Goal: Communication & Community: Answer question/provide support

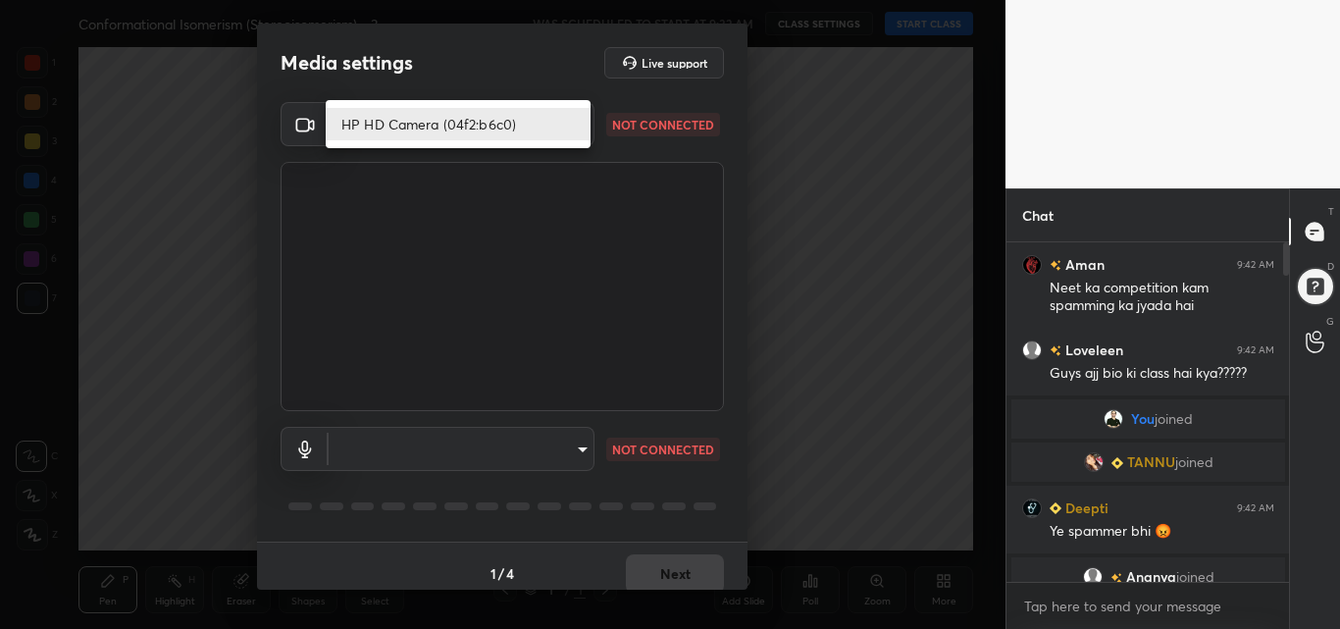
click at [561, 131] on body "1 2 3 4 5 6 7 C X Z C X Z E E Erase all H H Conformational Isomerism (Stereoiso…" at bounding box center [670, 314] width 1340 height 629
click at [511, 120] on li "HP HD Camera (04f2:b6c0)" at bounding box center [458, 124] width 265 height 32
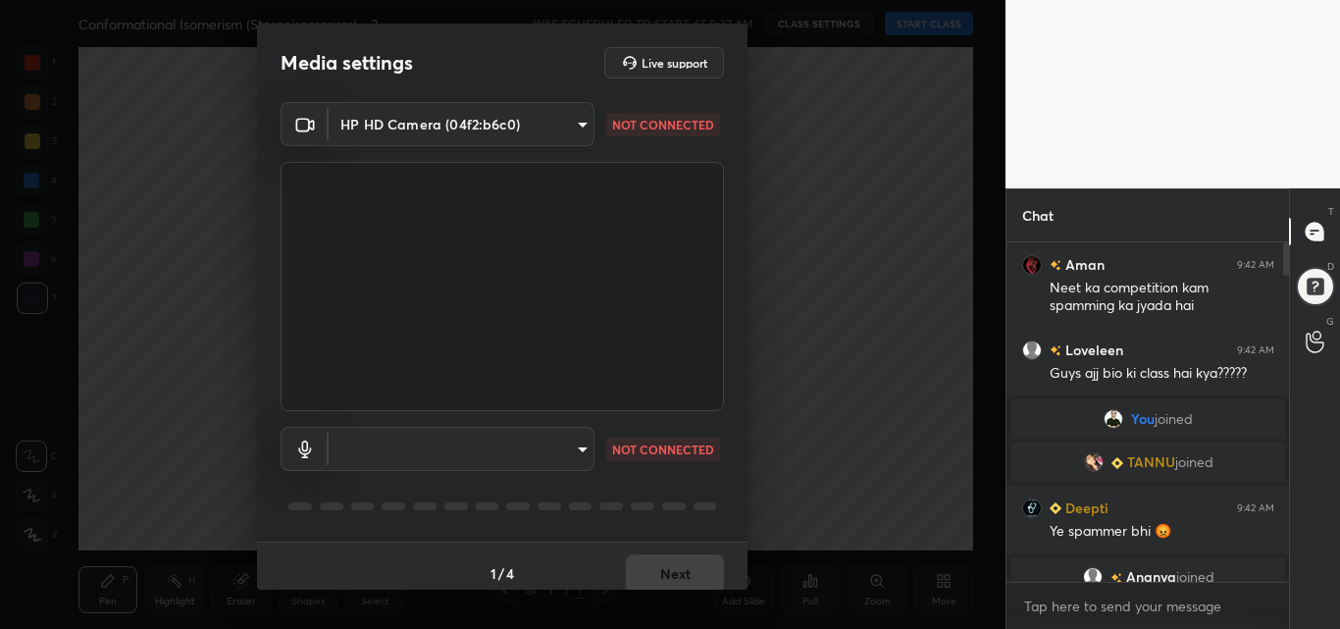
type input "dd2845662ea788c98c31024a8c1f45708ff977a2b15c694ecb36d44bac7eccc3"
click at [470, 439] on body "1 2 3 4 5 6 7 C X Z C X Z E E Erase all H H Conformational Isomerism (Stereoiso…" at bounding box center [670, 314] width 1340 height 629
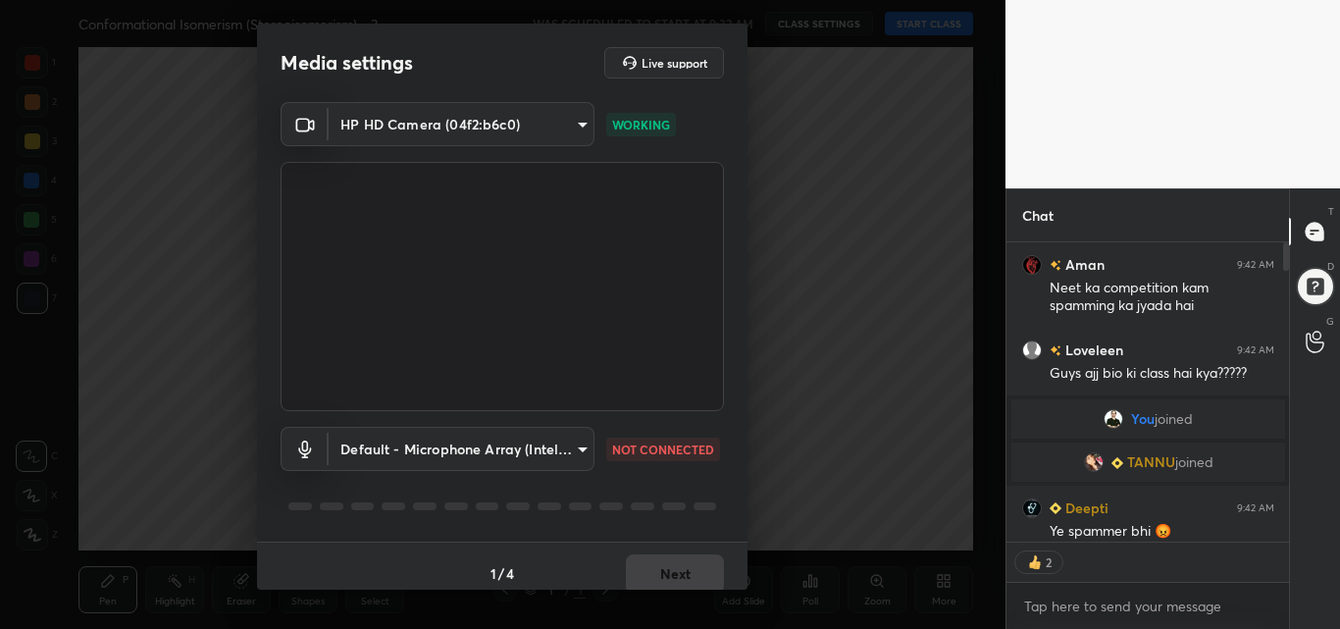
type textarea "x"
type input "default"
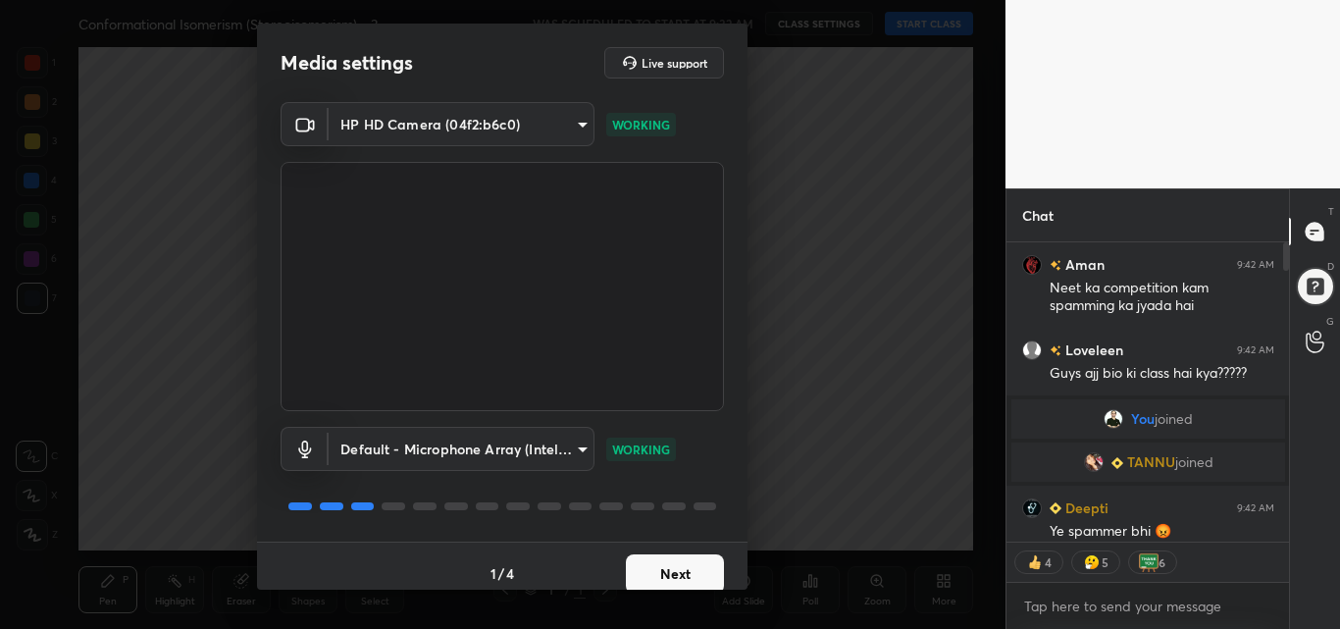
click at [659, 589] on button "Next" at bounding box center [675, 573] width 98 height 39
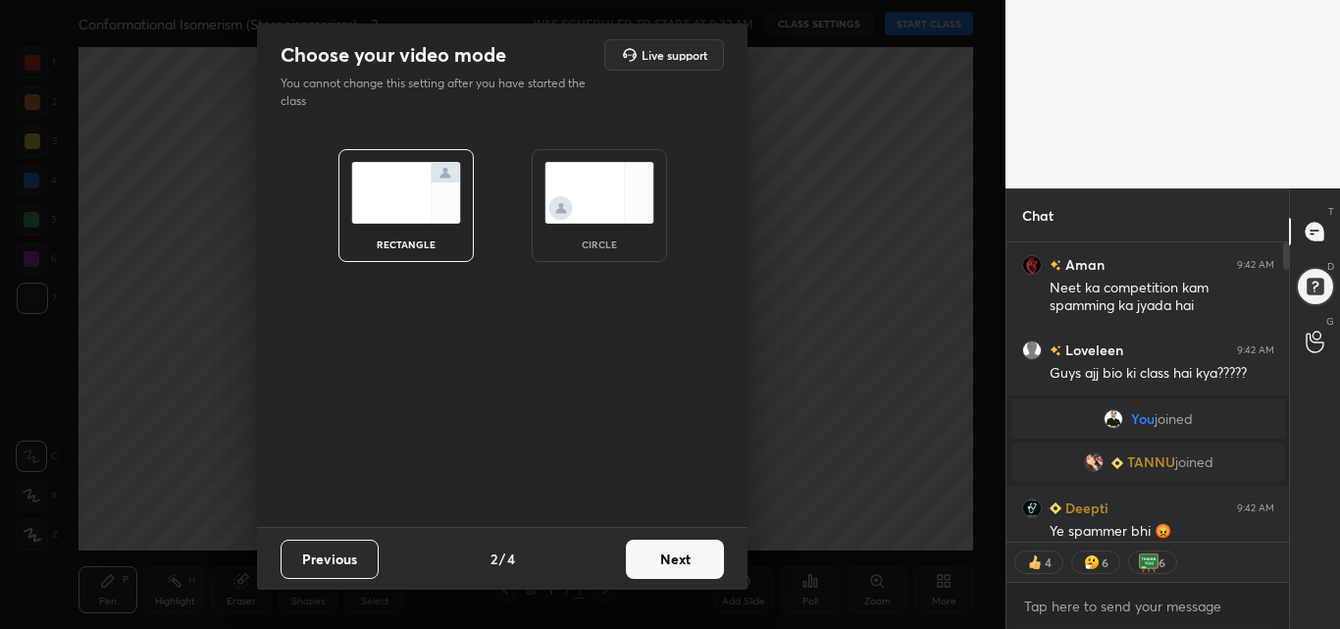
click at [670, 568] on button "Next" at bounding box center [675, 559] width 98 height 39
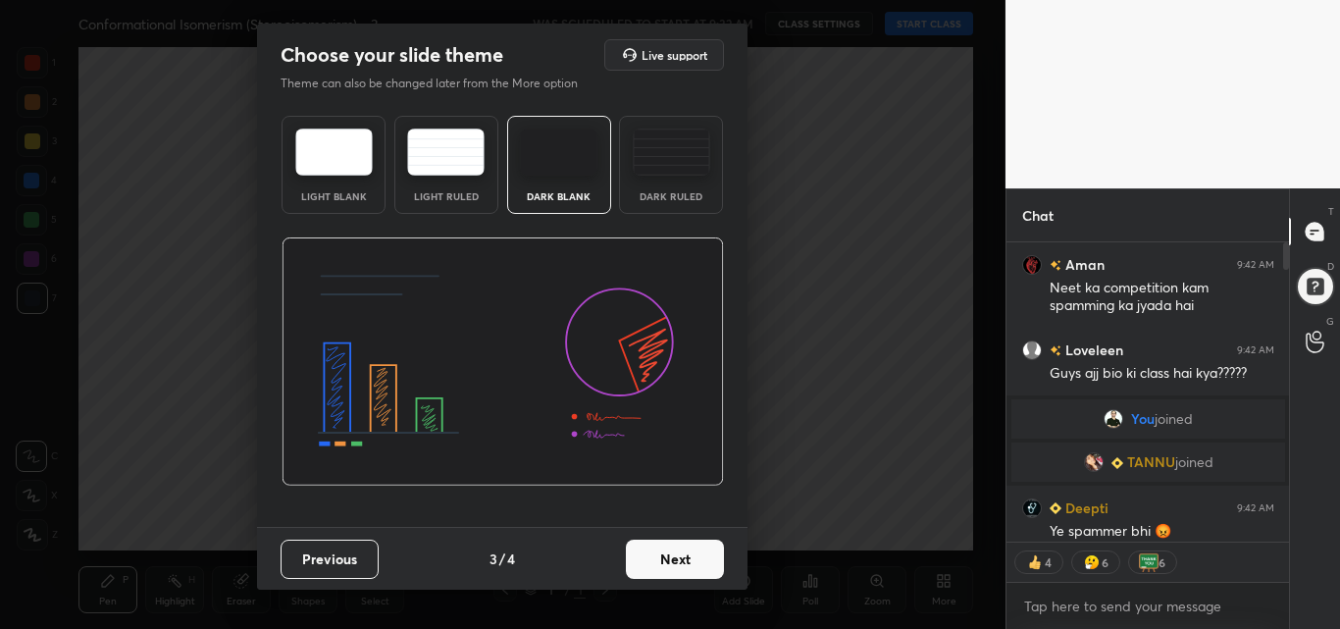
click at [670, 561] on button "Next" at bounding box center [675, 559] width 98 height 39
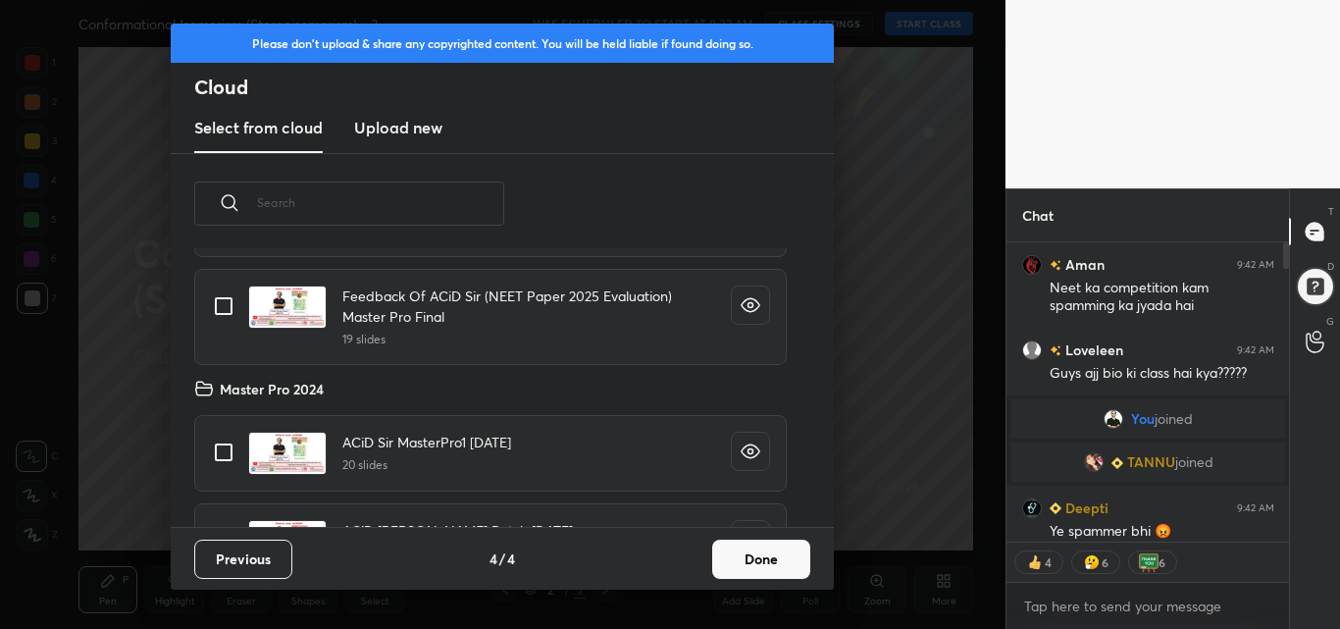
scroll to position [171, 0]
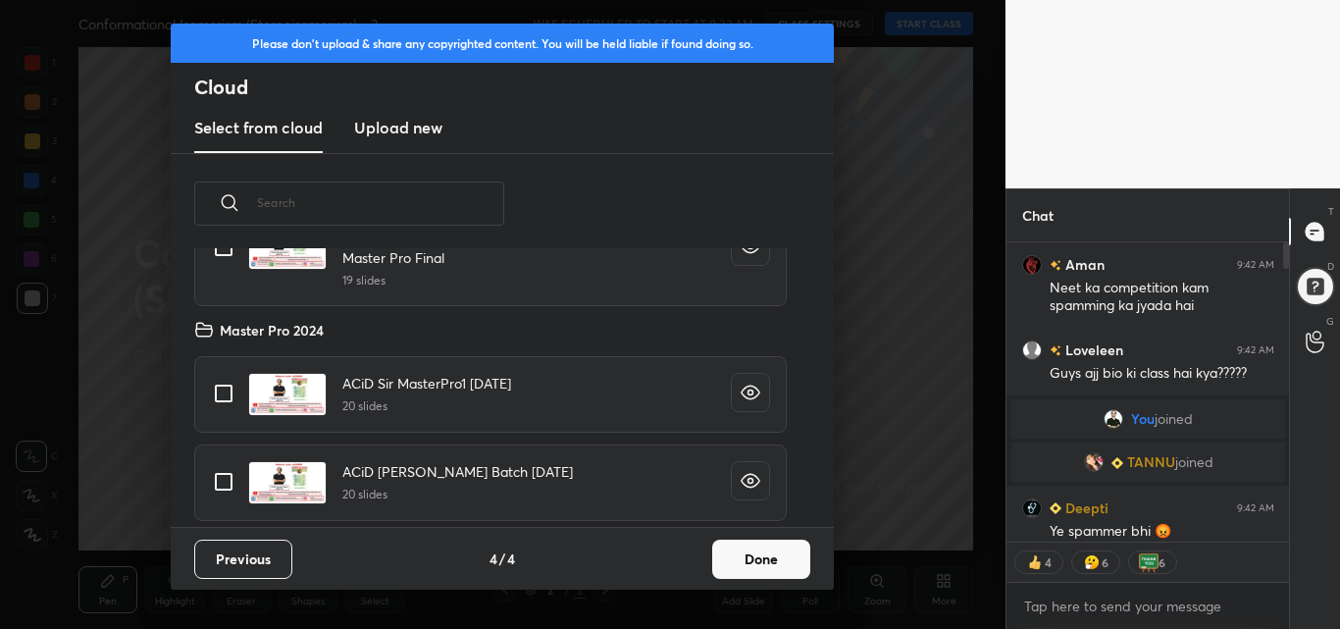
type textarea "x"
click at [229, 481] on input "grid" at bounding box center [223, 481] width 41 height 41
checkbox input "true"
click at [738, 570] on button "Done" at bounding box center [761, 559] width 98 height 39
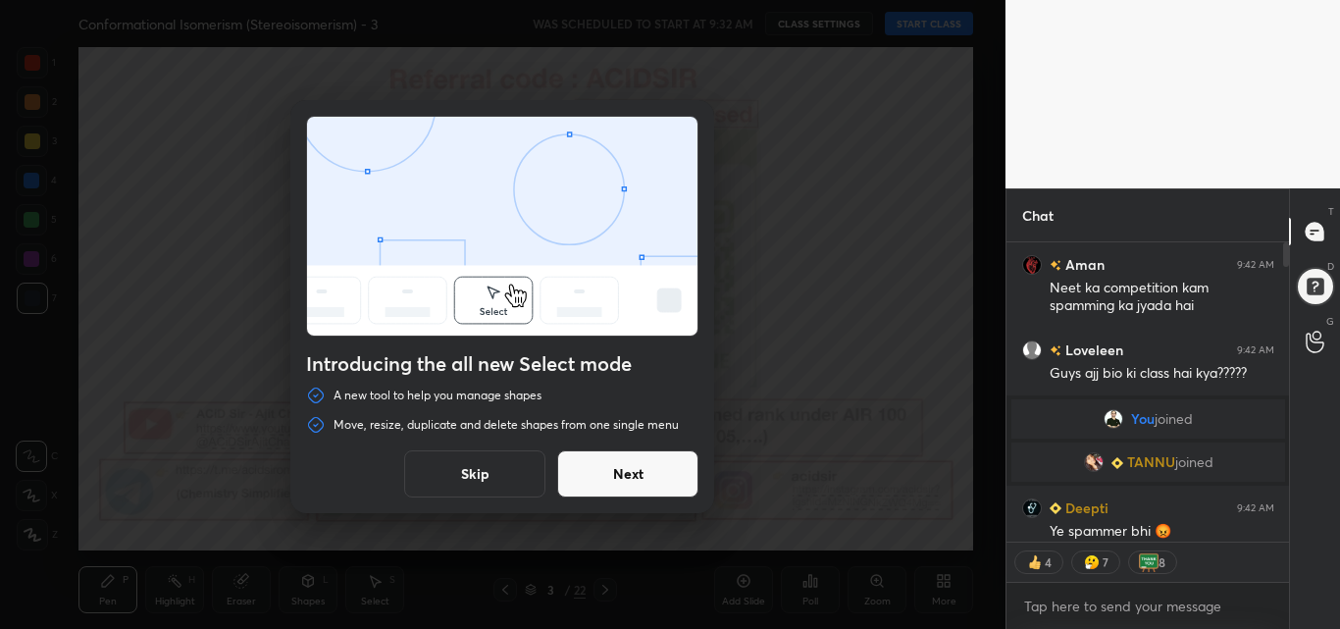
click at [468, 463] on button "Skip" at bounding box center [474, 473] width 141 height 47
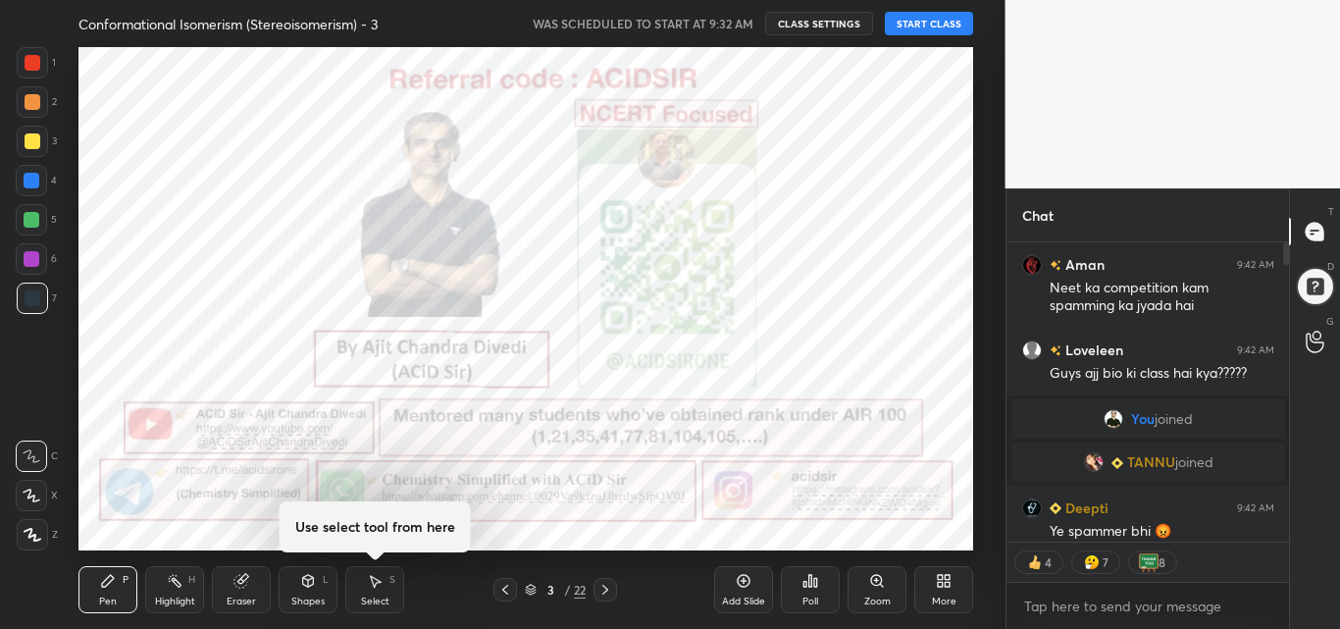
click at [946, 21] on button "START CLASS" at bounding box center [929, 24] width 88 height 24
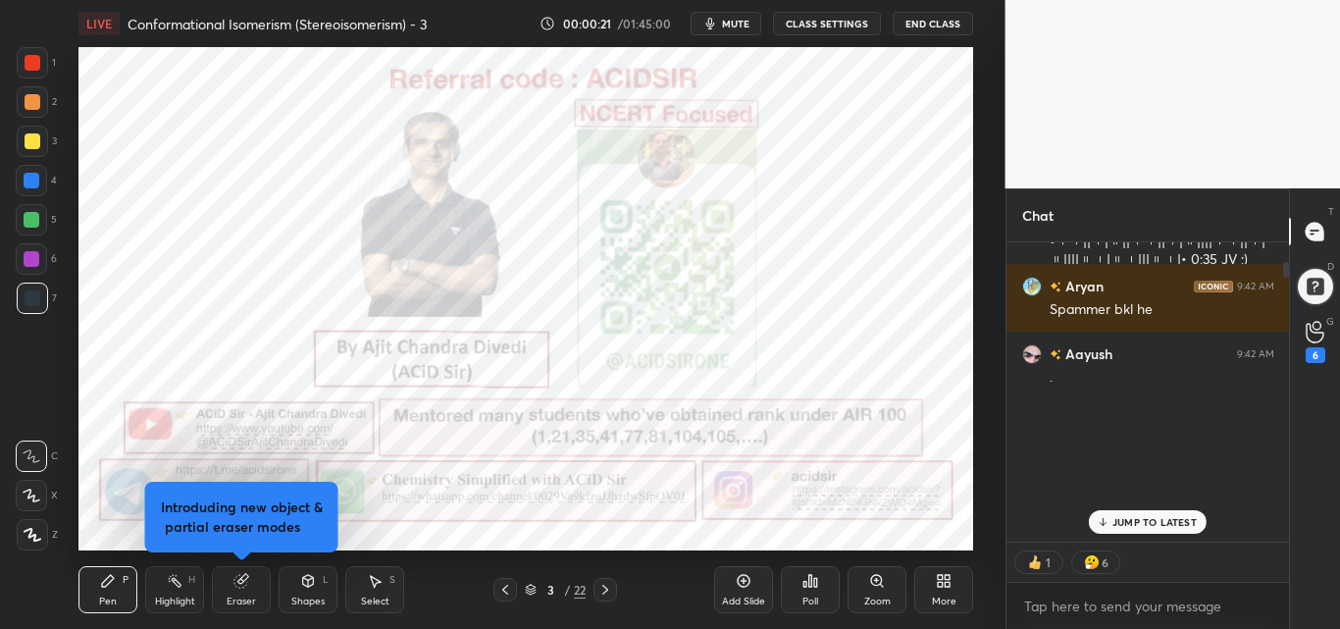
scroll to position [1275, 0]
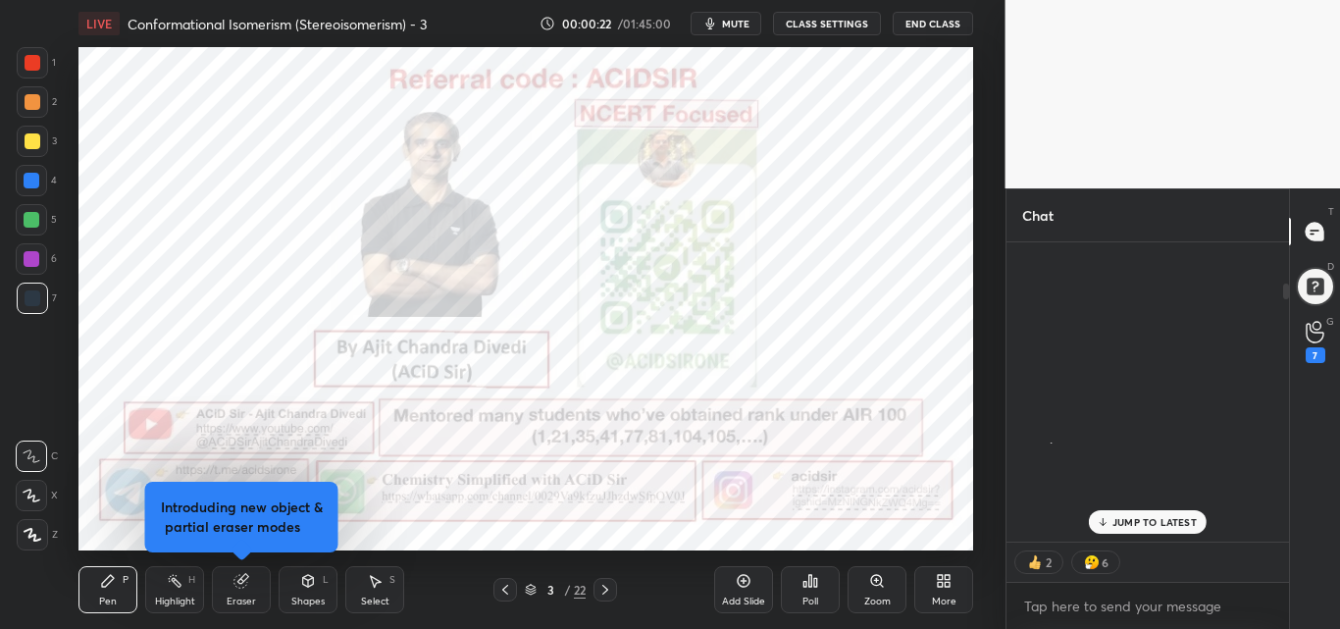
click at [1172, 531] on div "JUMP TO LATEST" at bounding box center [1148, 522] width 118 height 24
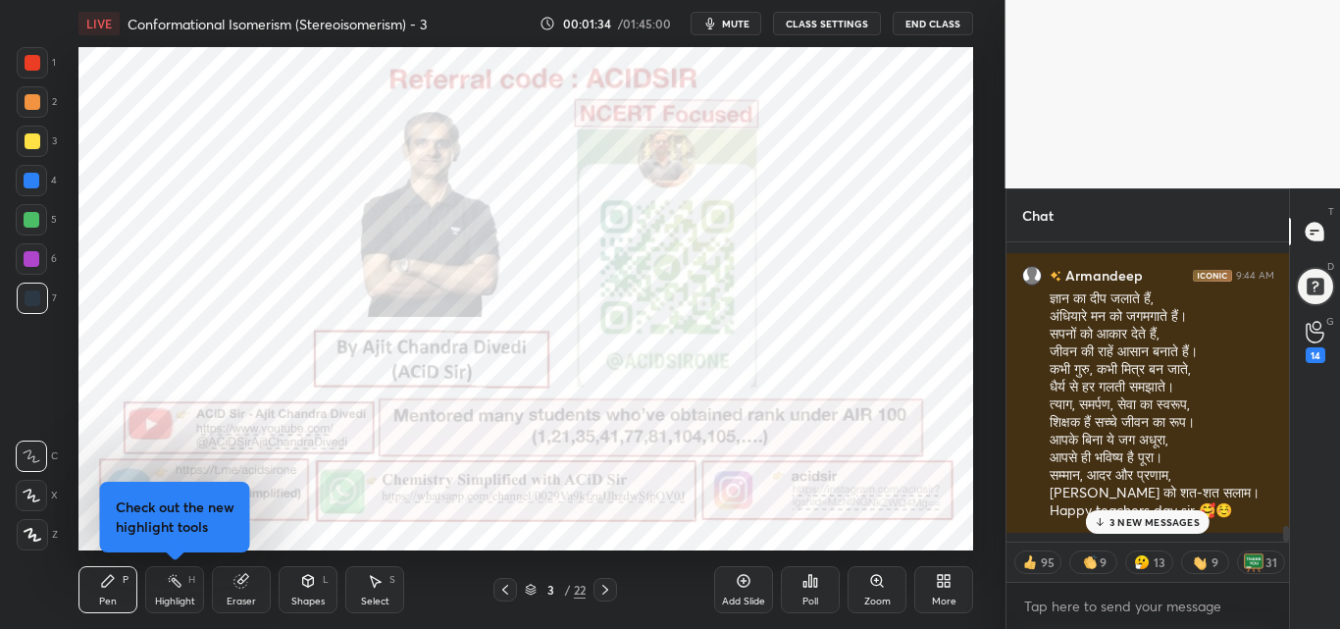
scroll to position [15178, 0]
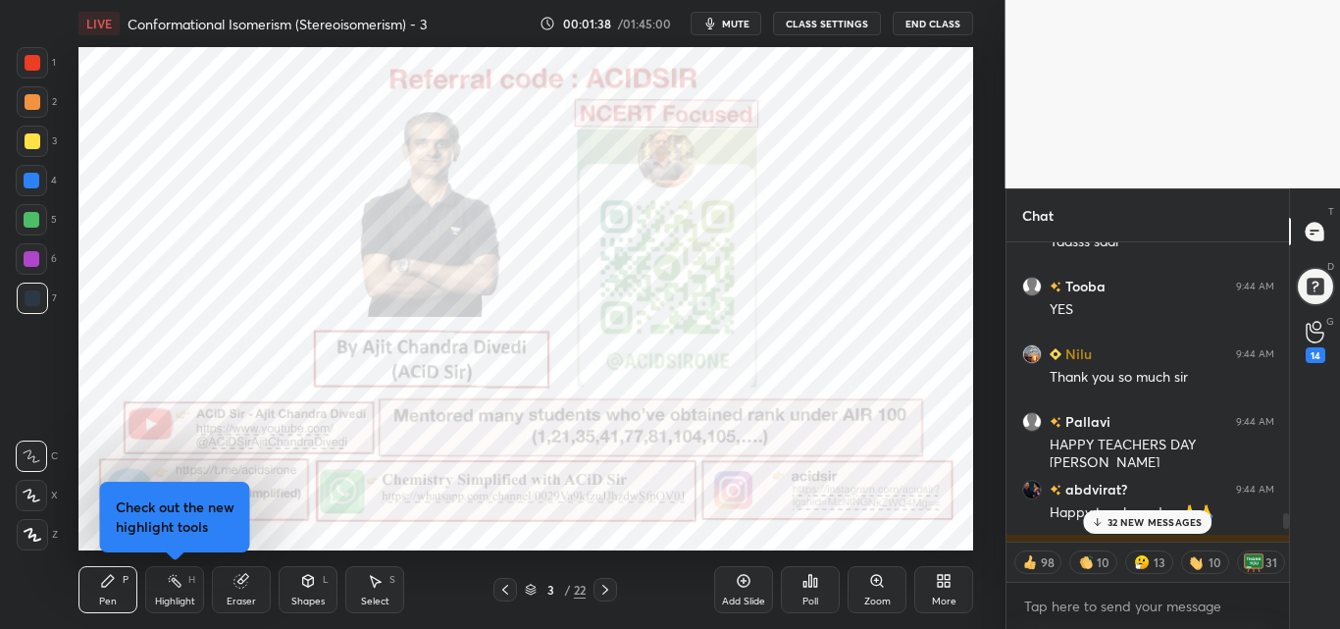
click at [1189, 518] on p "32 NEW MESSAGES" at bounding box center [1155, 522] width 95 height 12
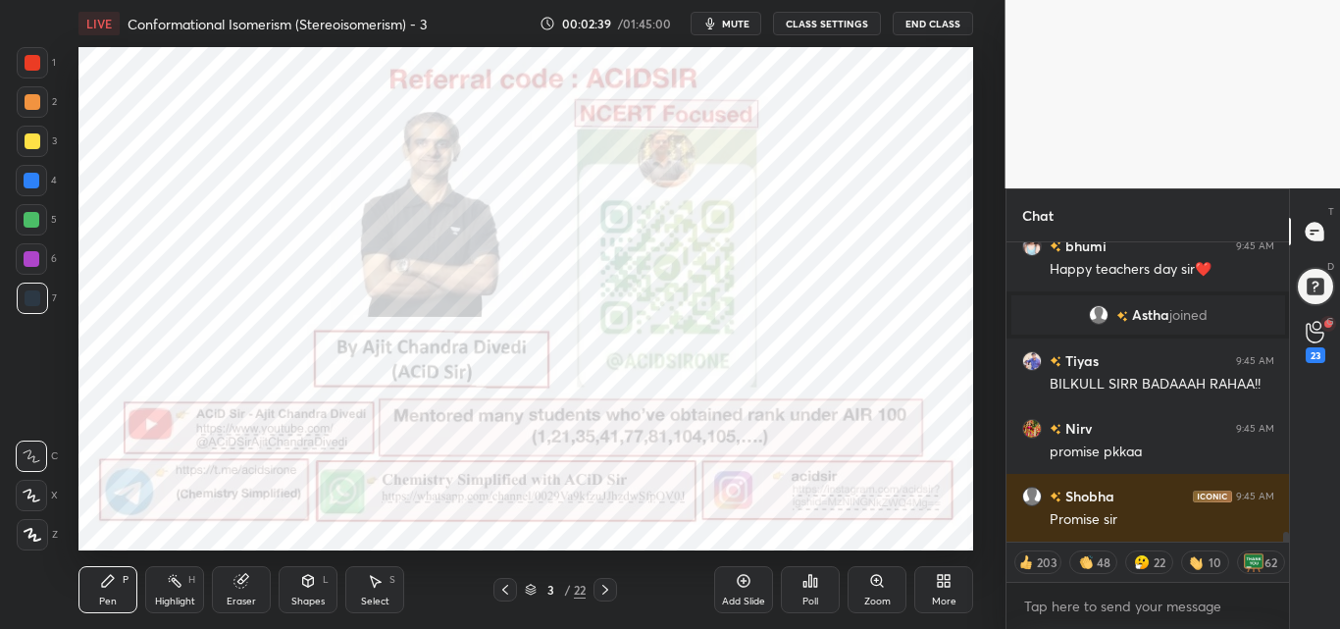
scroll to position [9423, 0]
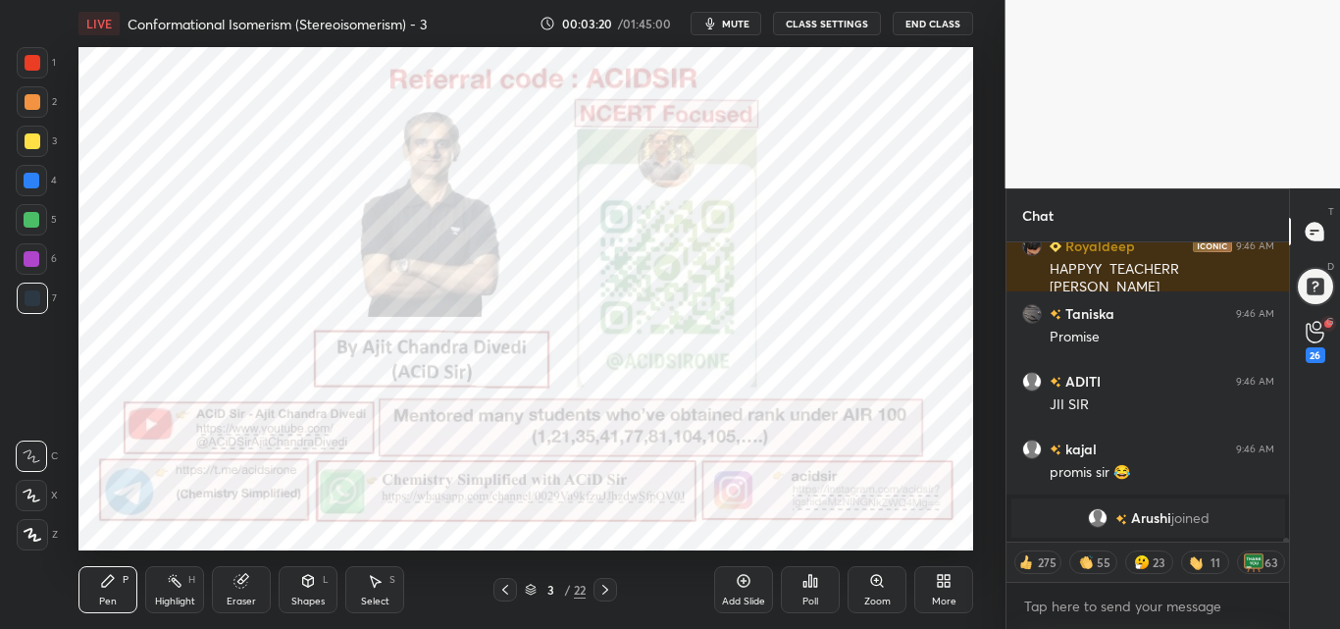
click at [1199, 604] on body "1 2 3 4 5 6 7 C X Z C X Z E E Erase all H H LIVE Conformational Isomerism (Ster…" at bounding box center [670, 314] width 1340 height 629
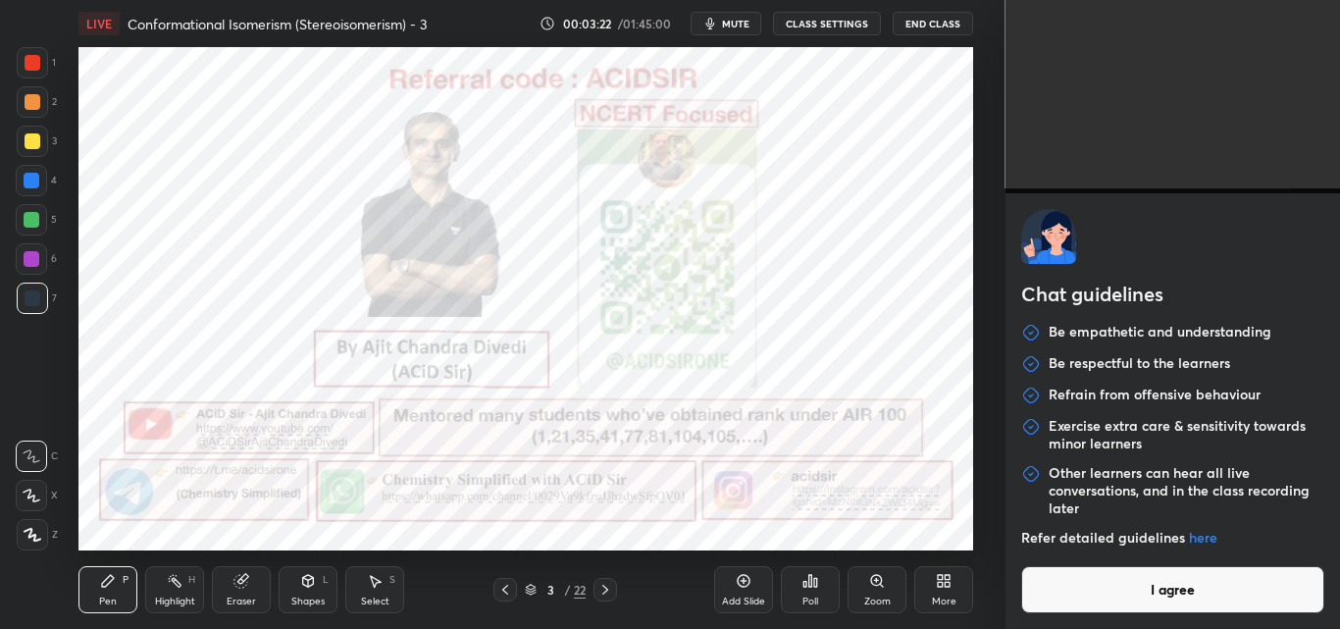
click at [1199, 608] on button "I agree" at bounding box center [1173, 589] width 304 height 47
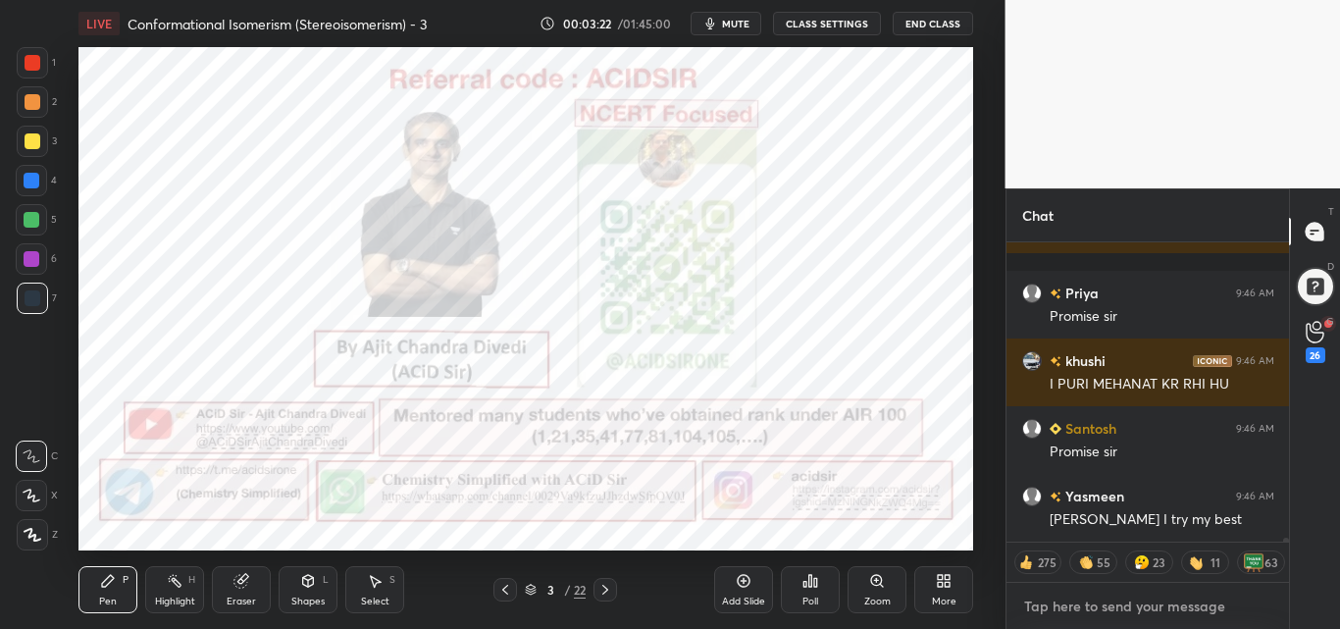
click at [1183, 598] on textarea at bounding box center [1148, 606] width 252 height 31
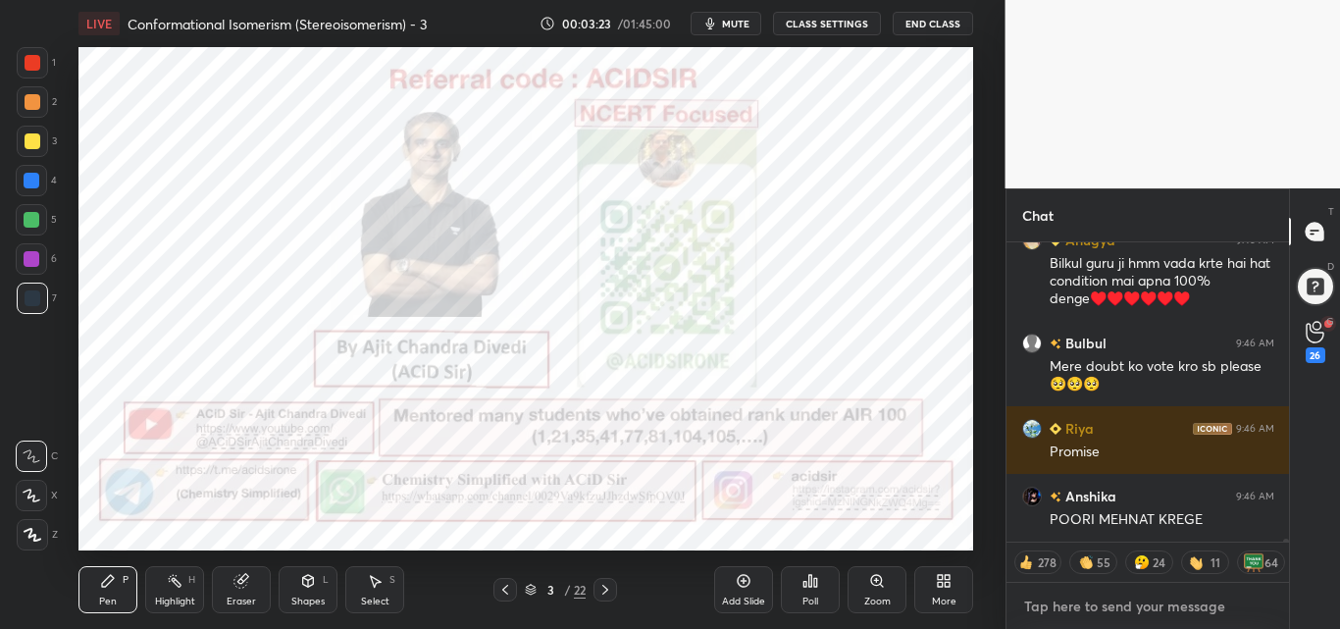
type textarea "x"
paste textarea "[URL][DOMAIN_NAME]"
type textarea "[URL][DOMAIN_NAME]"
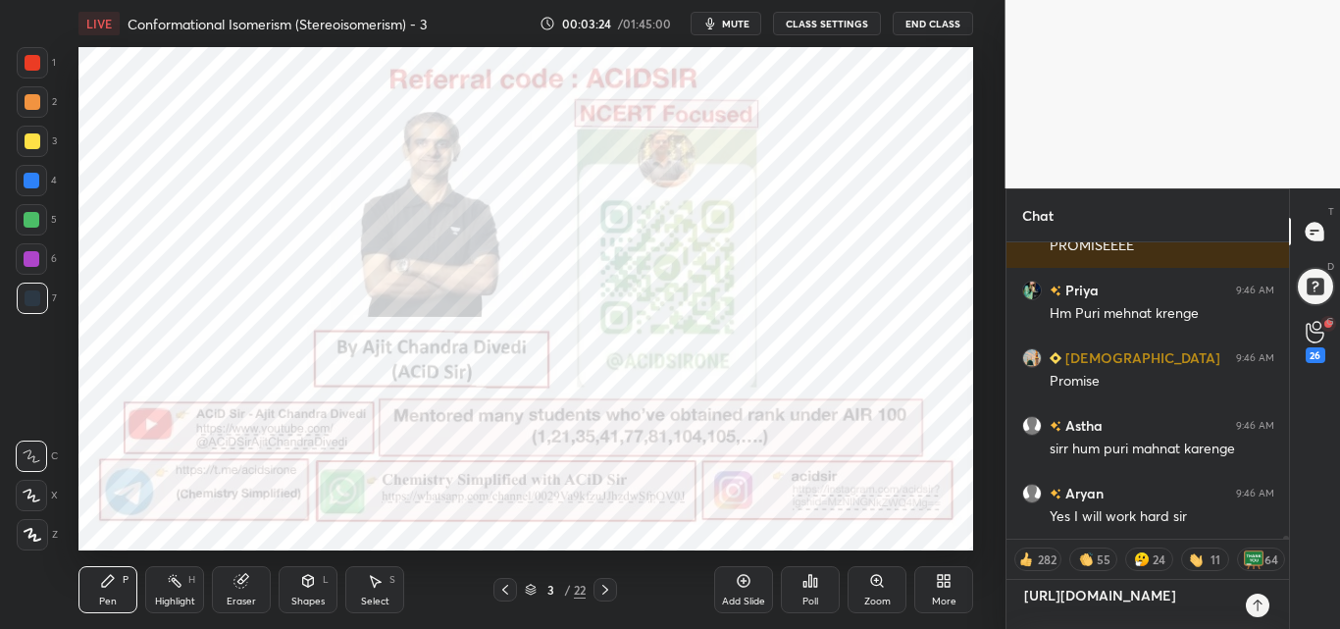
type textarea "x"
type textarea "[URL][DOMAIN_NAME]"
type textarea "x"
click at [1259, 606] on icon at bounding box center [1258, 606] width 16 height 16
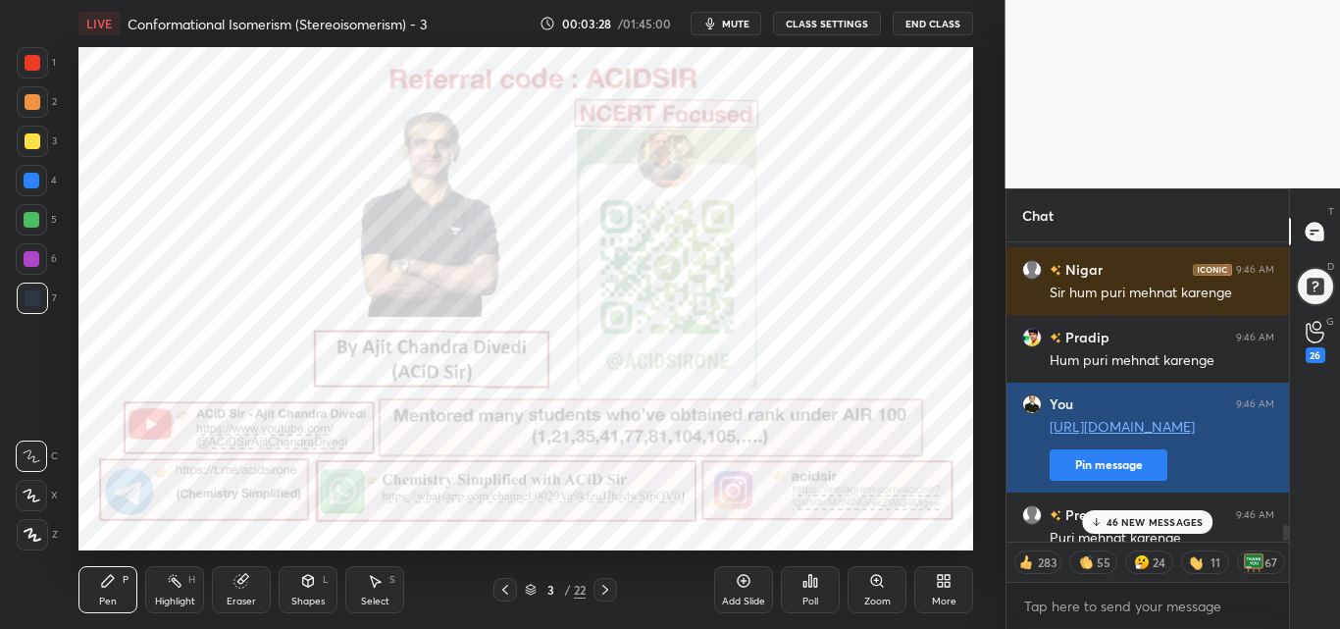
click at [1136, 468] on button "Pin message" at bounding box center [1109, 464] width 118 height 31
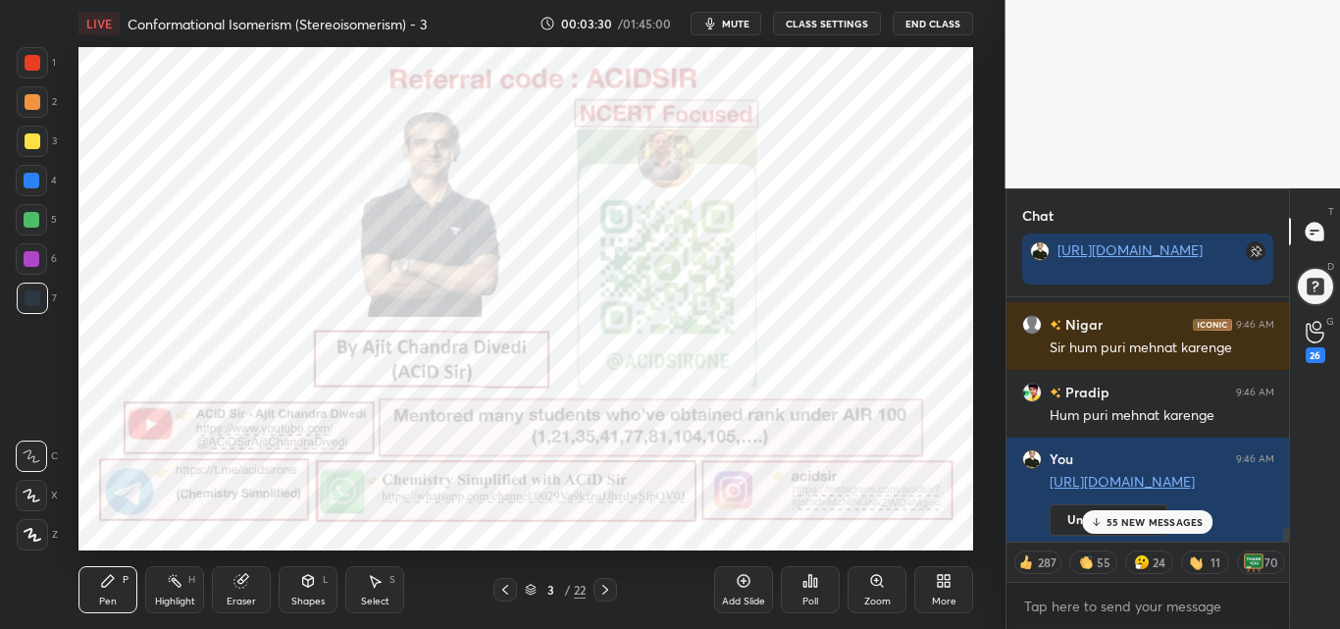
click at [1167, 531] on div "55 NEW MESSAGES" at bounding box center [1147, 522] width 131 height 24
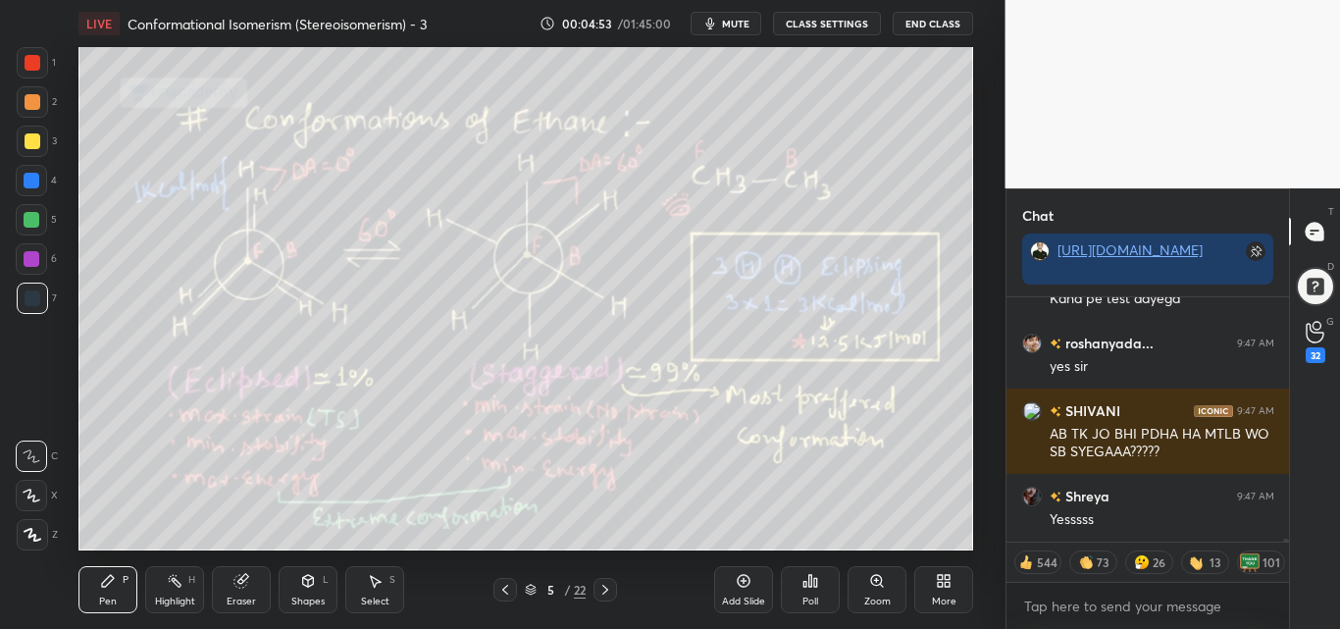
click at [36, 60] on div at bounding box center [33, 63] width 16 height 16
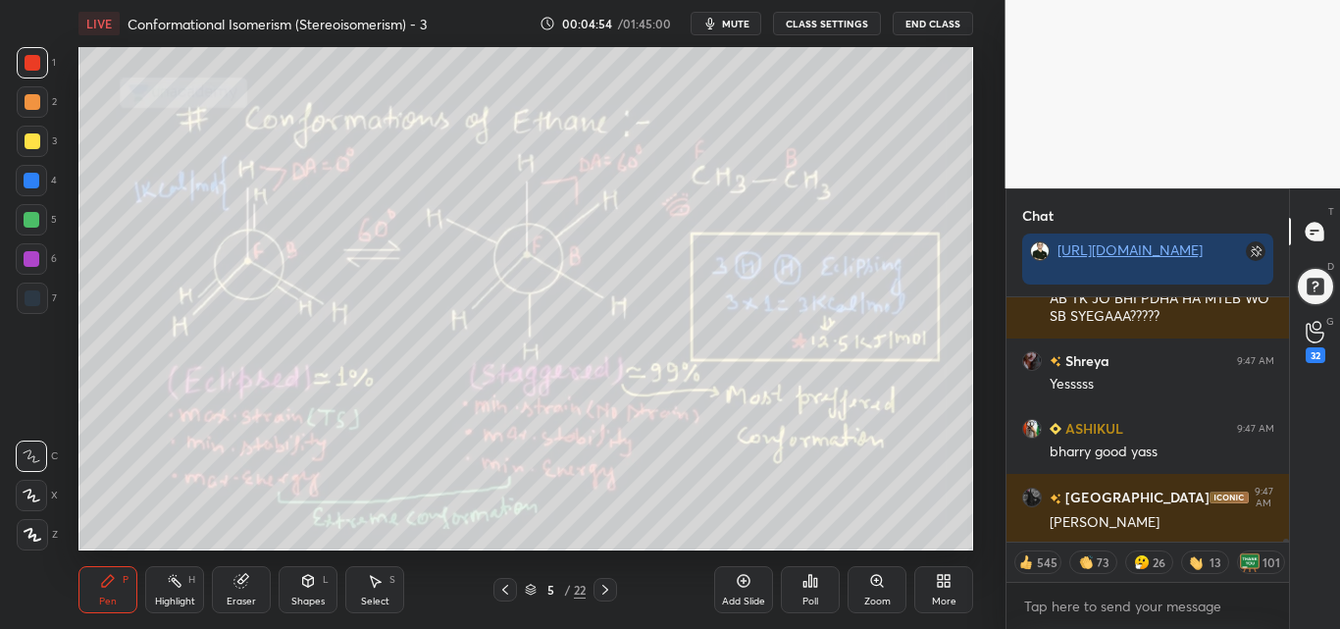
click at [34, 539] on icon at bounding box center [33, 535] width 16 height 12
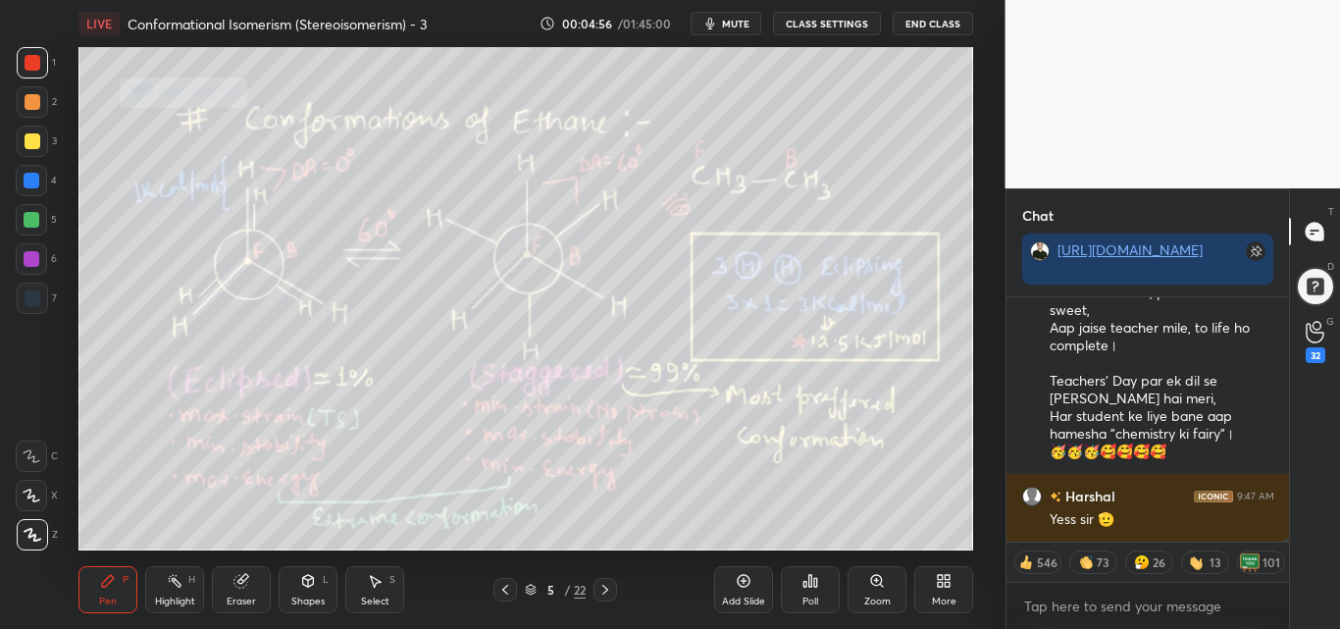
click at [30, 139] on div at bounding box center [33, 141] width 16 height 16
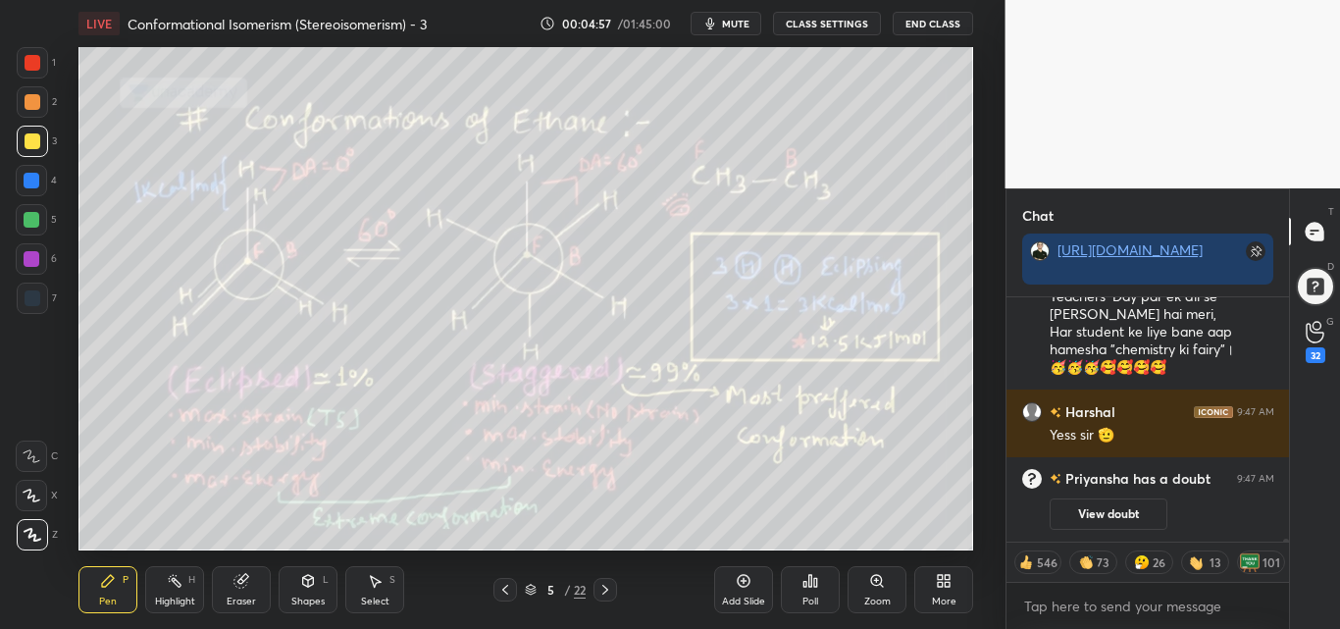
click at [35, 540] on icon at bounding box center [33, 535] width 16 height 12
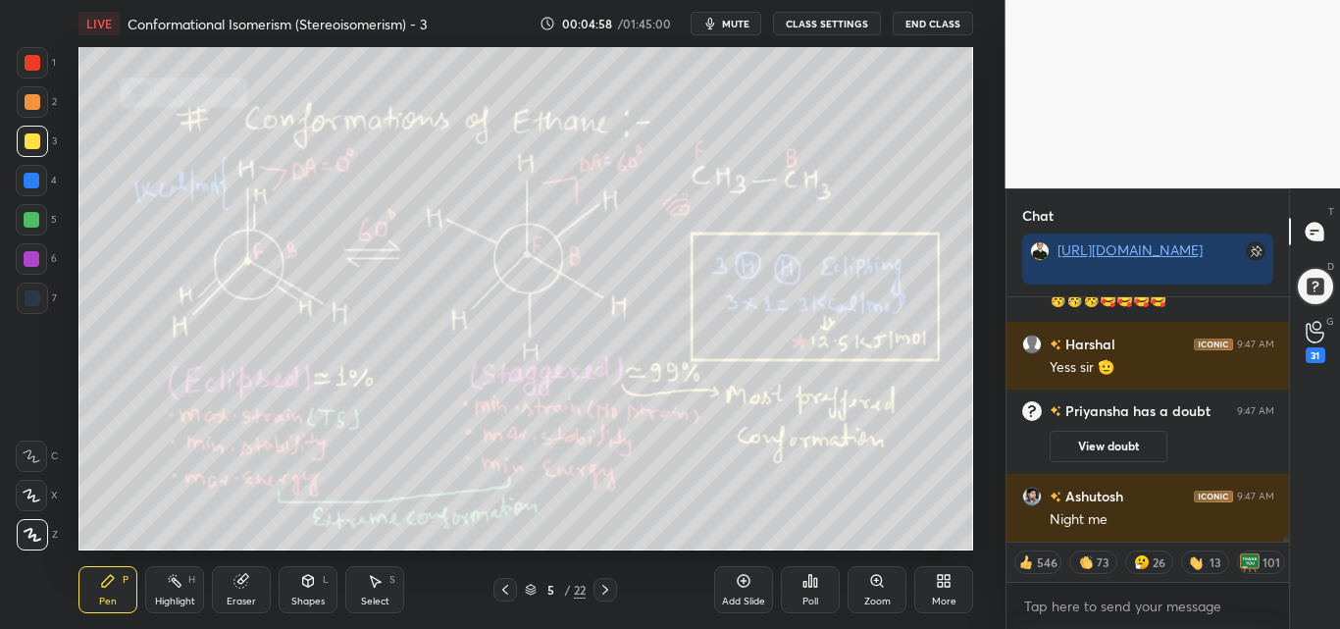
drag, startPoint x: 28, startPoint y: 60, endPoint x: 31, endPoint y: 70, distance: 10.2
click at [30, 61] on div at bounding box center [33, 63] width 16 height 16
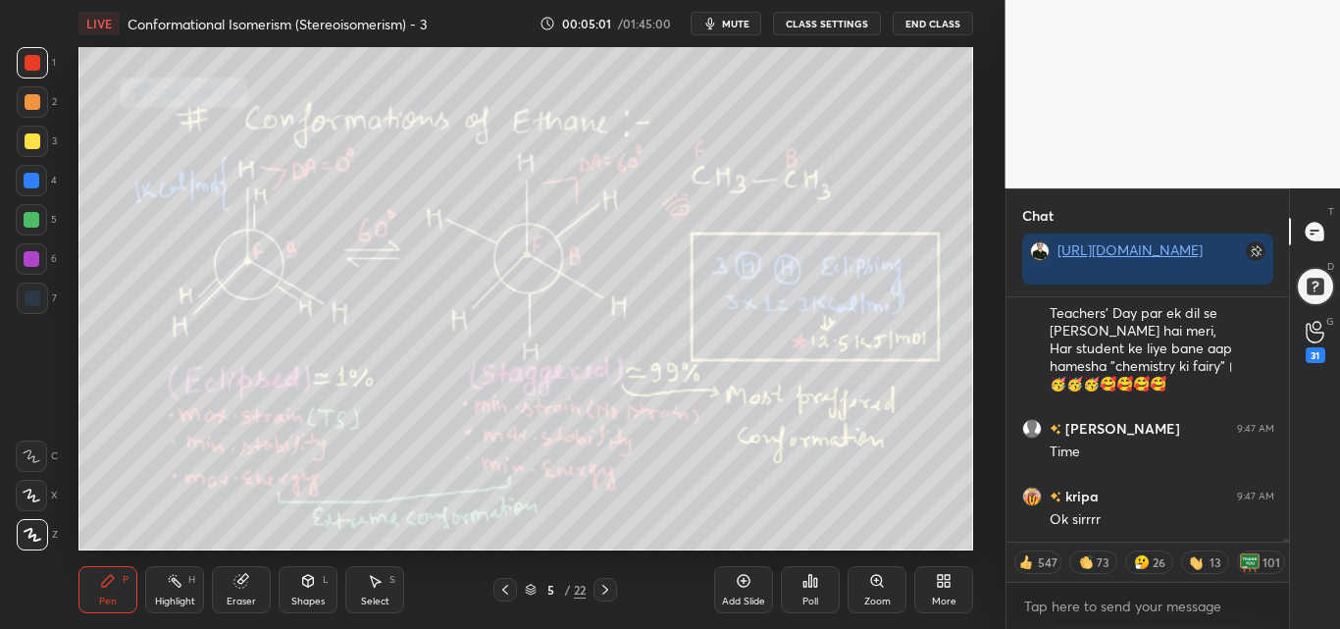
click at [168, 592] on div "Highlight H" at bounding box center [174, 589] width 59 height 47
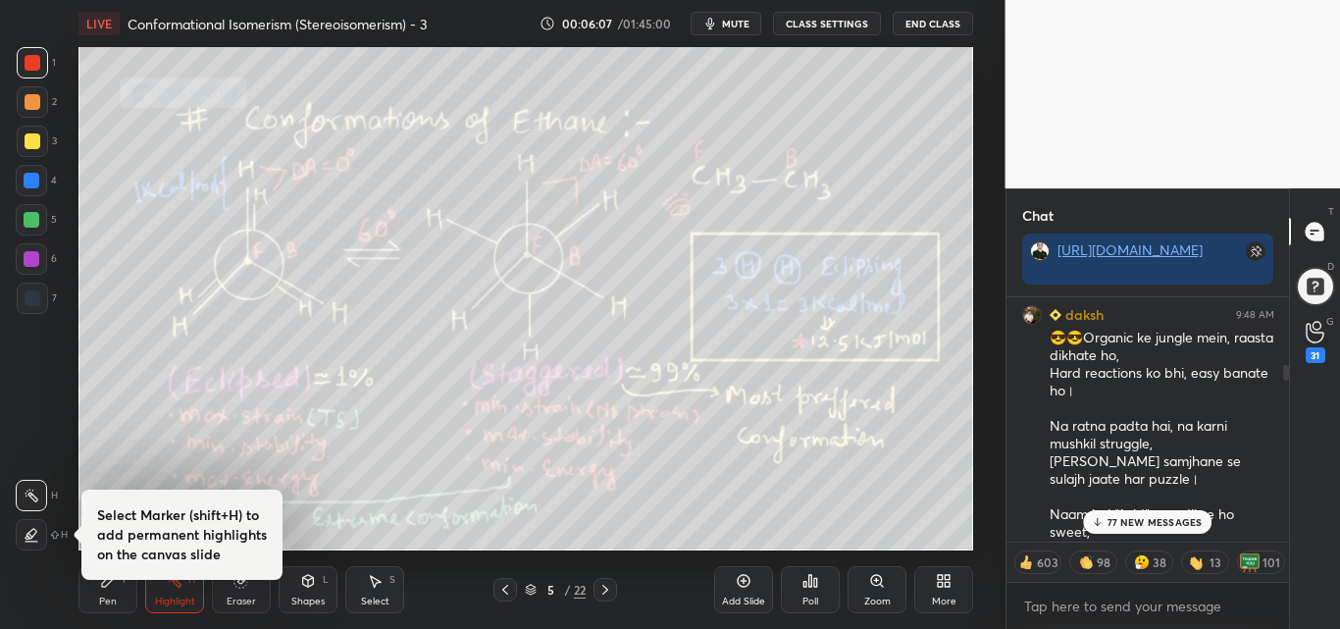
scroll to position [1349, 0]
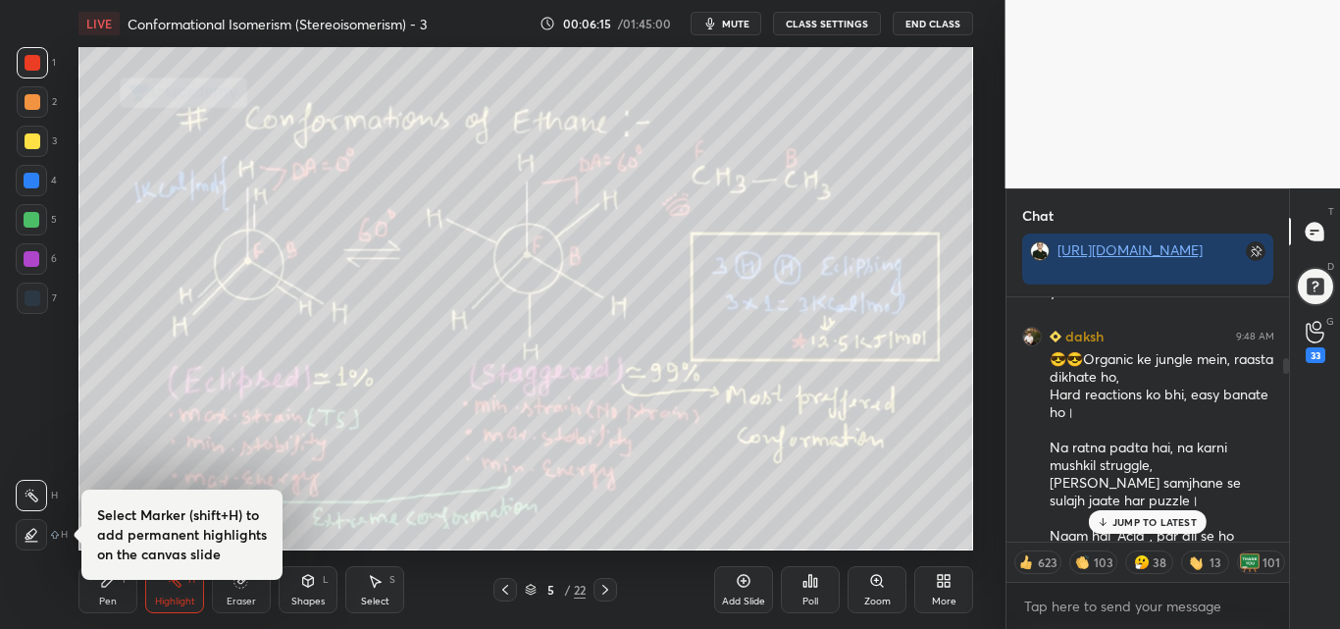
click at [1146, 520] on p "JUMP TO LATEST" at bounding box center [1155, 522] width 84 height 12
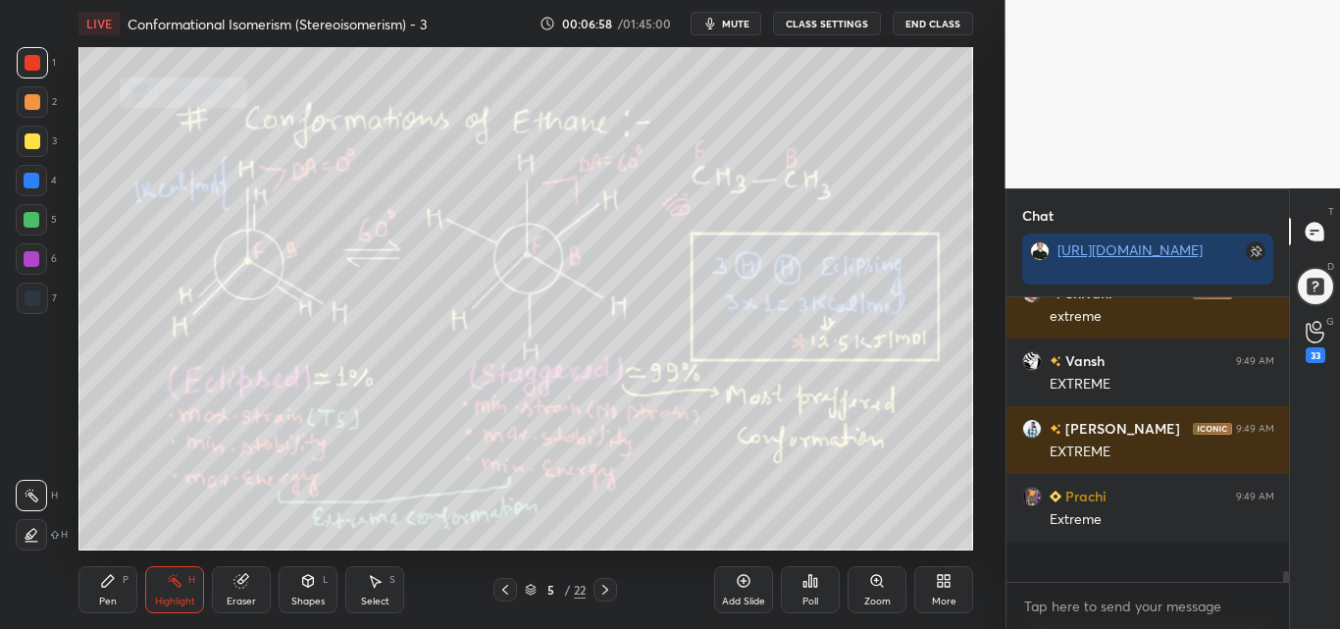
scroll to position [279, 277]
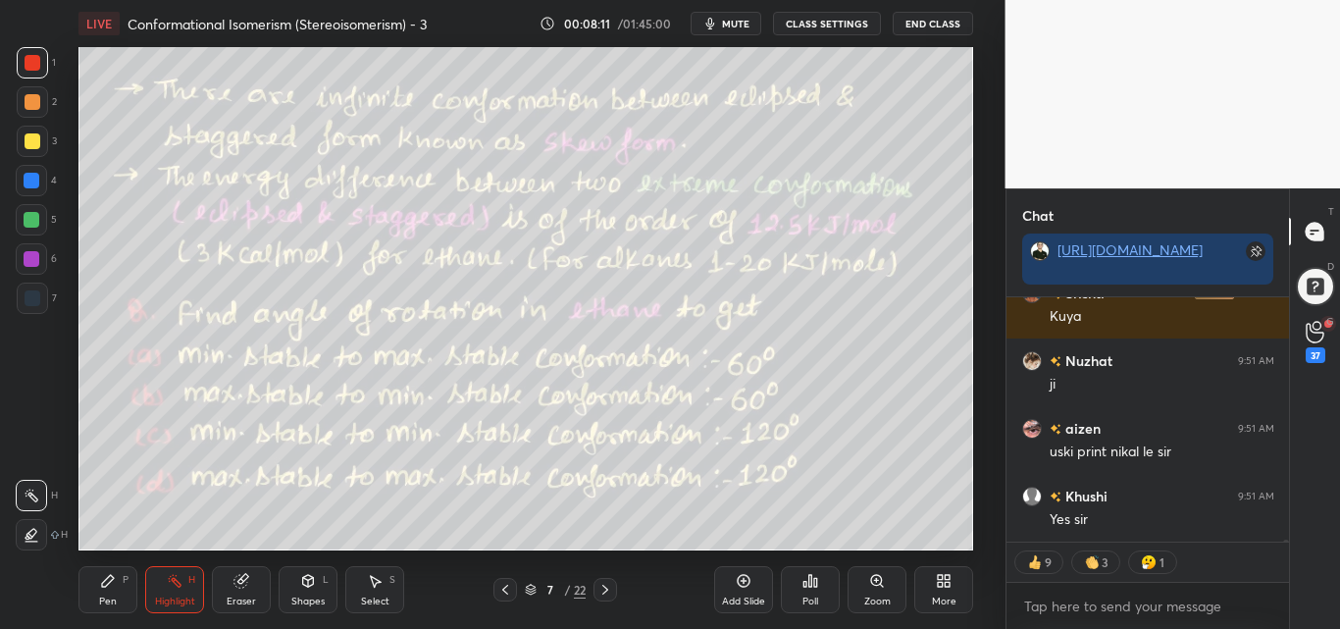
click at [164, 597] on div "Highlight" at bounding box center [175, 602] width 40 height 10
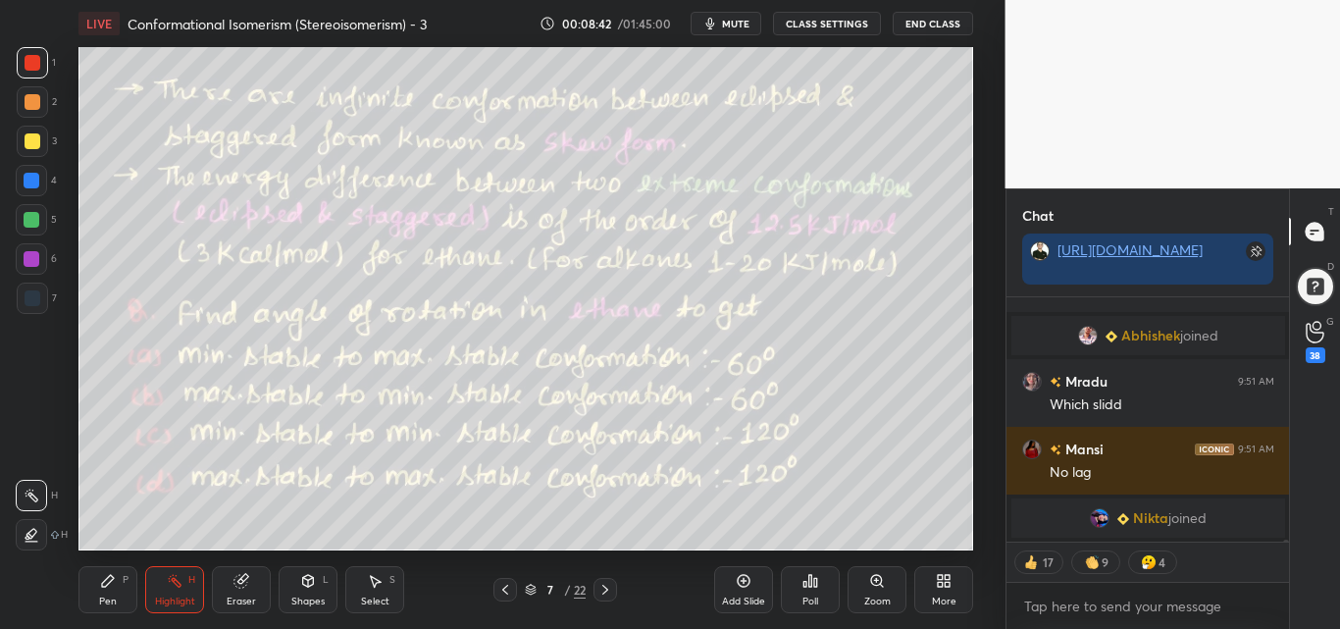
drag, startPoint x: 120, startPoint y: 593, endPoint x: 127, endPoint y: 582, distance: 12.8
click at [121, 592] on div "Pen P" at bounding box center [107, 589] width 59 height 47
click at [29, 216] on div at bounding box center [32, 220] width 16 height 16
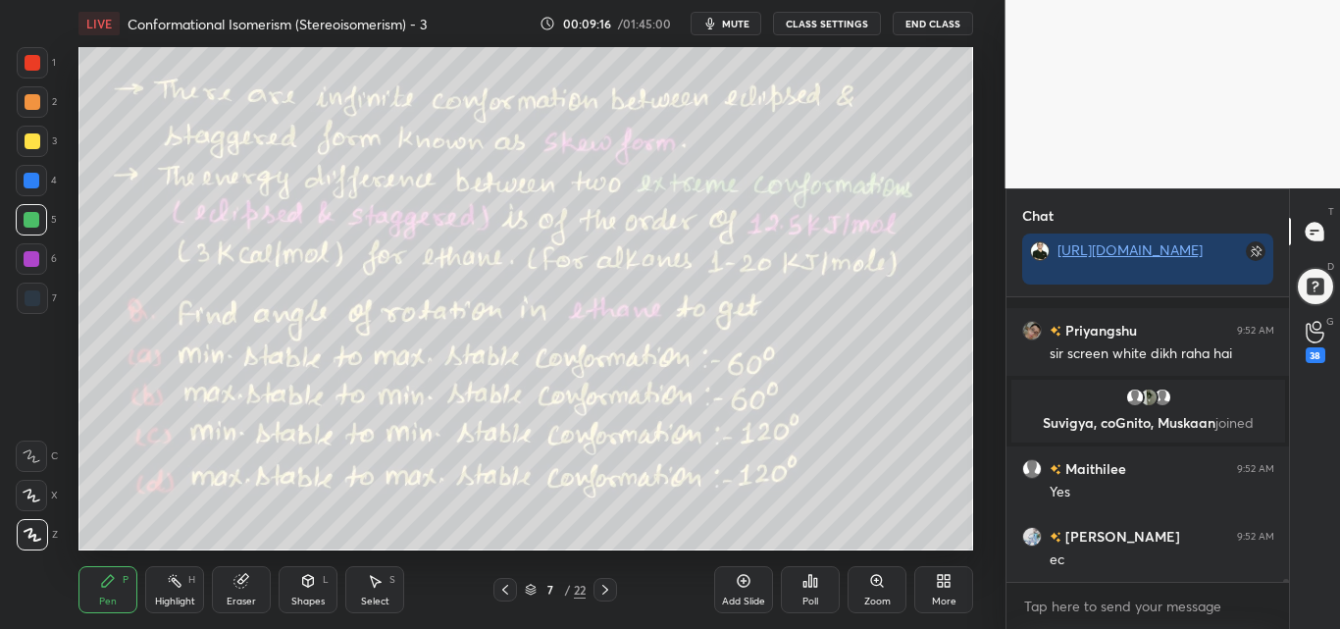
scroll to position [26394, 0]
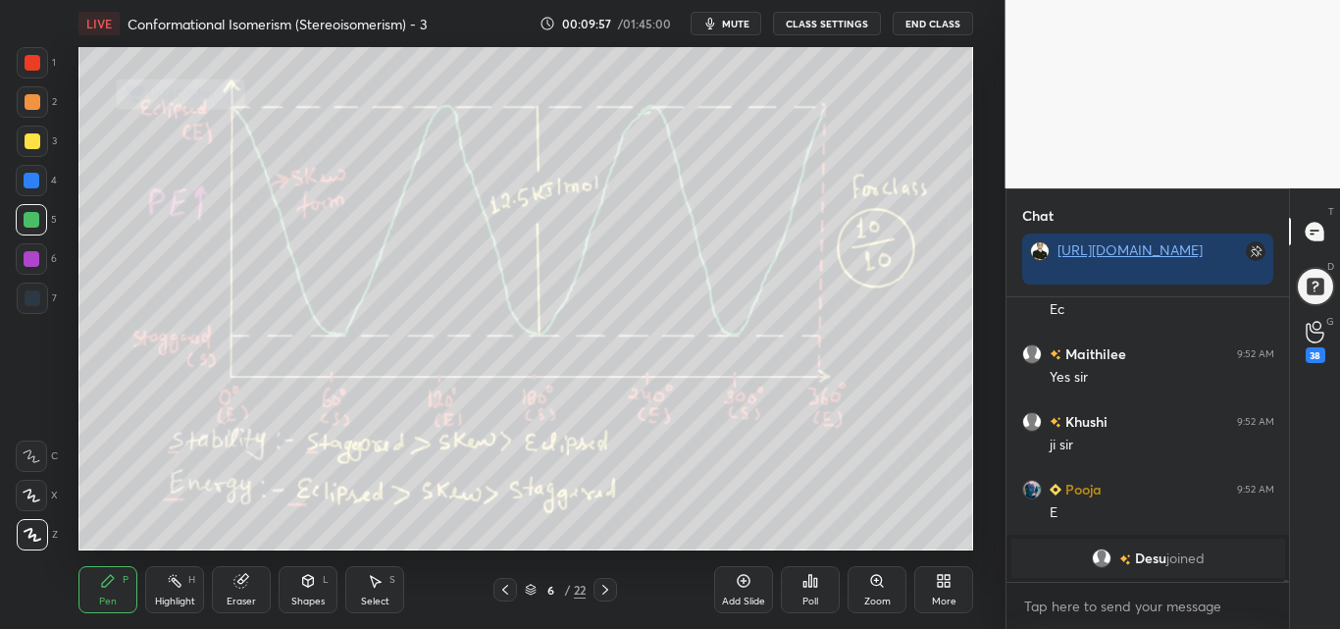
click at [604, 593] on icon at bounding box center [605, 590] width 6 height 10
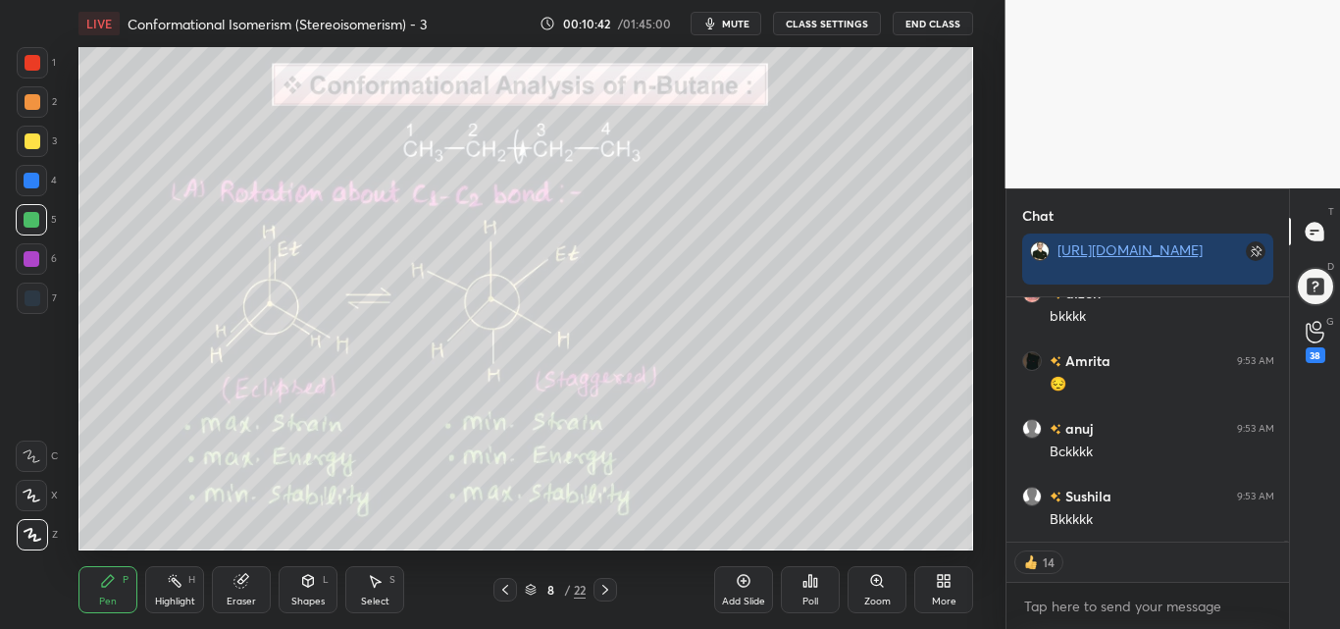
drag, startPoint x: 183, startPoint y: 596, endPoint x: 234, endPoint y: 555, distance: 65.0
click at [186, 597] on div "Highlight" at bounding box center [175, 602] width 40 height 10
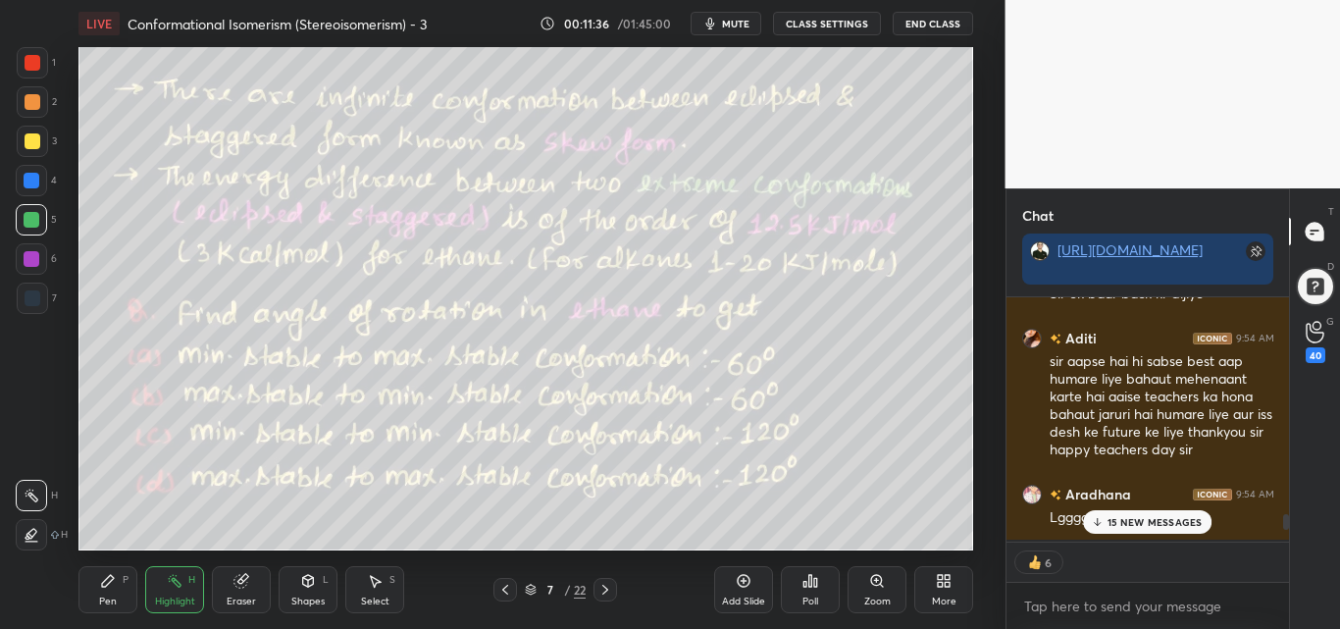
click at [1147, 520] on p "15 NEW MESSAGES" at bounding box center [1155, 522] width 95 height 12
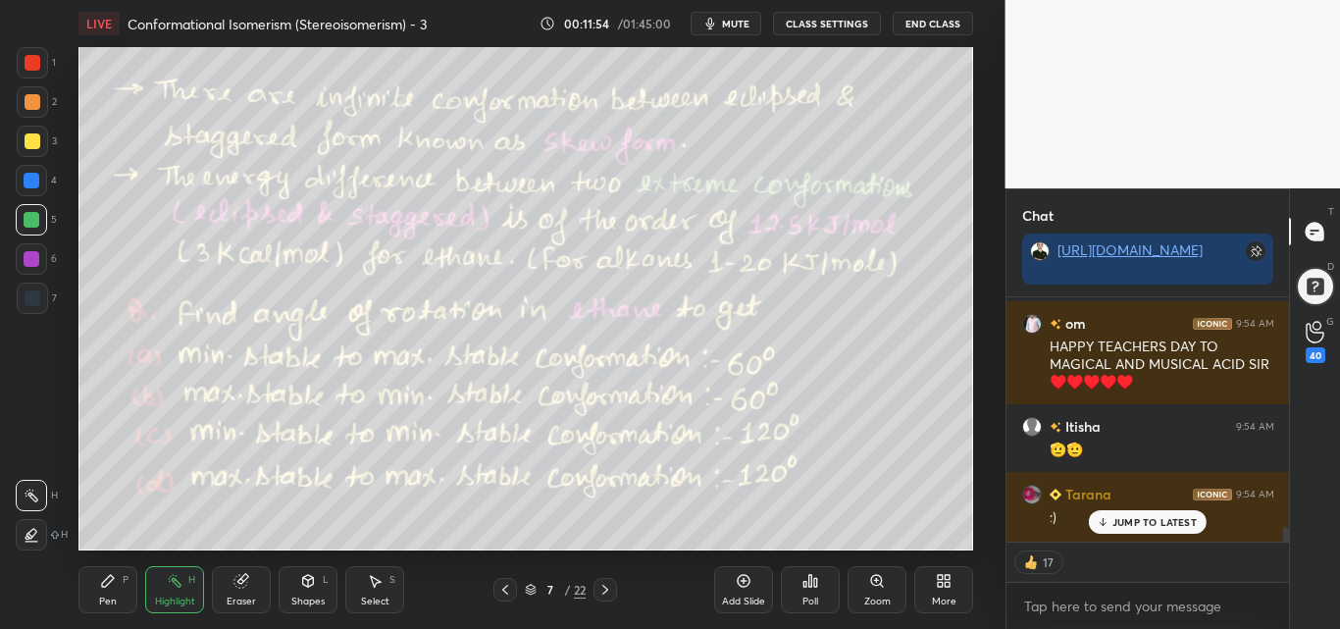
scroll to position [4617, 0]
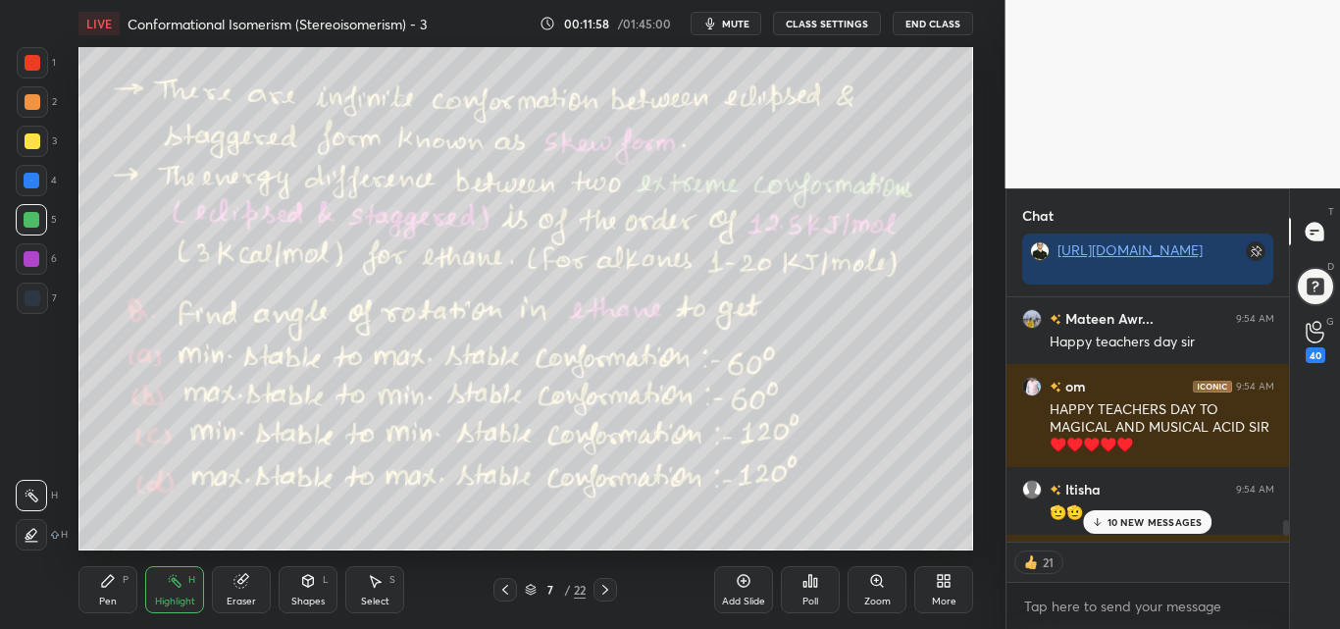
click at [1150, 527] on p "10 NEW MESSAGES" at bounding box center [1155, 522] width 95 height 12
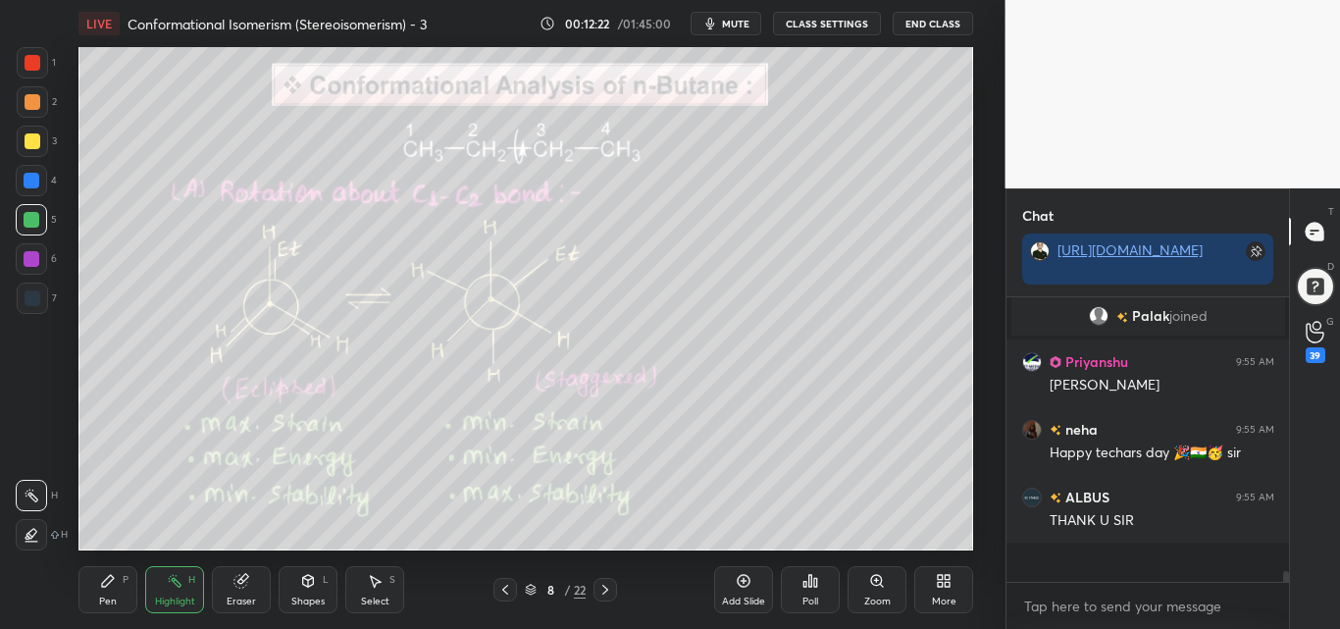
scroll to position [6785, 0]
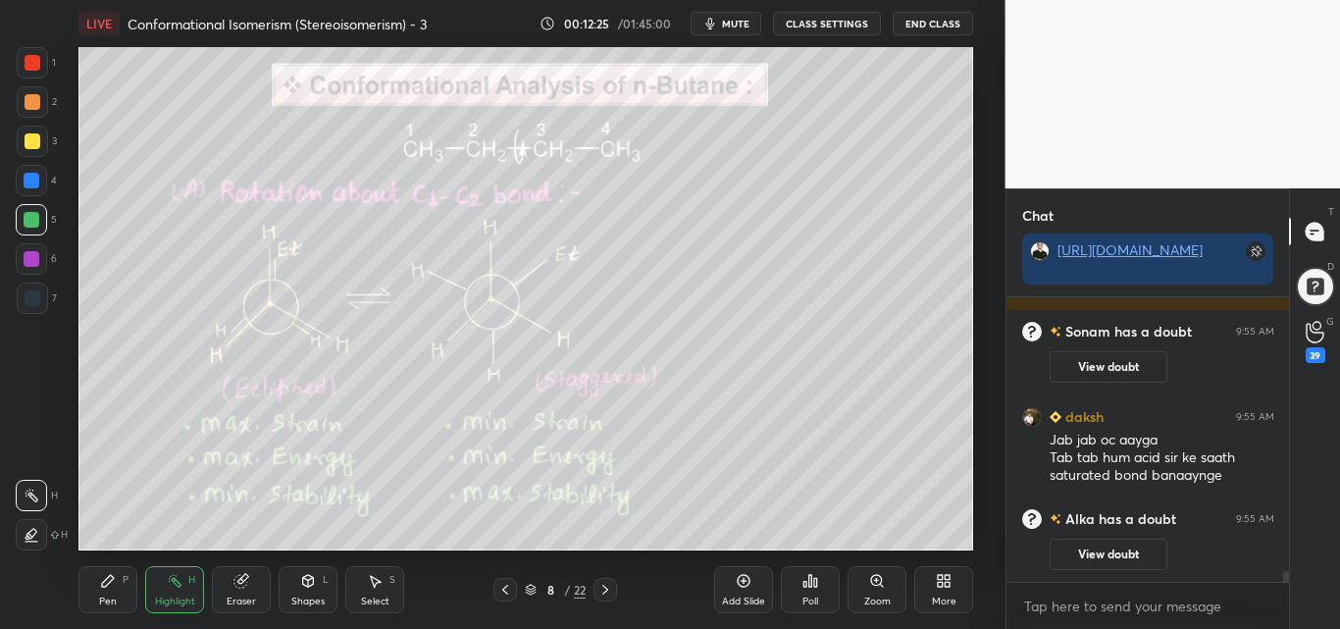
click at [28, 142] on div at bounding box center [33, 141] width 16 height 16
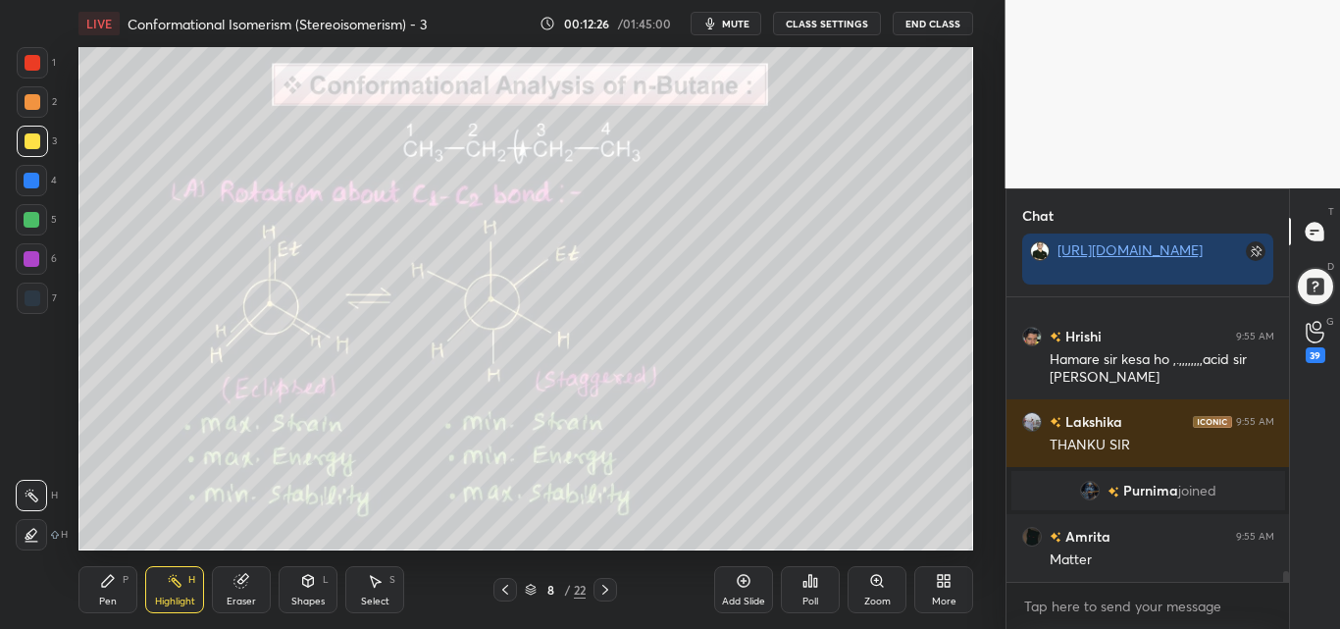
scroll to position [7368, 0]
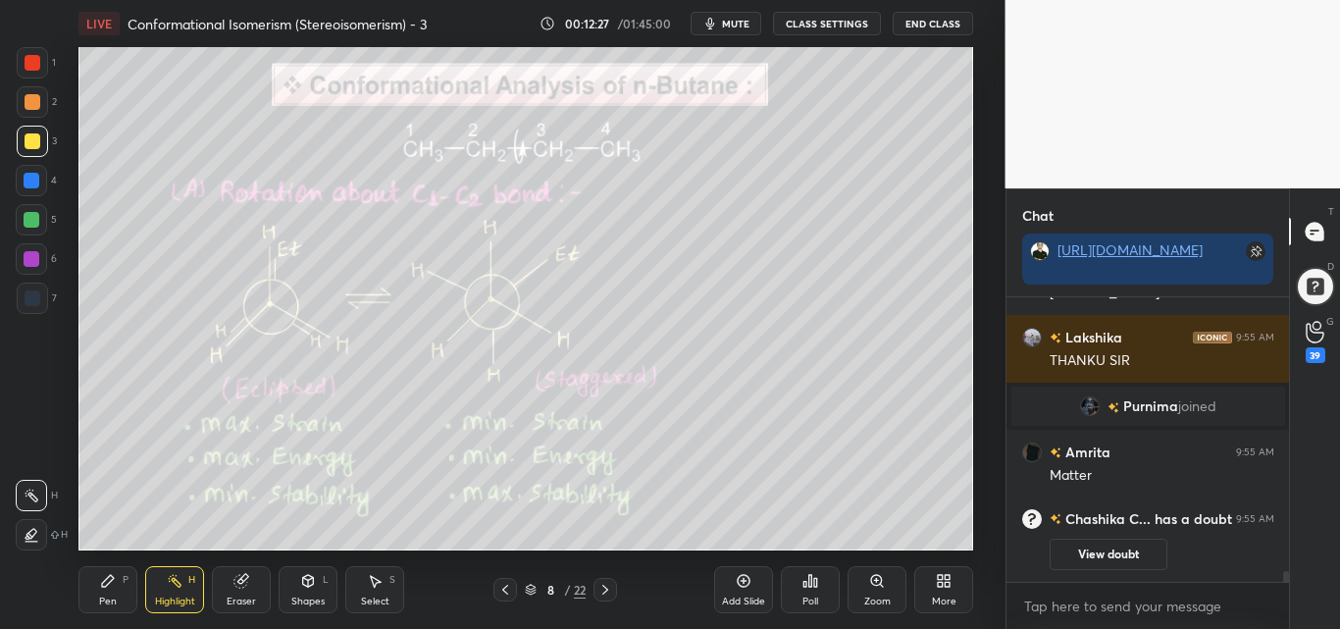
drag, startPoint x: 177, startPoint y: 598, endPoint x: 187, endPoint y: 580, distance: 20.7
click at [180, 597] on div "Highlight" at bounding box center [175, 602] width 40 height 10
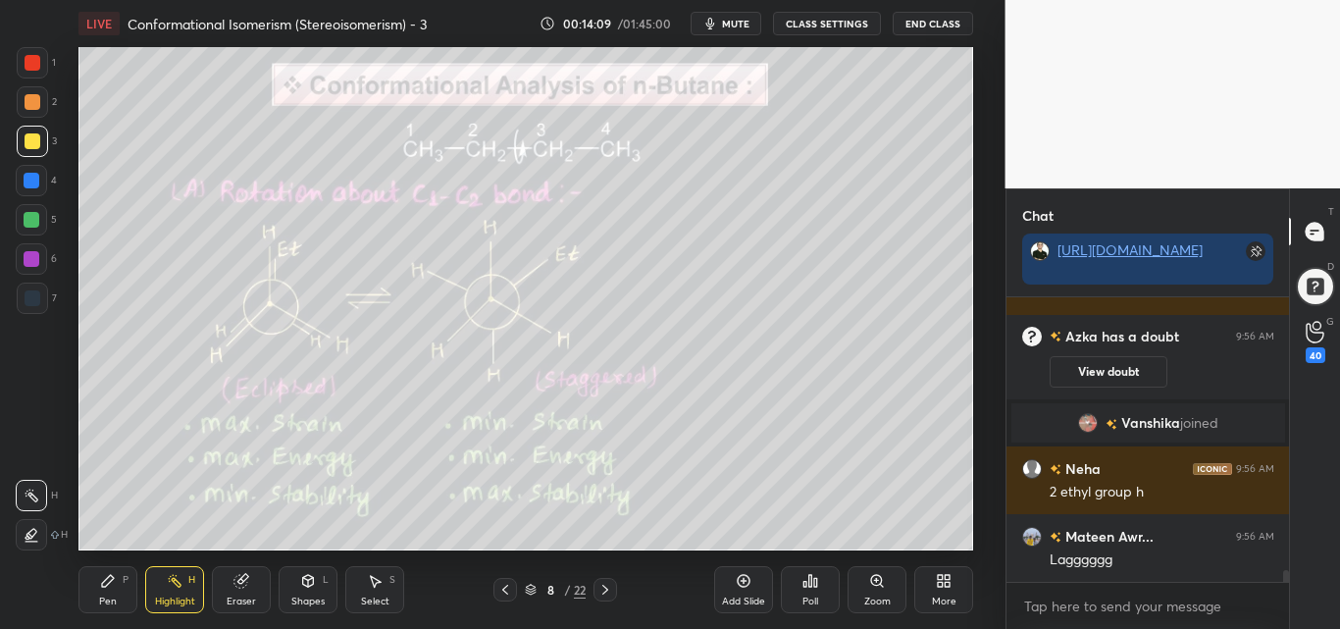
scroll to position [6658, 0]
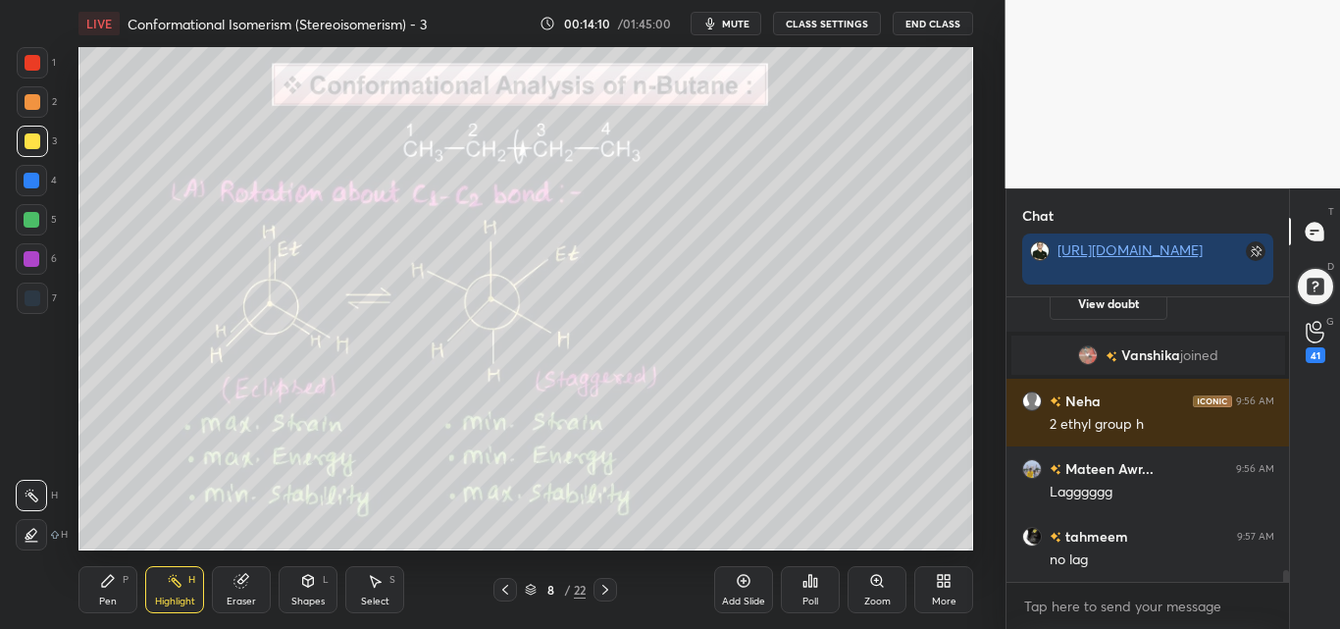
click at [100, 587] on icon at bounding box center [108, 581] width 16 height 16
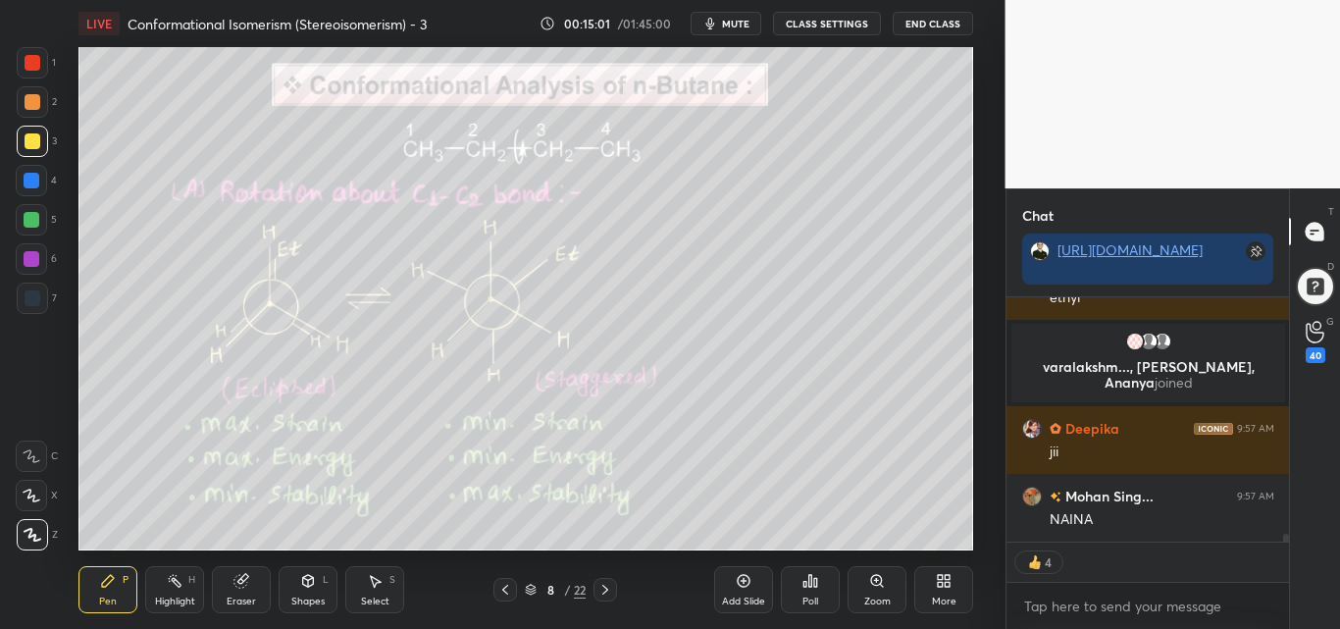
scroll to position [7387, 0]
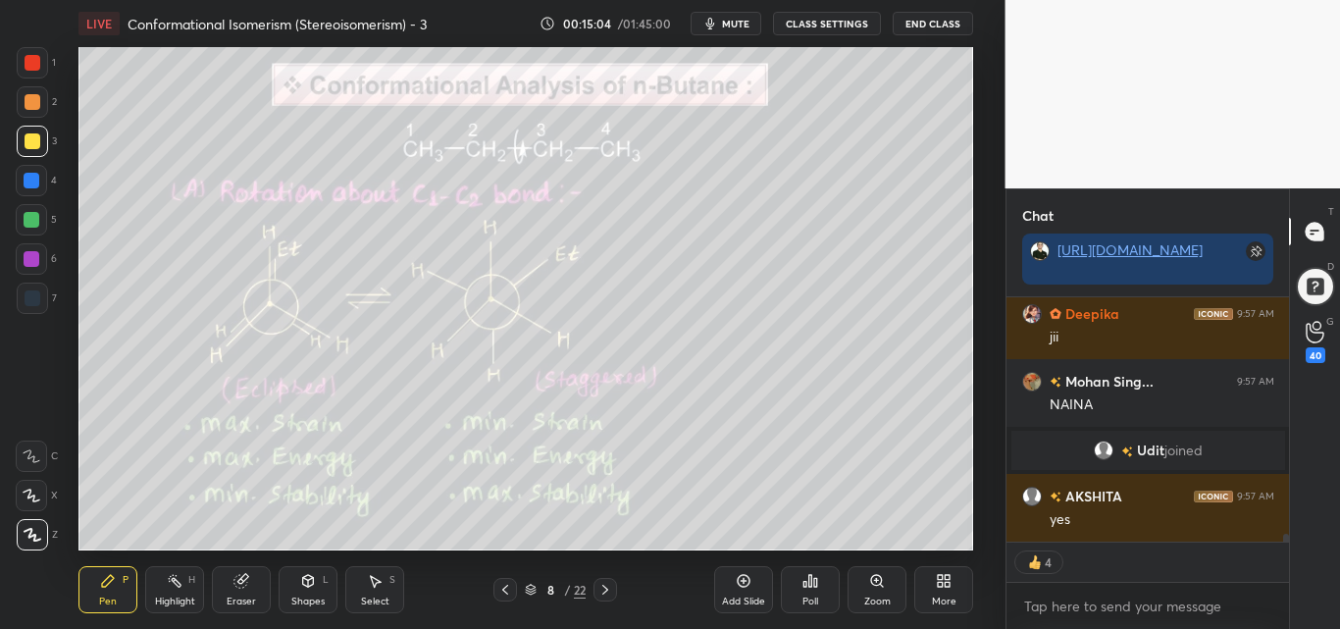
drag, startPoint x: 175, startPoint y: 585, endPoint x: 169, endPoint y: 569, distance: 16.8
click at [175, 586] on icon at bounding box center [175, 581] width 16 height 16
click at [31, 92] on div at bounding box center [32, 101] width 31 height 31
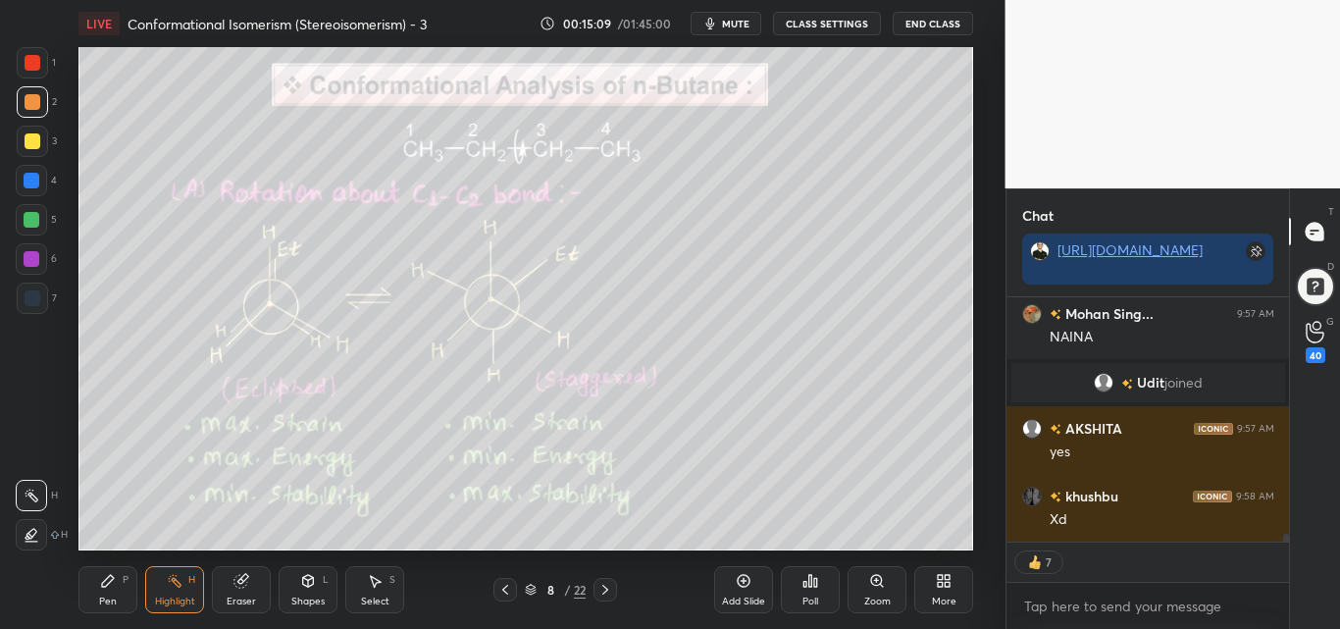
click at [115, 597] on div "Pen" at bounding box center [108, 602] width 18 height 10
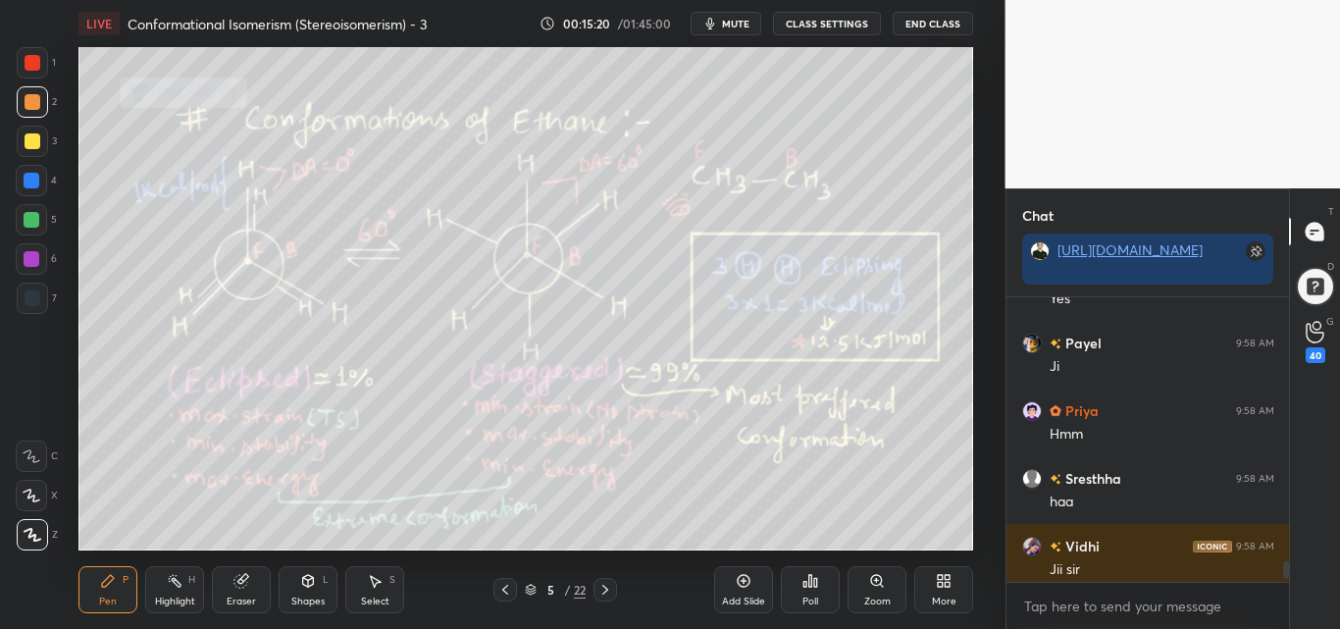
scroll to position [4153, 0]
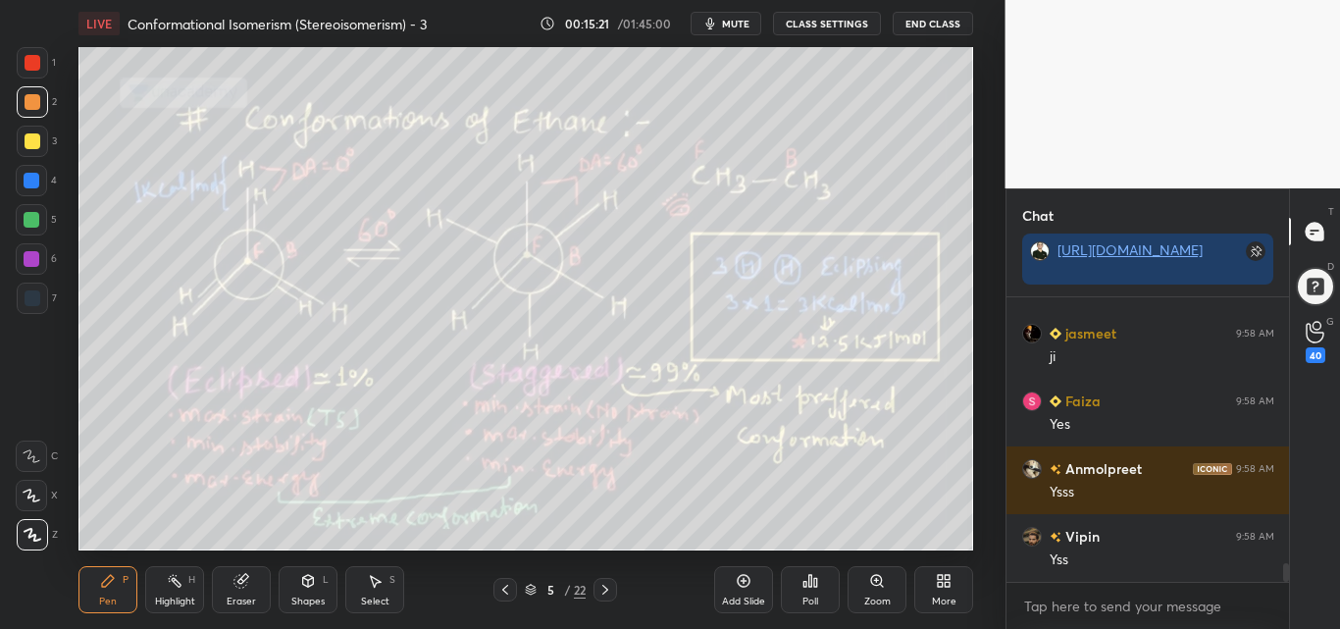
drag, startPoint x: 177, startPoint y: 588, endPoint x: 189, endPoint y: 573, distance: 19.5
click at [181, 588] on icon at bounding box center [175, 581] width 16 height 16
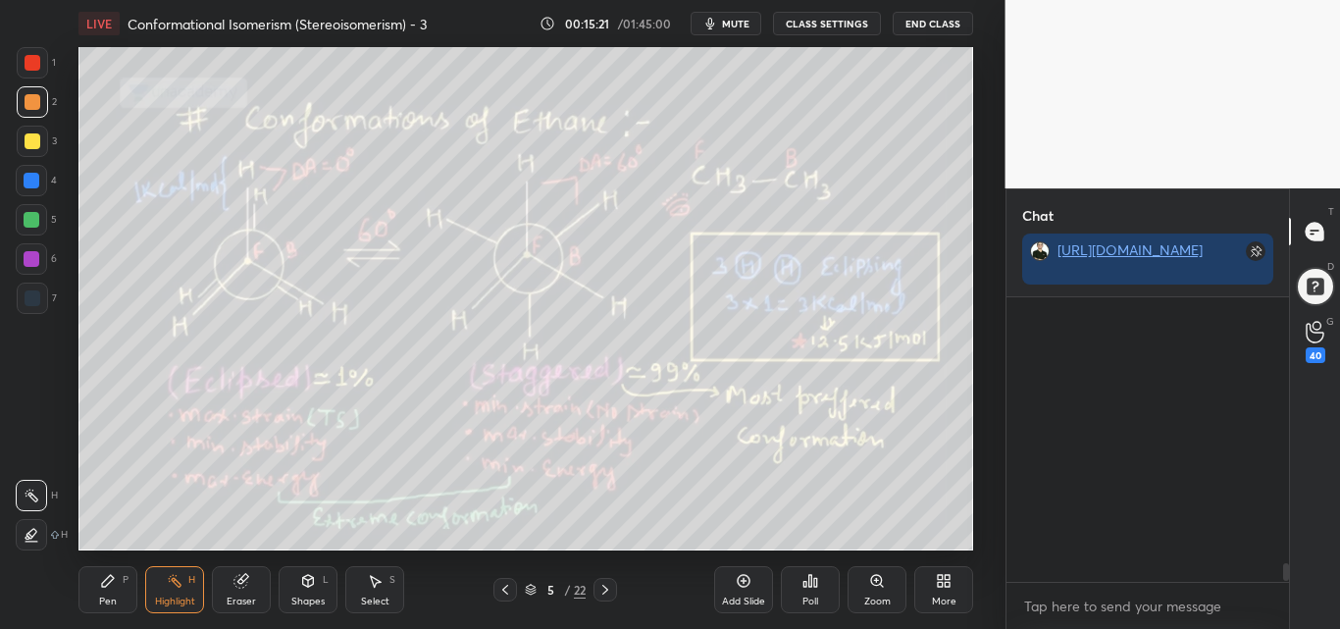
scroll to position [4627, 0]
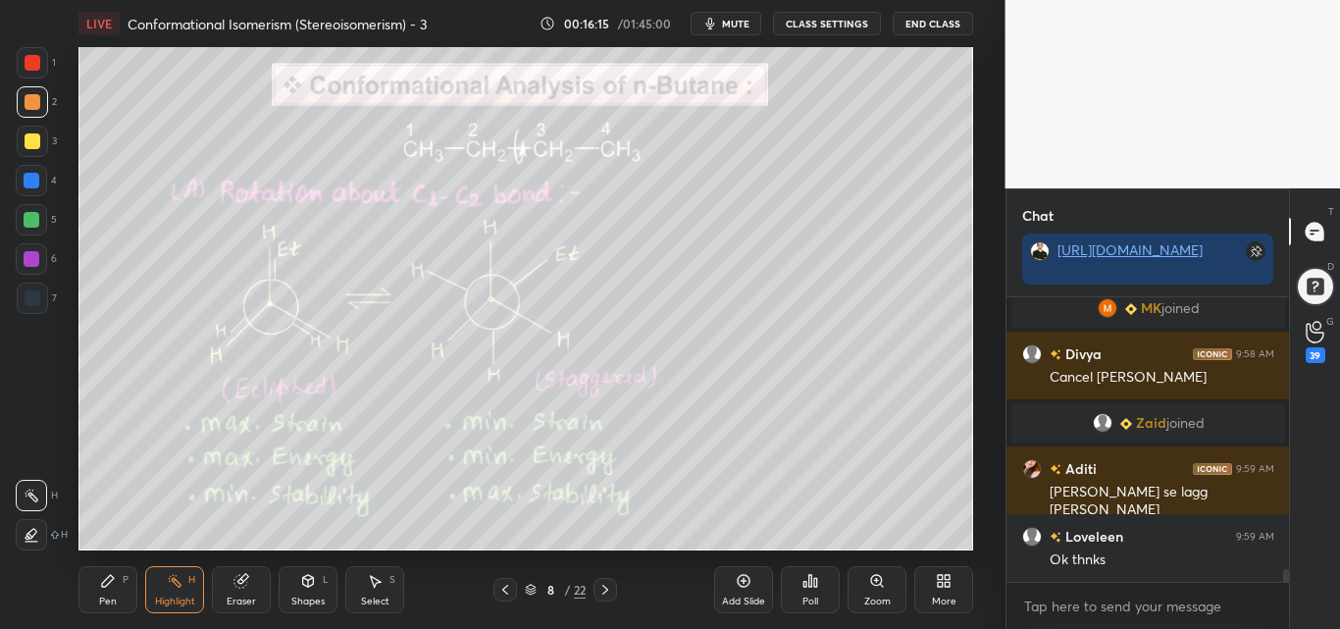
drag, startPoint x: 100, startPoint y: 588, endPoint x: 128, endPoint y: 554, distance: 43.2
click at [100, 587] on icon at bounding box center [108, 581] width 16 height 16
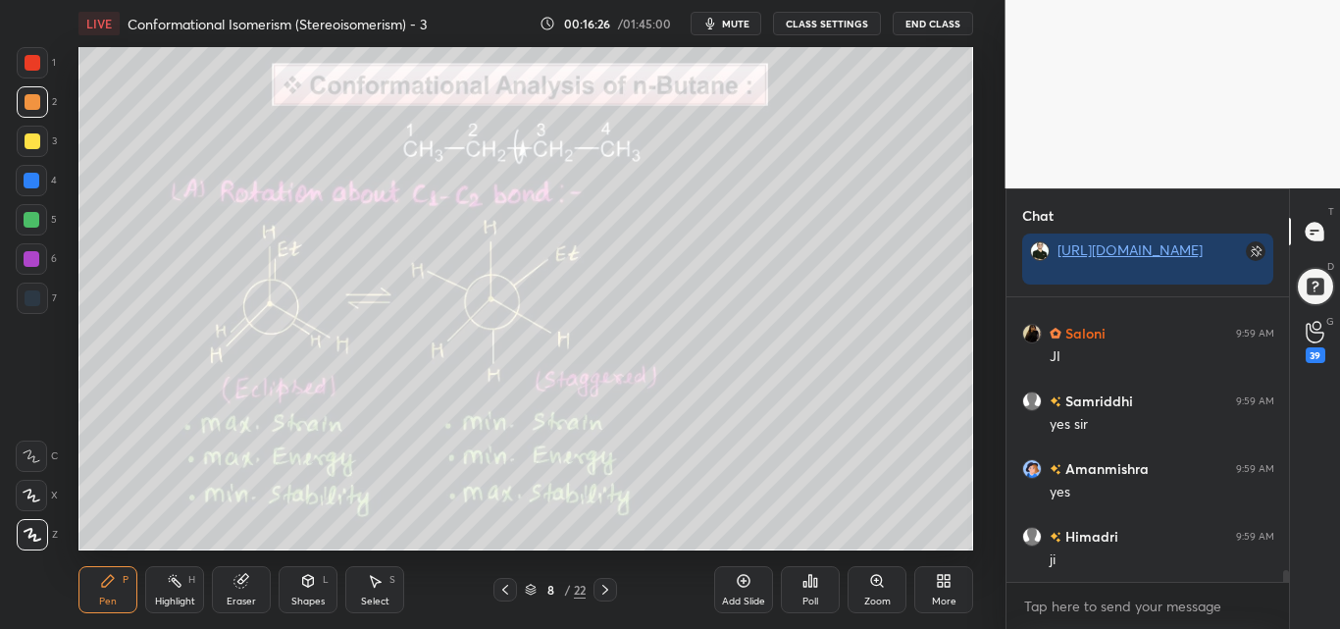
drag, startPoint x: 170, startPoint y: 581, endPoint x: 181, endPoint y: 571, distance: 14.6
click at [171, 581] on circle at bounding box center [170, 581] width 2 height 2
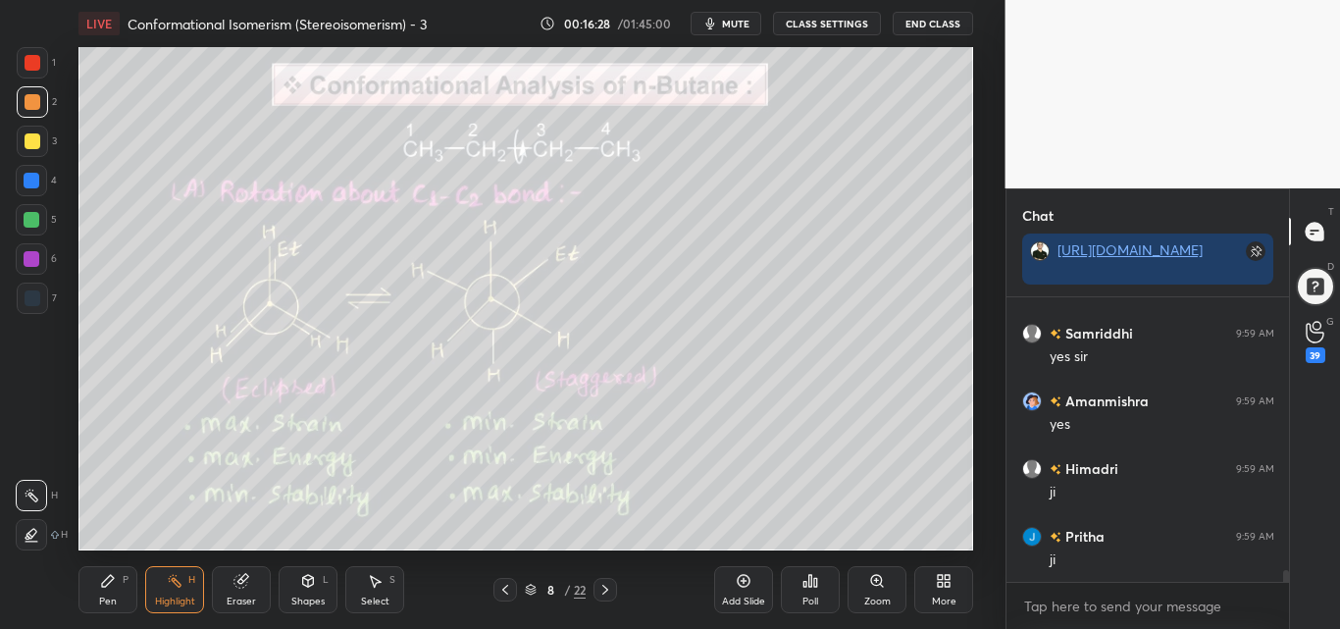
scroll to position [6908, 0]
click at [104, 597] on div "Pen" at bounding box center [108, 602] width 18 height 10
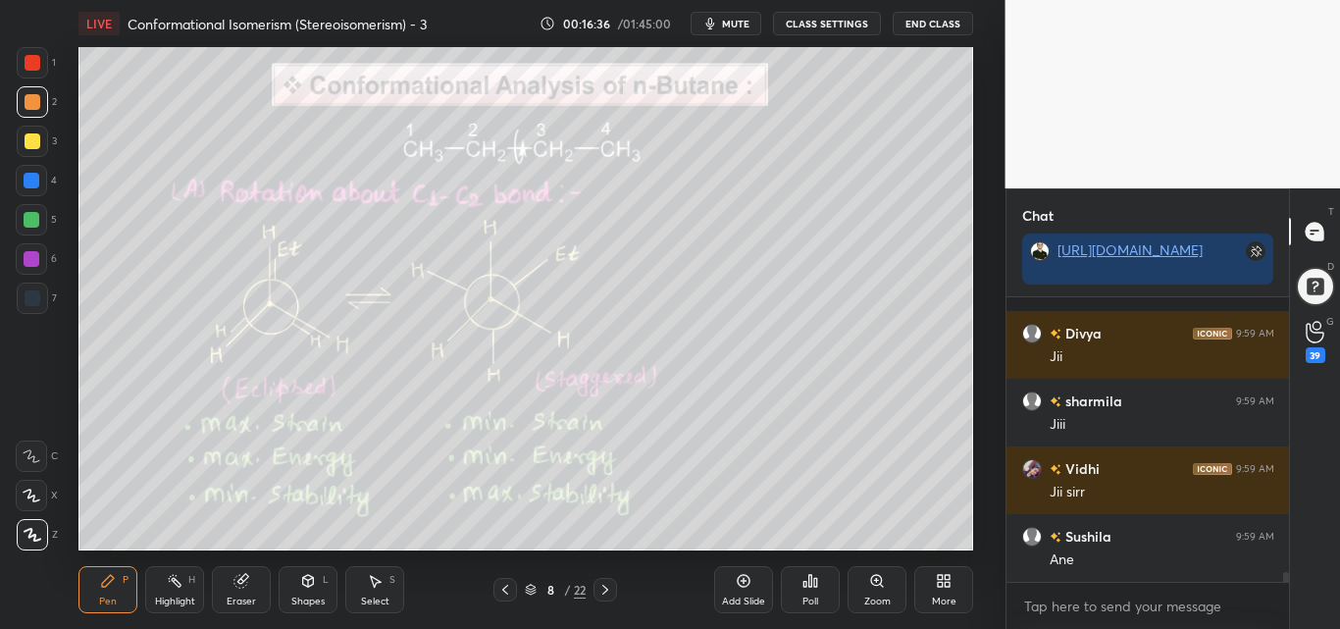
scroll to position [7788, 0]
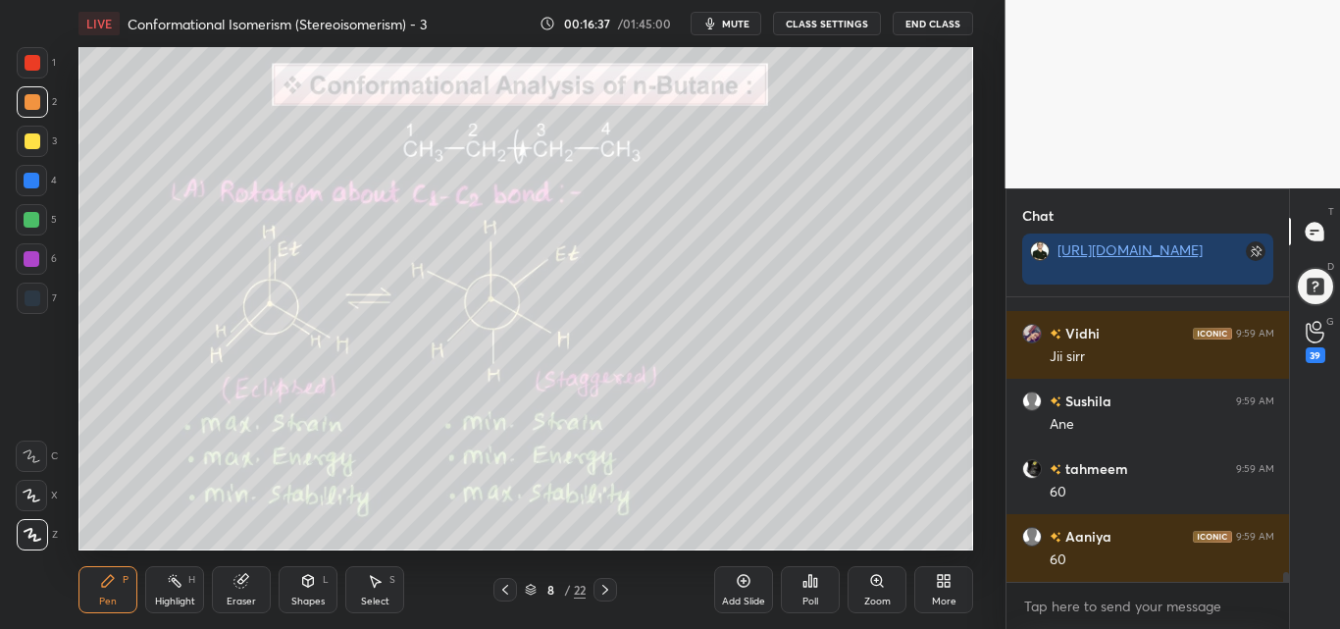
click at [174, 591] on div "Highlight H" at bounding box center [174, 589] width 59 height 47
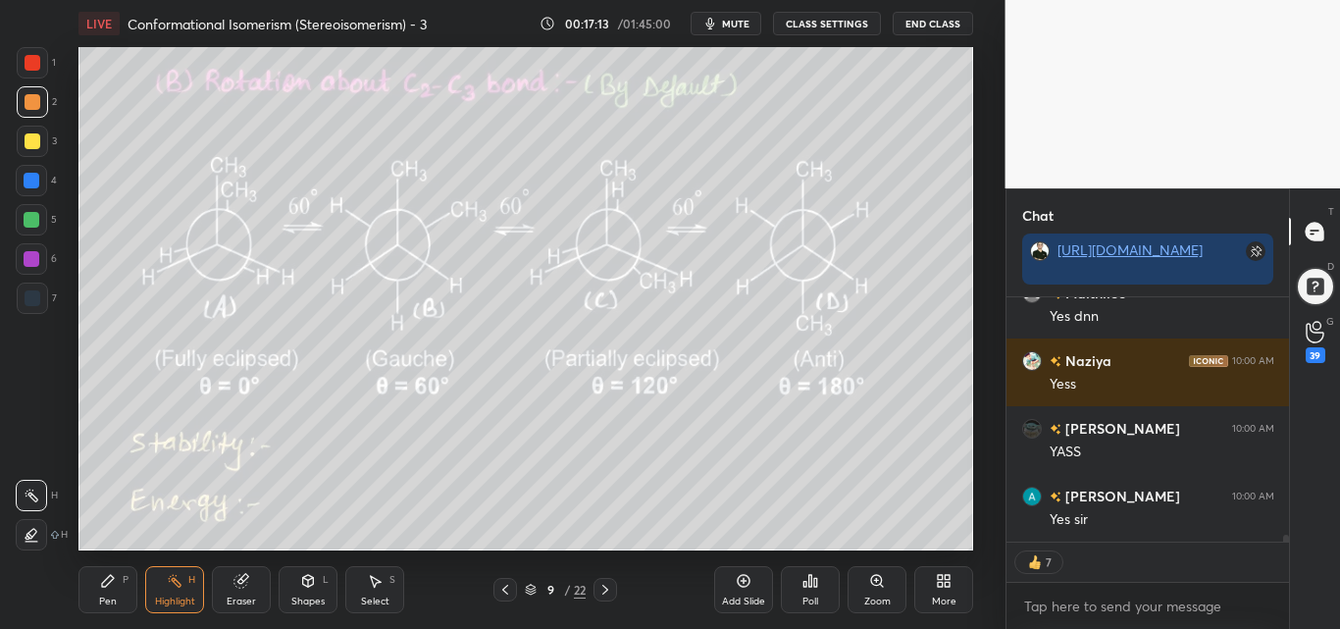
scroll to position [9019, 0]
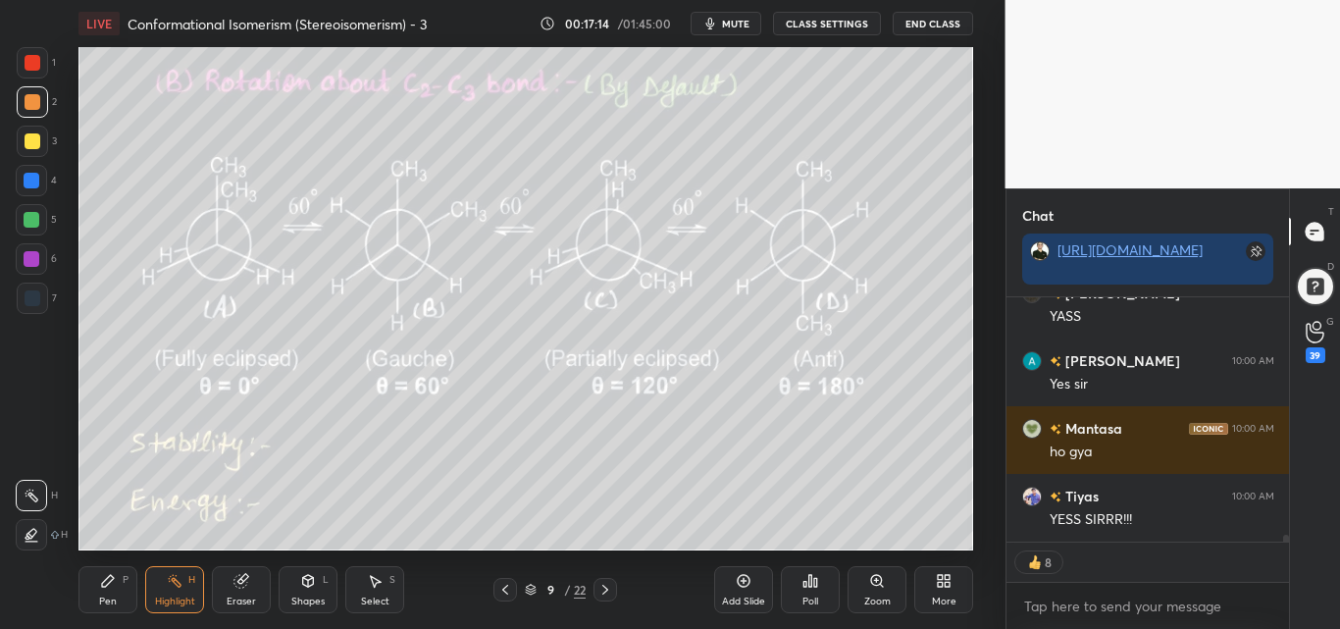
click at [463, 46] on div "LIVE Conformational Isomerism (Stereoisomerism) - 3 00:17:14 / 01:45:00 mute CL…" at bounding box center [526, 314] width 927 height 629
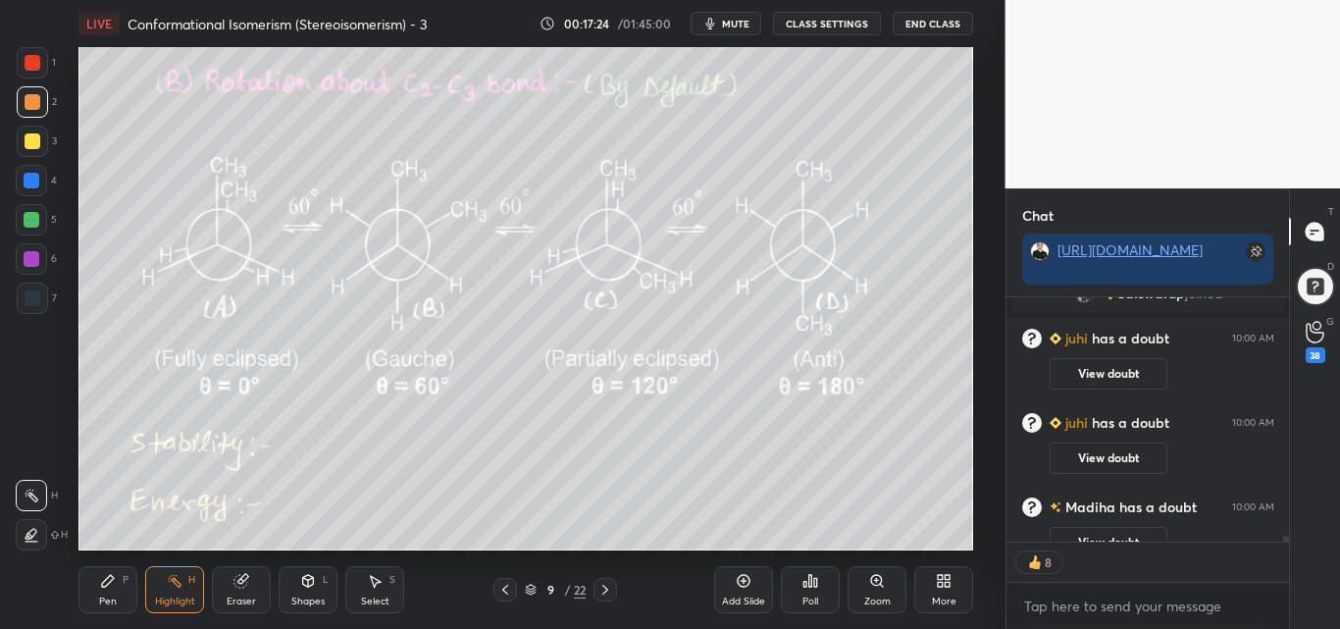
scroll to position [9217, 0]
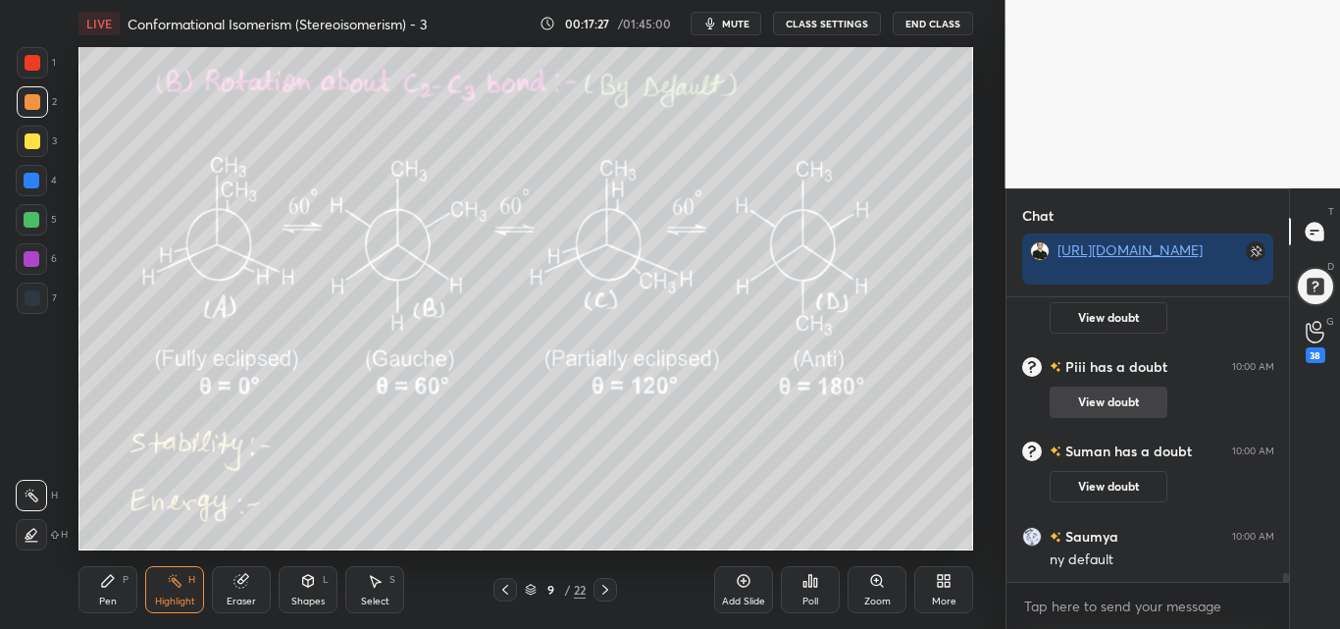
click at [1140, 411] on button "View doubt" at bounding box center [1109, 402] width 118 height 31
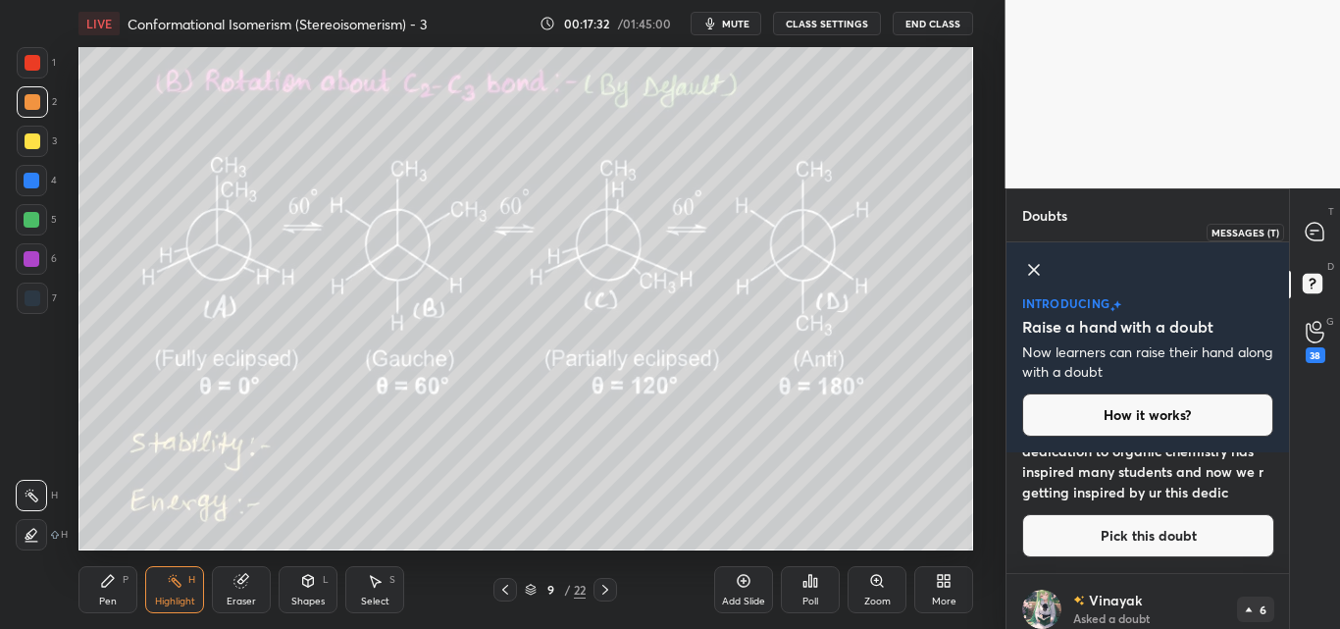
click at [1313, 229] on icon at bounding box center [1315, 232] width 18 height 18
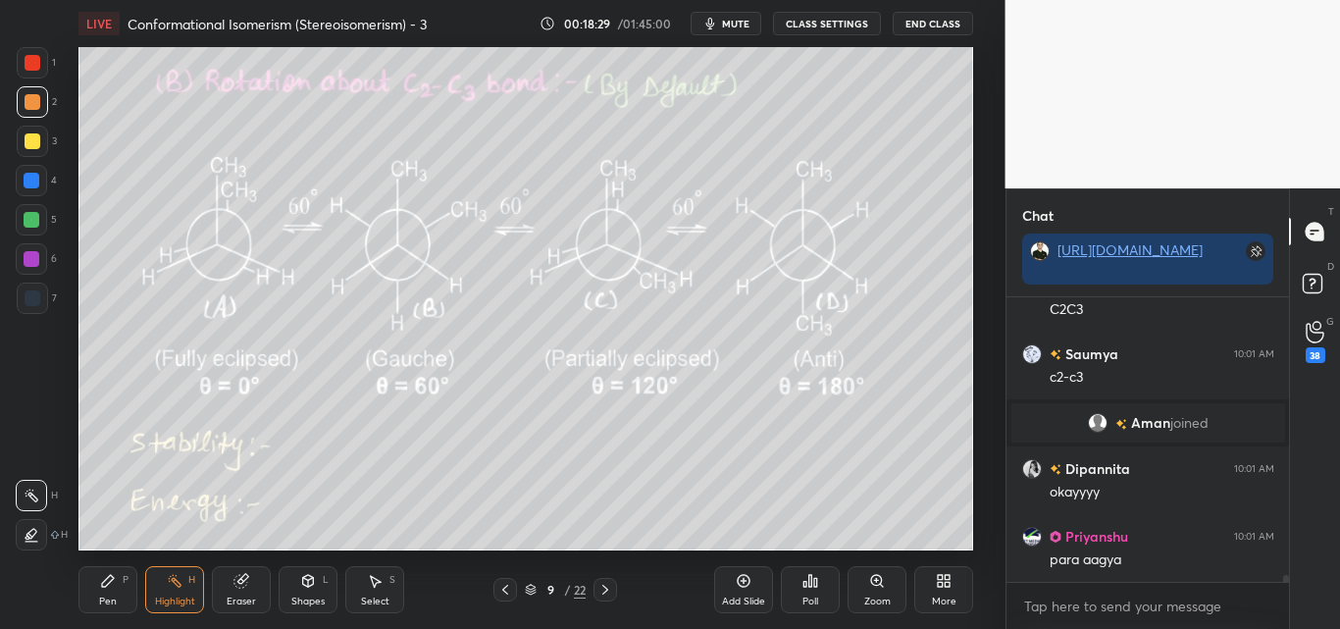
scroll to position [10902, 0]
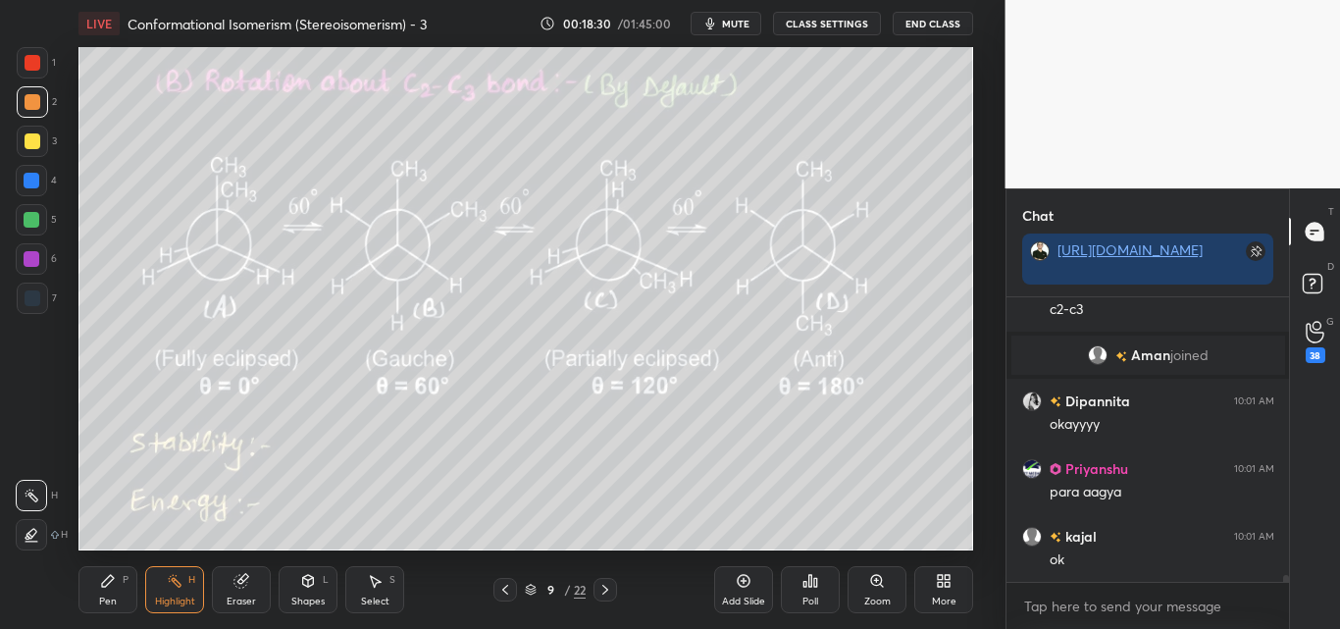
click at [116, 584] on icon at bounding box center [108, 581] width 16 height 16
click at [22, 148] on div at bounding box center [32, 141] width 31 height 31
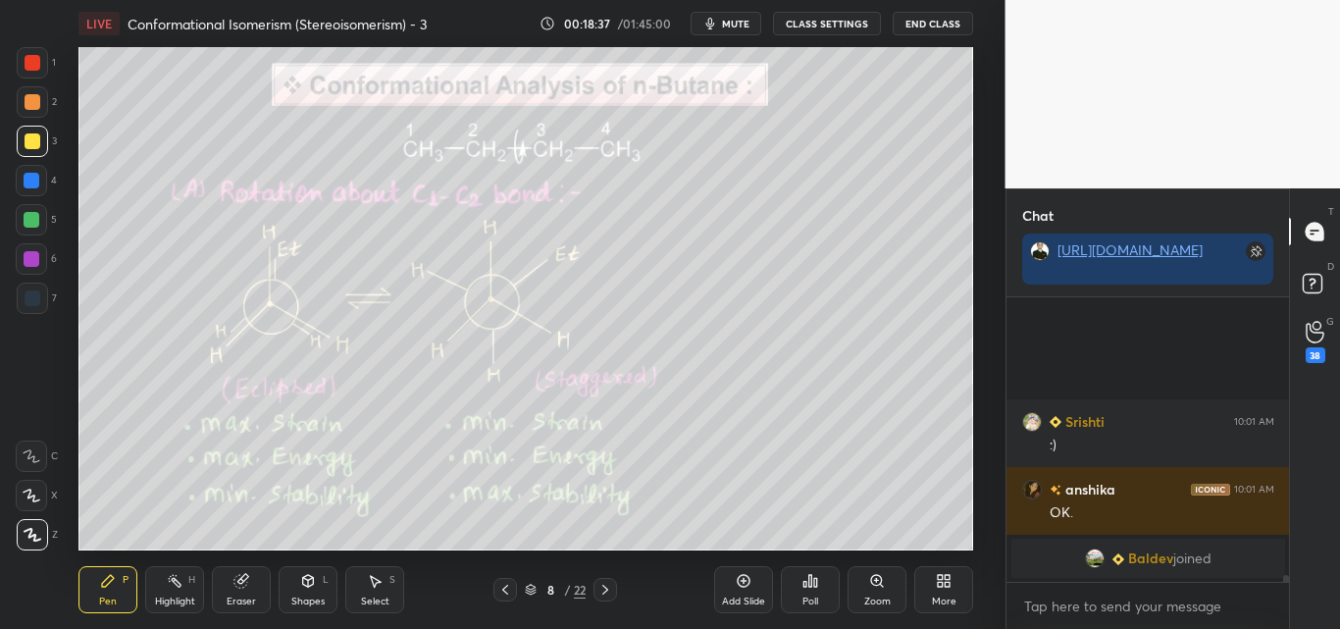
scroll to position [11255, 0]
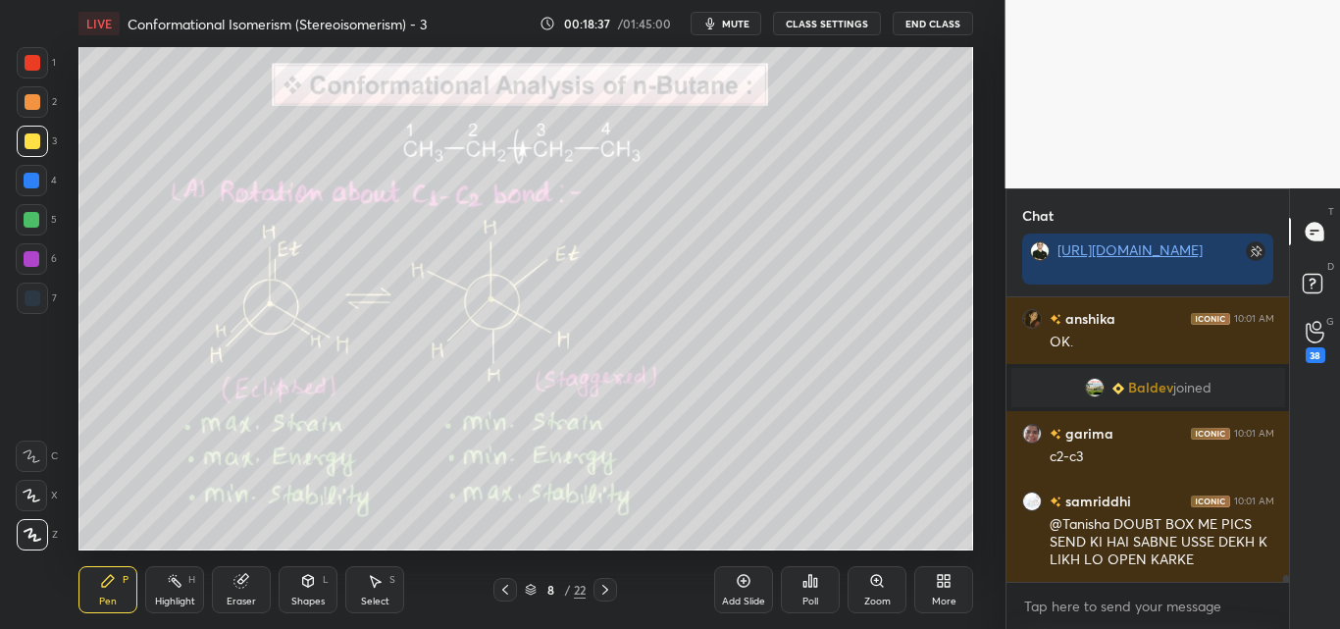
drag, startPoint x: 169, startPoint y: 596, endPoint x: 185, endPoint y: 571, distance: 29.7
click at [171, 597] on div "Highlight" at bounding box center [175, 602] width 40 height 10
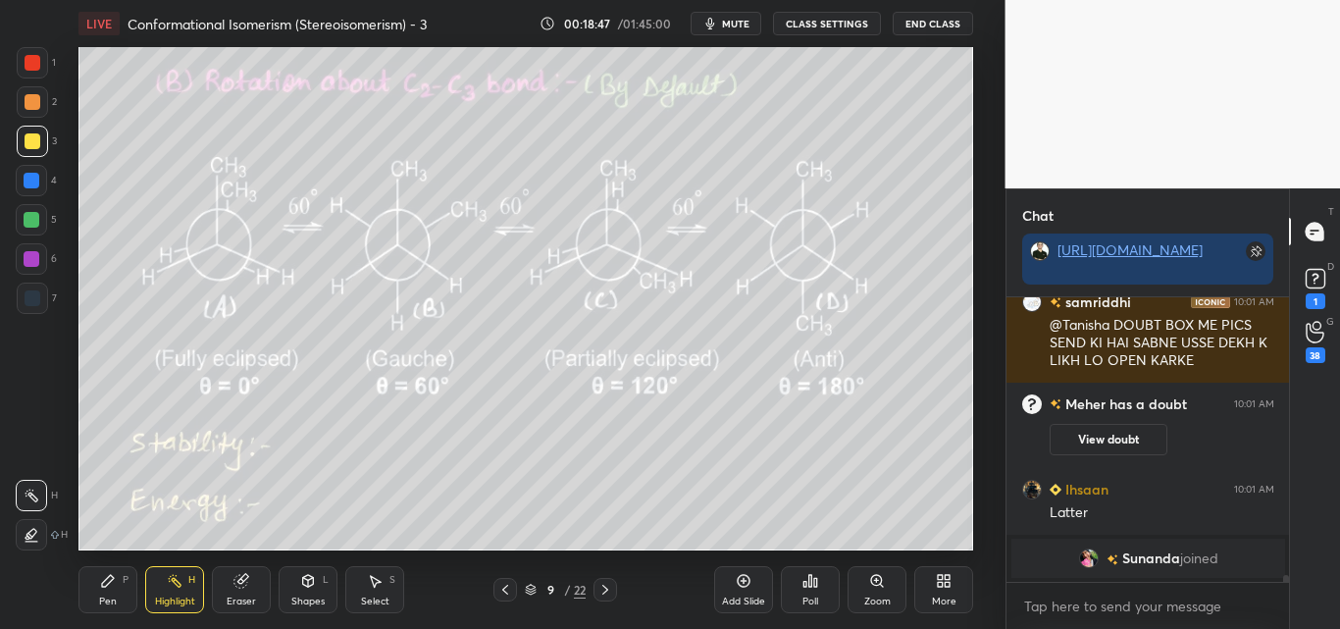
scroll to position [11393, 0]
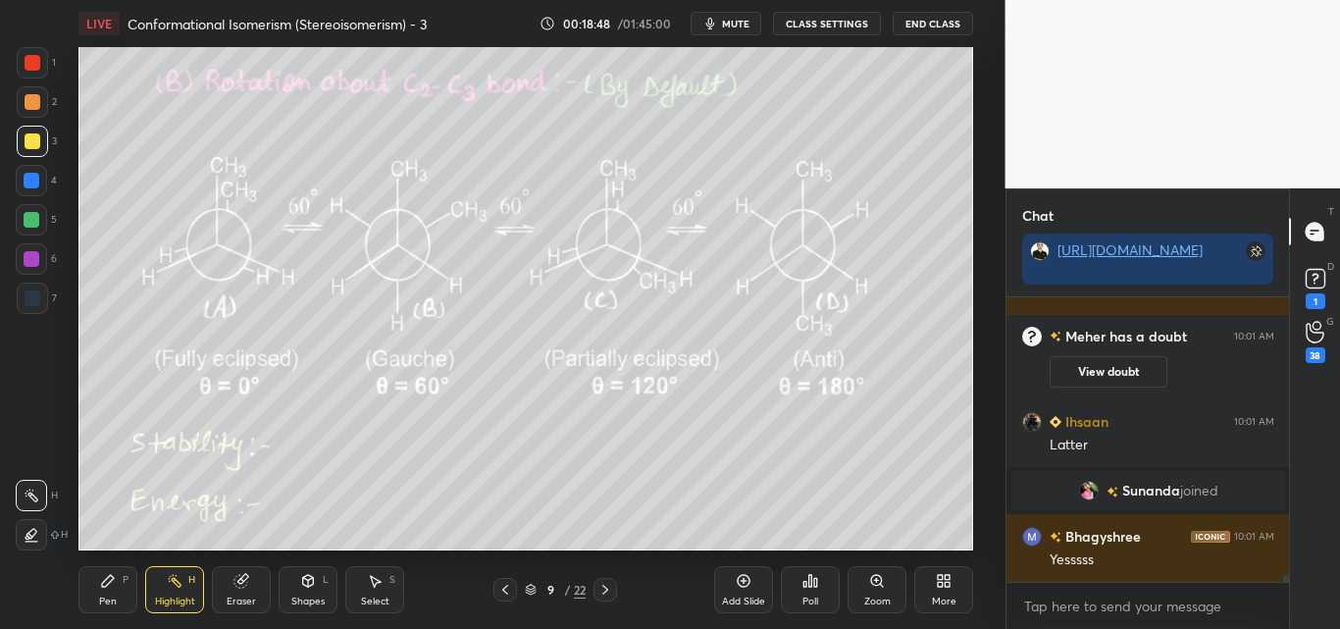
drag, startPoint x: 112, startPoint y: 578, endPoint x: 124, endPoint y: 566, distance: 16.7
click at [119, 573] on div "Pen P" at bounding box center [107, 589] width 59 height 47
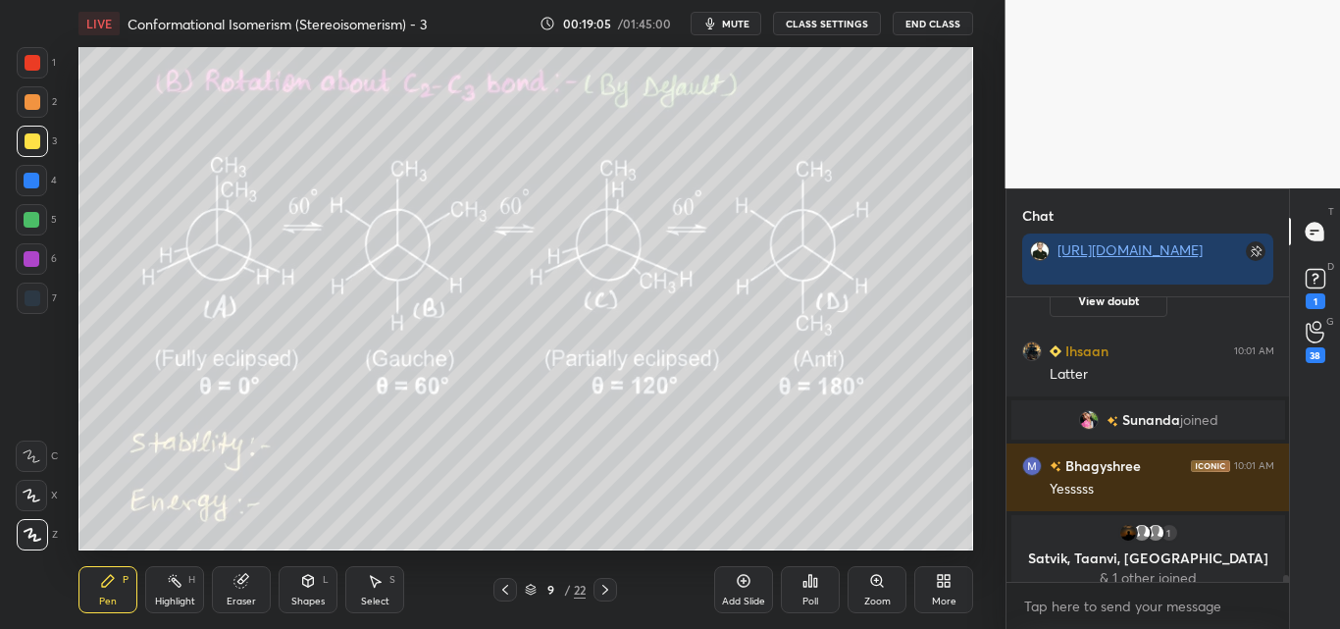
scroll to position [11479, 0]
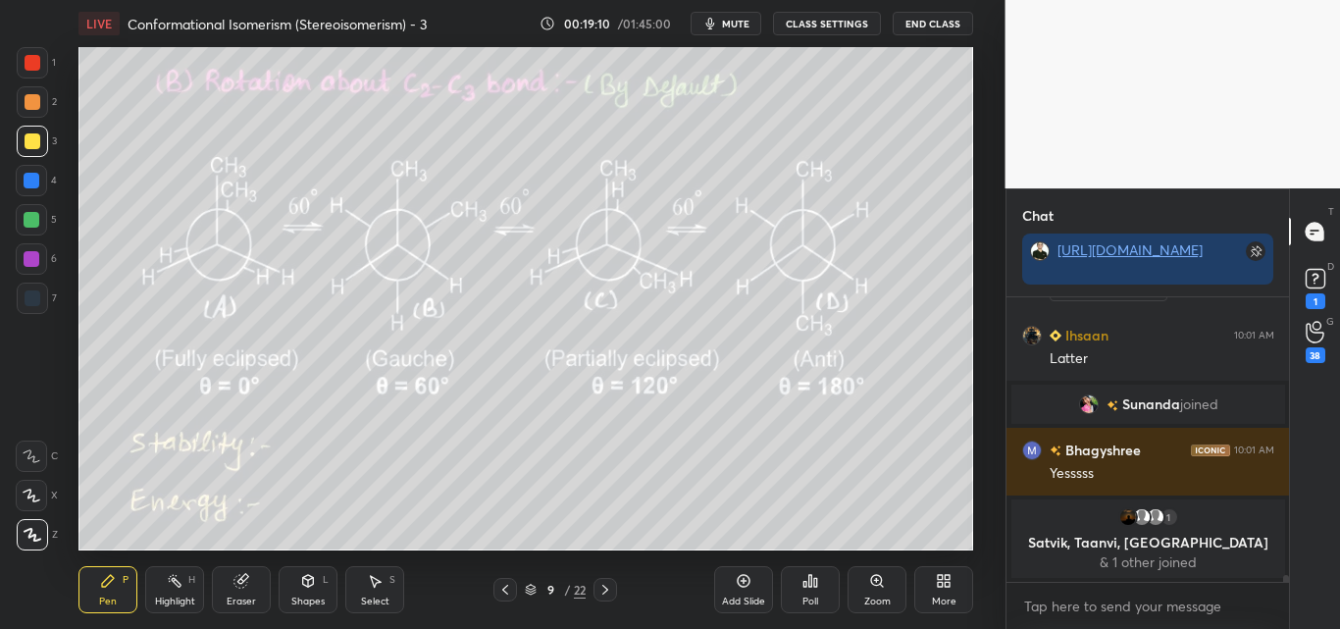
drag, startPoint x: 26, startPoint y: 103, endPoint x: 69, endPoint y: 93, distance: 43.3
click at [27, 103] on div at bounding box center [33, 102] width 16 height 16
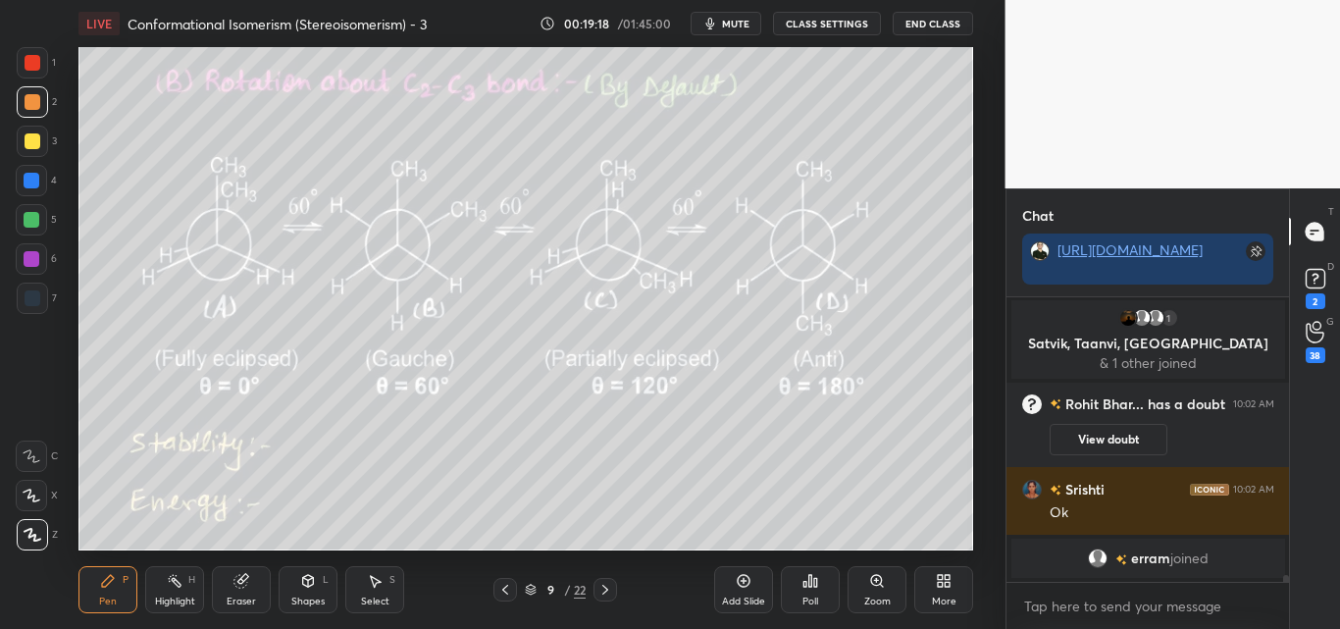
scroll to position [11388, 0]
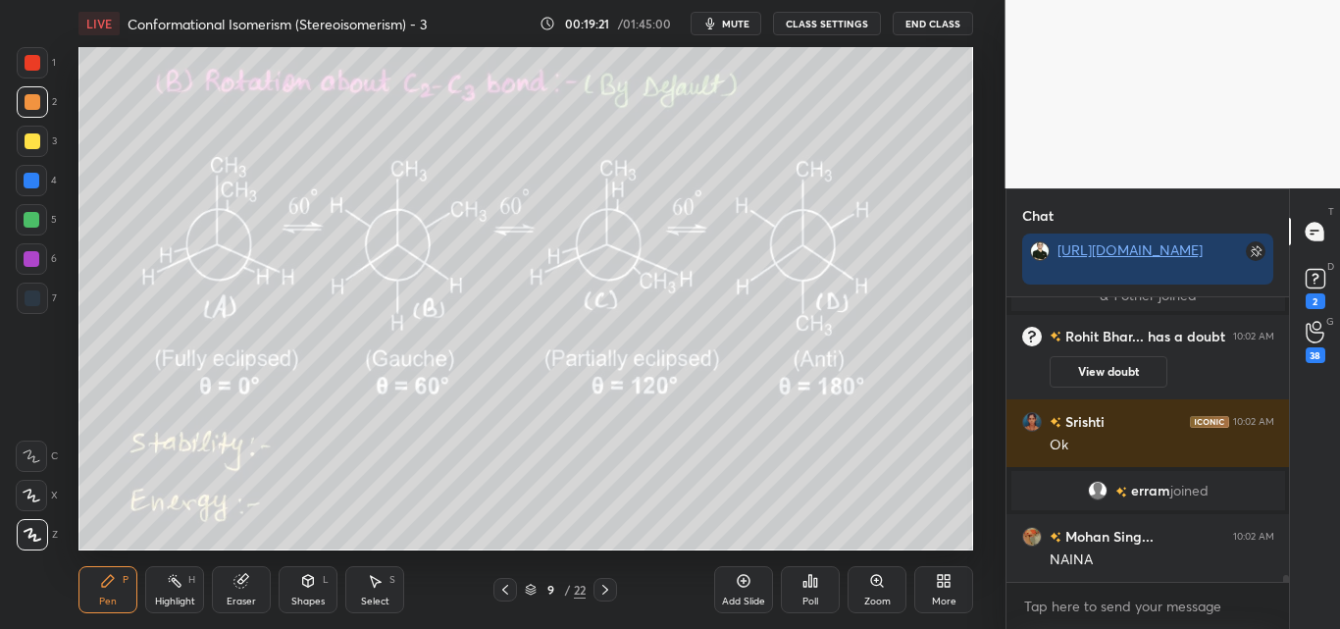
click at [33, 215] on div at bounding box center [32, 220] width 16 height 16
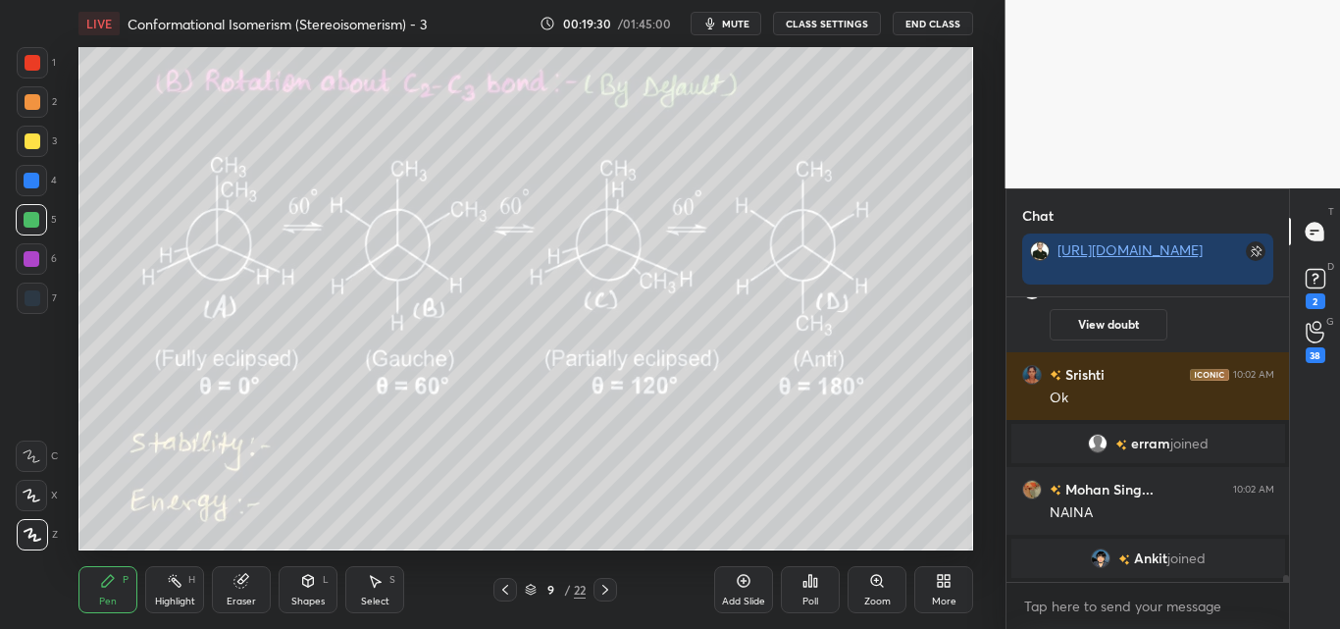
click at [185, 588] on div "Highlight H" at bounding box center [174, 589] width 59 height 47
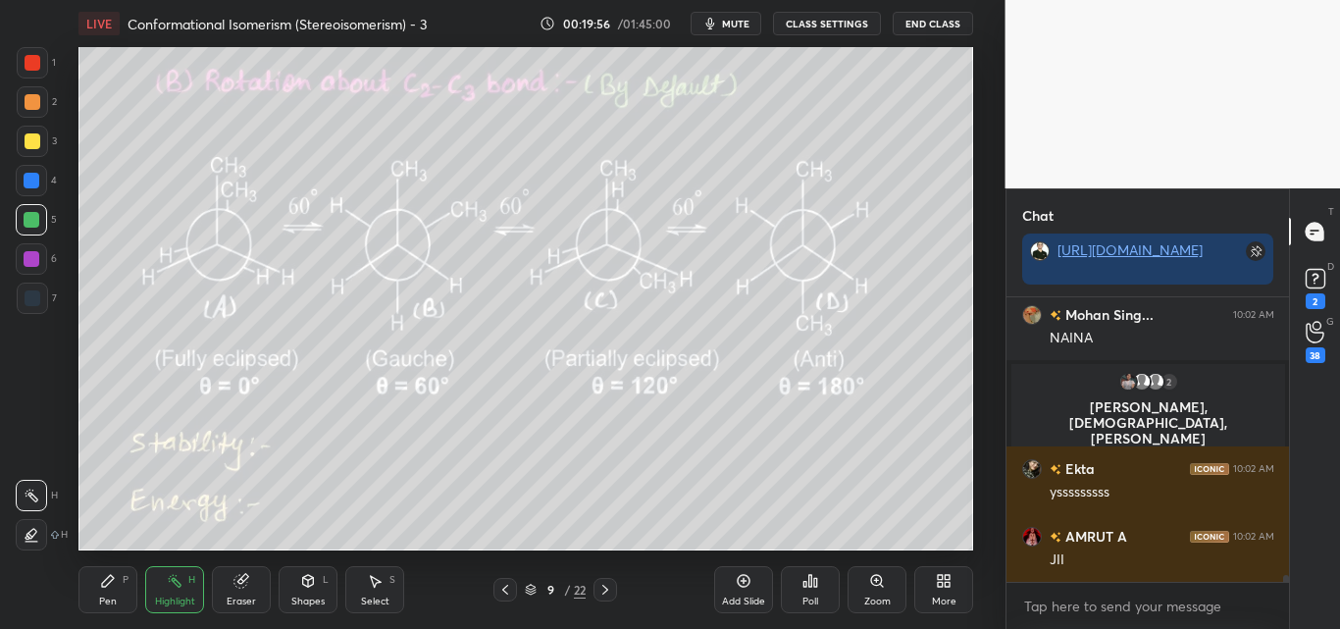
scroll to position [11642, 0]
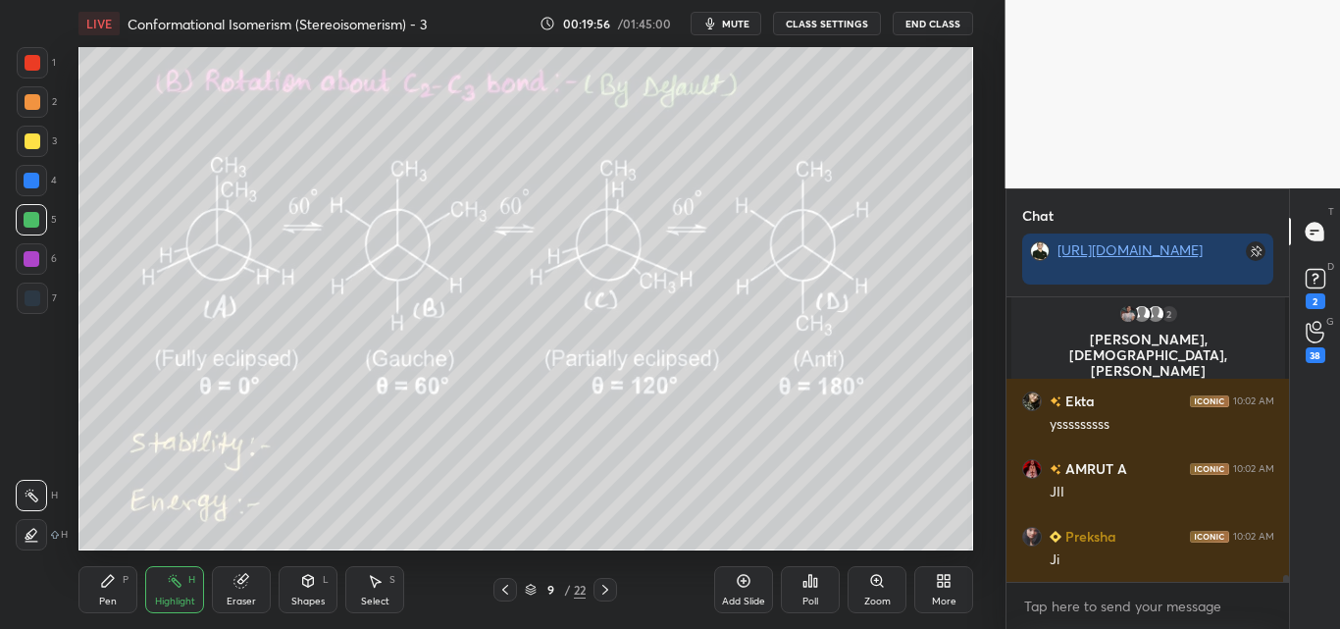
click at [111, 597] on div "Pen" at bounding box center [108, 602] width 18 height 10
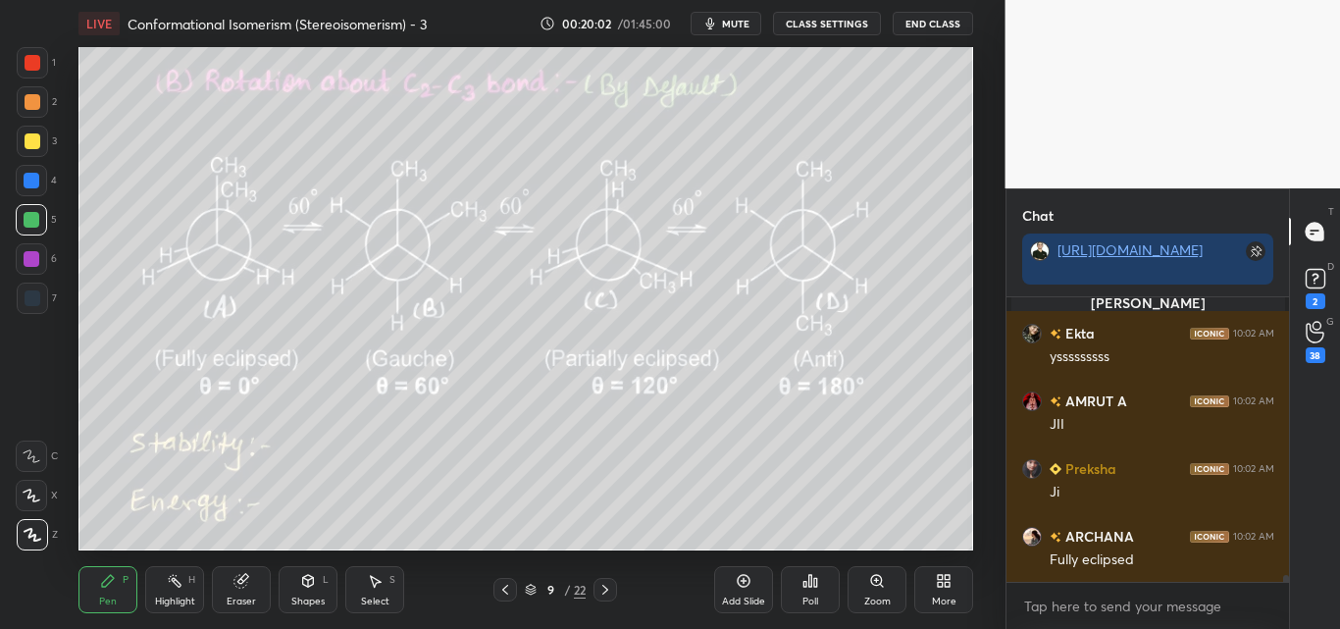
scroll to position [11778, 0]
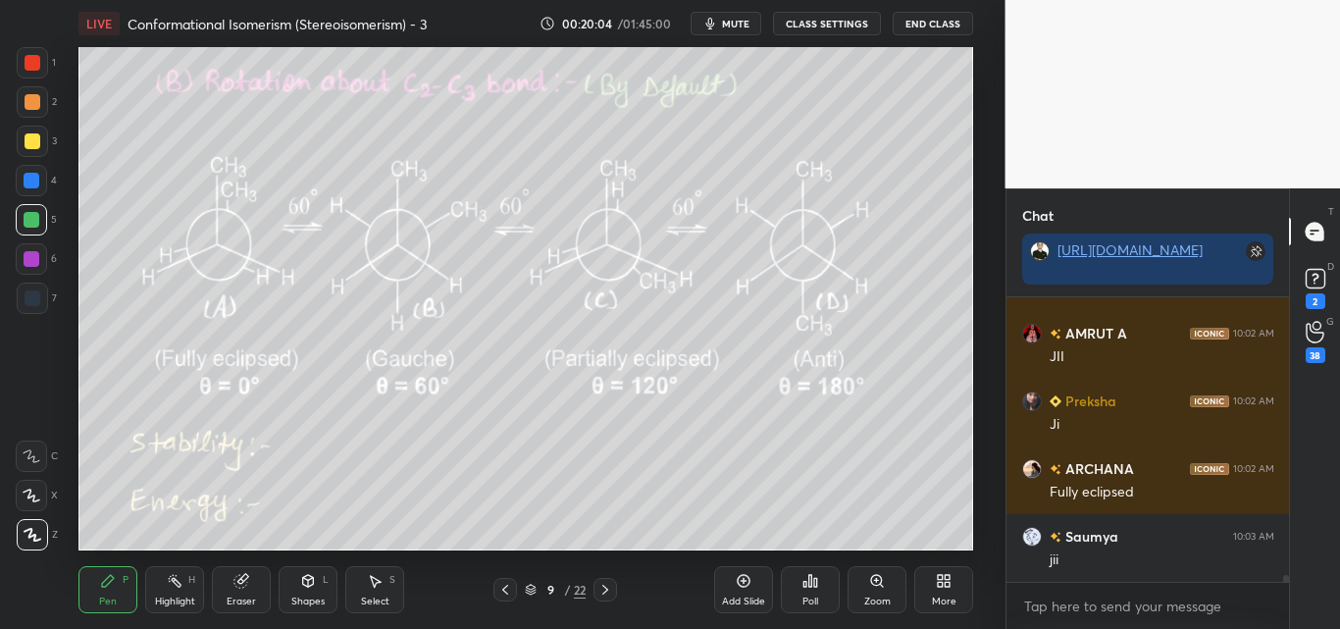
click at [182, 587] on icon at bounding box center [175, 581] width 16 height 16
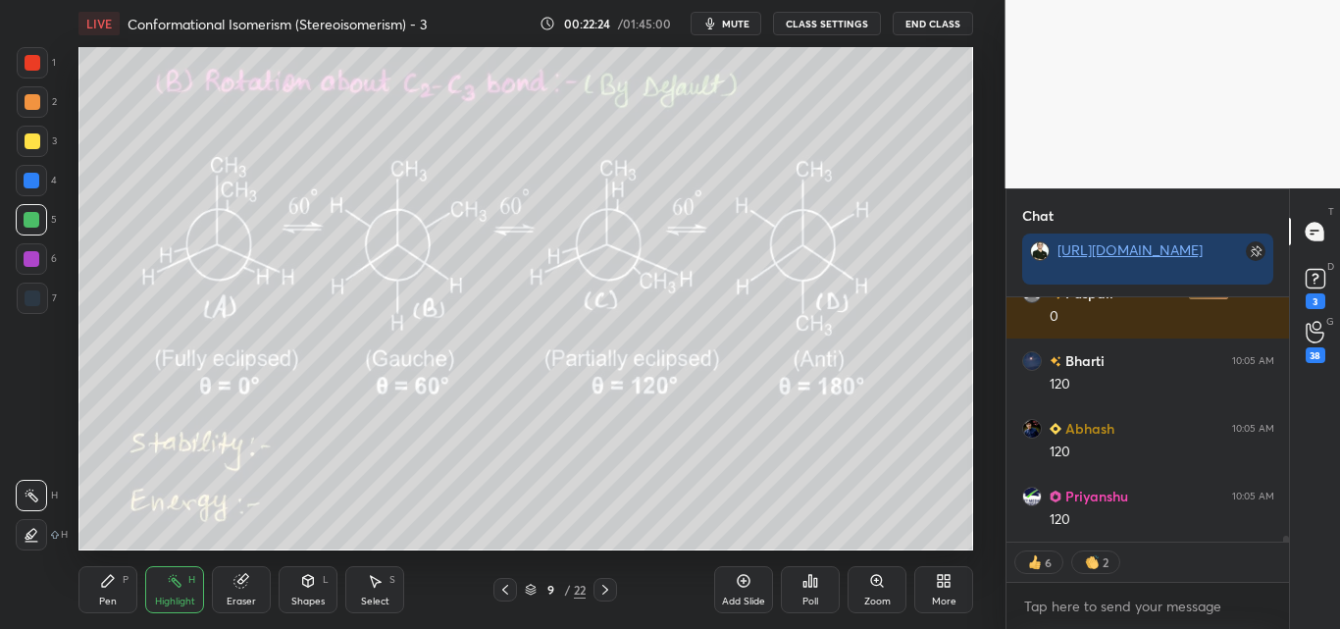
scroll to position [7, 7]
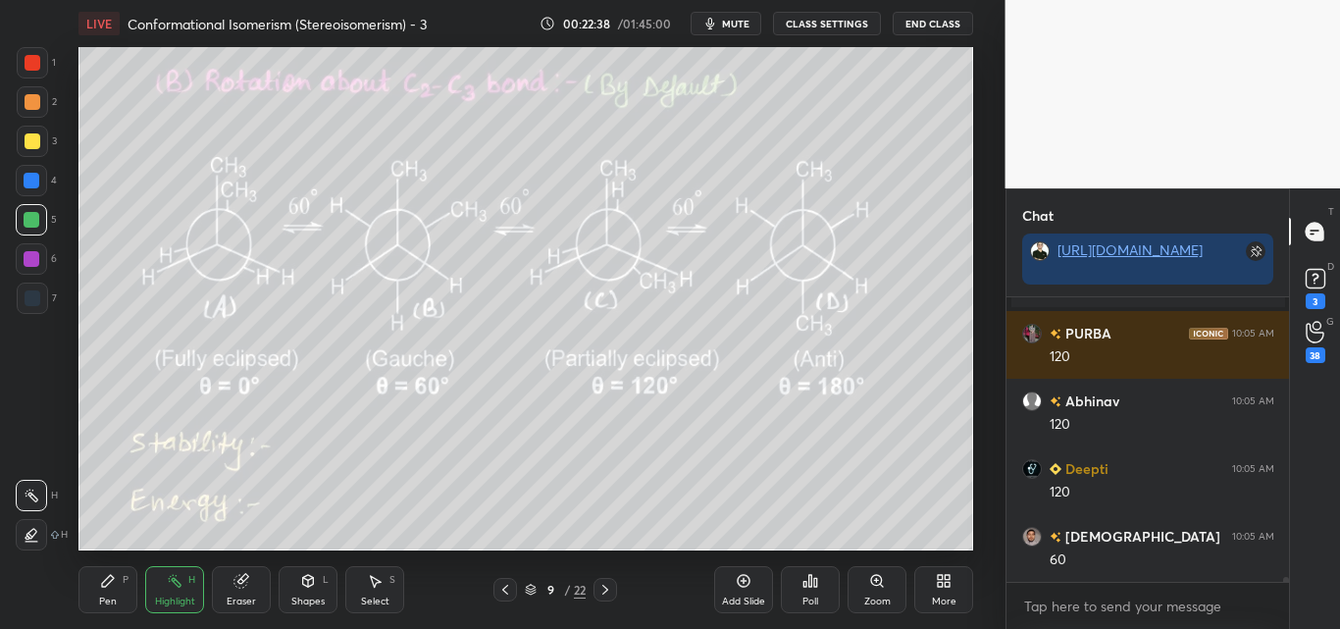
click at [105, 581] on icon at bounding box center [108, 581] width 12 height 12
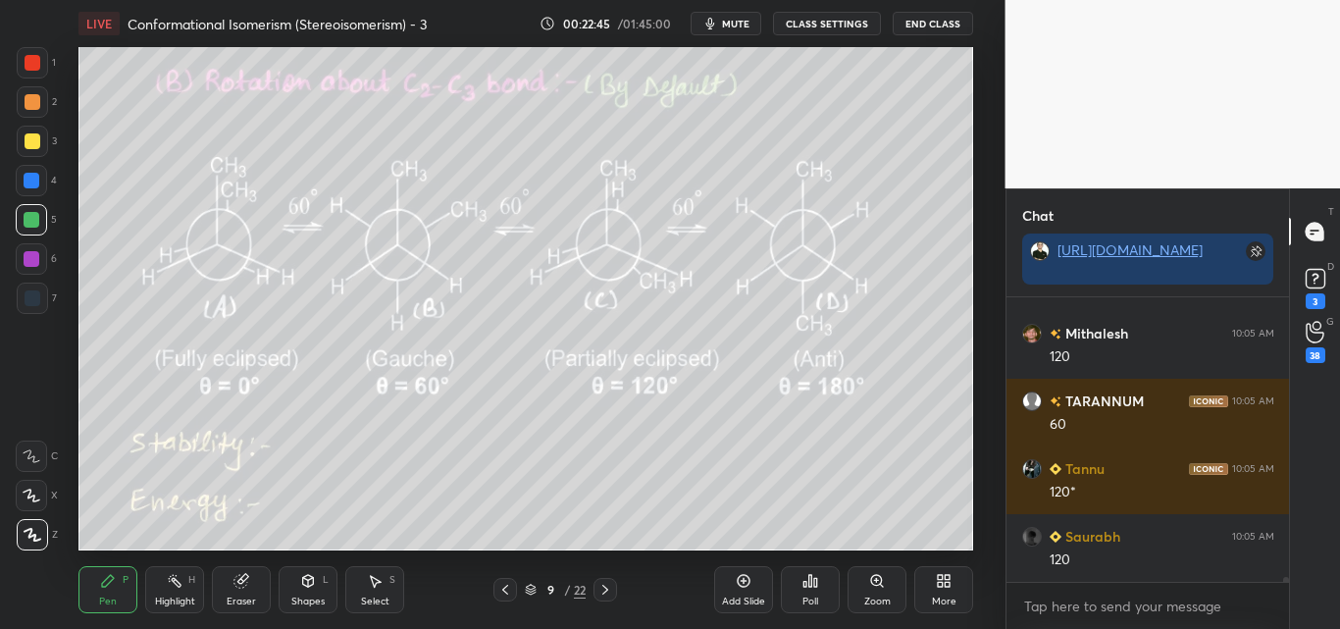
drag, startPoint x: 172, startPoint y: 596, endPoint x: 173, endPoint y: 570, distance: 25.5
click at [172, 593] on div "Highlight H" at bounding box center [174, 589] width 59 height 47
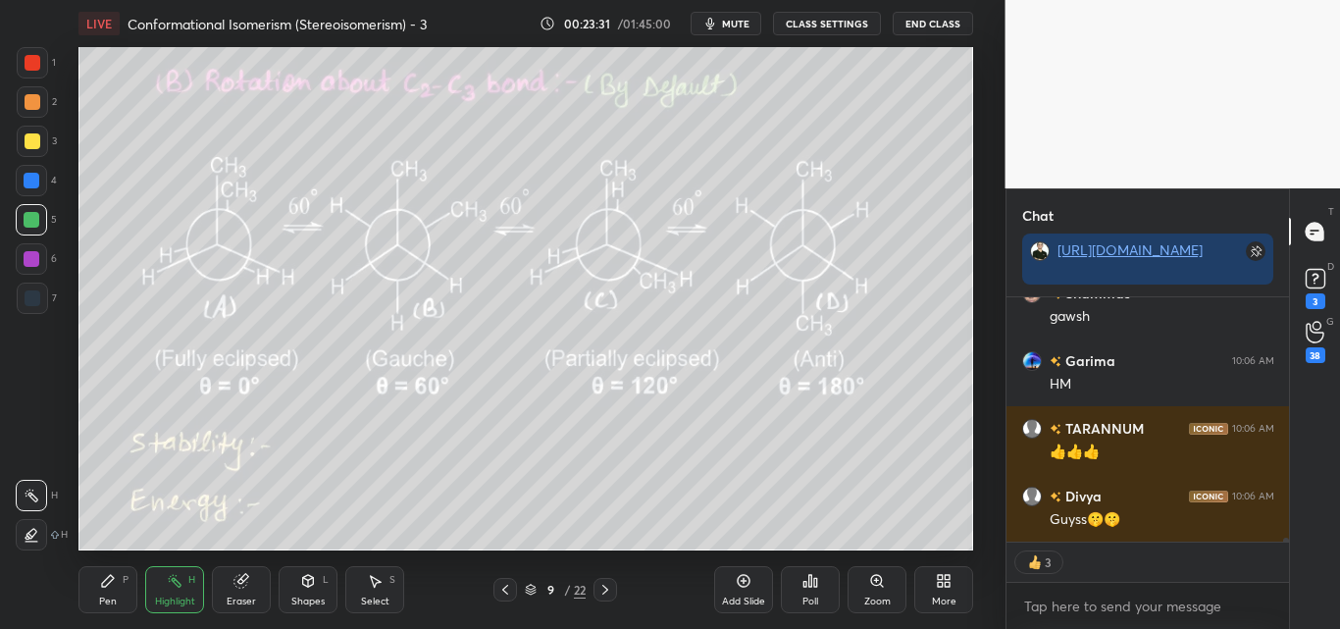
drag, startPoint x: 122, startPoint y: 584, endPoint x: 140, endPoint y: 558, distance: 31.6
click at [125, 583] on div "Pen P" at bounding box center [107, 589] width 59 height 47
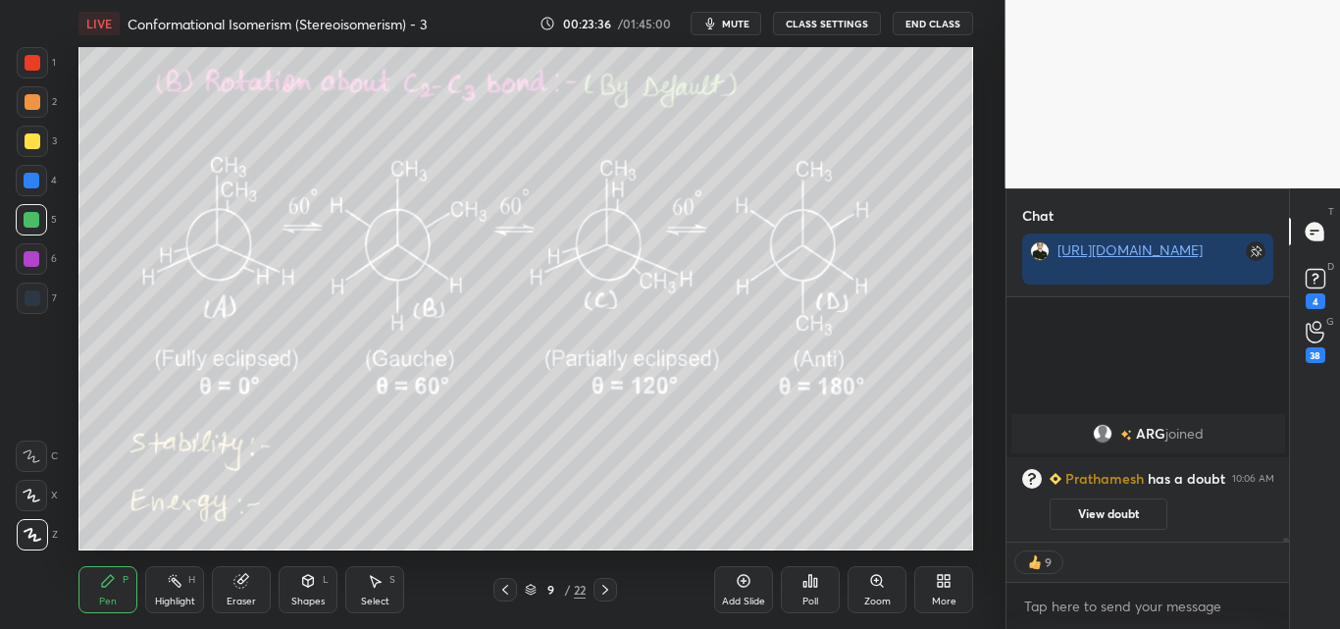
drag, startPoint x: 166, startPoint y: 591, endPoint x: 186, endPoint y: 570, distance: 29.1
click at [171, 588] on div "Highlight H" at bounding box center [174, 589] width 59 height 47
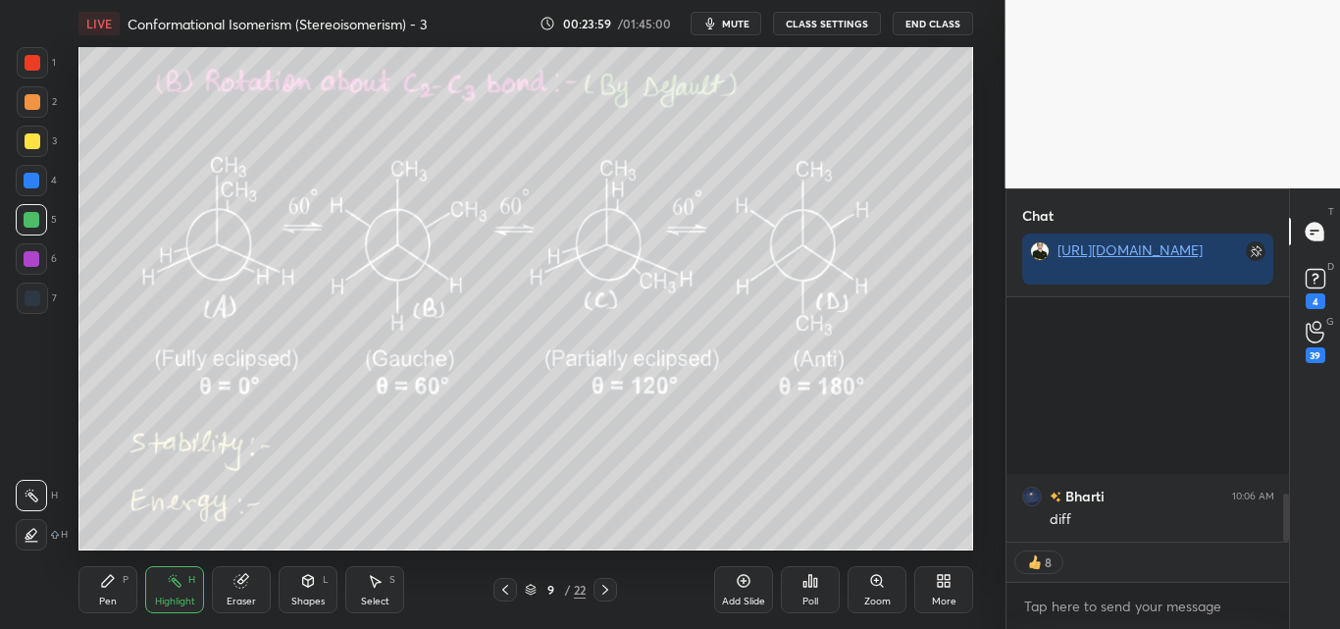
scroll to position [1006, 0]
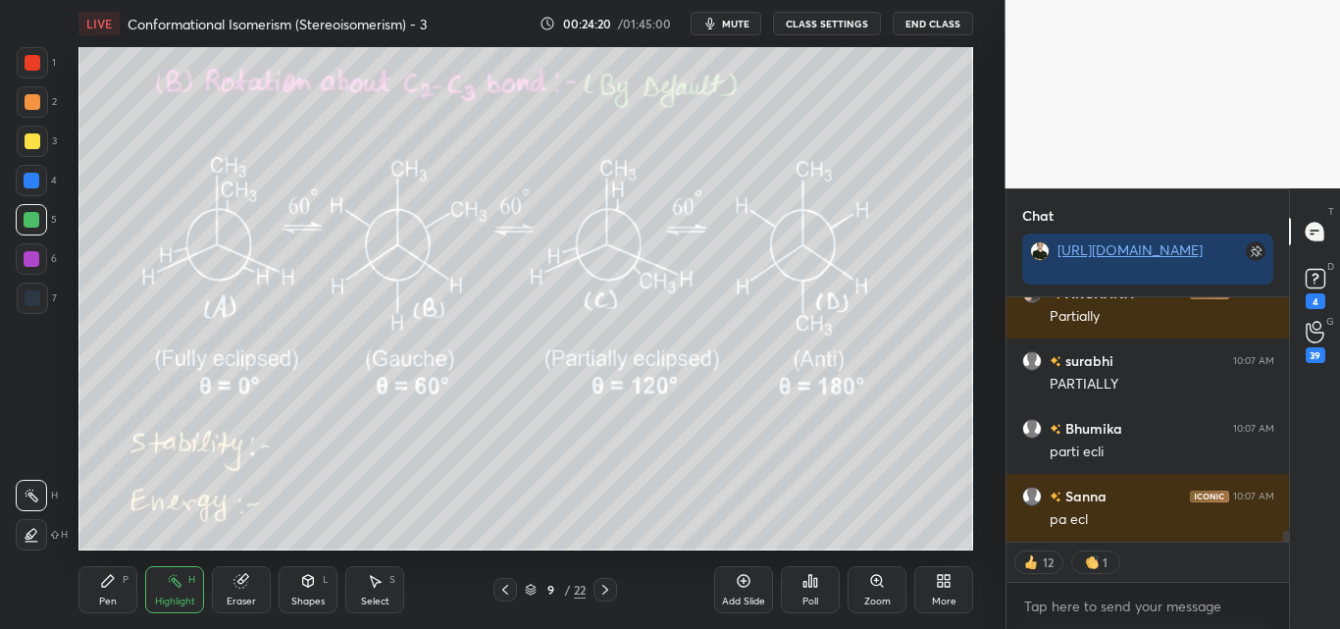
click at [114, 593] on div "Pen P" at bounding box center [107, 589] width 59 height 47
drag, startPoint x: 171, startPoint y: 589, endPoint x: 194, endPoint y: 565, distance: 33.3
click at [174, 584] on div "Highlight H" at bounding box center [174, 589] width 59 height 47
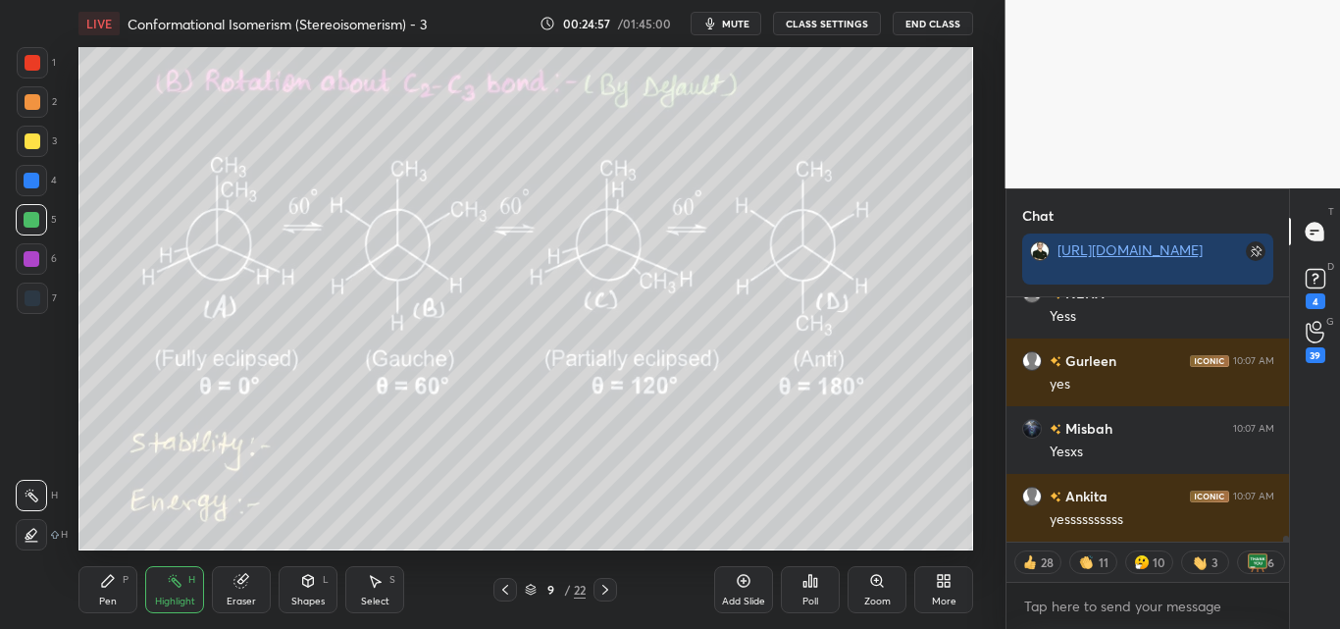
click at [123, 584] on div "Pen P" at bounding box center [107, 589] width 59 height 47
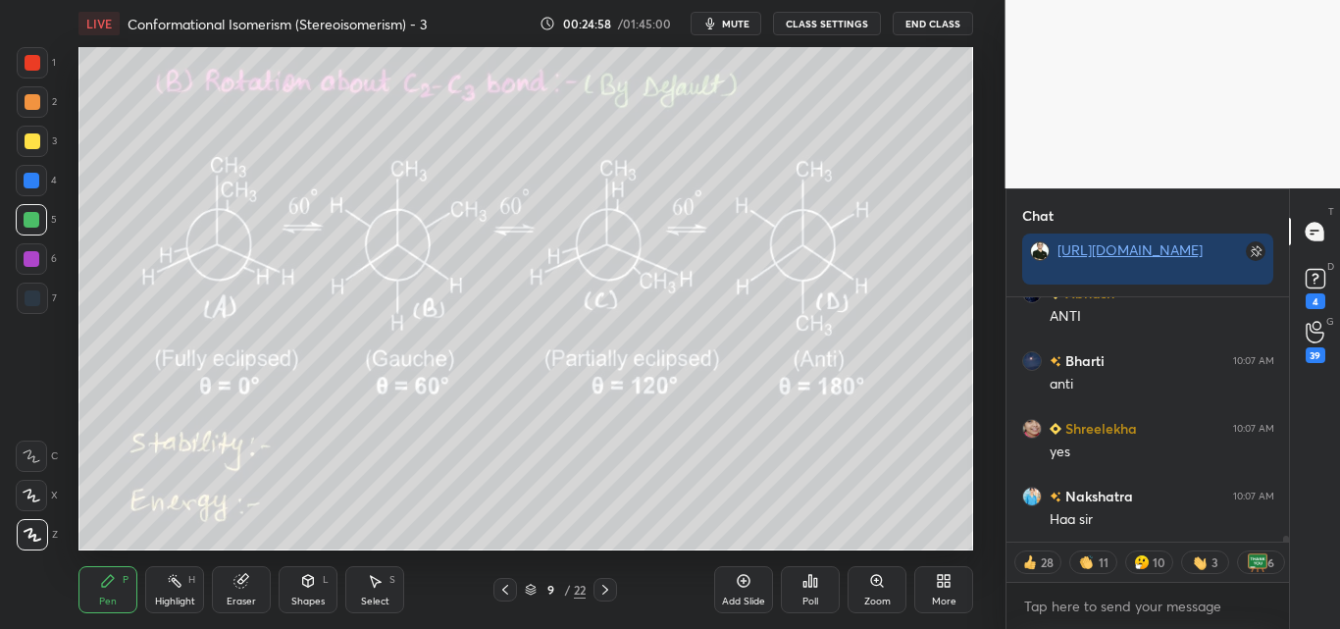
click at [33, 138] on div at bounding box center [33, 141] width 16 height 16
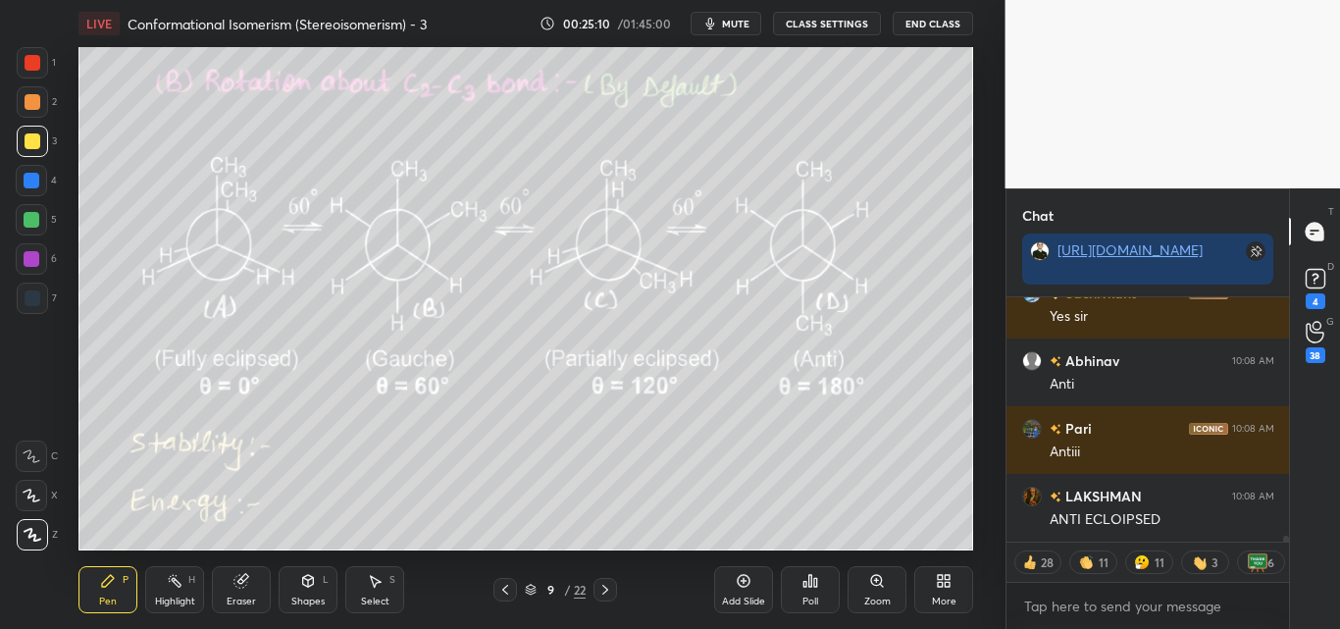
click at [182, 579] on icon at bounding box center [175, 581] width 16 height 16
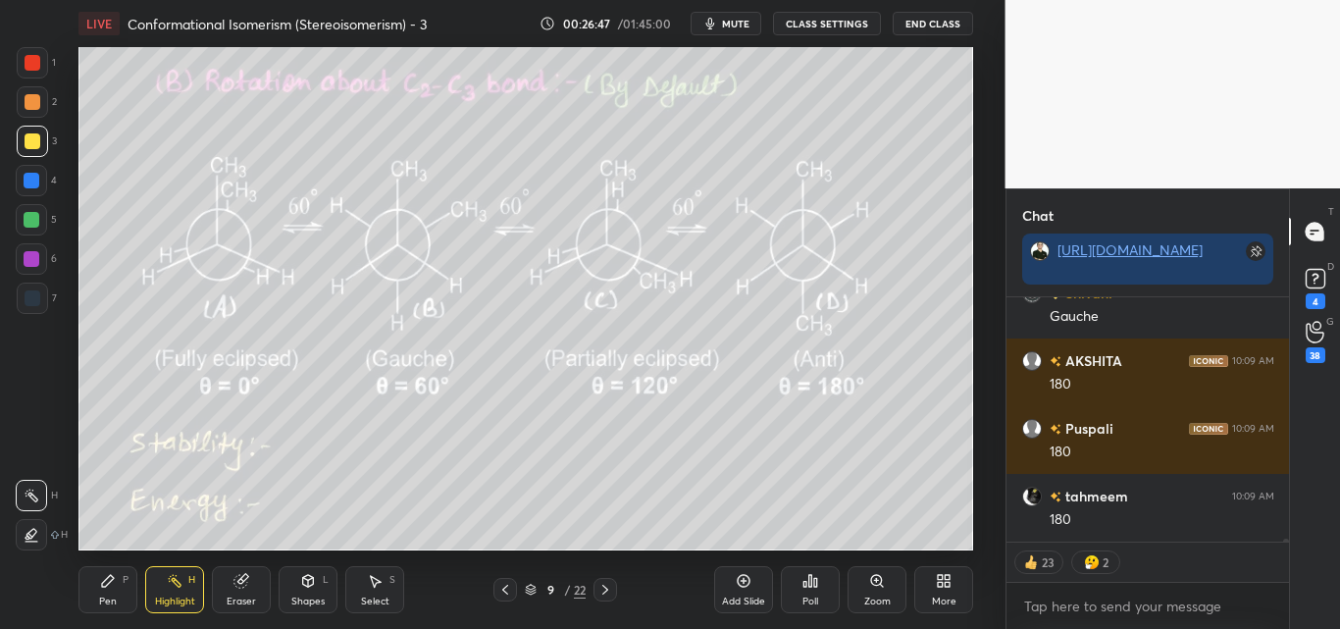
click at [125, 599] on div "Pen P" at bounding box center [107, 589] width 59 height 47
click at [39, 135] on div at bounding box center [32, 141] width 31 height 31
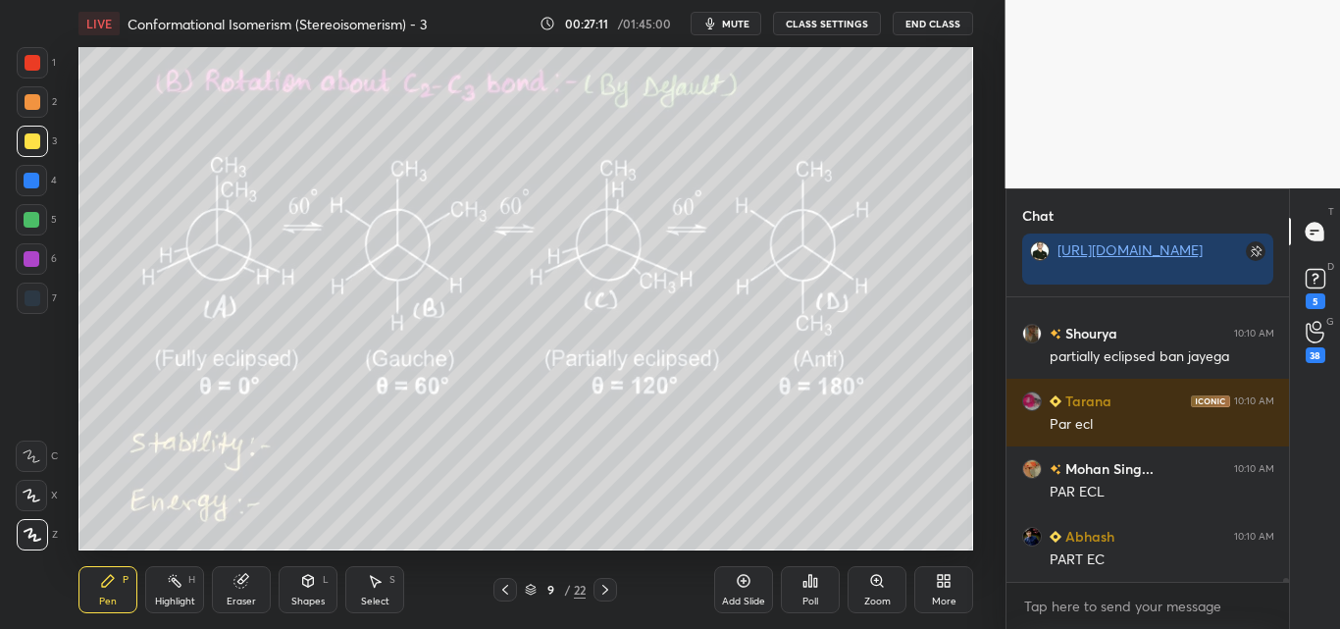
click at [166, 597] on div "Highlight" at bounding box center [175, 602] width 40 height 10
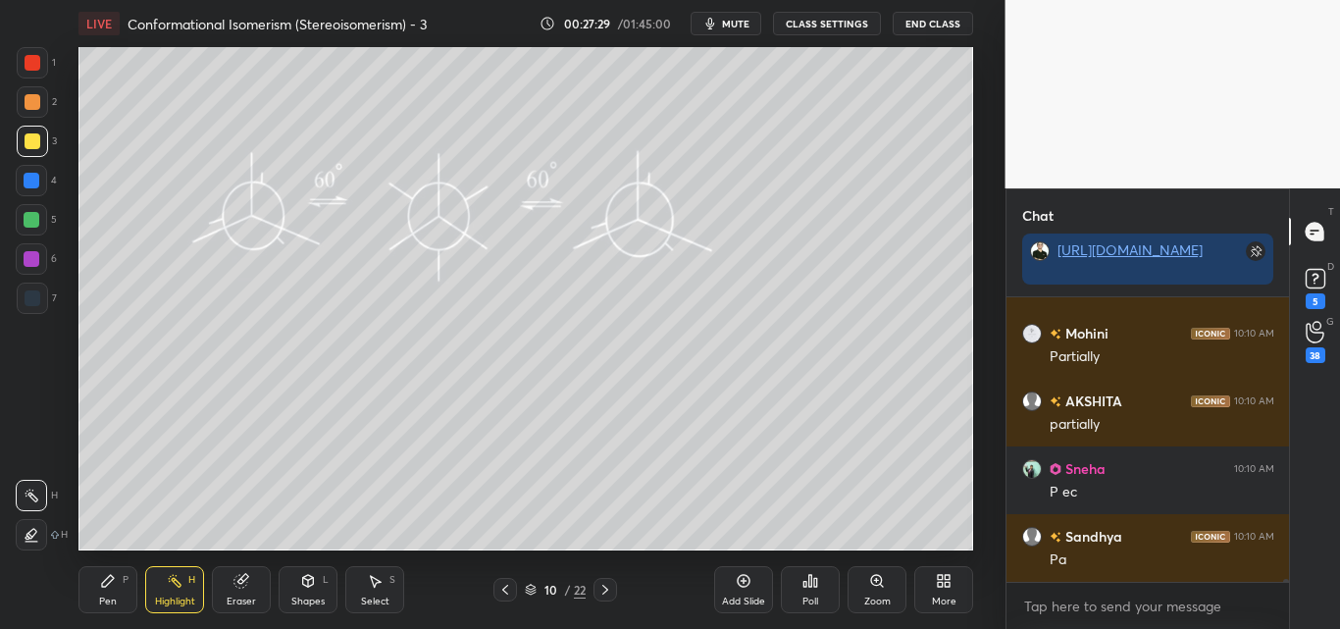
click at [104, 597] on div "Pen" at bounding box center [108, 602] width 18 height 10
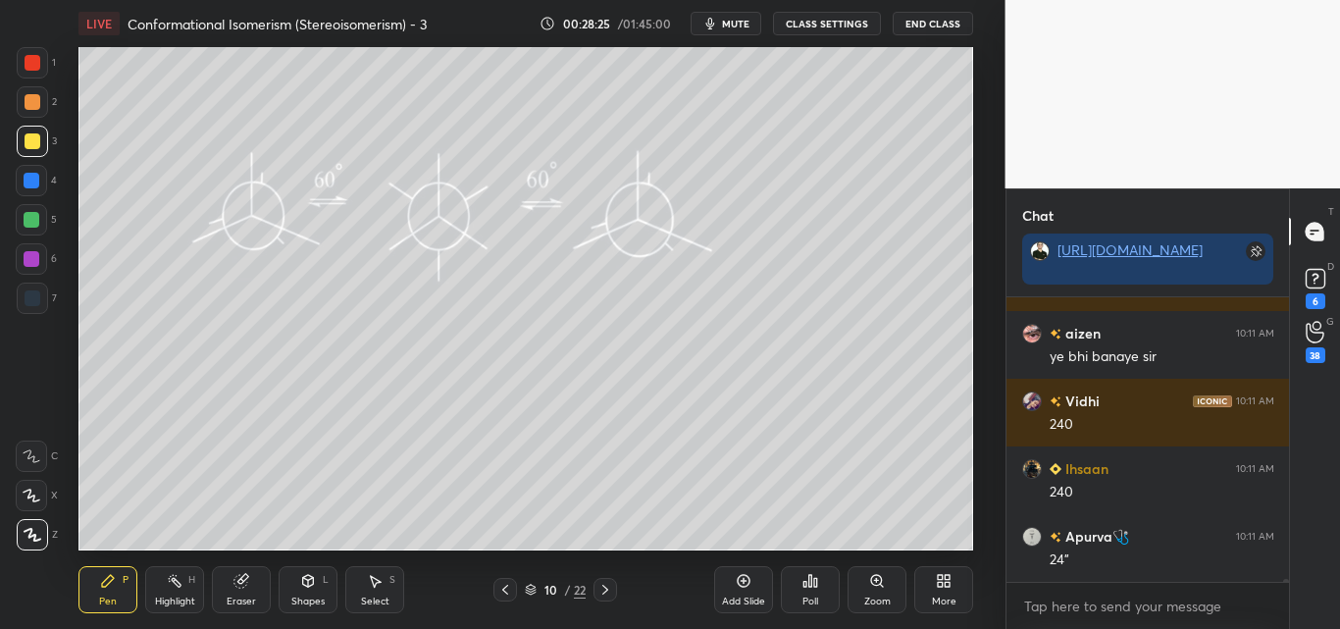
click at [29, 224] on div at bounding box center [32, 220] width 16 height 16
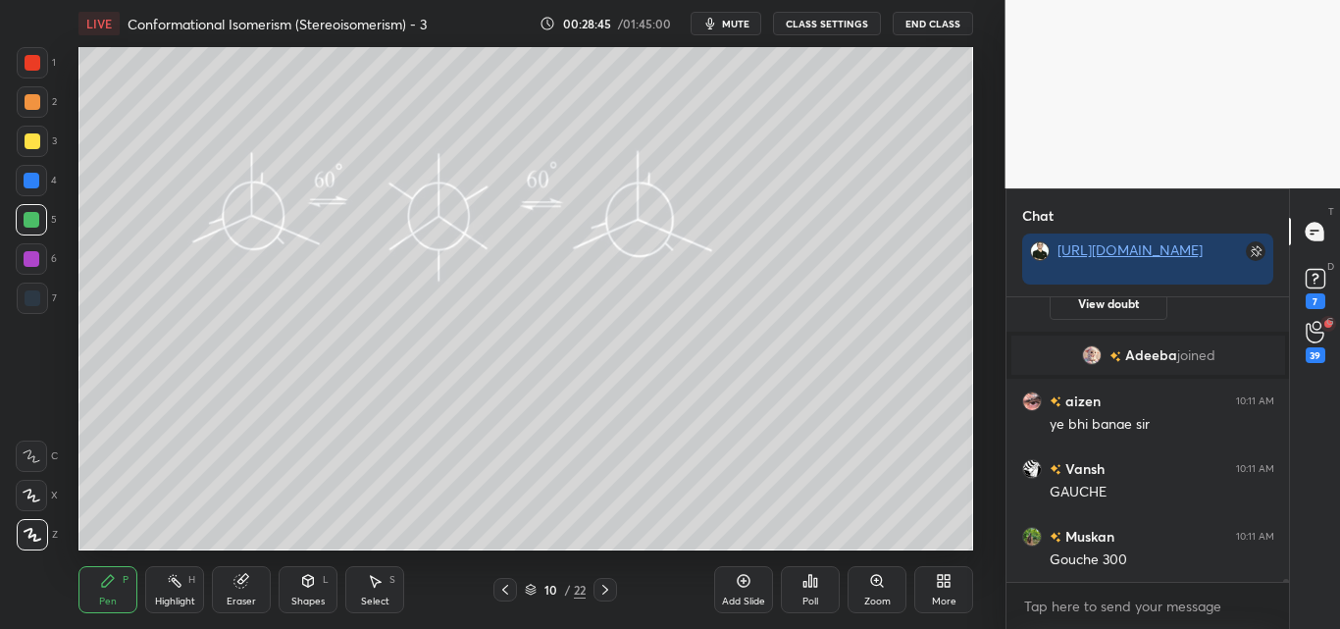
click at [29, 145] on div at bounding box center [33, 141] width 16 height 16
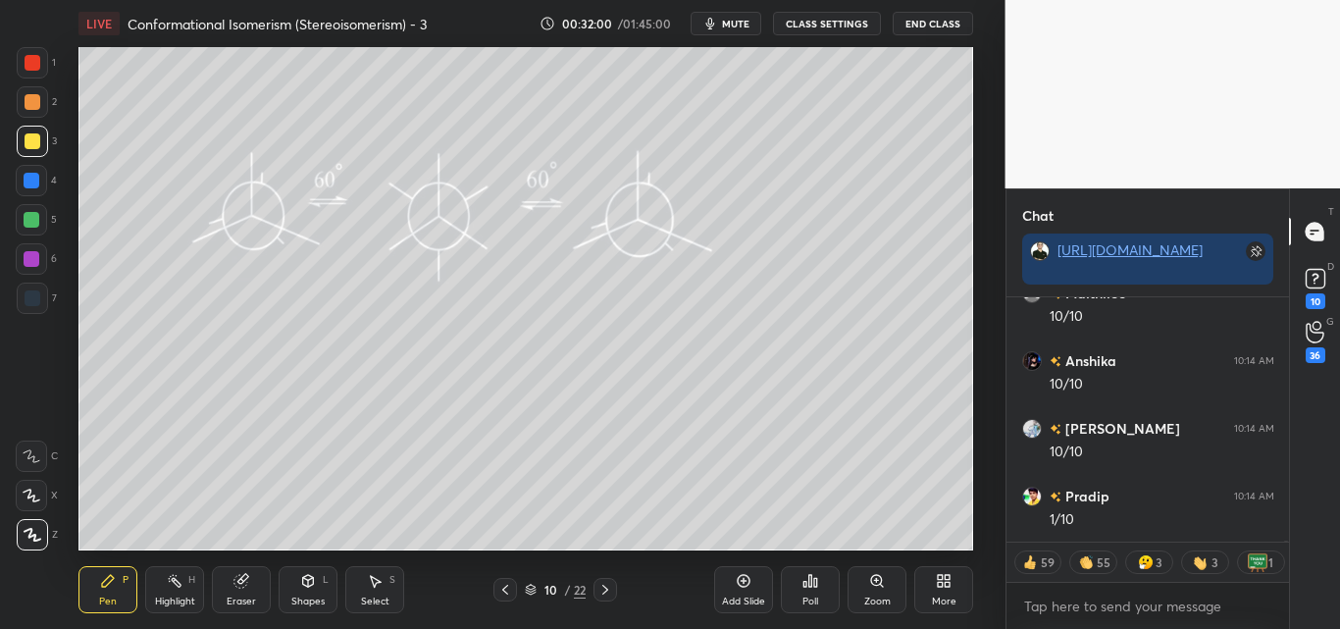
click at [297, 599] on div "Shapes" at bounding box center [307, 602] width 33 height 10
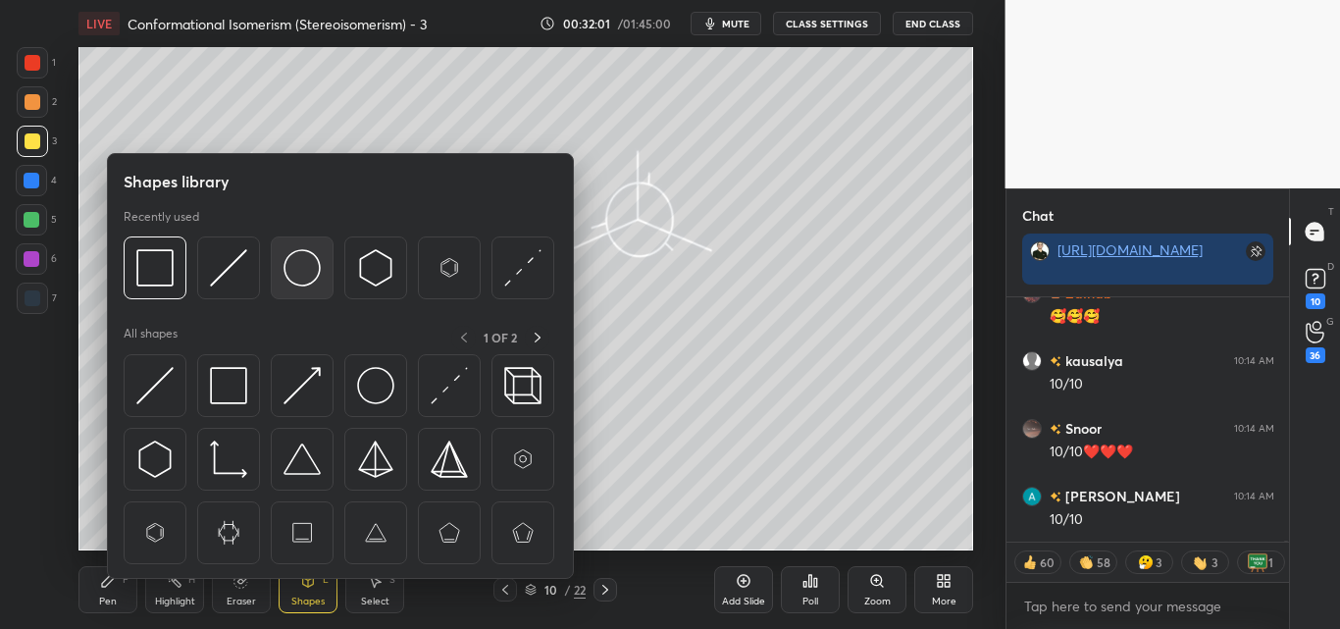
click at [302, 270] on img at bounding box center [302, 267] width 37 height 37
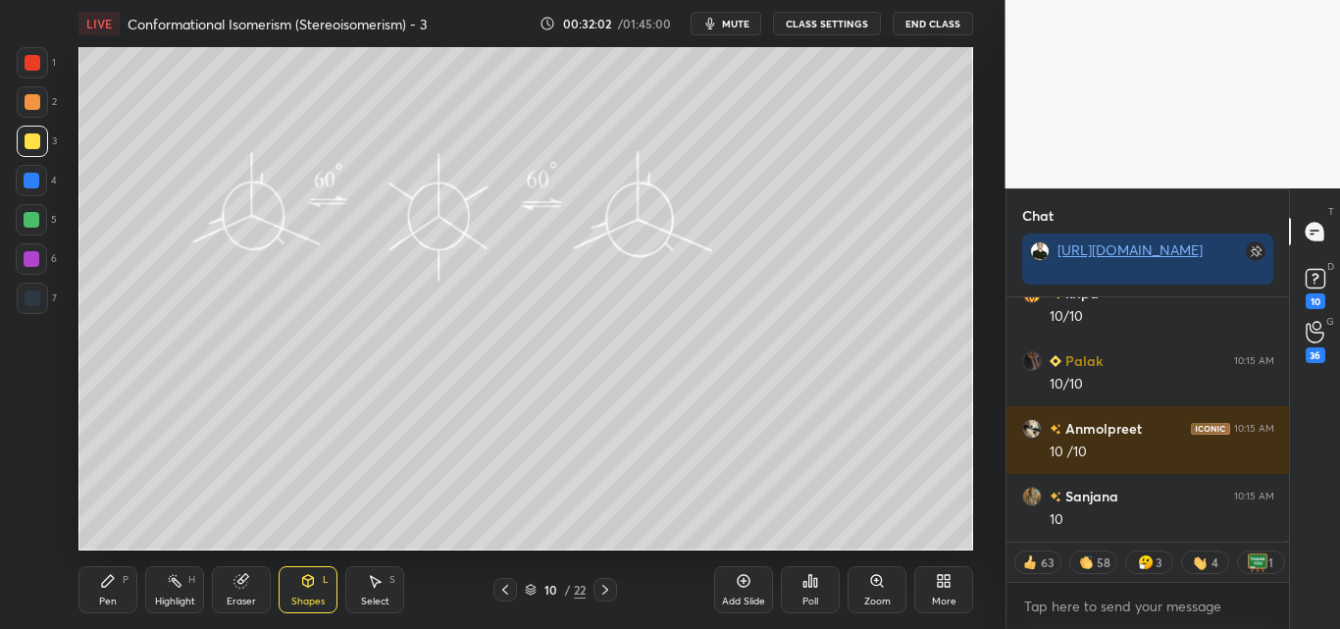
click at [27, 65] on div at bounding box center [33, 63] width 16 height 16
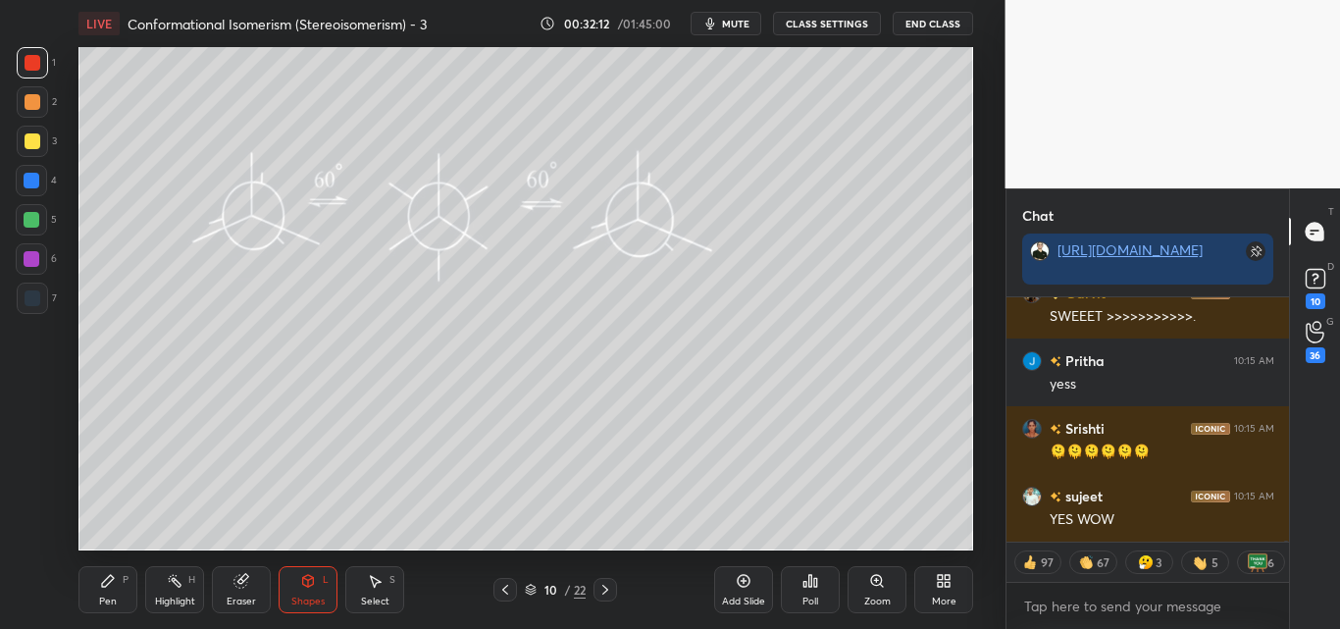
click at [118, 586] on div "Pen P" at bounding box center [107, 589] width 59 height 47
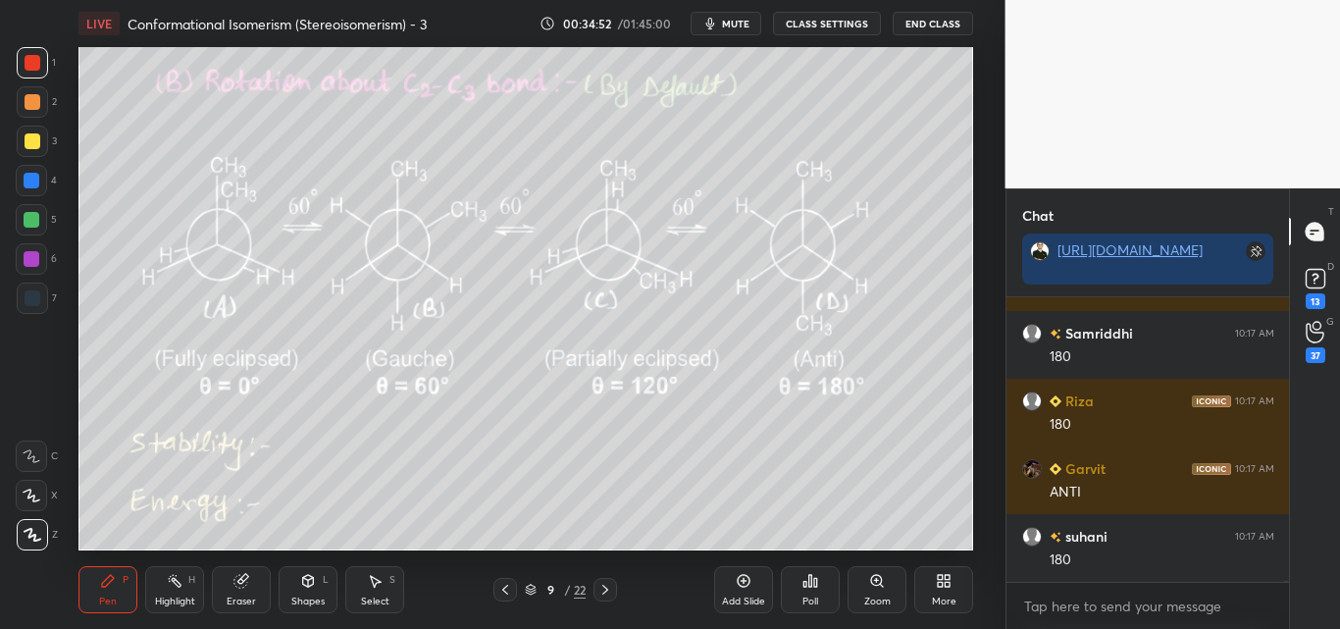
click at [169, 597] on div "Highlight" at bounding box center [175, 602] width 40 height 10
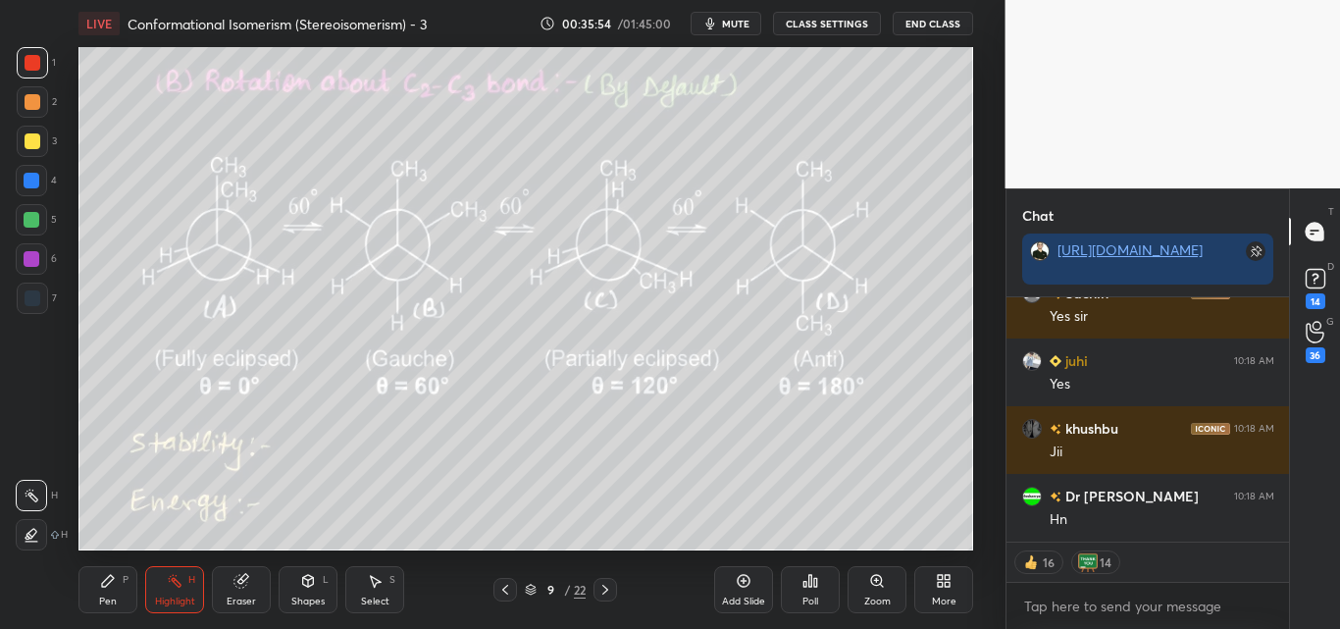
click at [103, 592] on div "Pen P" at bounding box center [107, 589] width 59 height 47
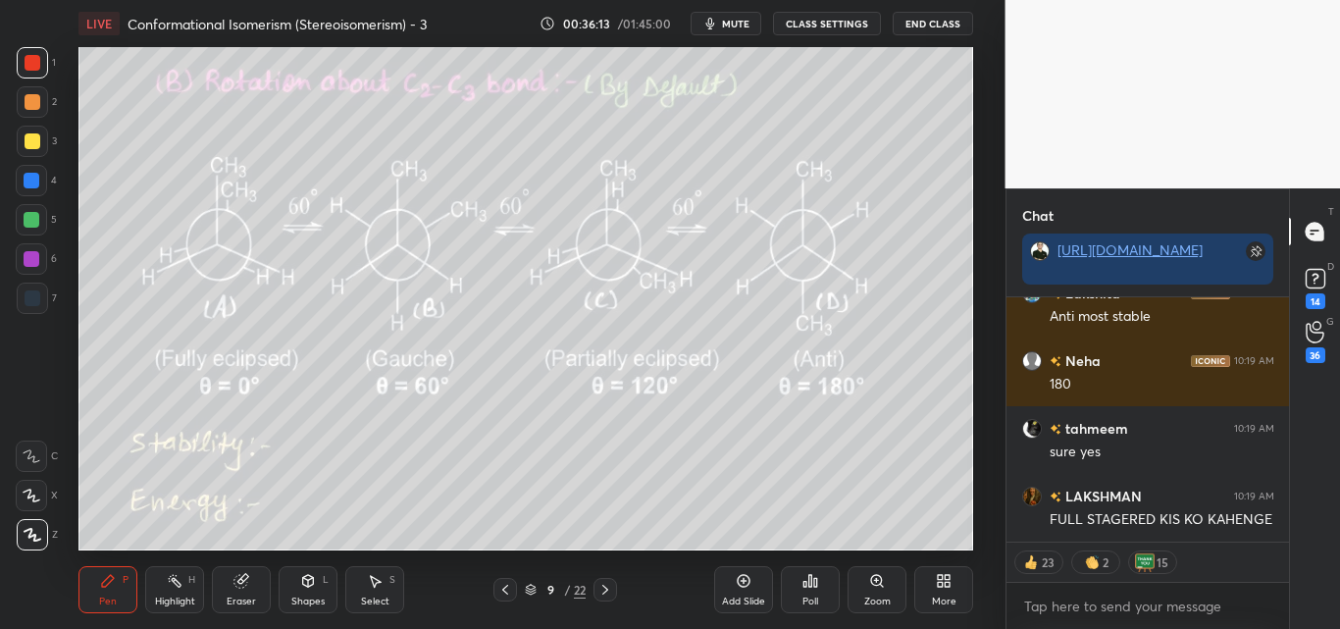
click at [163, 588] on div "Highlight H" at bounding box center [174, 589] width 59 height 47
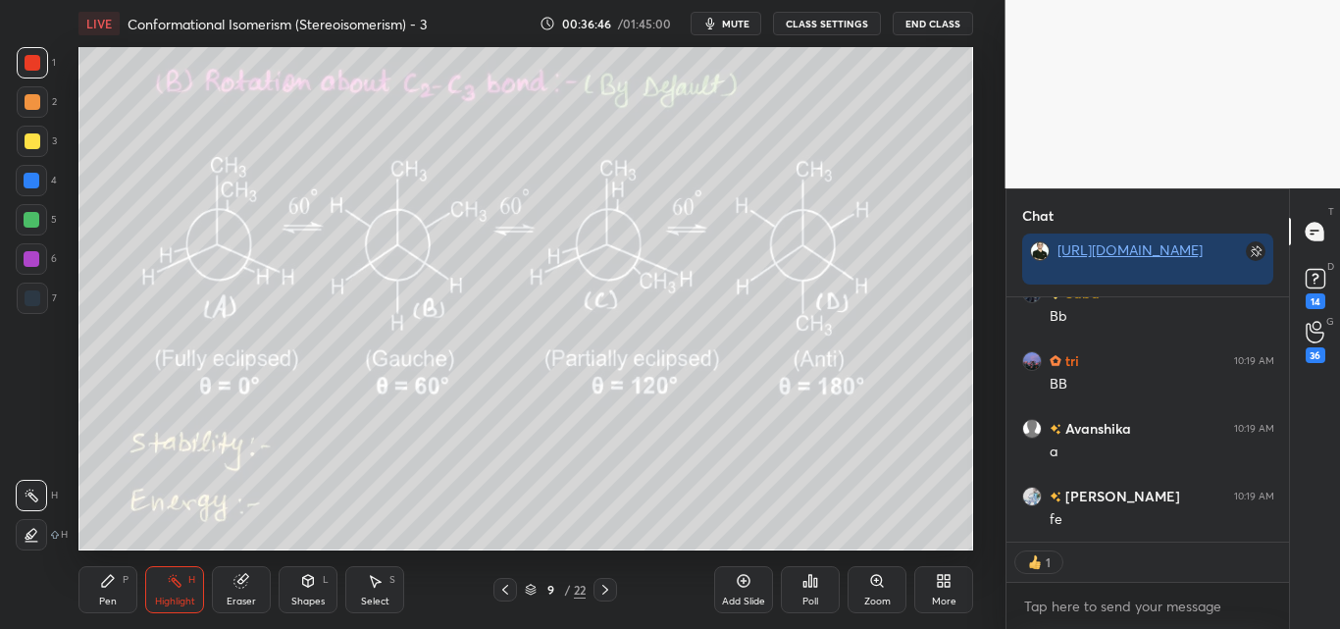
click at [93, 596] on div "Pen P" at bounding box center [107, 589] width 59 height 47
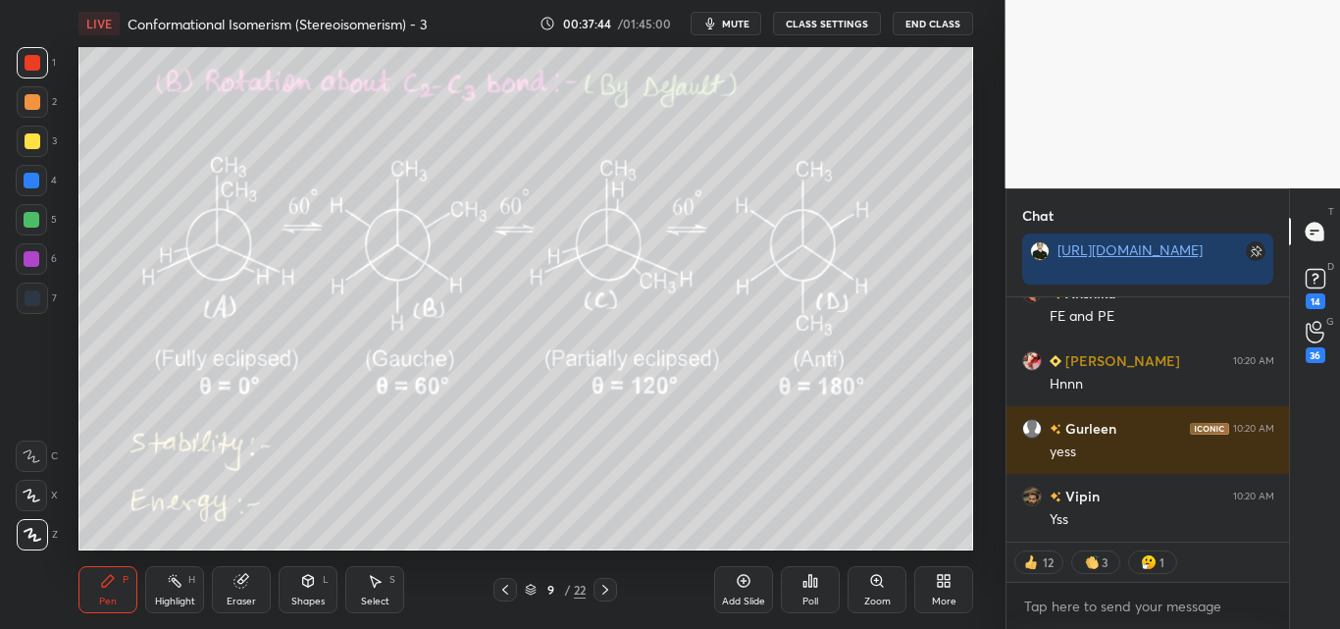
click at [32, 145] on div at bounding box center [33, 141] width 16 height 16
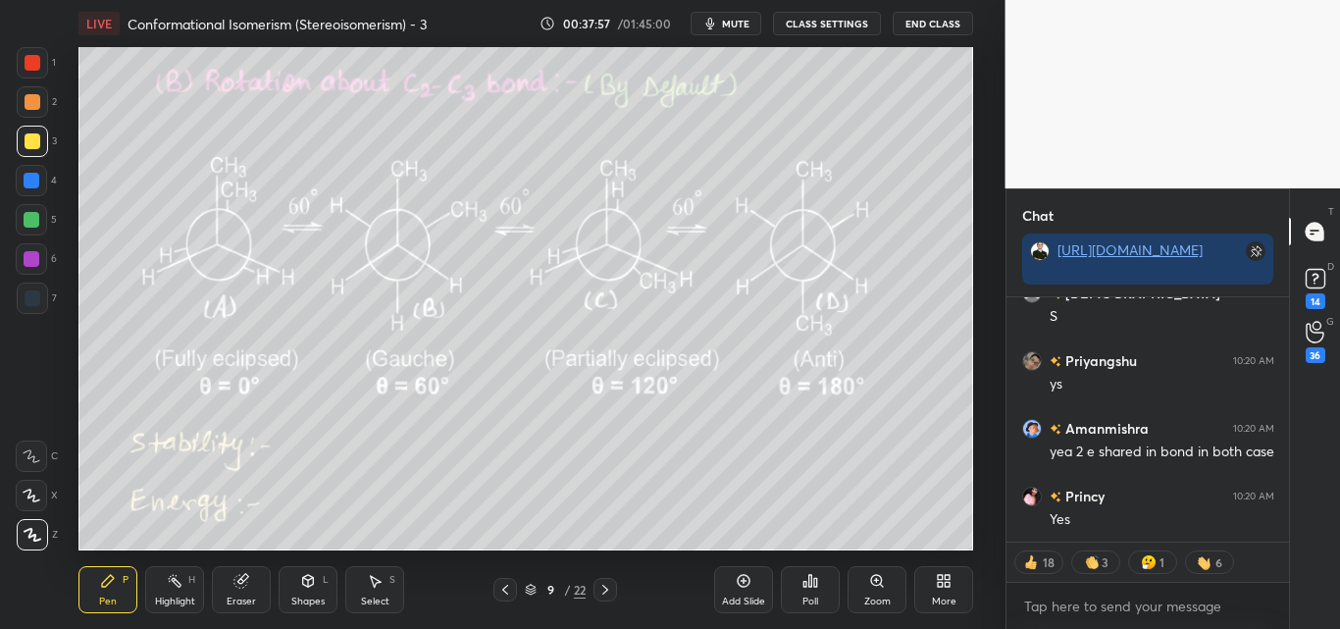
drag, startPoint x: 32, startPoint y: 61, endPoint x: 65, endPoint y: 63, distance: 32.4
click at [32, 63] on div at bounding box center [33, 63] width 16 height 16
click at [190, 592] on div "Highlight H" at bounding box center [174, 589] width 59 height 47
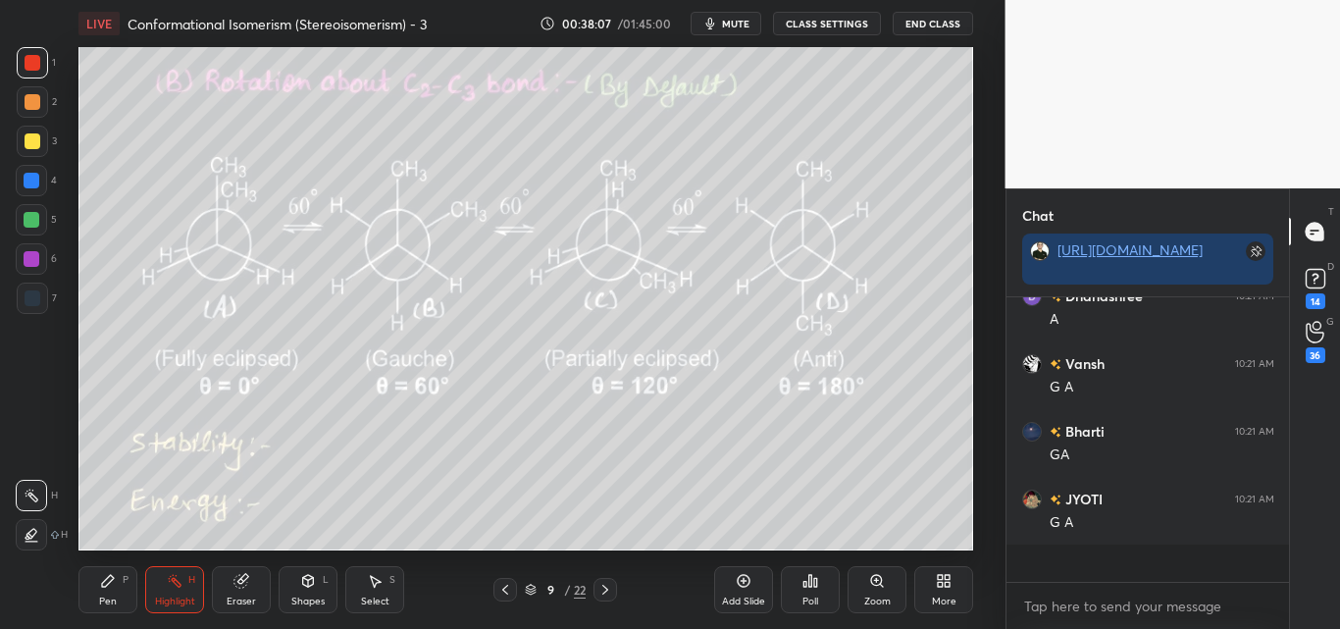
drag, startPoint x: 184, startPoint y: 597, endPoint x: 199, endPoint y: 583, distance: 20.1
click at [187, 597] on div "Highlight" at bounding box center [175, 602] width 40 height 10
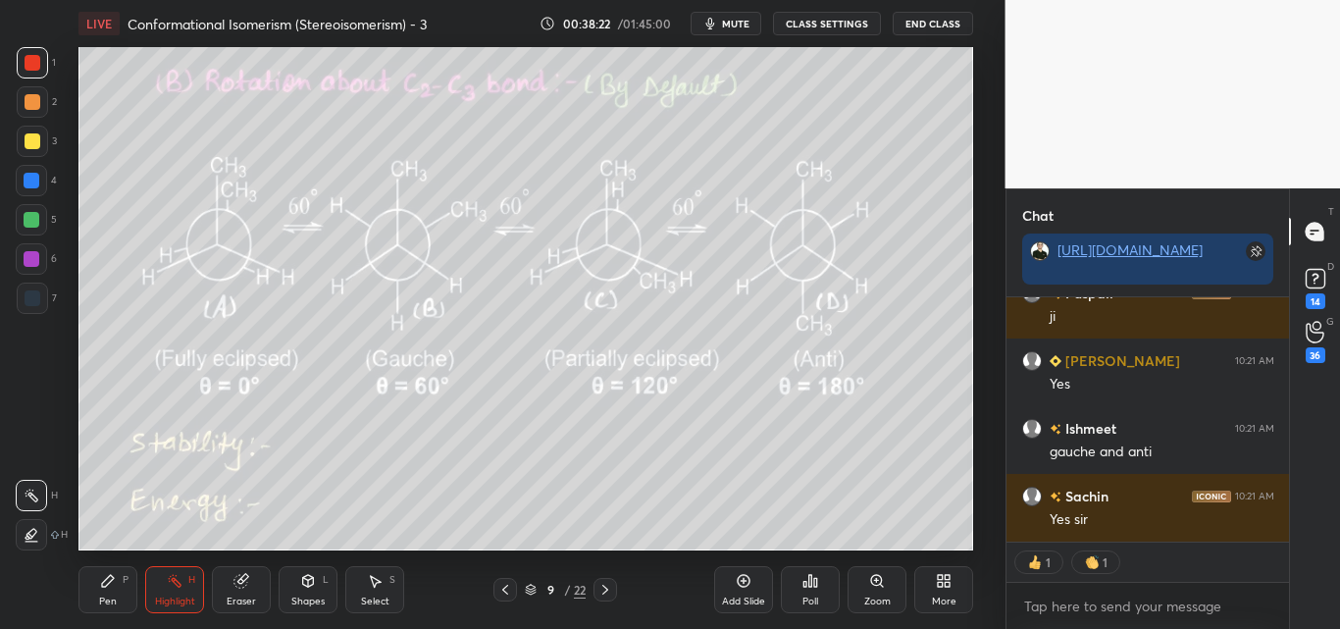
click at [122, 592] on div "Pen P" at bounding box center [107, 589] width 59 height 47
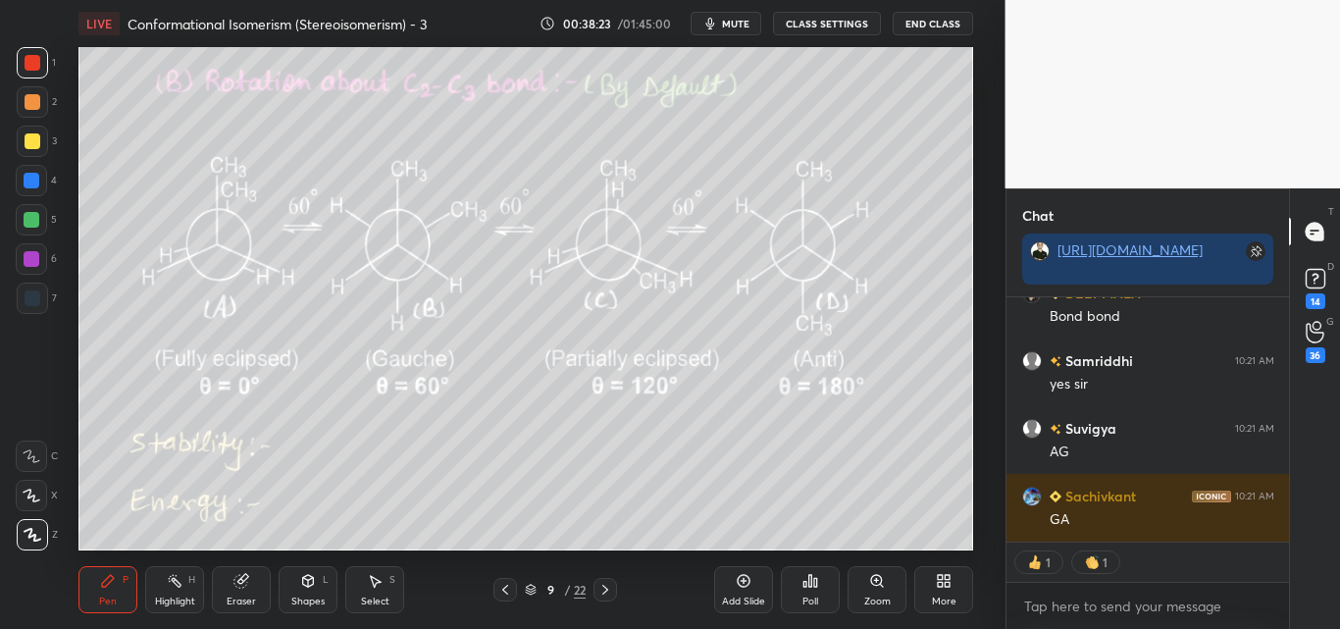
click at [26, 143] on div at bounding box center [33, 141] width 16 height 16
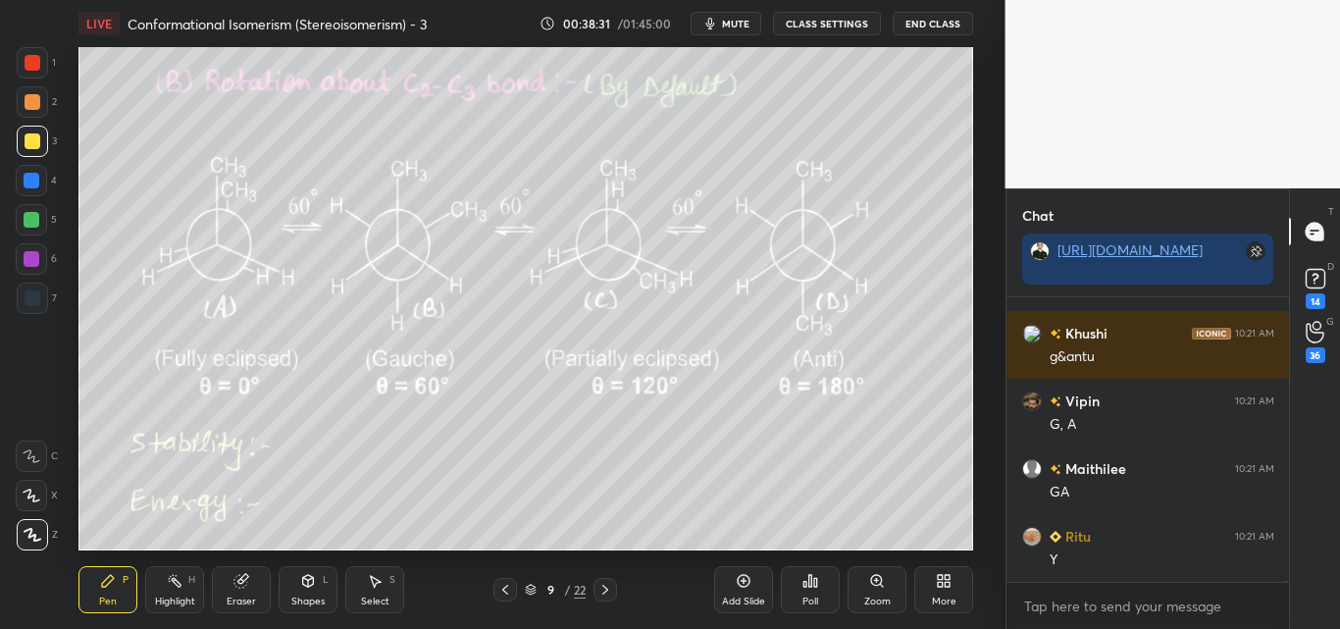
click at [302, 584] on div "Shapes L" at bounding box center [308, 589] width 59 height 47
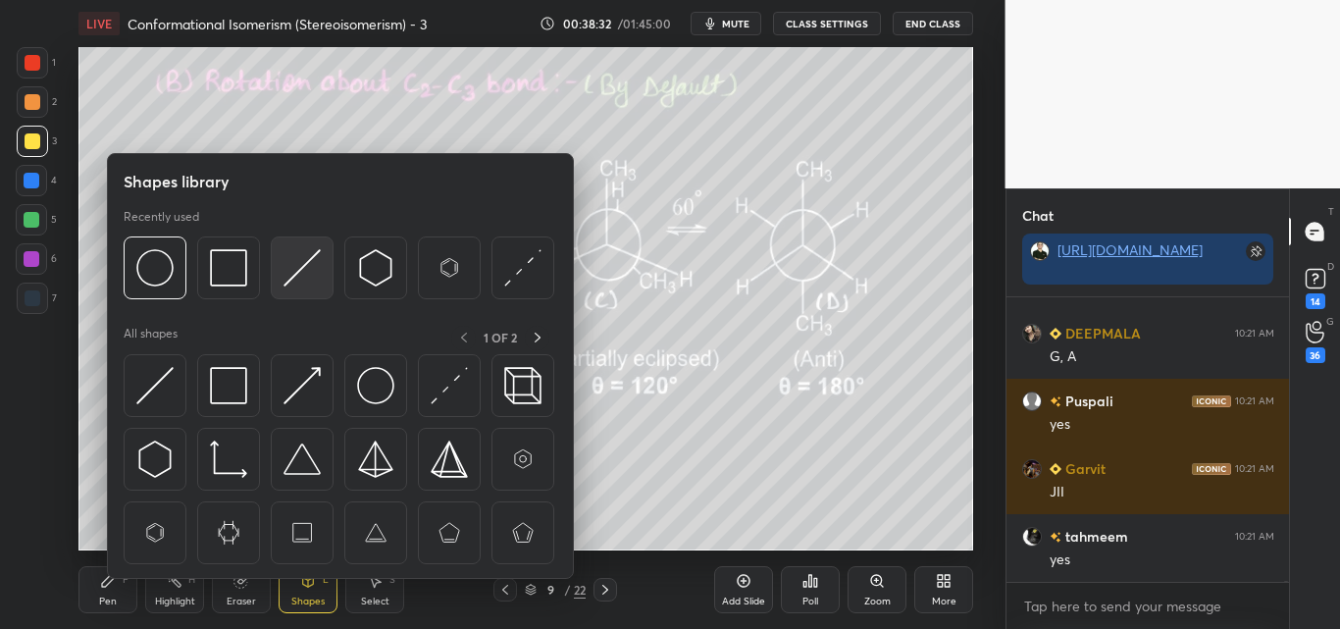
click at [310, 274] on img at bounding box center [302, 267] width 37 height 37
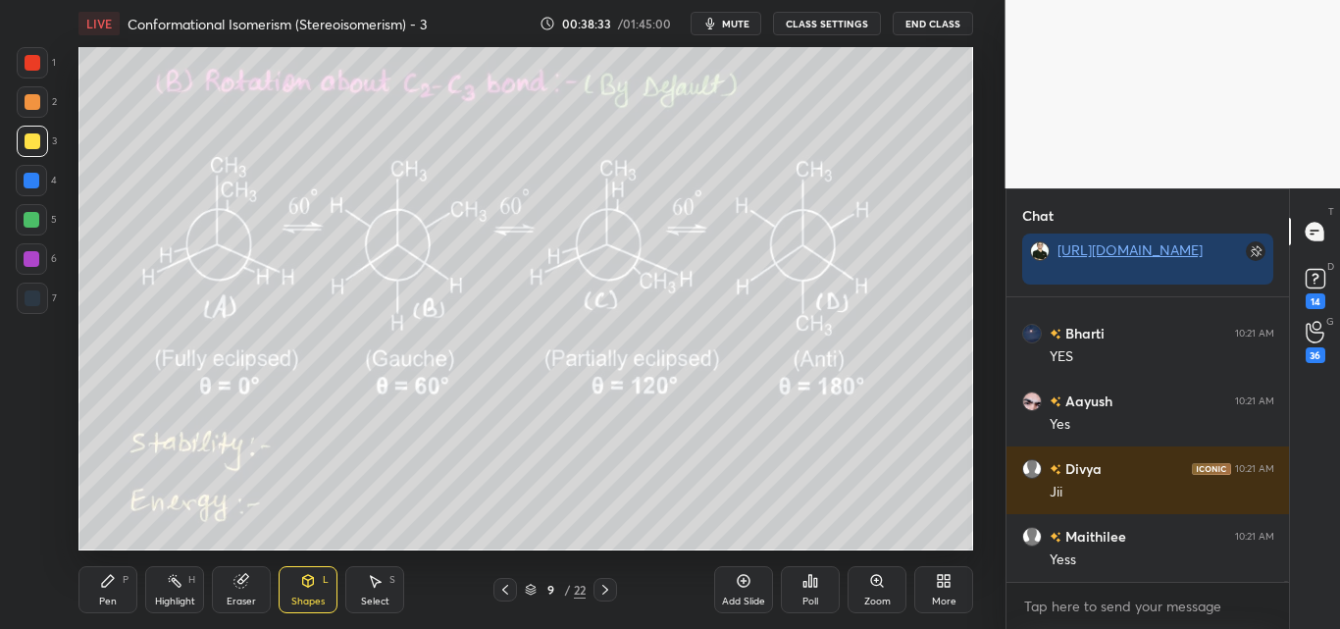
click at [31, 225] on div at bounding box center [32, 220] width 16 height 16
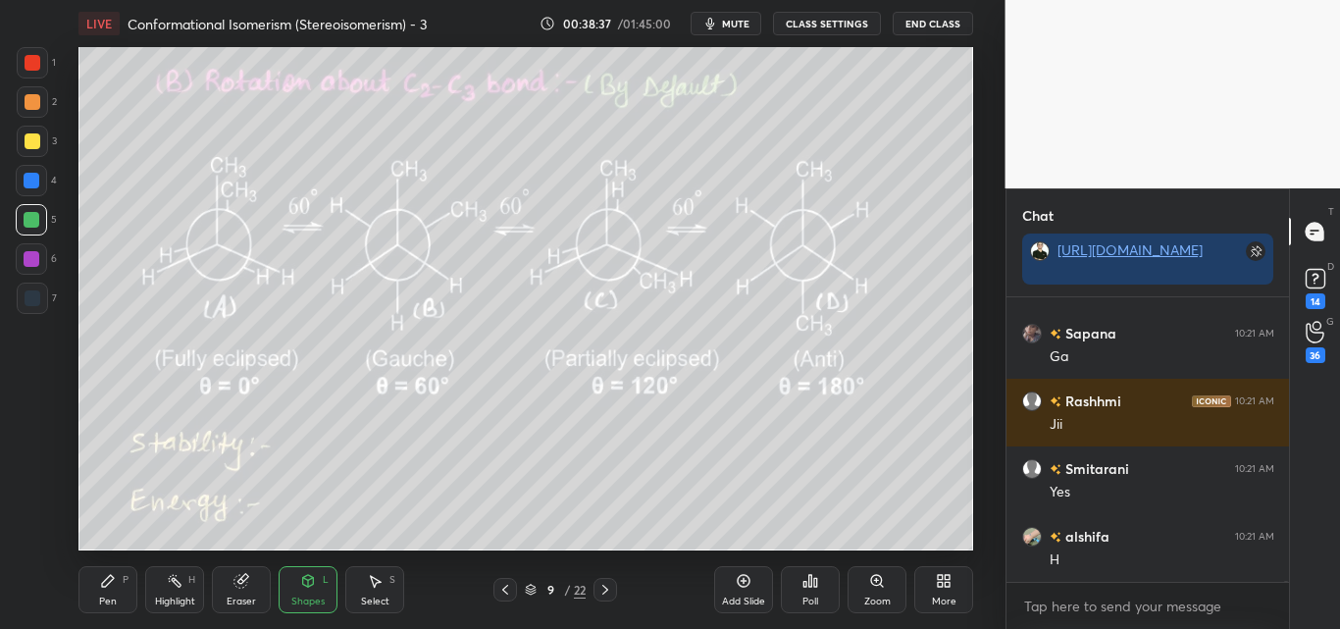
click at [118, 597] on div "Pen P" at bounding box center [107, 589] width 59 height 47
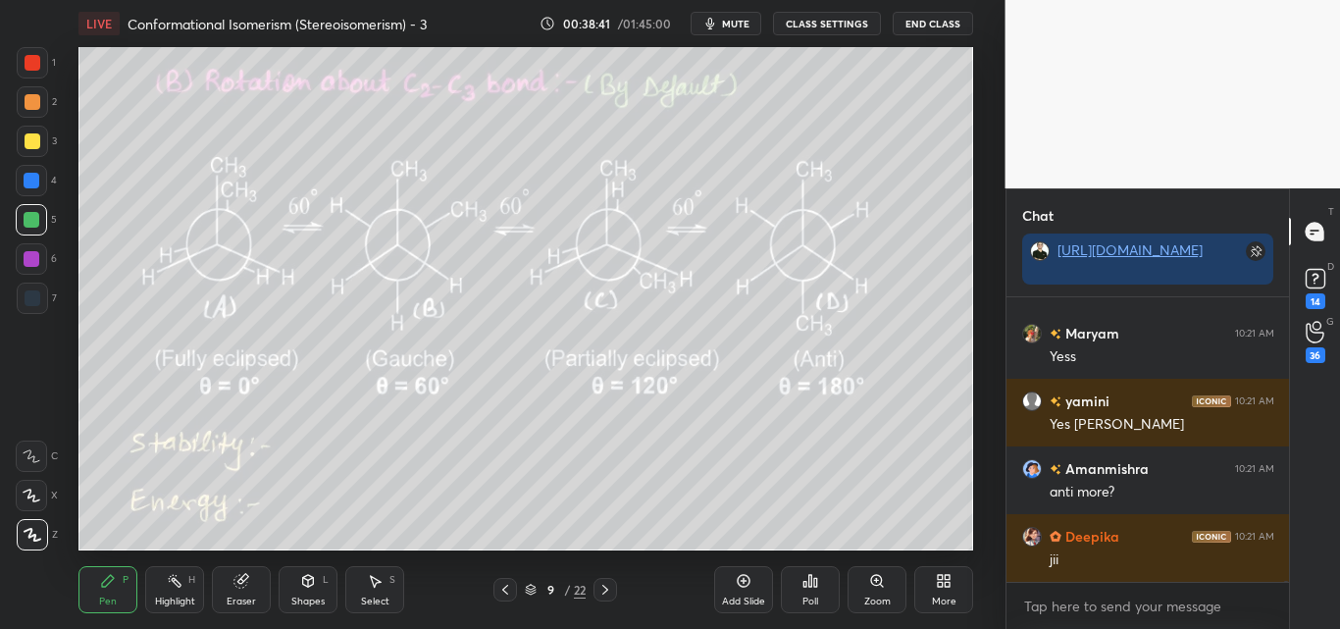
click at [38, 145] on div at bounding box center [33, 141] width 16 height 16
click at [28, 70] on div at bounding box center [33, 63] width 16 height 16
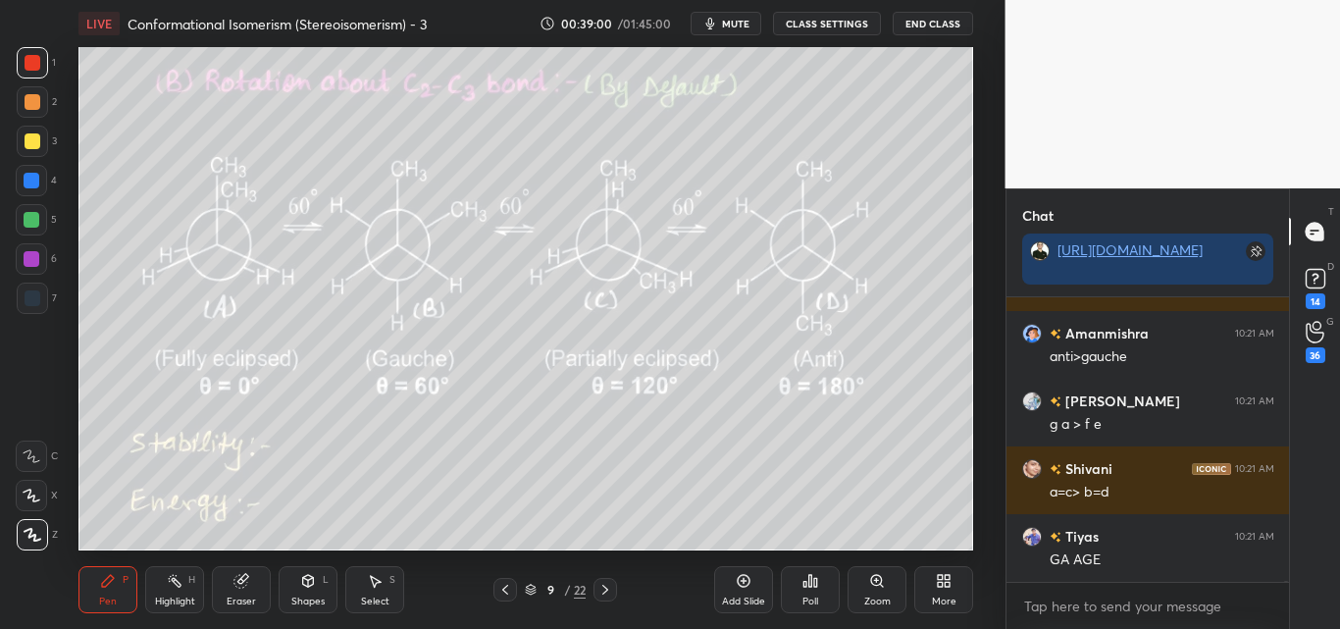
click at [31, 140] on div at bounding box center [33, 141] width 16 height 16
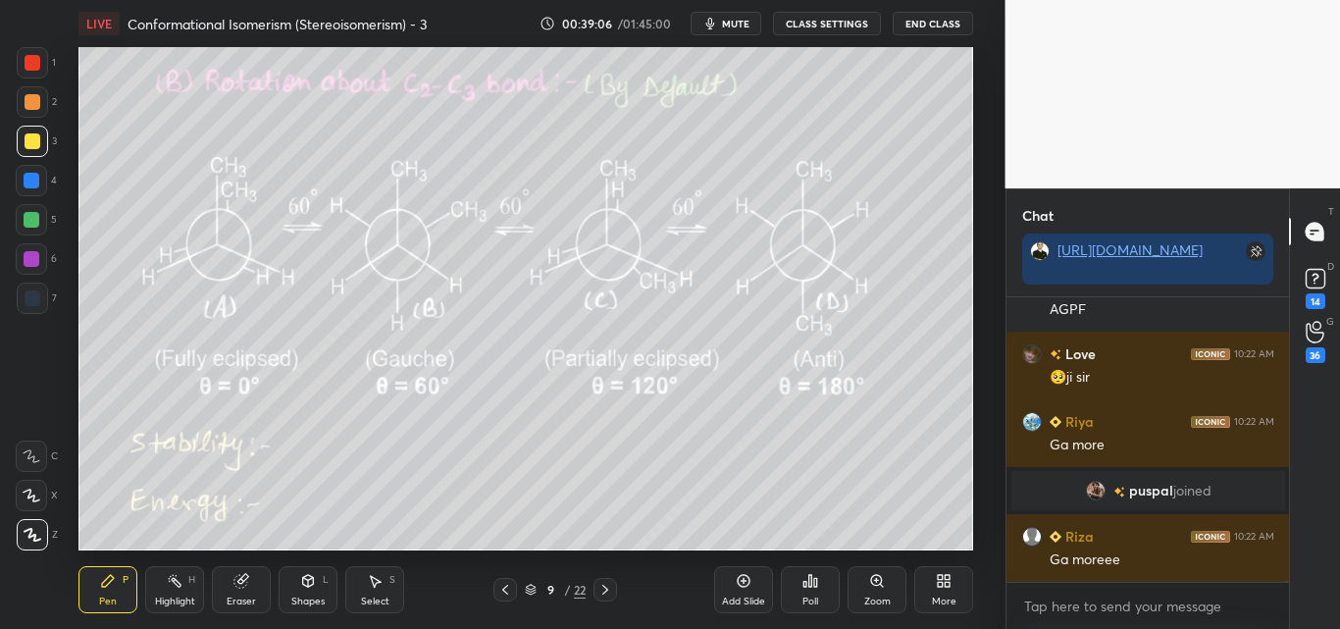
drag, startPoint x: 31, startPoint y: 59, endPoint x: 76, endPoint y: 65, distance: 44.5
click at [37, 59] on div at bounding box center [33, 63] width 16 height 16
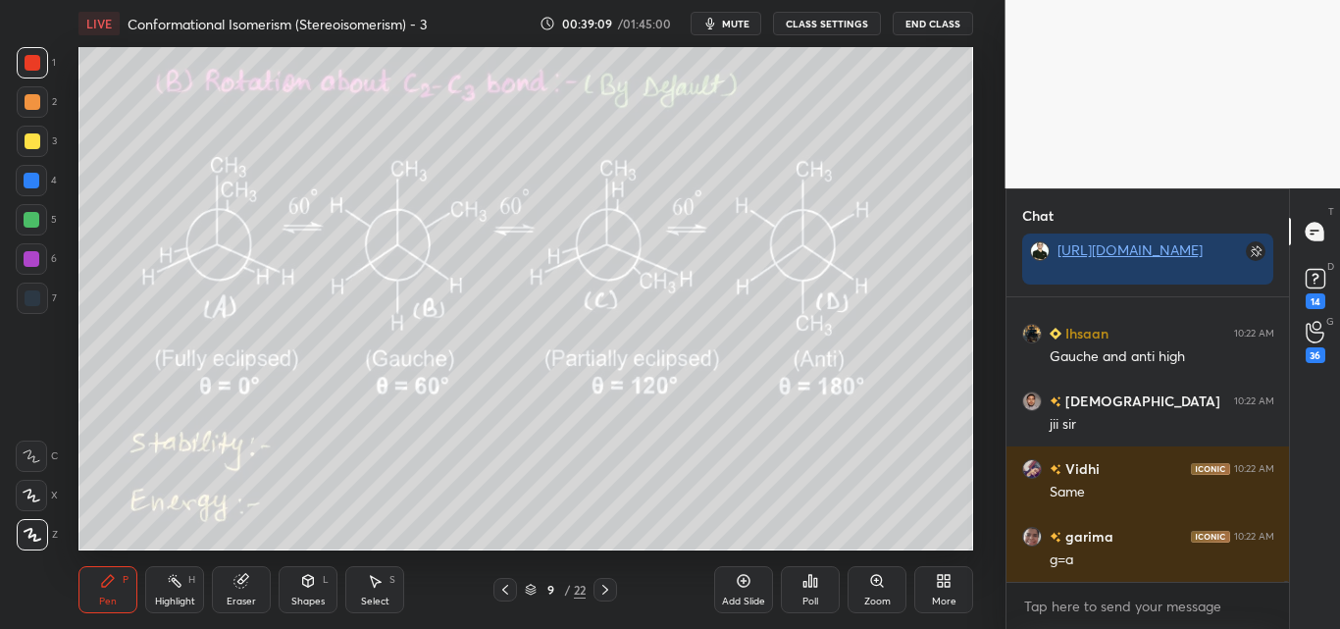
click at [26, 140] on div at bounding box center [33, 141] width 16 height 16
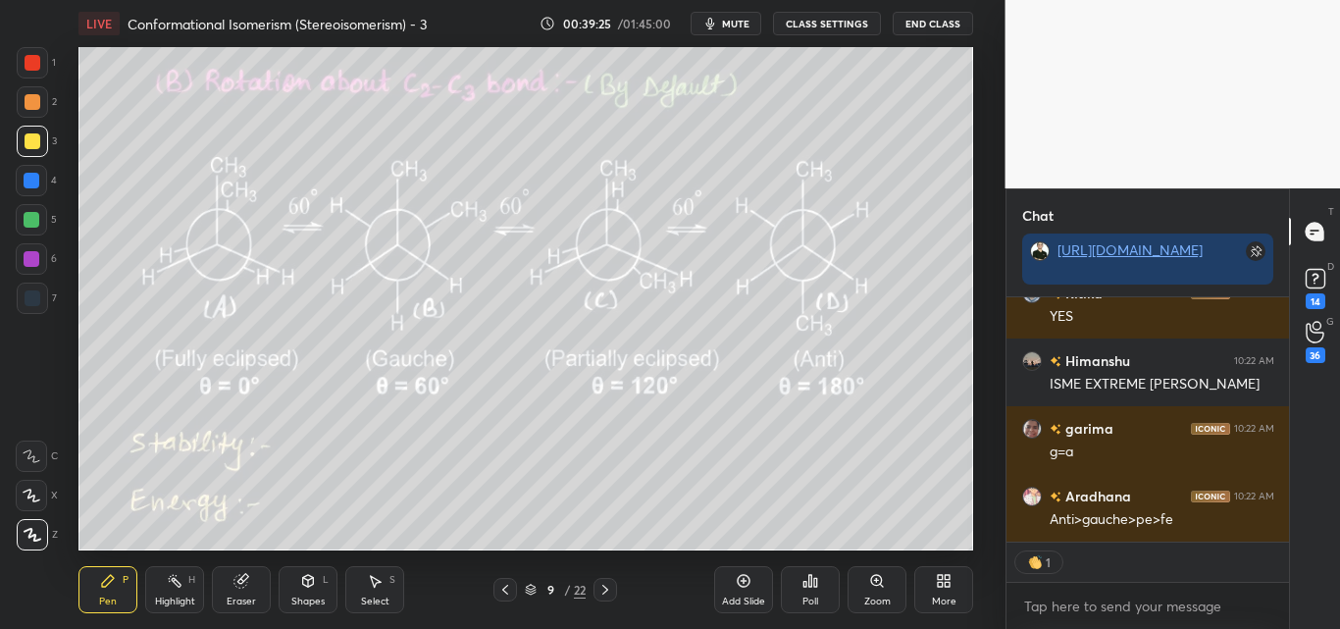
click at [182, 586] on icon at bounding box center [175, 581] width 16 height 16
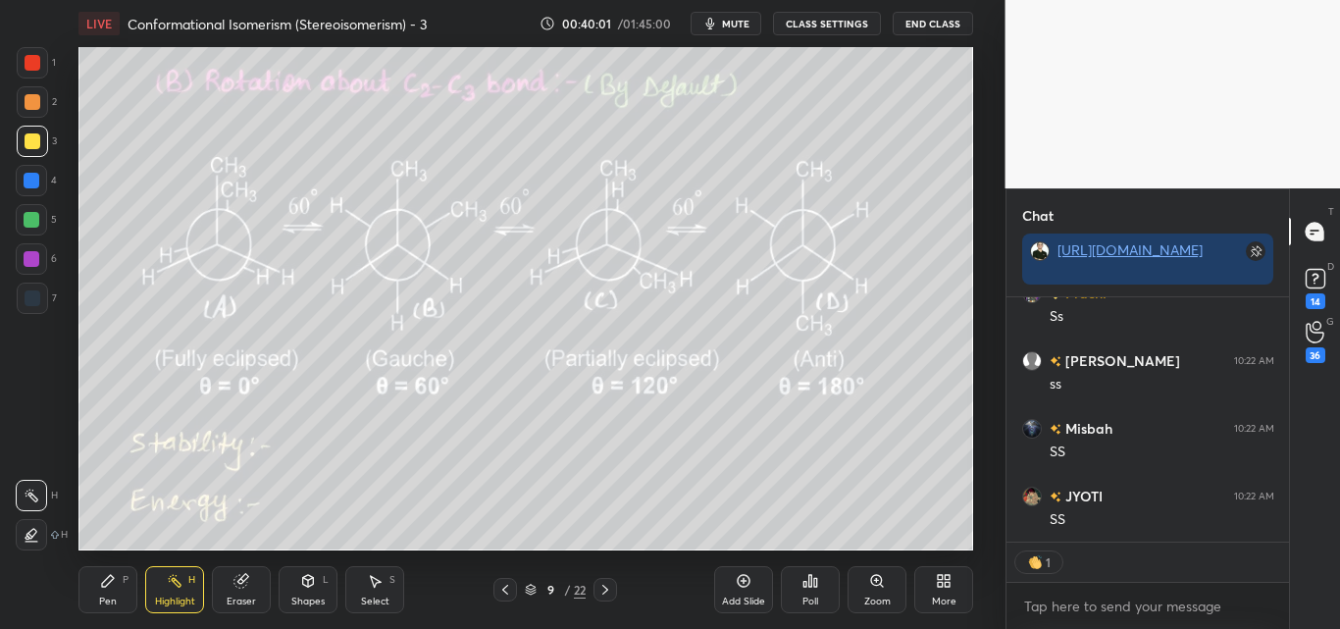
click at [118, 583] on div "Pen P" at bounding box center [107, 589] width 59 height 47
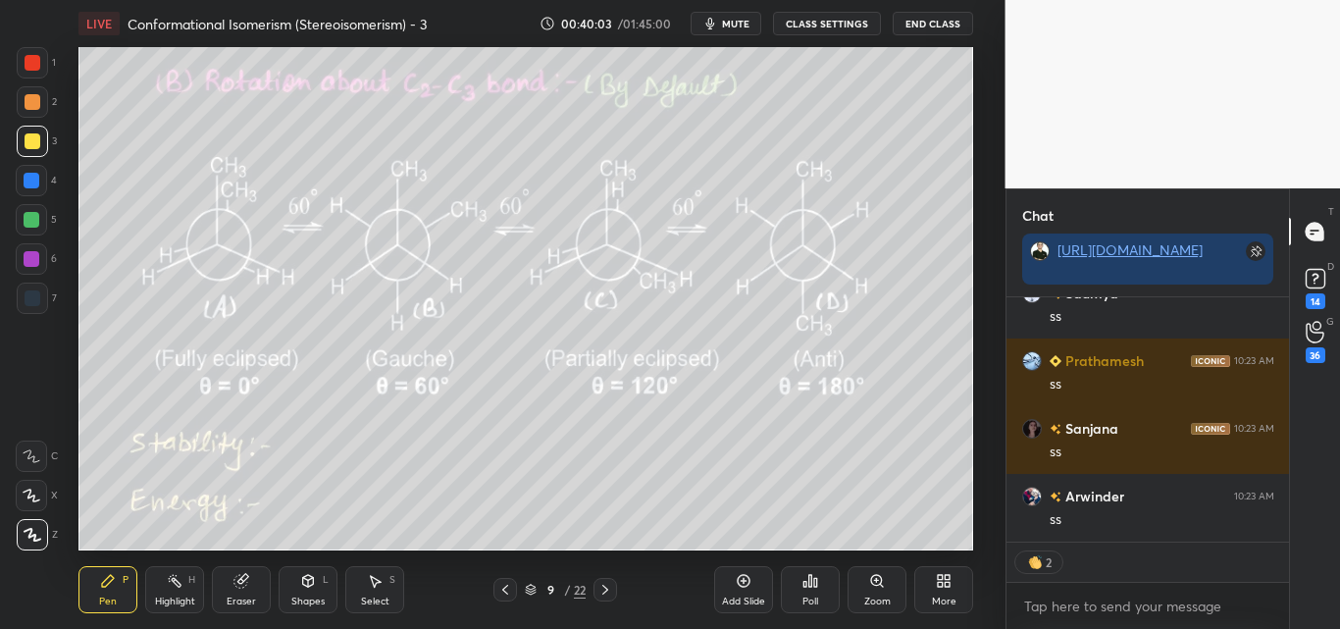
click at [34, 71] on div at bounding box center [32, 62] width 31 height 31
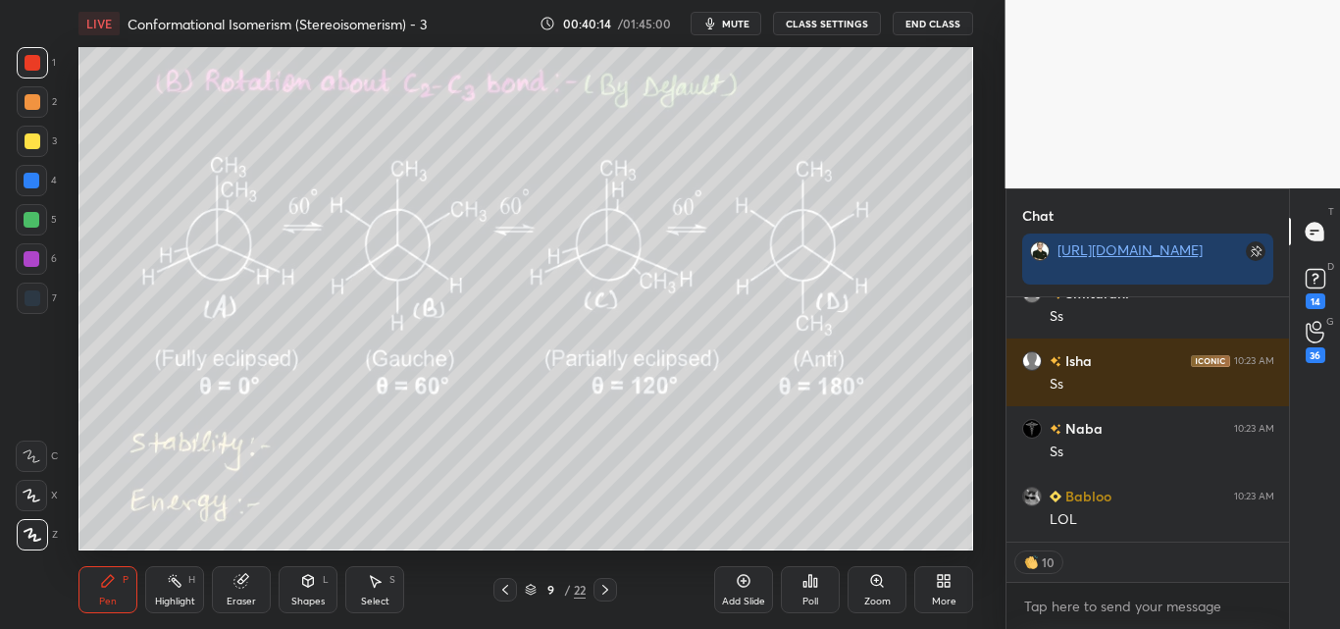
drag, startPoint x: 172, startPoint y: 591, endPoint x: 192, endPoint y: 581, distance: 22.8
click at [175, 591] on div "Highlight H" at bounding box center [174, 589] width 59 height 47
click at [40, 532] on div at bounding box center [31, 534] width 31 height 31
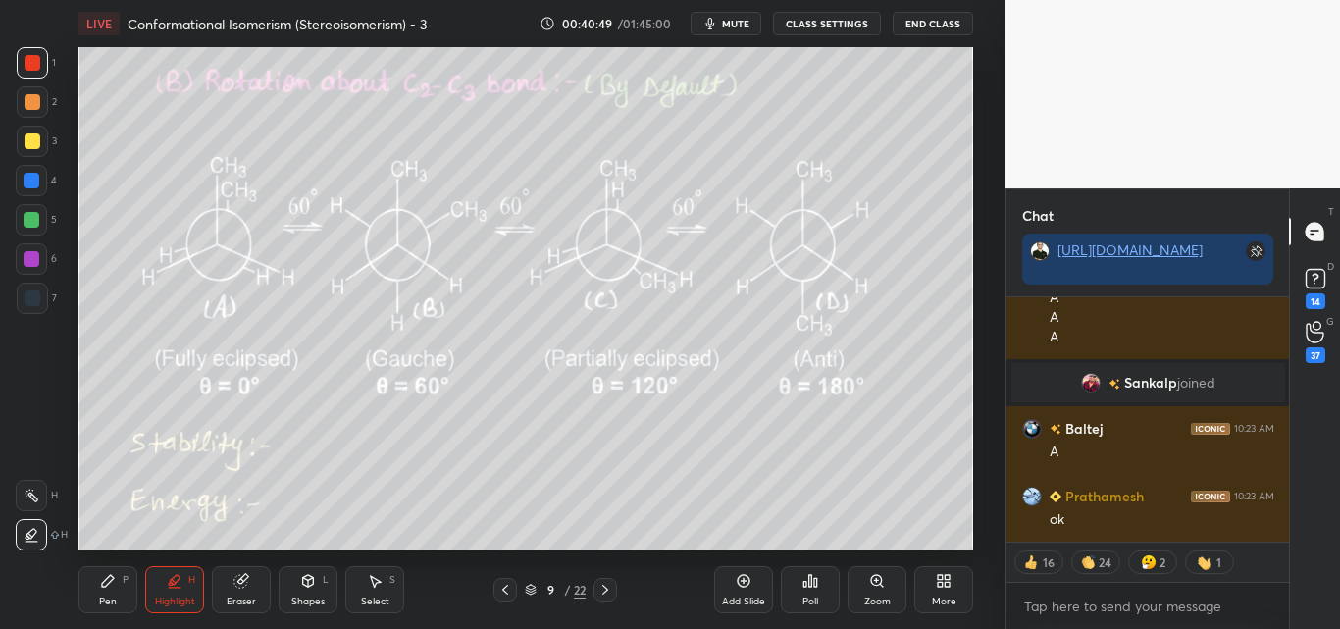
click at [114, 597] on div "Pen P" at bounding box center [107, 589] width 59 height 47
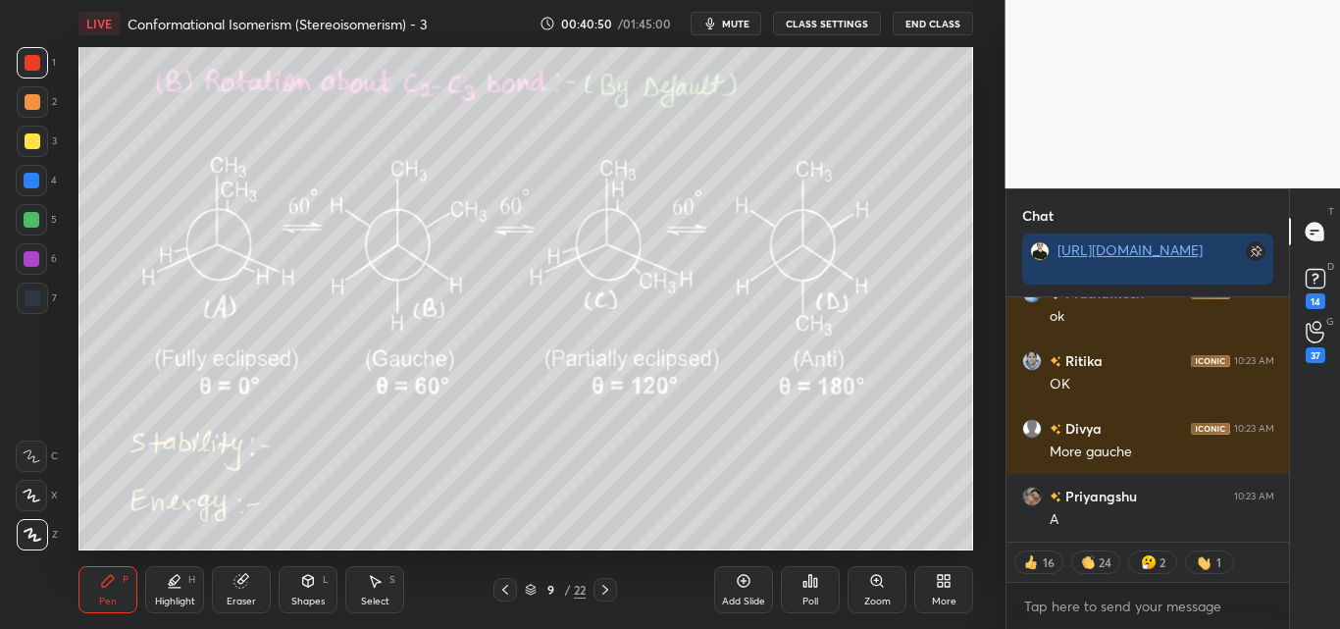
click at [31, 140] on div at bounding box center [33, 141] width 16 height 16
click at [32, 68] on div at bounding box center [33, 63] width 16 height 16
drag, startPoint x: 169, startPoint y: 588, endPoint x: 139, endPoint y: 558, distance: 41.6
click at [170, 588] on icon at bounding box center [175, 588] width 12 height 0
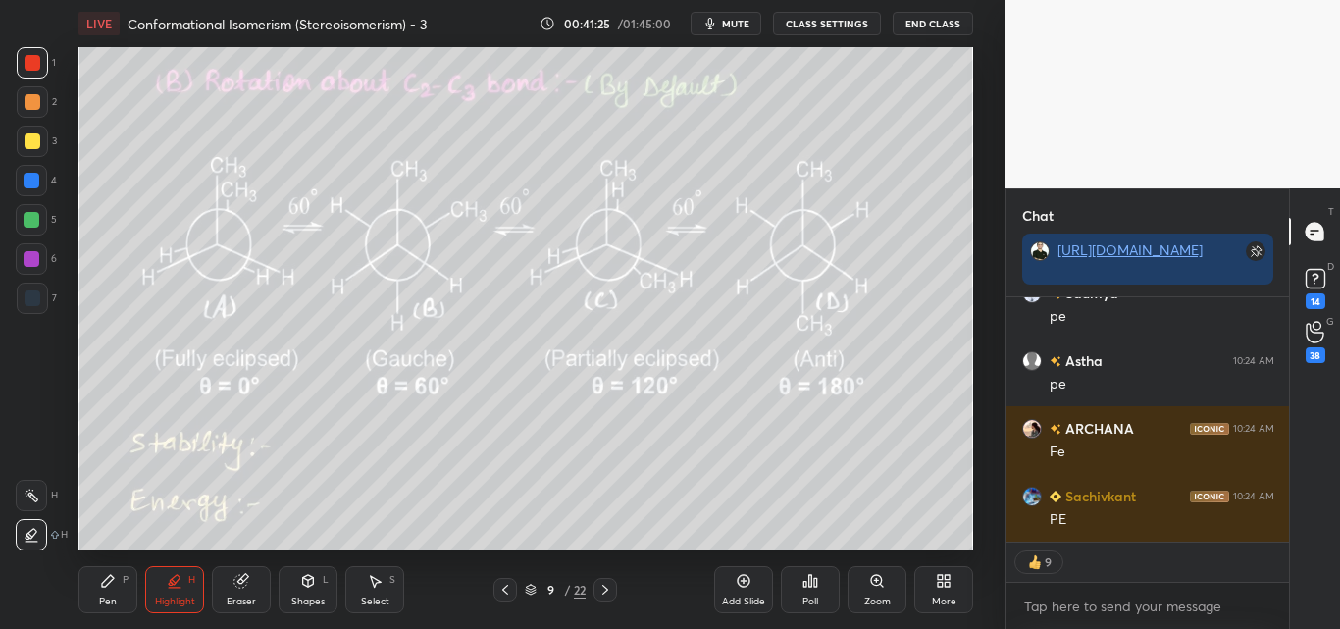
click at [113, 593] on div "Pen P" at bounding box center [107, 589] width 59 height 47
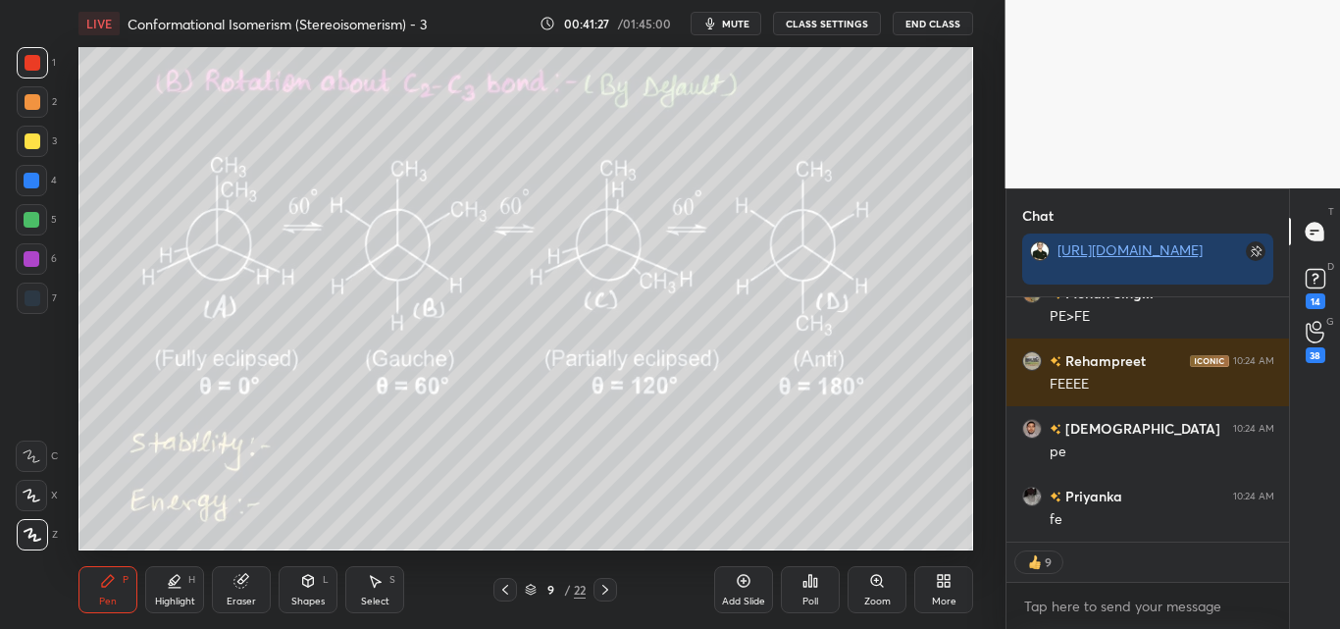
drag, startPoint x: 32, startPoint y: 136, endPoint x: 45, endPoint y: 128, distance: 15.5
click at [33, 137] on div at bounding box center [33, 141] width 16 height 16
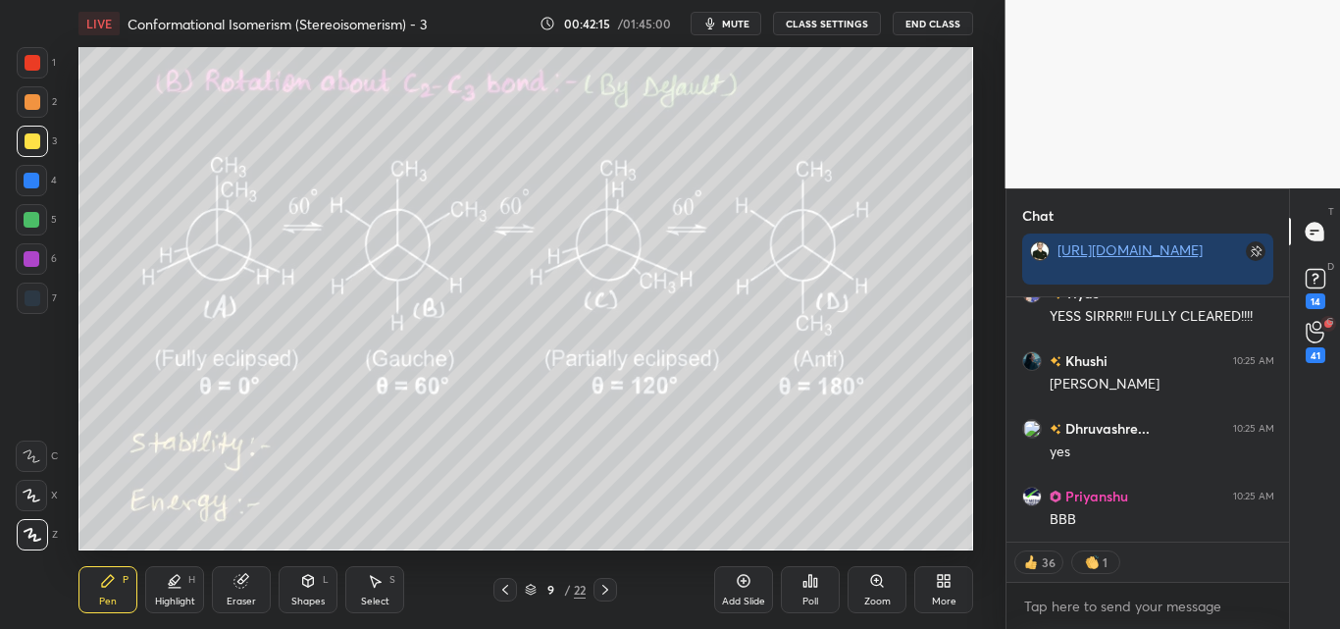
click at [33, 64] on div at bounding box center [33, 63] width 16 height 16
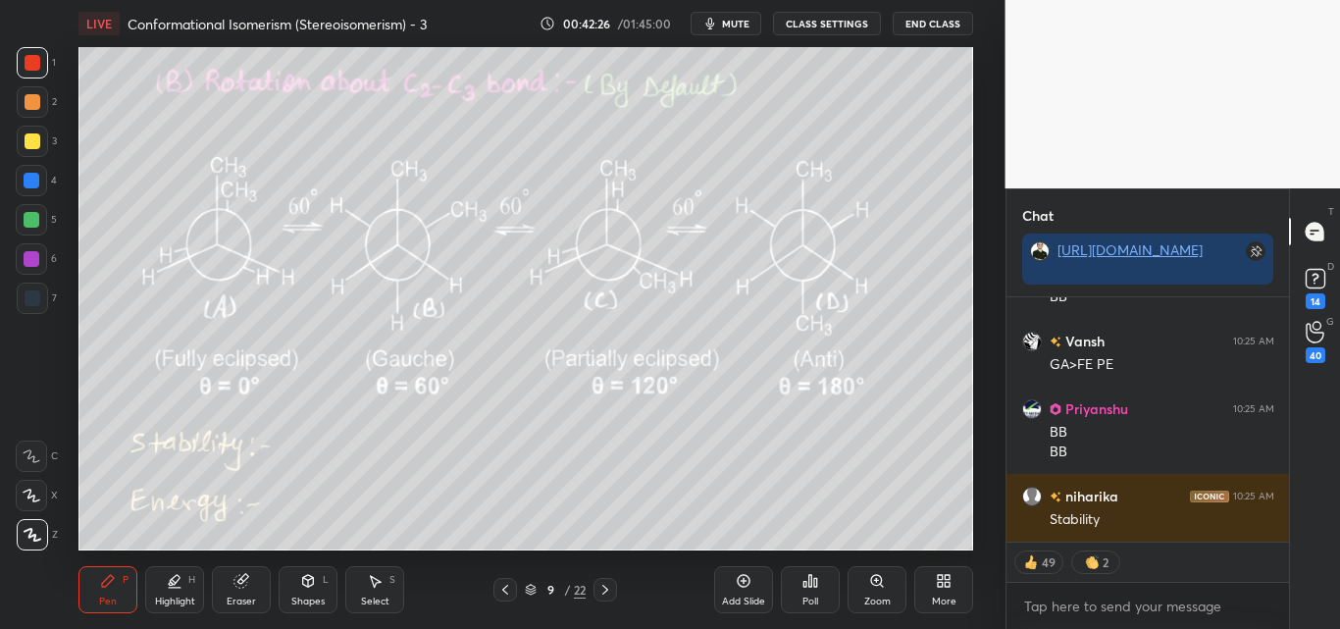
click at [32, 220] on div at bounding box center [32, 220] width 16 height 16
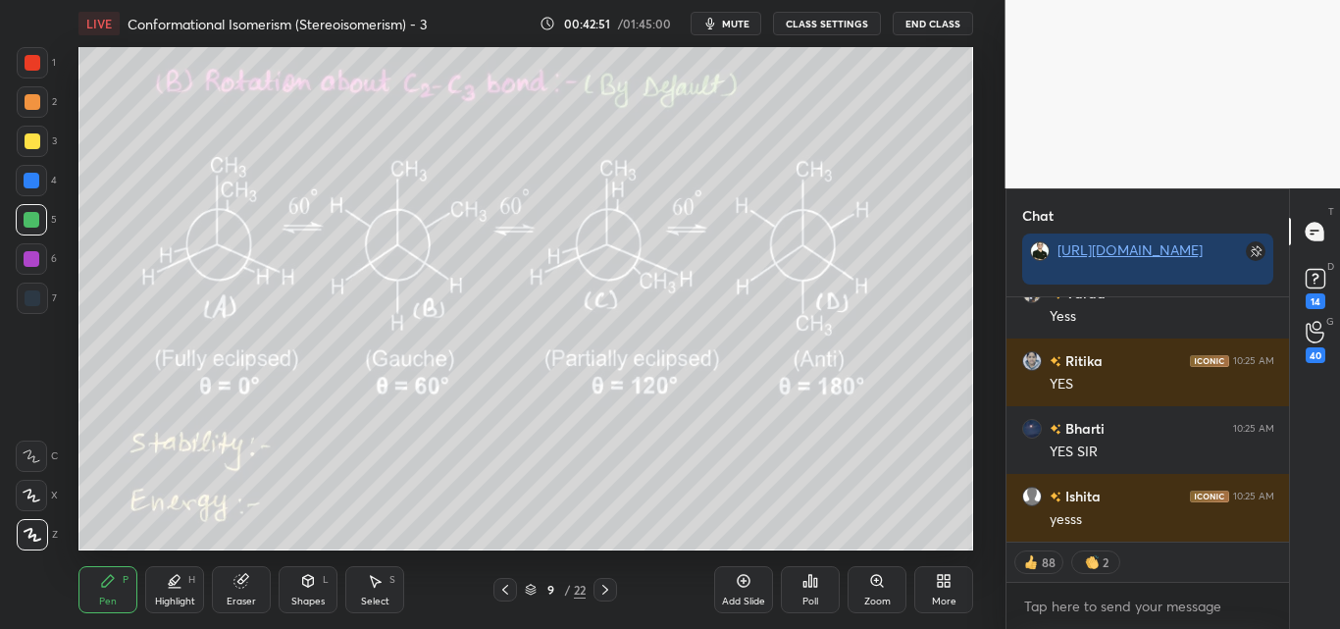
click at [33, 146] on div at bounding box center [33, 141] width 16 height 16
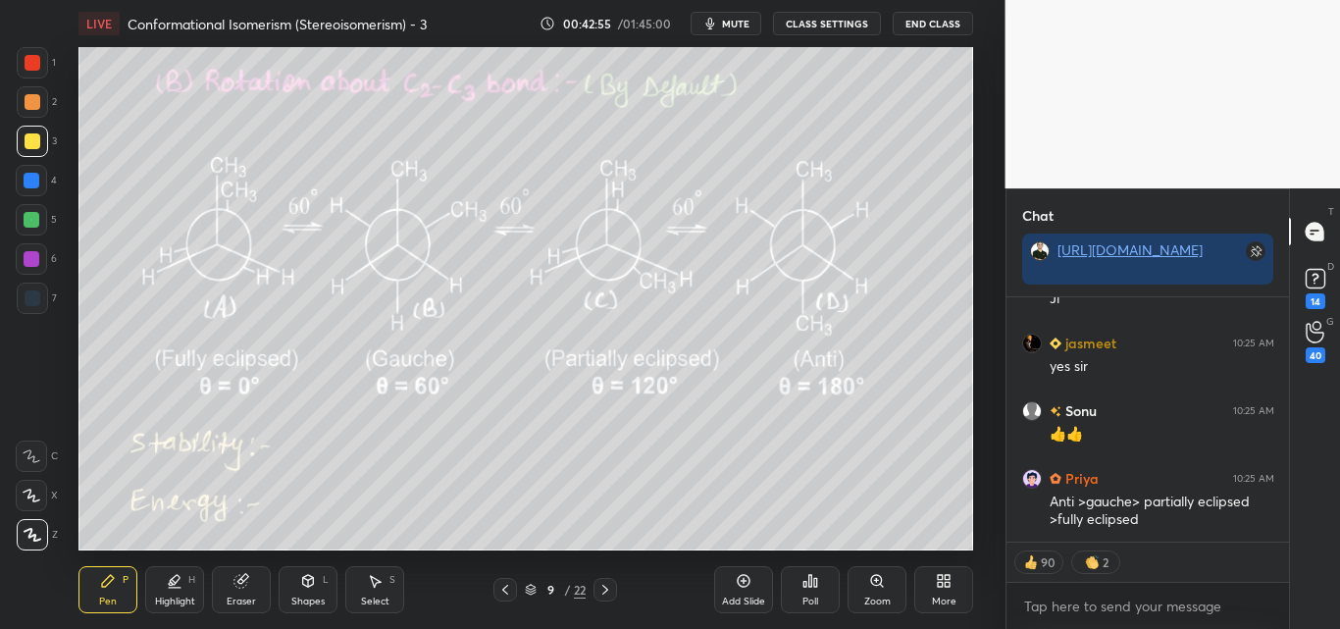
click at [176, 580] on icon at bounding box center [176, 580] width 10 height 10
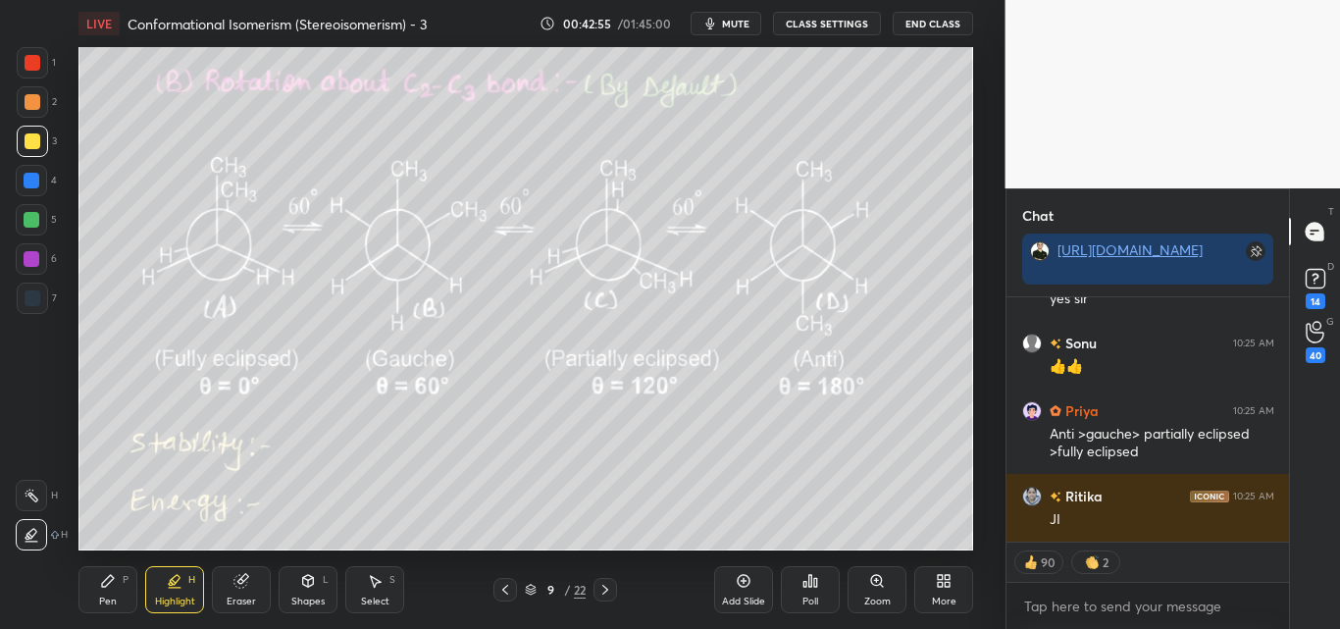
drag, startPoint x: 41, startPoint y: 489, endPoint x: 52, endPoint y: 503, distance: 18.3
click at [42, 489] on div at bounding box center [31, 495] width 31 height 31
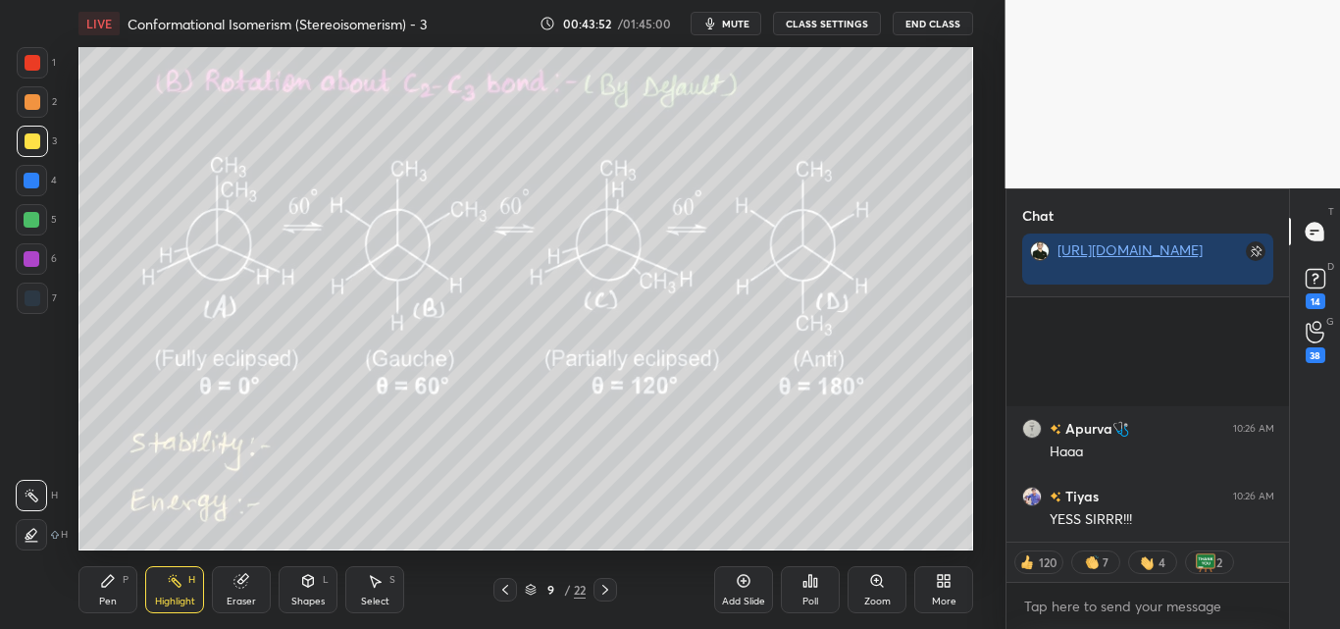
scroll to position [205125, 0]
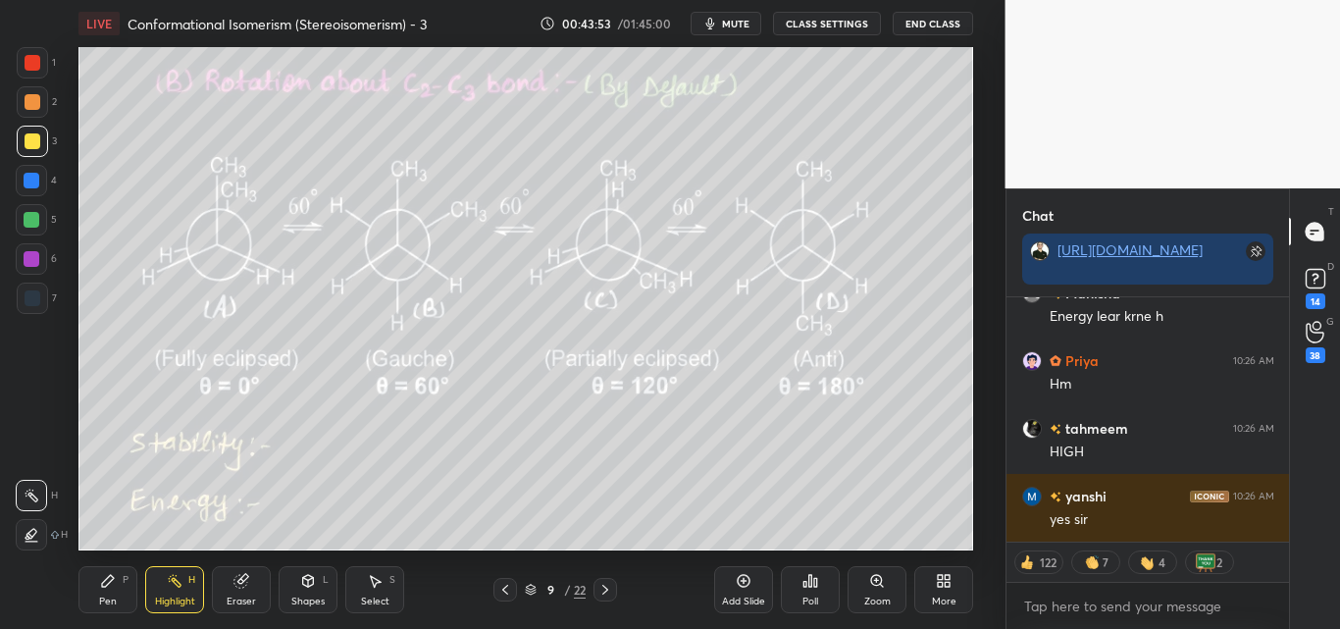
click at [115, 589] on div "Pen P" at bounding box center [107, 589] width 59 height 47
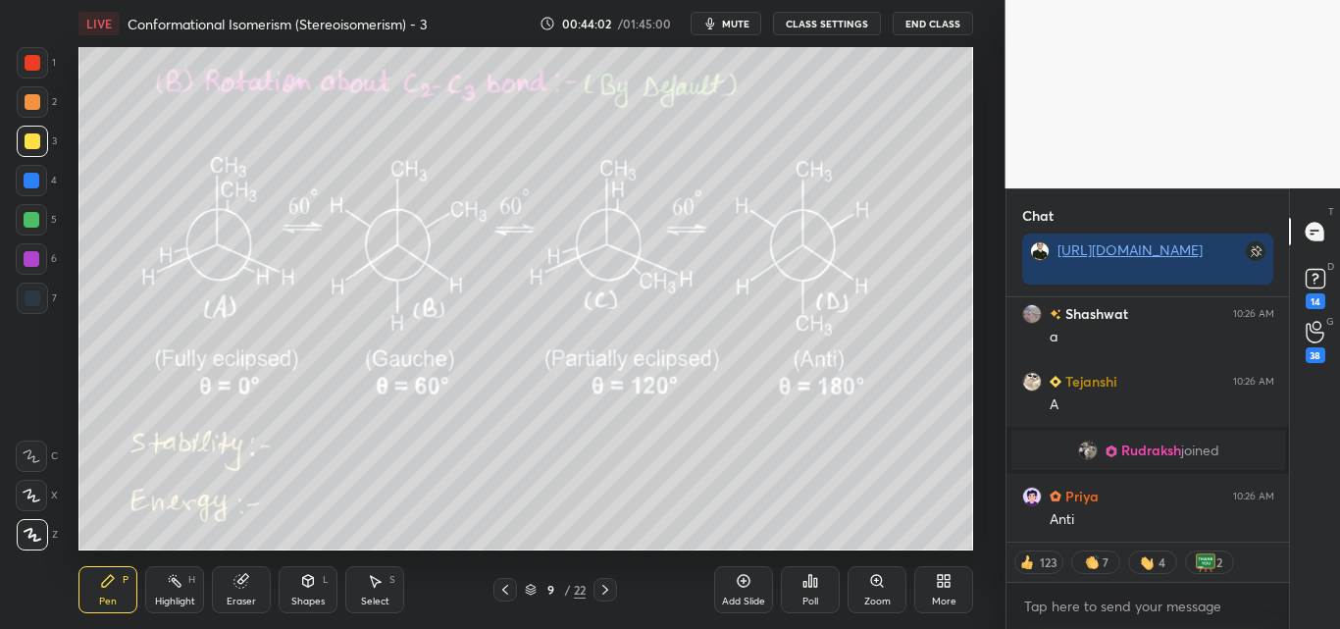
scroll to position [206679, 0]
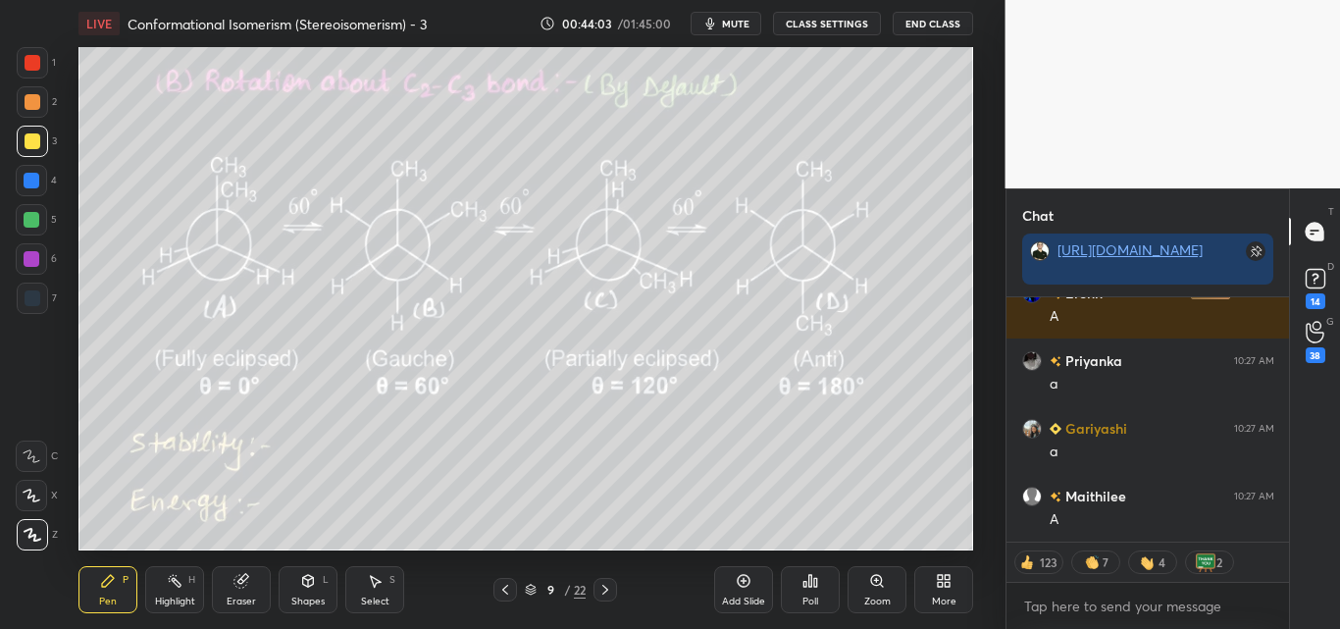
click at [32, 57] on div at bounding box center [33, 63] width 16 height 16
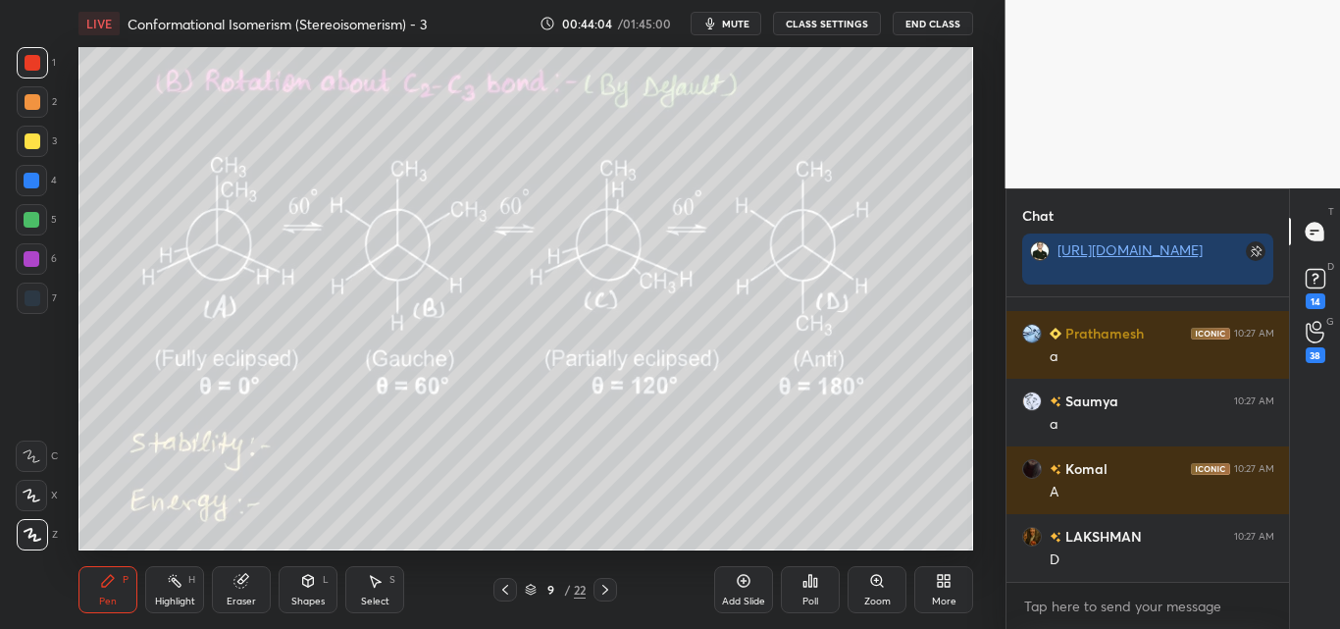
scroll to position [279, 277]
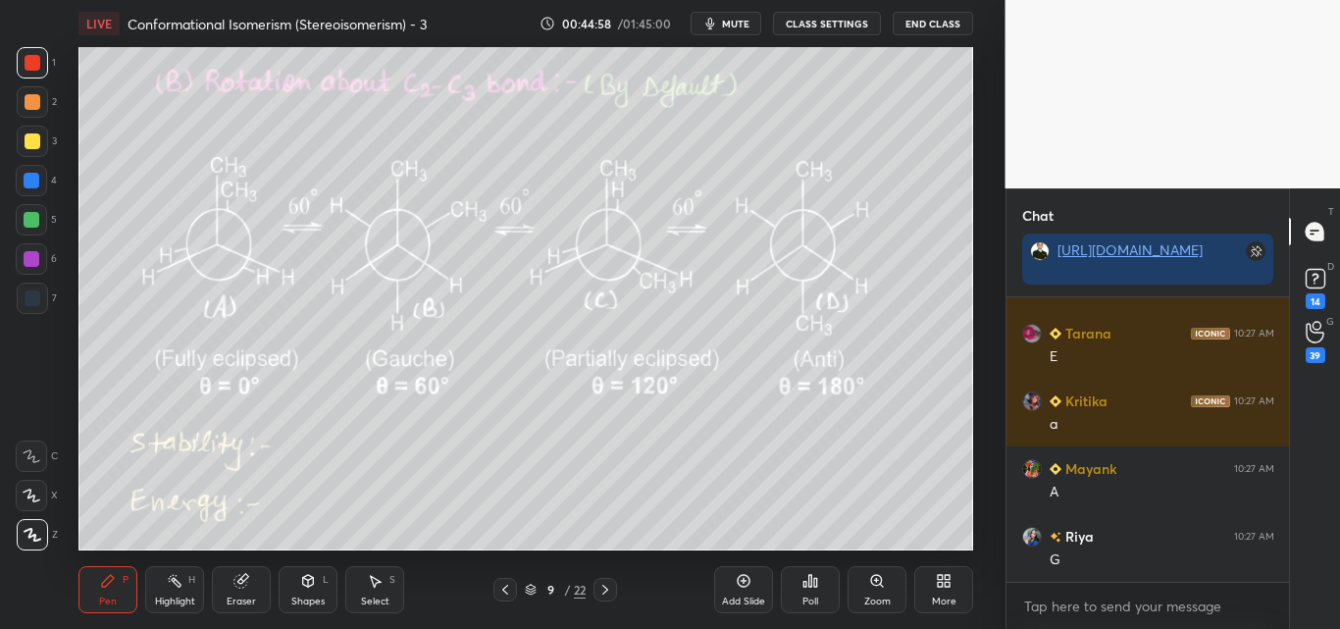
click at [33, 210] on div at bounding box center [31, 219] width 31 height 31
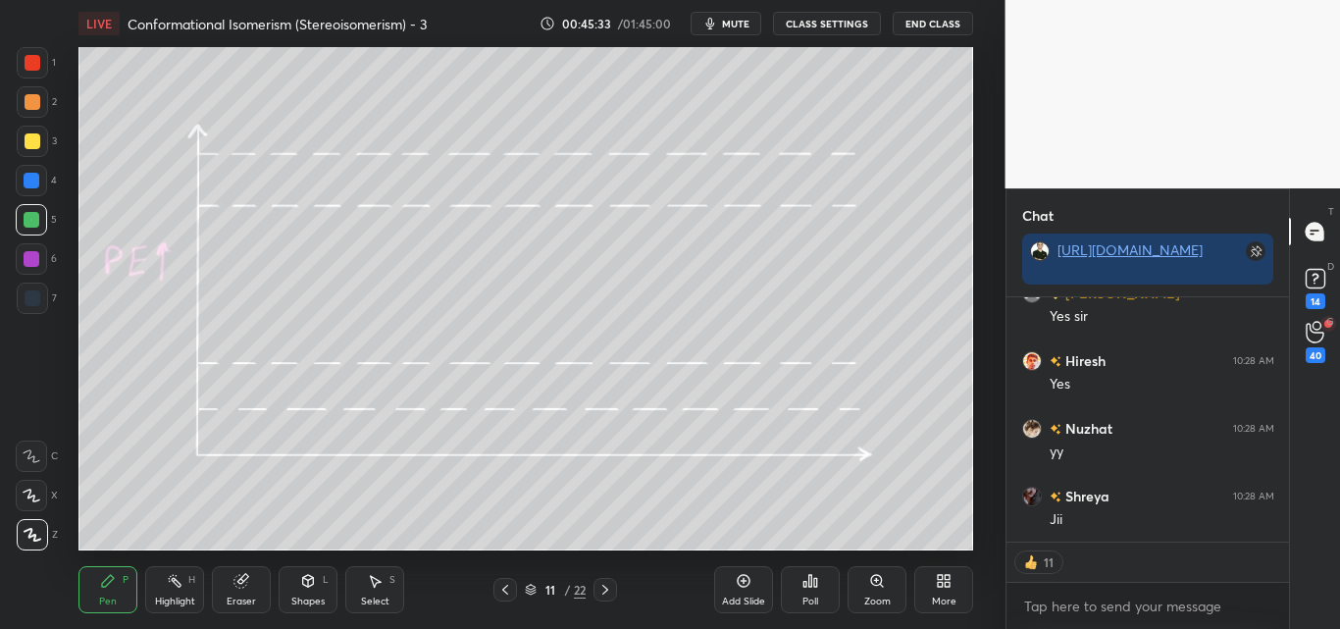
click at [39, 135] on div at bounding box center [32, 141] width 31 height 31
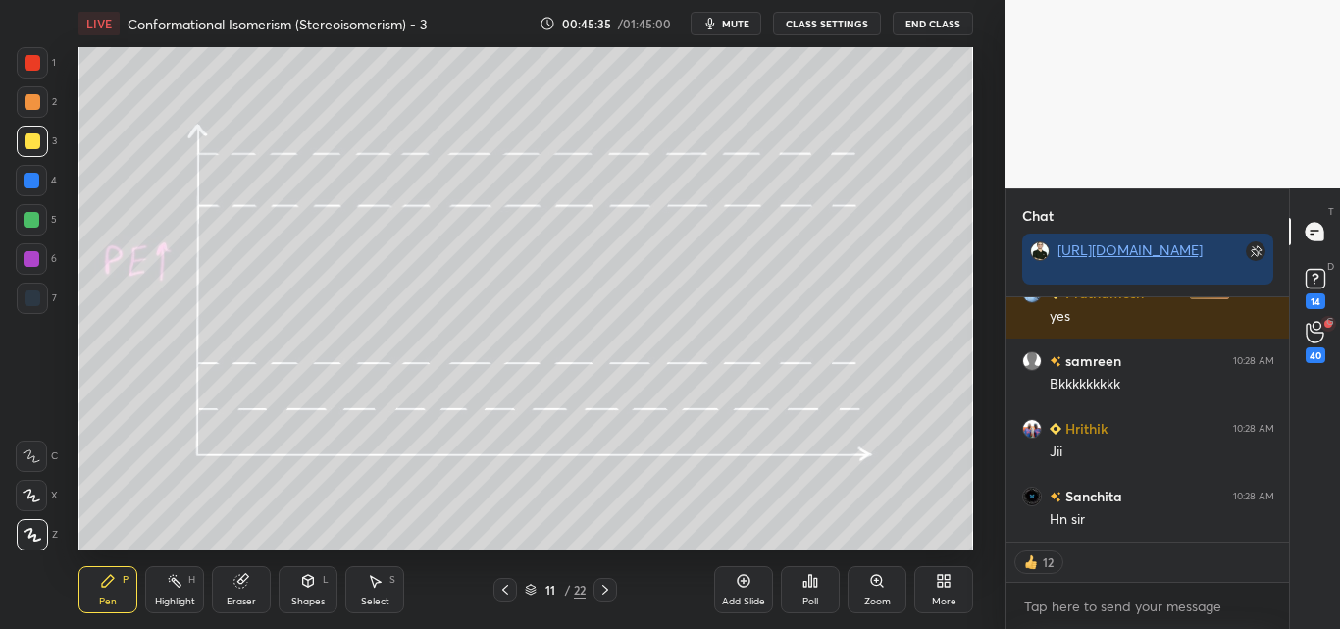
click at [195, 584] on div "Highlight H" at bounding box center [174, 589] width 59 height 47
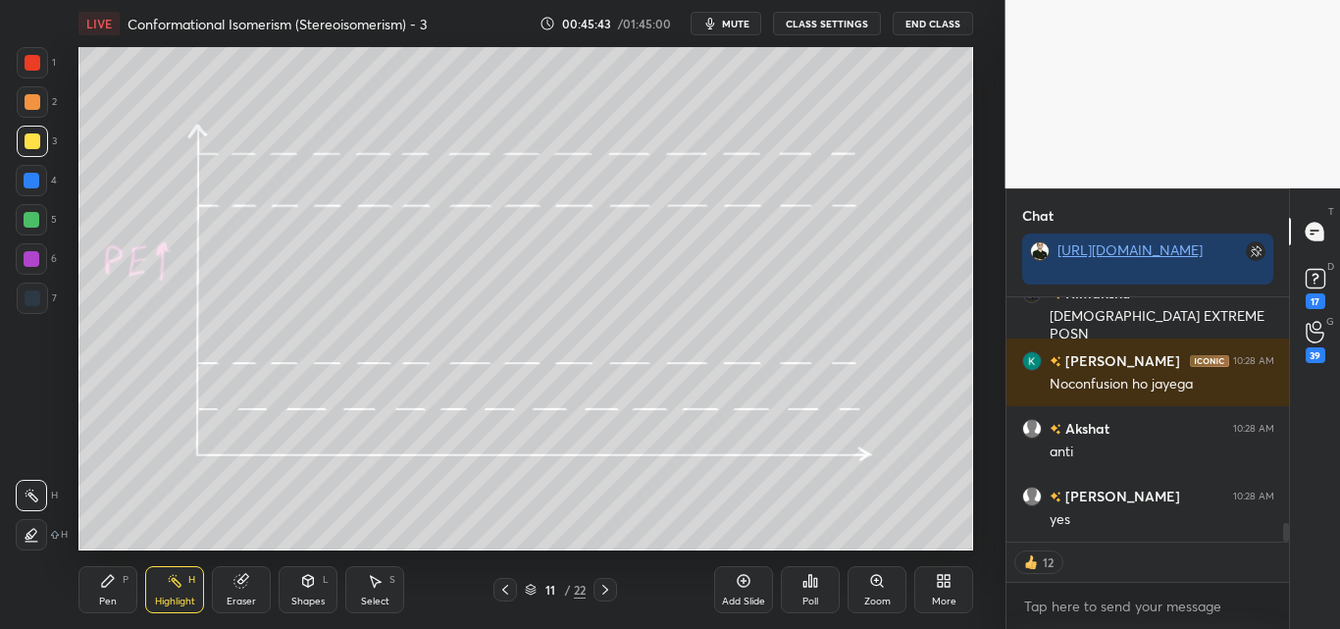
click at [114, 597] on div "Pen" at bounding box center [108, 602] width 18 height 10
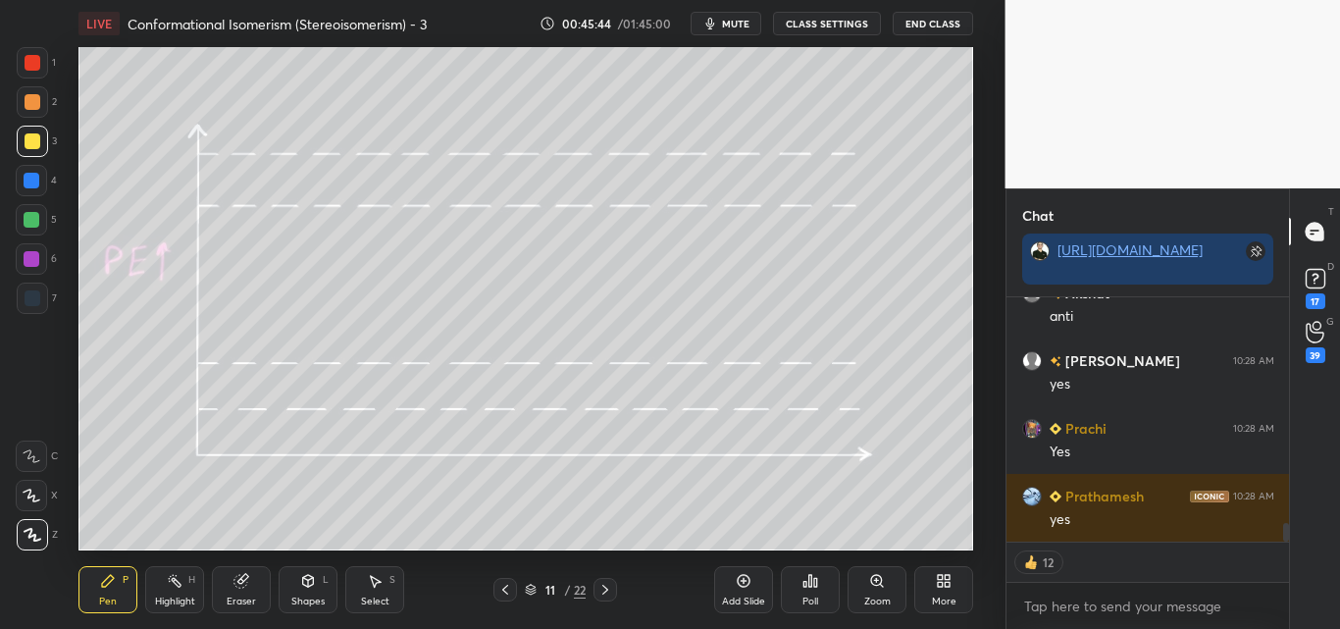
click at [155, 589] on div "Highlight H" at bounding box center [174, 589] width 59 height 47
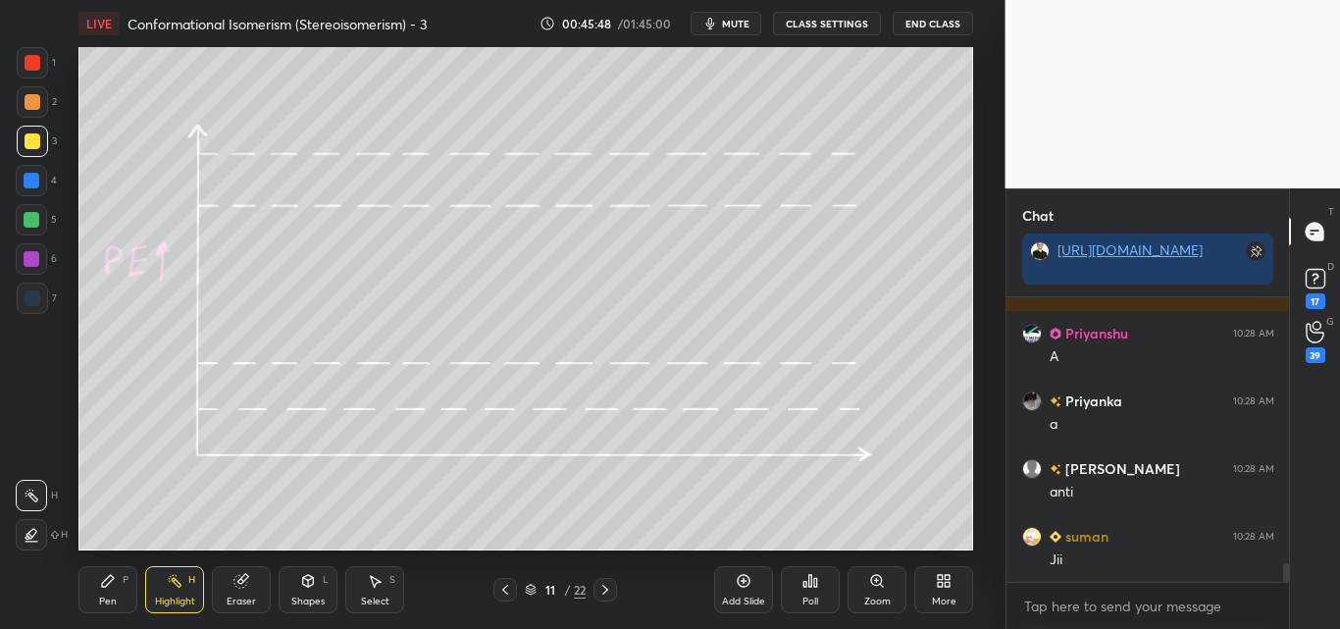
click at [114, 586] on icon at bounding box center [108, 581] width 16 height 16
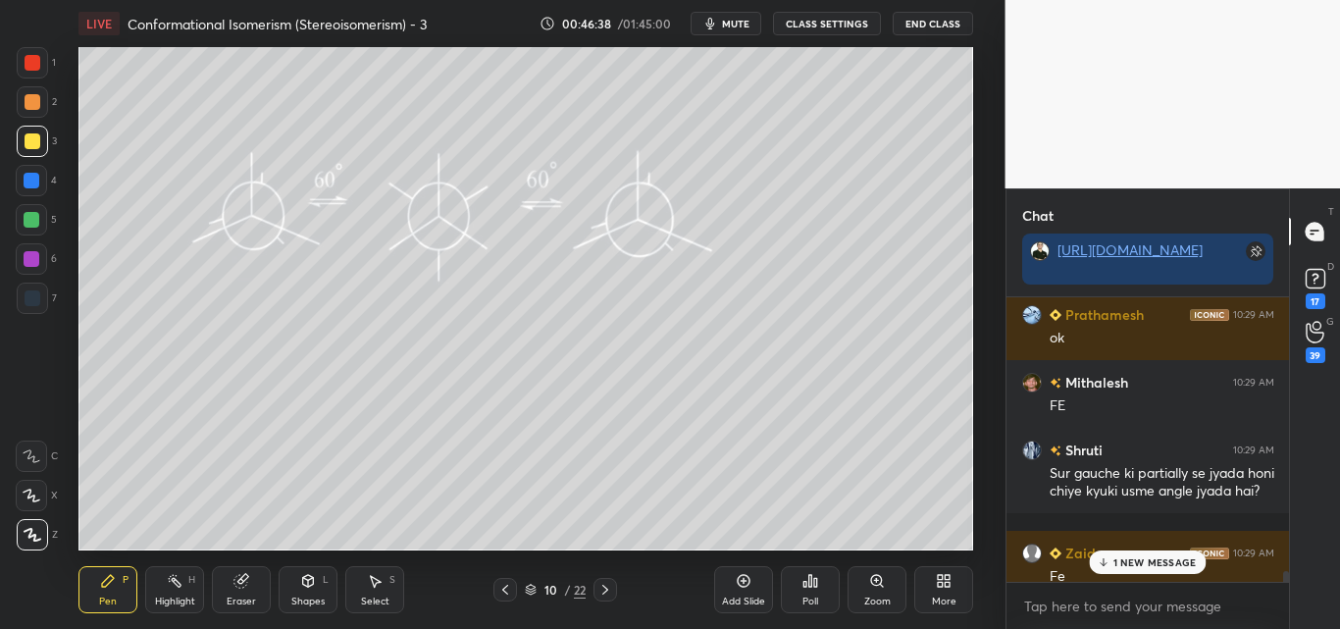
click at [1185, 563] on p "1 NEW MESSAGE" at bounding box center [1155, 562] width 83 height 12
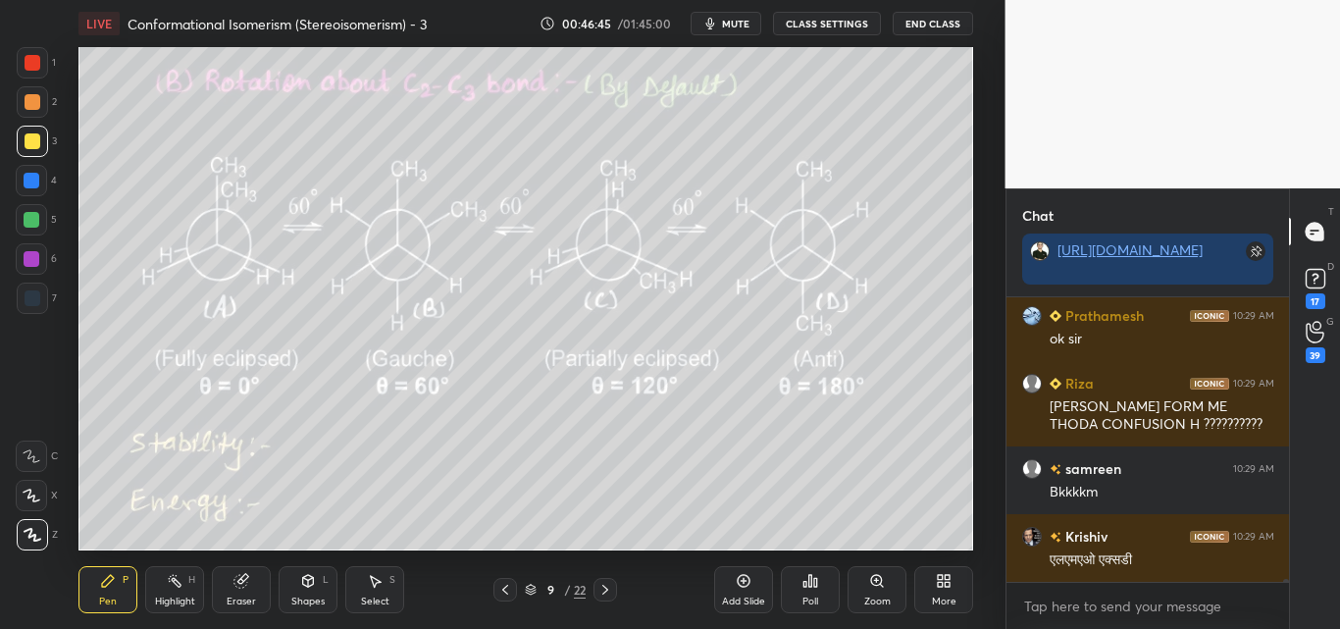
drag, startPoint x: 181, startPoint y: 585, endPoint x: 195, endPoint y: 570, distance: 20.8
click at [181, 586] on rect at bounding box center [177, 583] width 10 height 10
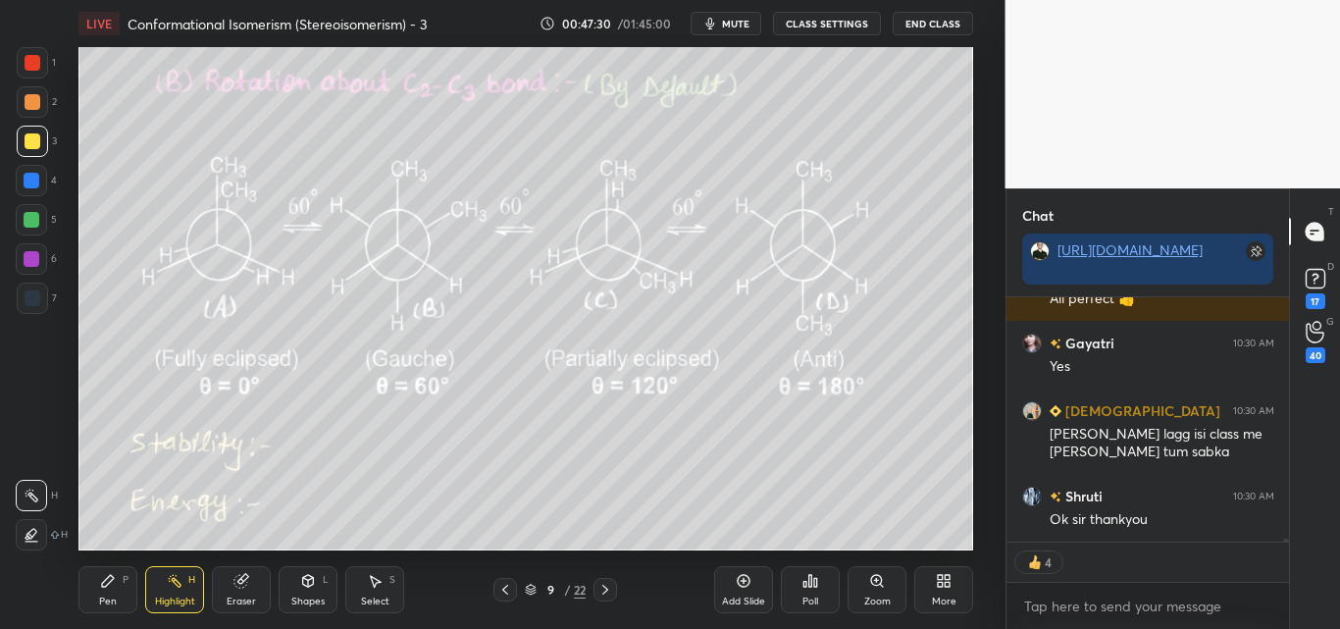
scroll to position [21475, 0]
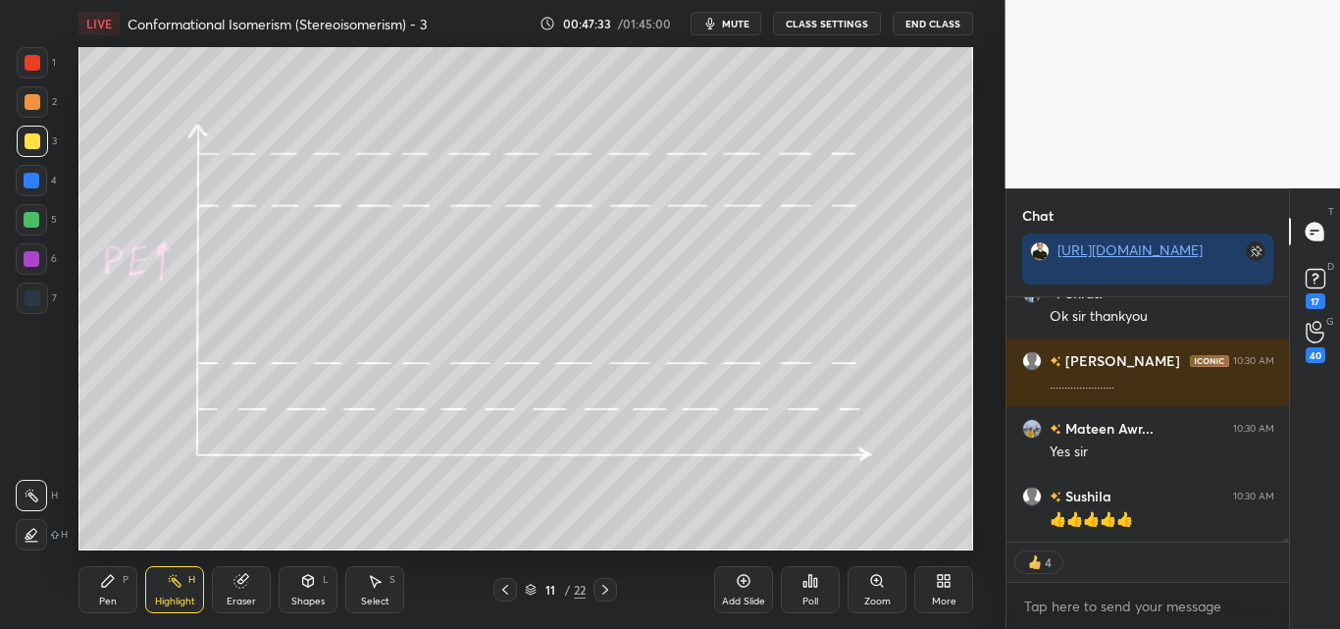
click at [29, 210] on div at bounding box center [31, 219] width 31 height 31
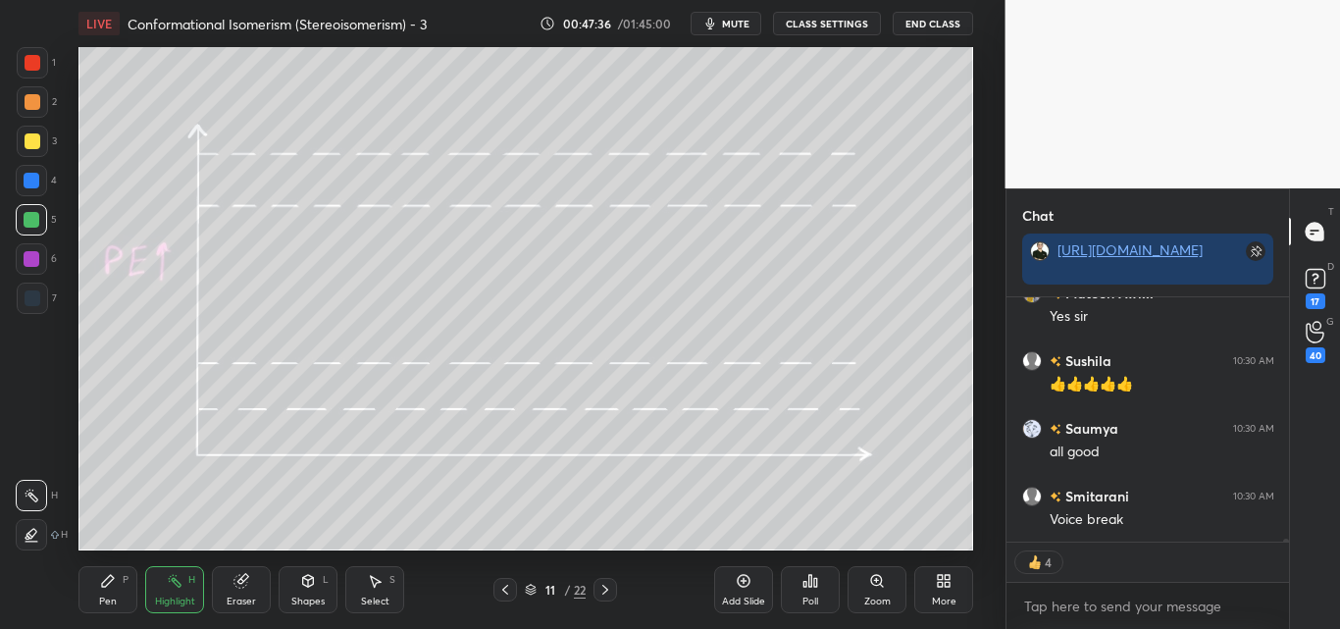
scroll to position [21814, 0]
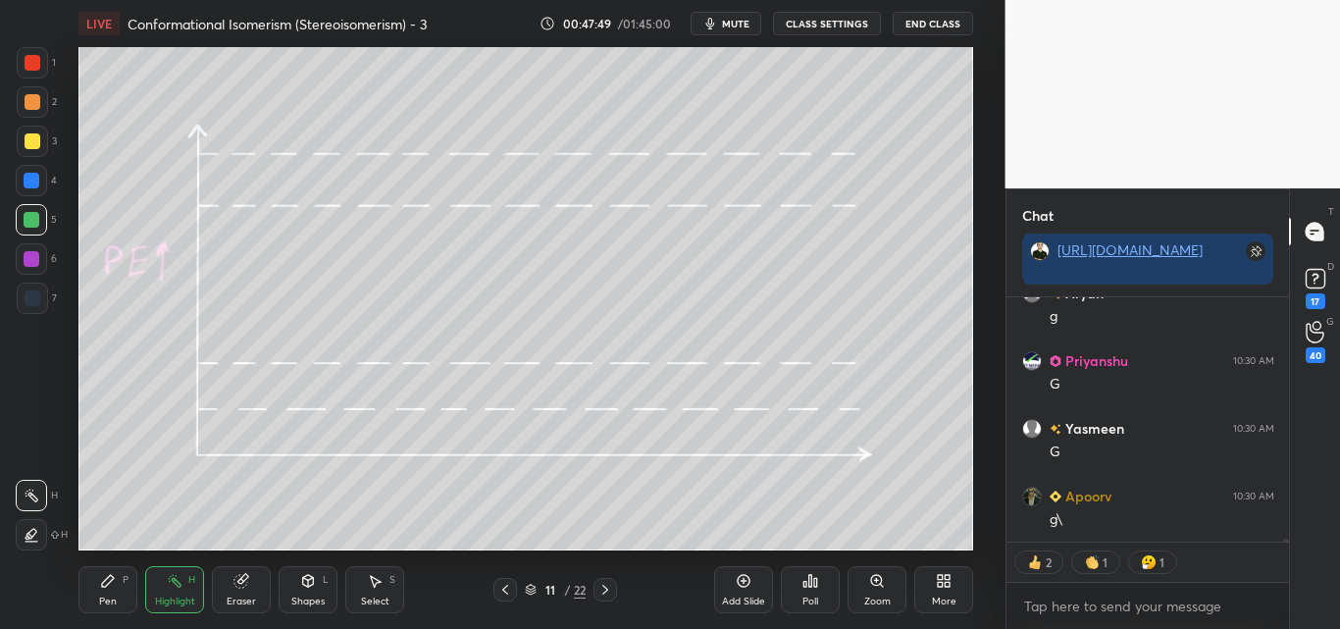
click at [102, 588] on icon at bounding box center [108, 581] width 16 height 16
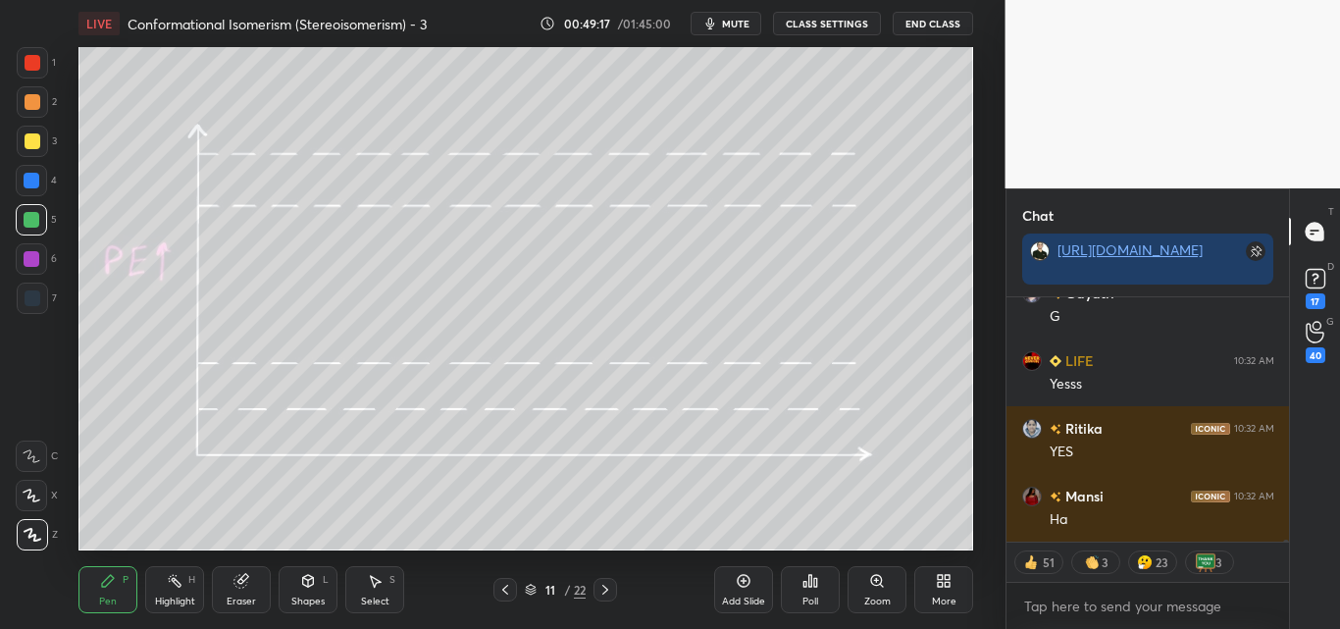
click at [30, 141] on div at bounding box center [33, 141] width 16 height 16
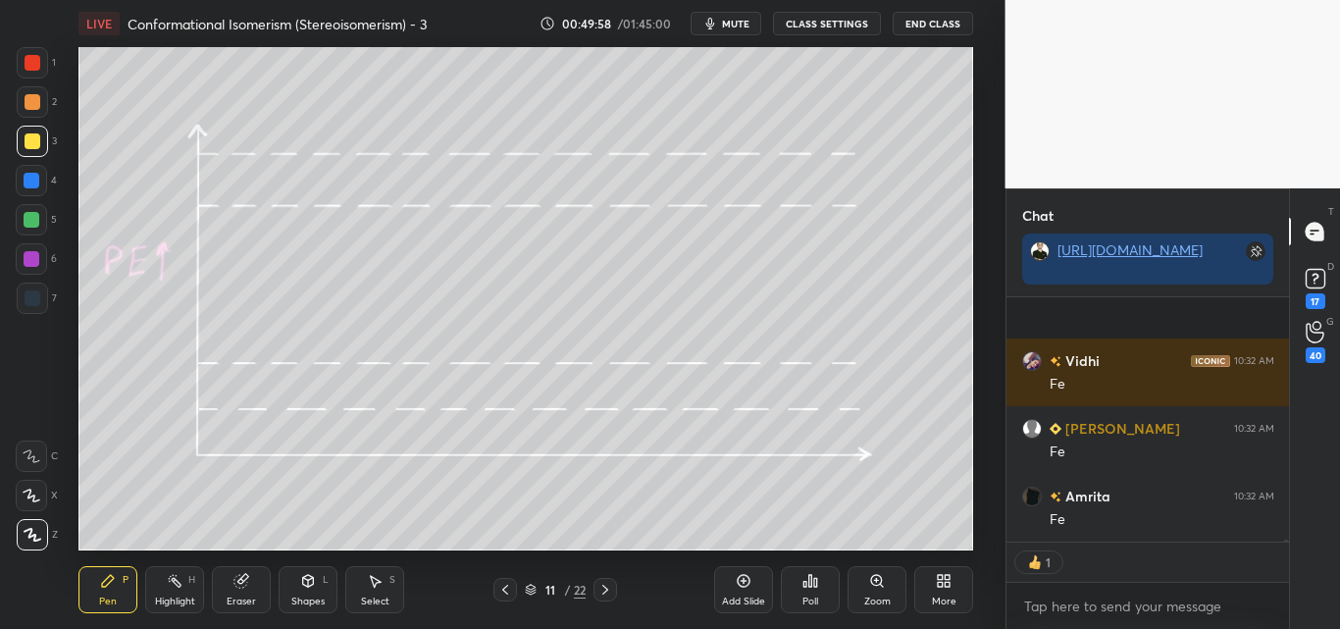
click at [307, 587] on icon at bounding box center [308, 581] width 11 height 12
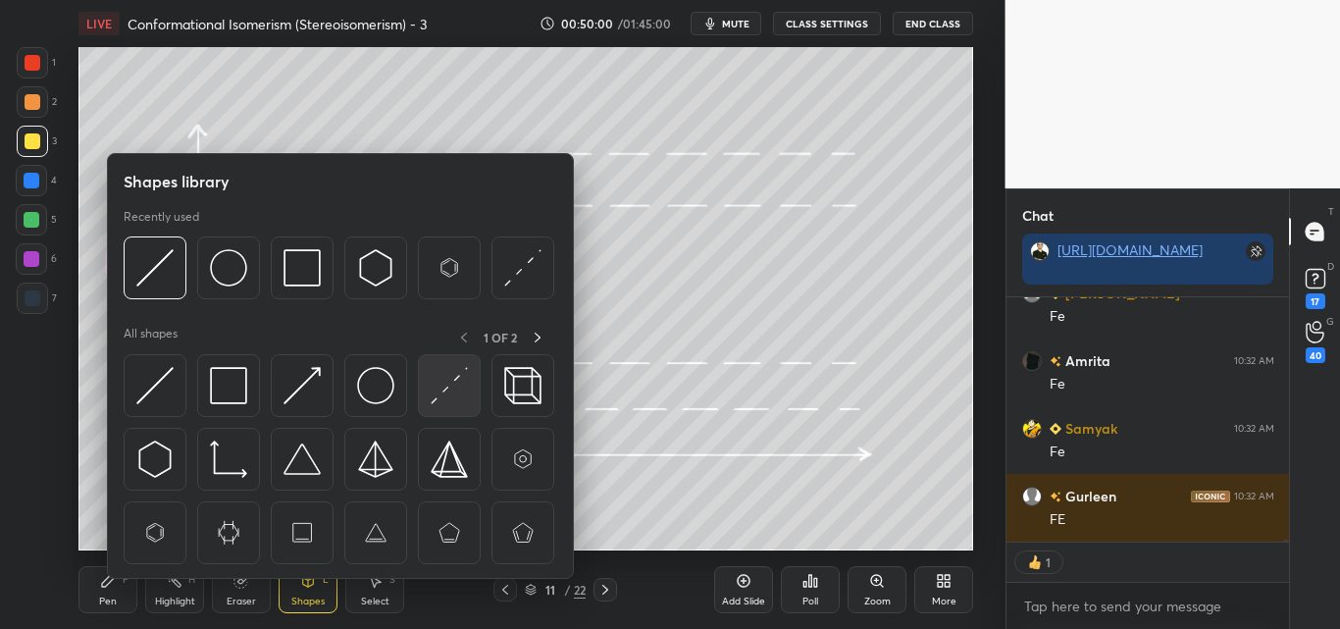
click at [452, 388] on img at bounding box center [449, 385] width 37 height 37
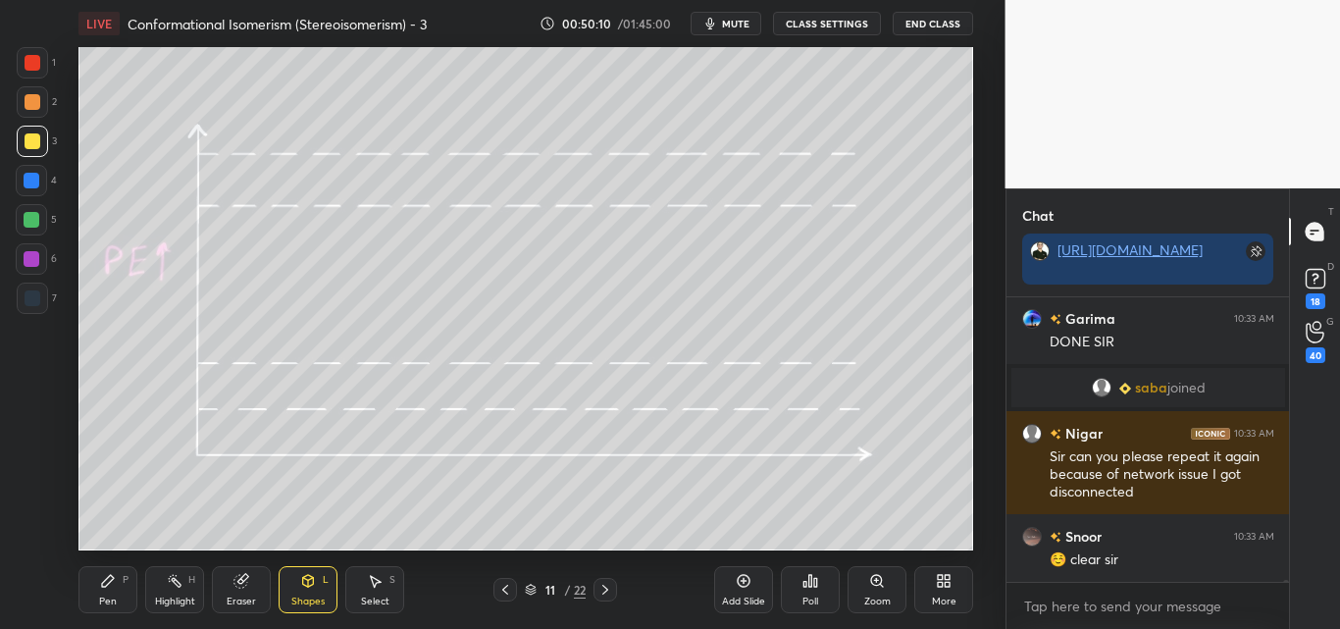
click at [37, 70] on div at bounding box center [33, 63] width 16 height 16
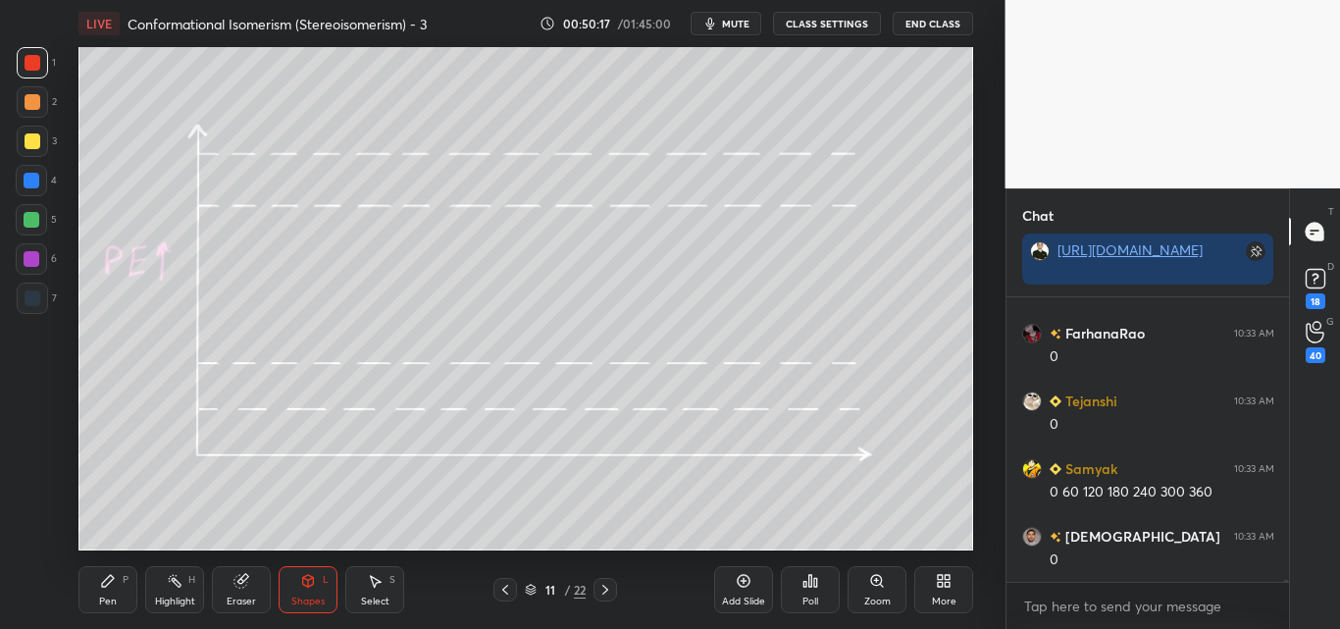
click at [115, 584] on icon at bounding box center [108, 581] width 16 height 16
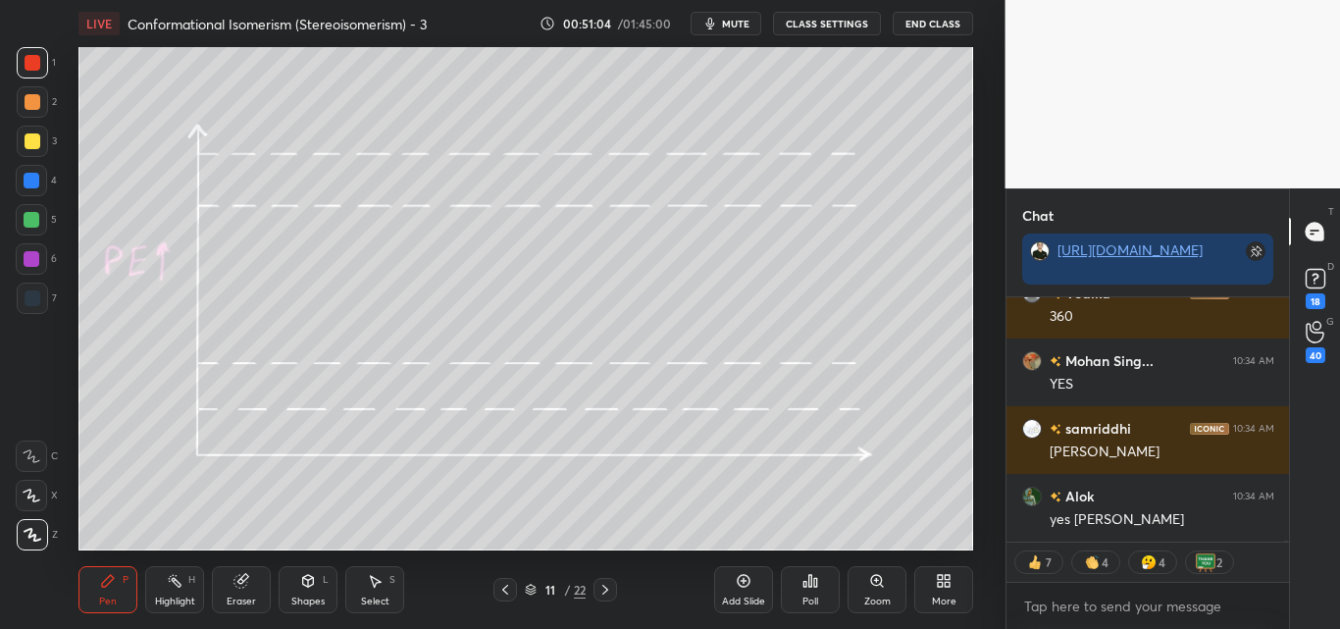
drag, startPoint x: 180, startPoint y: 592, endPoint x: 189, endPoint y: 587, distance: 11.0
click at [186, 587] on div "Highlight H" at bounding box center [174, 589] width 59 height 47
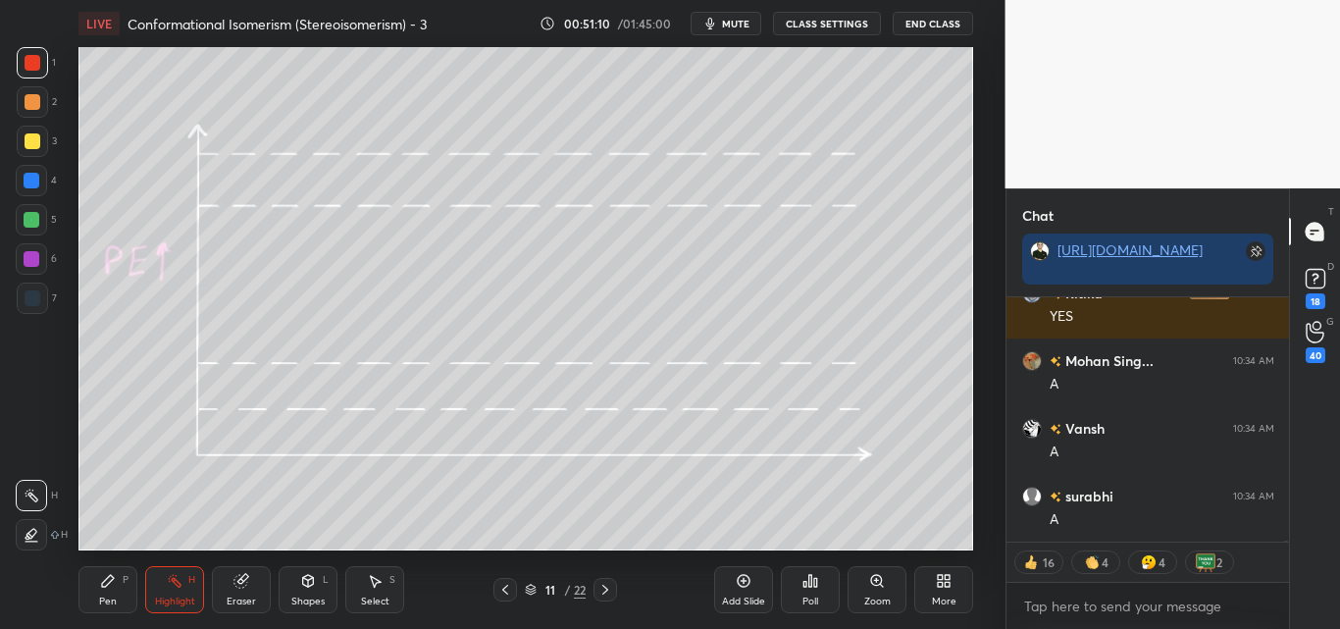
click at [36, 100] on div at bounding box center [33, 102] width 16 height 16
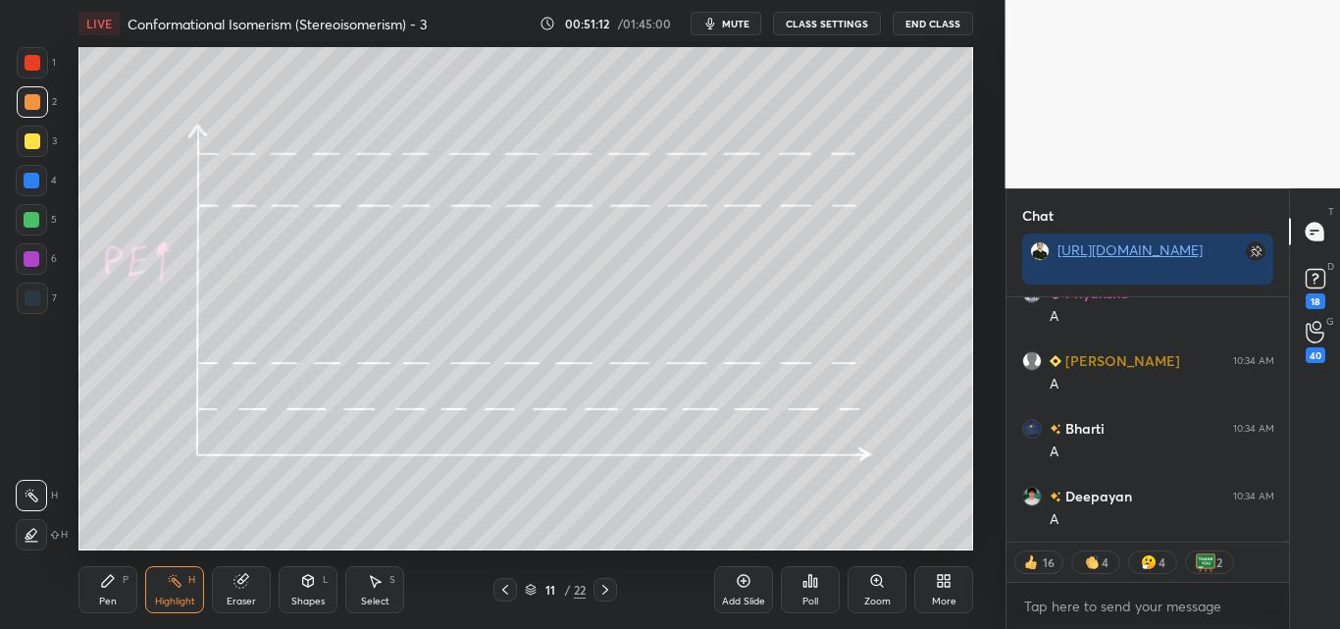
click at [111, 584] on icon at bounding box center [108, 581] width 16 height 16
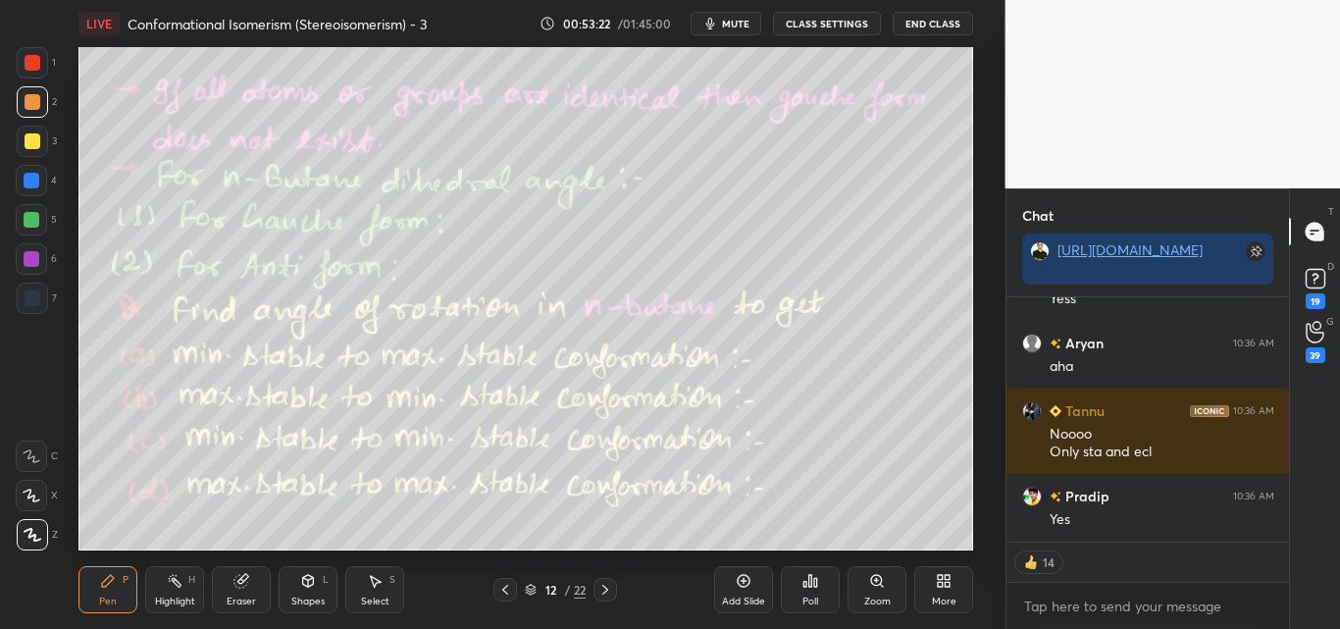
click at [27, 130] on div at bounding box center [32, 141] width 31 height 31
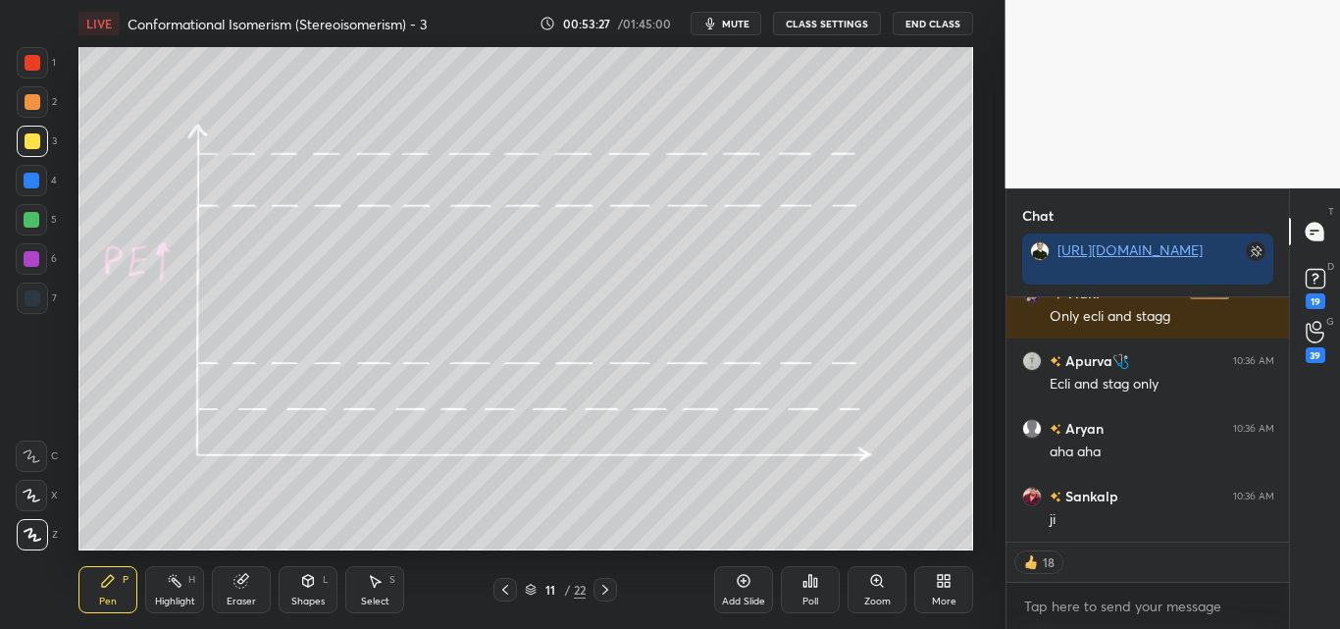
click at [179, 597] on div "Highlight" at bounding box center [175, 602] width 40 height 10
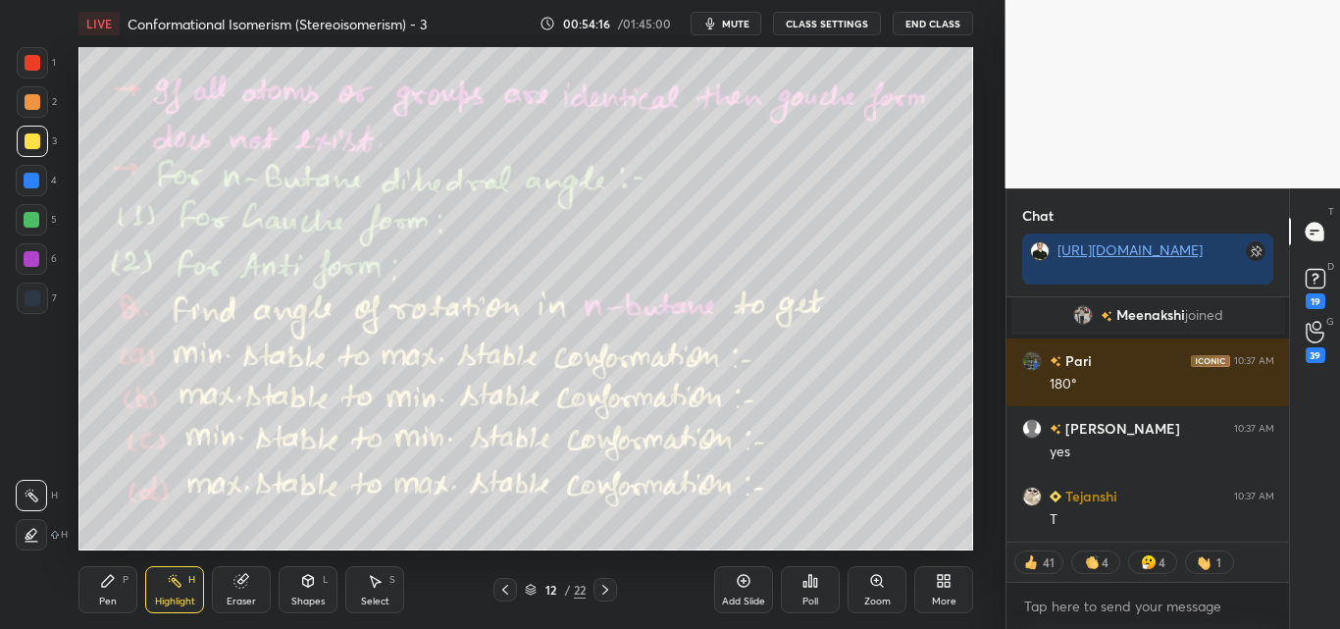
click at [100, 599] on div "Pen" at bounding box center [108, 602] width 18 height 10
click at [37, 137] on div at bounding box center [33, 141] width 16 height 16
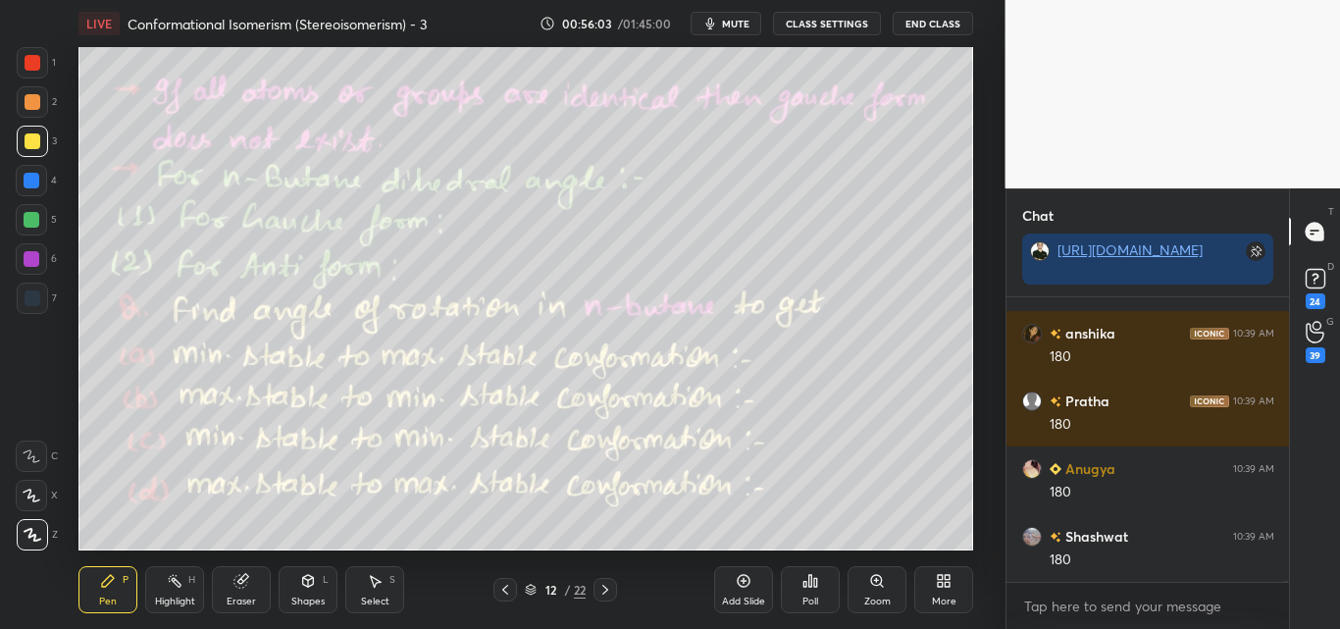
click at [27, 69] on div at bounding box center [33, 63] width 16 height 16
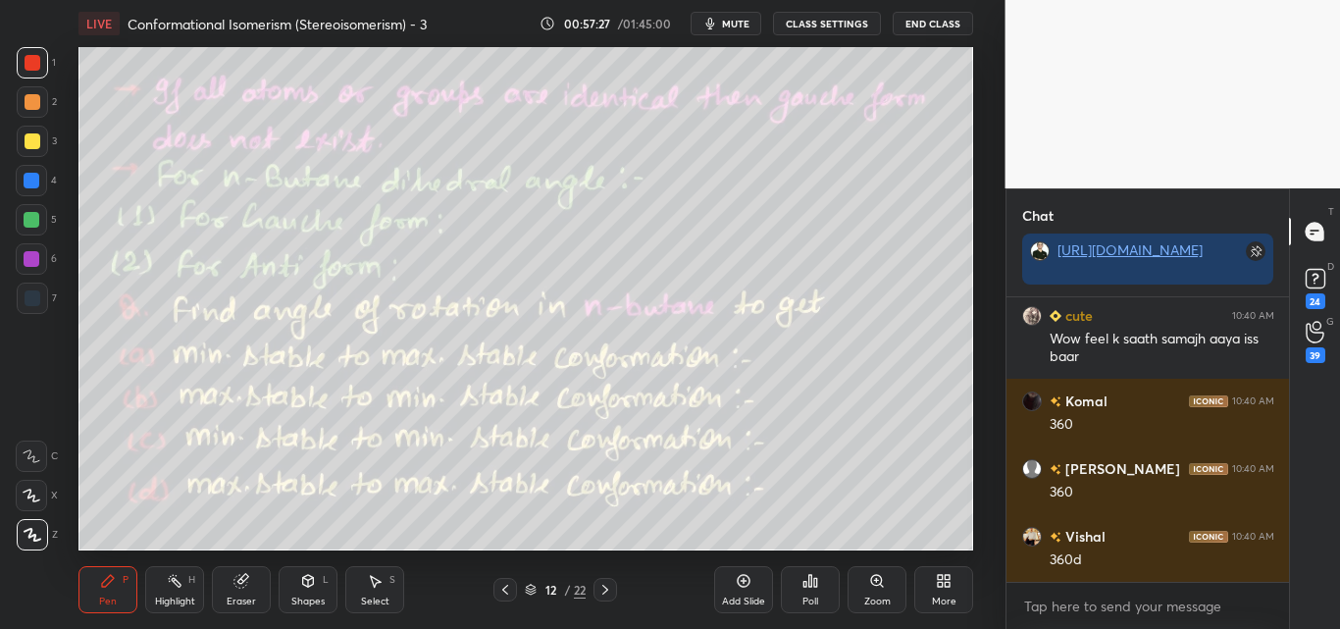
drag, startPoint x: 29, startPoint y: 142, endPoint x: 76, endPoint y: 140, distance: 46.2
click at [31, 142] on div at bounding box center [33, 141] width 16 height 16
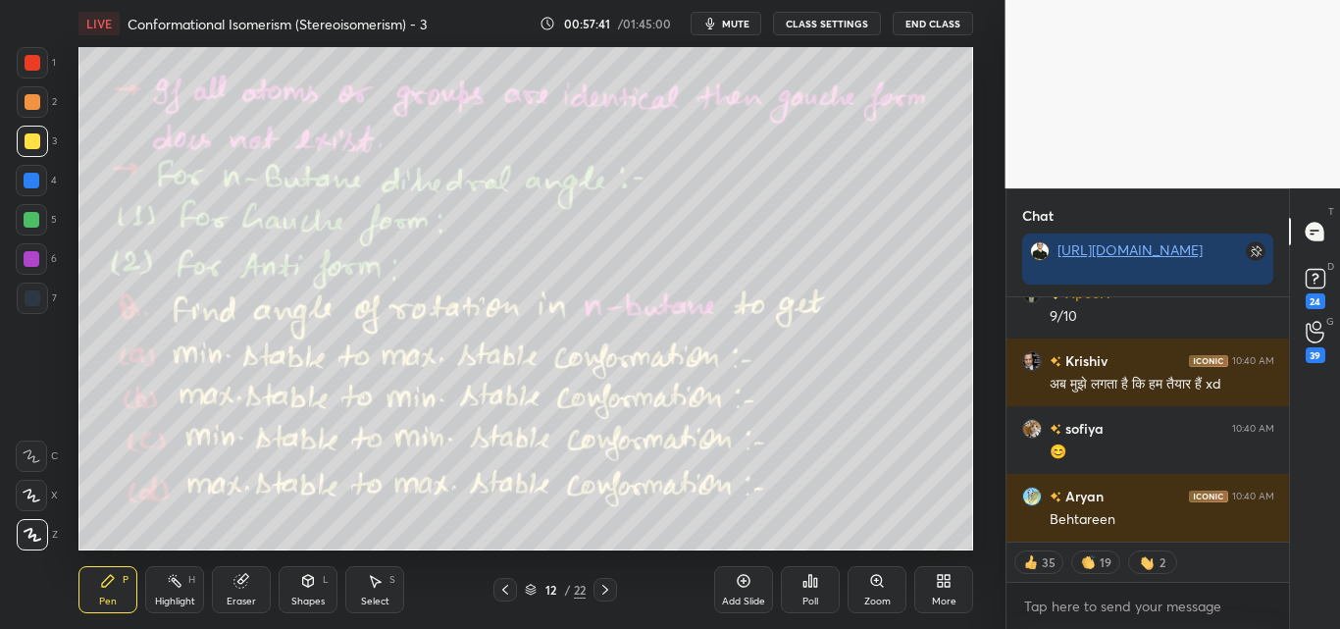
click at [297, 593] on div "Shapes L" at bounding box center [308, 589] width 59 height 47
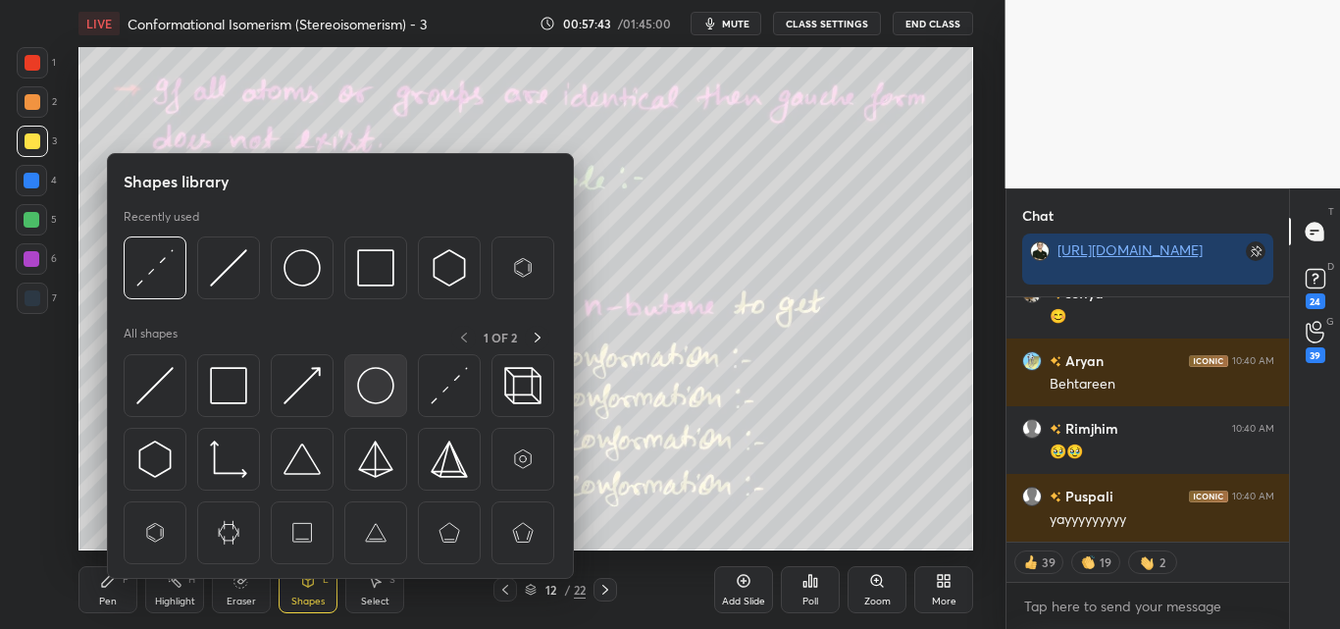
click at [378, 385] on img at bounding box center [375, 385] width 37 height 37
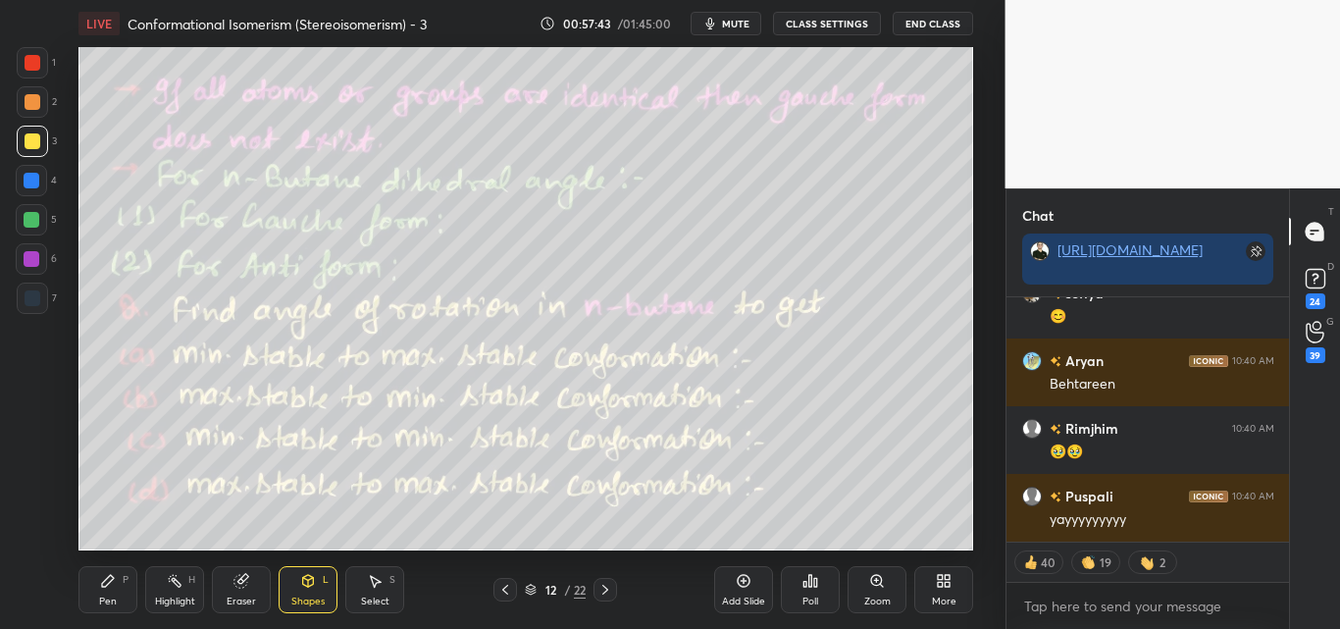
click at [29, 60] on div at bounding box center [33, 63] width 16 height 16
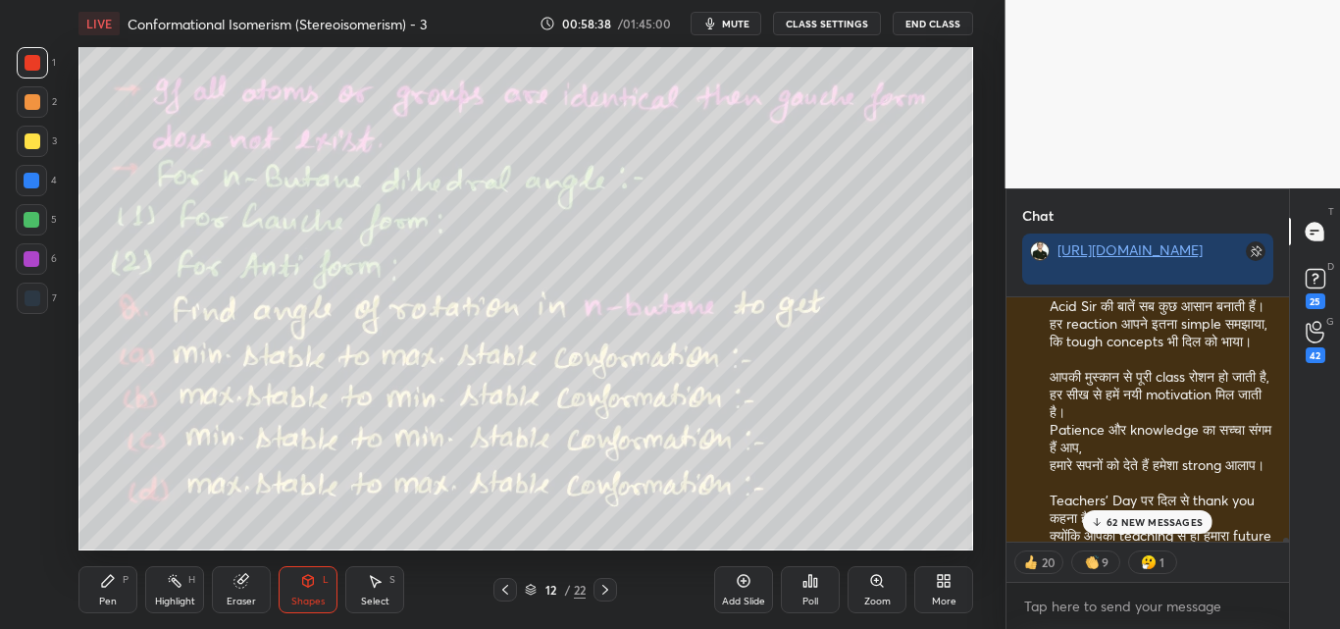
scroll to position [177216, 0]
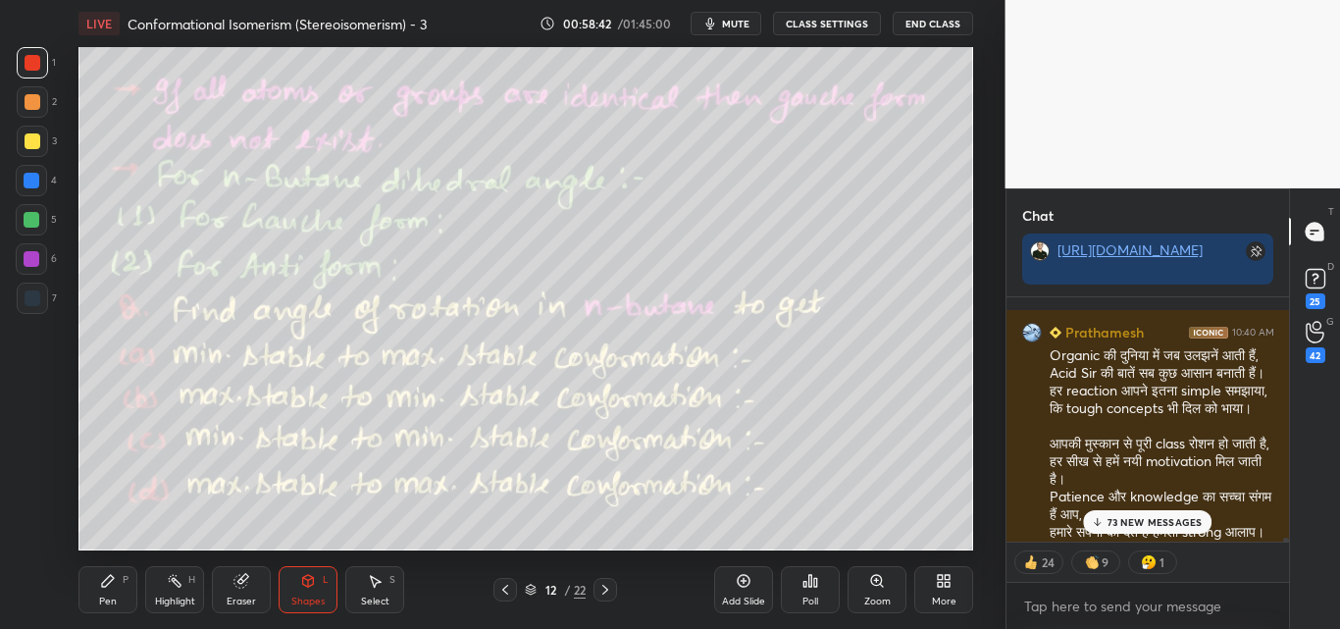
click at [1170, 514] on div "73 NEW MESSAGES" at bounding box center [1148, 522] width 130 height 24
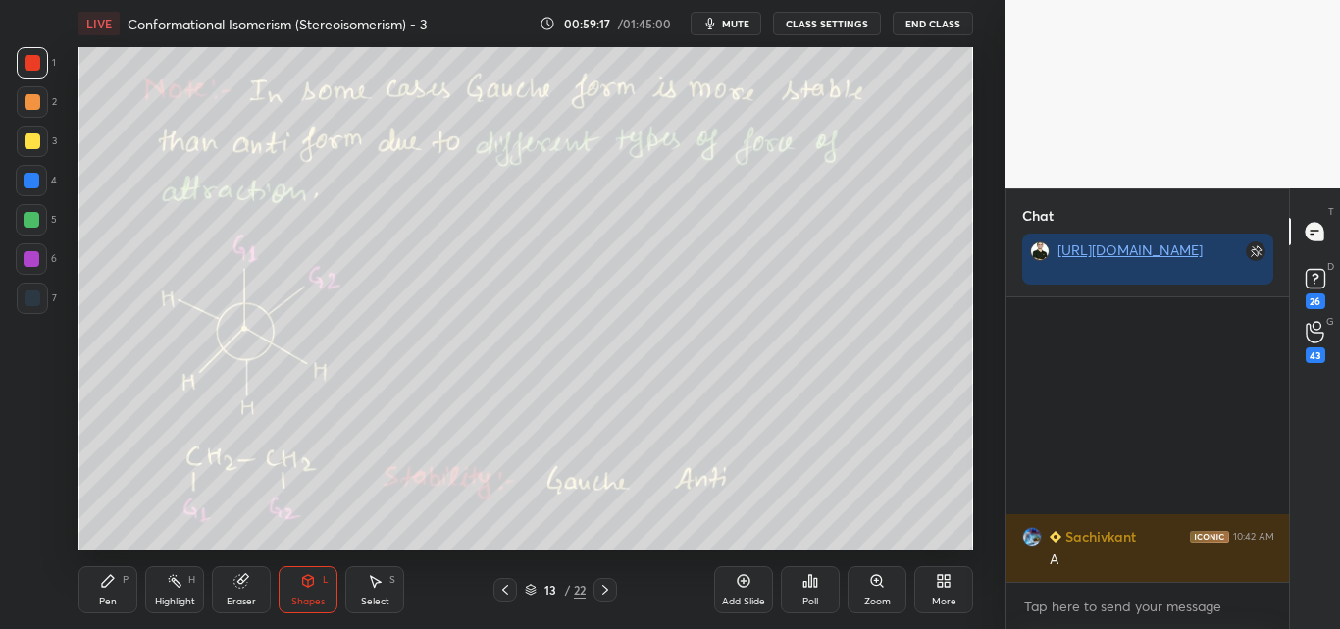
scroll to position [187535, 0]
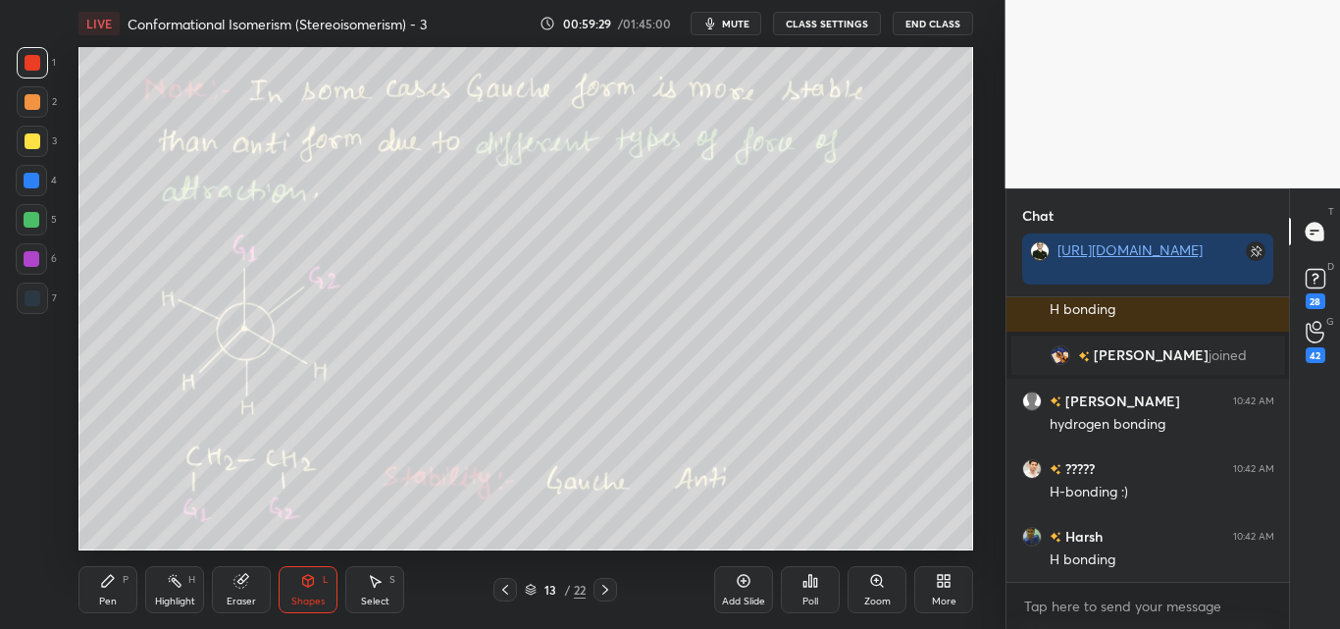
click at [196, 595] on div "Highlight H" at bounding box center [174, 589] width 59 height 47
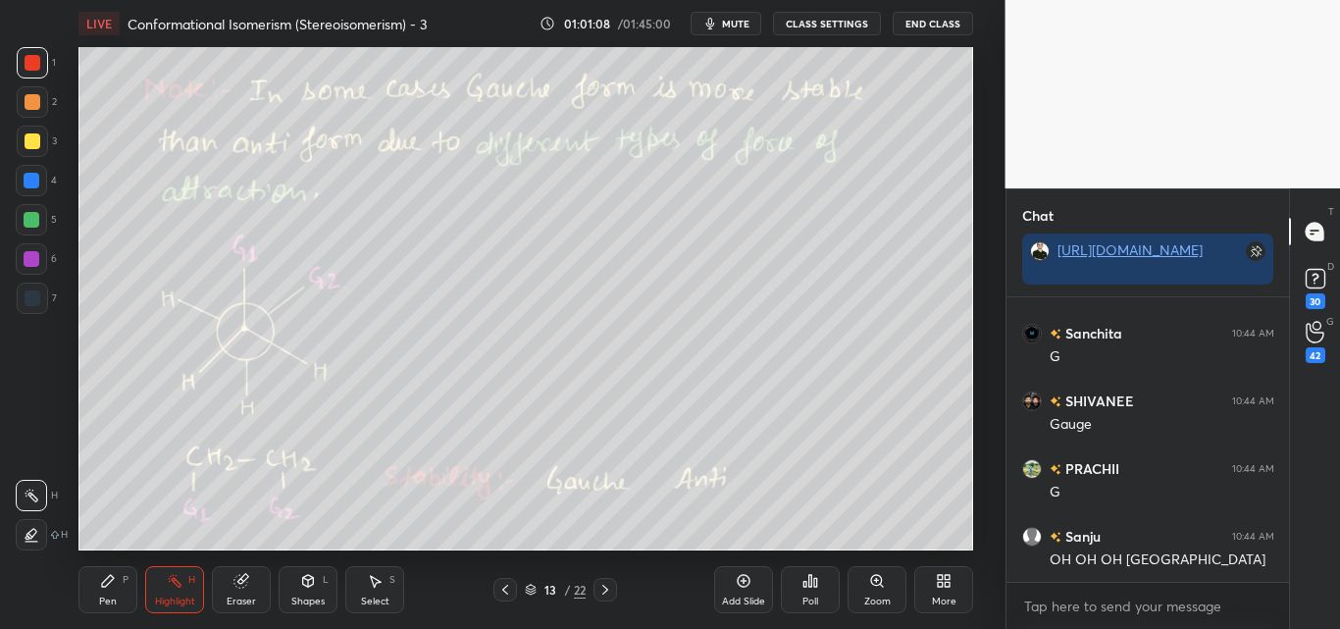
click at [119, 581] on div "Pen P" at bounding box center [107, 589] width 59 height 47
click at [32, 141] on div at bounding box center [33, 141] width 16 height 16
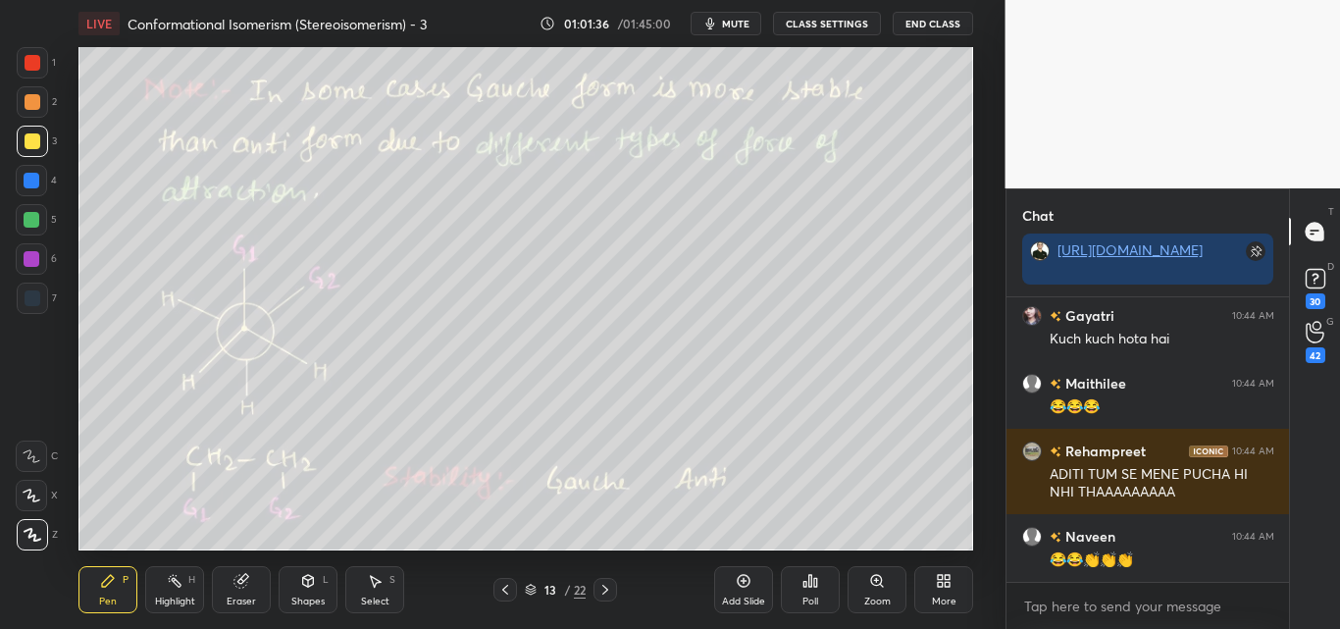
click at [34, 60] on div at bounding box center [33, 63] width 16 height 16
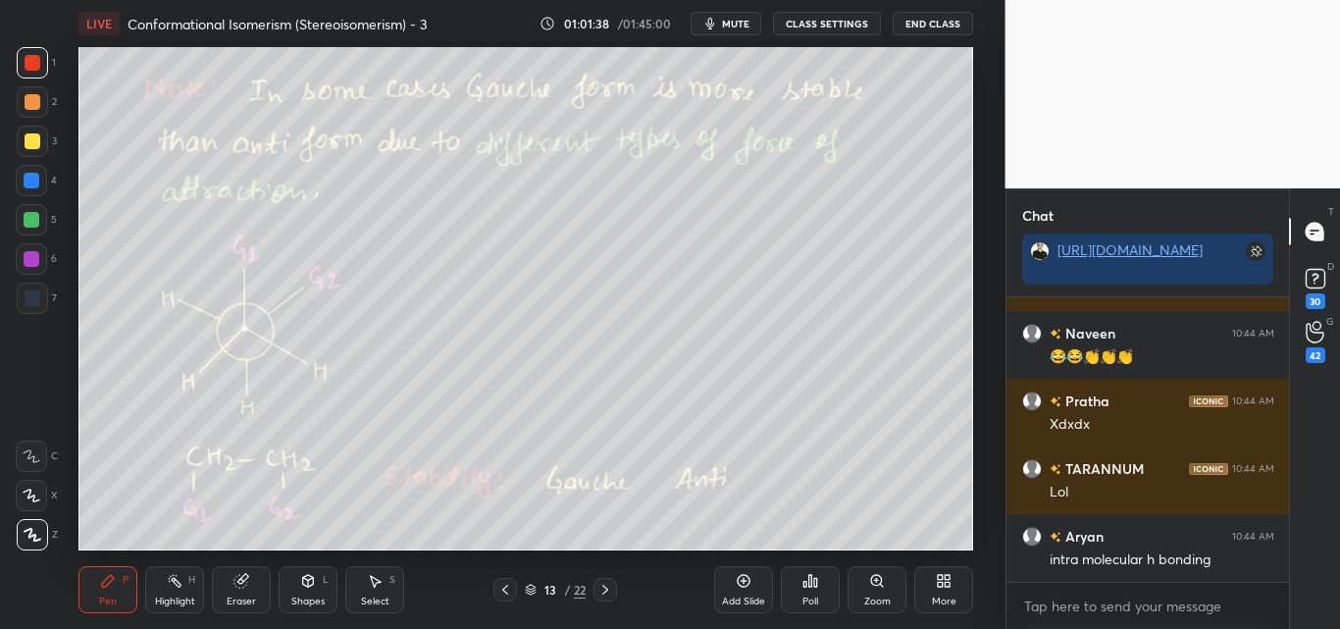
click at [299, 575] on div "Shapes L" at bounding box center [308, 589] width 59 height 47
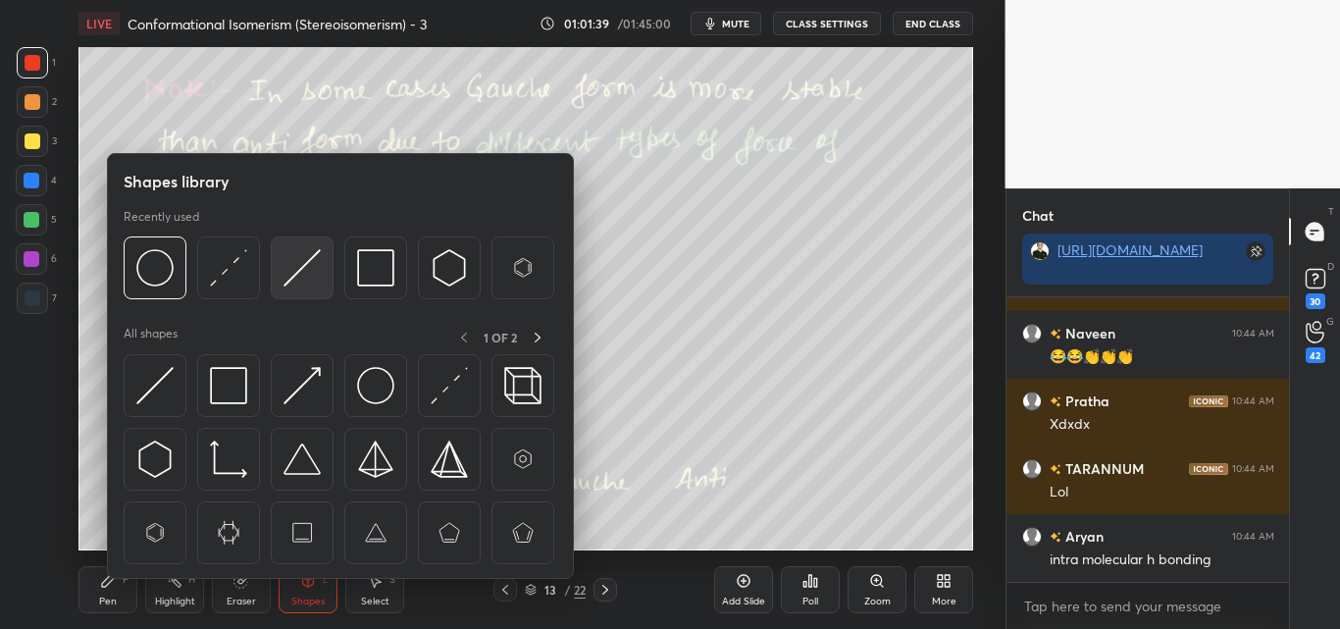
click at [306, 274] on img at bounding box center [302, 267] width 37 height 37
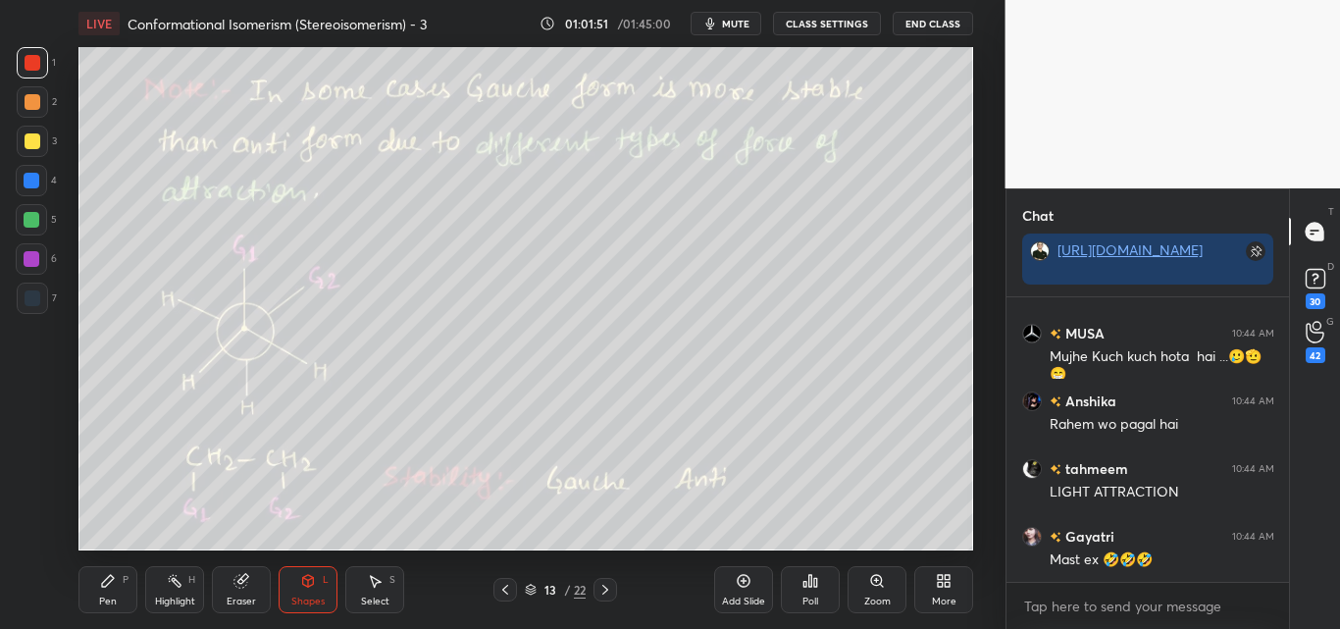
click at [113, 597] on div "Pen" at bounding box center [108, 602] width 18 height 10
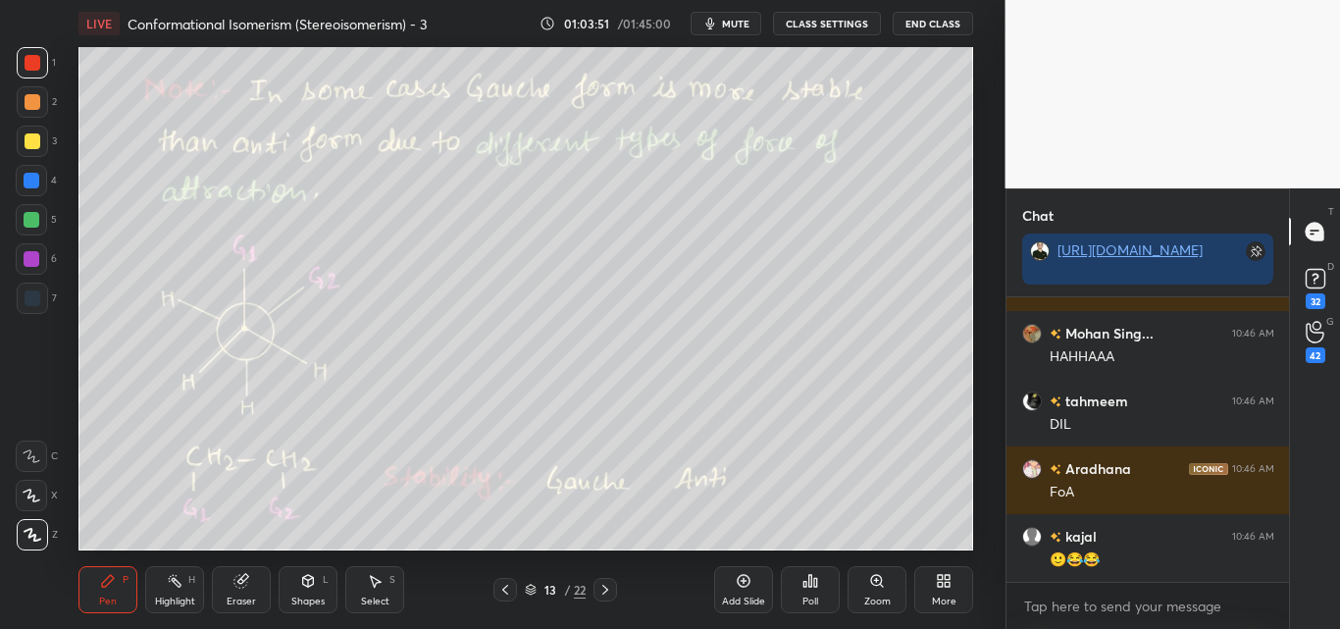
scroll to position [208650, 0]
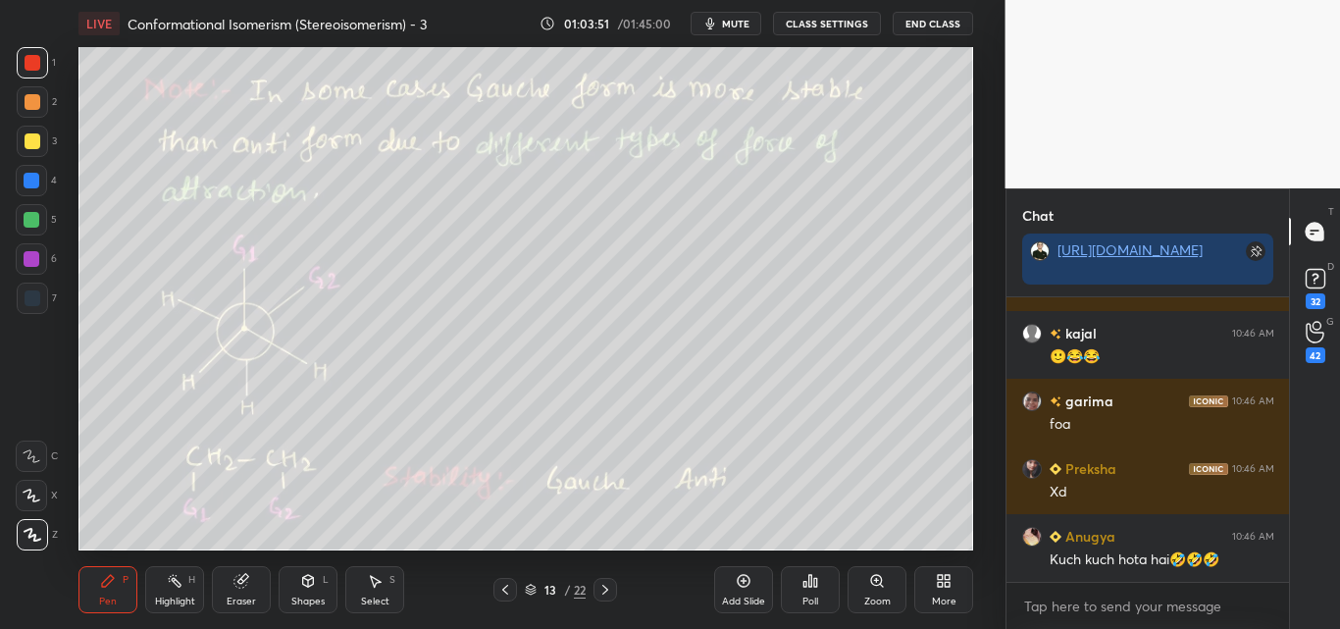
drag, startPoint x: 162, startPoint y: 592, endPoint x: 182, endPoint y: 555, distance: 41.7
click at [164, 590] on div "Highlight H" at bounding box center [174, 589] width 59 height 47
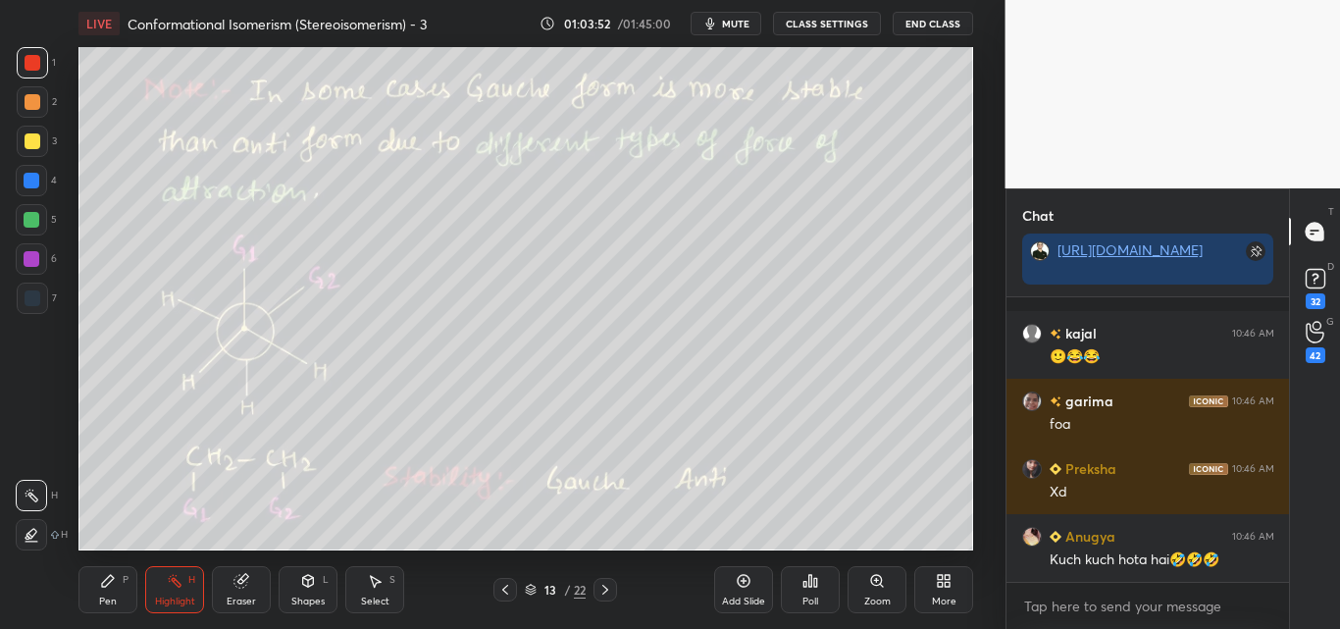
scroll to position [208786, 0]
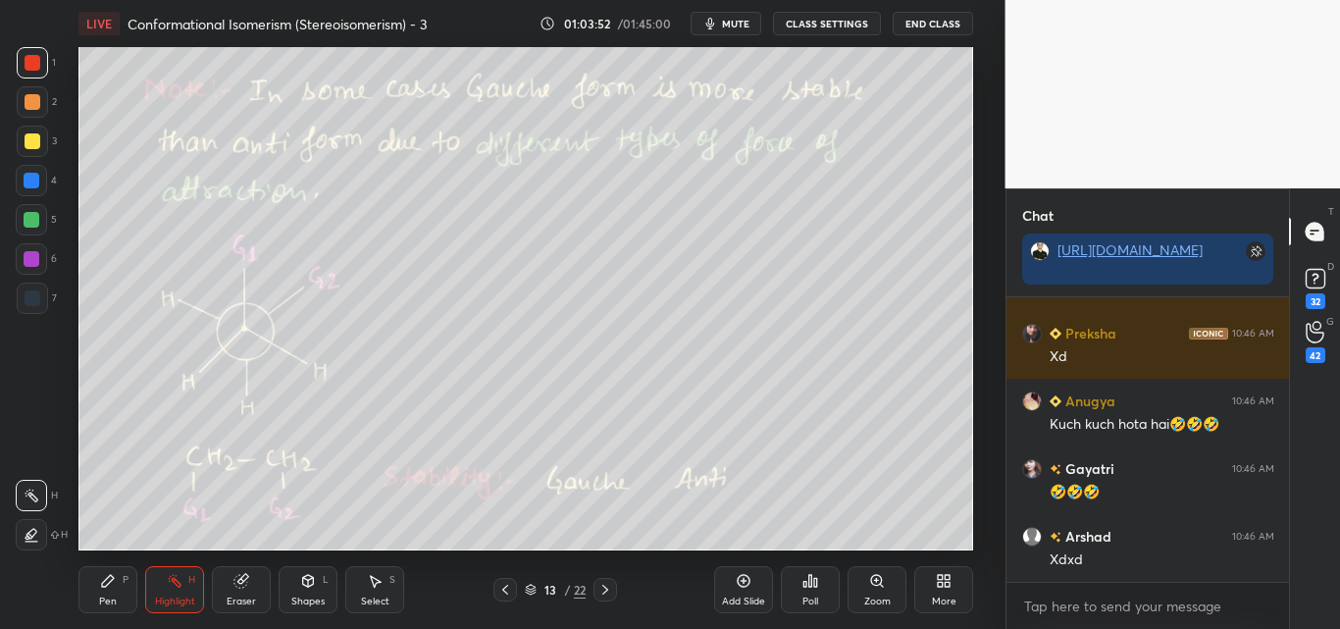
click at [102, 590] on div "Pen P" at bounding box center [107, 589] width 59 height 47
click at [25, 144] on div at bounding box center [33, 141] width 16 height 16
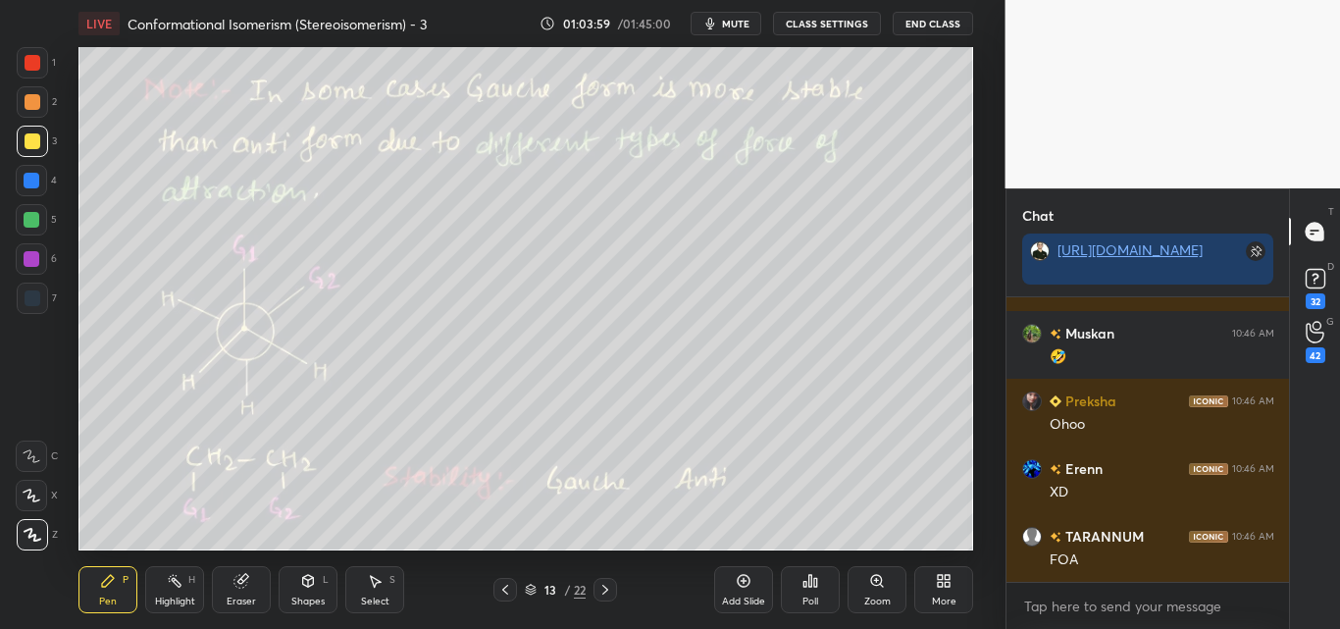
scroll to position [209463, 0]
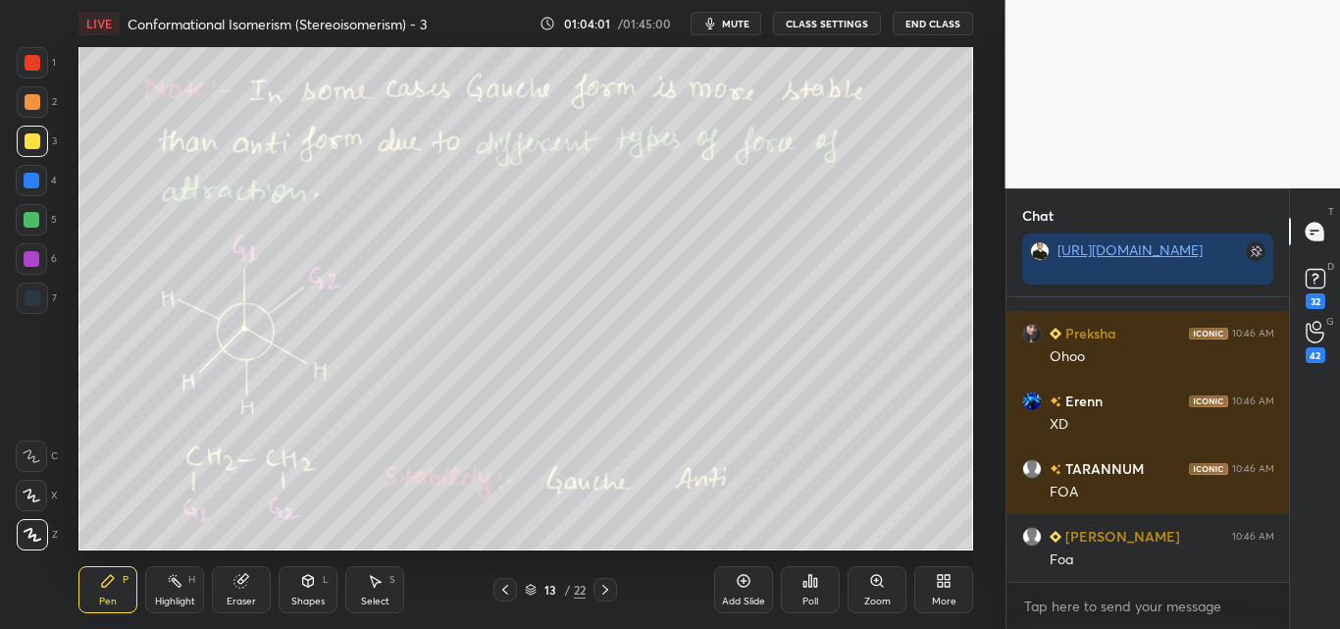
click at [32, 58] on div at bounding box center [33, 63] width 16 height 16
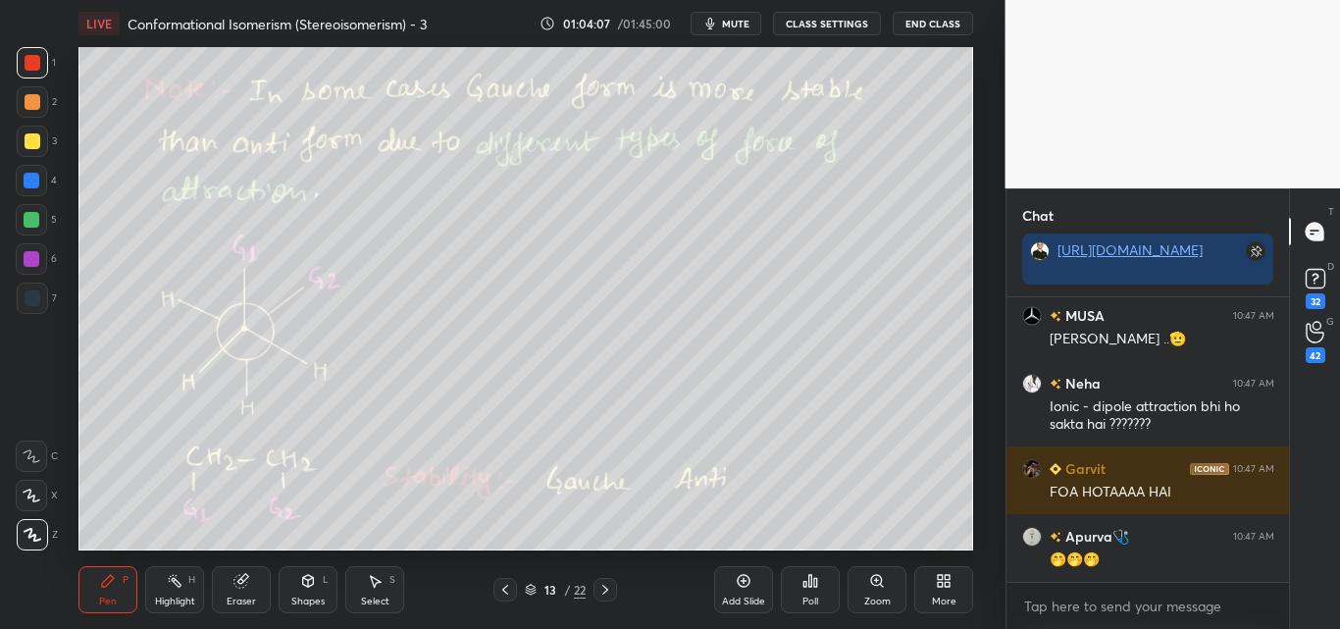
scroll to position [210328, 0]
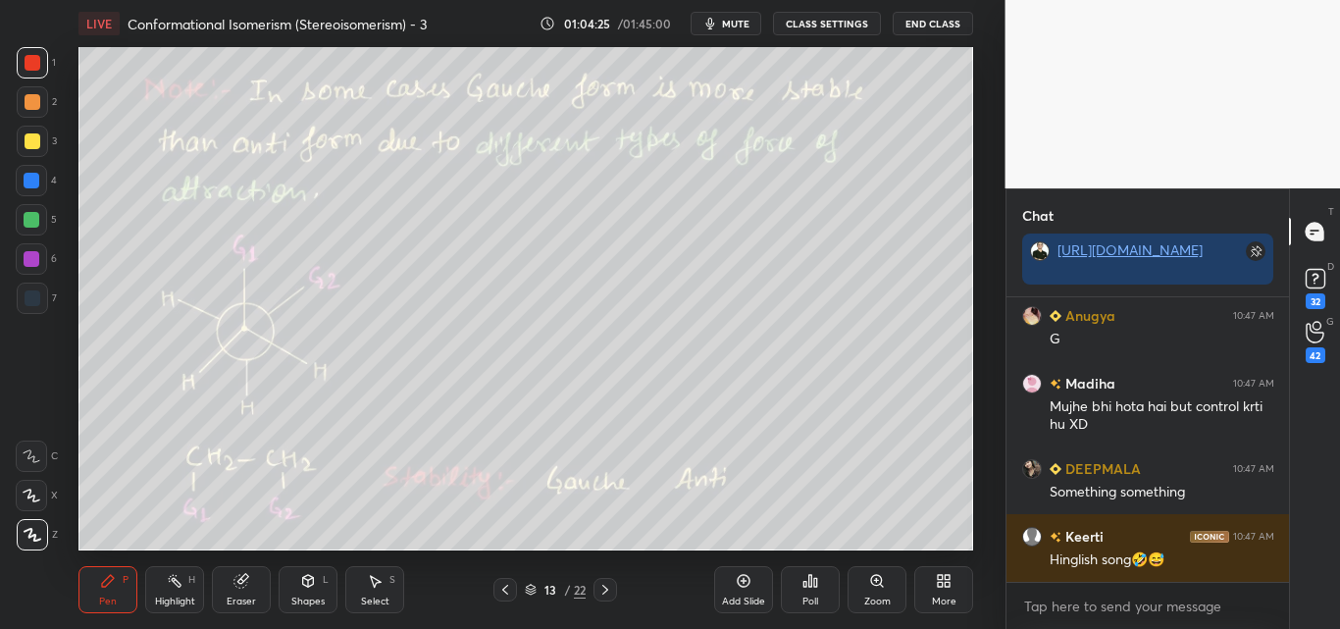
drag, startPoint x: 173, startPoint y: 579, endPoint x: 186, endPoint y: 567, distance: 18.1
click at [176, 576] on icon at bounding box center [175, 581] width 16 height 16
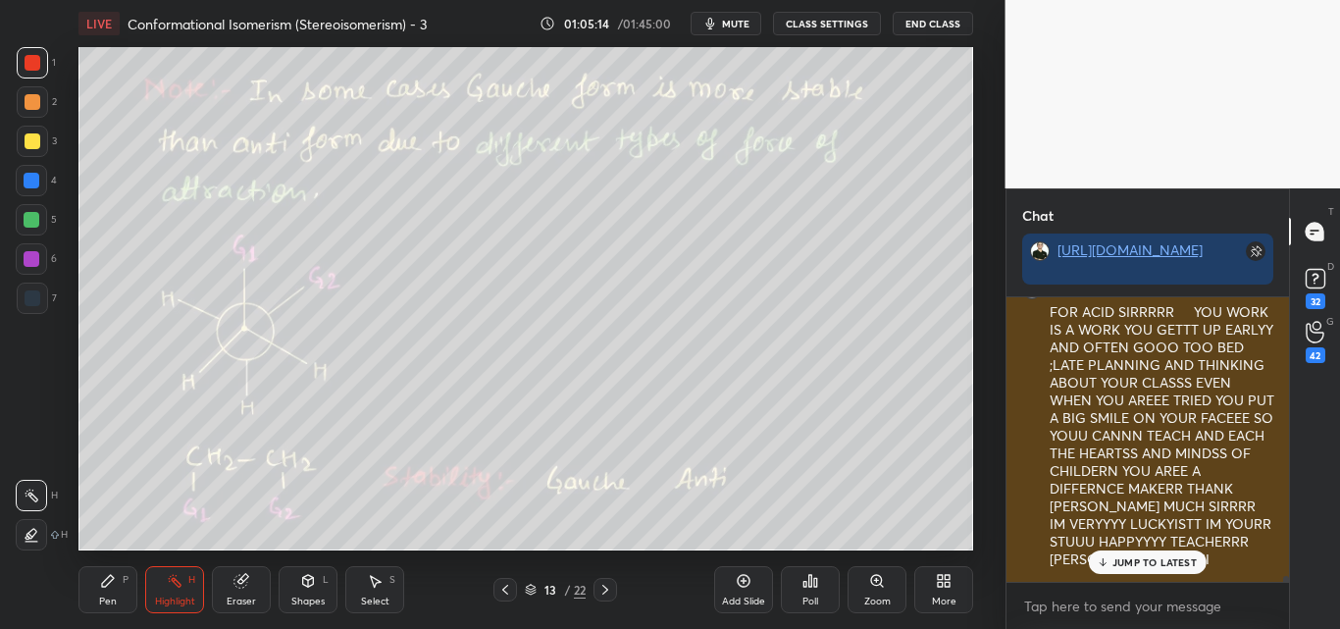
scroll to position [211895, 0]
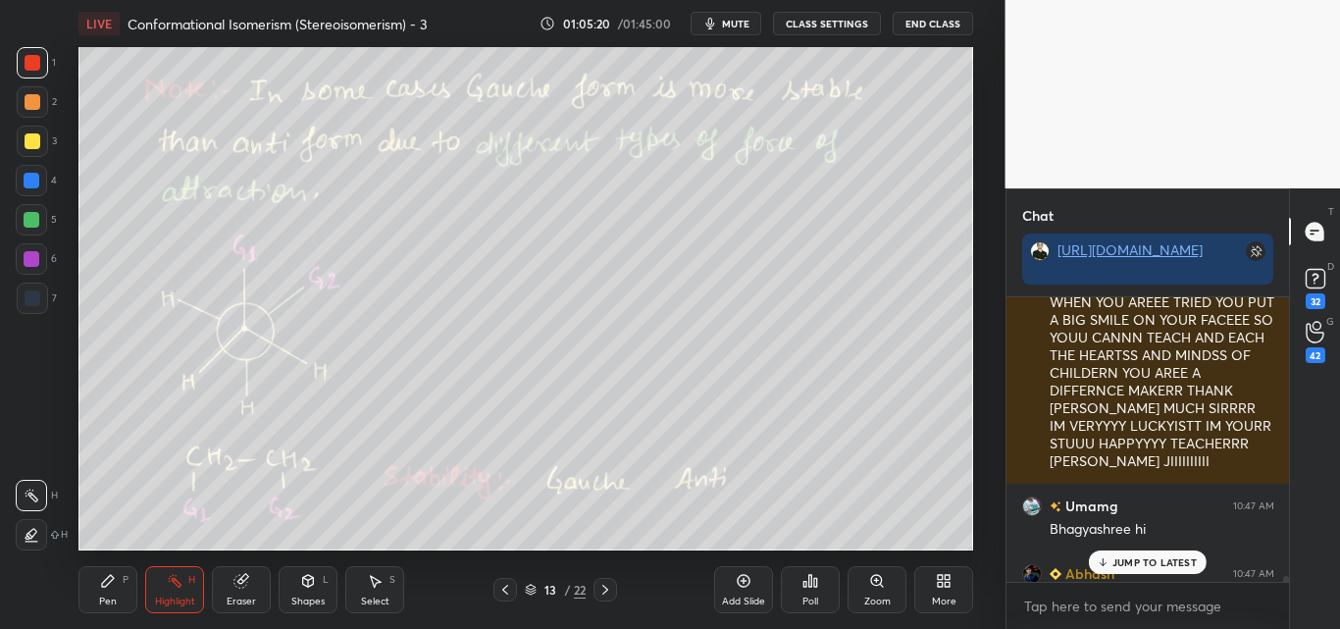
click at [1171, 557] on p "JUMP TO LATEST" at bounding box center [1155, 562] width 84 height 12
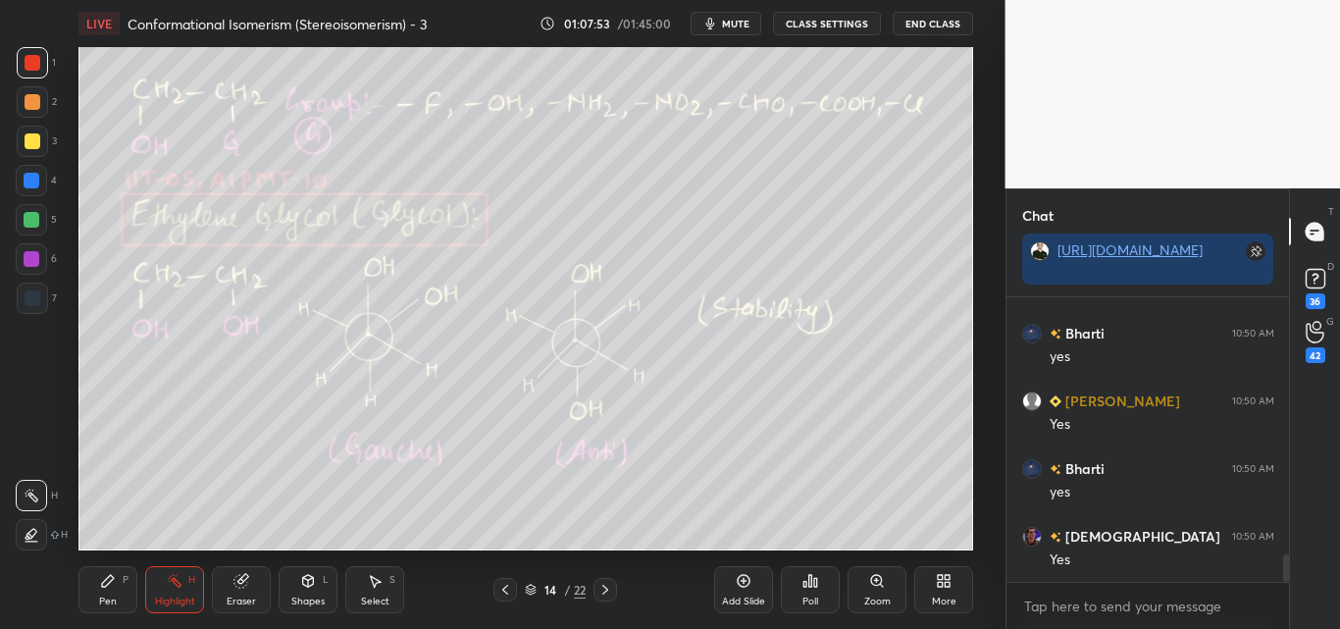
scroll to position [2690, 0]
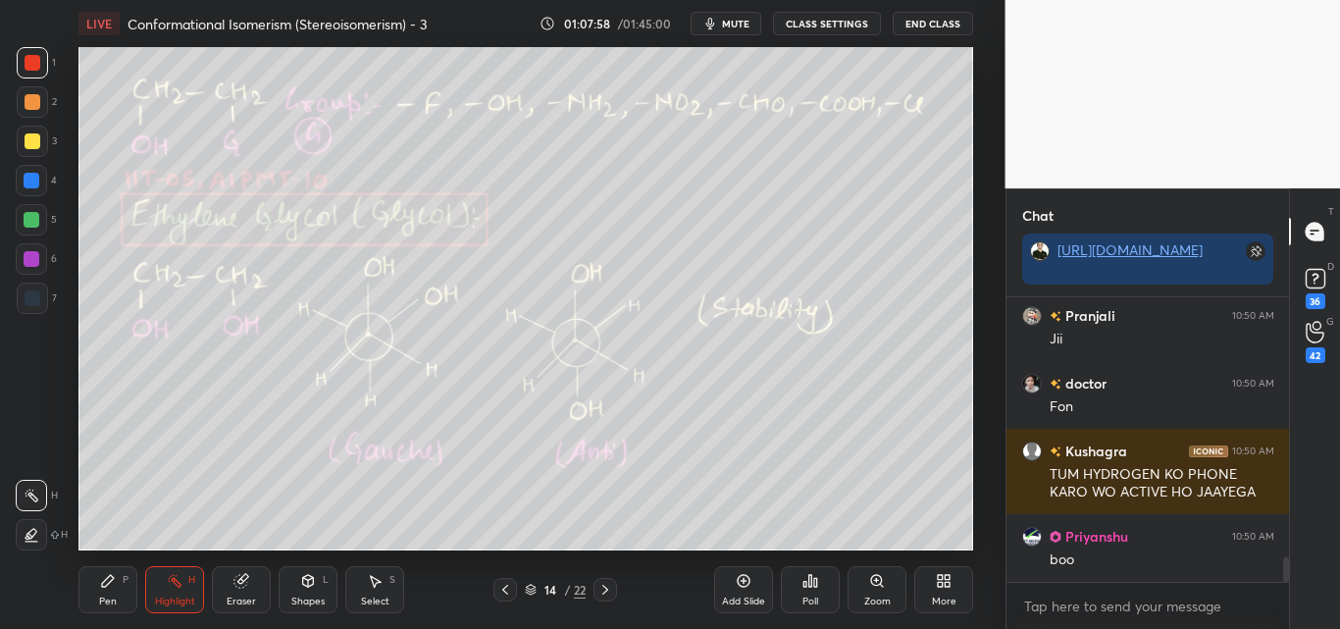
click at [14, 147] on div "1 2 3 4 5 6 7 C X Z C X Z E E Erase all H H" at bounding box center [31, 298] width 63 height 503
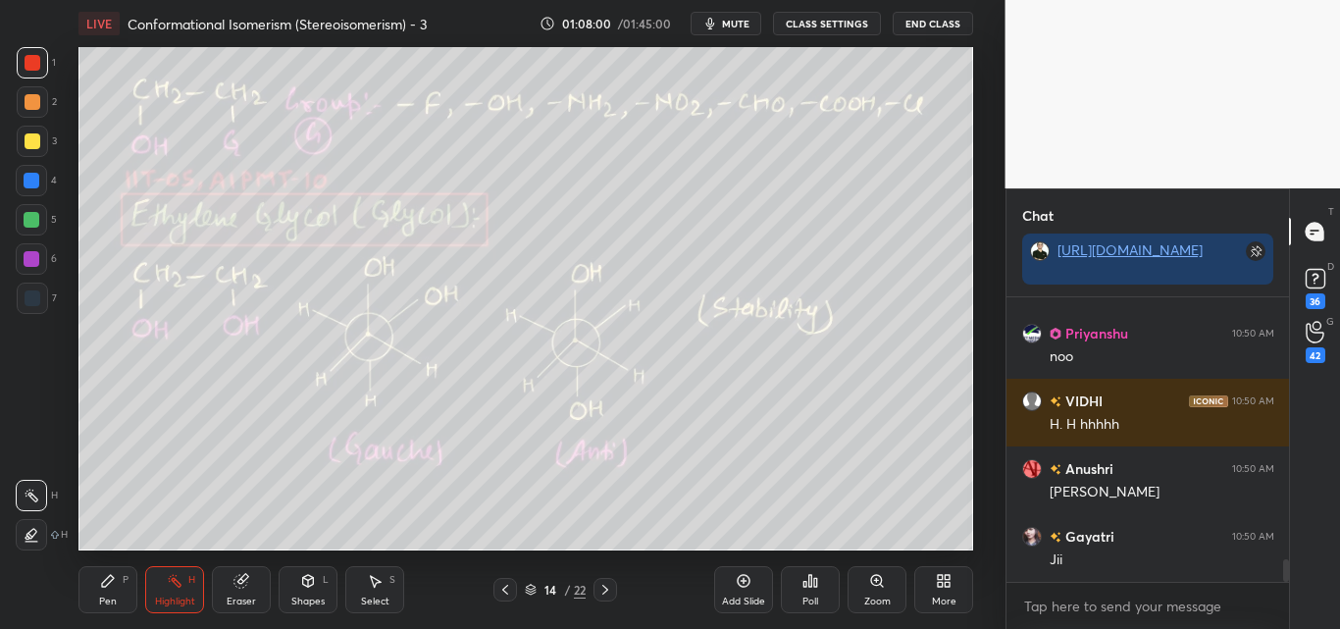
click at [33, 219] on div at bounding box center [32, 220] width 16 height 16
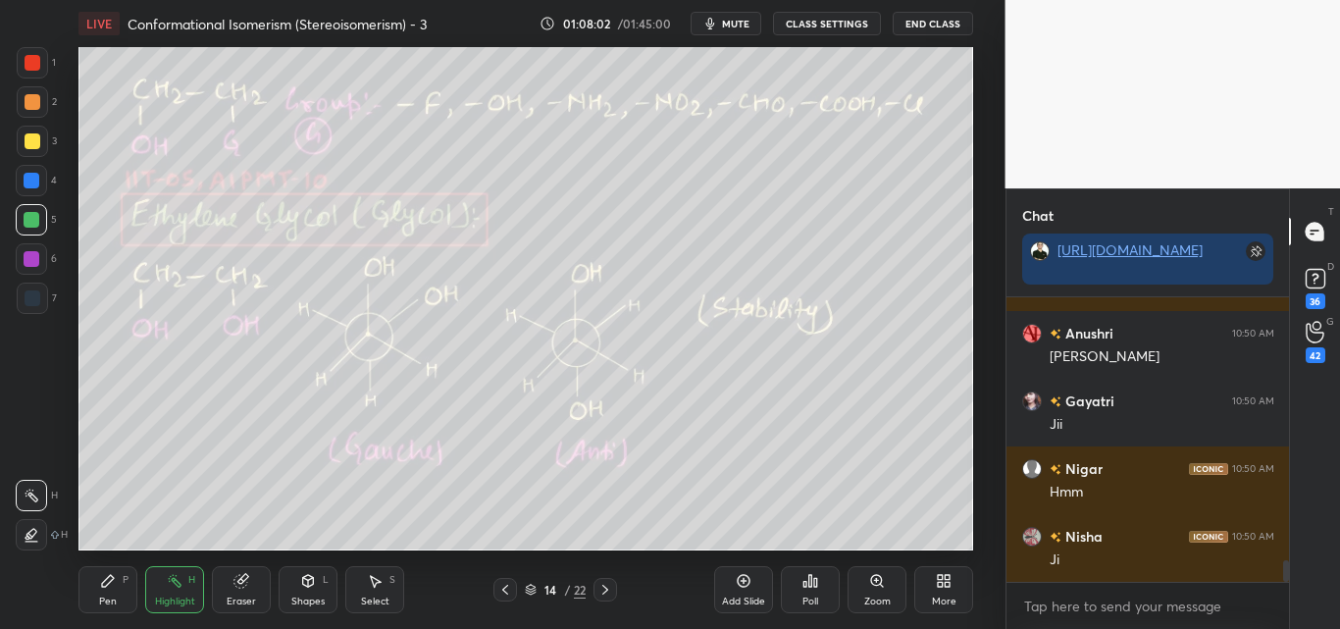
click at [115, 573] on icon at bounding box center [108, 581] width 16 height 16
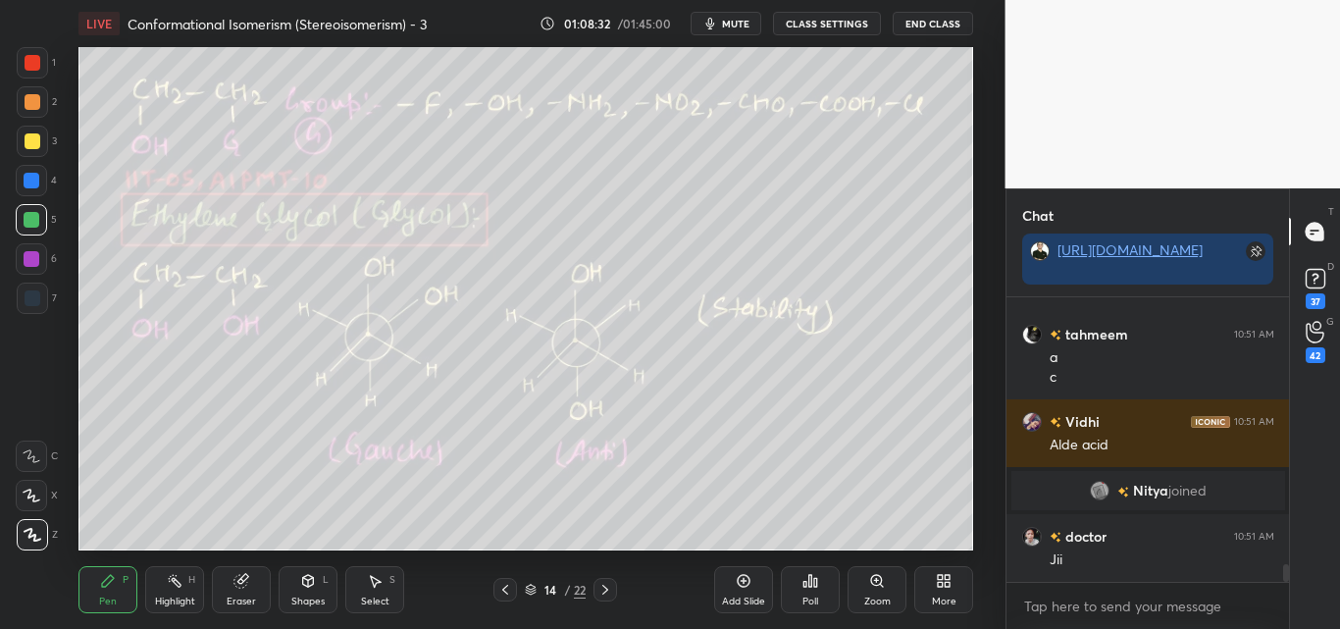
drag, startPoint x: 164, startPoint y: 573, endPoint x: 173, endPoint y: 563, distance: 13.2
click at [165, 573] on div "Highlight H" at bounding box center [174, 589] width 59 height 47
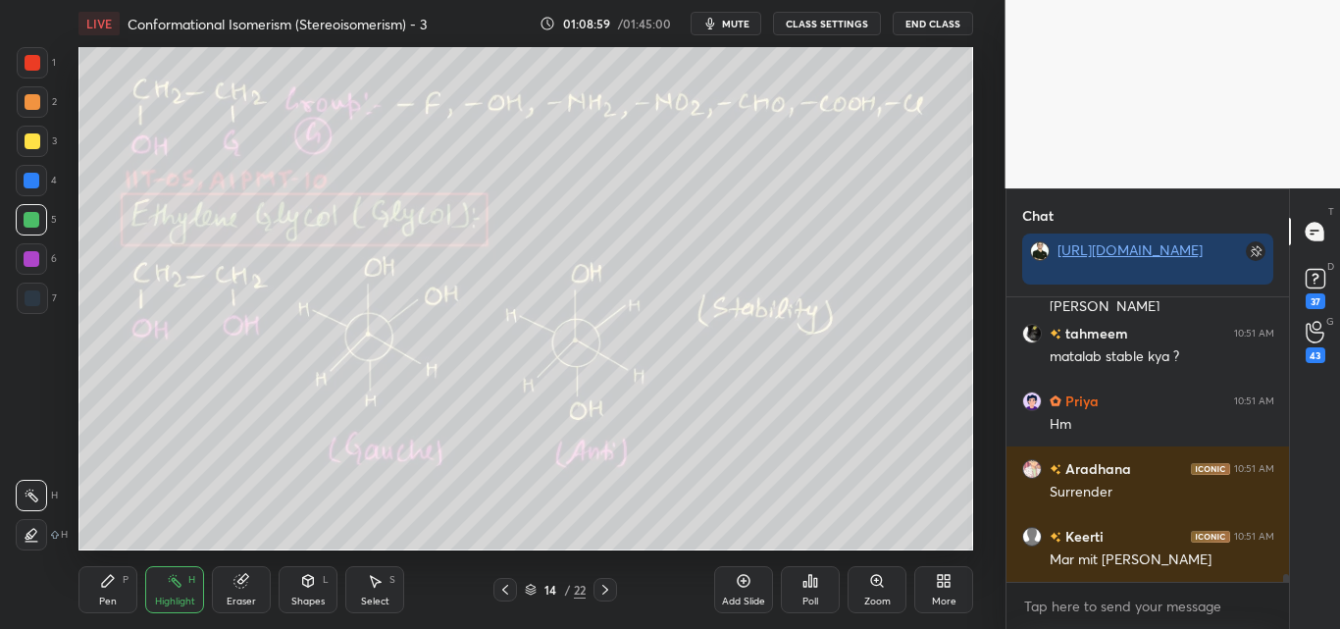
drag, startPoint x: 120, startPoint y: 592, endPoint x: 163, endPoint y: 552, distance: 58.3
click at [121, 593] on div "Pen P" at bounding box center [107, 589] width 59 height 47
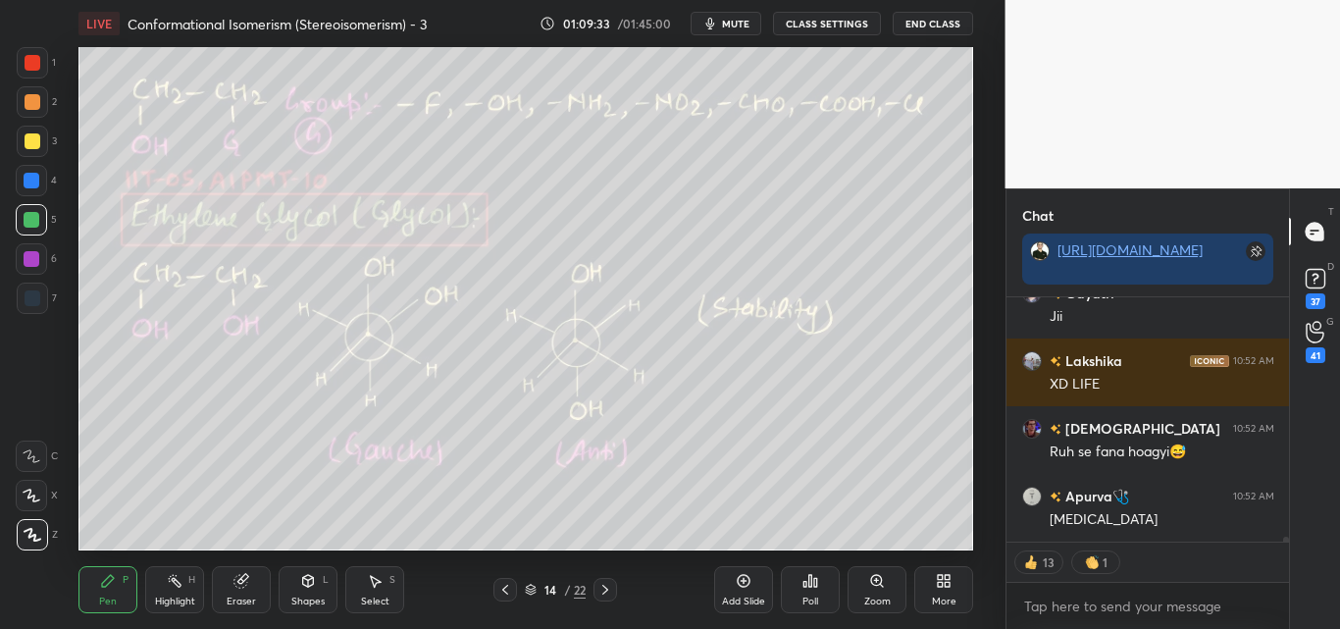
click at [162, 600] on div "Highlight" at bounding box center [175, 602] width 40 height 10
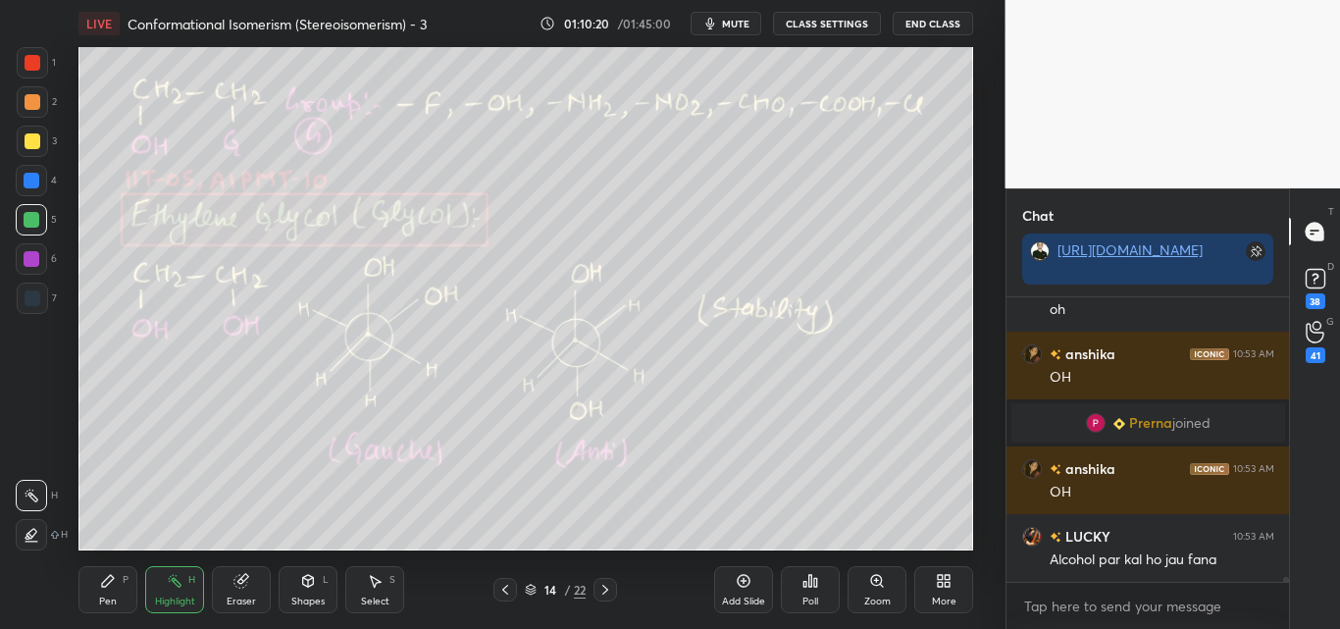
click at [100, 590] on div "Pen P" at bounding box center [107, 589] width 59 height 47
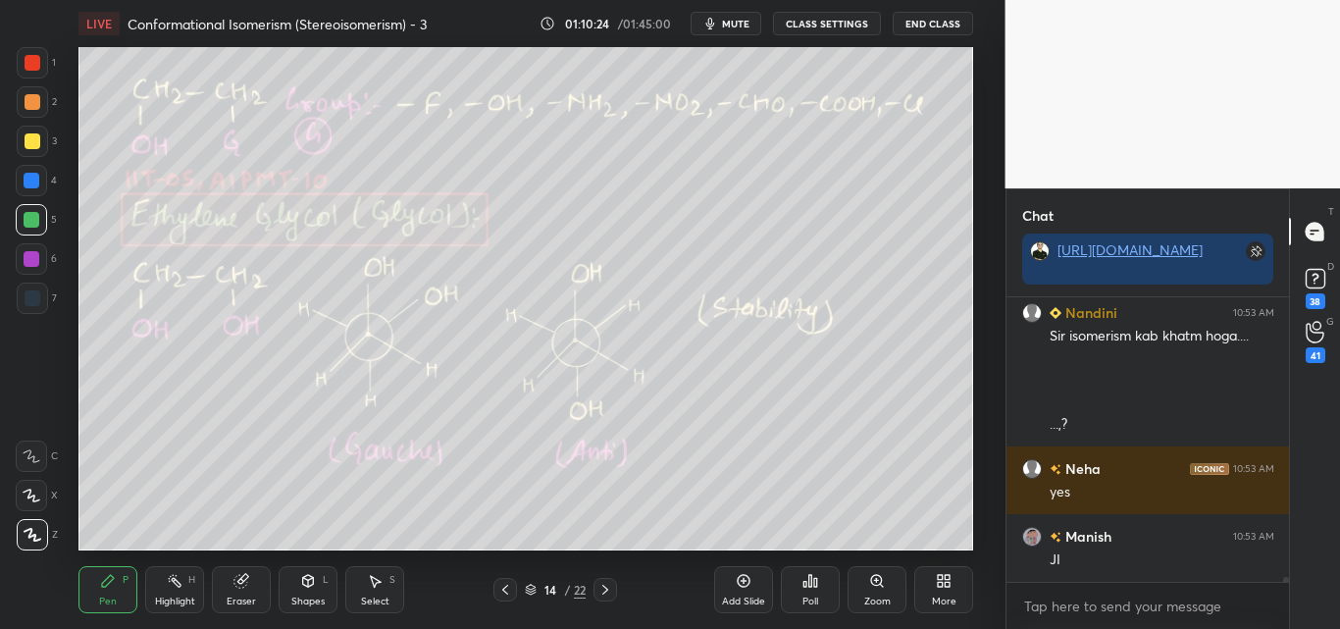
click at [35, 138] on div at bounding box center [33, 141] width 16 height 16
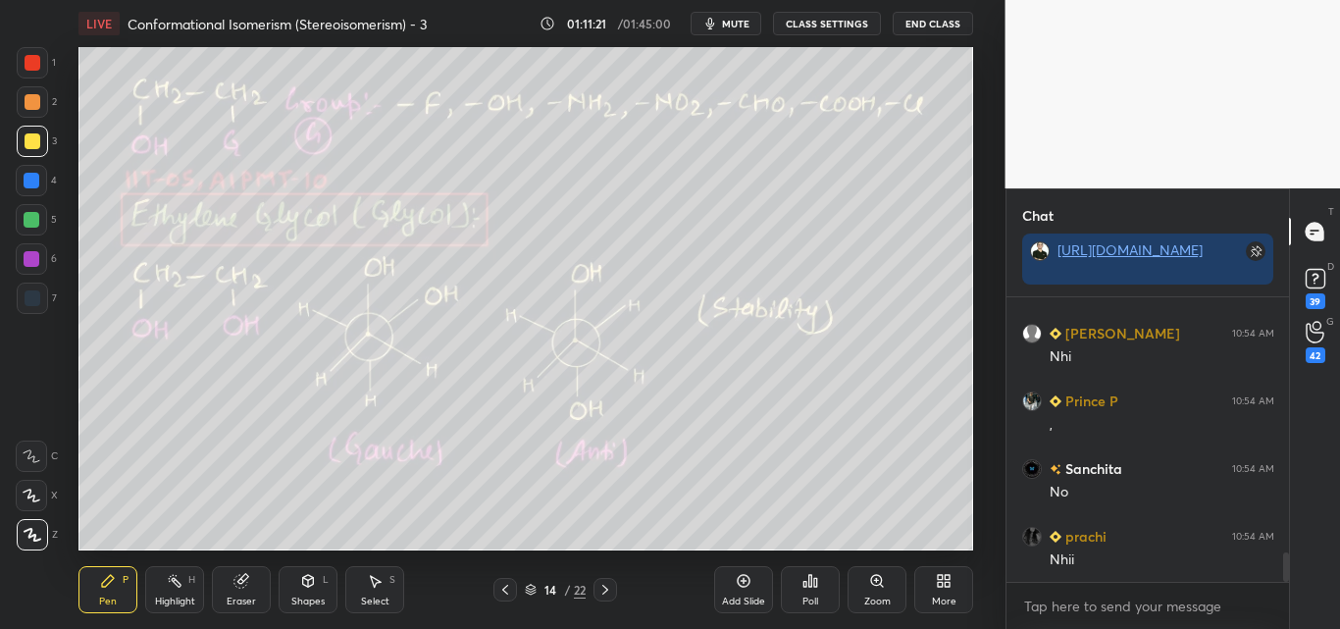
drag, startPoint x: 167, startPoint y: 570, endPoint x: 176, endPoint y: 558, distance: 14.7
click at [167, 571] on div "Highlight H" at bounding box center [174, 589] width 59 height 47
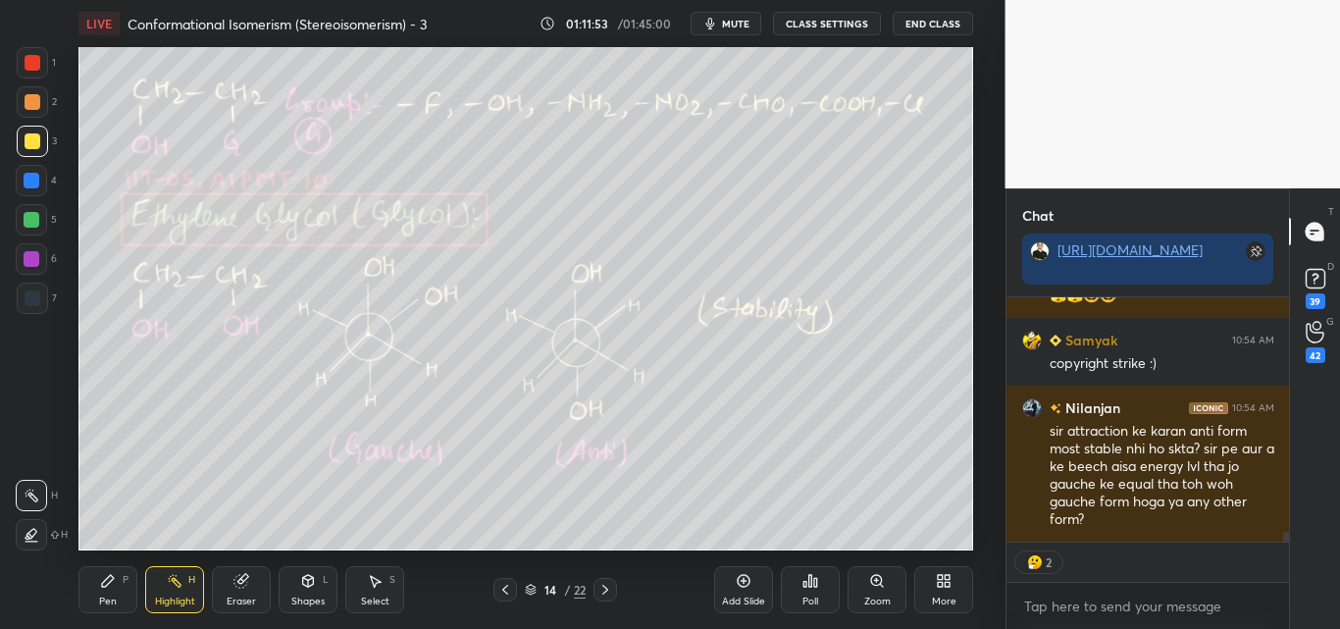
click at [310, 597] on div "Shapes" at bounding box center [307, 602] width 33 height 10
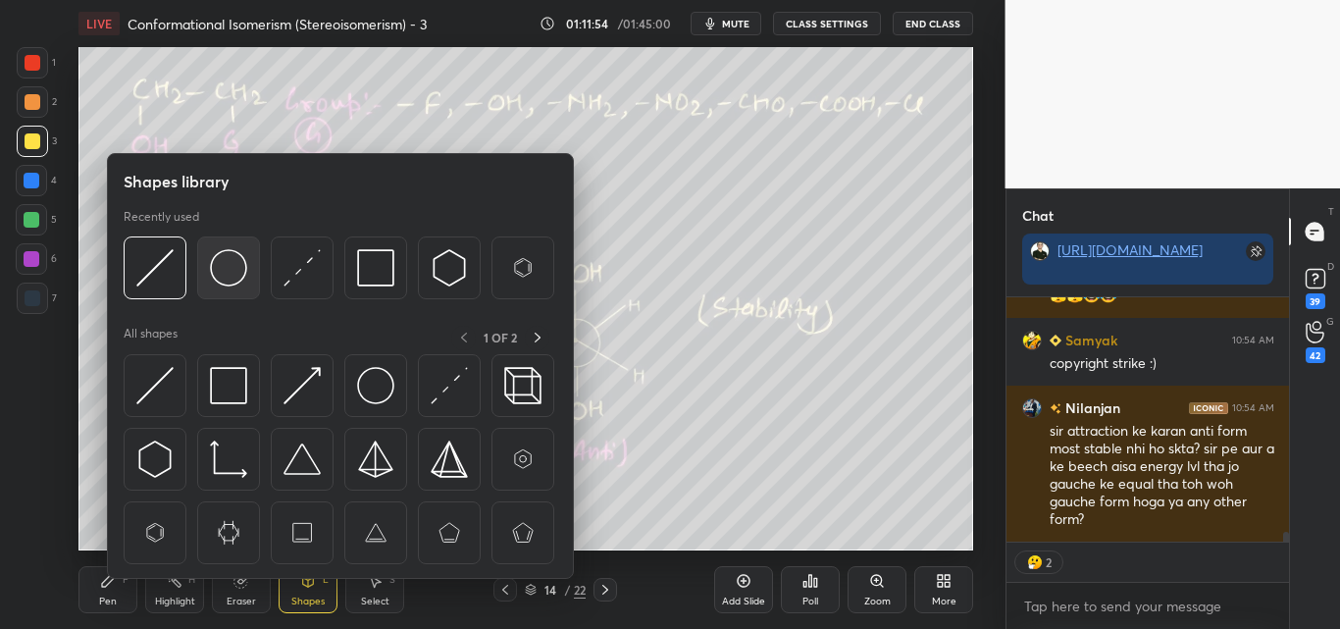
click at [223, 273] on img at bounding box center [228, 267] width 37 height 37
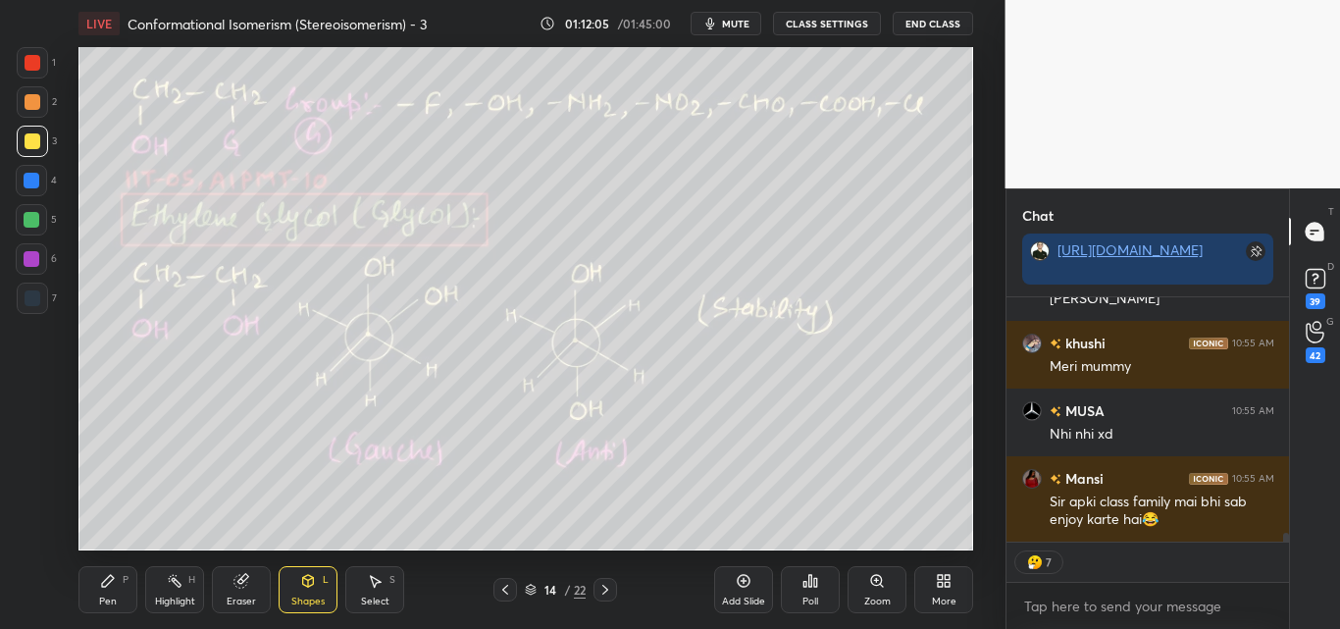
click at [107, 594] on div "Pen P" at bounding box center [107, 589] width 59 height 47
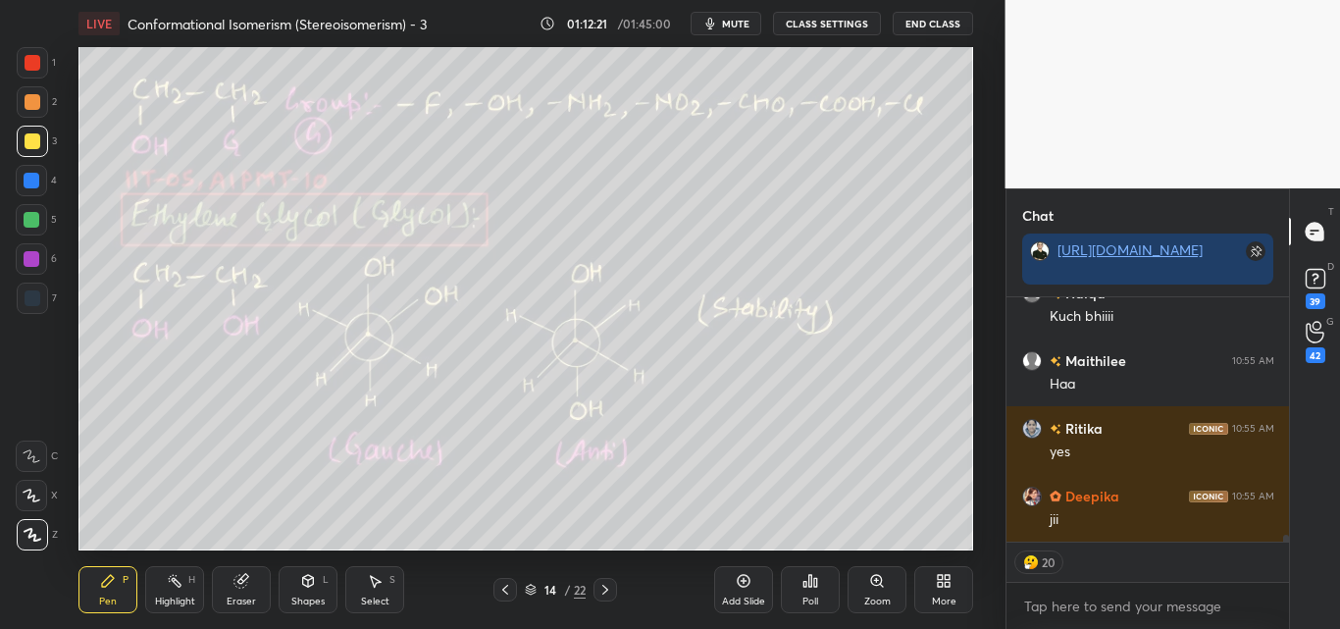
drag, startPoint x: 309, startPoint y: 590, endPoint x: 322, endPoint y: 579, distance: 16.7
click at [312, 589] on div "Shapes L" at bounding box center [308, 589] width 59 height 47
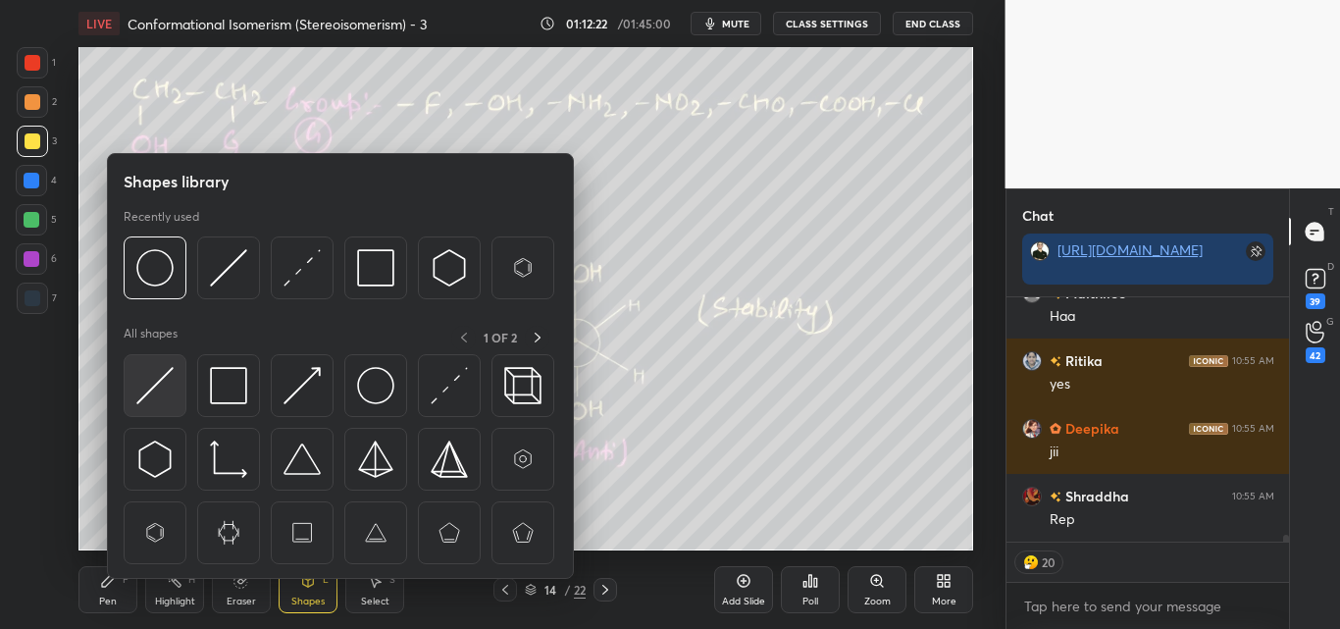
click at [159, 375] on img at bounding box center [154, 385] width 37 height 37
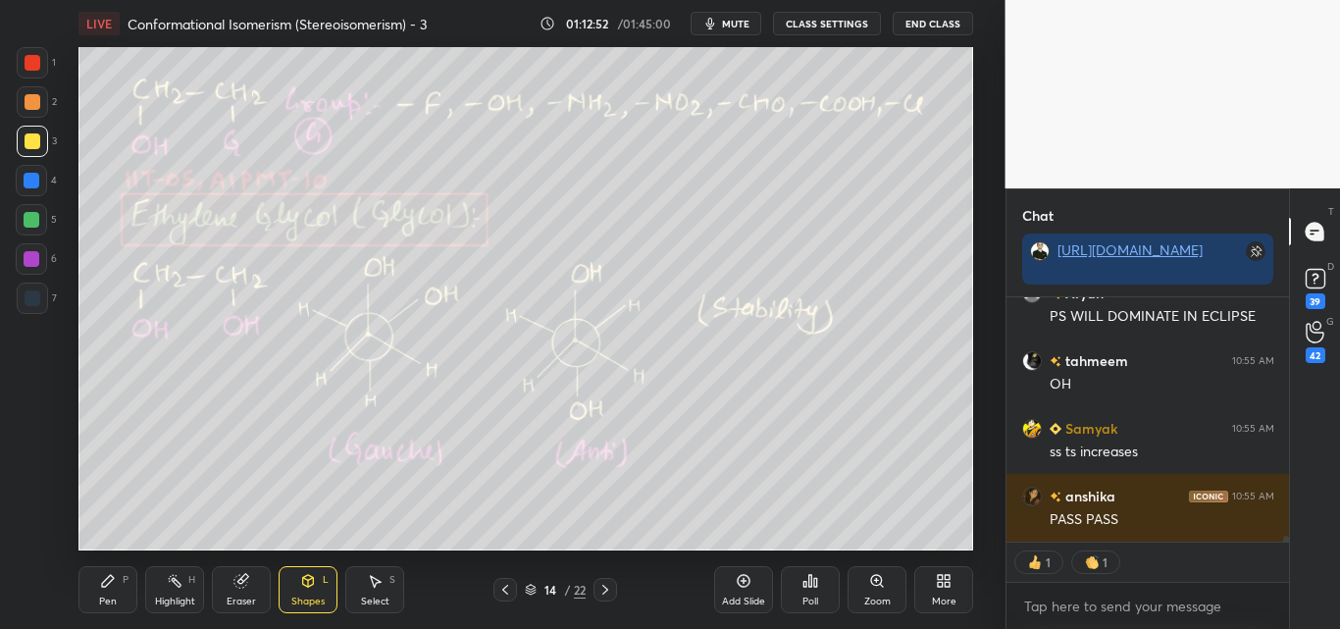
drag, startPoint x: 108, startPoint y: 591, endPoint x: 145, endPoint y: 569, distance: 43.1
click at [110, 589] on div "Pen P" at bounding box center [107, 589] width 59 height 47
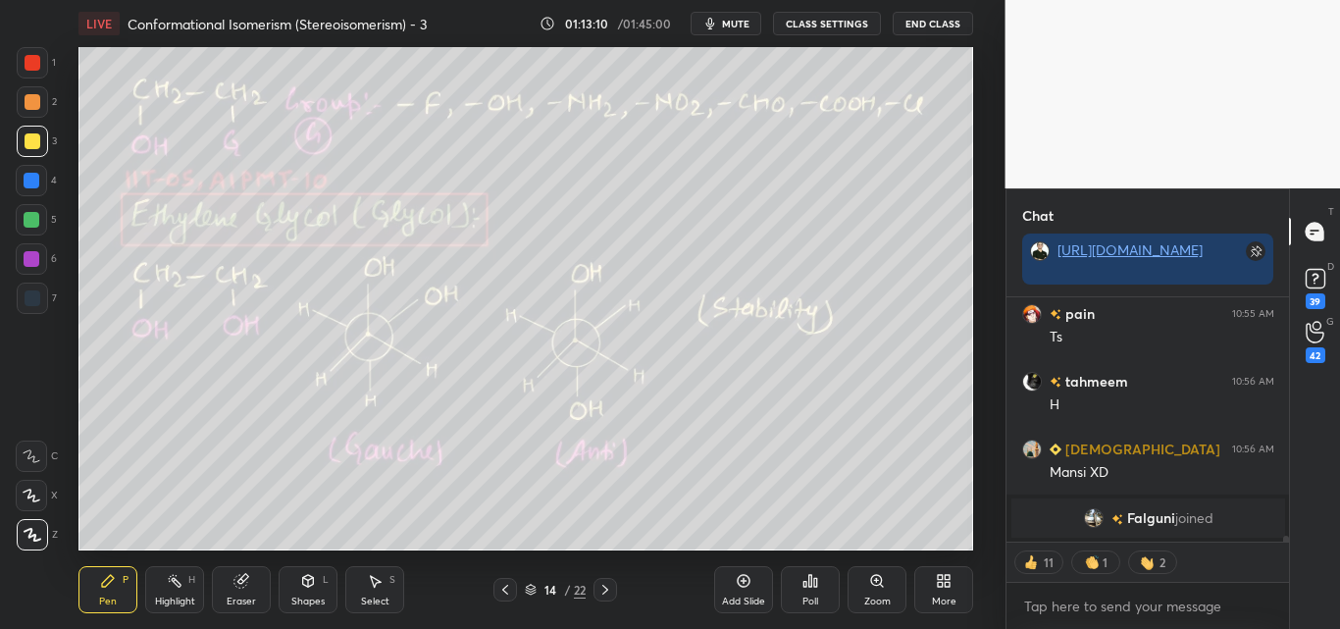
click at [178, 586] on div "Highlight H" at bounding box center [174, 589] width 59 height 47
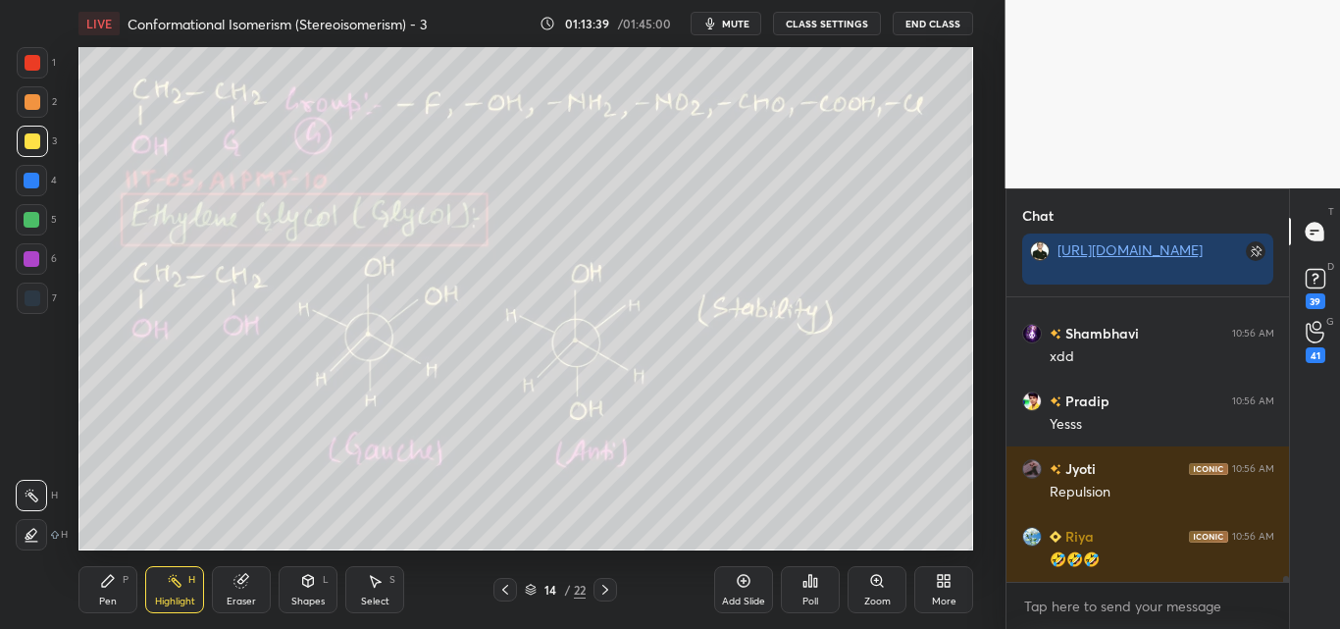
click at [122, 604] on div "Pen P" at bounding box center [107, 589] width 59 height 47
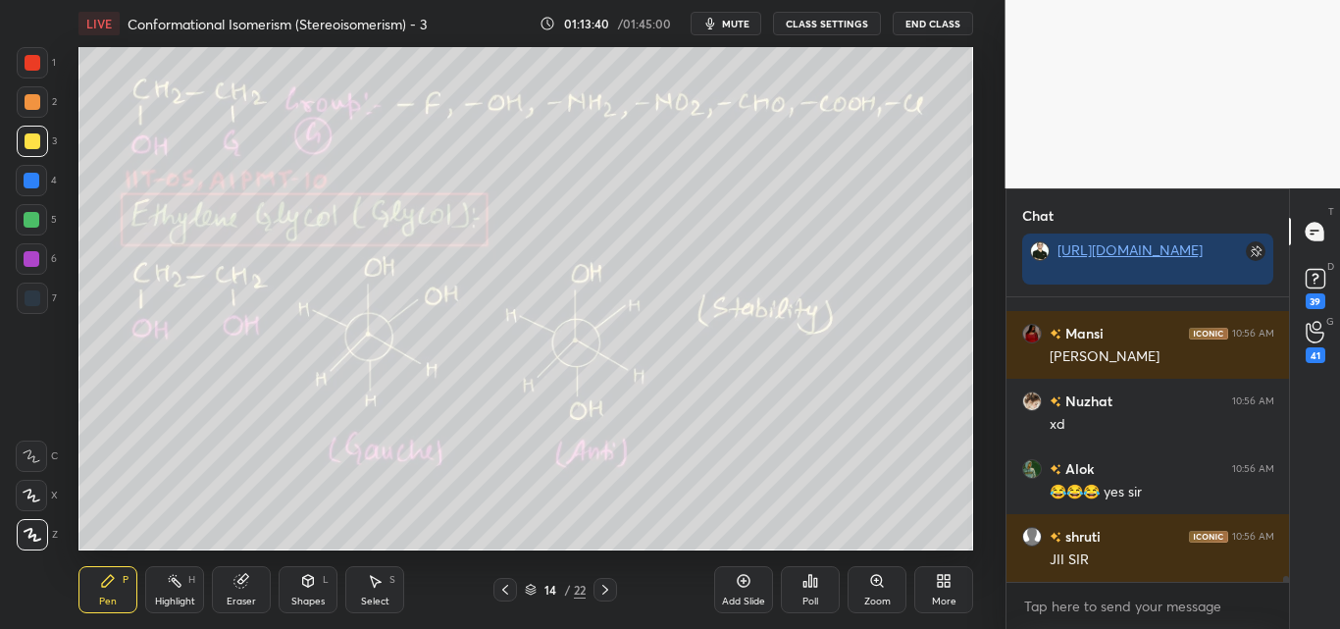
click at [33, 65] on div at bounding box center [33, 63] width 16 height 16
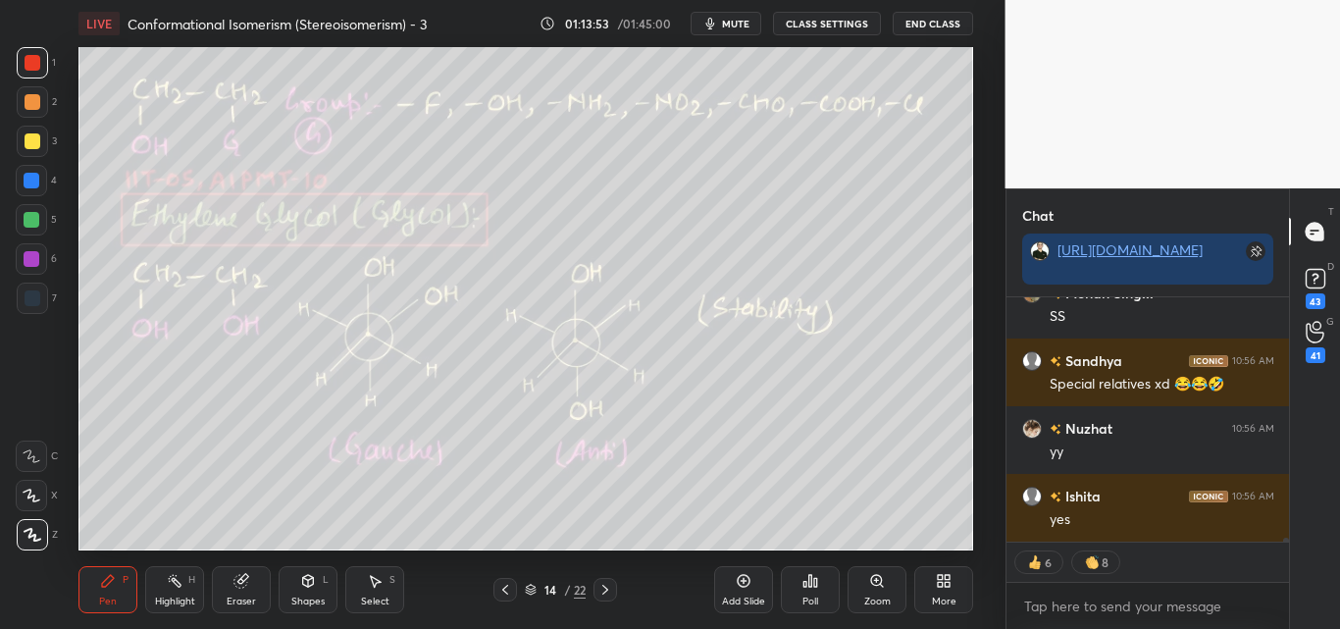
click at [179, 591] on div "Highlight H" at bounding box center [174, 589] width 59 height 47
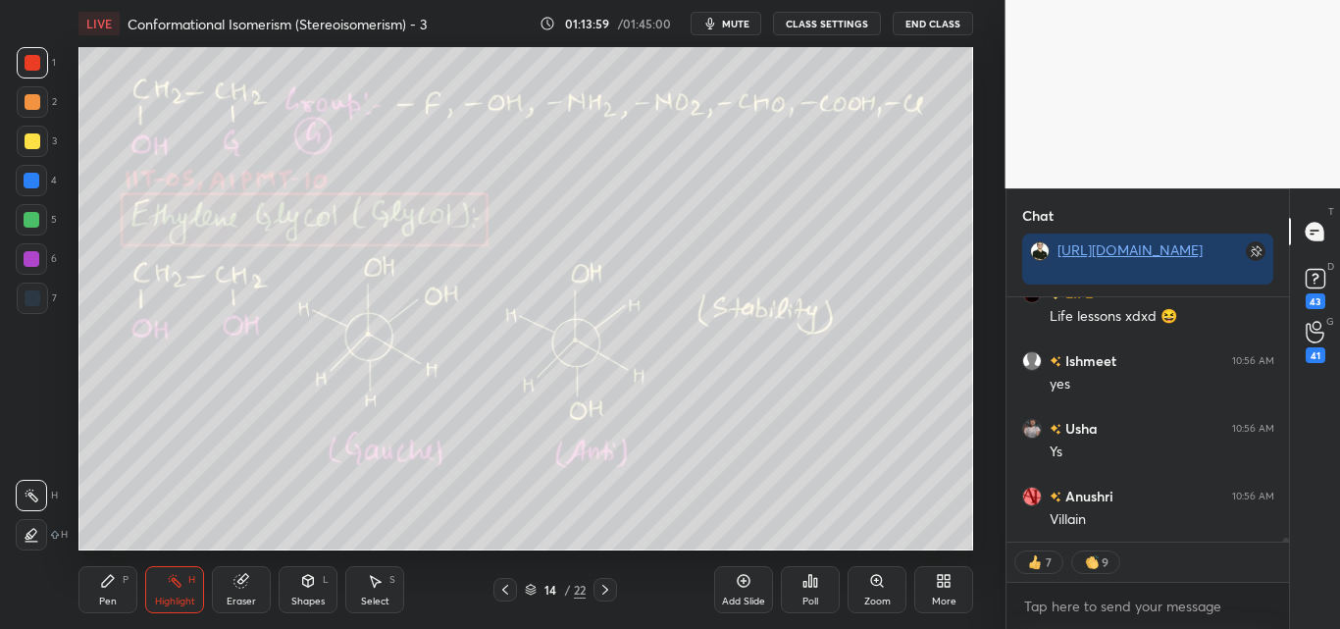
click at [112, 594] on div "Pen P" at bounding box center [107, 589] width 59 height 47
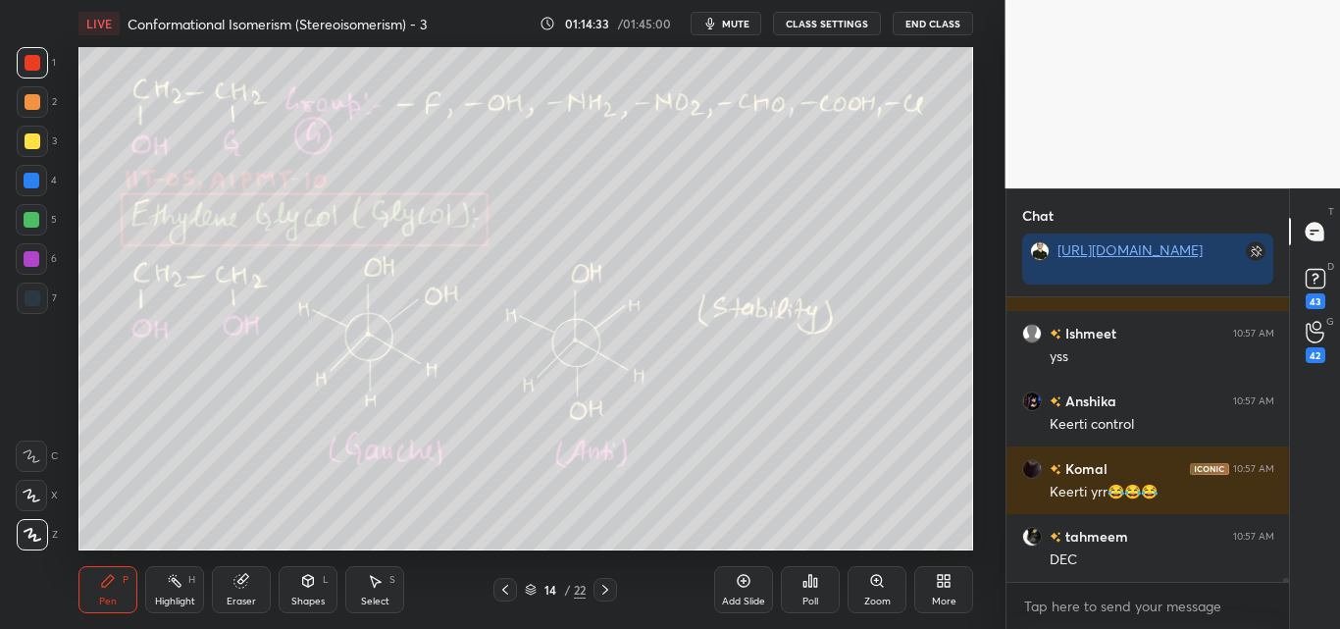
drag, startPoint x: 172, startPoint y: 589, endPoint x: 213, endPoint y: 568, distance: 46.1
click at [175, 589] on div "Highlight H" at bounding box center [174, 589] width 59 height 47
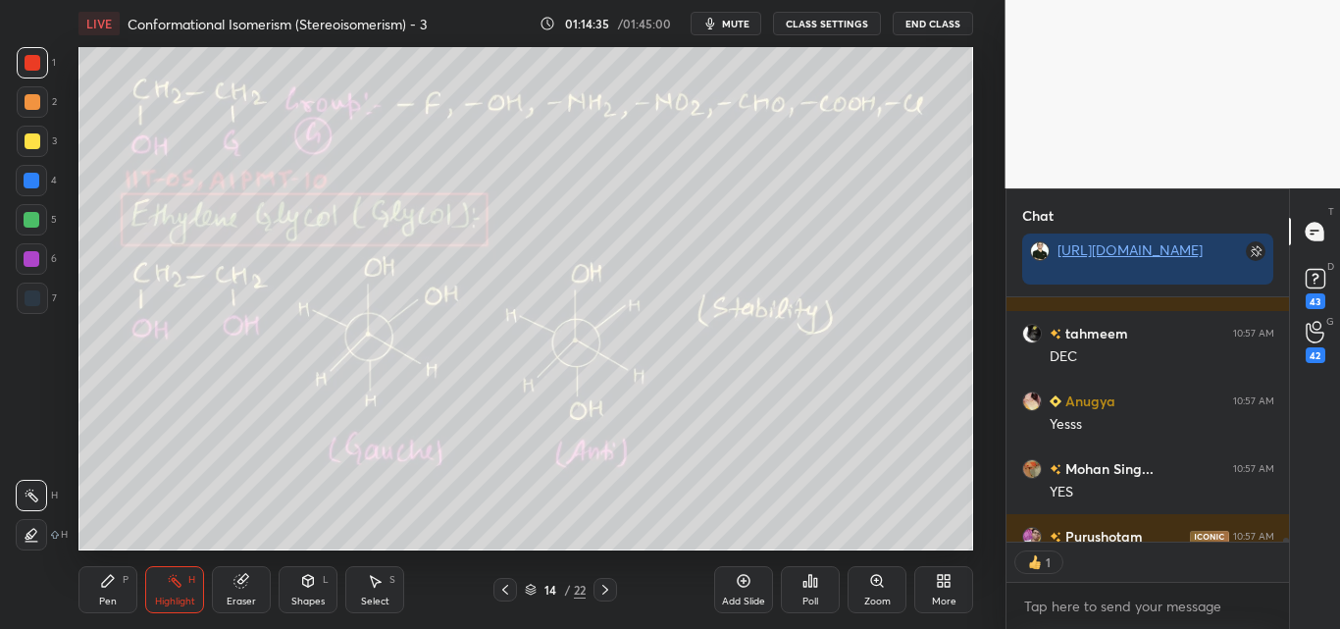
click at [125, 576] on div "P" at bounding box center [126, 580] width 6 height 10
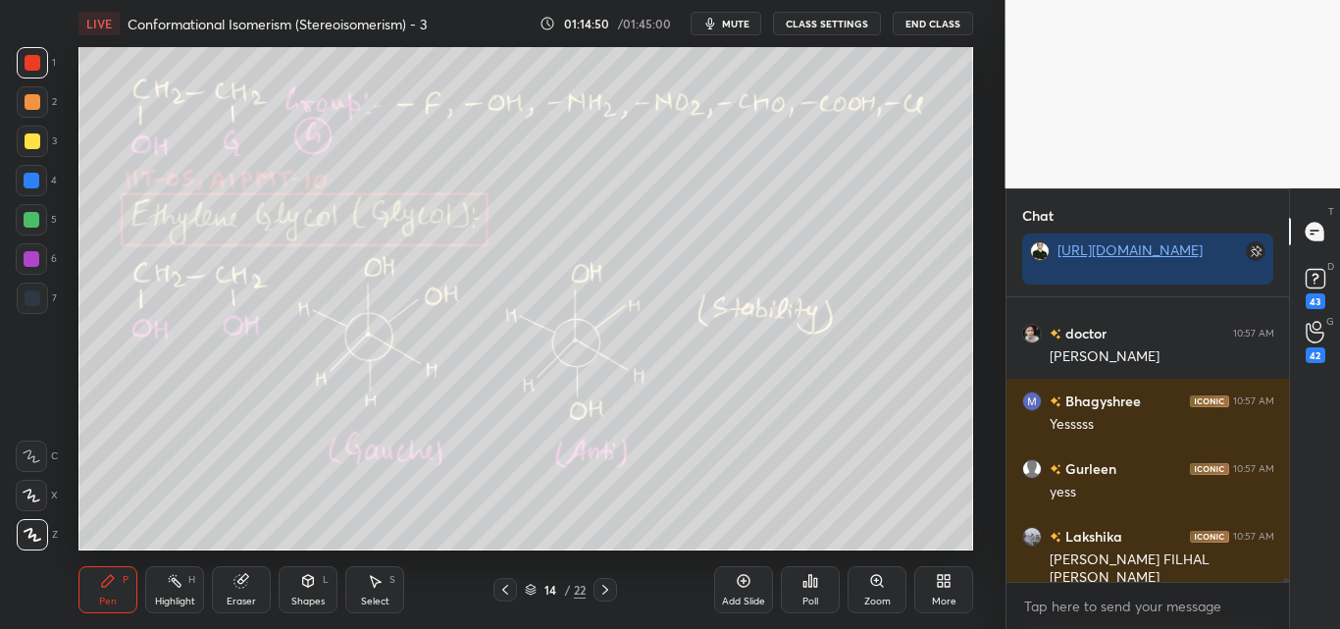
drag, startPoint x: 180, startPoint y: 588, endPoint x: 237, endPoint y: 571, distance: 60.2
click at [186, 588] on div "Highlight H" at bounding box center [174, 589] width 59 height 47
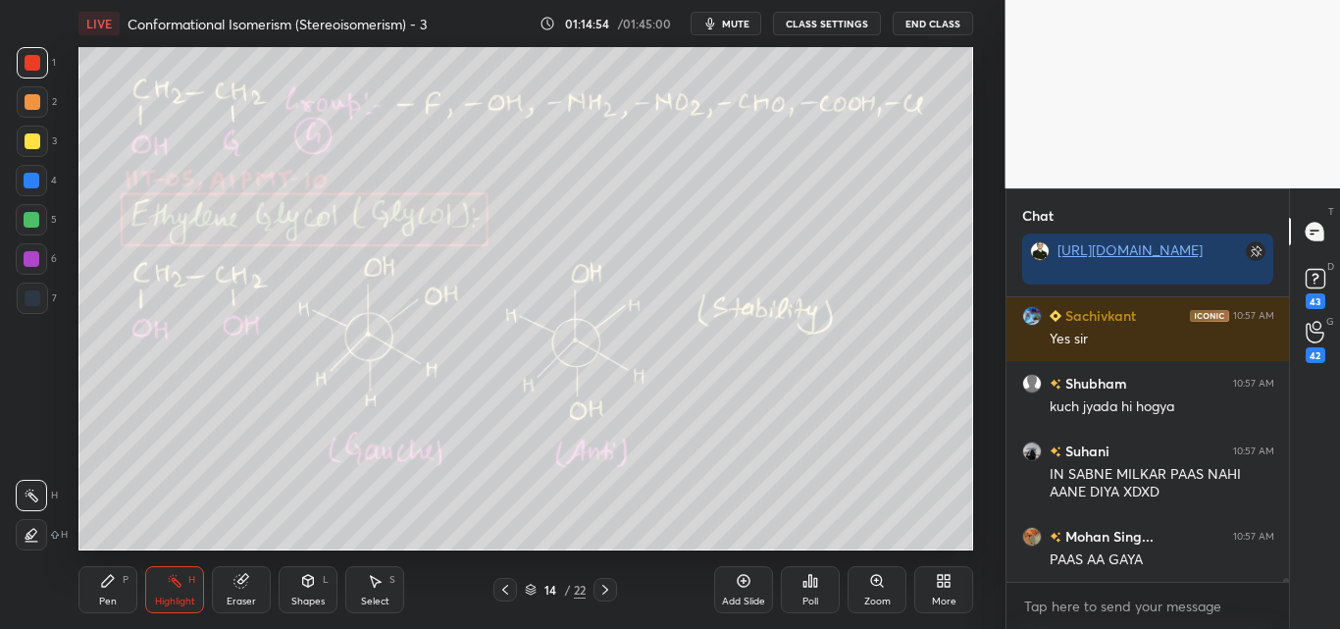
drag, startPoint x: 309, startPoint y: 594, endPoint x: 333, endPoint y: 580, distance: 27.3
click at [310, 595] on div "Shapes L" at bounding box center [308, 589] width 59 height 47
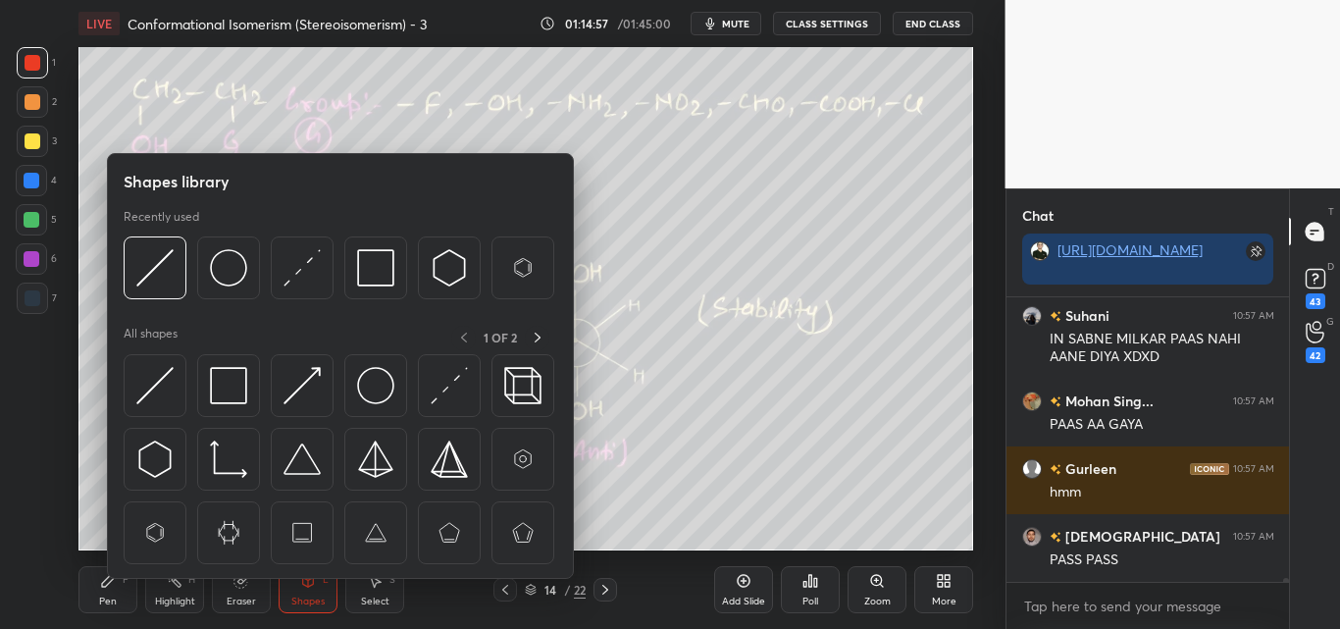
click at [378, 597] on div "Select" at bounding box center [375, 602] width 28 height 10
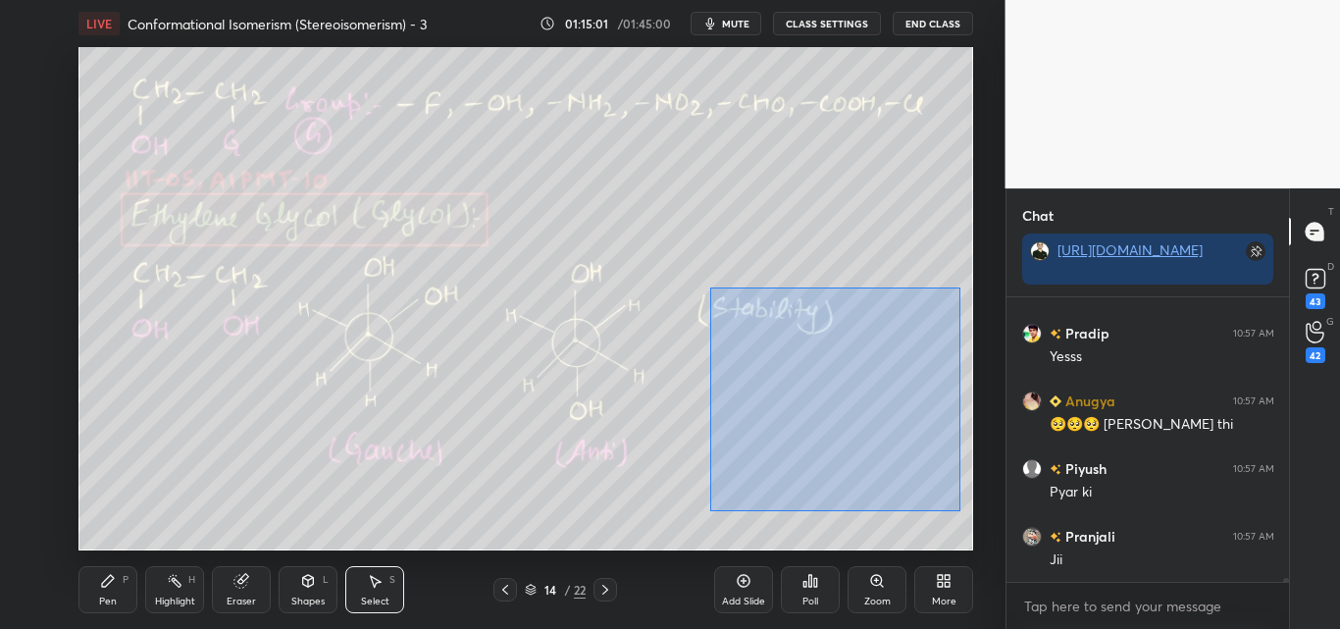
drag, startPoint x: 719, startPoint y: 293, endPoint x: 963, endPoint y: 505, distance: 322.7
click at [963, 512] on div "0 ° Undo Copy Duplicate Duplicate to new slide Delete" at bounding box center [525, 298] width 895 height 503
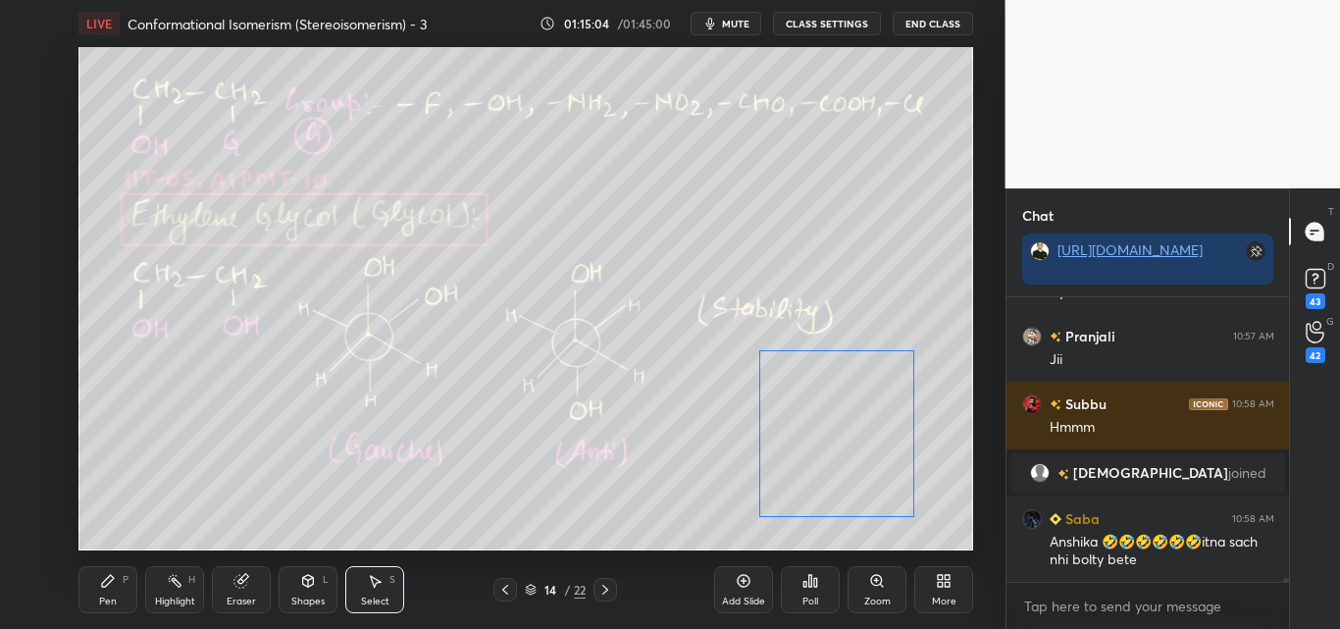
drag, startPoint x: 864, startPoint y: 409, endPoint x: 844, endPoint y: 431, distance: 29.8
click at [844, 431] on div "0 ° Undo Copy Duplicate Duplicate to new slide Delete" at bounding box center [525, 298] width 895 height 503
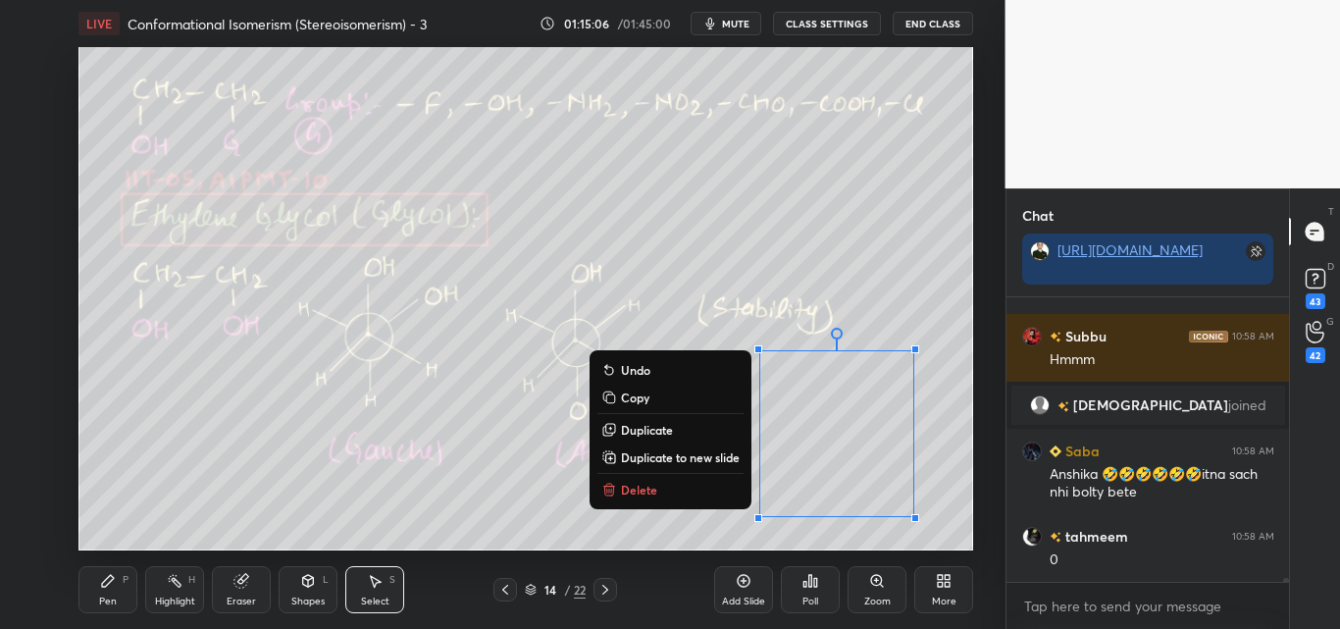
click at [100, 578] on icon at bounding box center [108, 581] width 16 height 16
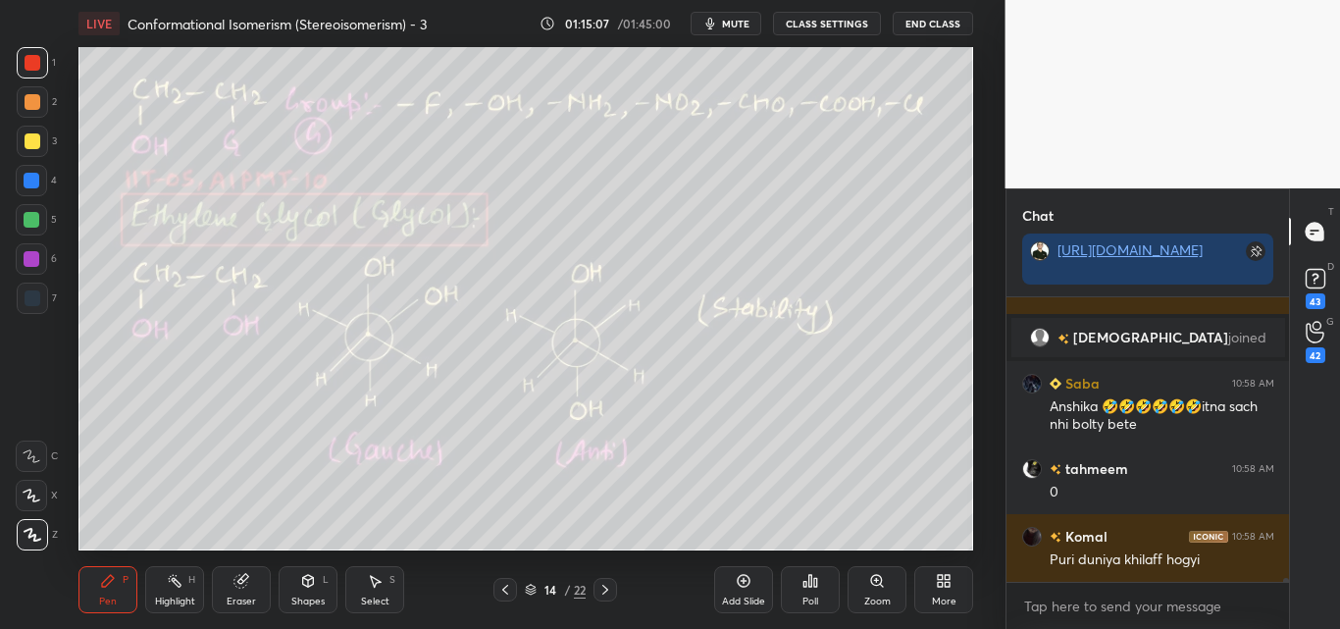
drag, startPoint x: 30, startPoint y: 220, endPoint x: 62, endPoint y: 255, distance: 47.3
click at [31, 223] on div at bounding box center [32, 220] width 16 height 16
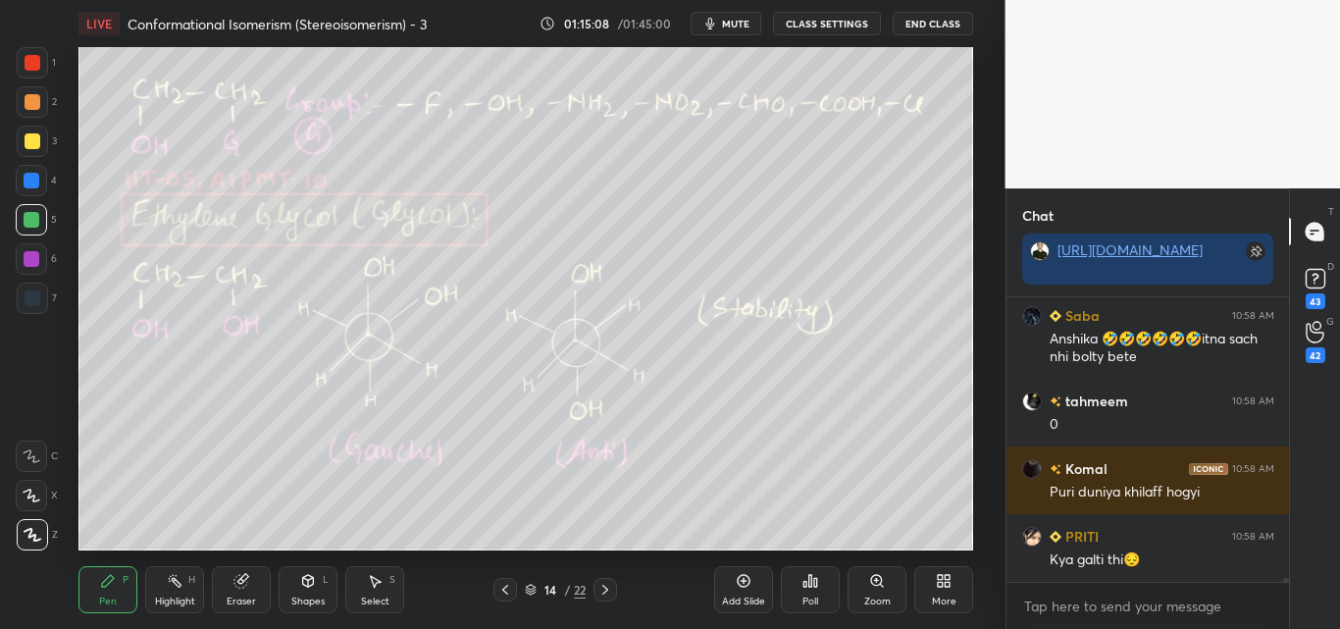
click at [295, 583] on div "Shapes L" at bounding box center [308, 589] width 59 height 47
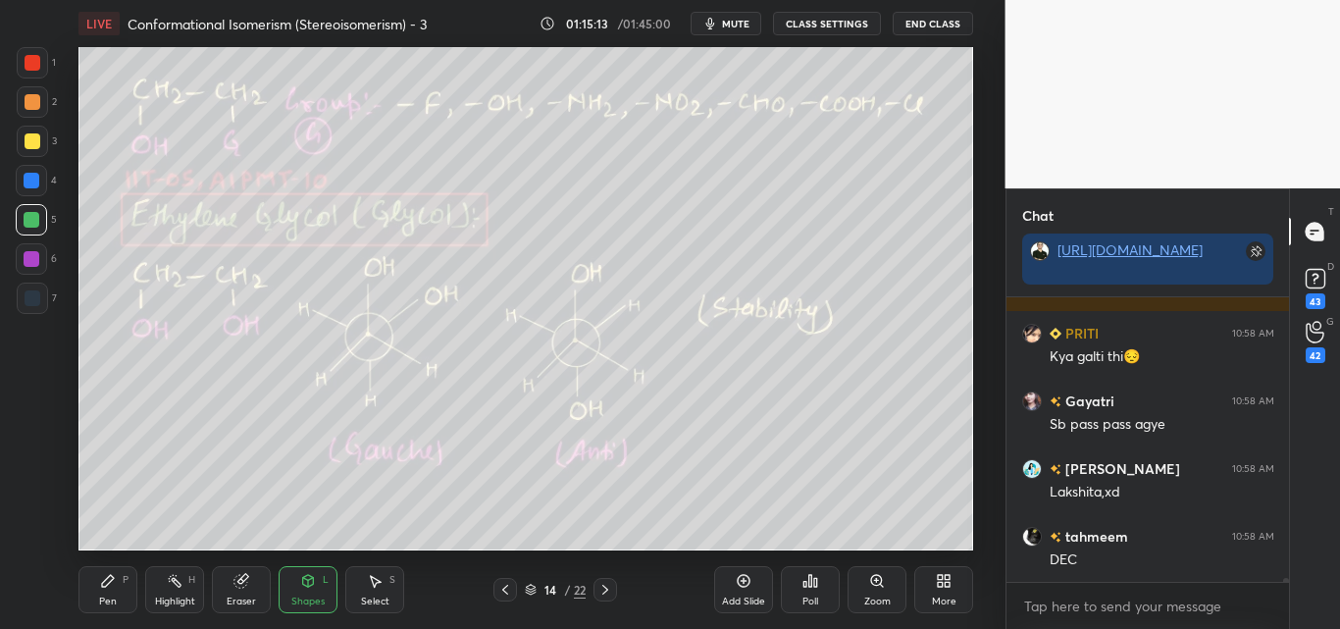
click at [362, 597] on div "Select" at bounding box center [375, 602] width 28 height 10
click at [306, 589] on div "Shapes L" at bounding box center [308, 589] width 59 height 47
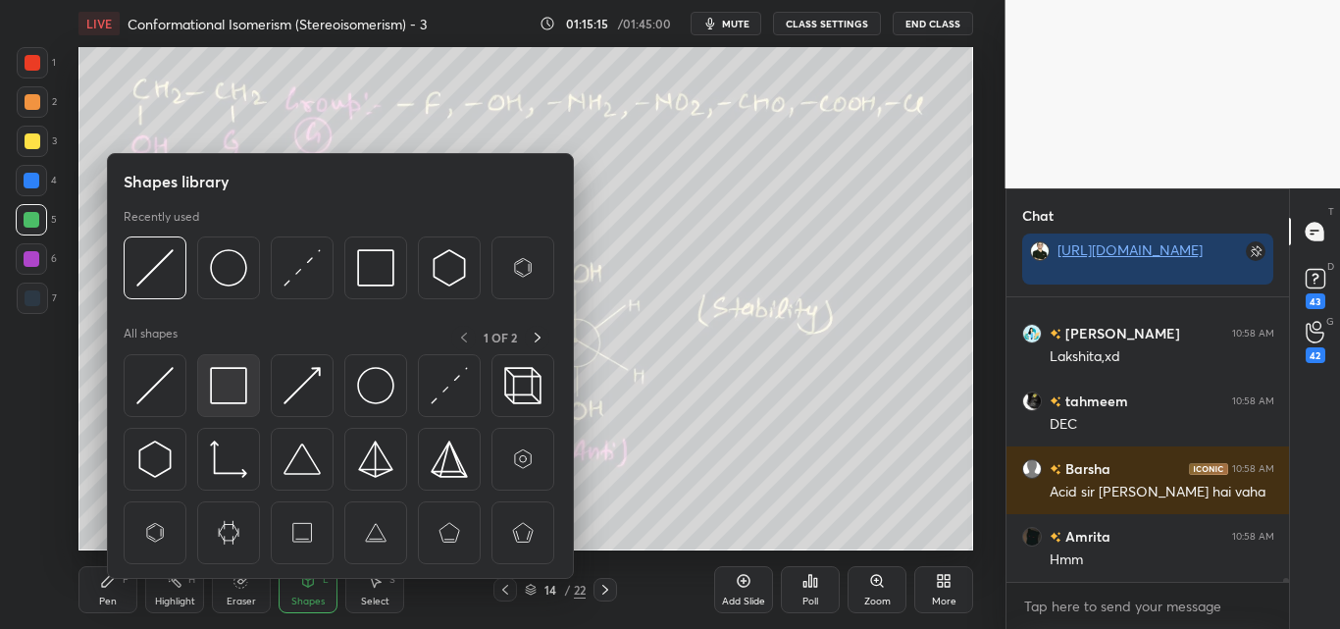
click at [210, 379] on div at bounding box center [228, 385] width 63 height 63
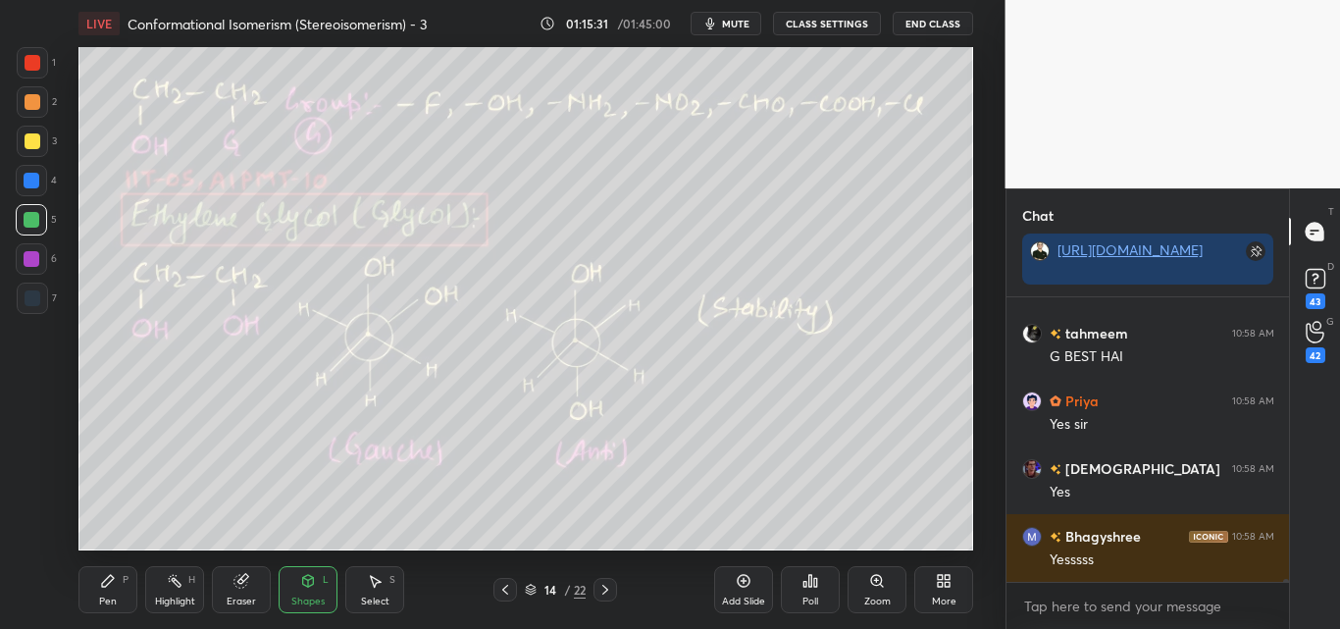
click at [24, 219] on div at bounding box center [32, 220] width 16 height 16
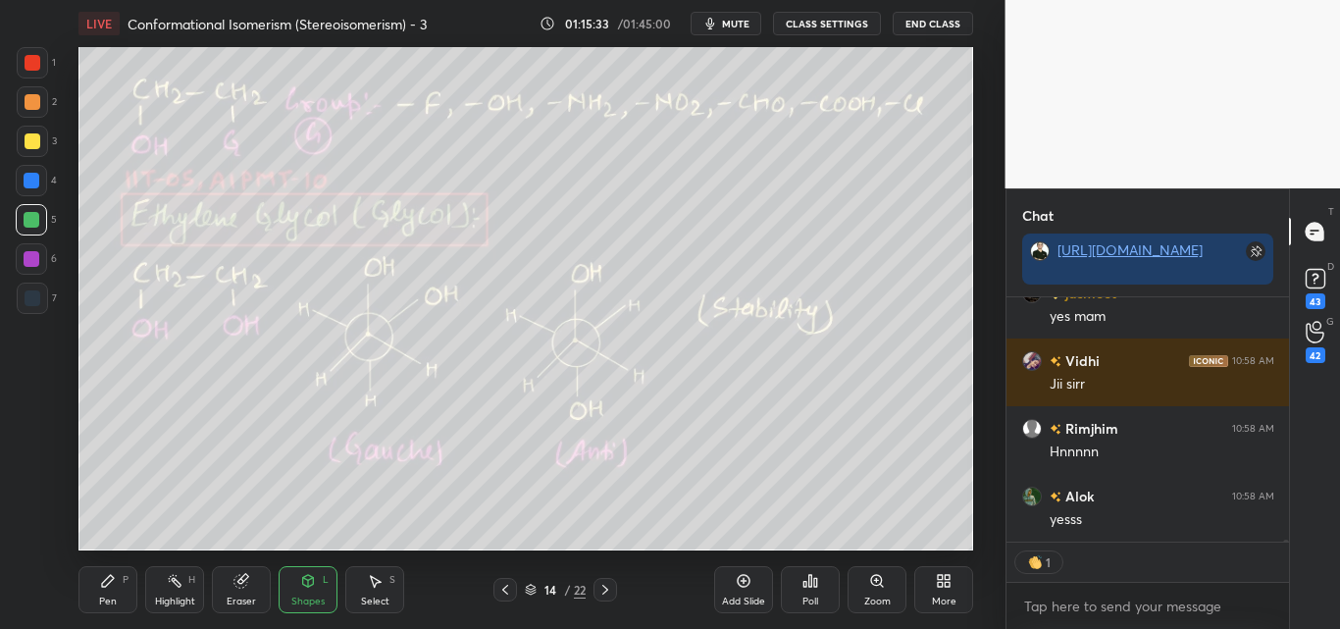
drag, startPoint x: 27, startPoint y: 181, endPoint x: 65, endPoint y: 187, distance: 37.9
click at [28, 181] on div at bounding box center [32, 181] width 16 height 16
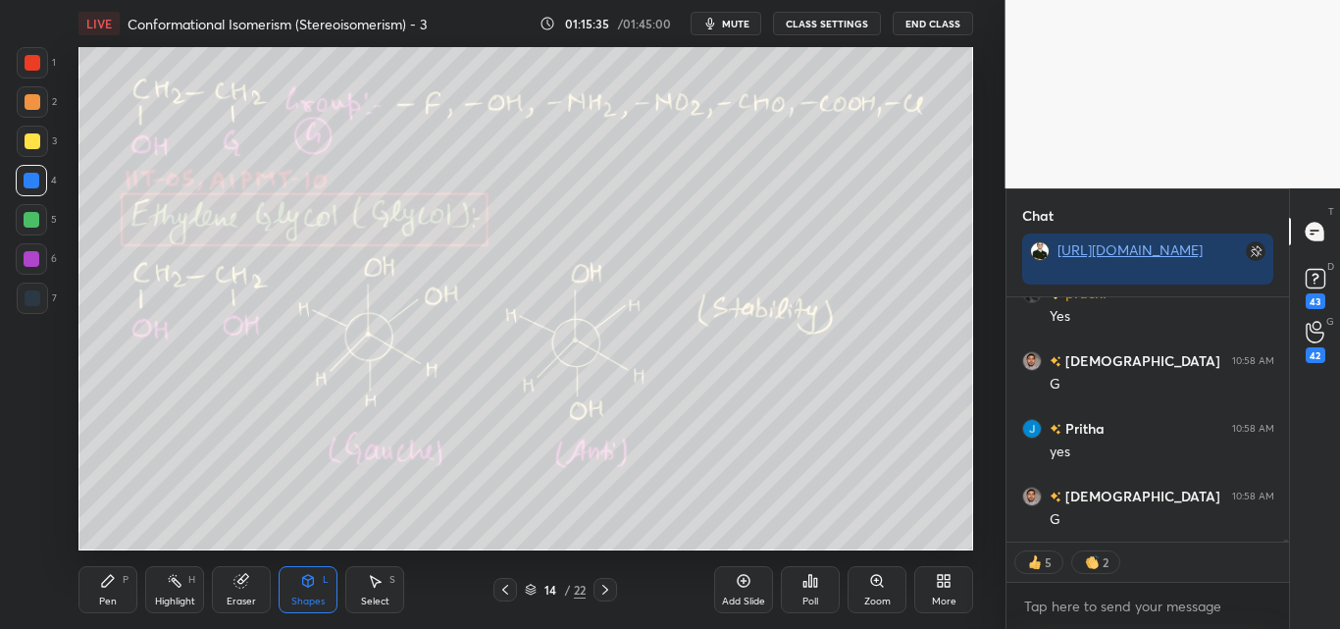
click at [111, 604] on div "Pen" at bounding box center [108, 602] width 18 height 10
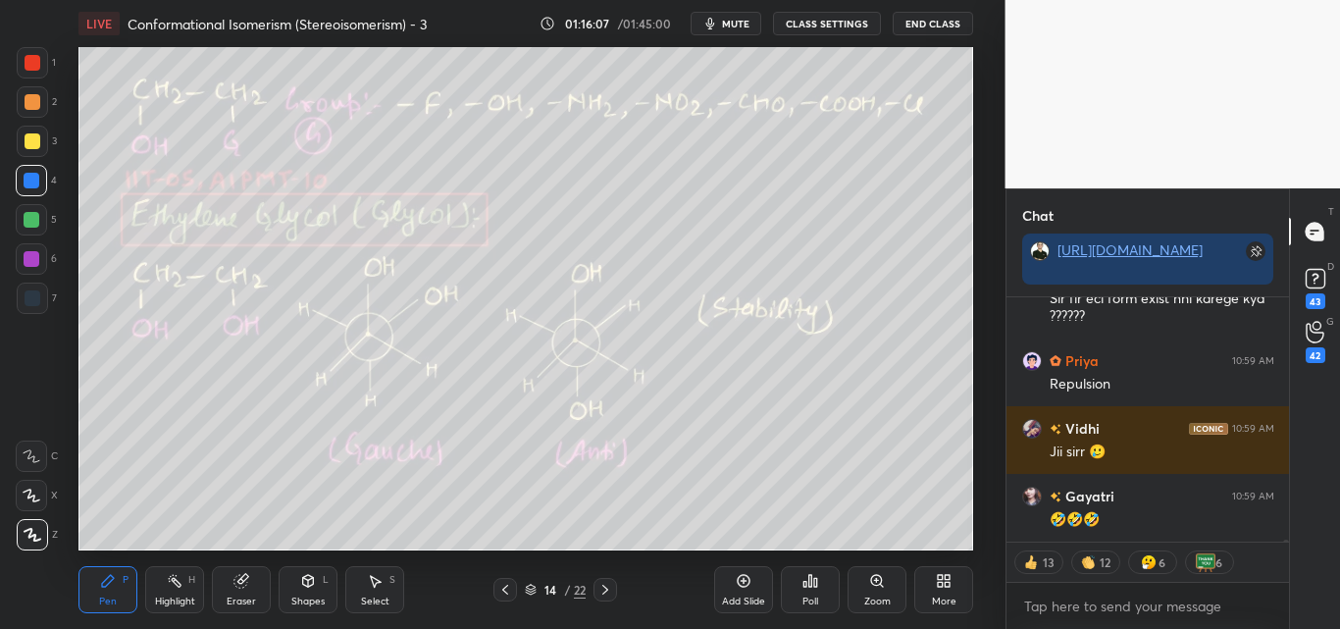
drag, startPoint x: 175, startPoint y: 594, endPoint x: 179, endPoint y: 573, distance: 21.0
click at [175, 594] on div "Highlight H" at bounding box center [174, 589] width 59 height 47
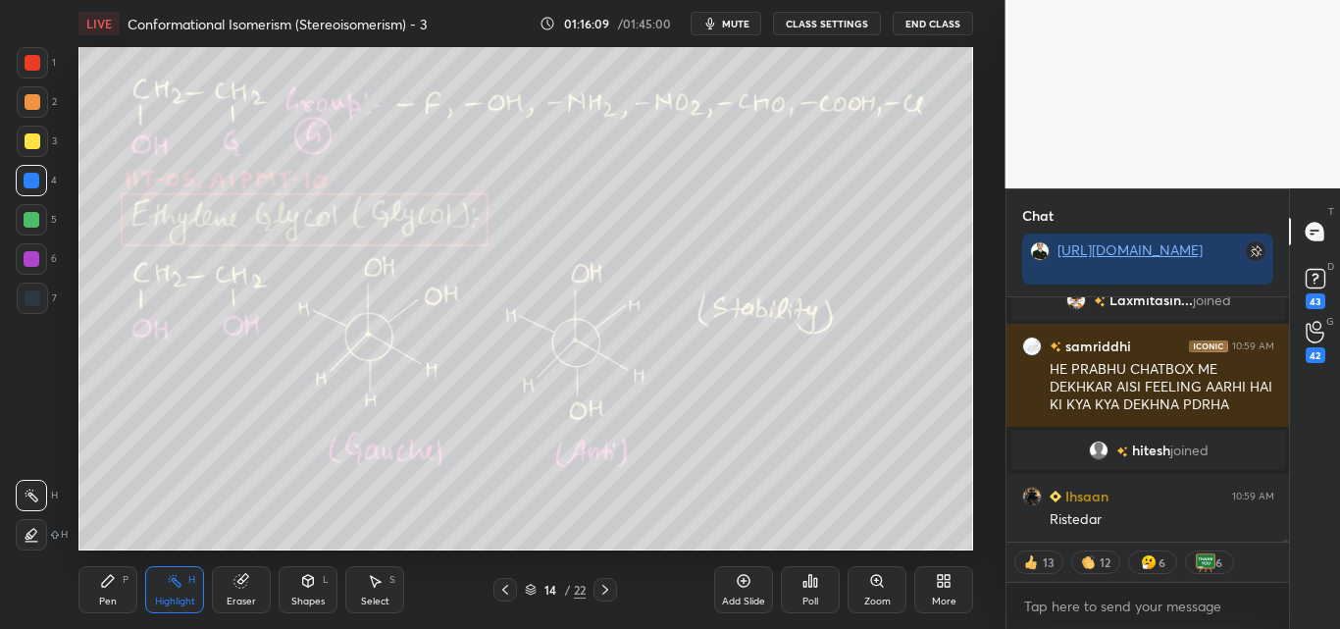
drag, startPoint x: 31, startPoint y: 55, endPoint x: 58, endPoint y: 108, distance: 59.2
click at [31, 56] on div at bounding box center [33, 63] width 16 height 16
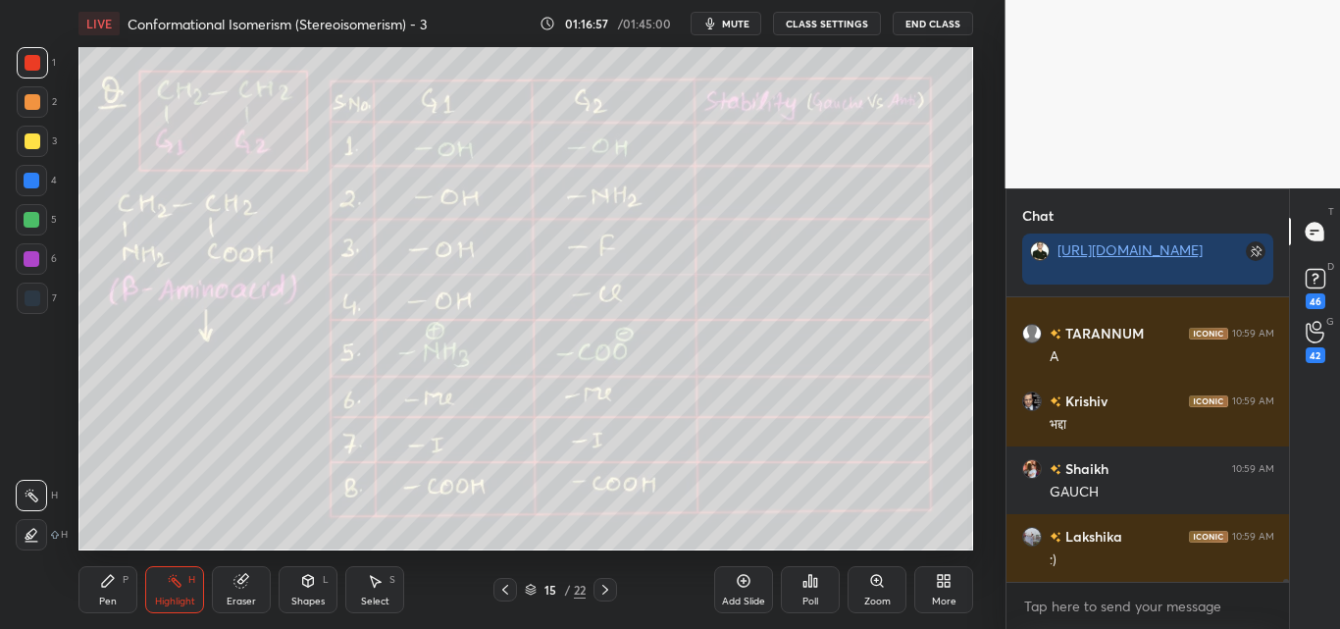
click at [37, 100] on div at bounding box center [33, 102] width 16 height 16
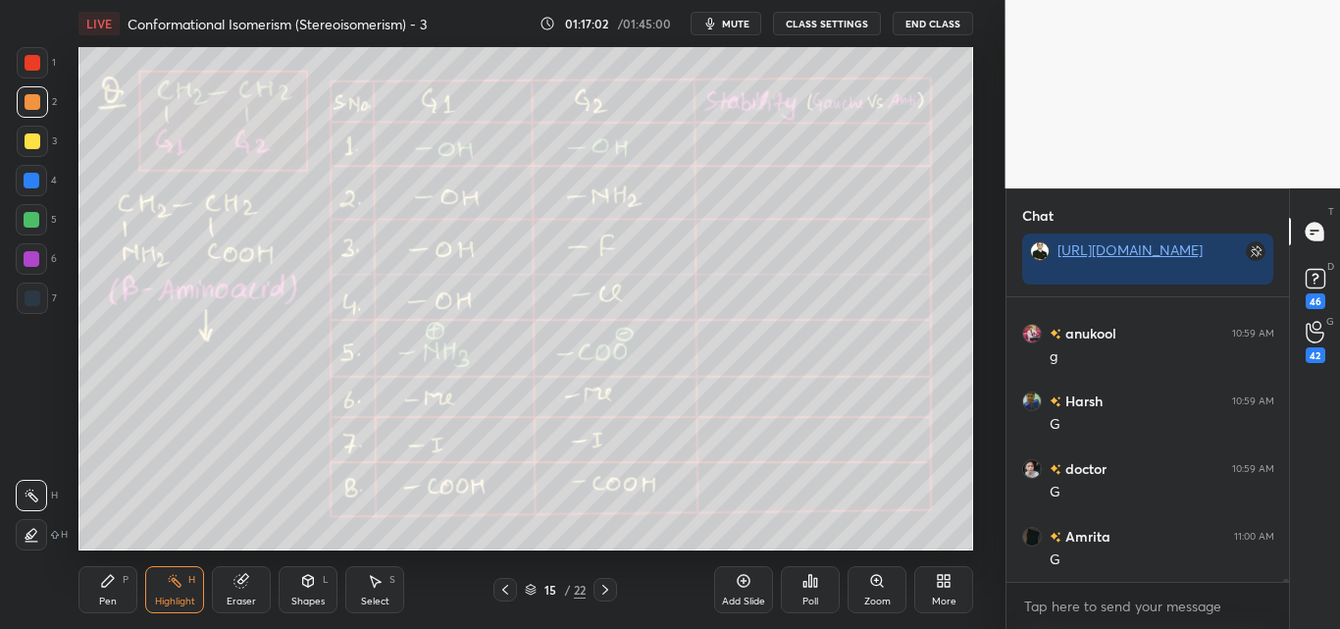
drag, startPoint x: 103, startPoint y: 586, endPoint x: 112, endPoint y: 577, distance: 12.5
click at [106, 585] on icon at bounding box center [108, 581] width 12 height 12
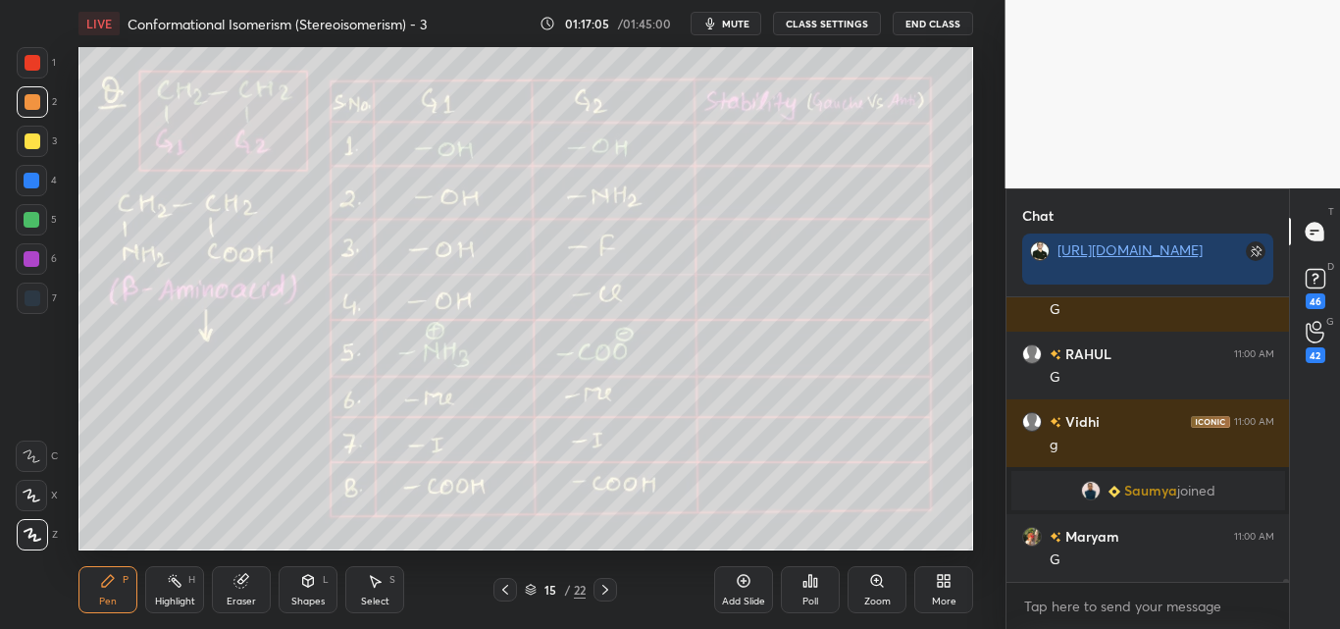
click at [36, 139] on div at bounding box center [33, 141] width 16 height 16
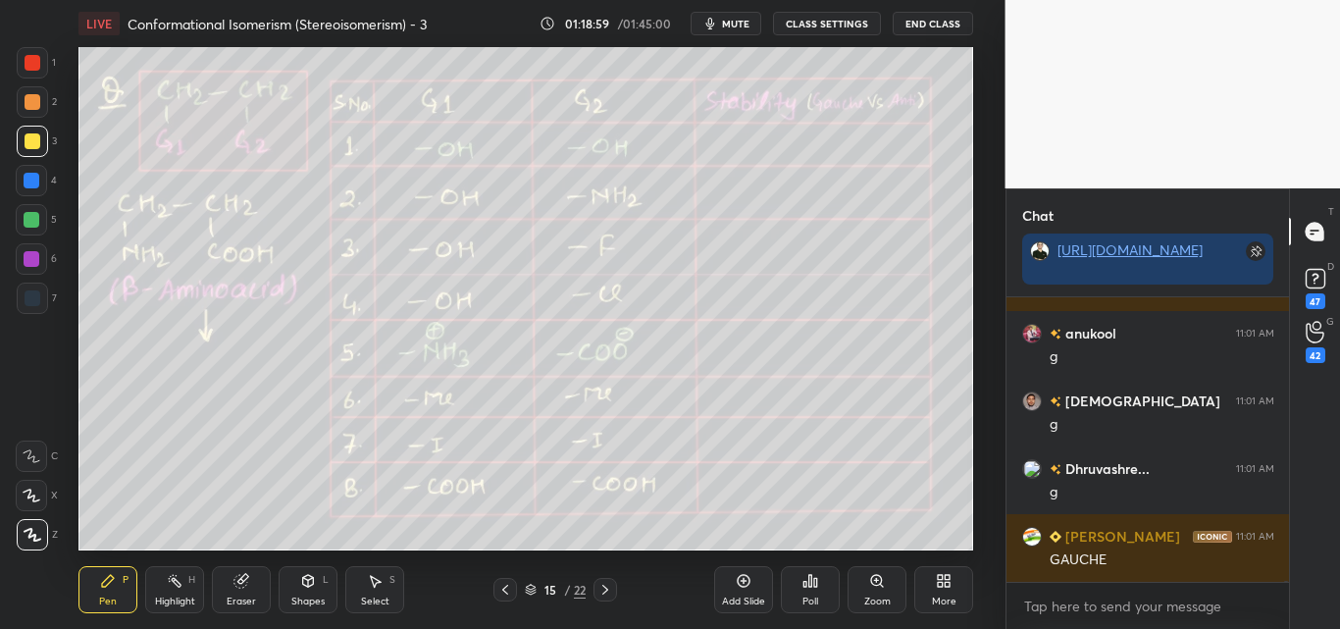
click at [192, 589] on div "Highlight H" at bounding box center [174, 589] width 59 height 47
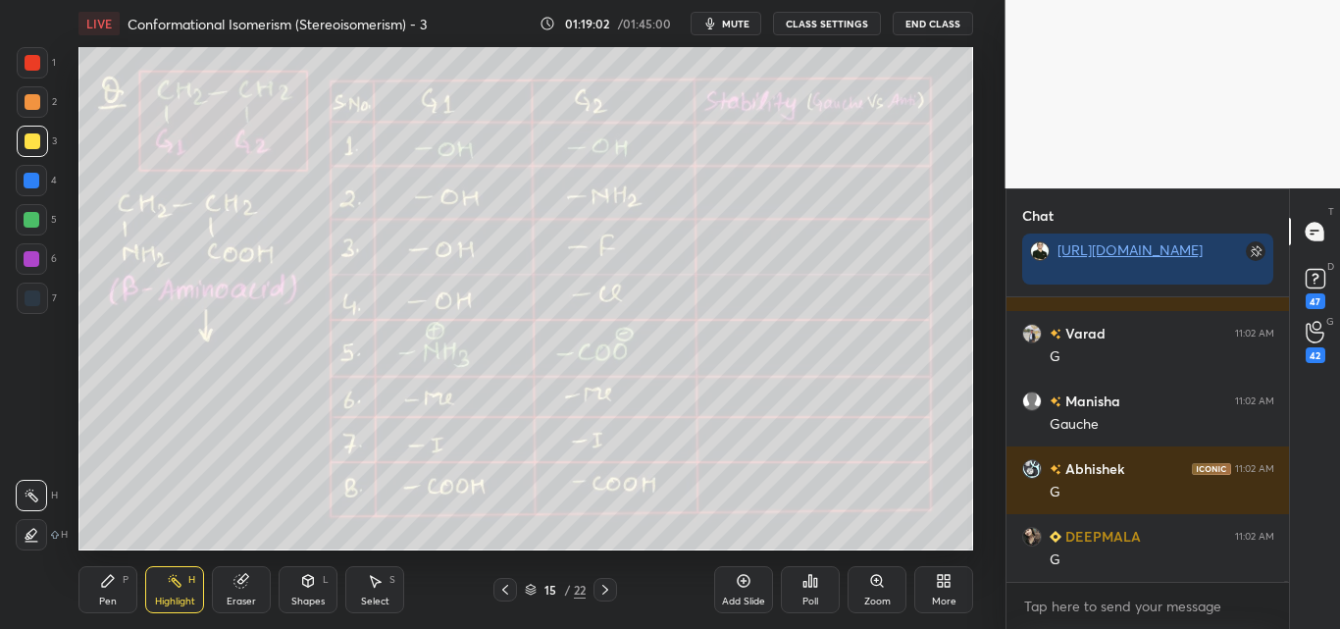
click at [123, 577] on div "Pen P" at bounding box center [107, 589] width 59 height 47
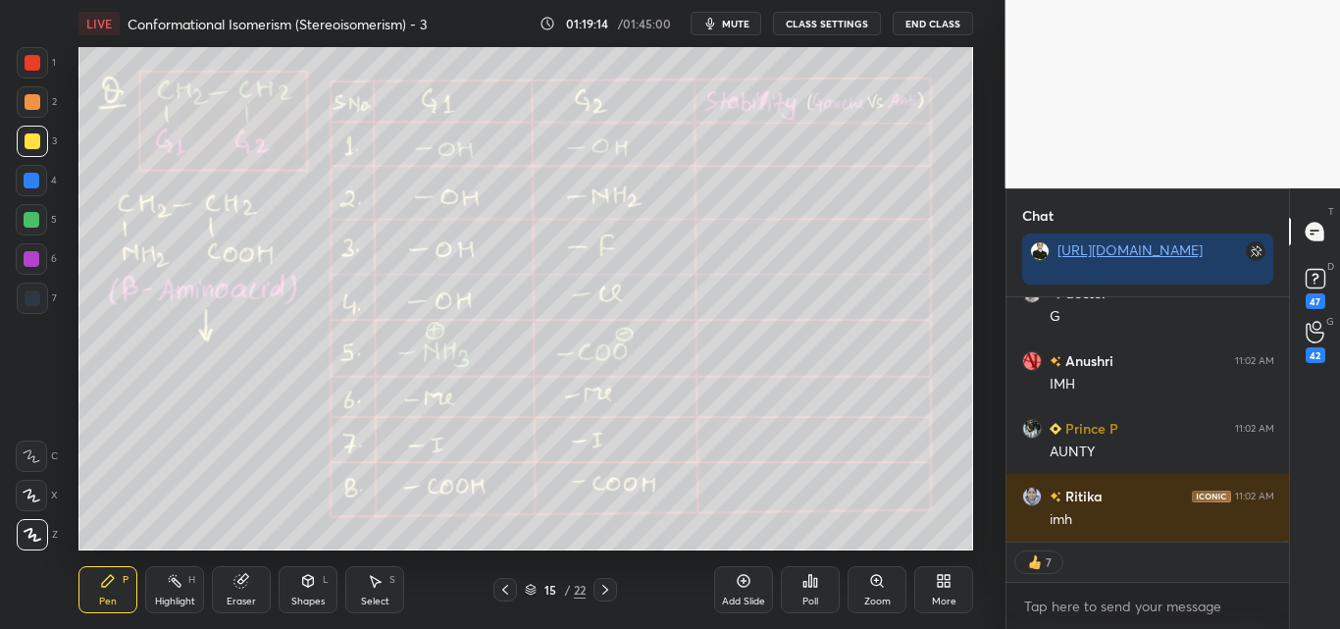
click at [154, 594] on div "Highlight H" at bounding box center [174, 589] width 59 height 47
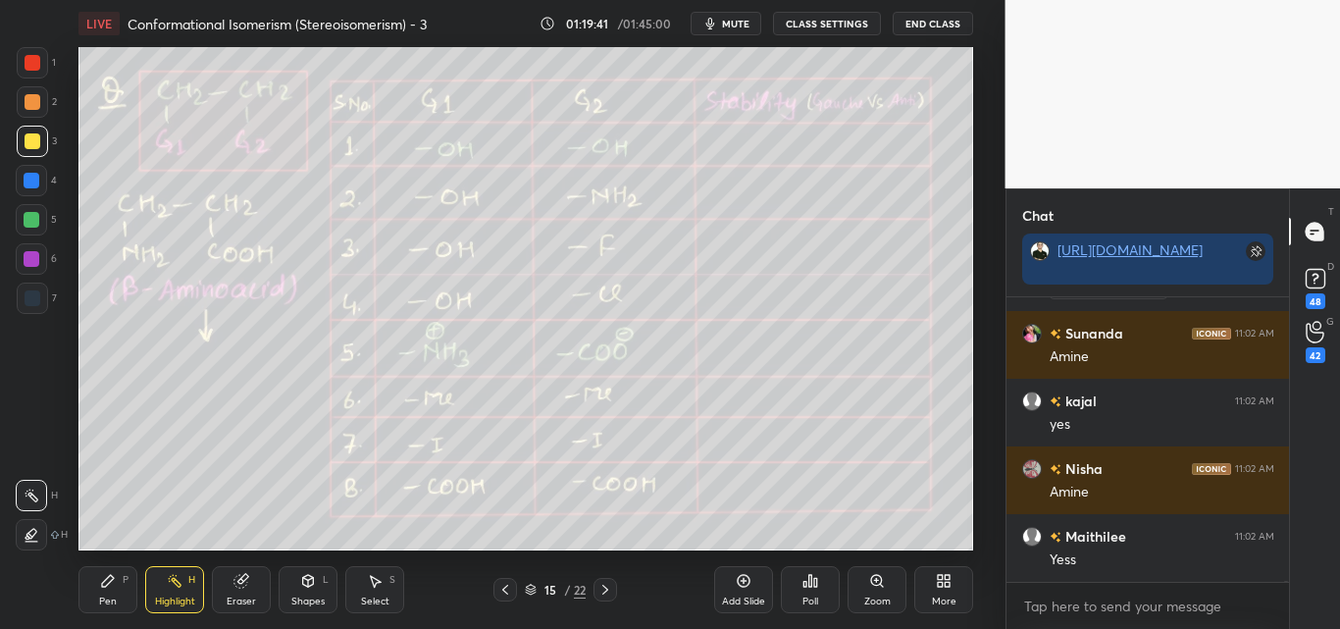
click at [103, 587] on icon at bounding box center [108, 581] width 16 height 16
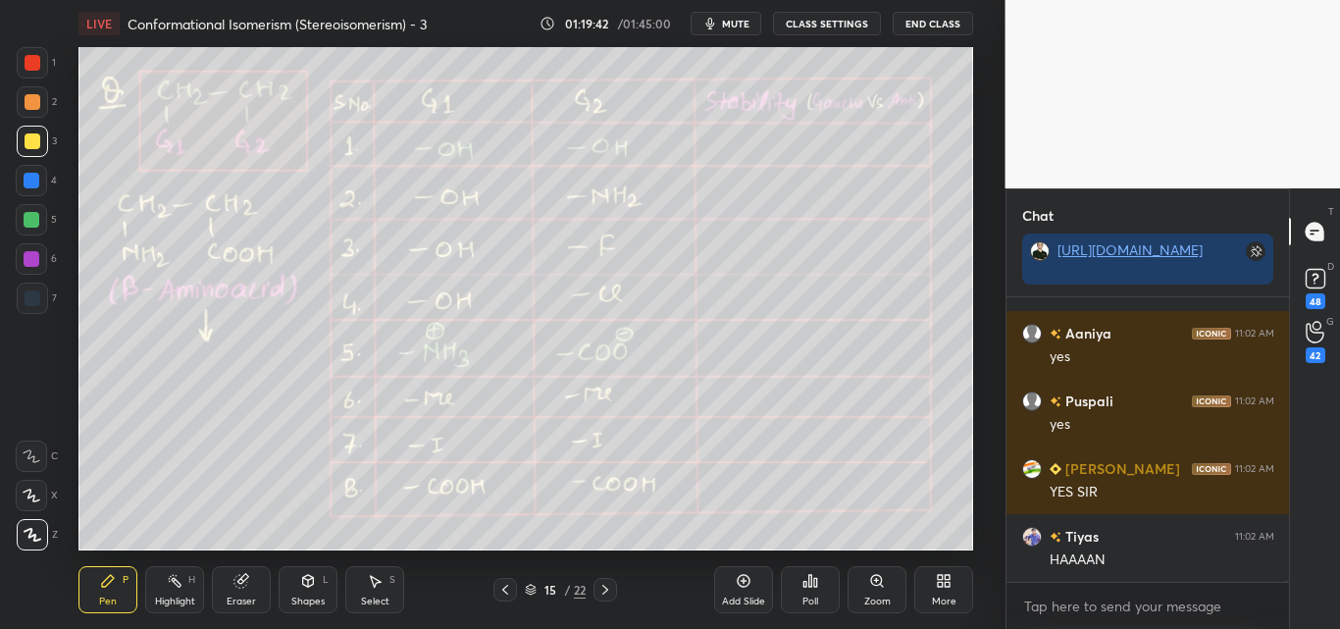
click at [31, 216] on div at bounding box center [32, 220] width 16 height 16
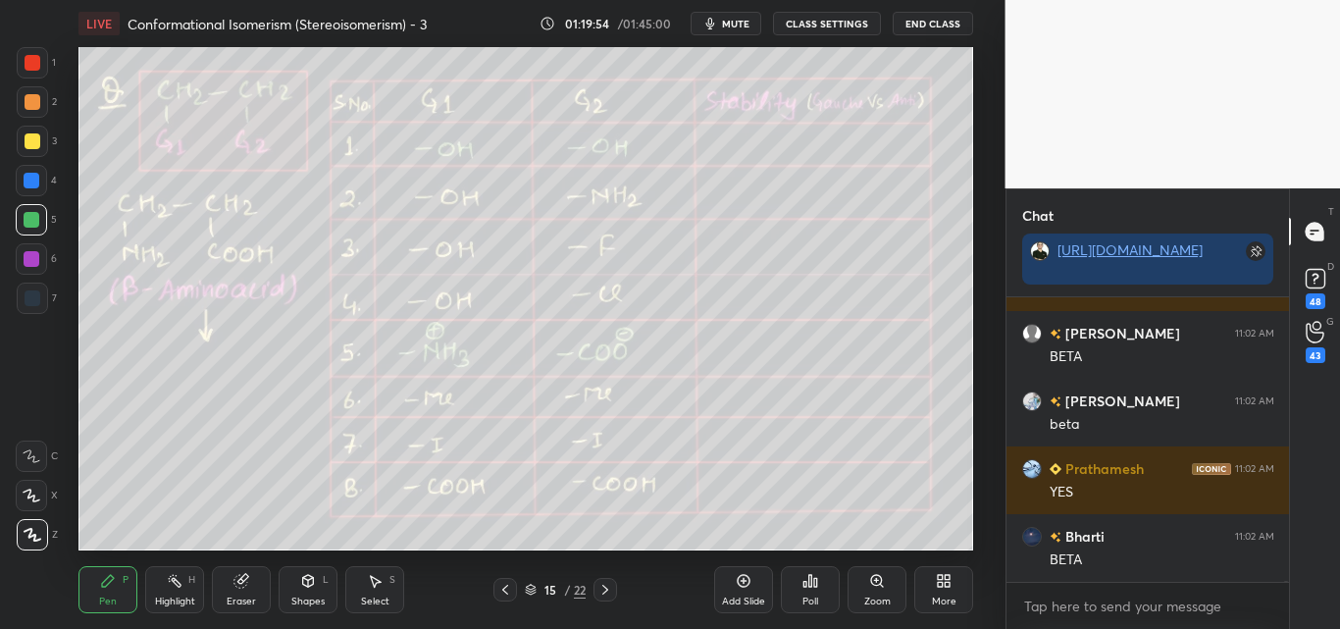
click at [173, 590] on div "Highlight H" at bounding box center [174, 589] width 59 height 47
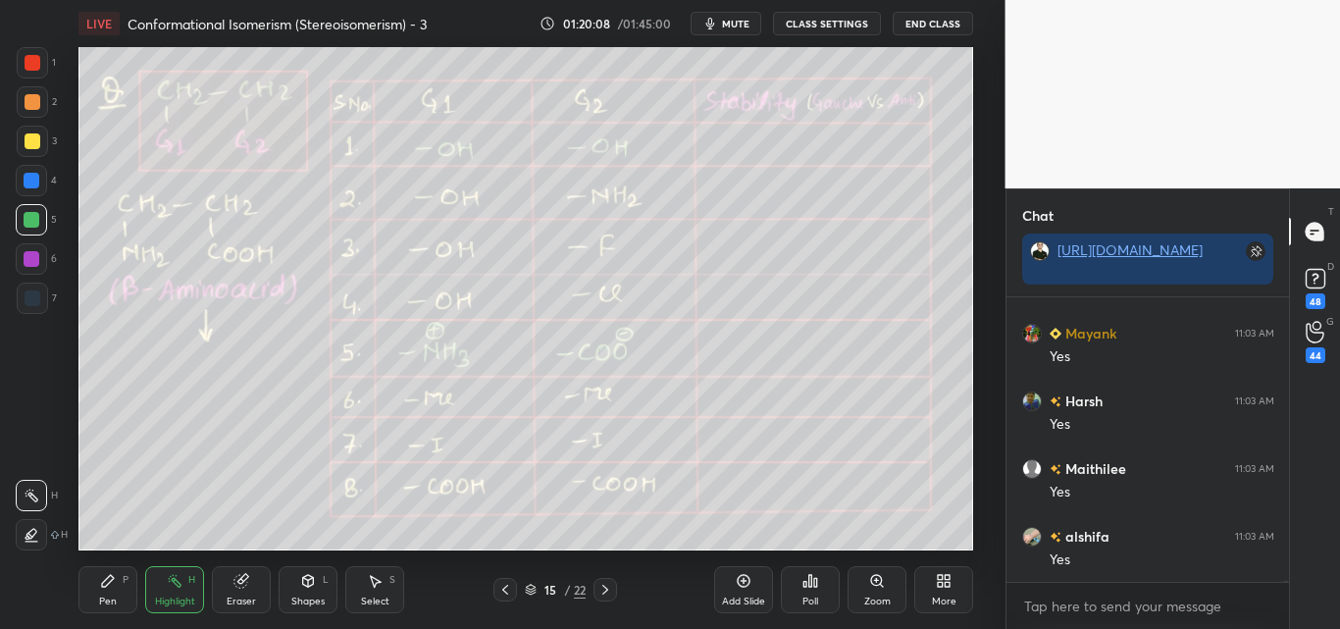
click at [124, 580] on div "P" at bounding box center [126, 580] width 6 height 10
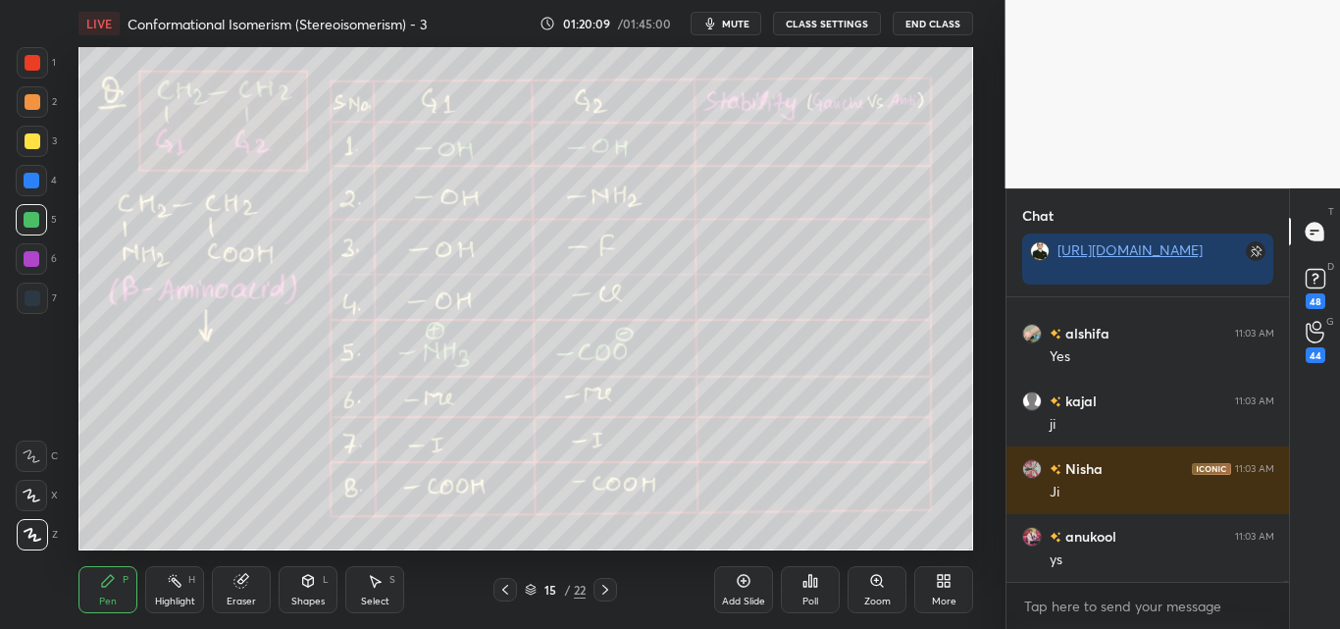
click at [31, 139] on div at bounding box center [33, 141] width 16 height 16
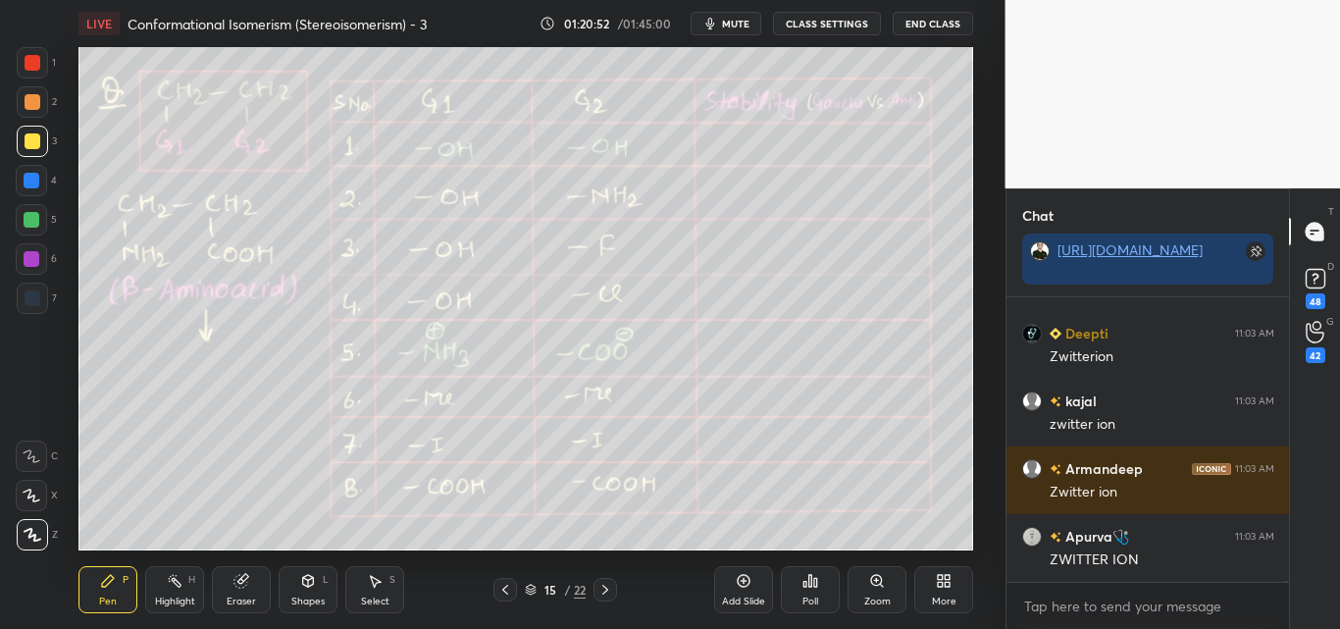
click at [31, 210] on div at bounding box center [31, 219] width 31 height 31
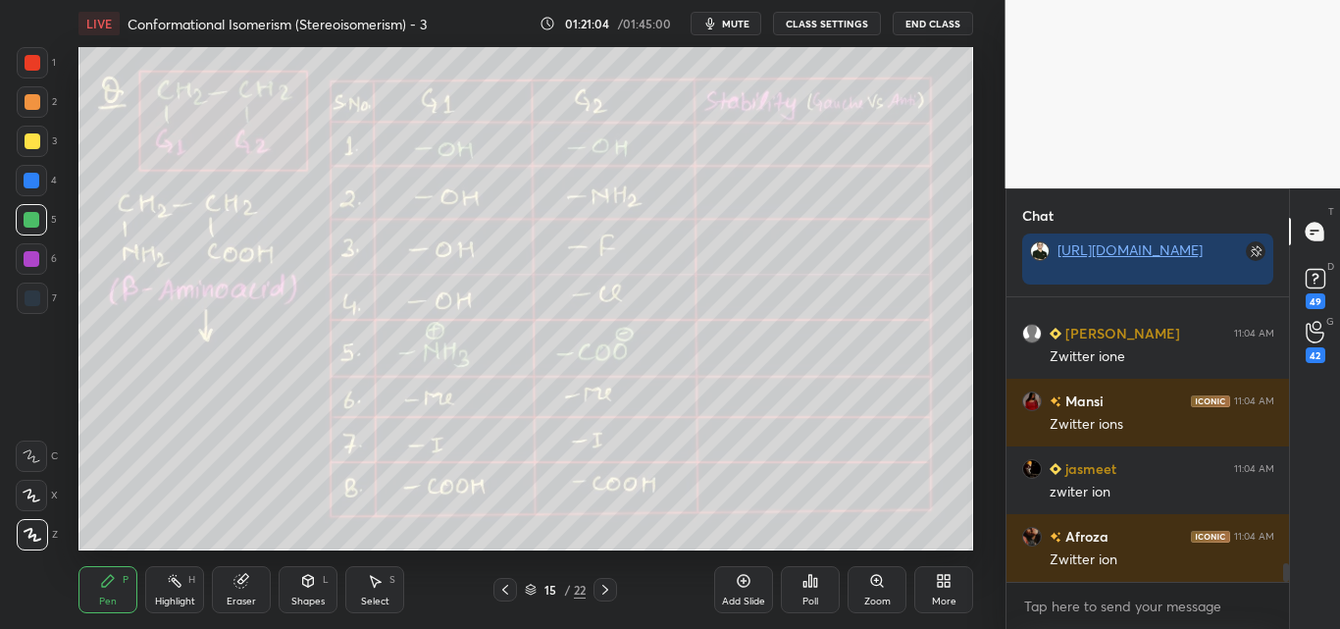
click at [33, 68] on div at bounding box center [33, 63] width 16 height 16
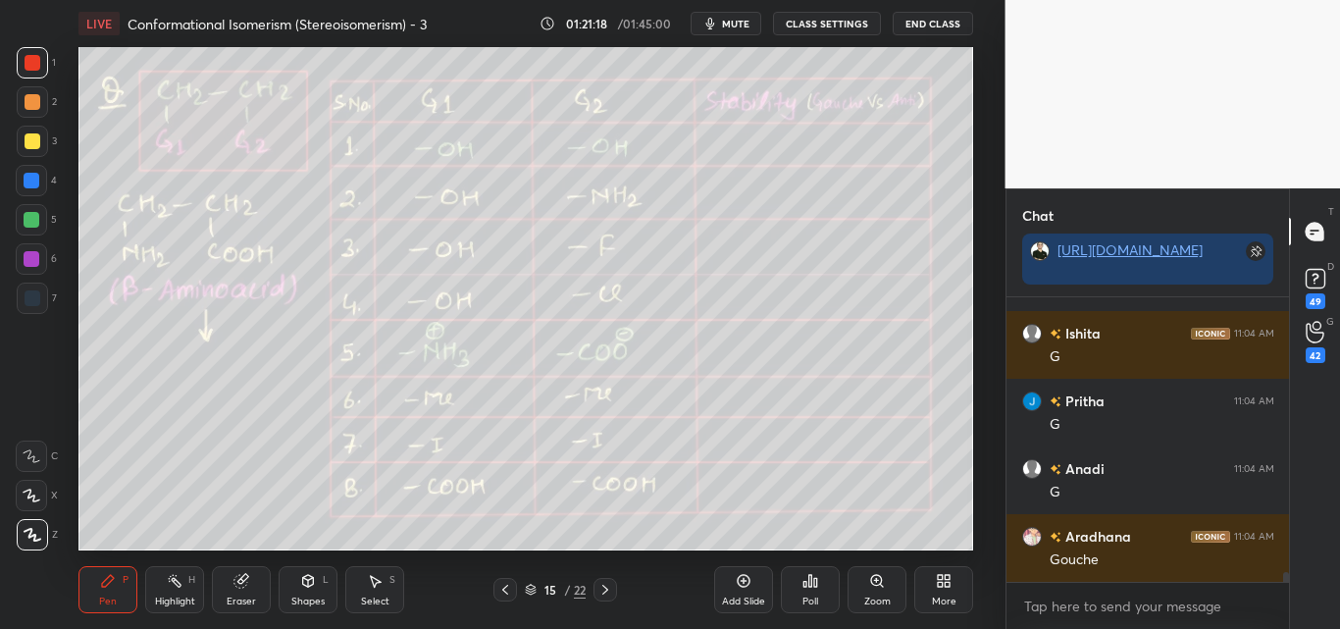
drag, startPoint x: 165, startPoint y: 591, endPoint x: 182, endPoint y: 575, distance: 23.6
click at [173, 589] on div "Highlight H" at bounding box center [174, 589] width 59 height 47
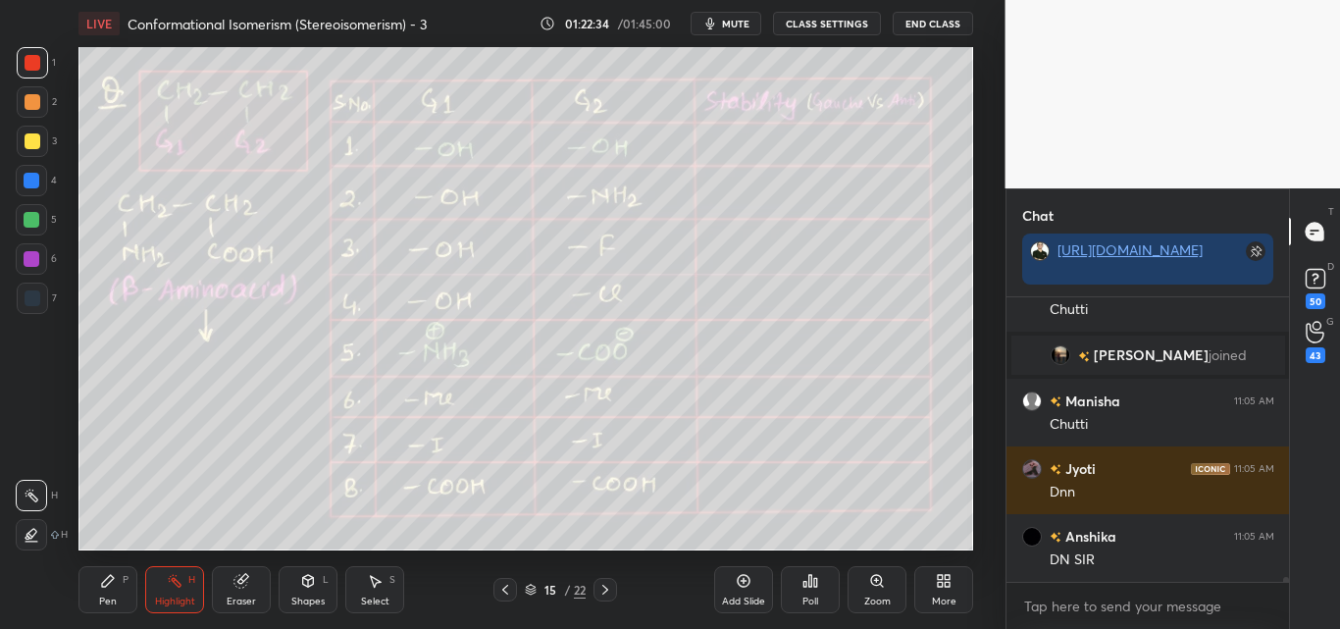
drag, startPoint x: 1109, startPoint y: 586, endPoint x: 1339, endPoint y: 667, distance: 244.5
click at [1339, 0] on html "1 2 3 4 5 6 7 C X Z C X Z E E Erase all H H LIVE Conformational Isomerism (Ster…" at bounding box center [670, 0] width 1340 height 0
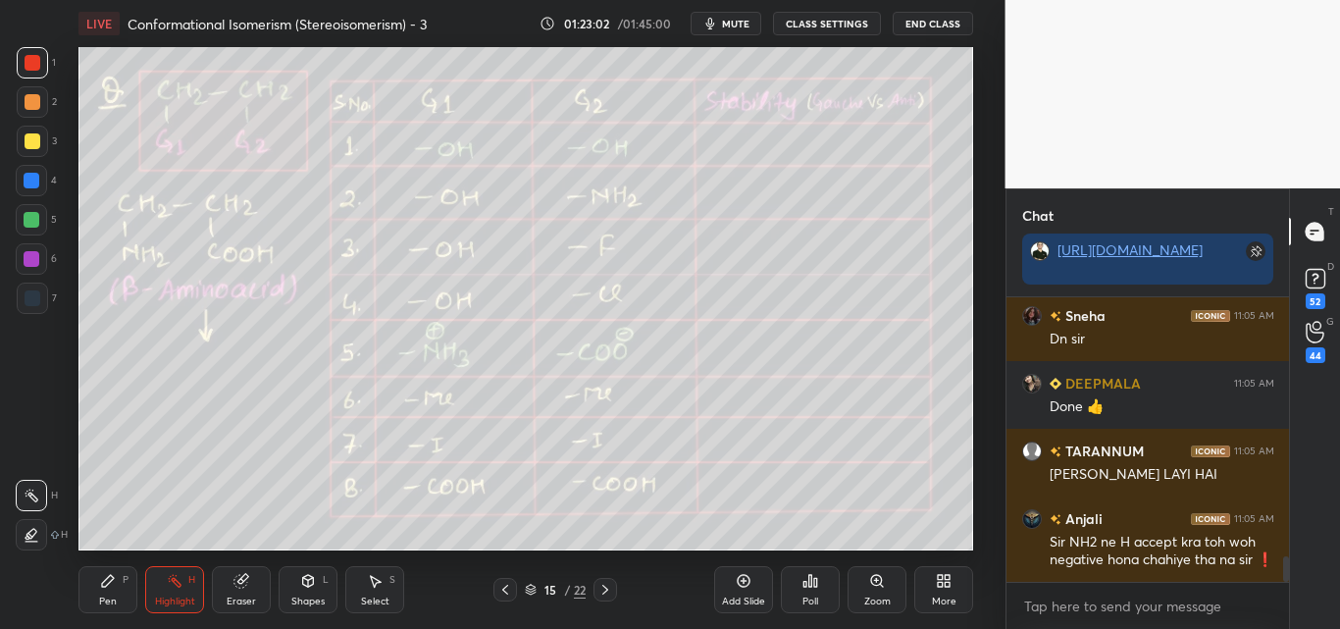
click at [813, 18] on button "CLASS SETTINGS" at bounding box center [827, 24] width 108 height 24
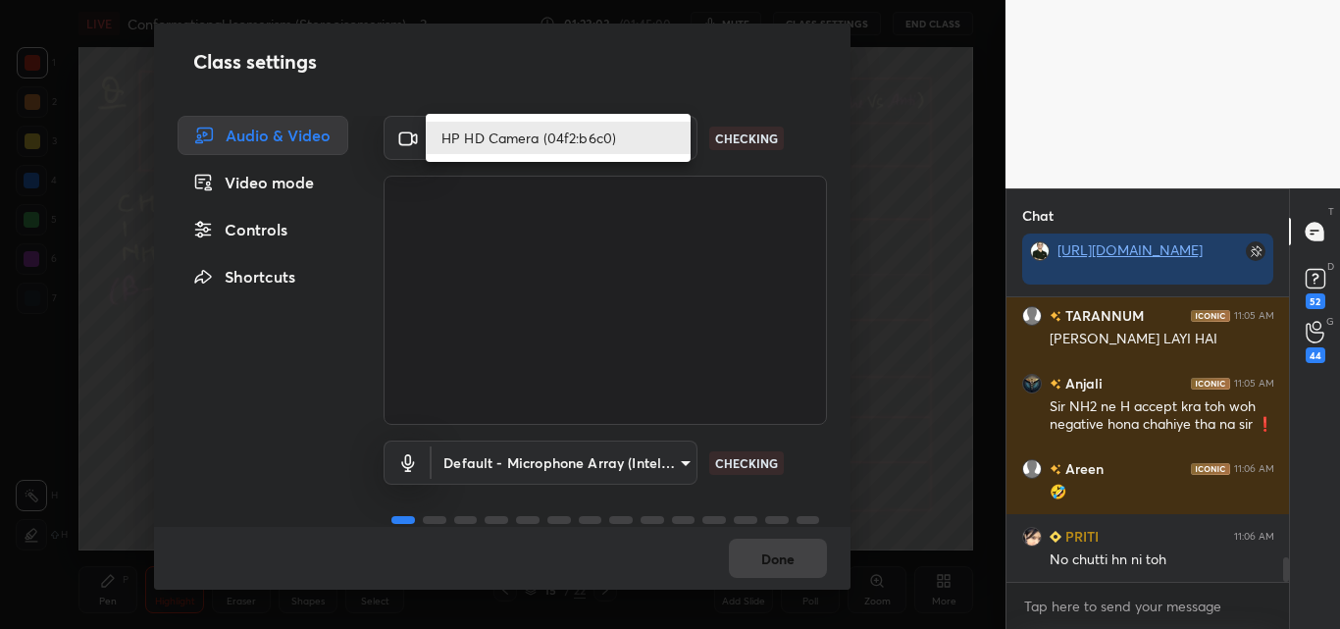
click at [497, 130] on body "1 2 3 4 5 6 7 C X Z C X Z E E Erase all H H LIVE Conformational Isomerism (Ster…" at bounding box center [670, 314] width 1340 height 629
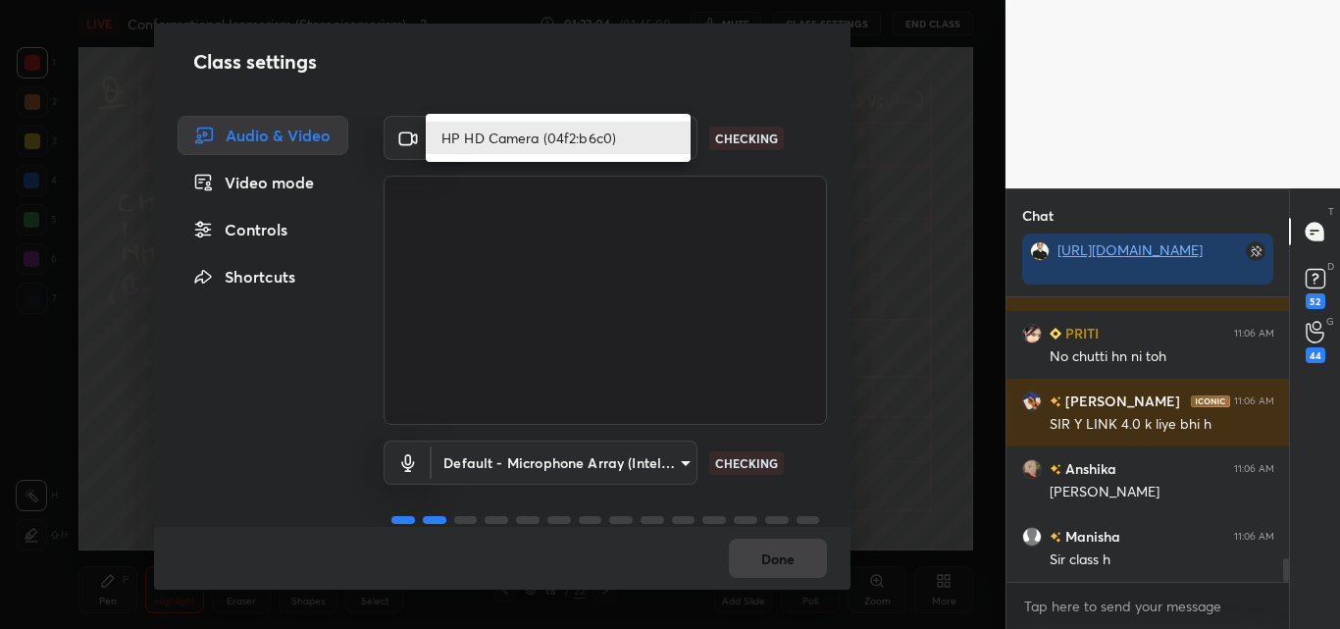
type textarea "x"
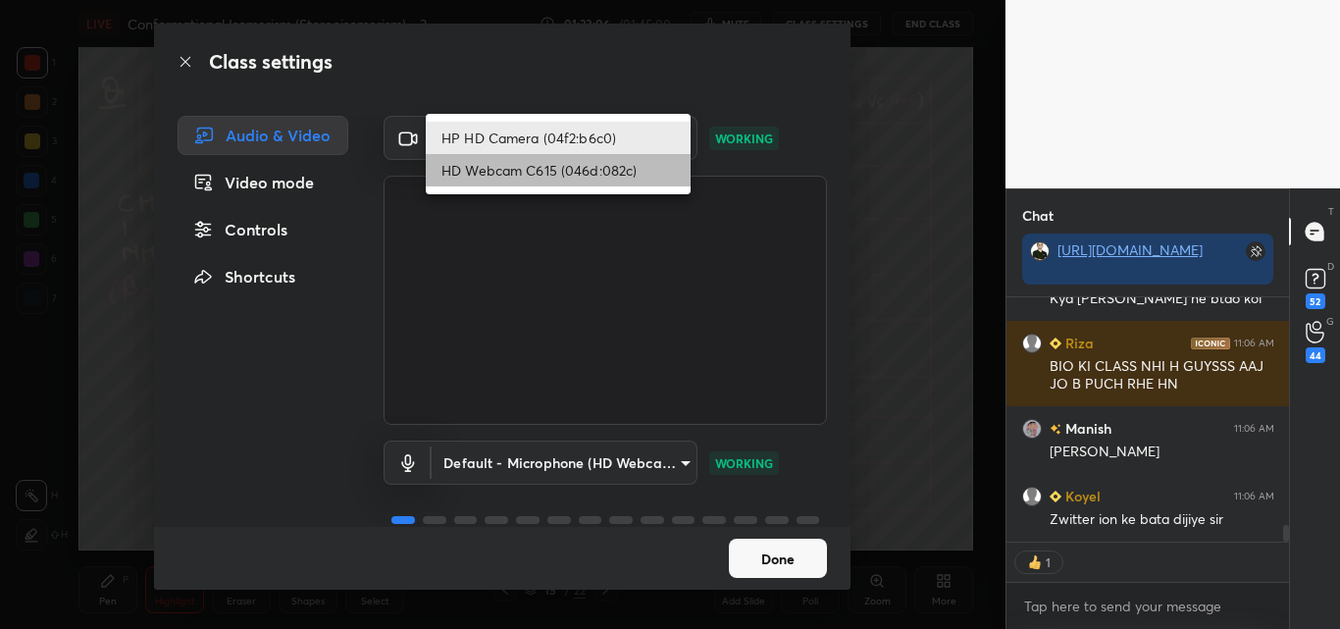
click at [511, 172] on li "HD Webcam C615 (046d:082c)" at bounding box center [558, 170] width 265 height 32
type input "682908c0c5c837a7b827bafa98906fe6f96a204251d79f2c25315d2851cc9d15"
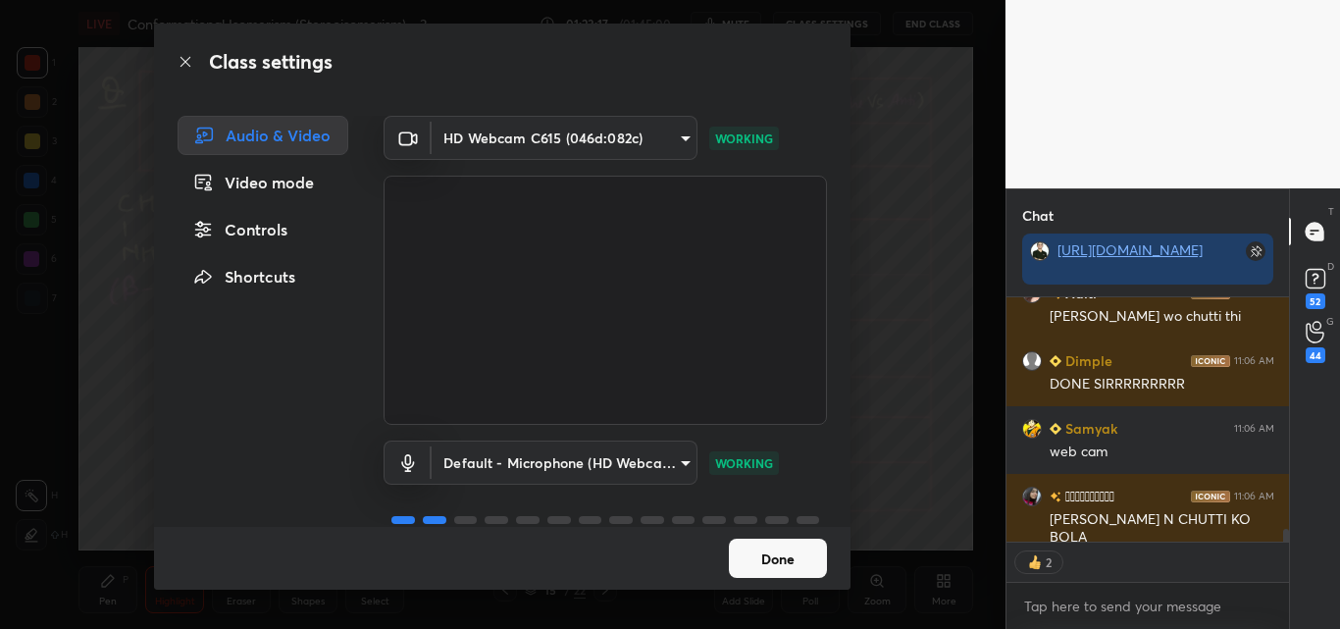
click at [760, 555] on button "Done" at bounding box center [778, 558] width 98 height 39
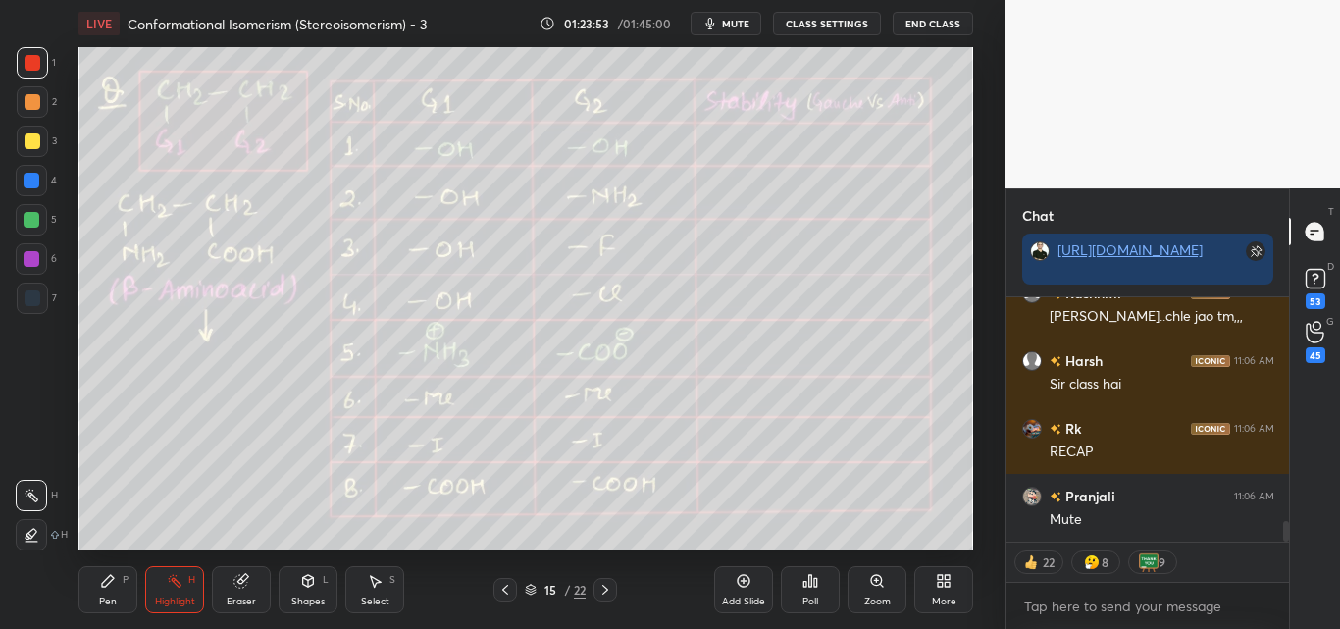
click at [821, 21] on button "CLASS SETTINGS" at bounding box center [827, 24] width 108 height 24
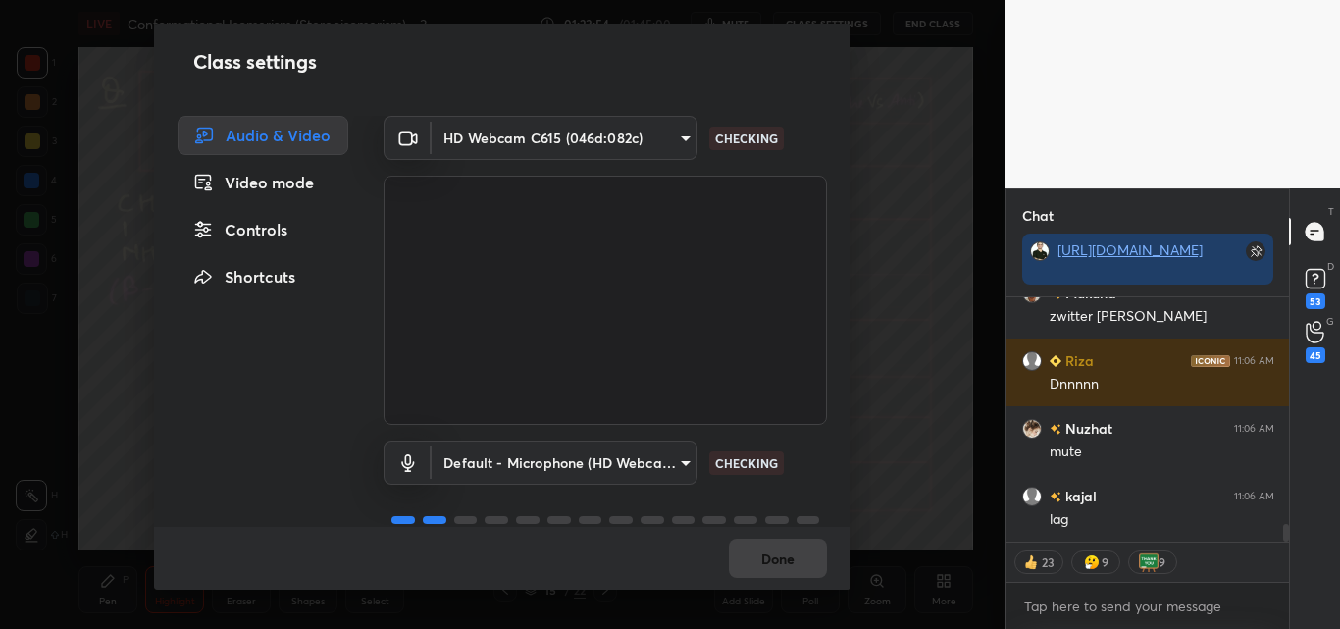
click at [558, 142] on body "1 2 3 4 5 6 7 C X Z C X Z E E Erase all H H LIVE Conformational Isomerism (Ster…" at bounding box center [670, 314] width 1340 height 629
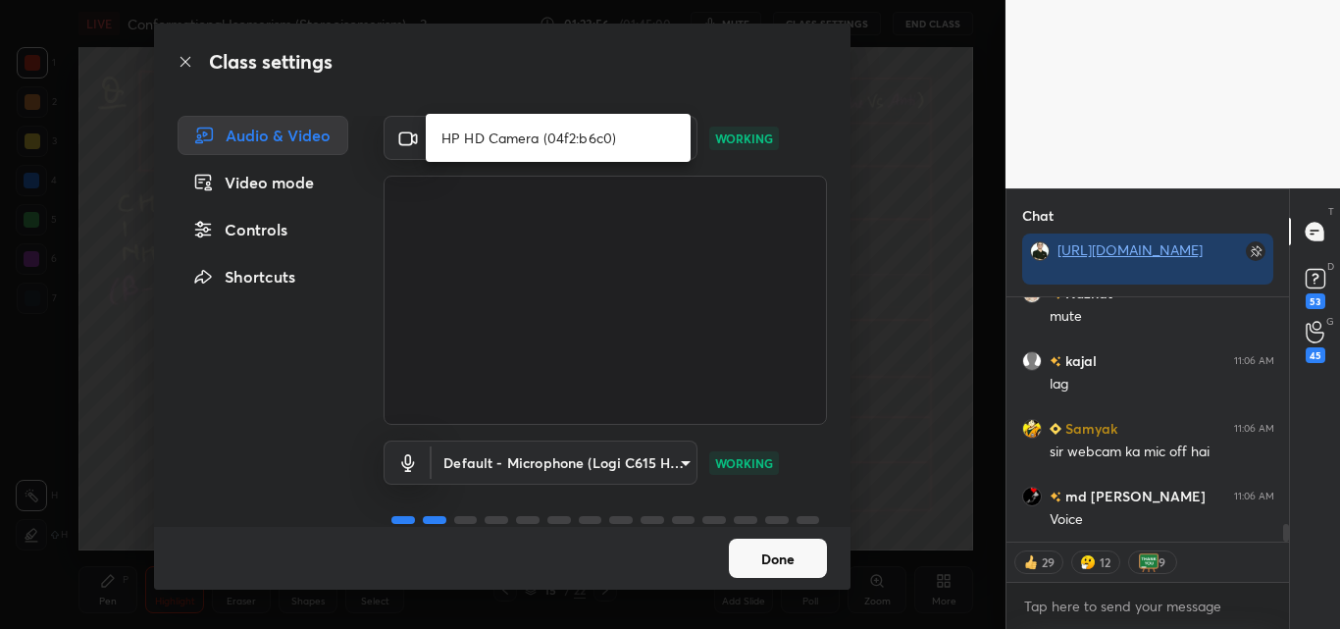
type textarea "x"
click at [558, 144] on li "HP HD Camera (04f2:b6c0)" at bounding box center [558, 138] width 265 height 32
type input "dd2845662ea788c98c31024a8c1f45708ff977a2b15c694ecb36d44bac7eccc3"
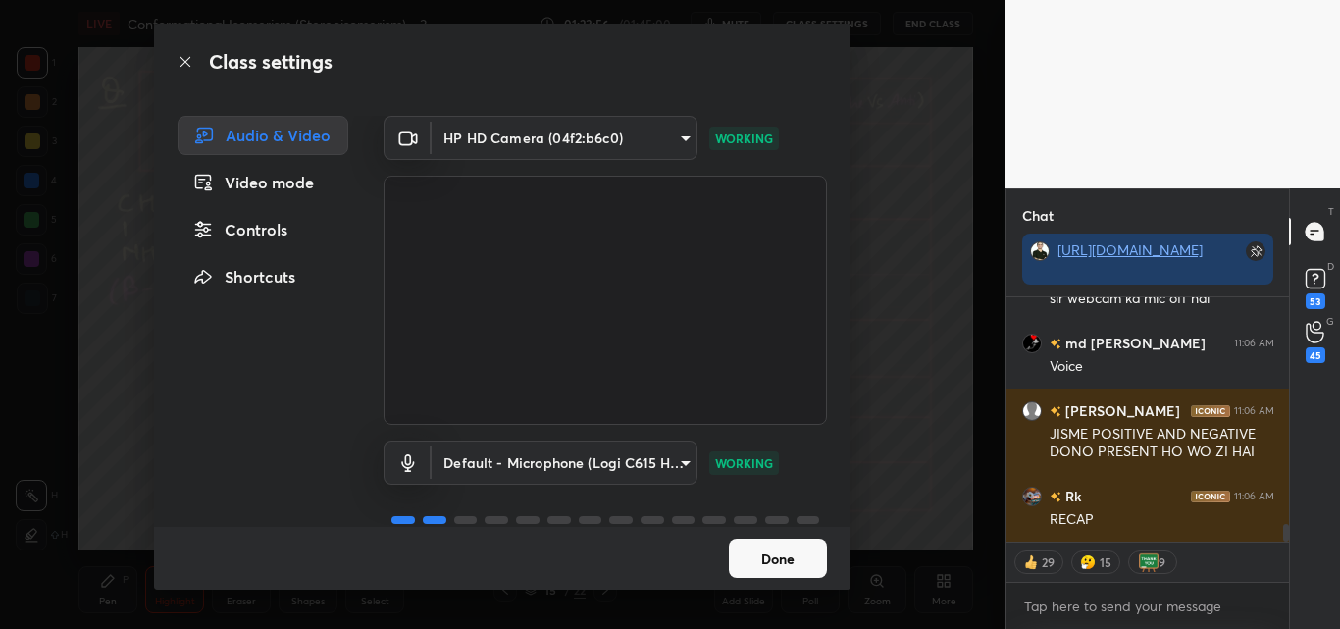
click at [558, 144] on body "1 2 3 4 5 6 7 C X Z C X Z E E Erase all H H LIVE Conformational Isomerism (Ster…" at bounding box center [670, 314] width 1340 height 629
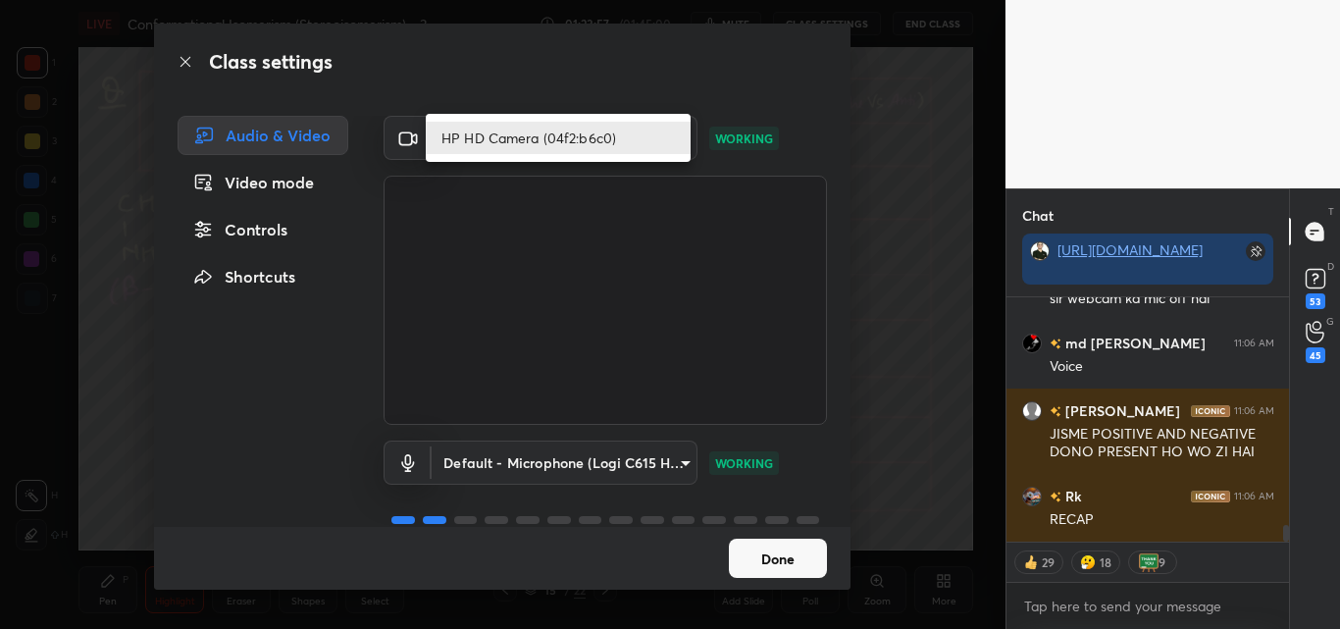
click at [558, 144] on li "HP HD Camera (04f2:b6c0)" at bounding box center [558, 138] width 265 height 32
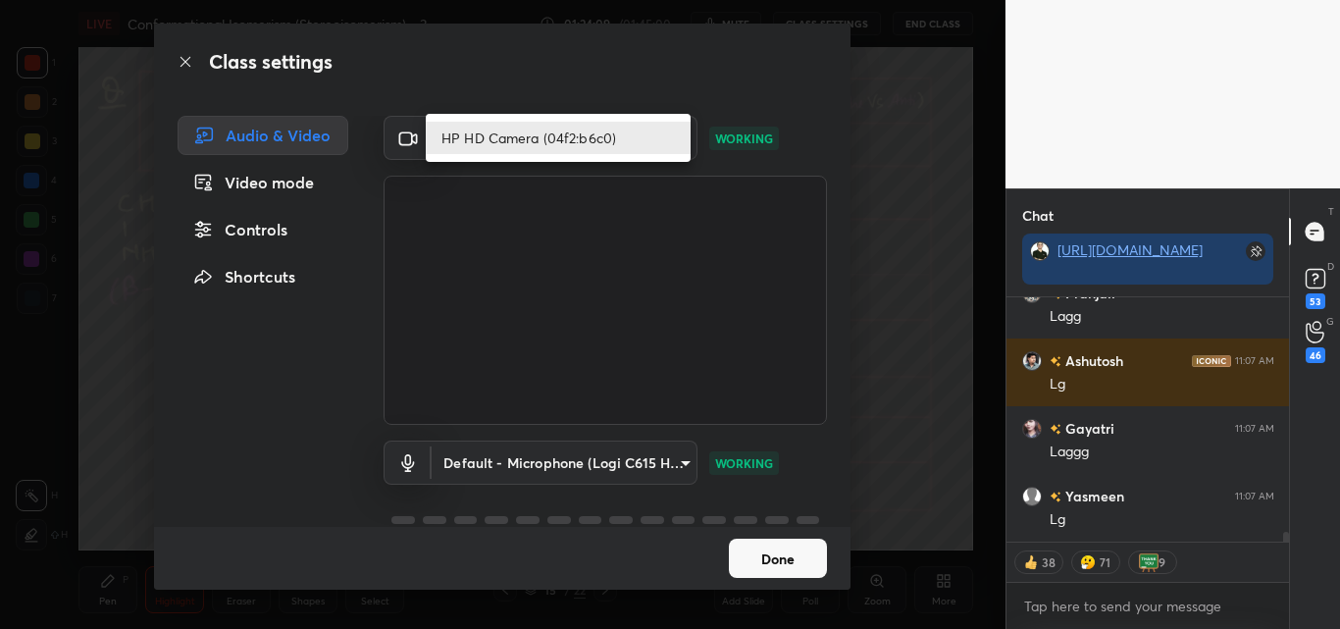
click at [611, 144] on body "1 2 3 4 5 6 7 C X Z C X Z E E Erase all H H LIVE Conformational Isomerism (Ster…" at bounding box center [670, 314] width 1340 height 629
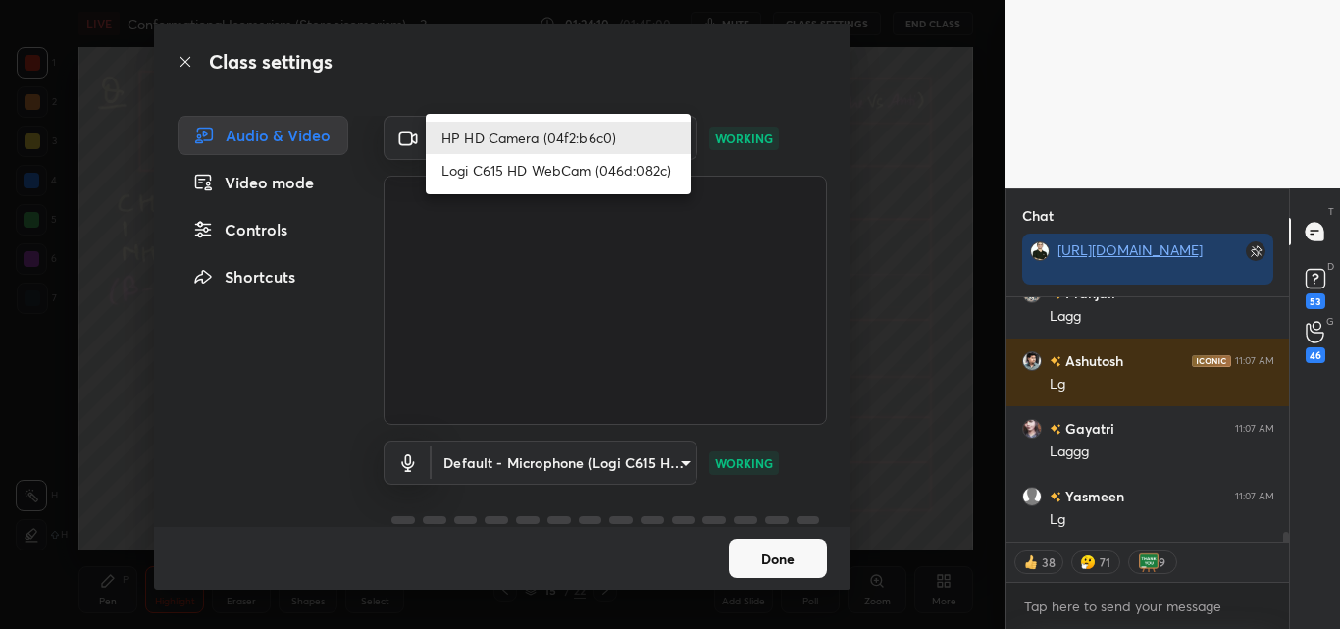
type textarea "x"
click at [611, 168] on li "Logi C615 HD WebCam (046d:082c)" at bounding box center [558, 170] width 265 height 32
type input "682908c0c5c837a7b827bafa98906fe6f96a204251d79f2c25315d2851cc9d15"
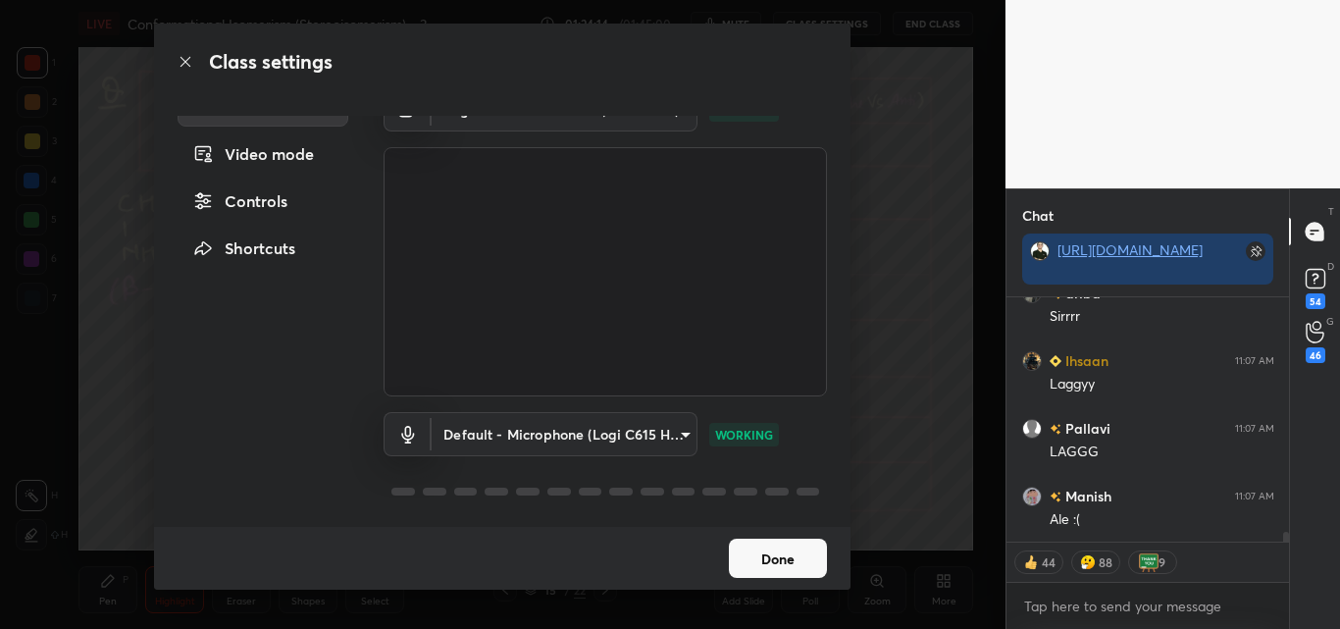
click at [642, 431] on body "1 2 3 4 5 6 7 C X Z C X Z E E Erase all H H LIVE Conformational Isomerism (Ster…" at bounding box center [670, 314] width 1340 height 629
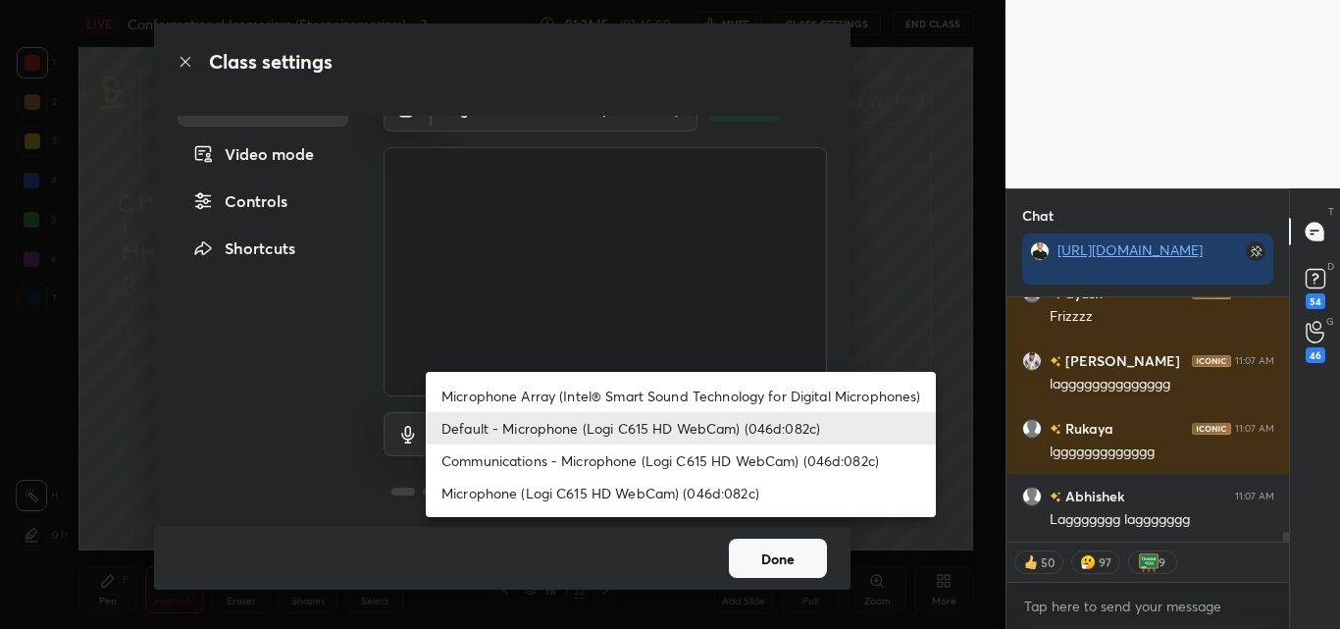
click at [637, 429] on li "Default - Microphone (Logi C615 HD WebCam) (046d:082c)" at bounding box center [681, 428] width 510 height 32
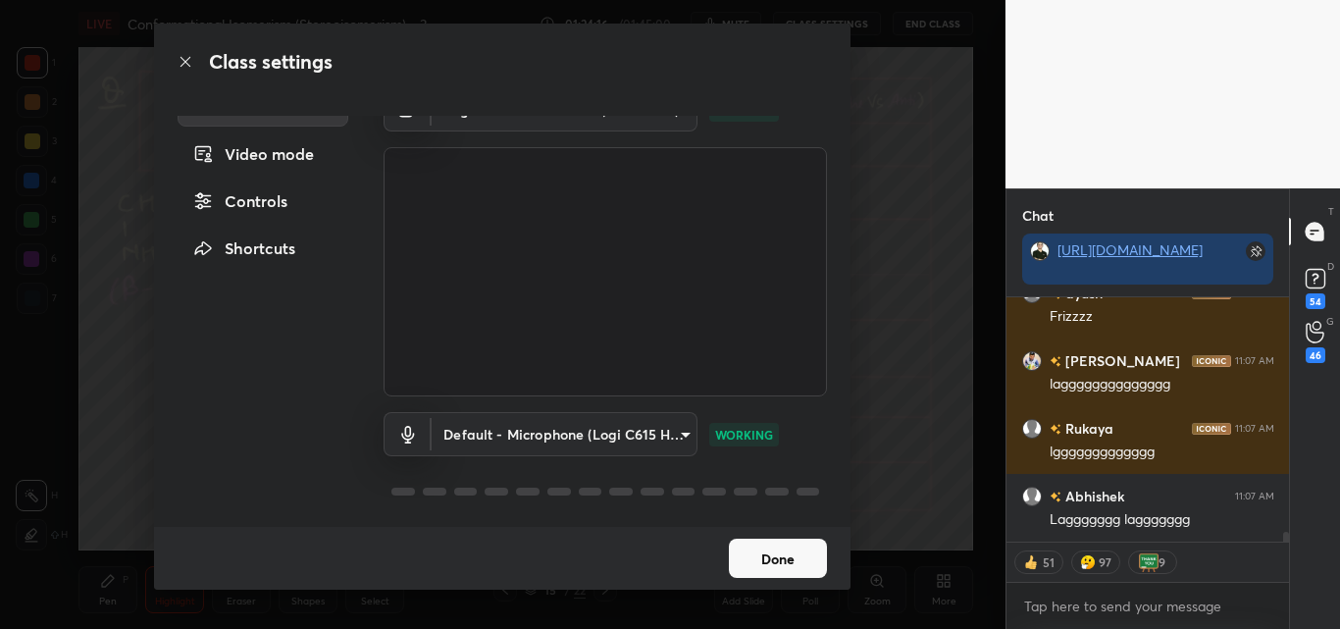
click at [742, 546] on button "Done" at bounding box center [778, 558] width 98 height 39
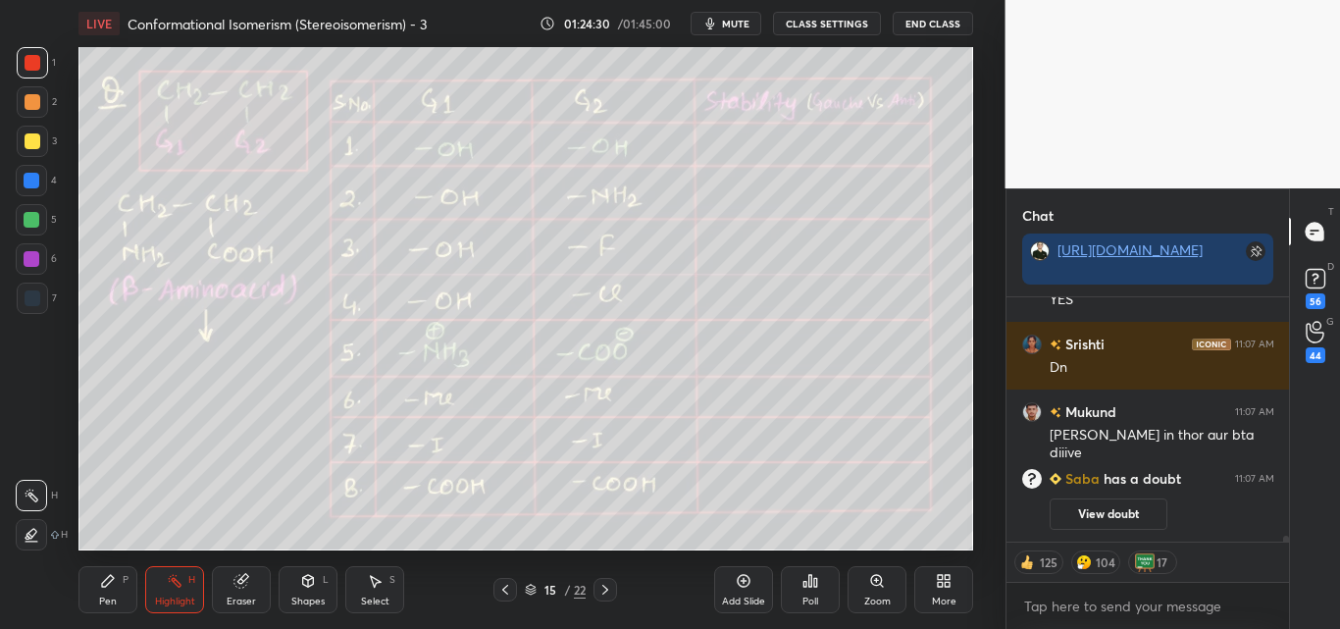
type textarea "x"
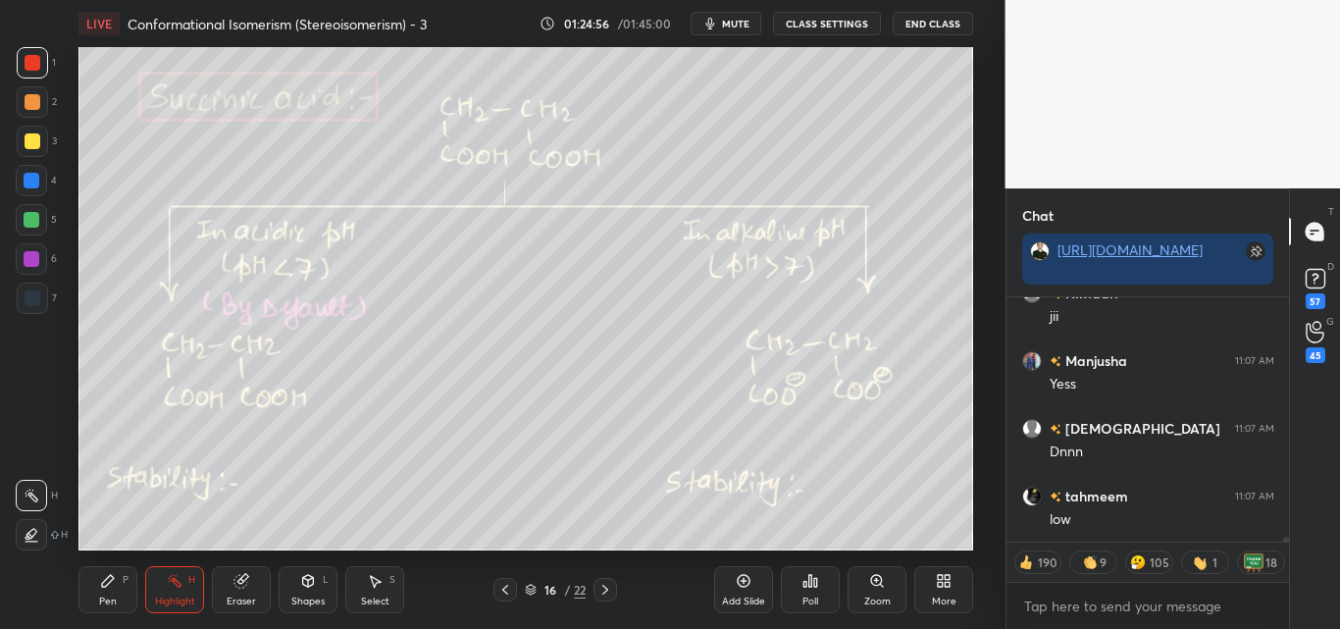
click at [178, 590] on div "Highlight H" at bounding box center [174, 589] width 59 height 47
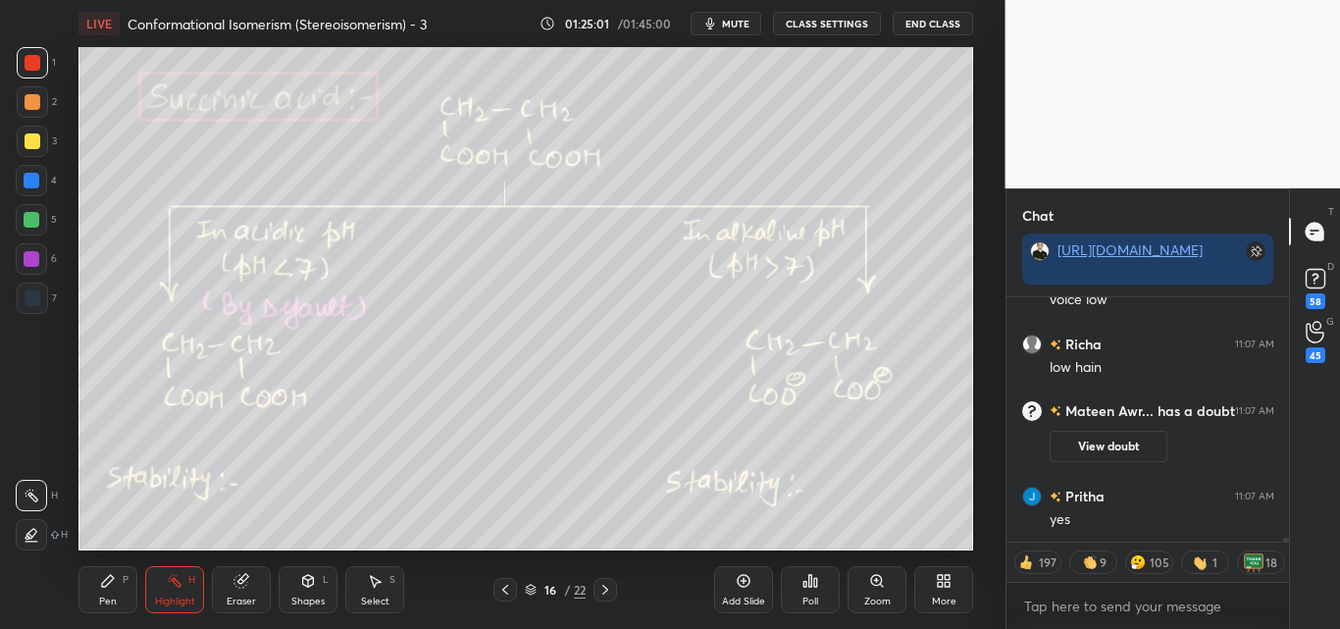
click at [95, 591] on div "Pen P" at bounding box center [107, 589] width 59 height 47
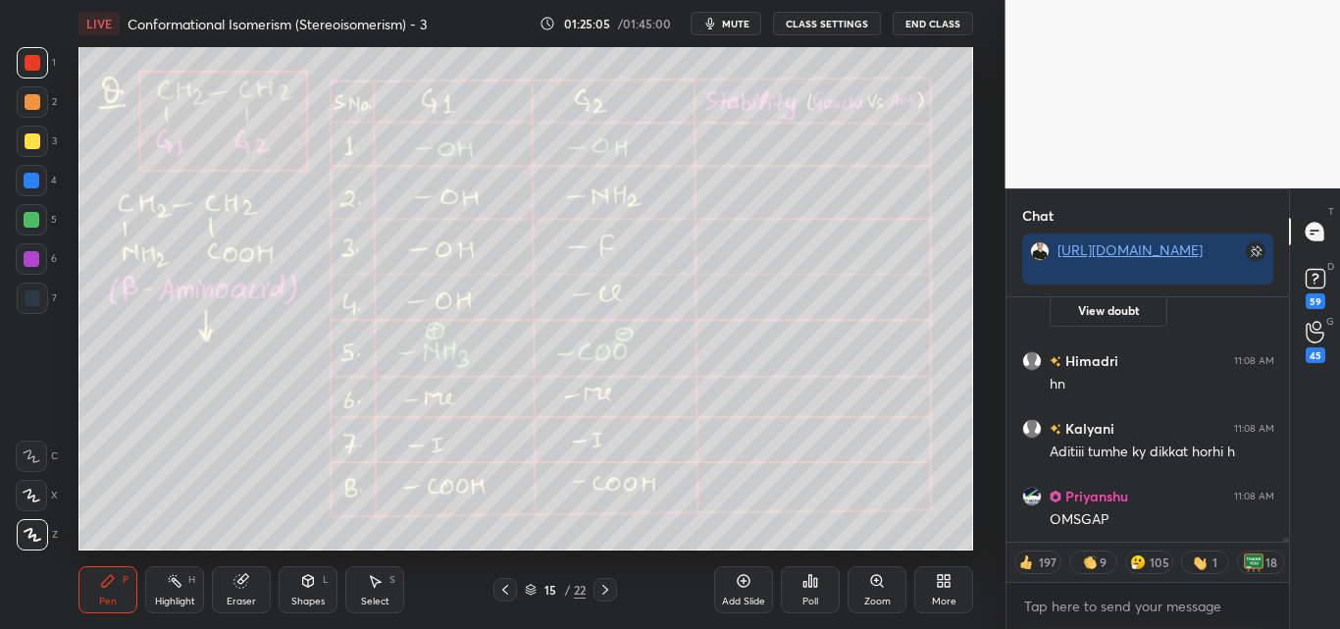
click at [835, 597] on div "Poll" at bounding box center [810, 590] width 59 height 110
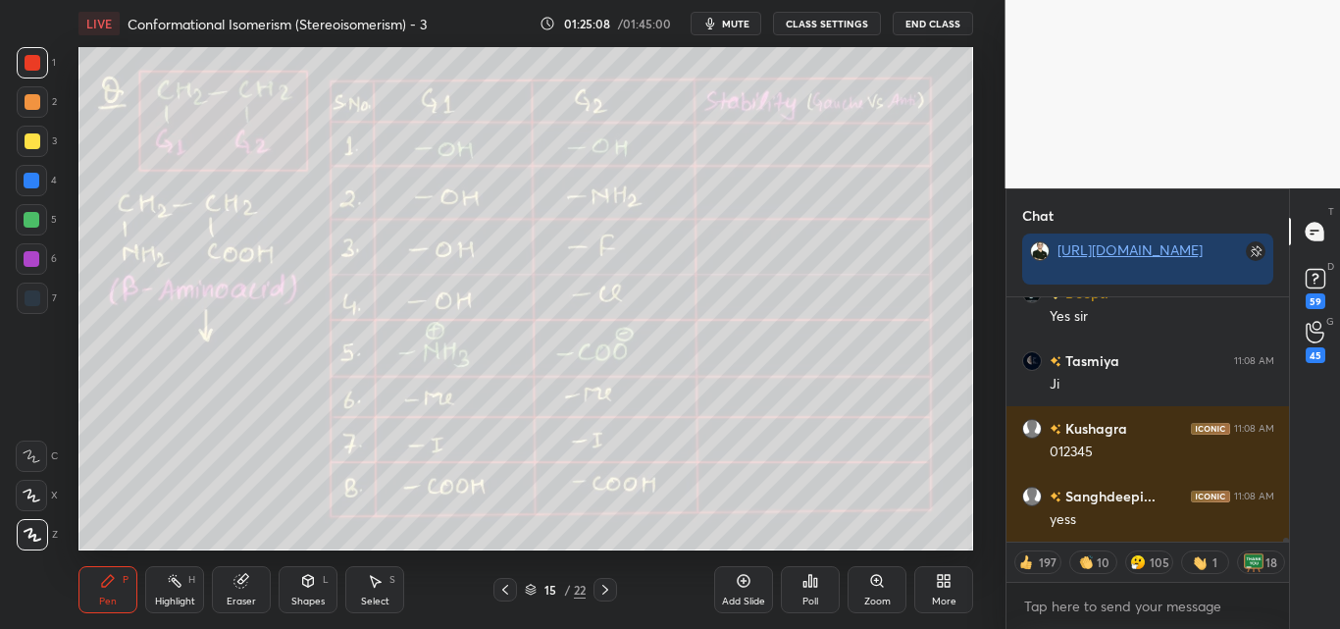
click at [748, 590] on div "Add Slide" at bounding box center [743, 589] width 59 height 47
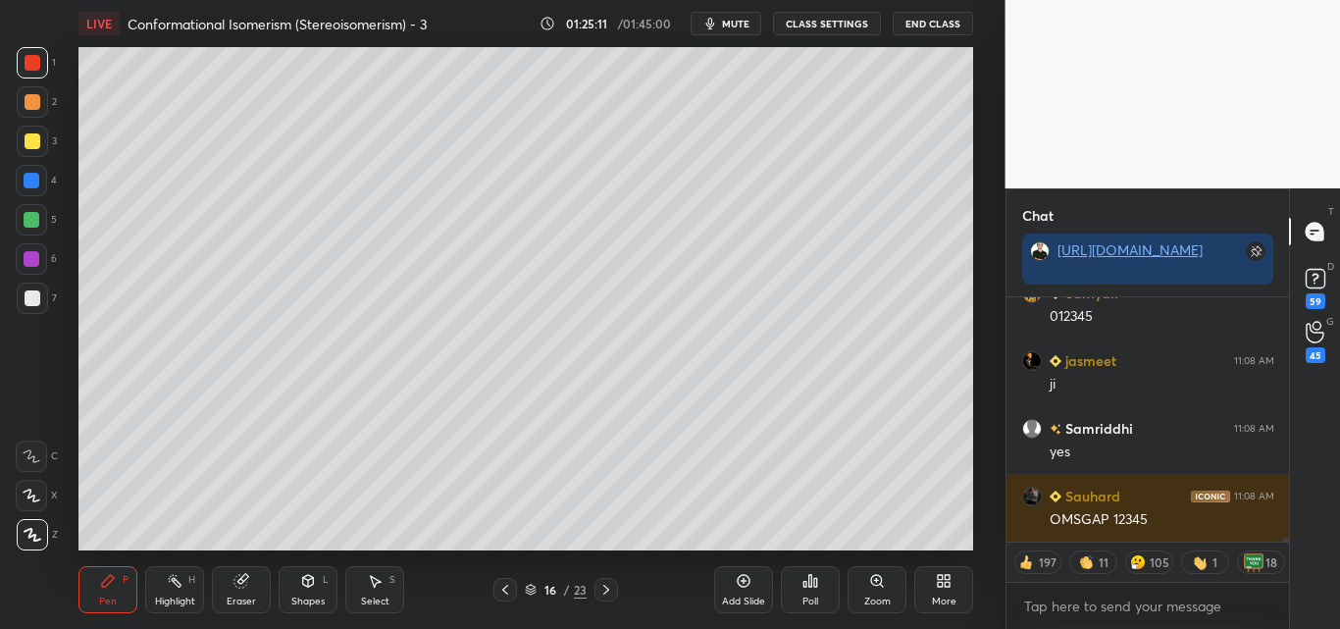
click at [27, 145] on div at bounding box center [33, 141] width 16 height 16
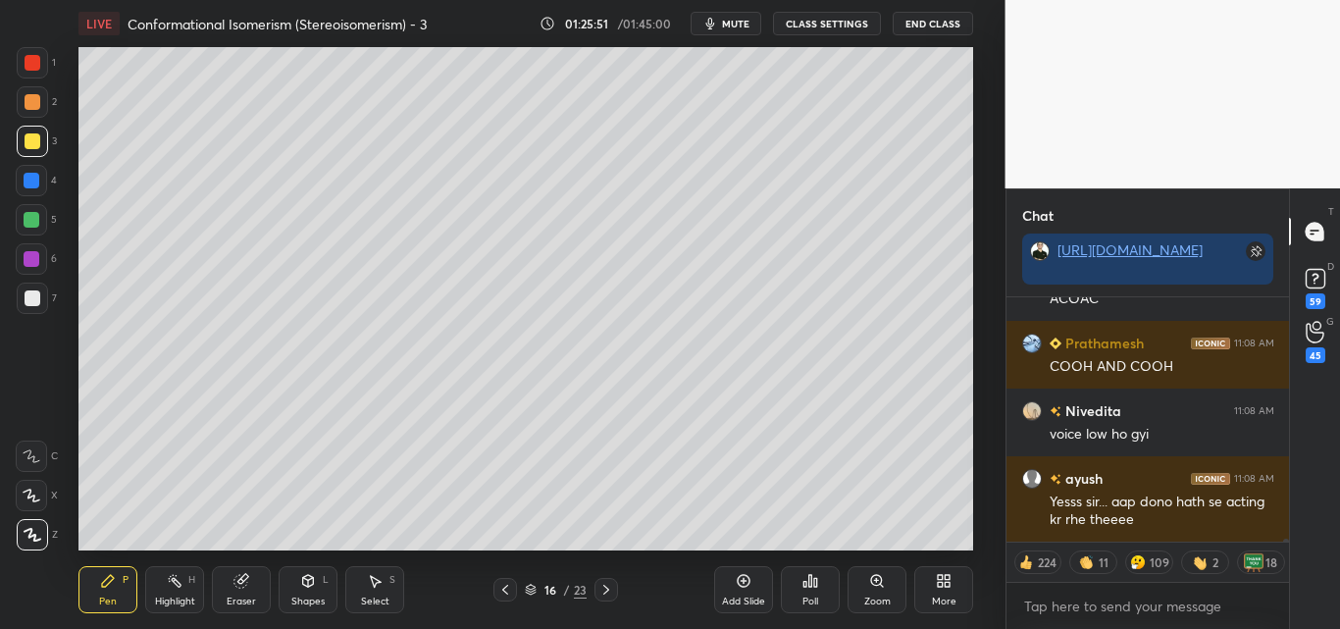
drag, startPoint x: 178, startPoint y: 590, endPoint x: 180, endPoint y: 557, distance: 32.4
click at [180, 590] on div "Highlight H" at bounding box center [174, 589] width 59 height 47
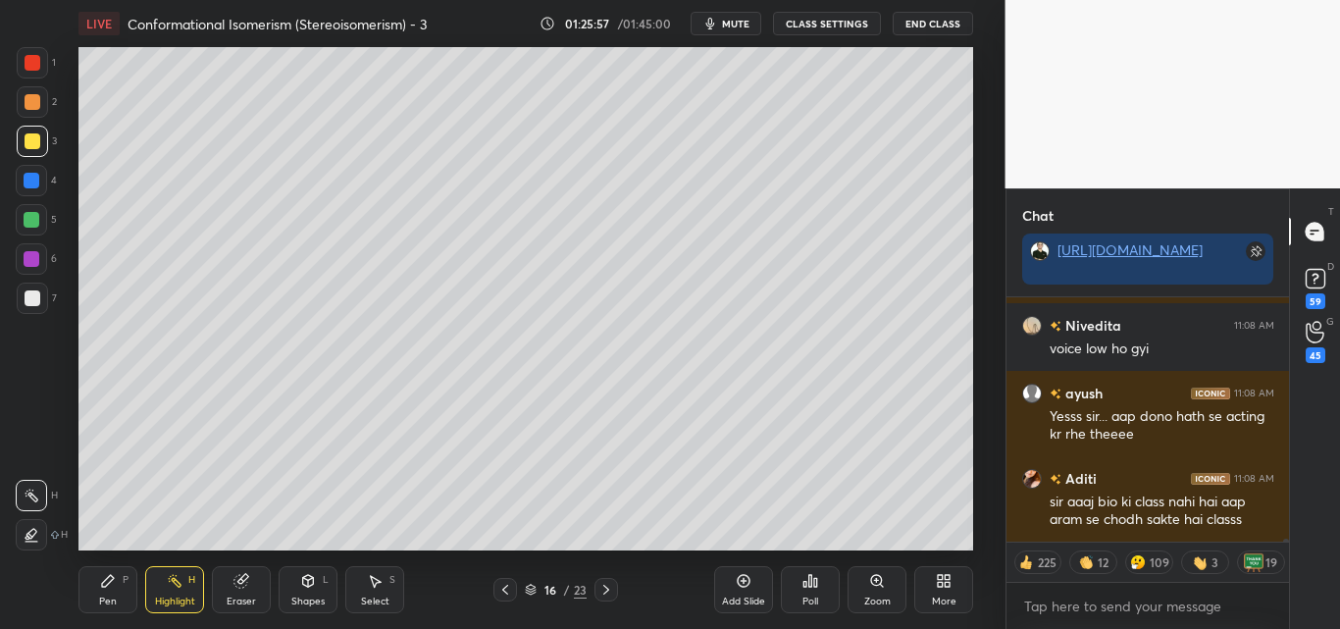
click at [32, 216] on div at bounding box center [32, 220] width 16 height 16
drag, startPoint x: 104, startPoint y: 578, endPoint x: 119, endPoint y: 556, distance: 26.1
click at [106, 578] on icon at bounding box center [108, 581] width 16 height 16
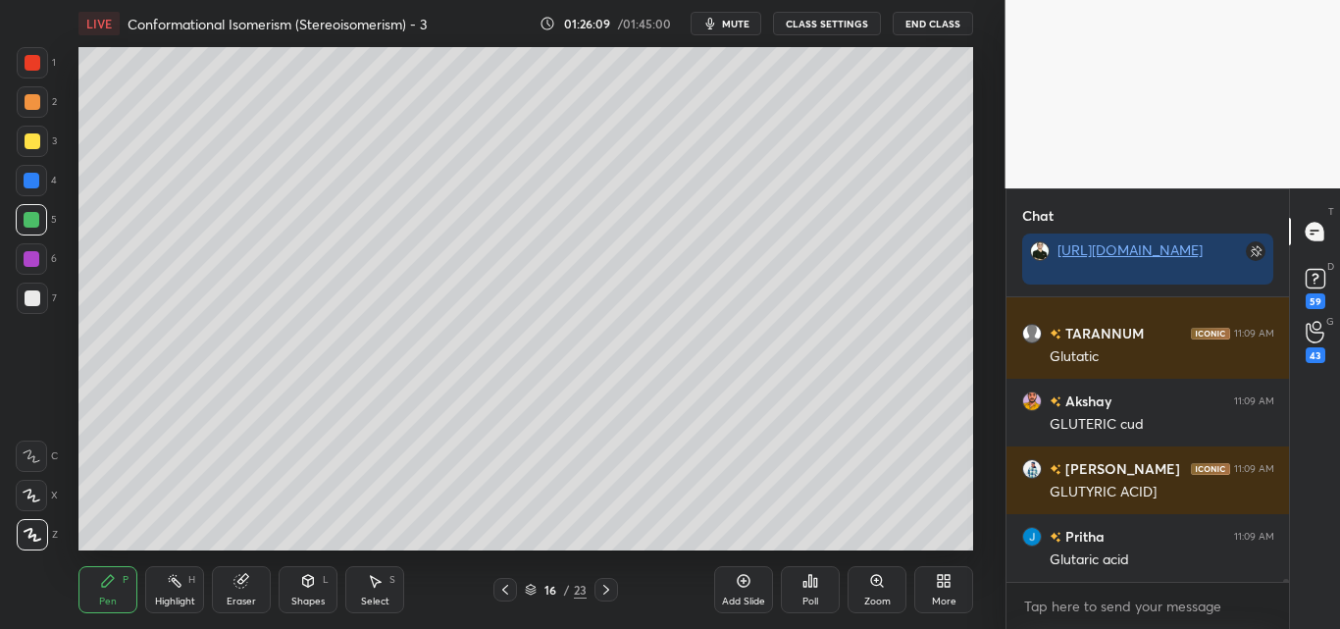
click at [26, 68] on div at bounding box center [32, 62] width 31 height 31
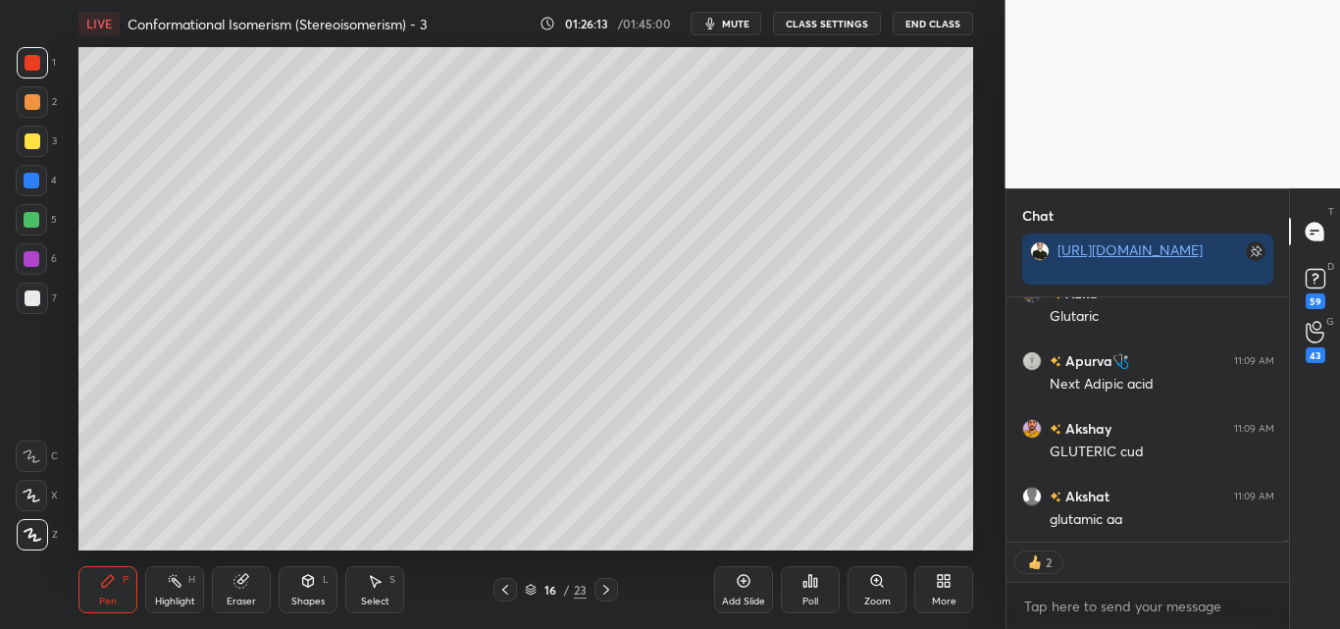
drag, startPoint x: 32, startPoint y: 220, endPoint x: 75, endPoint y: 211, distance: 43.1
click at [33, 220] on div at bounding box center [32, 220] width 16 height 16
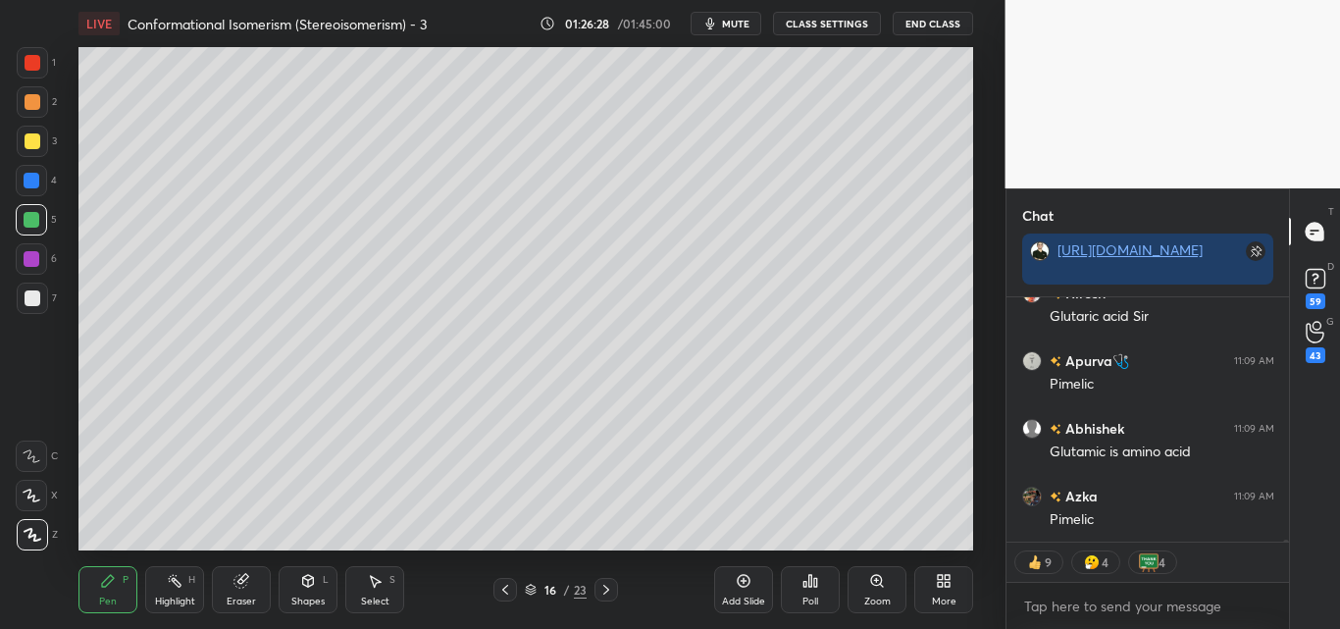
click at [37, 64] on div at bounding box center [33, 63] width 16 height 16
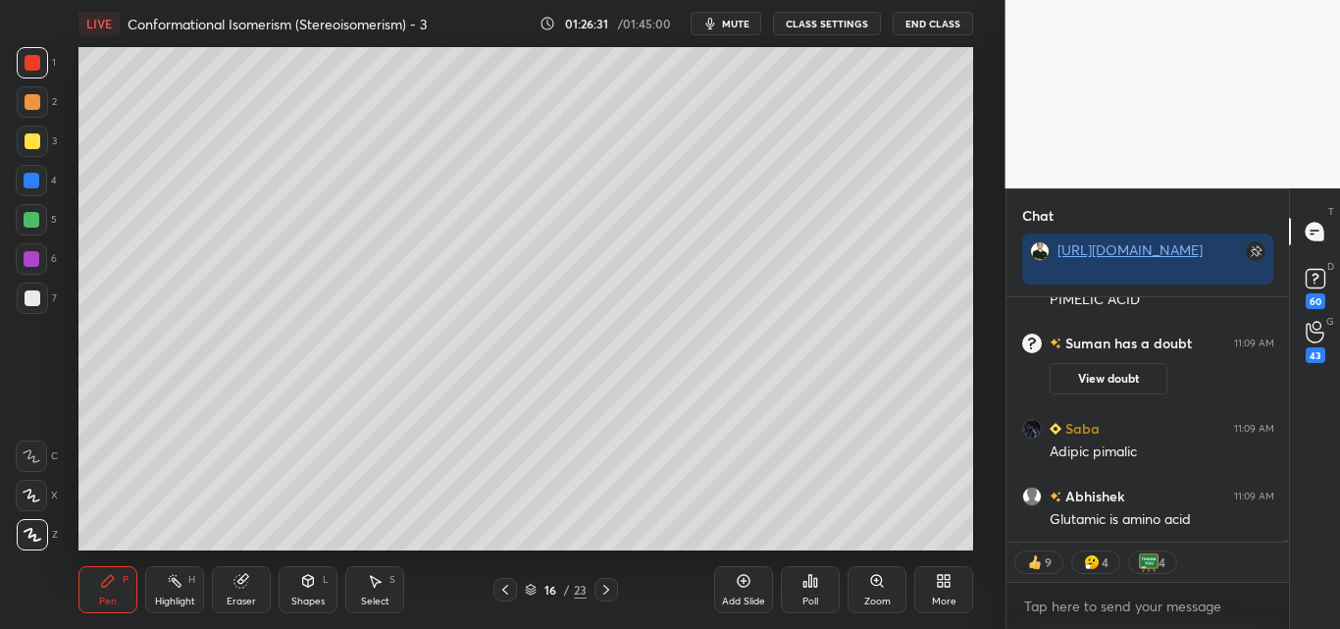
click at [35, 216] on div at bounding box center [32, 220] width 16 height 16
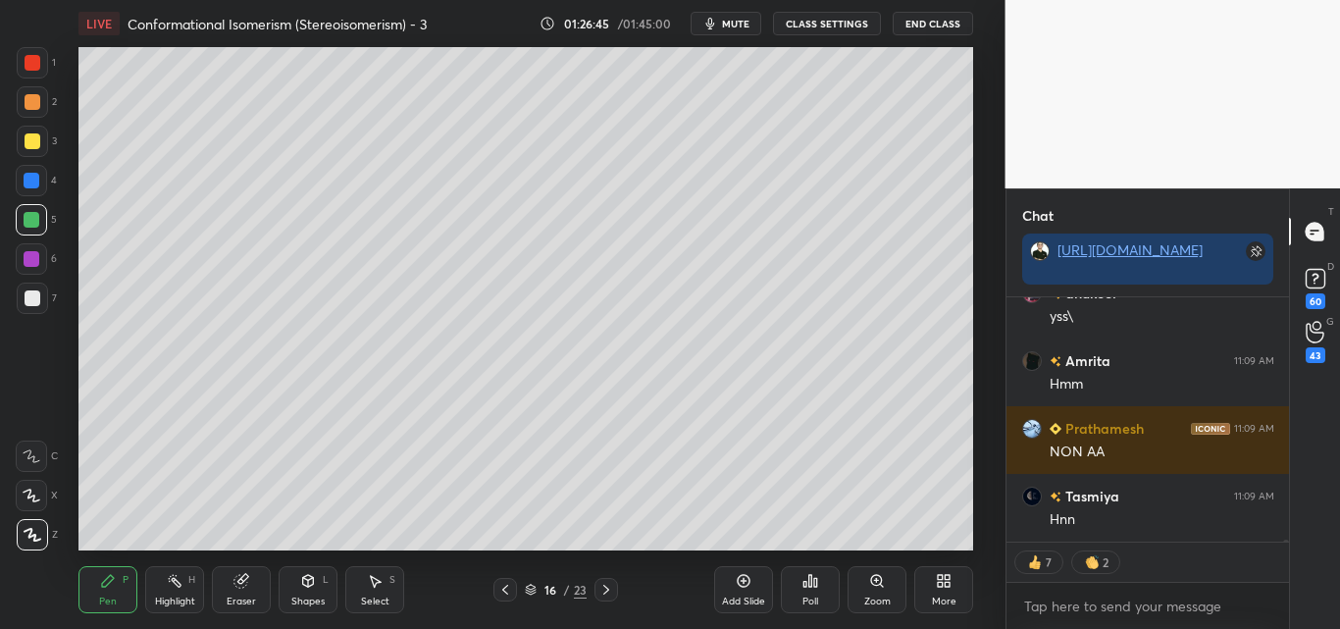
type textarea "x"
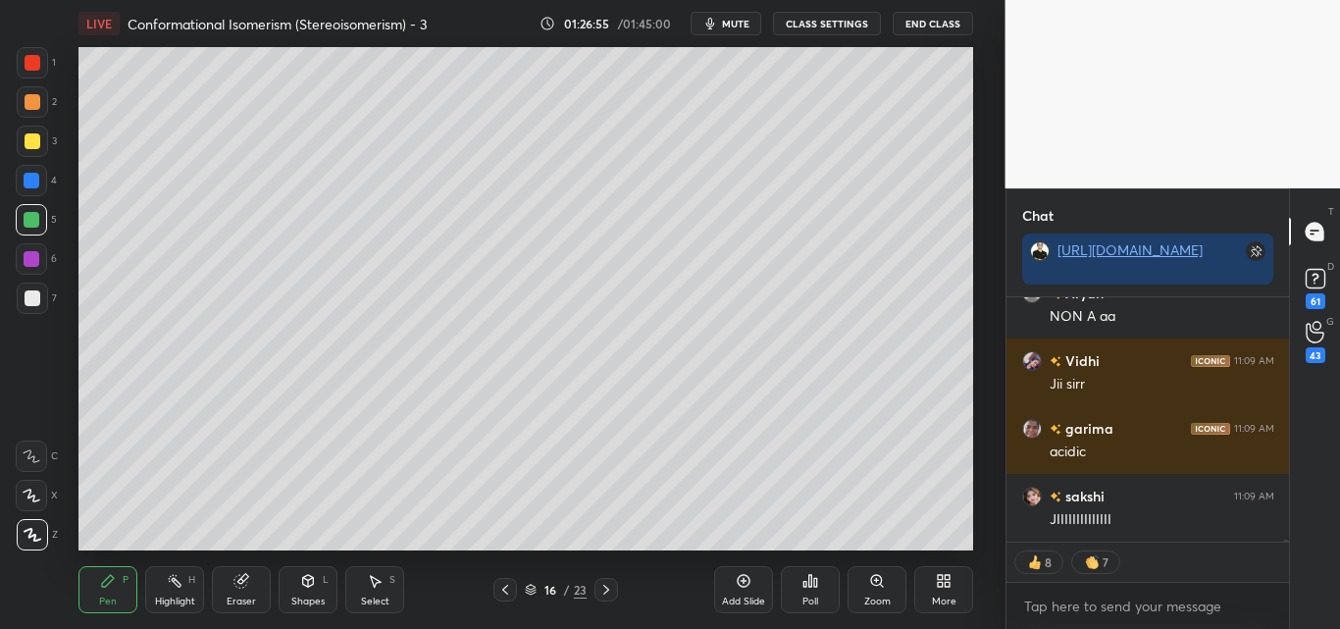
scroll to position [34051, 0]
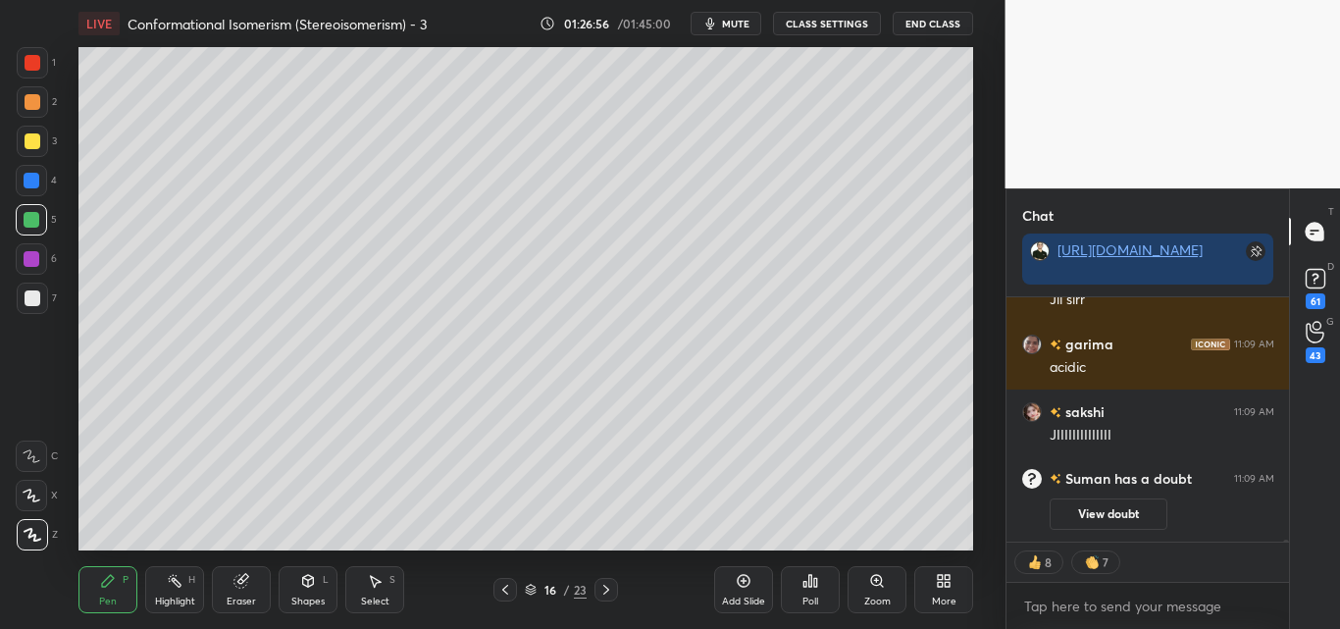
drag, startPoint x: 170, startPoint y: 600, endPoint x: 182, endPoint y: 588, distance: 17.4
click at [171, 600] on div "Highlight" at bounding box center [175, 602] width 40 height 10
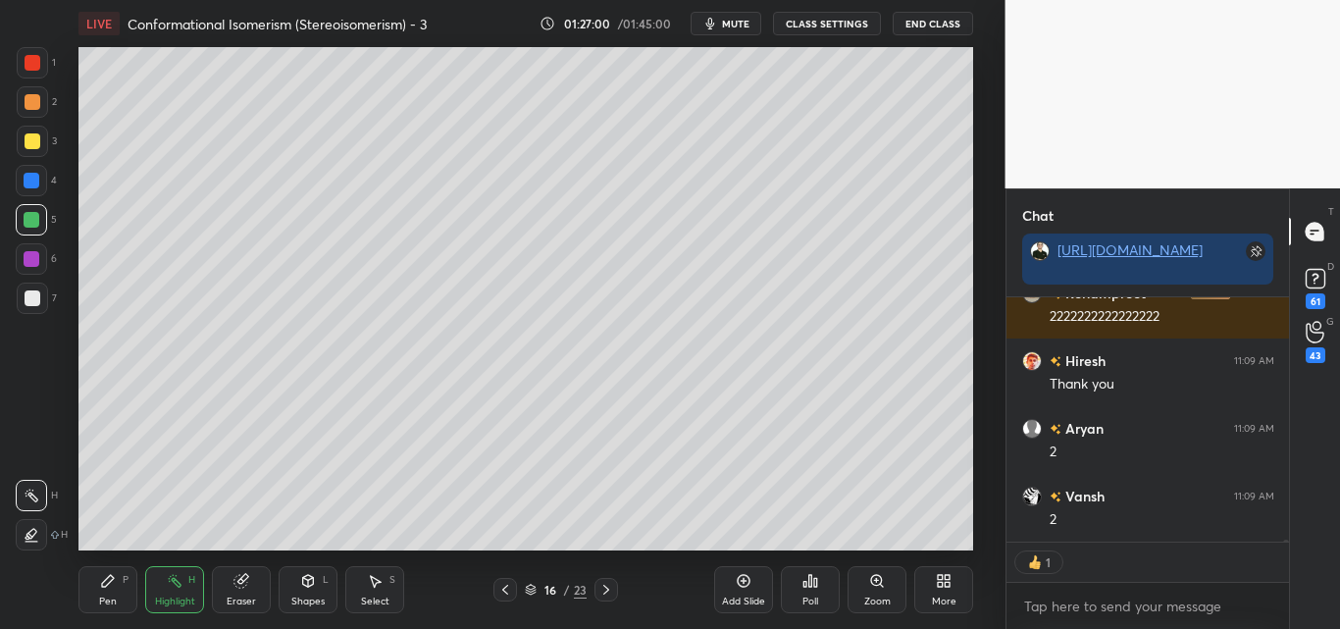
scroll to position [32635, 0]
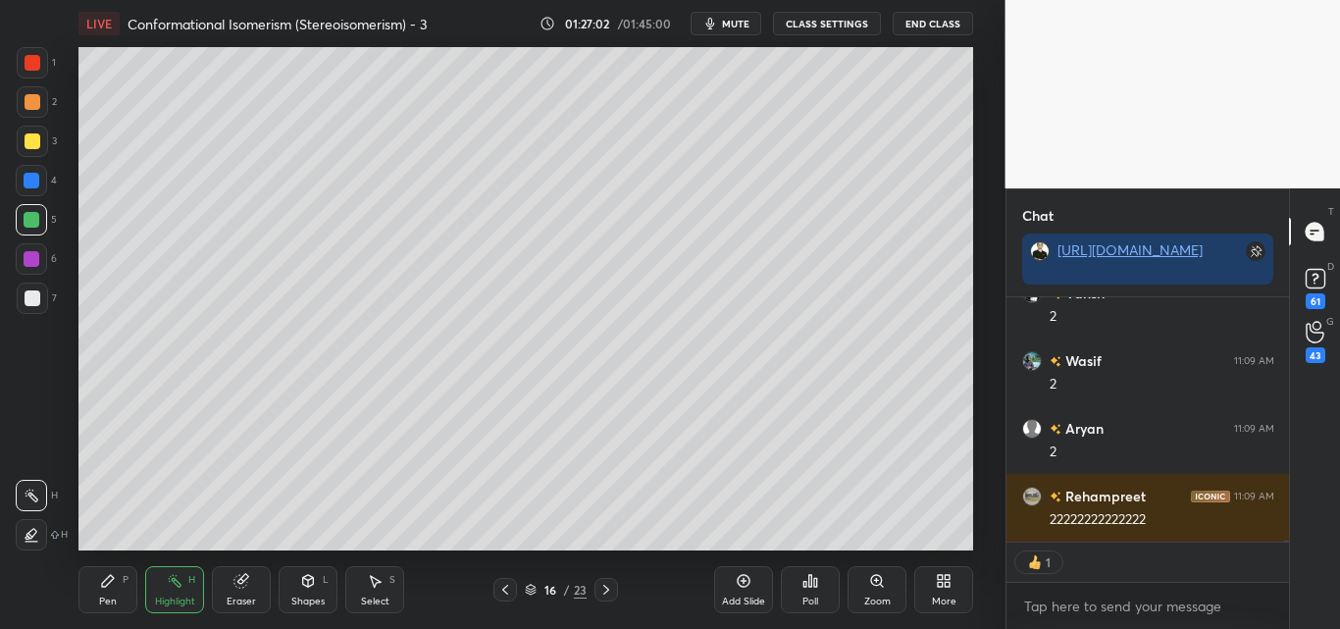
drag, startPoint x: 28, startPoint y: 61, endPoint x: 43, endPoint y: 85, distance: 28.6
click at [28, 63] on div at bounding box center [33, 63] width 16 height 16
drag, startPoint x: 252, startPoint y: 599, endPoint x: 270, endPoint y: 594, distance: 18.3
click at [251, 599] on div "Eraser" at bounding box center [241, 602] width 29 height 10
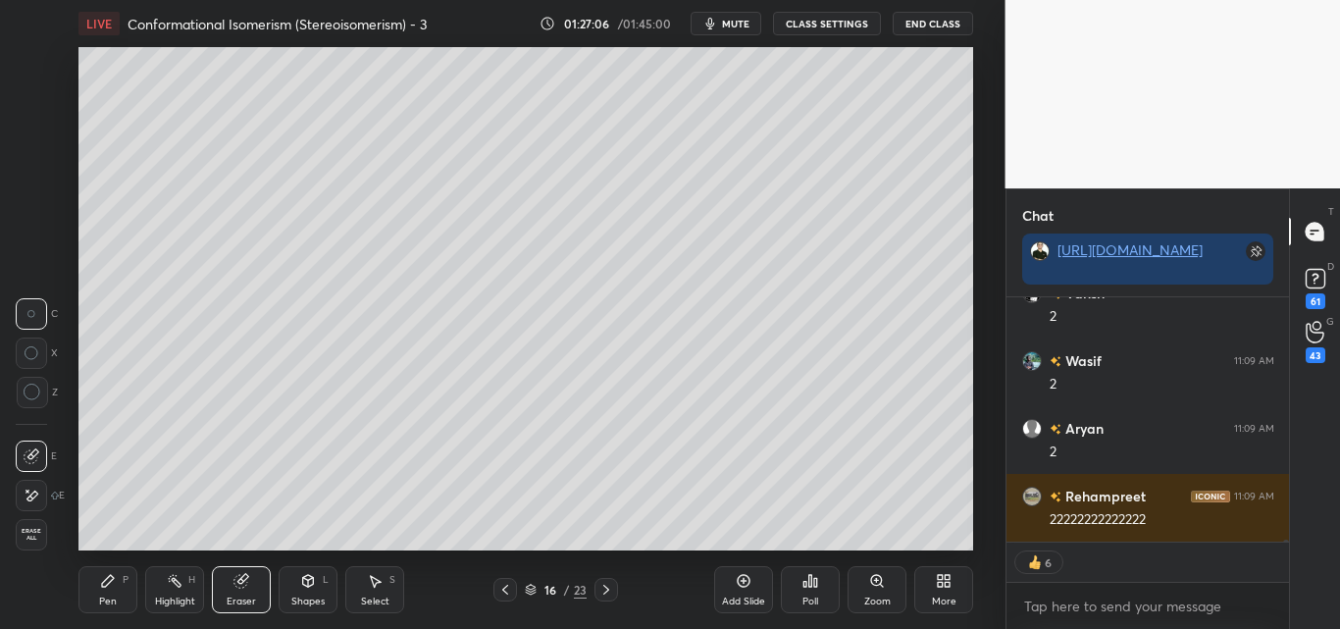
click at [101, 602] on div "Pen" at bounding box center [108, 602] width 18 height 10
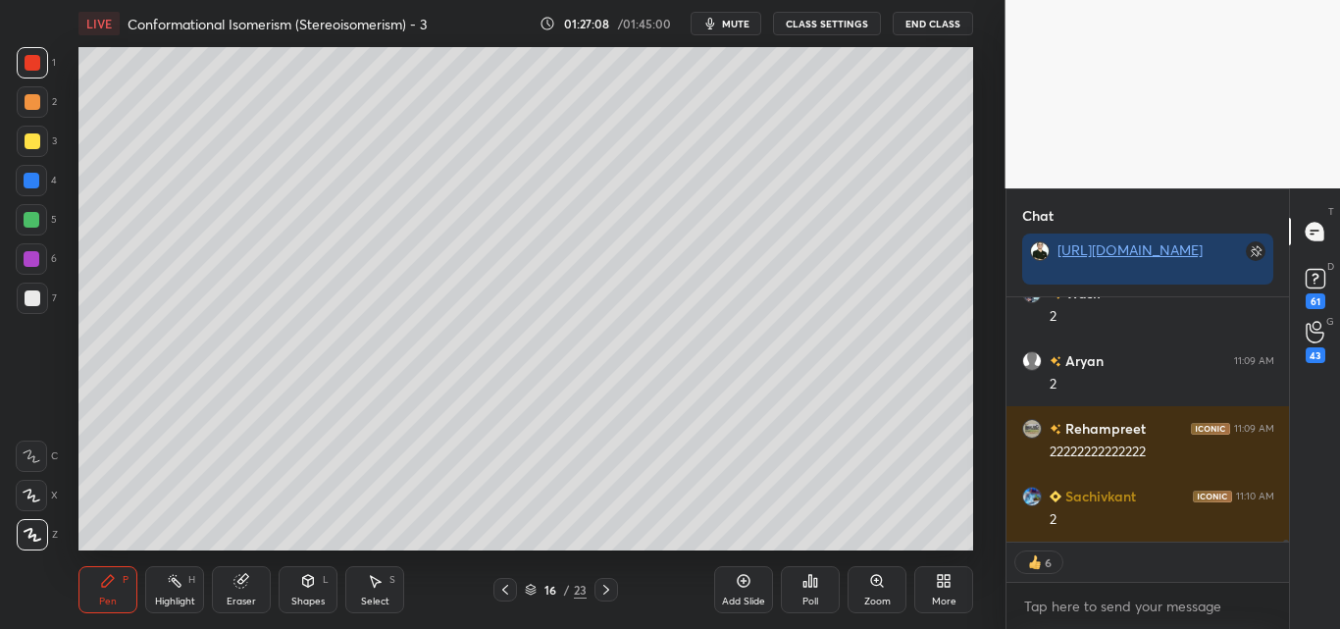
scroll to position [32750, 0]
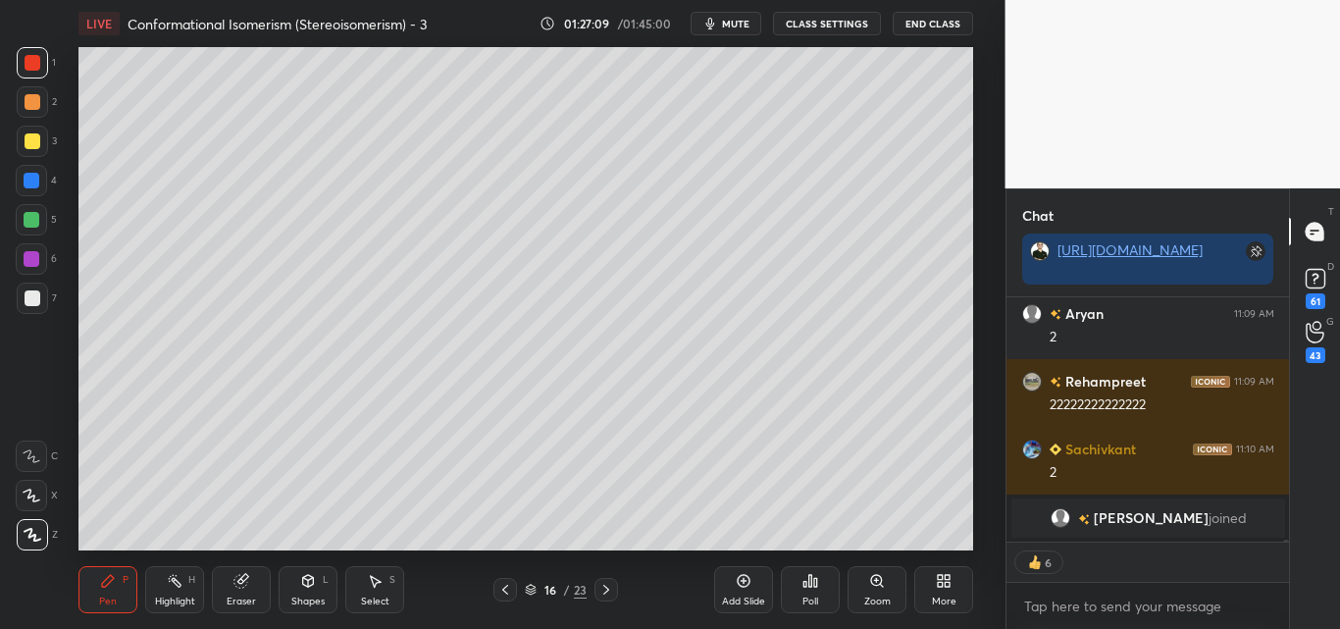
drag, startPoint x: 178, startPoint y: 599, endPoint x: 225, endPoint y: 563, distance: 58.9
click at [179, 599] on div "Highlight" at bounding box center [175, 602] width 40 height 10
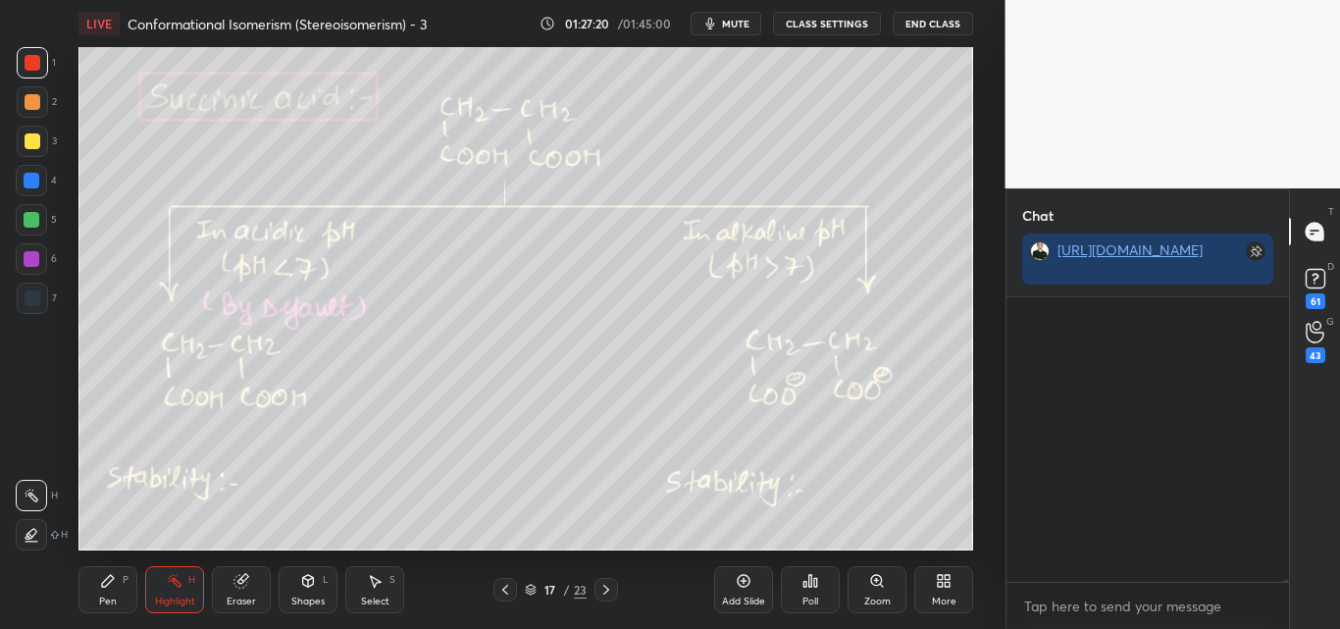
scroll to position [0, 0]
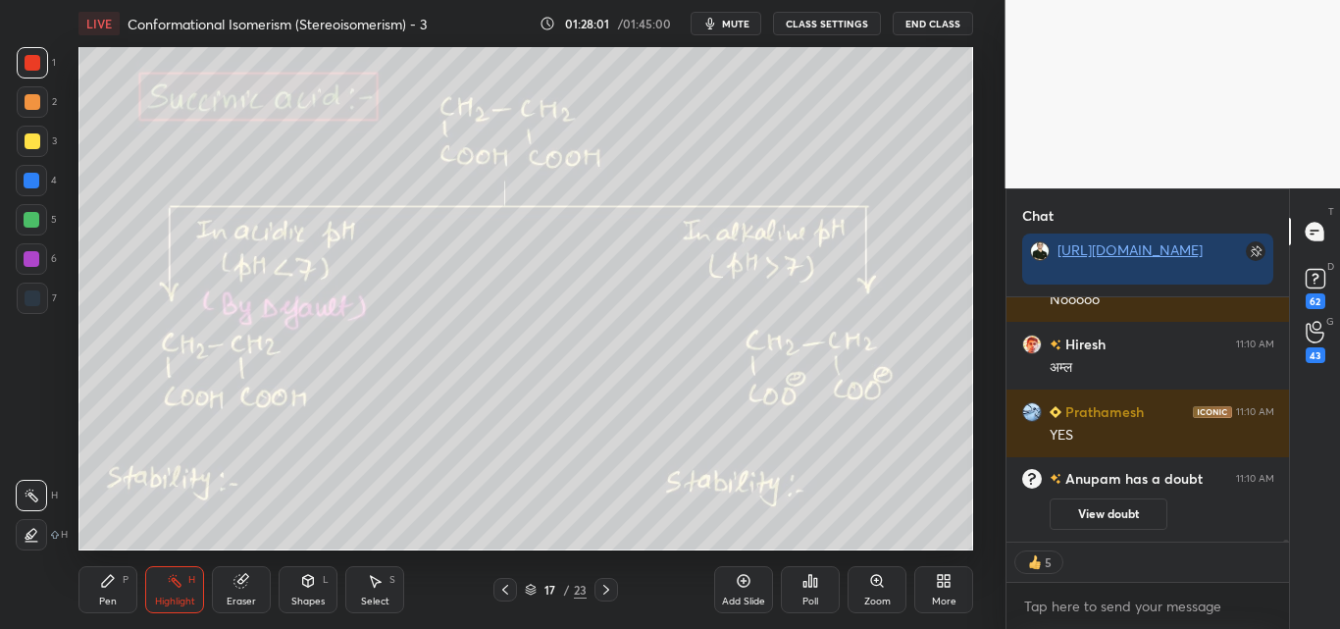
click at [115, 597] on div "Pen" at bounding box center [108, 602] width 18 height 10
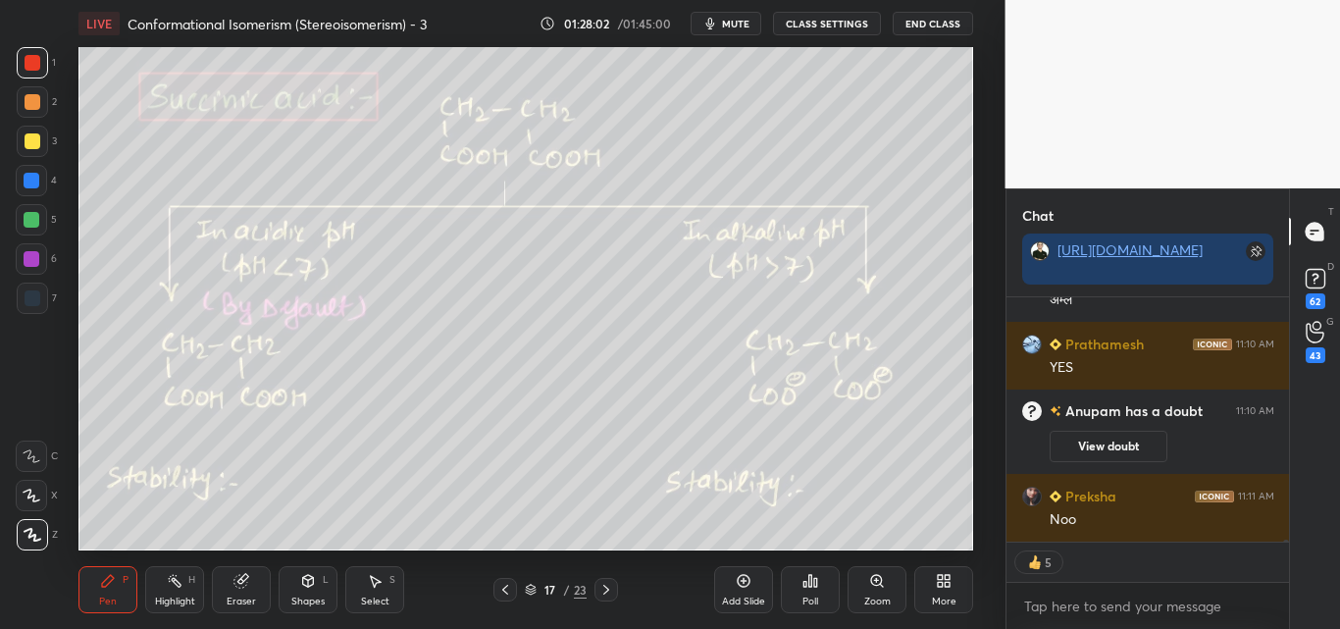
click at [36, 216] on div at bounding box center [32, 220] width 16 height 16
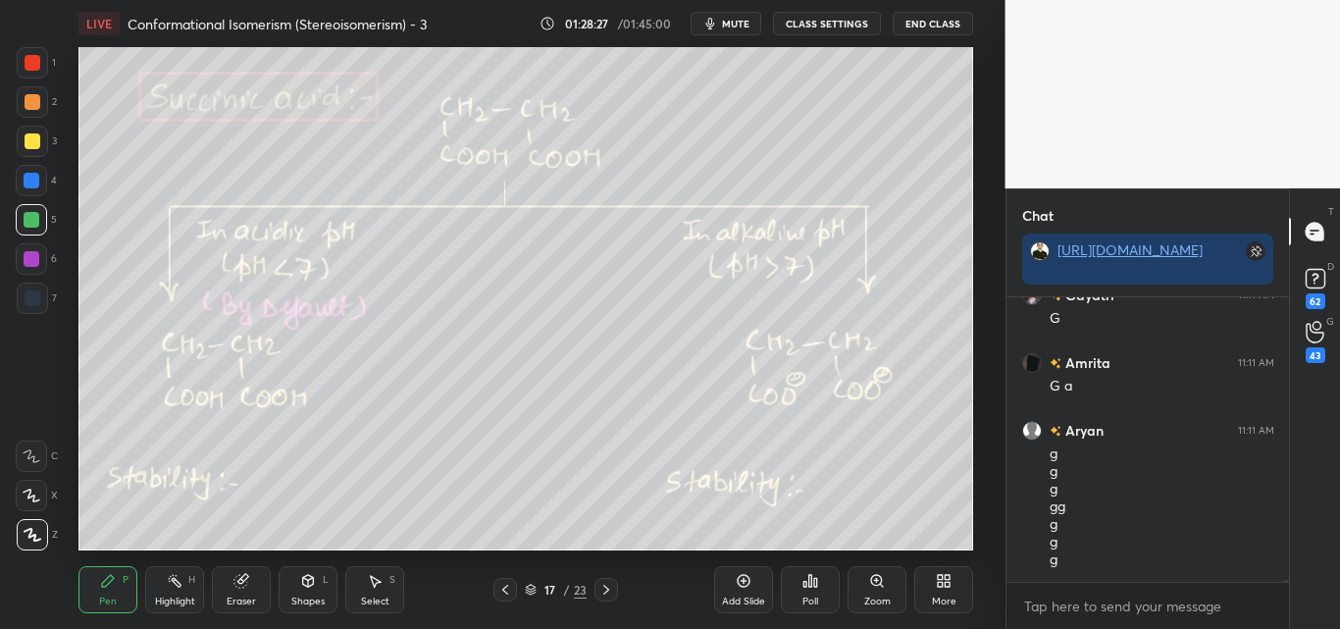
click at [167, 590] on div "Highlight H" at bounding box center [174, 589] width 59 height 47
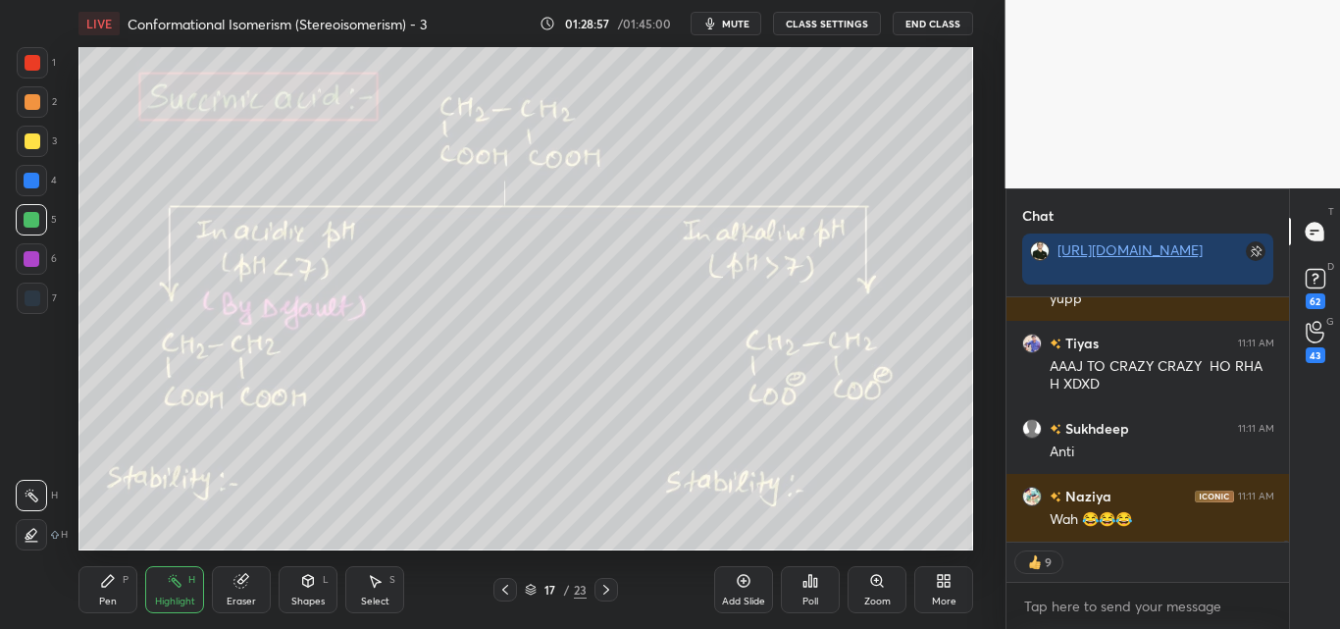
click at [105, 592] on div "Pen P" at bounding box center [107, 589] width 59 height 47
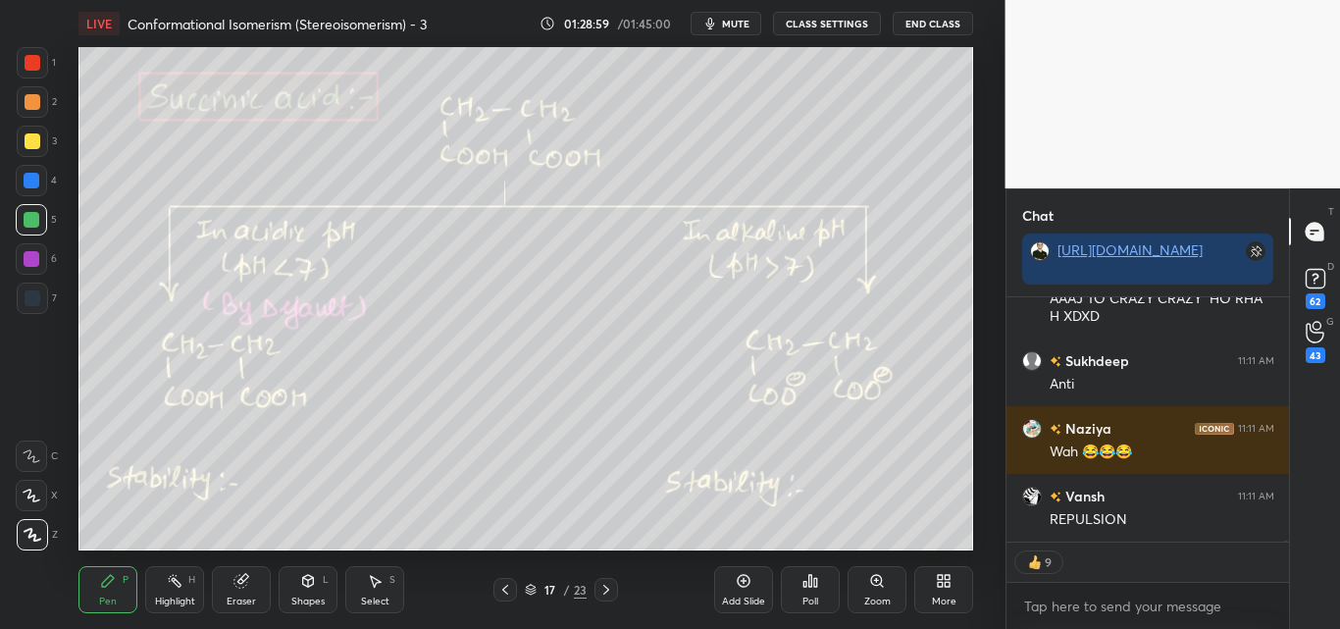
click at [31, 181] on div at bounding box center [32, 181] width 16 height 16
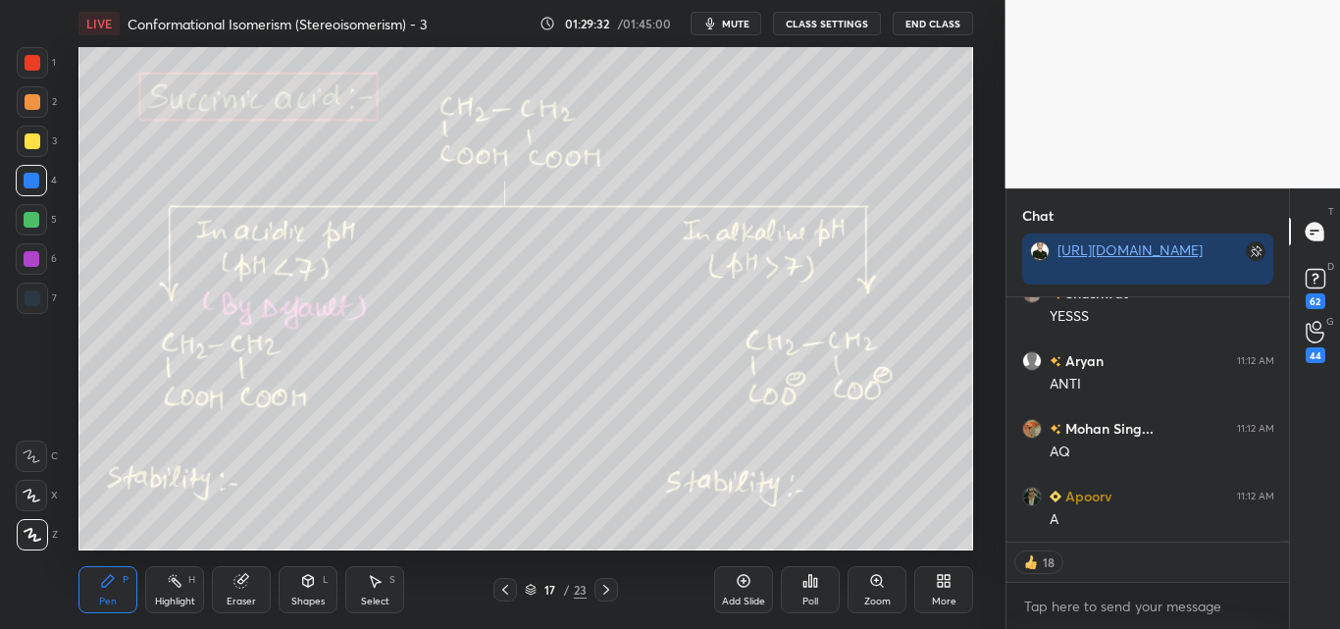
click at [26, 211] on div at bounding box center [31, 219] width 31 height 31
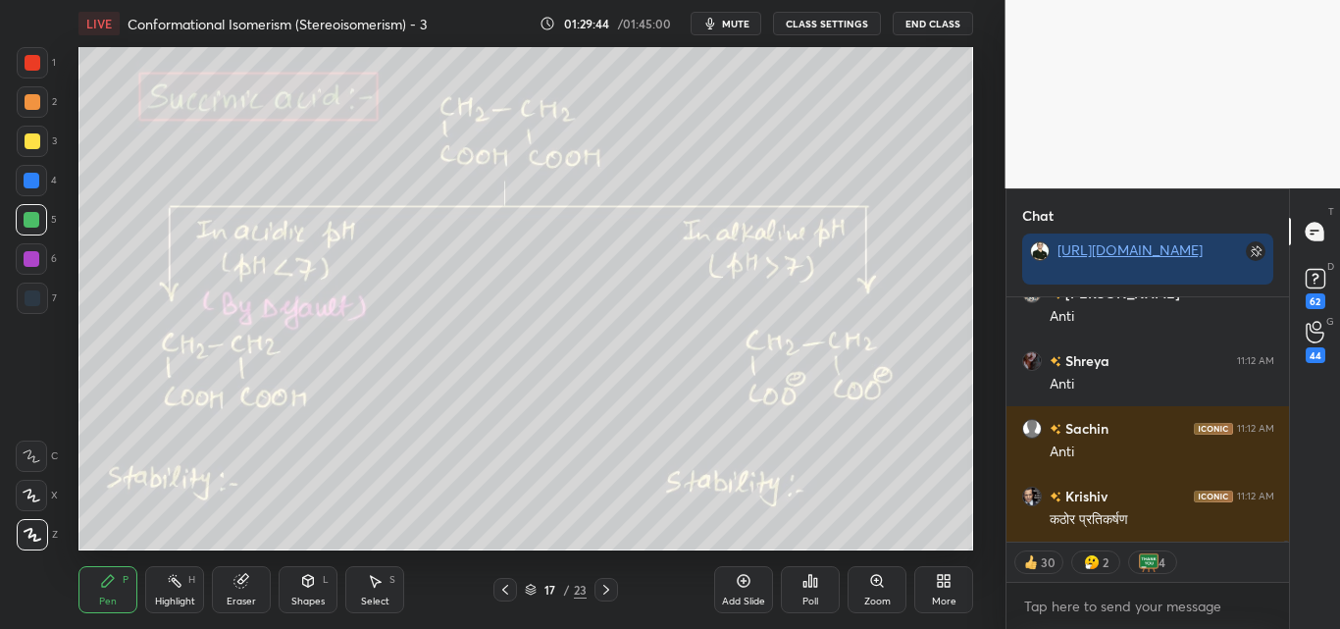
click at [147, 585] on div "Highlight H" at bounding box center [174, 589] width 59 height 47
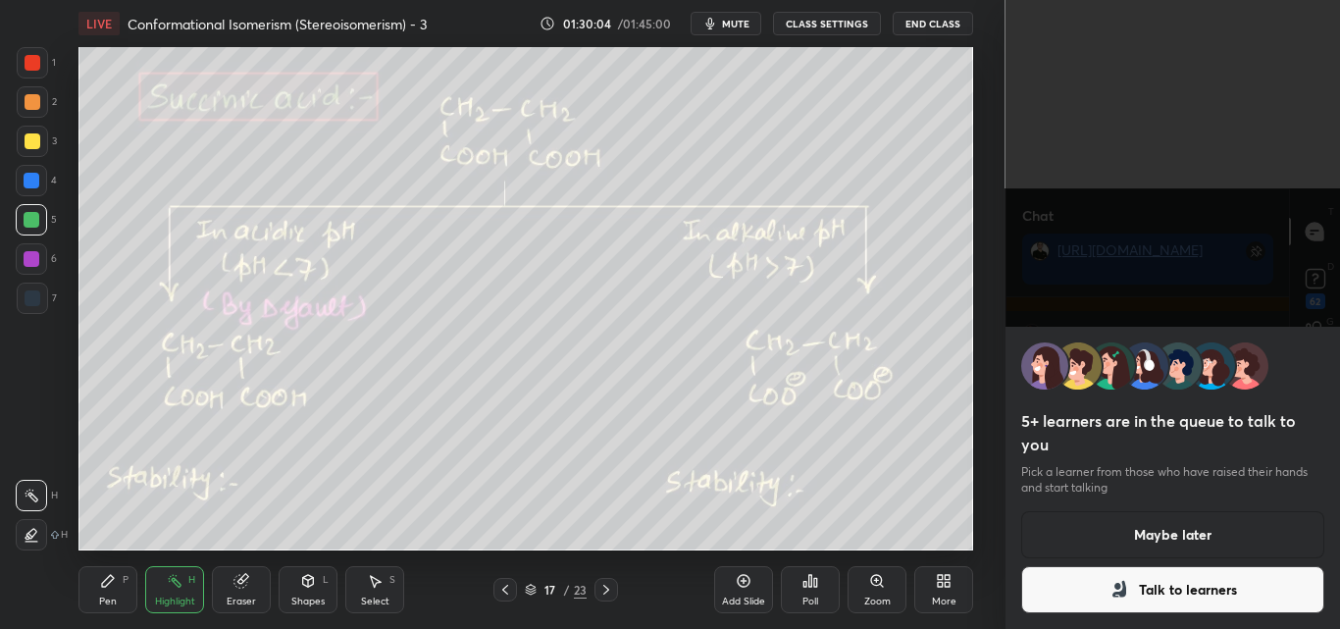
click at [1122, 521] on button "Maybe later" at bounding box center [1173, 534] width 304 height 47
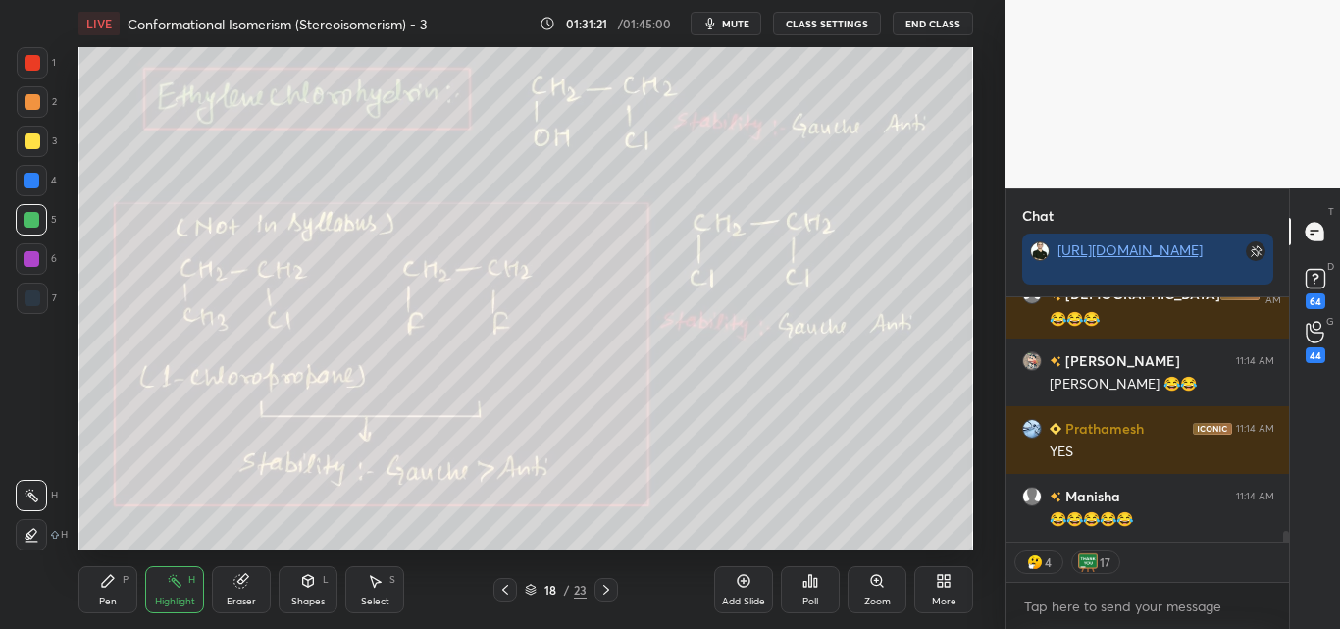
click at [125, 559] on div "Pen P Highlight H Eraser Shapes L Select S 18 / 23 Add Slide Poll Zoom More" at bounding box center [525, 589] width 895 height 78
click at [124, 583] on div "P" at bounding box center [126, 580] width 6 height 10
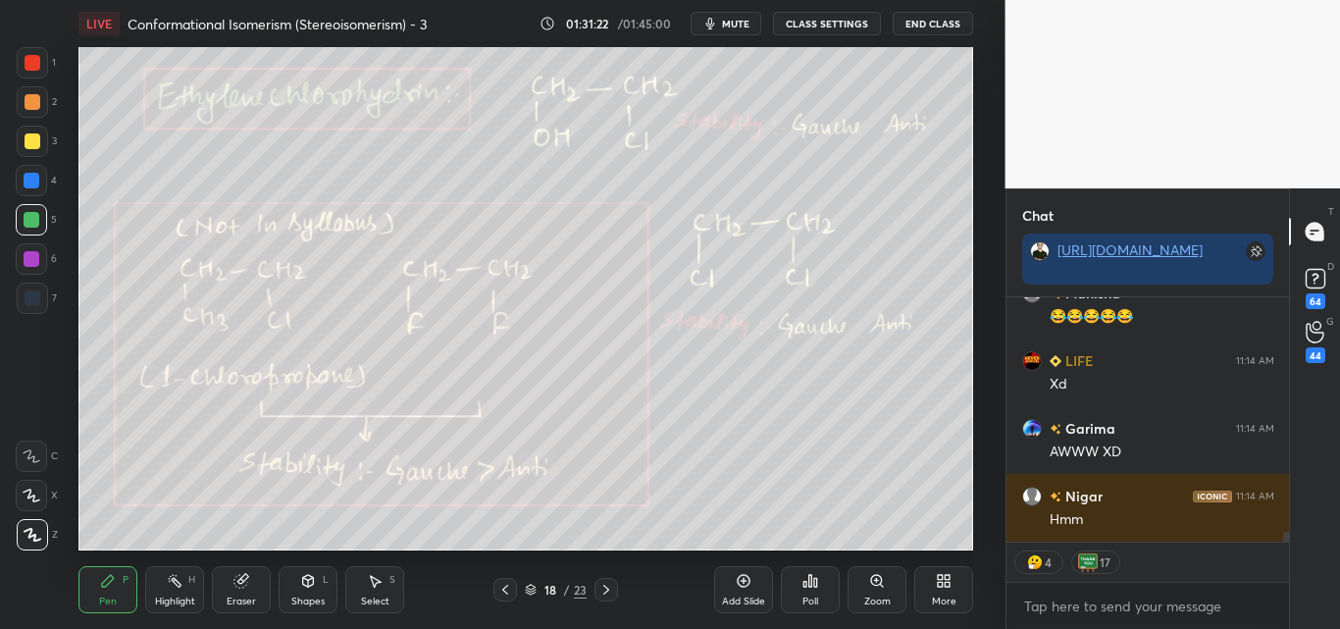
click at [36, 141] on div at bounding box center [33, 141] width 16 height 16
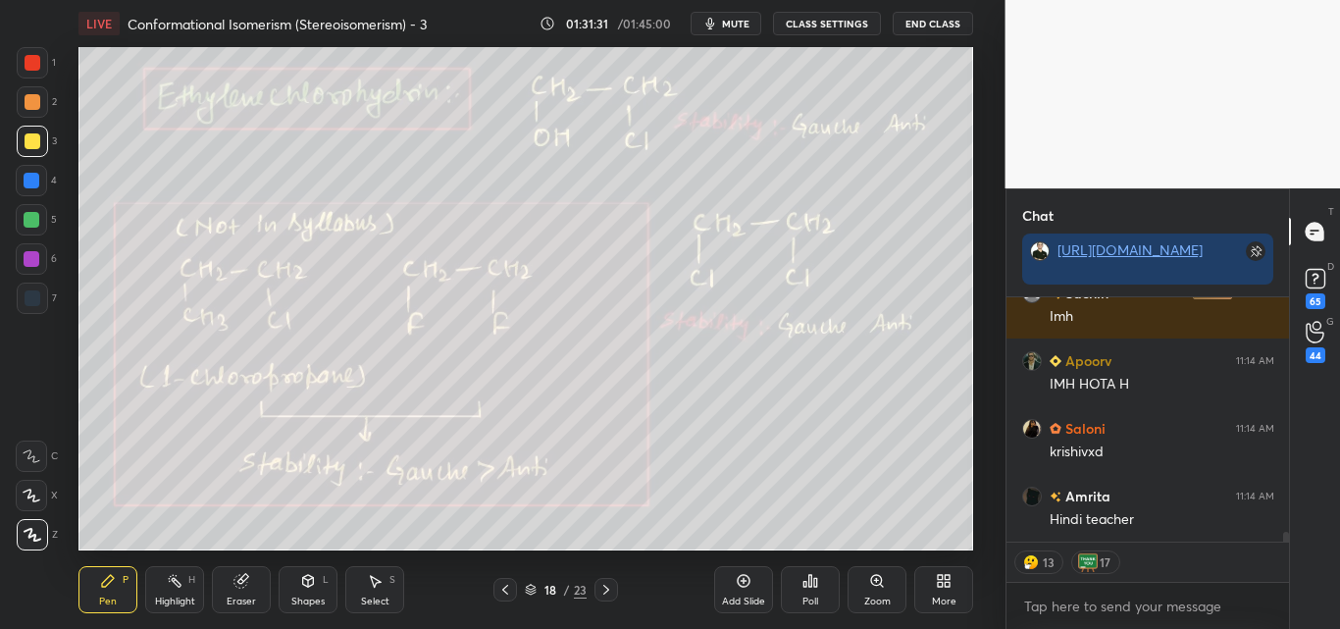
click at [34, 69] on div at bounding box center [33, 63] width 16 height 16
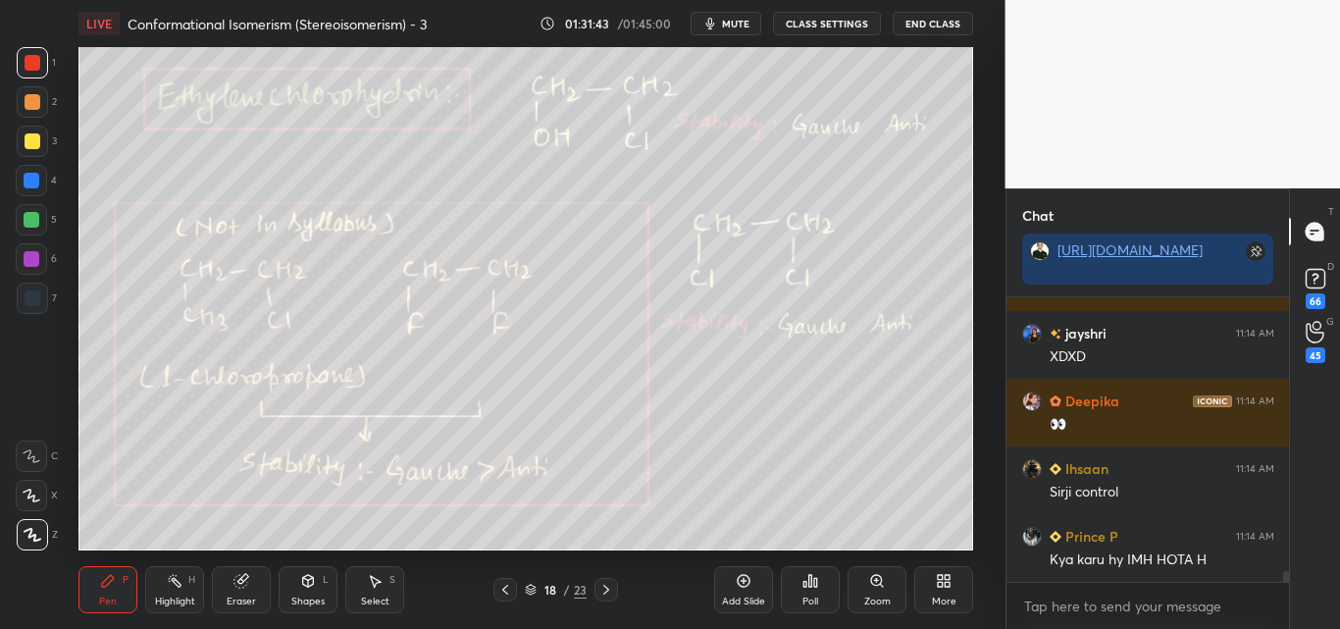
click at [176, 602] on div "Highlight" at bounding box center [175, 602] width 40 height 10
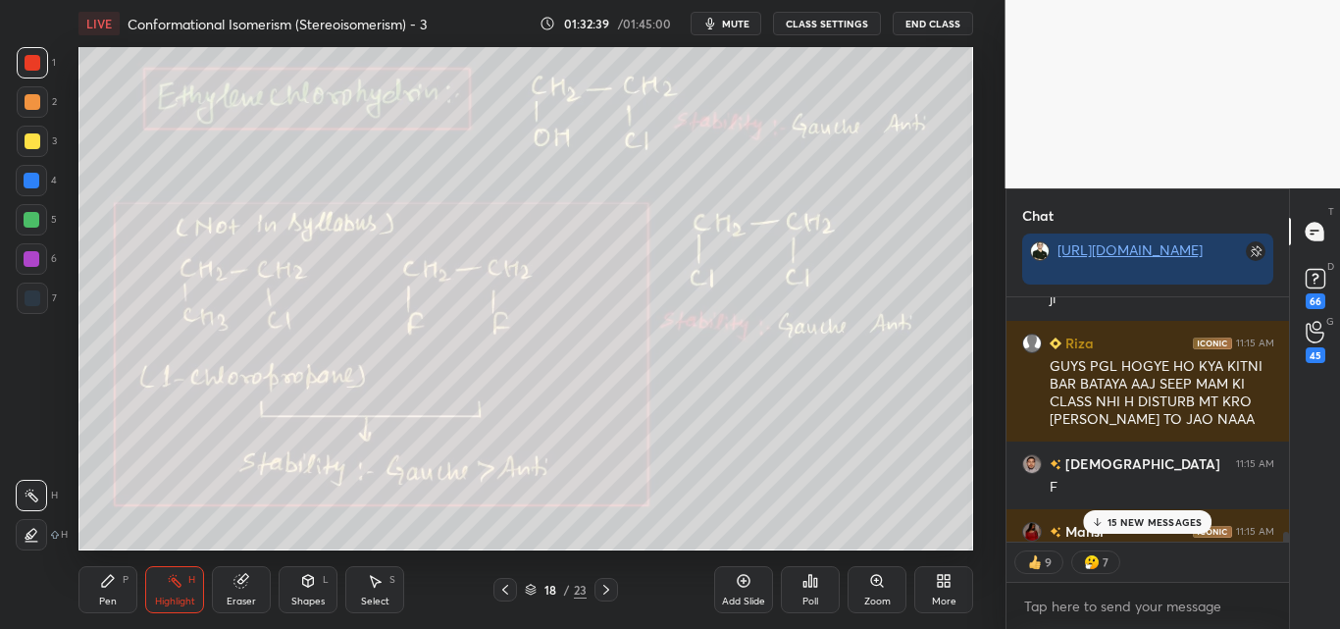
click at [1163, 520] on p "15 NEW MESSAGES" at bounding box center [1155, 522] width 95 height 12
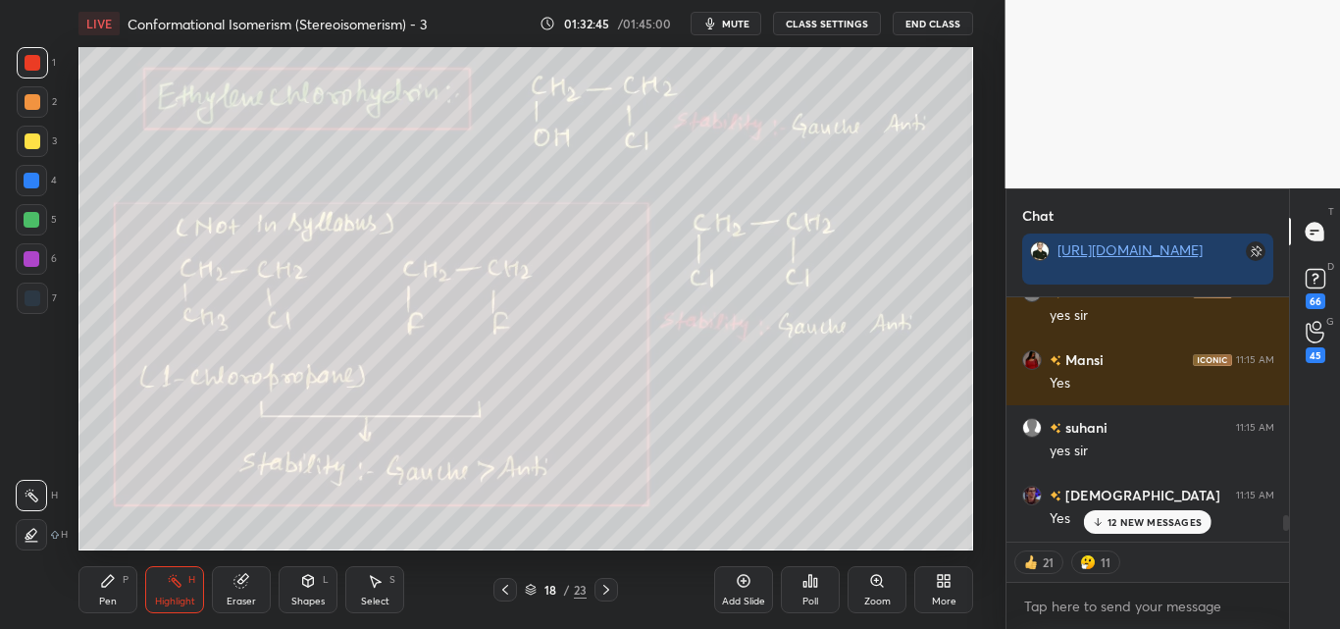
scroll to position [10286, 0]
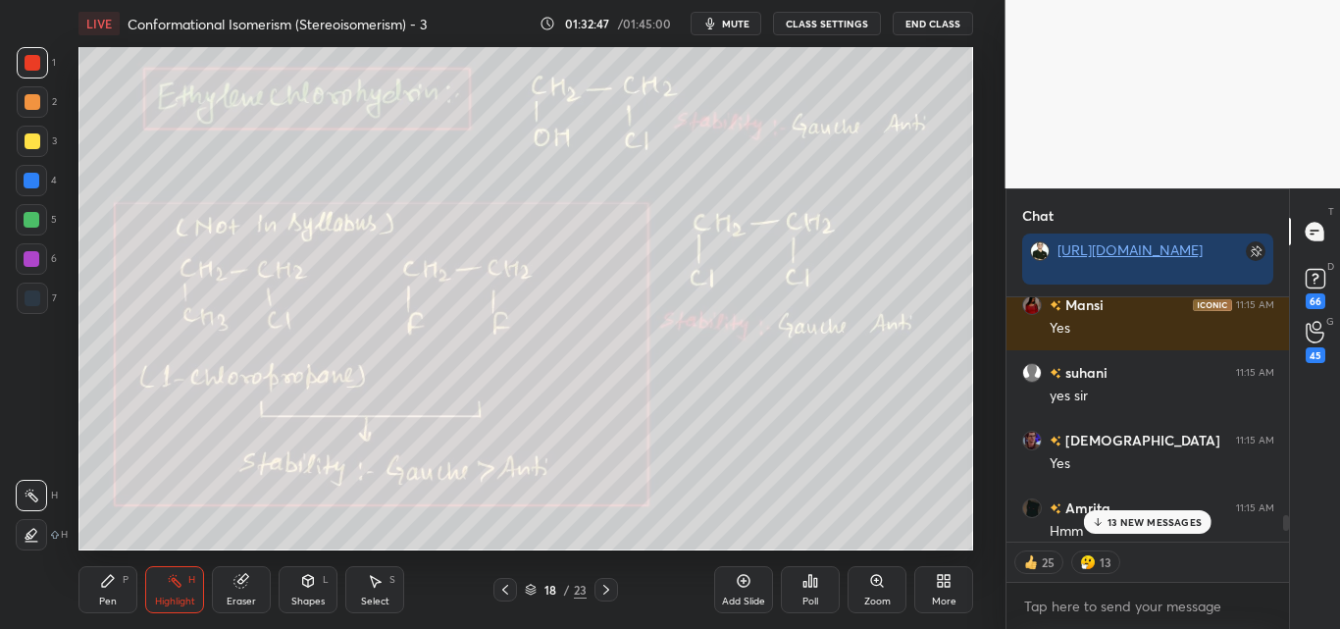
click at [1162, 516] on p "13 NEW MESSAGES" at bounding box center [1155, 522] width 94 height 12
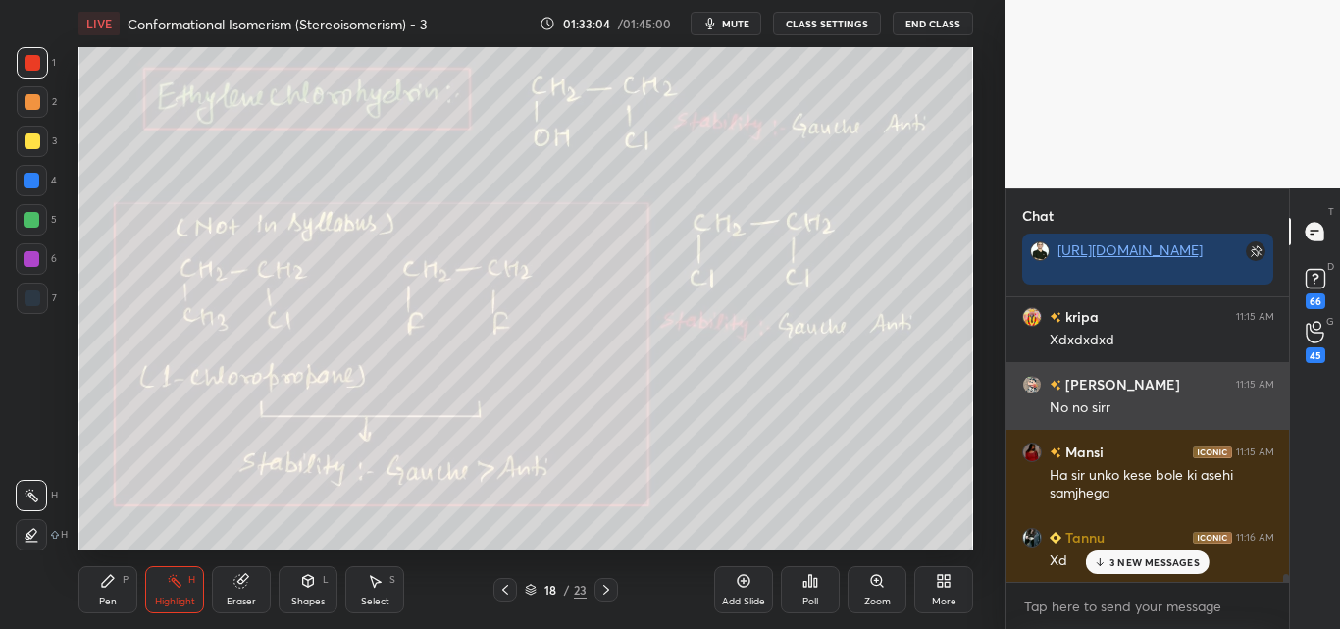
scroll to position [14072, 0]
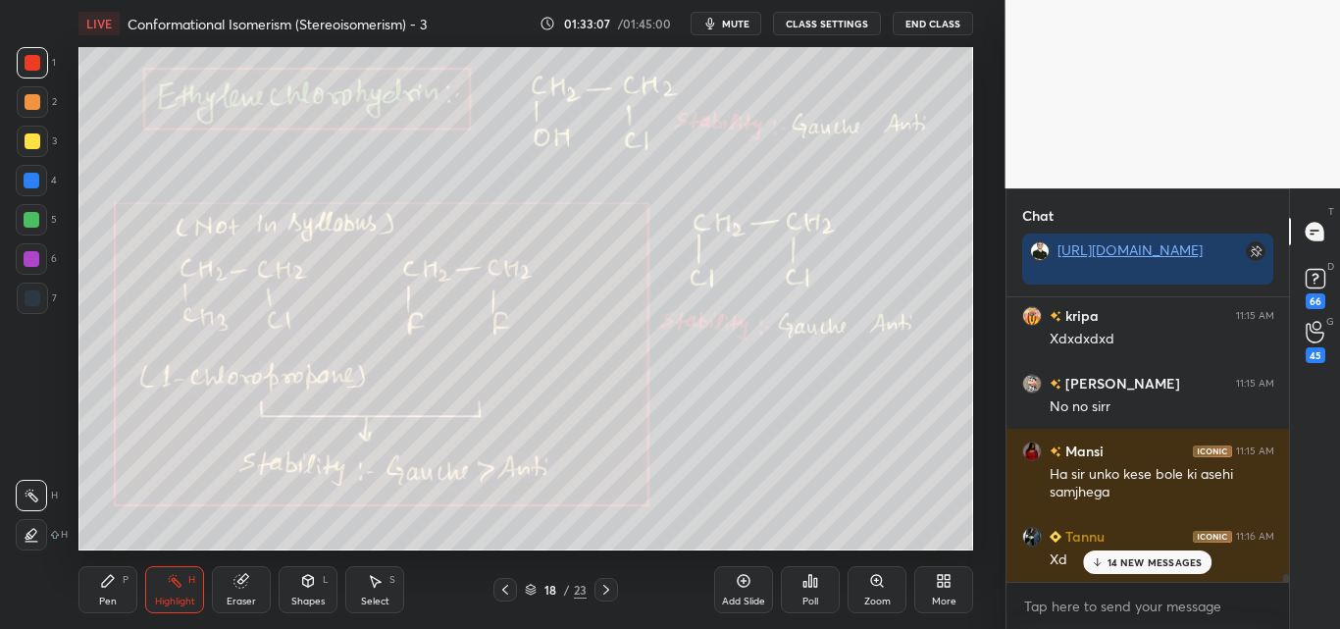
click at [1145, 562] on p "14 NEW MESSAGES" at bounding box center [1155, 562] width 95 height 12
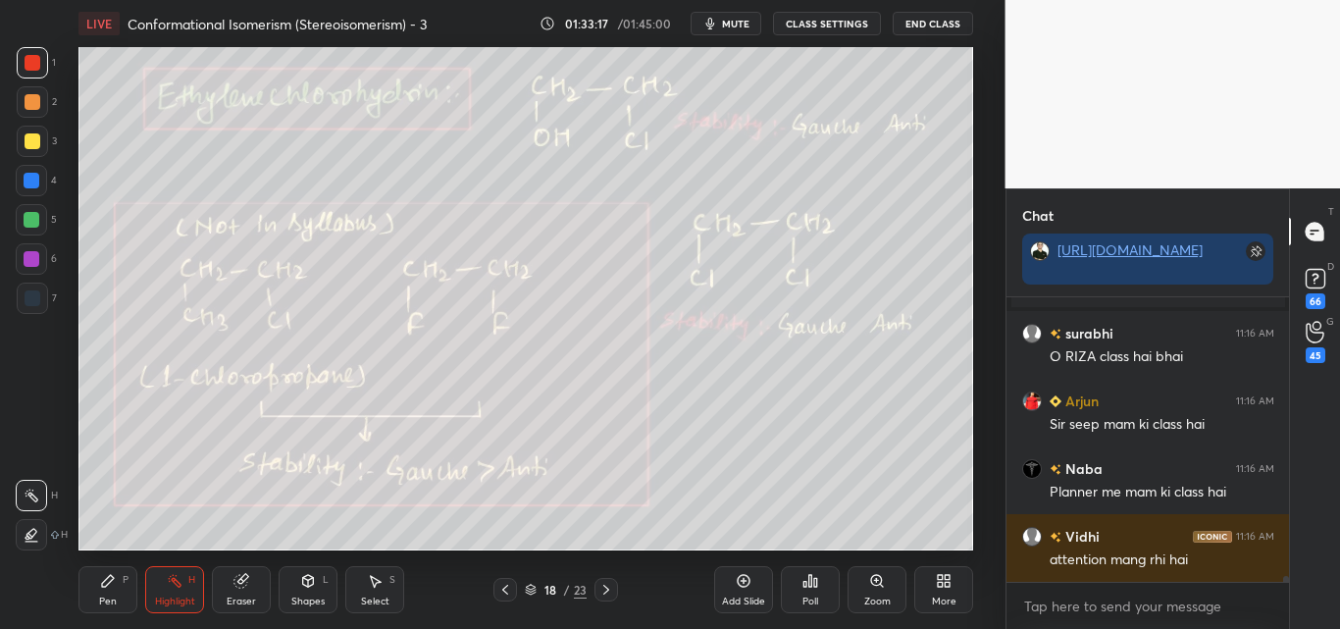
scroll to position [14324, 0]
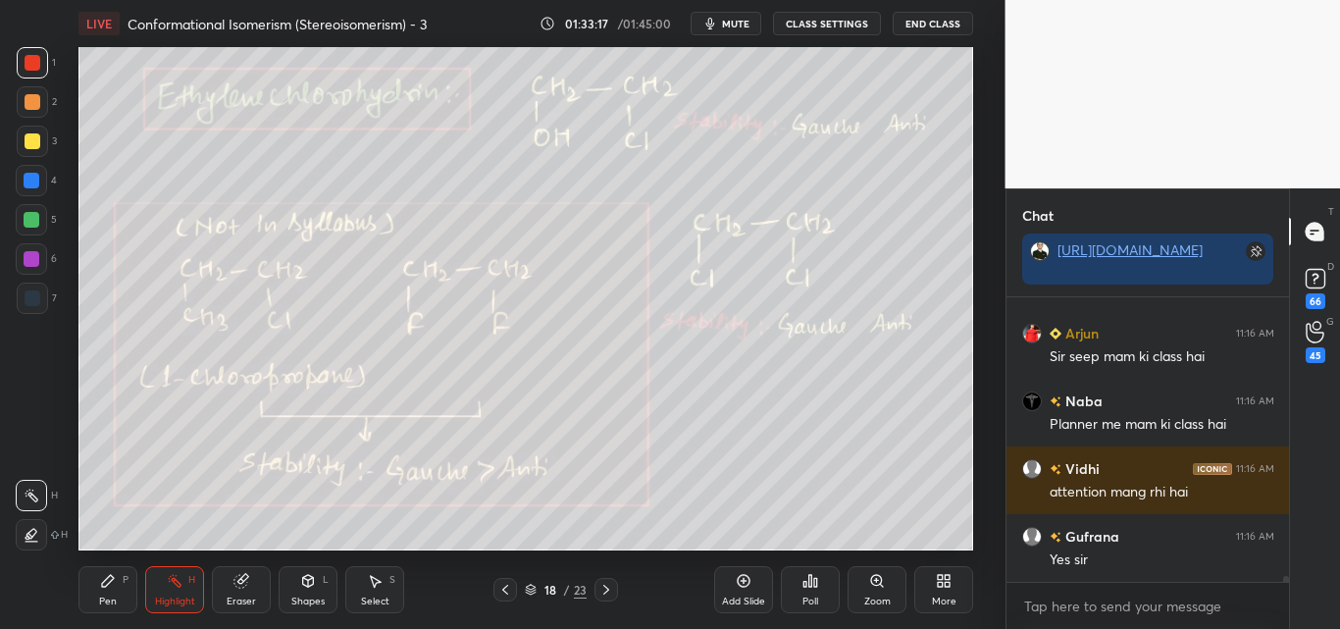
click at [120, 589] on div "Pen P" at bounding box center [107, 589] width 59 height 47
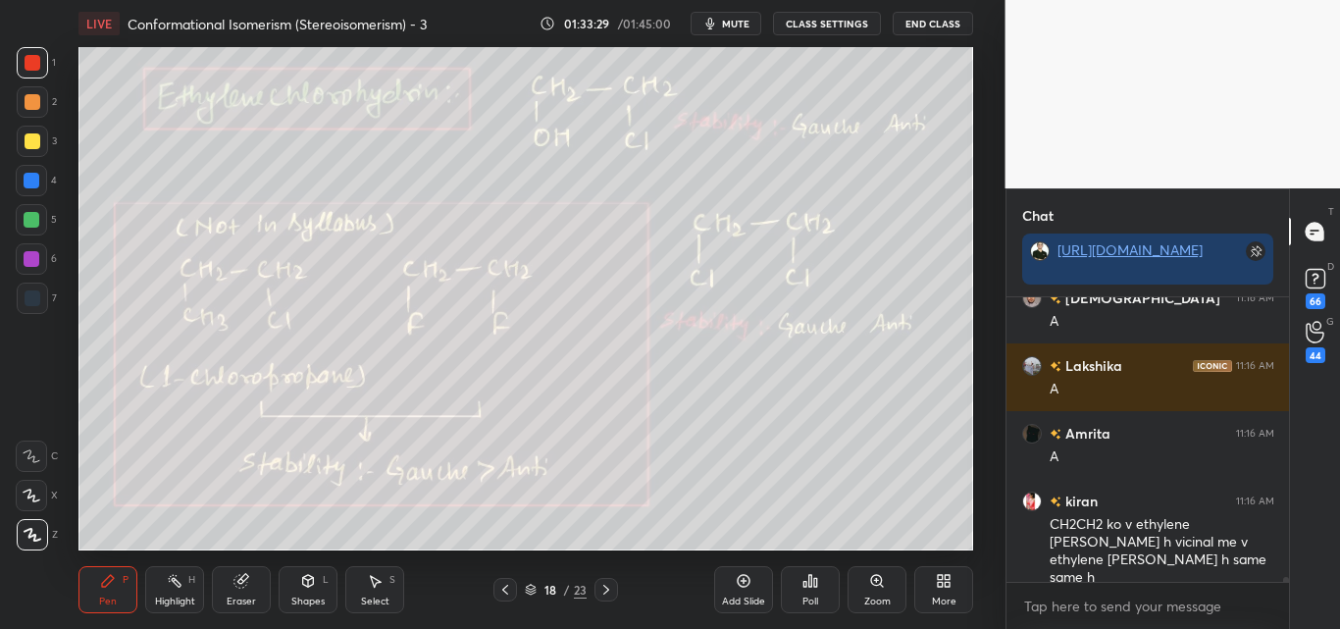
click at [33, 62] on div at bounding box center [33, 63] width 16 height 16
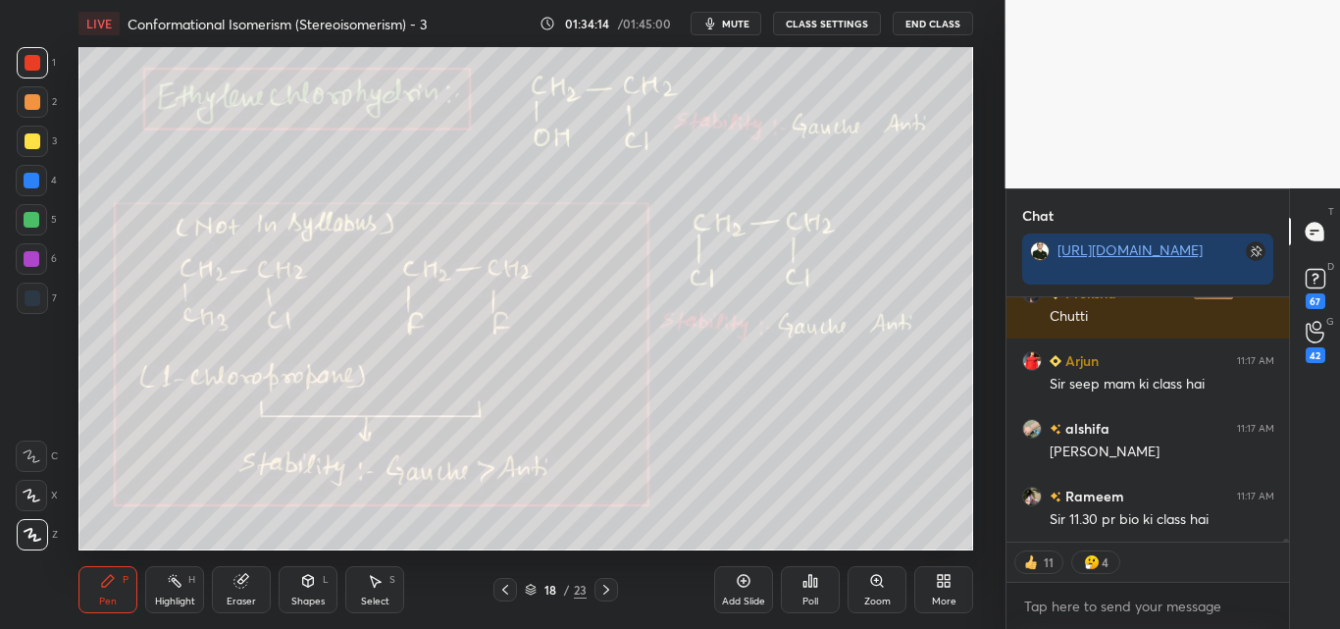
drag, startPoint x: 175, startPoint y: 595, endPoint x: 199, endPoint y: 552, distance: 48.8
click at [179, 594] on div "Highlight H" at bounding box center [174, 589] width 59 height 47
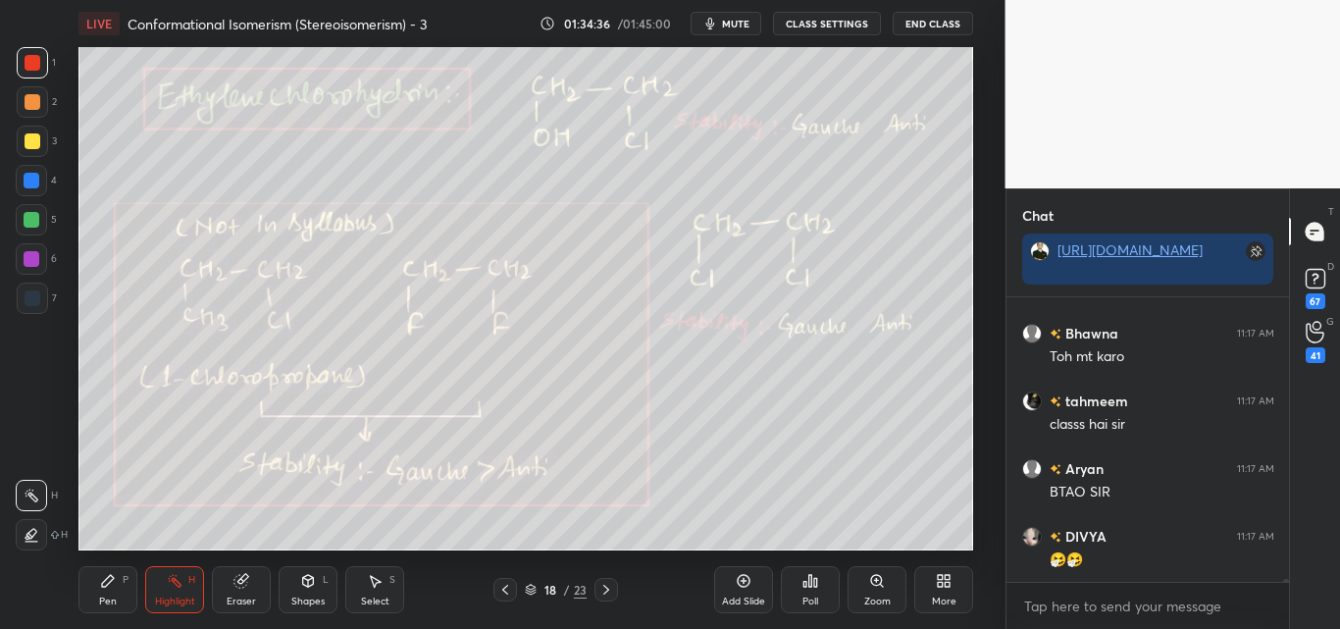
click at [109, 591] on div "Pen P" at bounding box center [107, 589] width 59 height 47
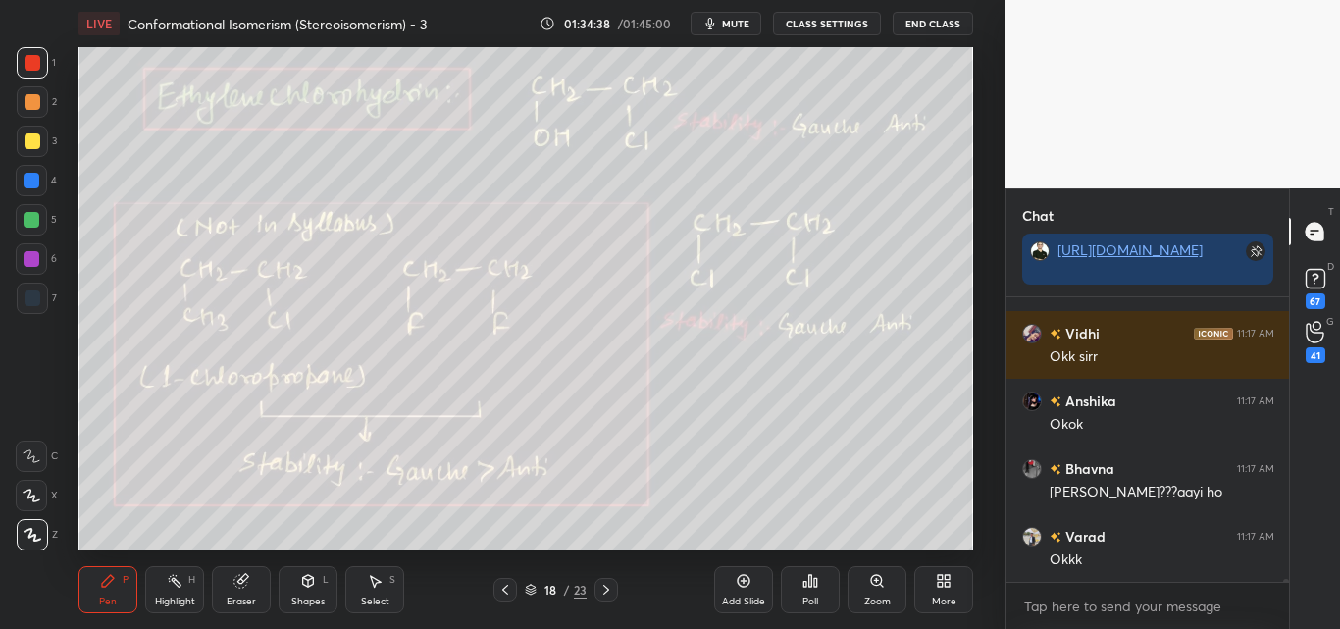
click at [33, 220] on div at bounding box center [32, 220] width 16 height 16
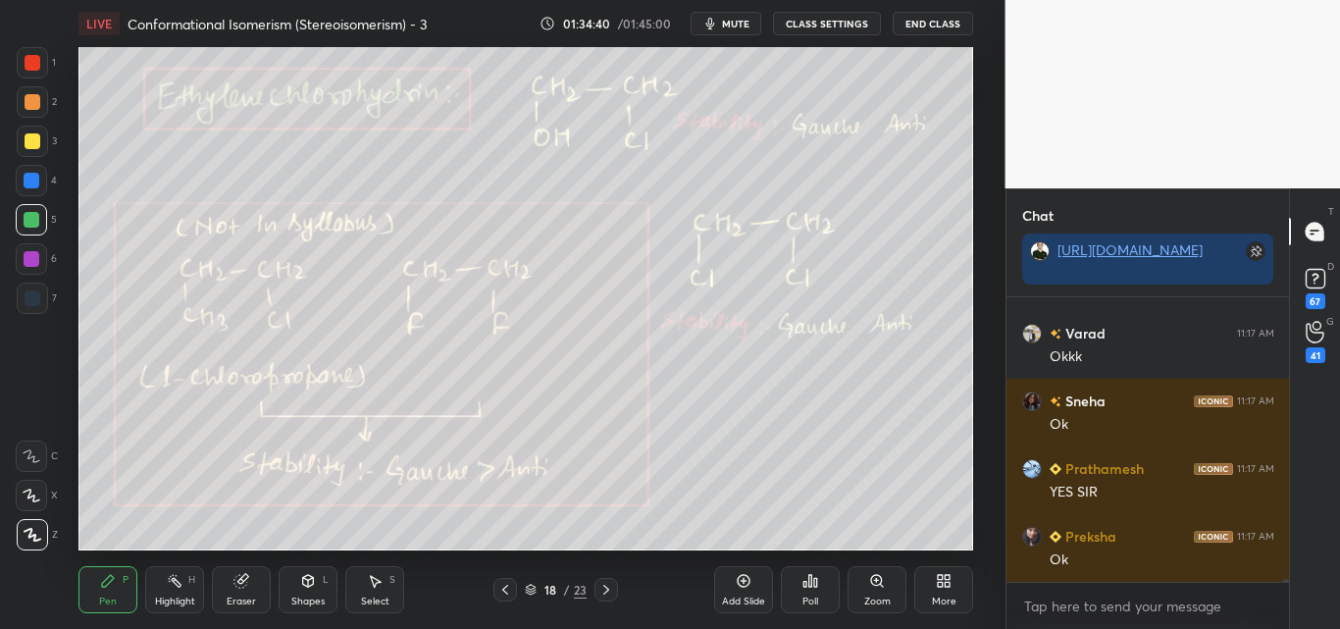
click at [168, 589] on div "Highlight H" at bounding box center [174, 589] width 59 height 47
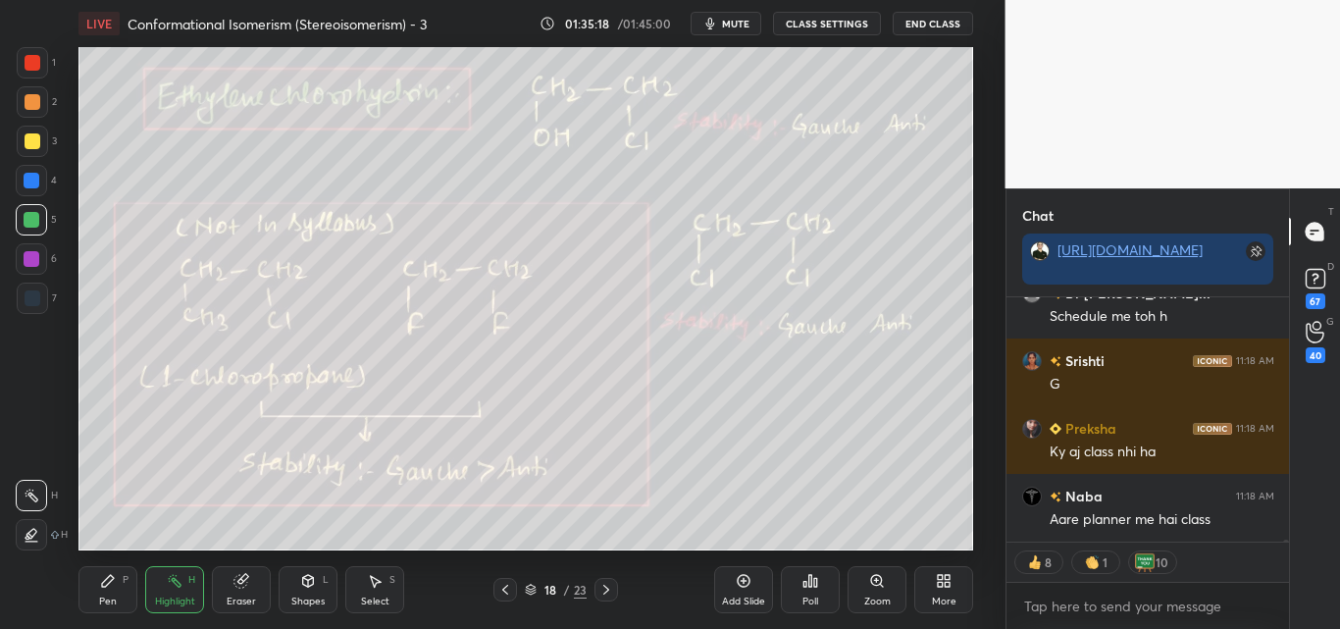
drag, startPoint x: 32, startPoint y: 138, endPoint x: 48, endPoint y: 164, distance: 30.0
click at [33, 138] on div at bounding box center [33, 141] width 16 height 16
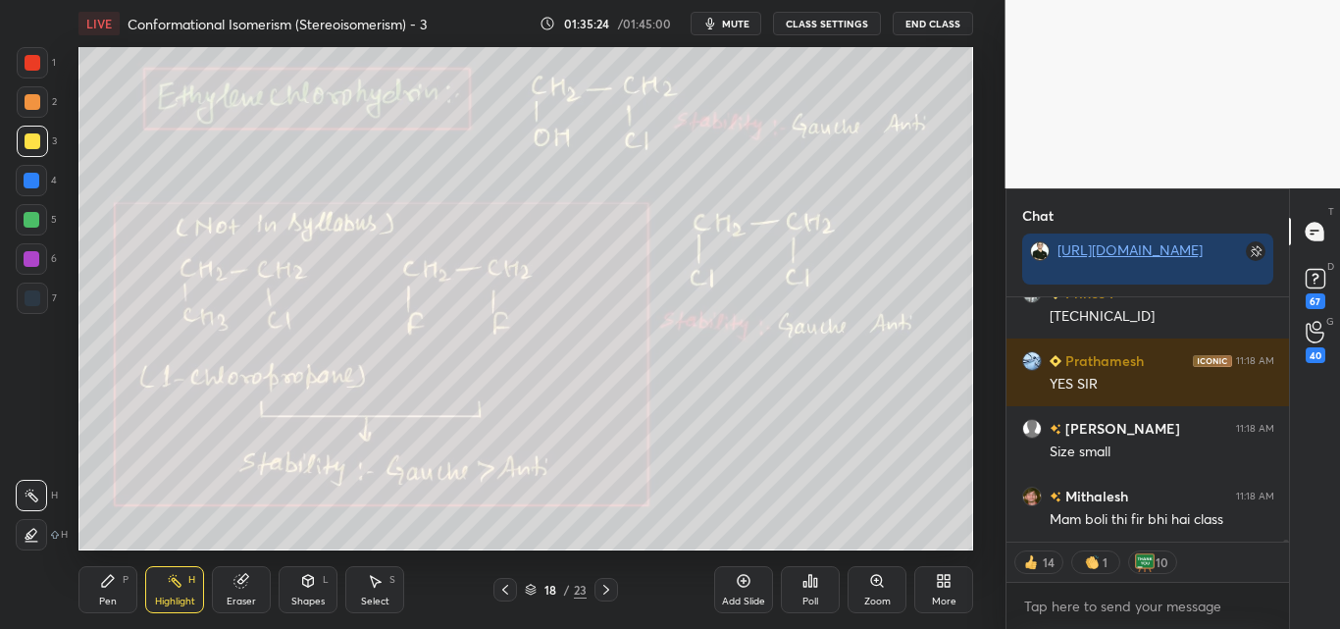
click at [37, 57] on div at bounding box center [33, 63] width 16 height 16
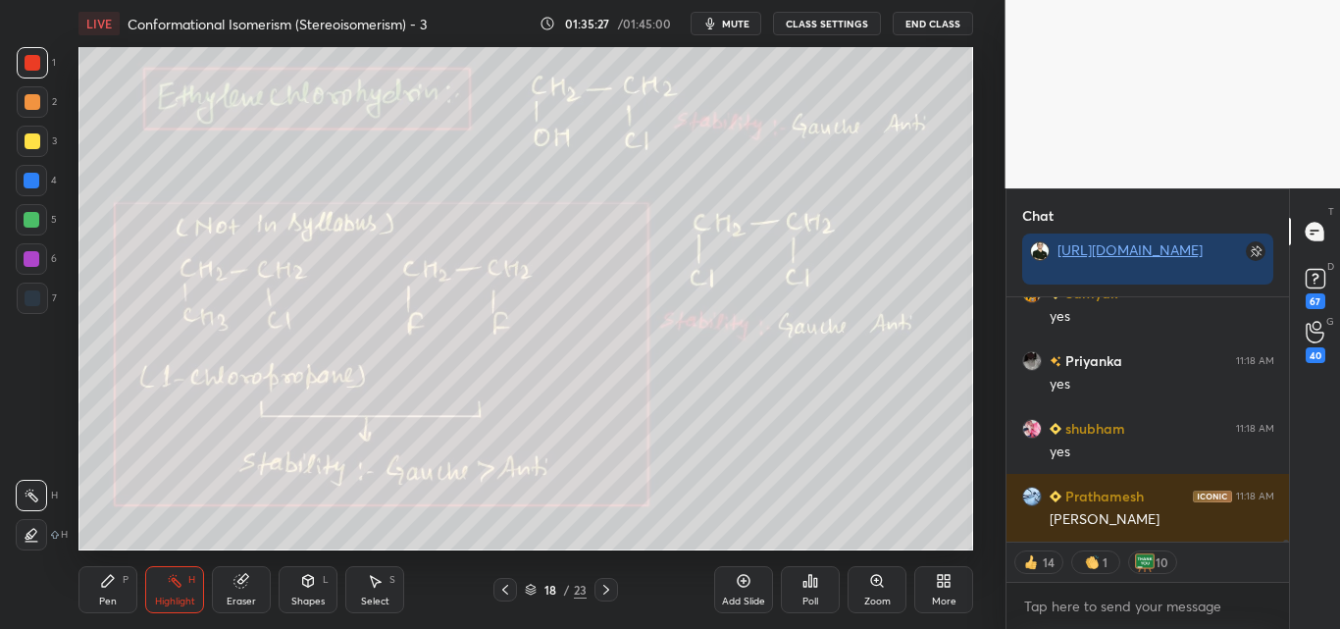
click at [110, 598] on div "Pen" at bounding box center [108, 602] width 18 height 10
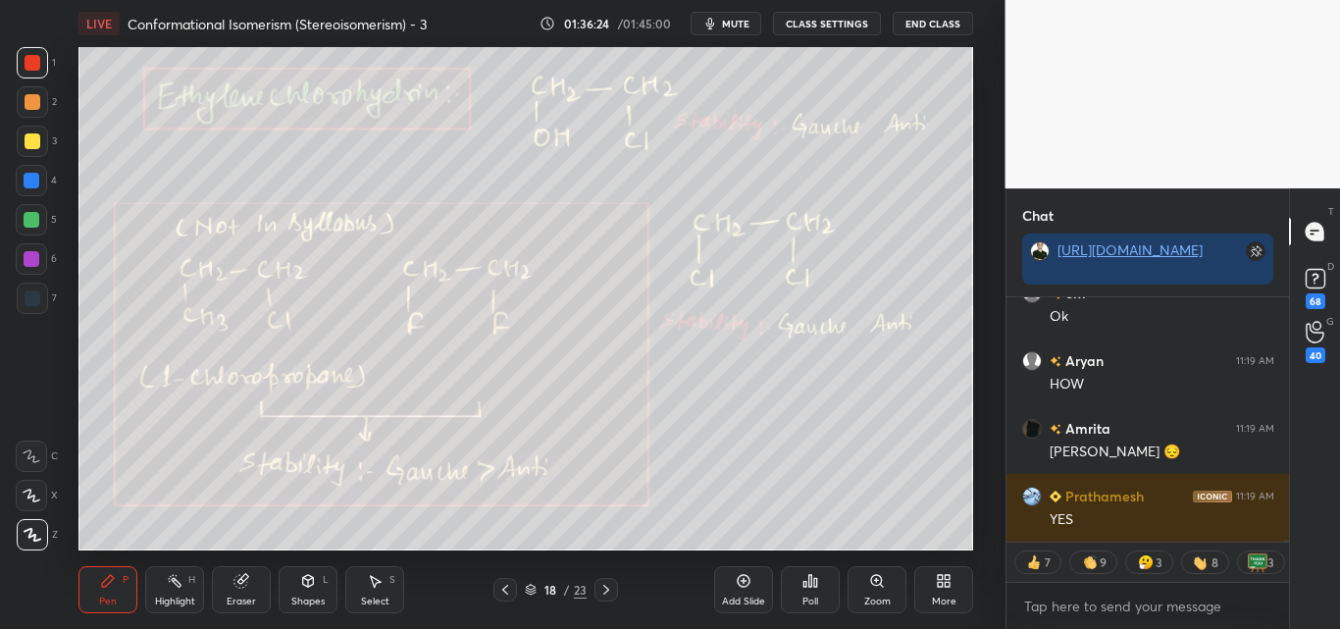
click at [180, 593] on div "Highlight H" at bounding box center [174, 589] width 59 height 47
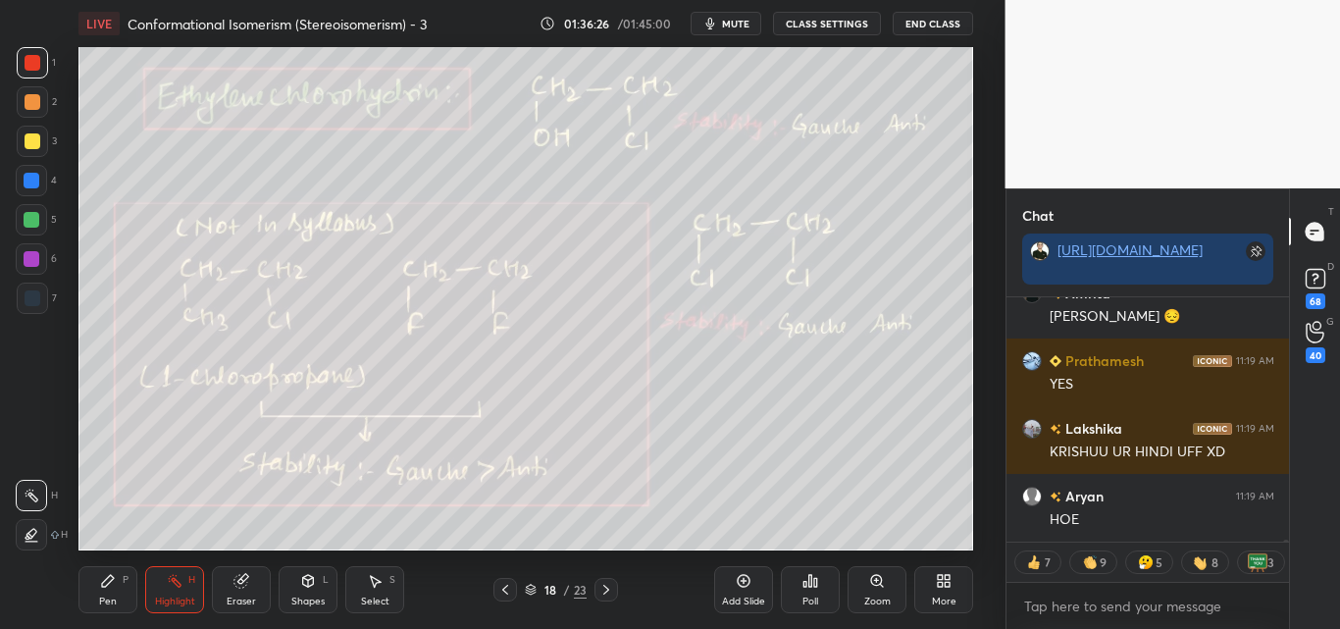
click at [102, 585] on div "Pen P" at bounding box center [107, 589] width 59 height 47
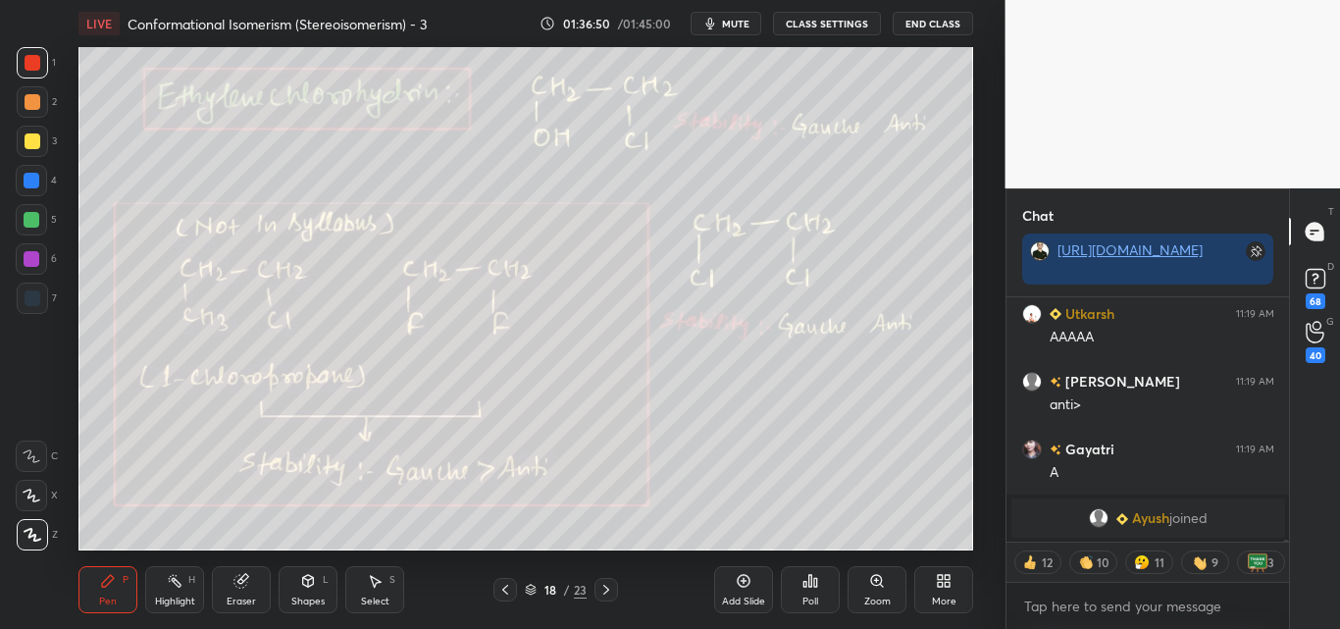
drag, startPoint x: 183, startPoint y: 580, endPoint x: 210, endPoint y: 552, distance: 38.2
click at [185, 584] on div "Highlight H" at bounding box center [174, 589] width 59 height 47
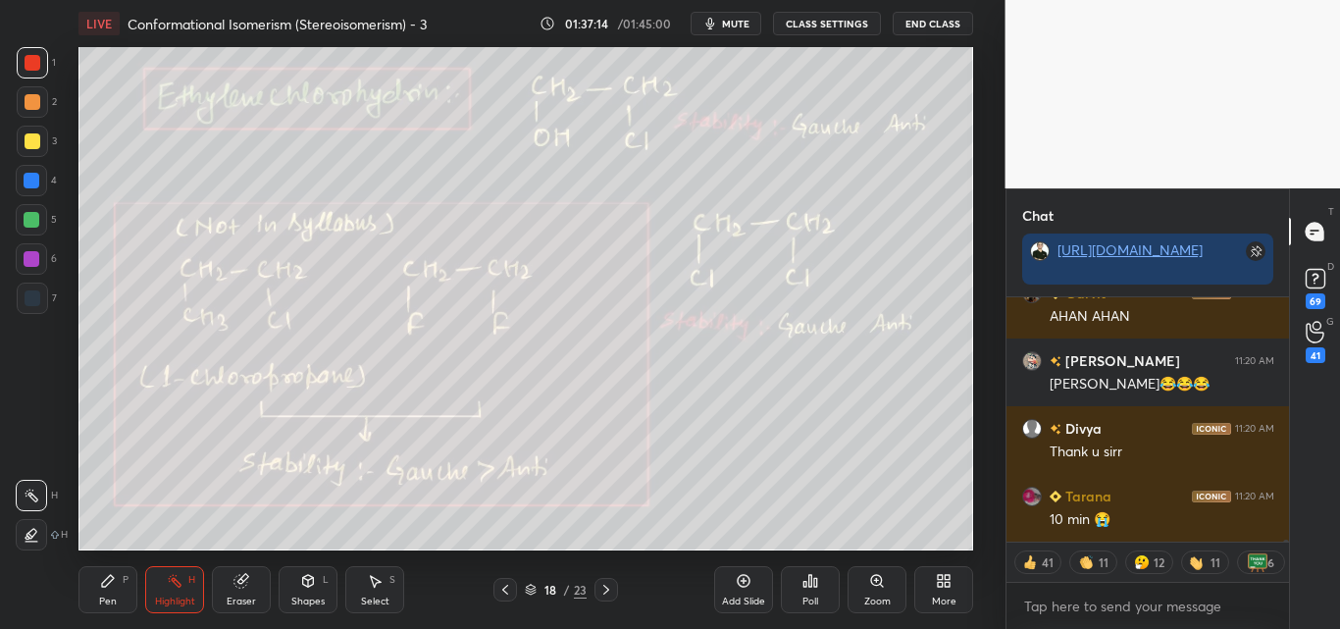
click at [753, 584] on div "Add Slide" at bounding box center [743, 589] width 59 height 47
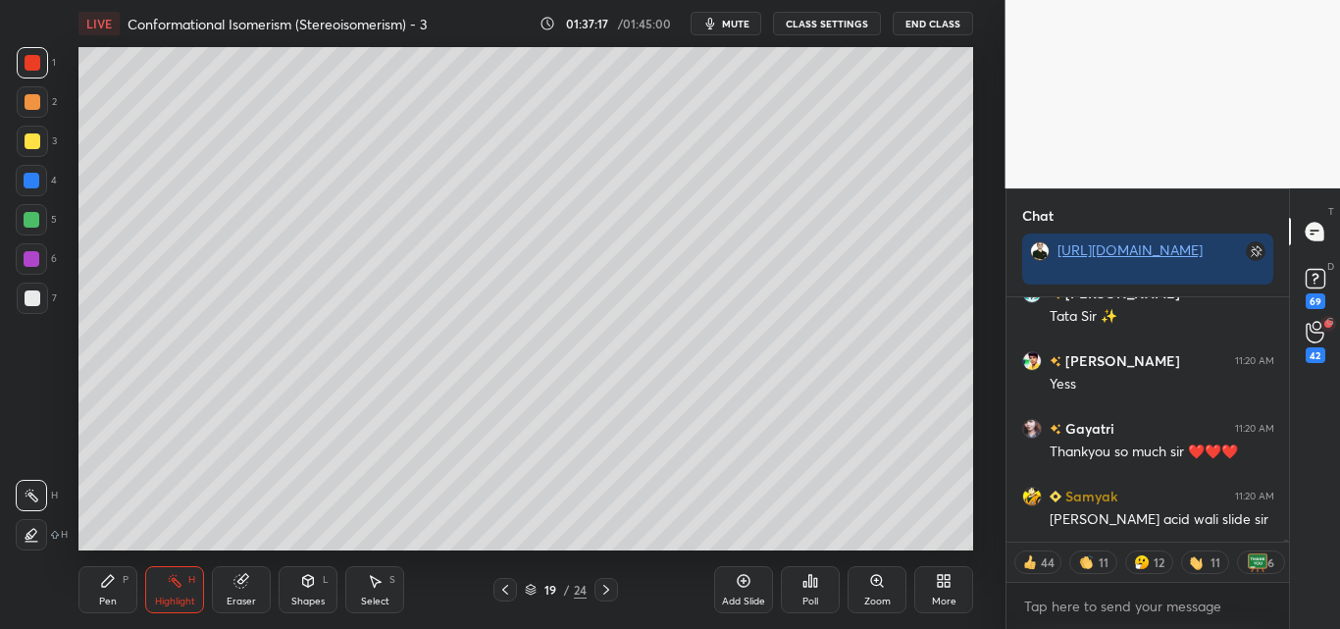
click at [28, 149] on div at bounding box center [32, 141] width 31 height 31
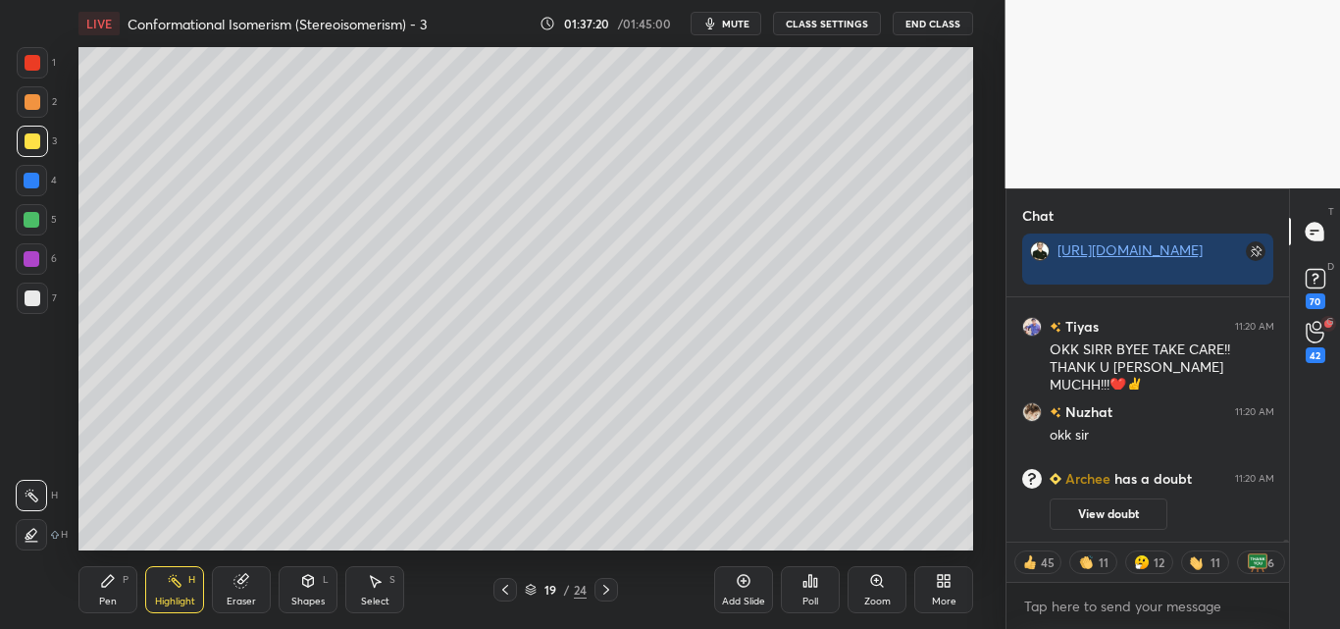
click at [117, 576] on div "Pen P" at bounding box center [107, 589] width 59 height 47
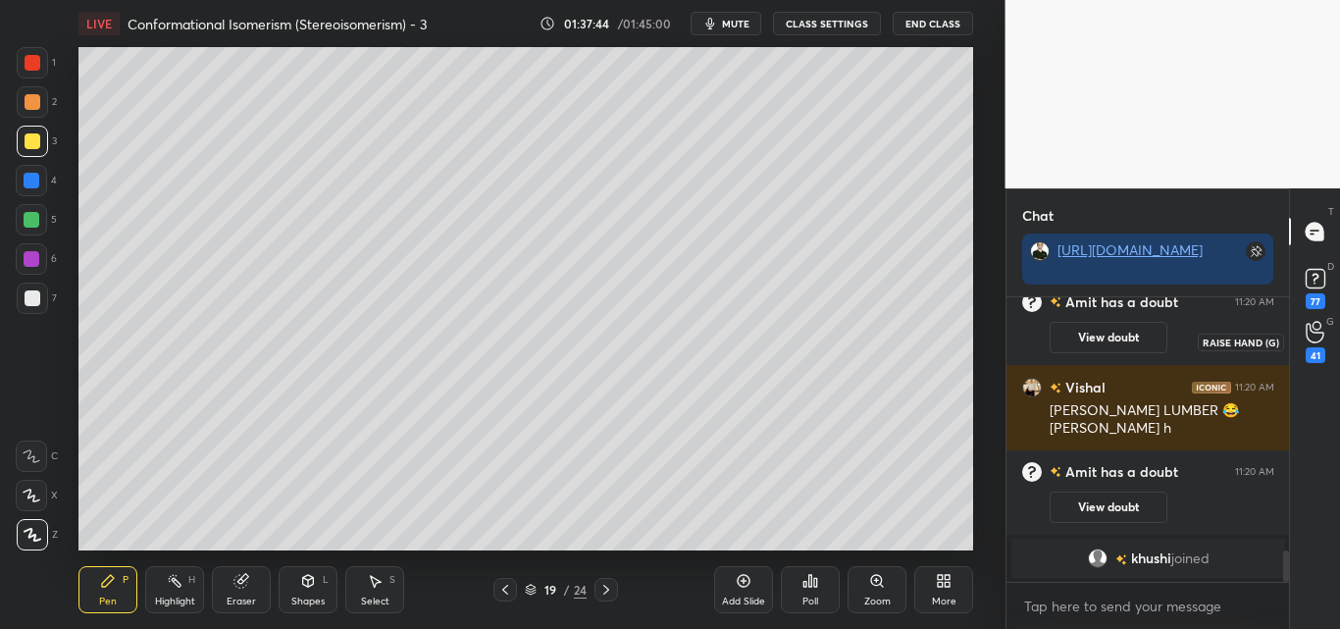
click at [1308, 336] on icon at bounding box center [1315, 332] width 19 height 23
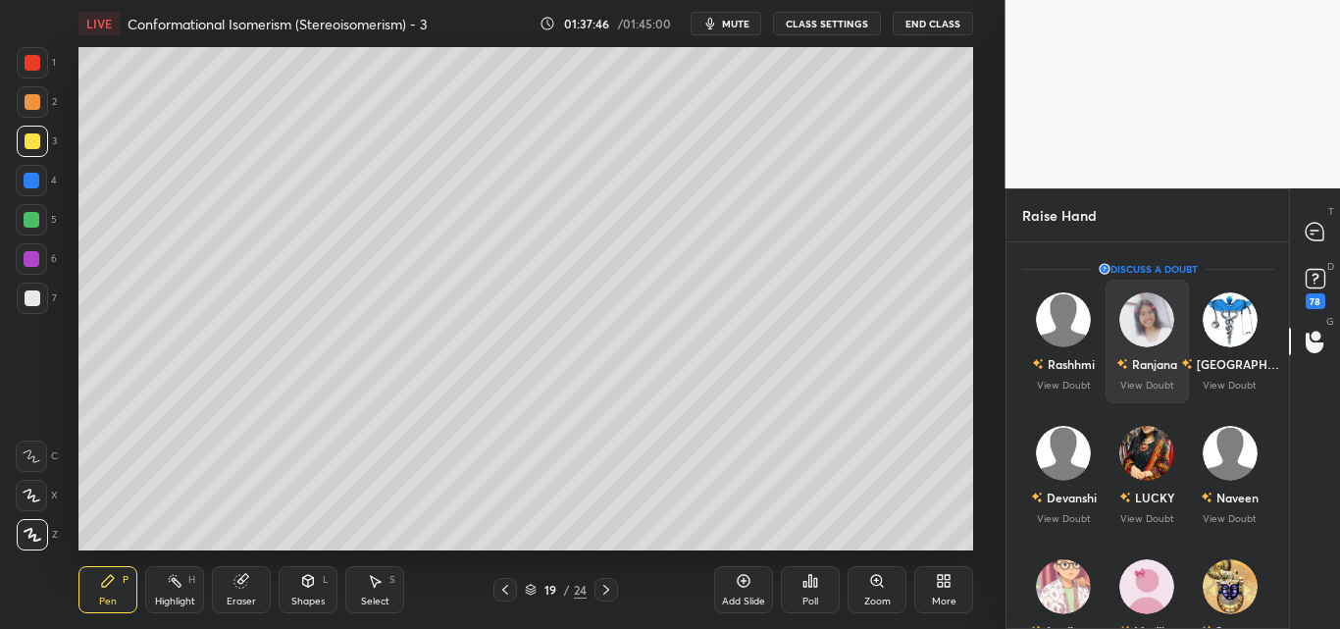
click at [1162, 344] on div "[PERSON_NAME] View Doubt" at bounding box center [1146, 342] width 83 height 124
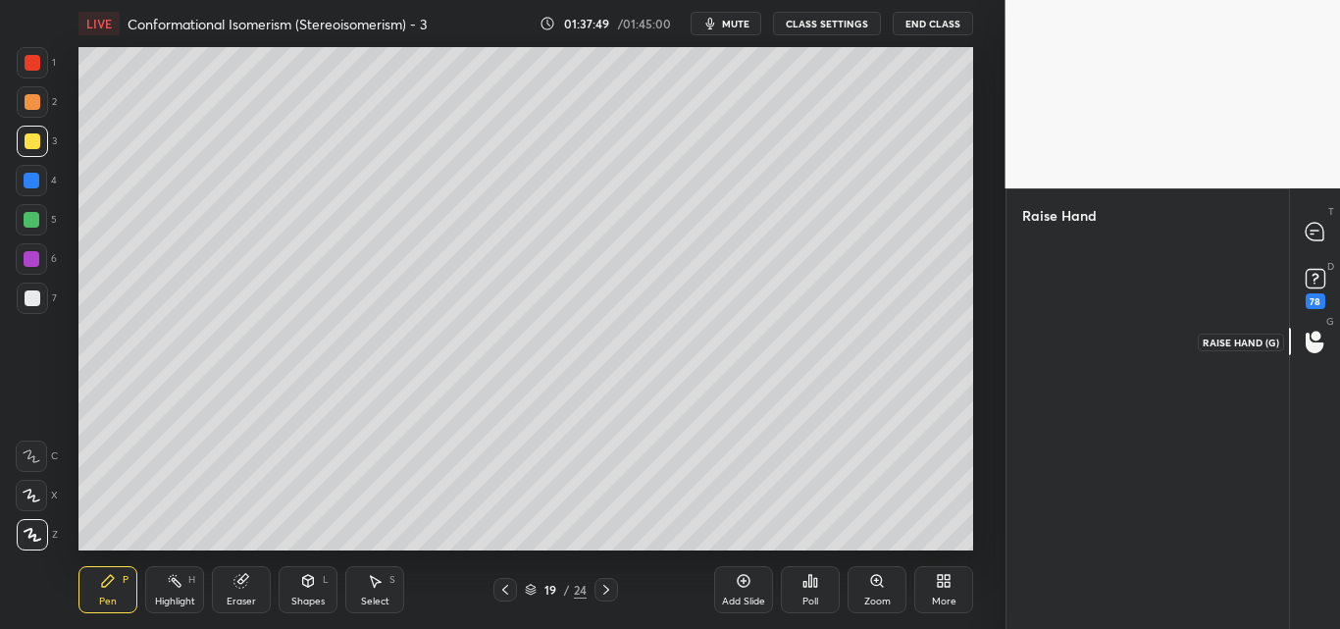
click at [1314, 338] on circle at bounding box center [1317, 336] width 10 height 10
click at [1325, 283] on rect at bounding box center [1315, 279] width 19 height 19
click at [1315, 223] on icon at bounding box center [1315, 232] width 18 height 18
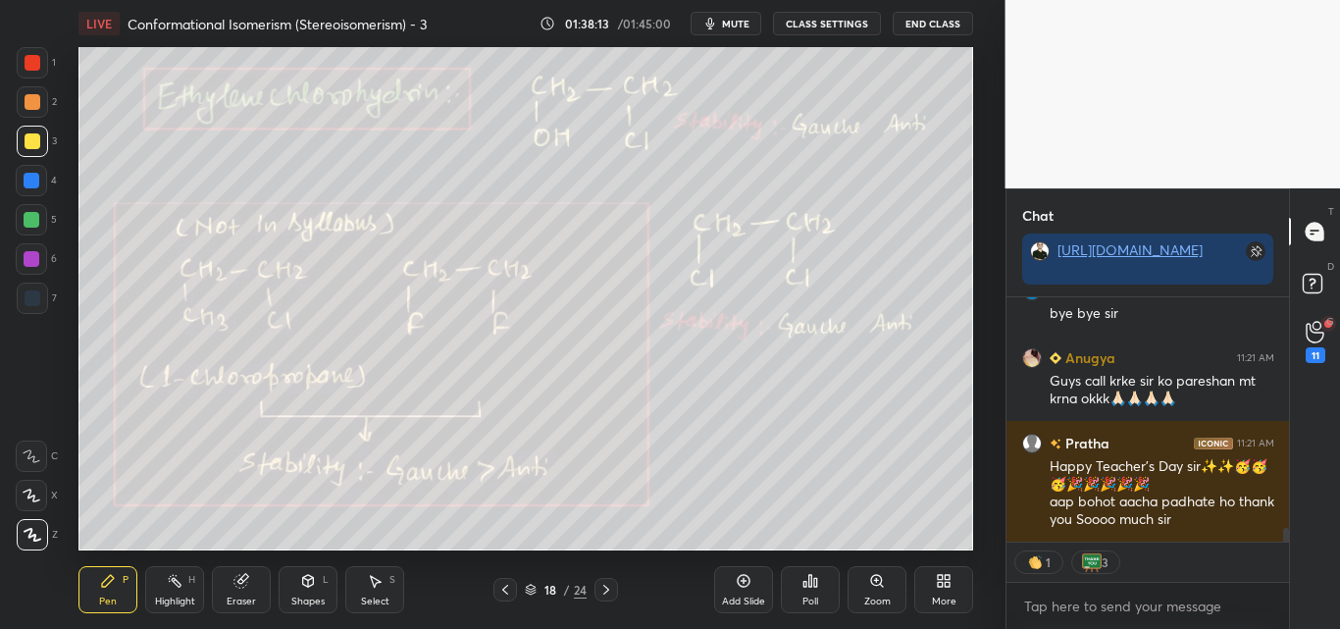
scroll to position [4110, 0]
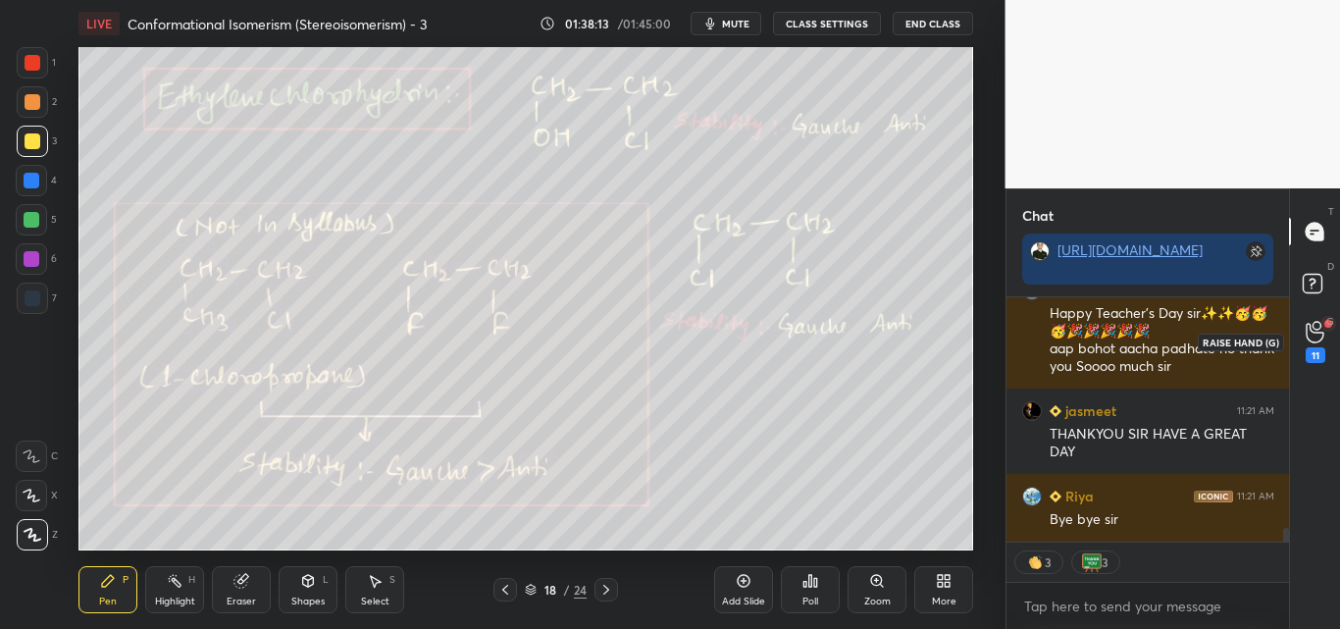
type textarea "x"
click at [1324, 341] on icon at bounding box center [1315, 332] width 19 height 23
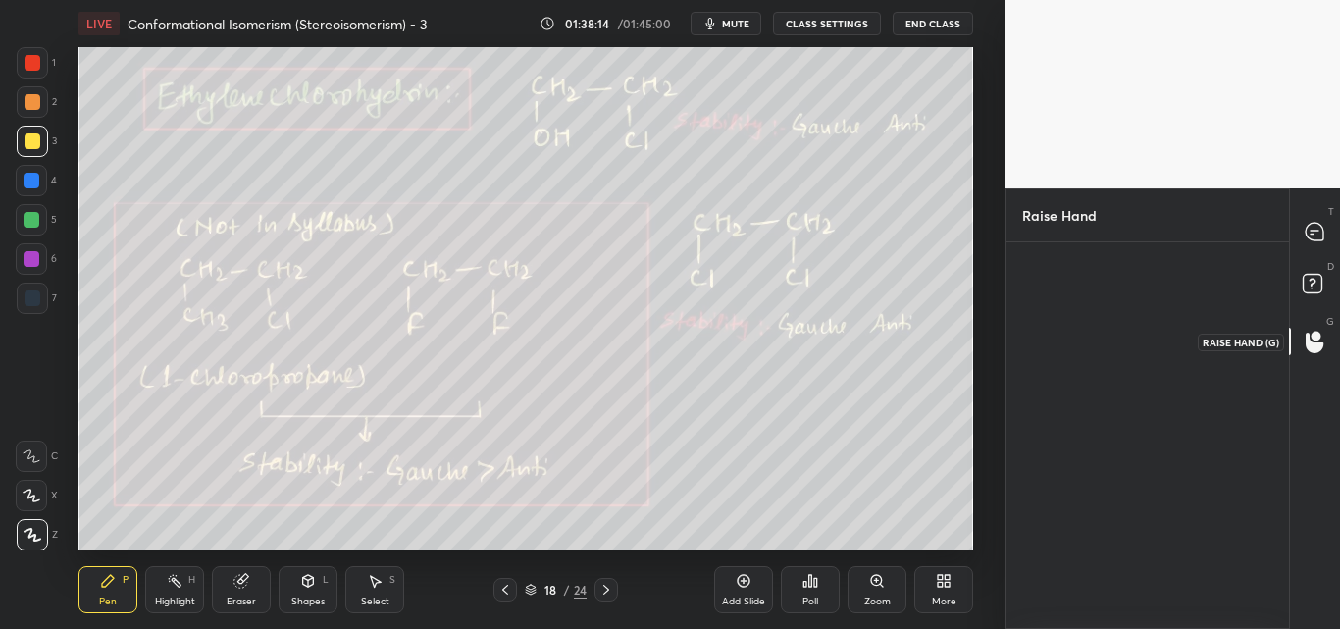
scroll to position [7, 7]
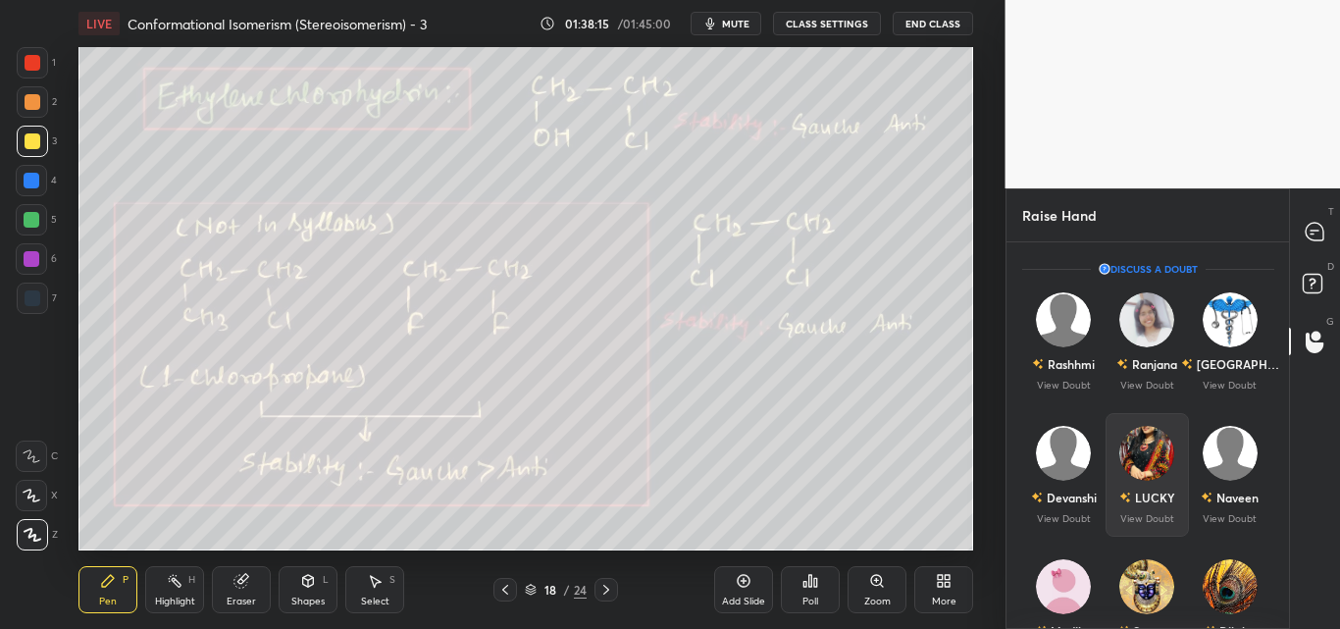
click at [1160, 484] on div "LUCKY" at bounding box center [1147, 497] width 56 height 33
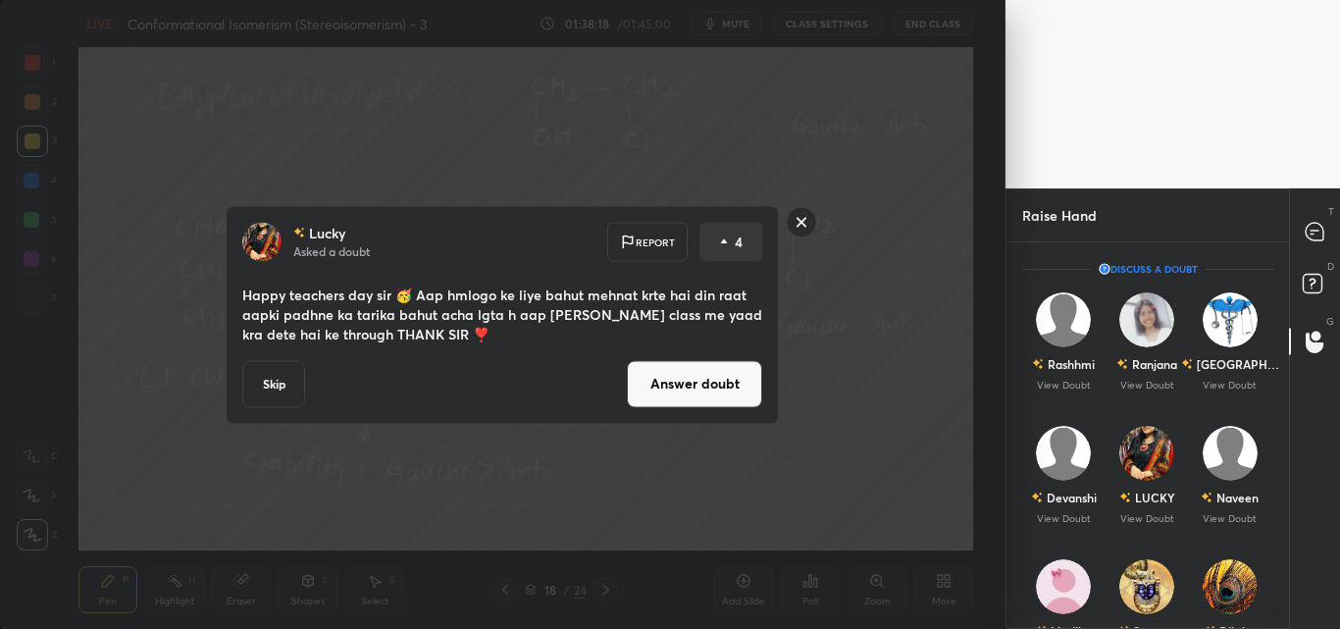
click at [698, 372] on button "Answer doubt" at bounding box center [694, 383] width 135 height 47
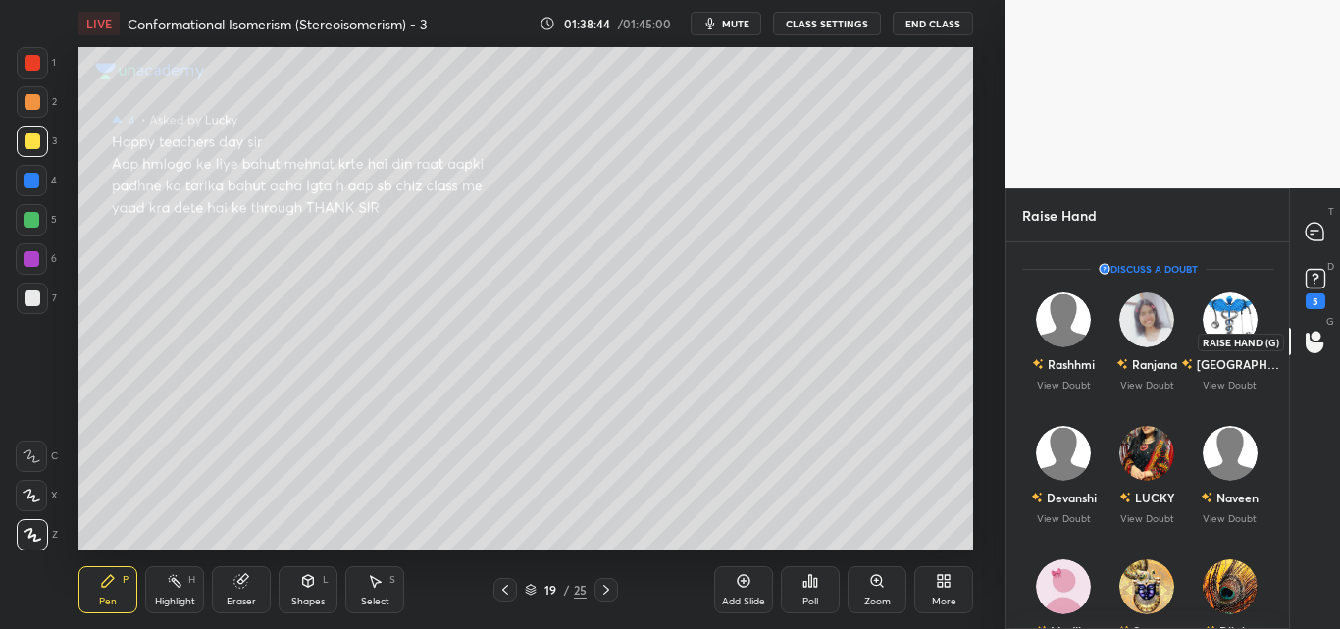
click at [1319, 336] on circle at bounding box center [1317, 336] width 10 height 10
click at [1325, 262] on div "D Doubts (D) 5" at bounding box center [1315, 286] width 50 height 55
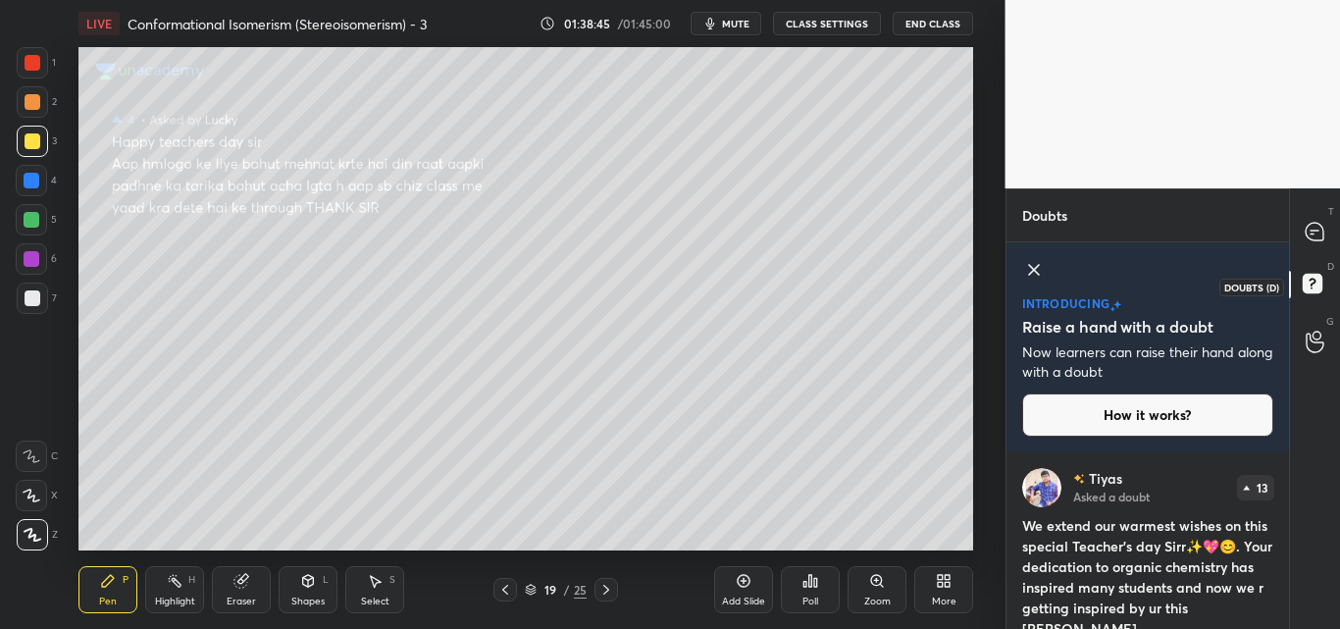
scroll to position [170, 277]
click at [1321, 350] on icon at bounding box center [1315, 343] width 18 height 20
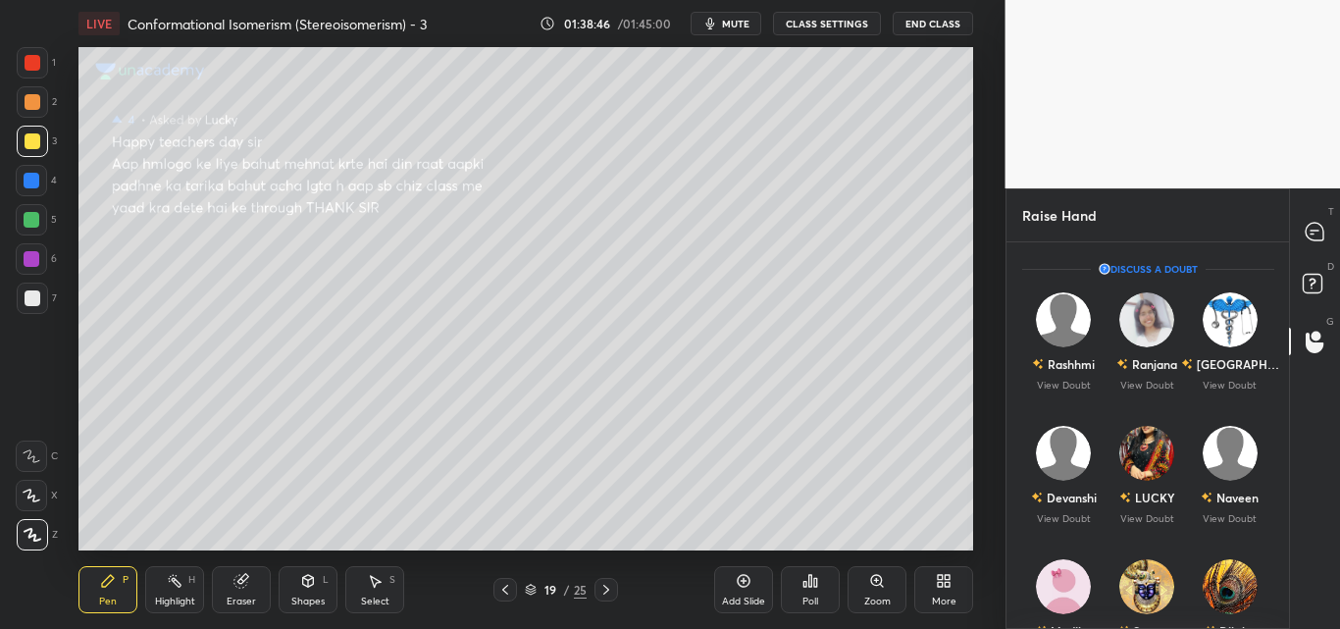
click at [1321, 350] on icon at bounding box center [1315, 343] width 18 height 21
click at [1227, 589] on img "grid" at bounding box center [1229, 586] width 55 height 55
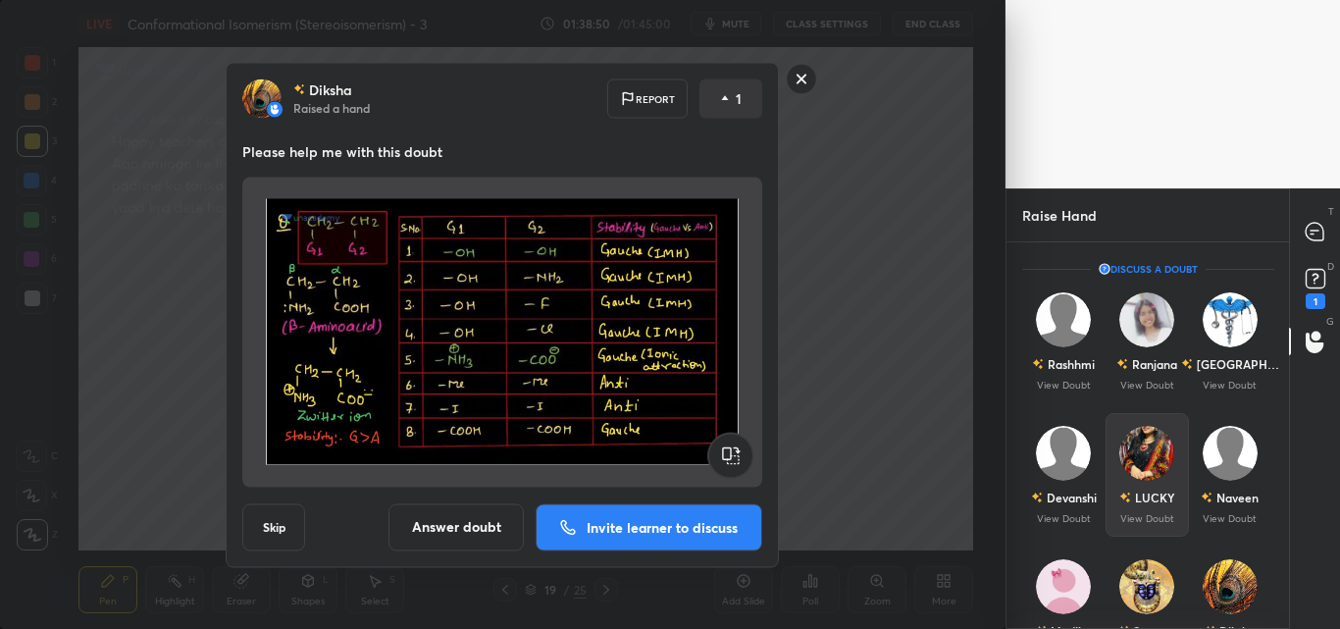
click at [1164, 485] on div "LUCKY" at bounding box center [1147, 497] width 56 height 33
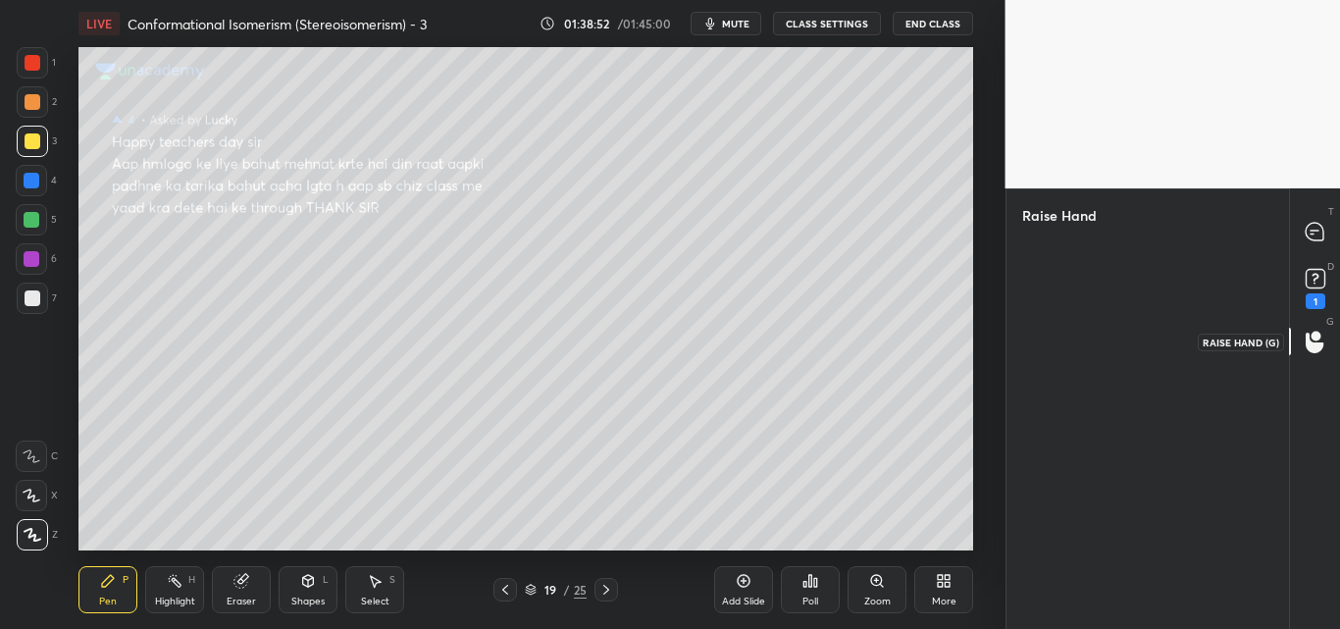
click at [1320, 341] on icon at bounding box center [1315, 342] width 19 height 23
click at [1304, 257] on div "T Messages (T)" at bounding box center [1315, 231] width 50 height 55
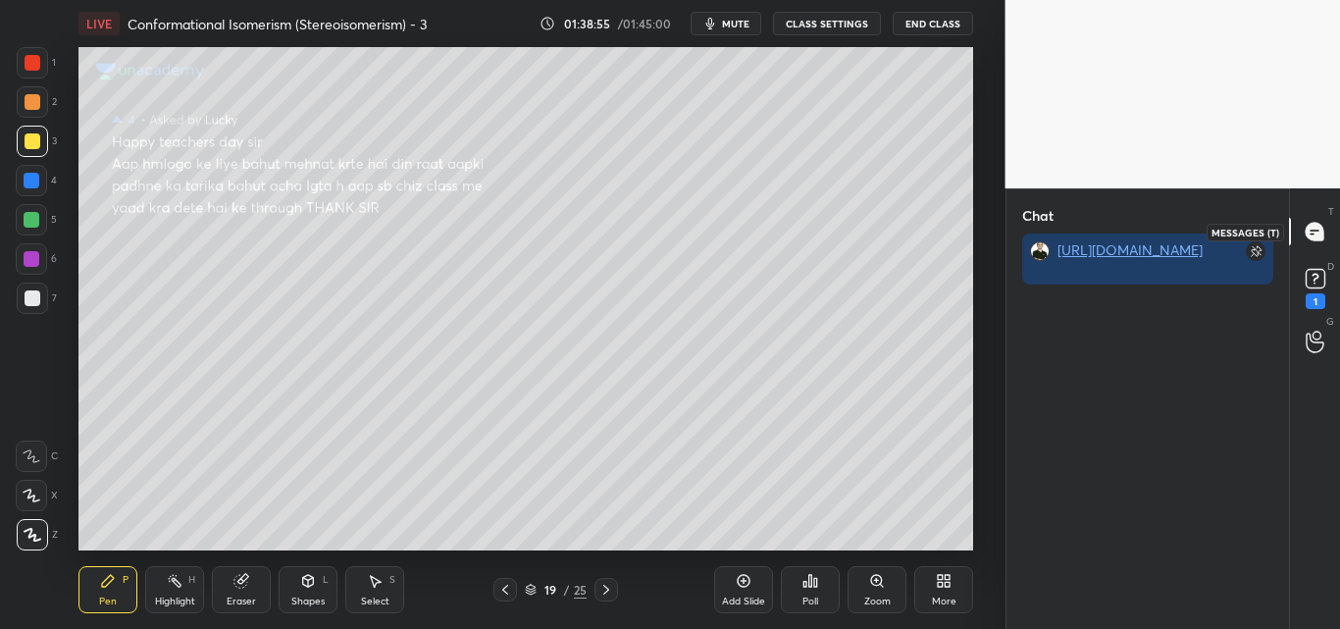
click at [1311, 231] on icon at bounding box center [1315, 231] width 8 height 0
click at [1314, 295] on div "1" at bounding box center [1316, 301] width 20 height 16
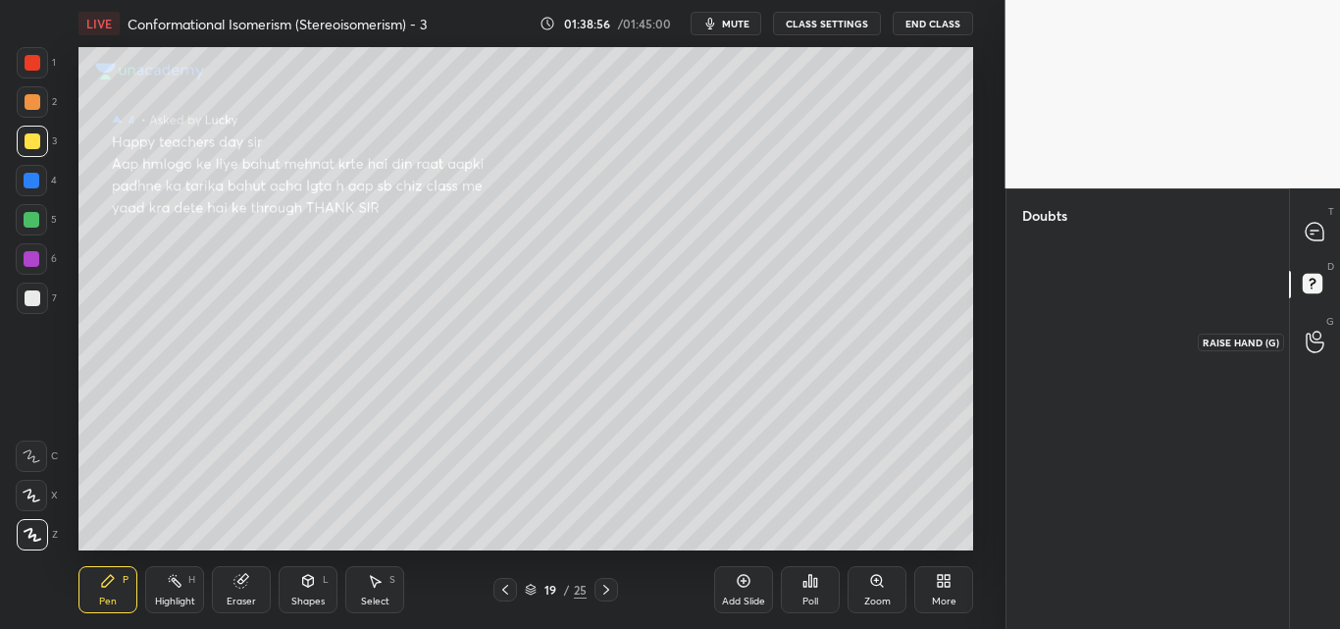
click at [1313, 343] on icon at bounding box center [1315, 342] width 19 height 23
click at [1313, 343] on icon at bounding box center [1315, 343] width 18 height 21
click at [1168, 391] on div "Raise Hand" at bounding box center [1148, 408] width 285 height 441
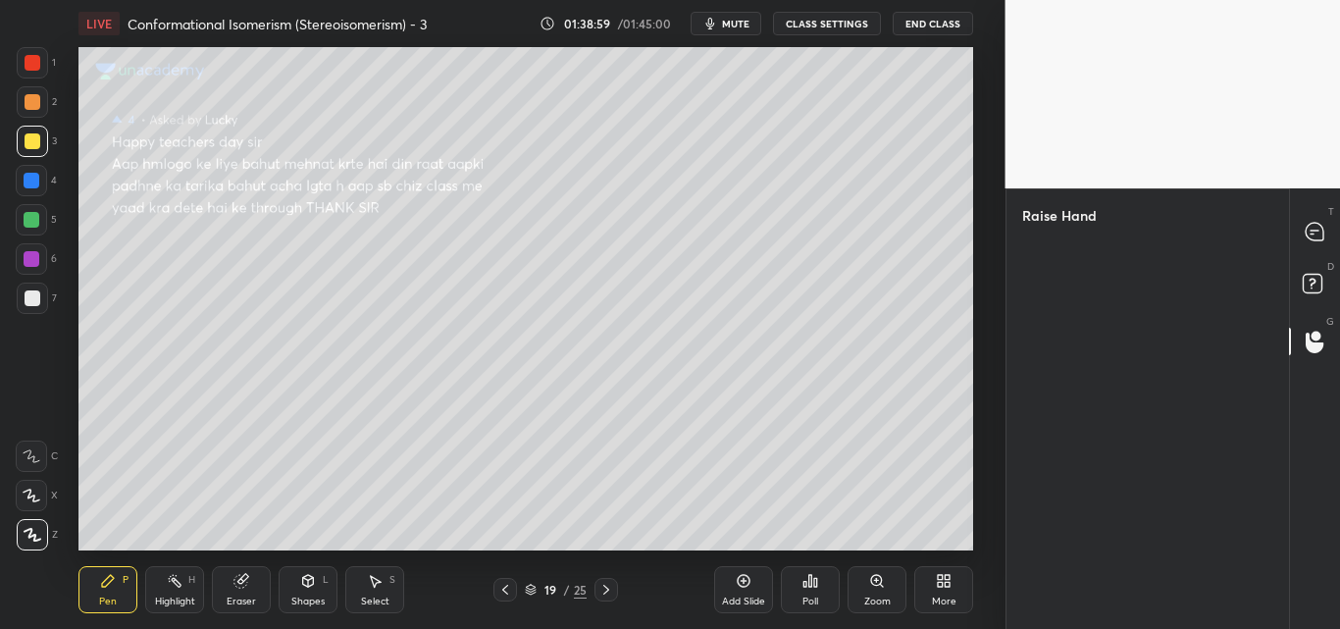
click at [1162, 576] on div "Raise Hand" at bounding box center [1148, 408] width 285 height 441
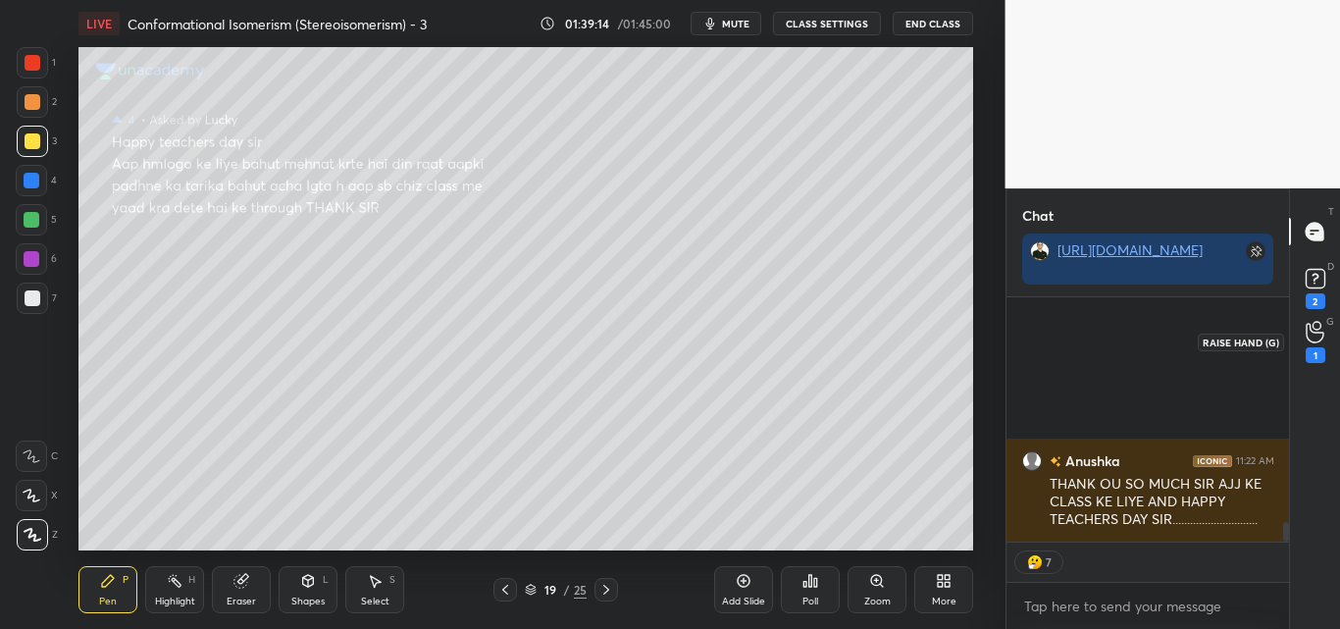
scroll to position [2804, 0]
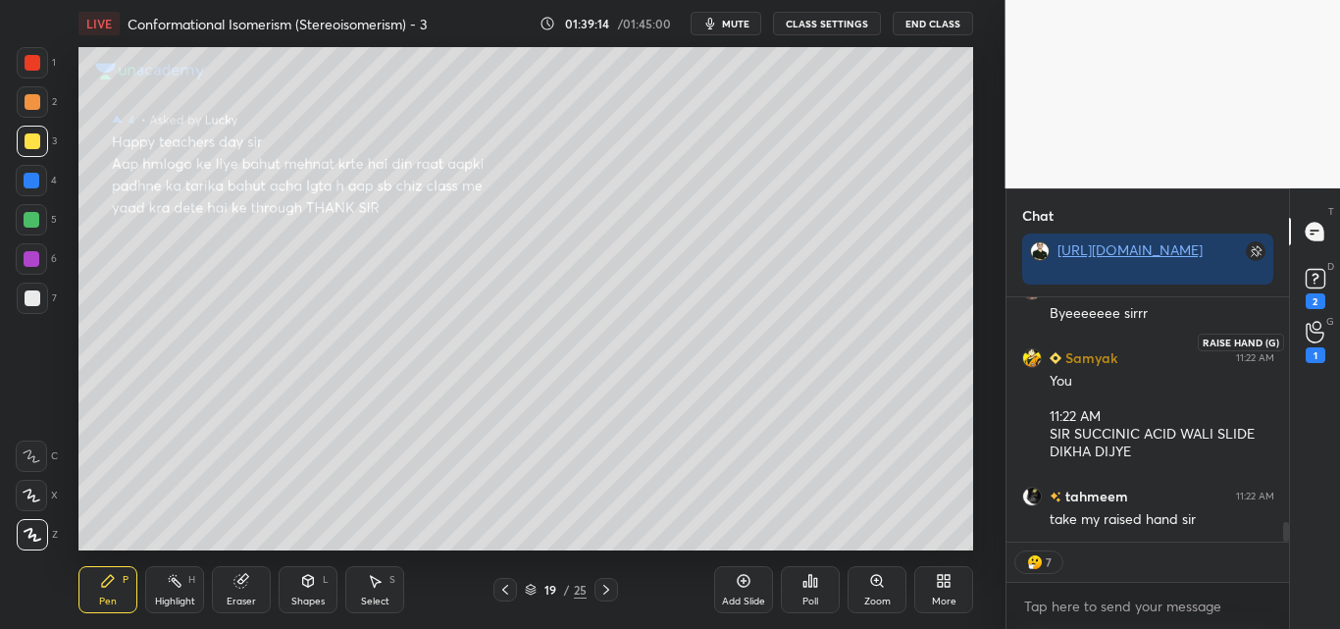
click at [1306, 338] on div "1" at bounding box center [1316, 342] width 20 height 42
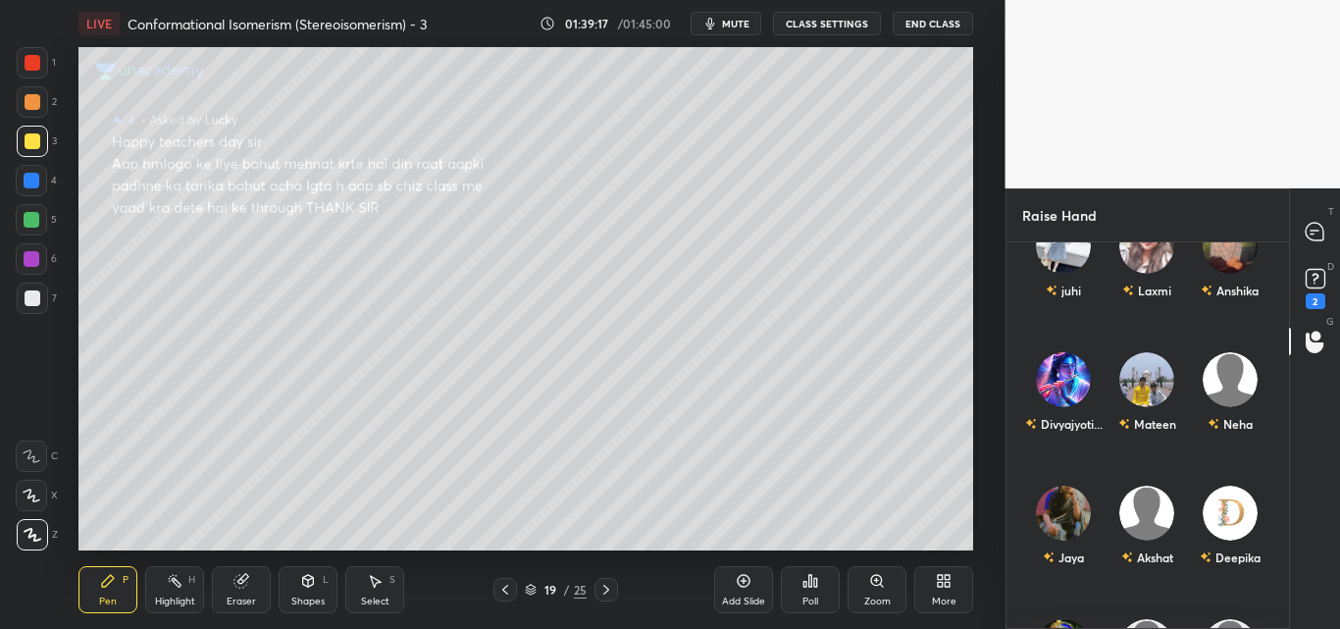
scroll to position [785, 0]
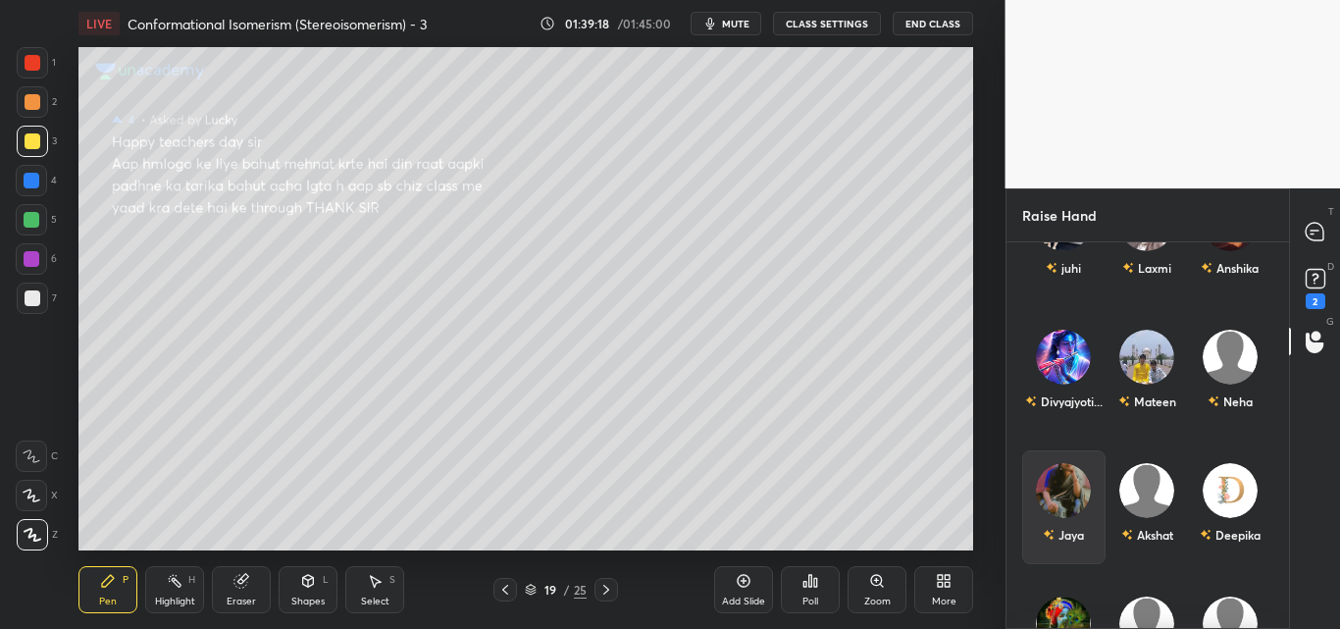
click at [1053, 502] on div "Jaya" at bounding box center [1063, 507] width 83 height 114
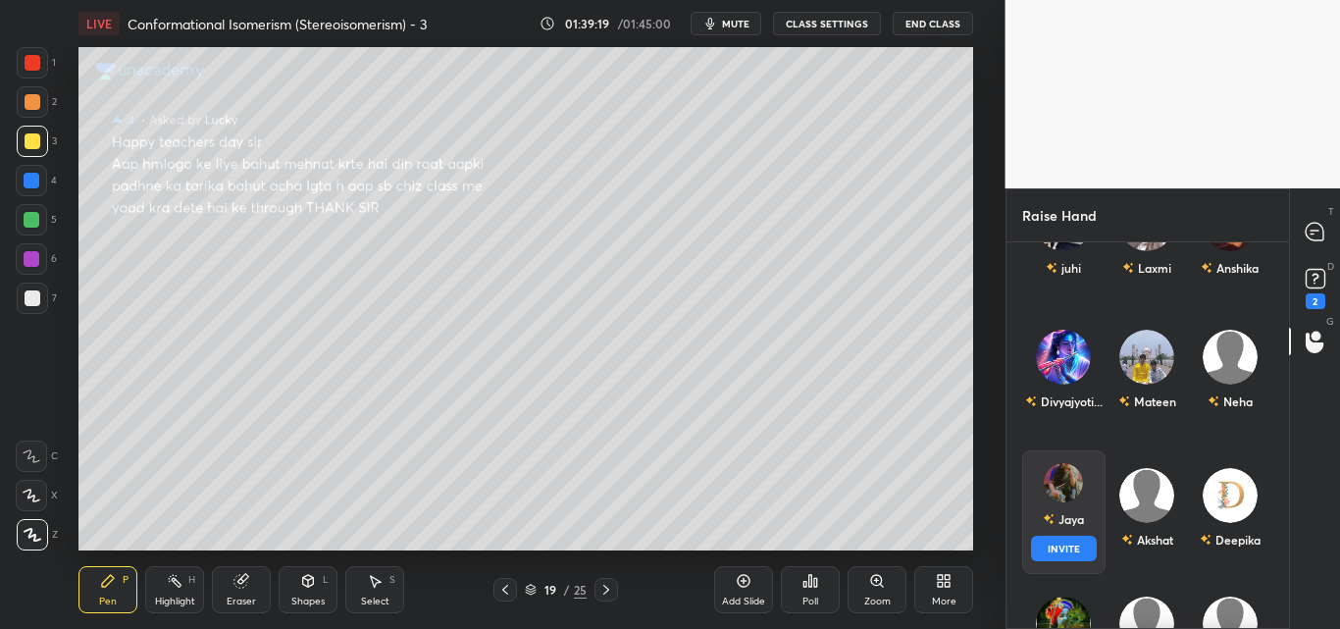
click at [1069, 541] on button "INVITE" at bounding box center [1064, 549] width 66 height 26
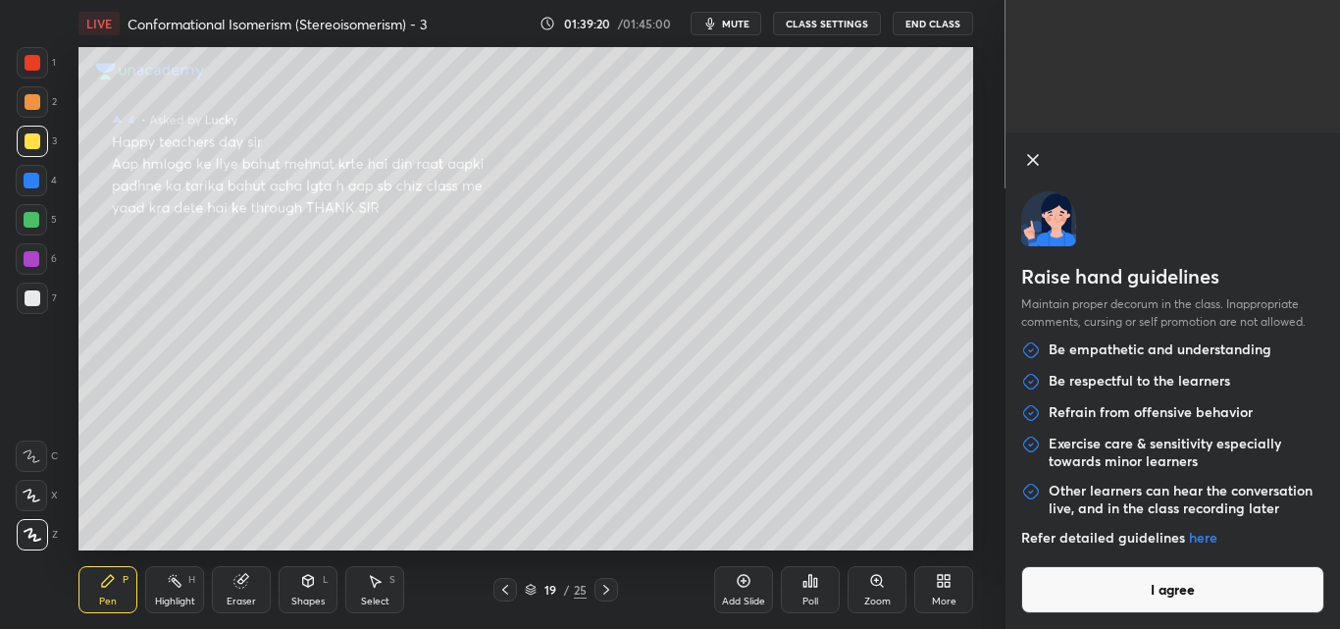
click at [1161, 596] on button "I agree" at bounding box center [1173, 589] width 304 height 47
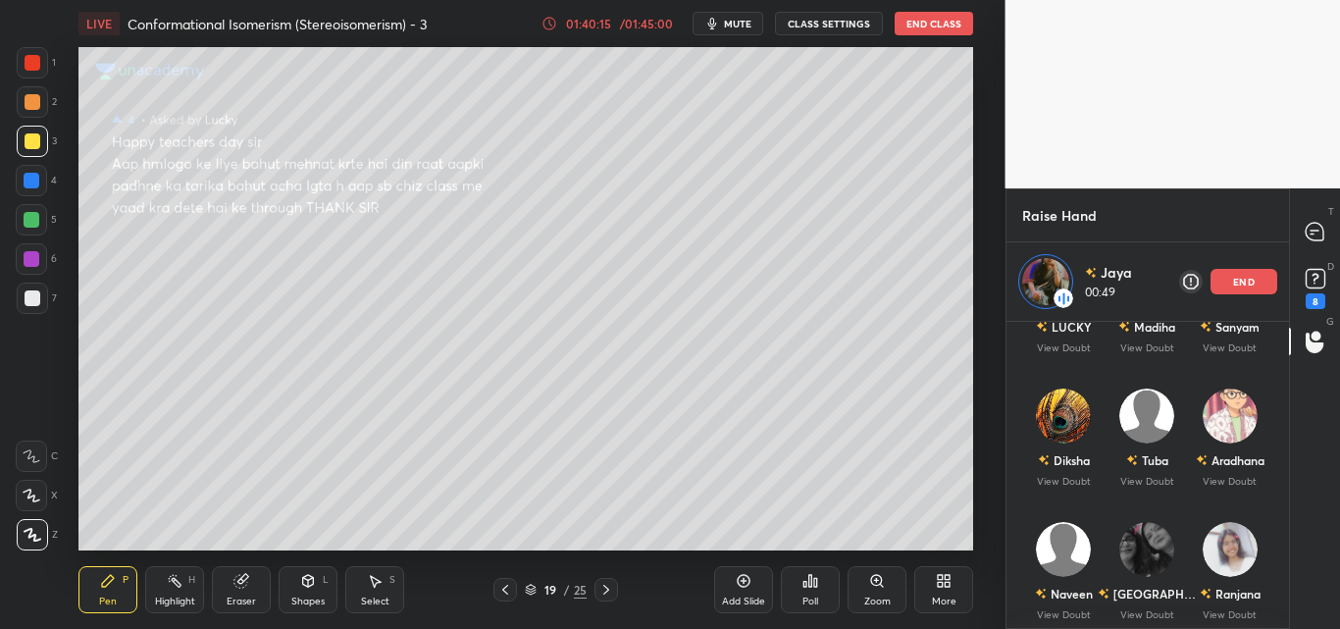
scroll to position [294, 0]
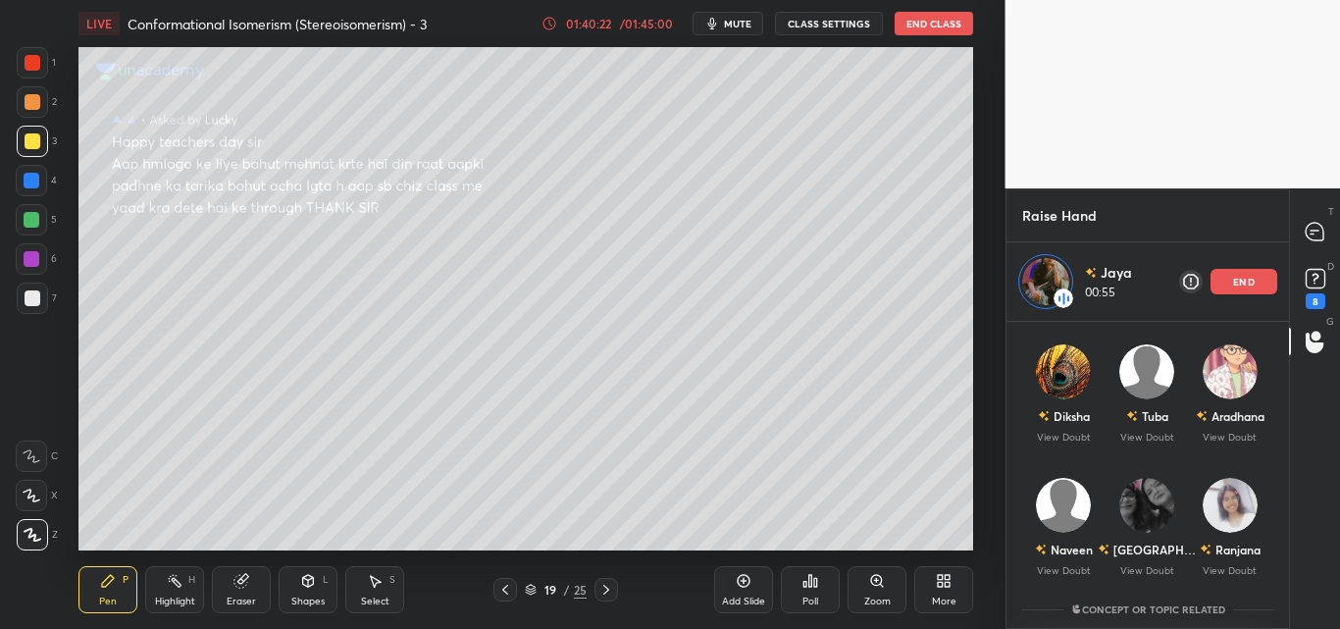
click at [1252, 286] on p "end" at bounding box center [1244, 282] width 22 height 10
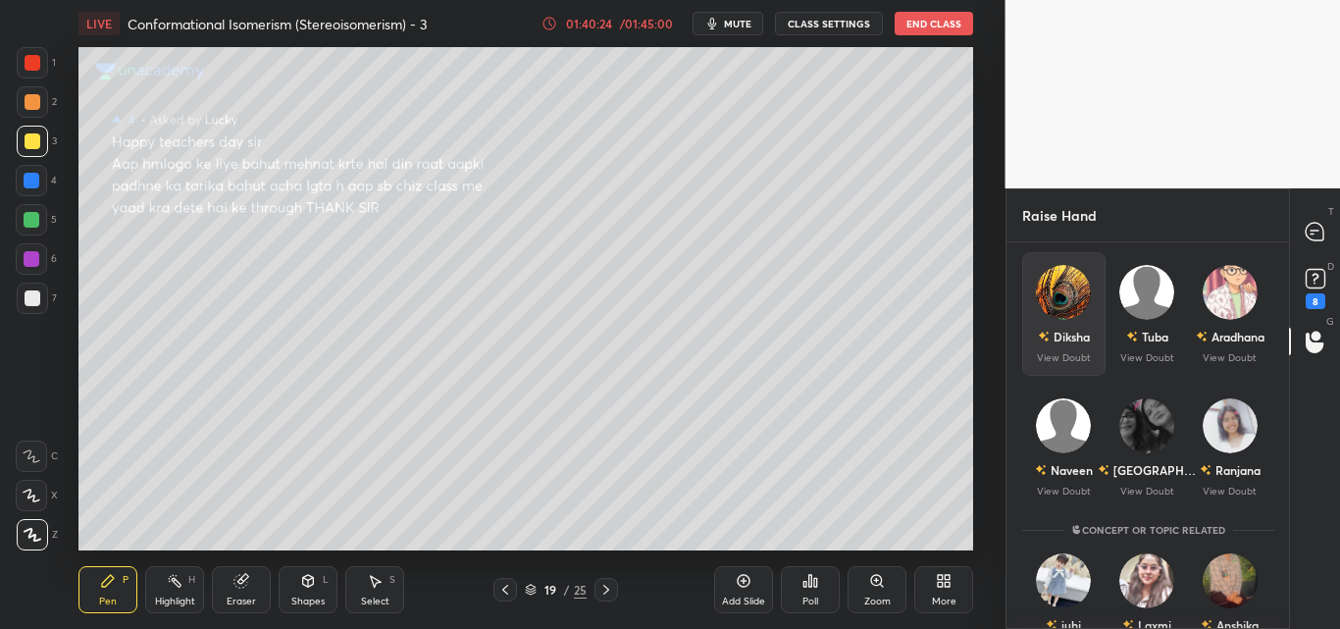
click at [1052, 292] on img "grid" at bounding box center [1063, 292] width 55 height 55
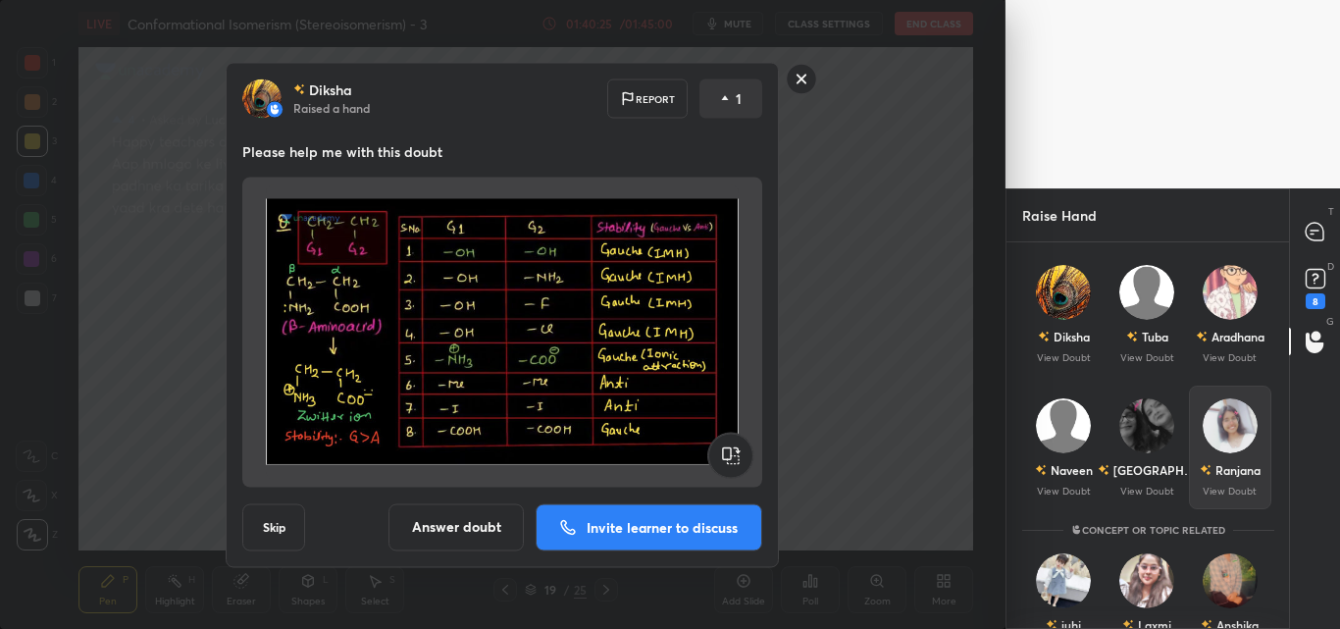
click at [1210, 438] on img "grid" at bounding box center [1229, 425] width 55 height 55
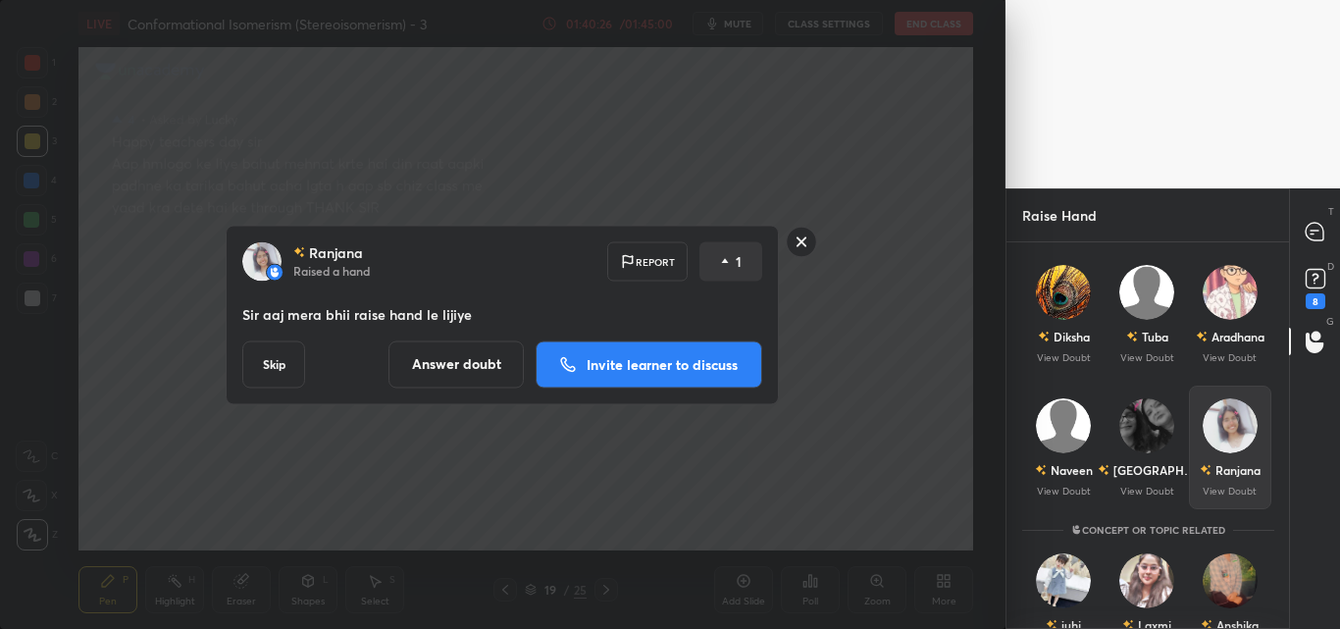
click at [1210, 438] on img "grid" at bounding box center [1229, 425] width 55 height 55
click at [718, 357] on p "Invite learner to discuss" at bounding box center [662, 364] width 151 height 14
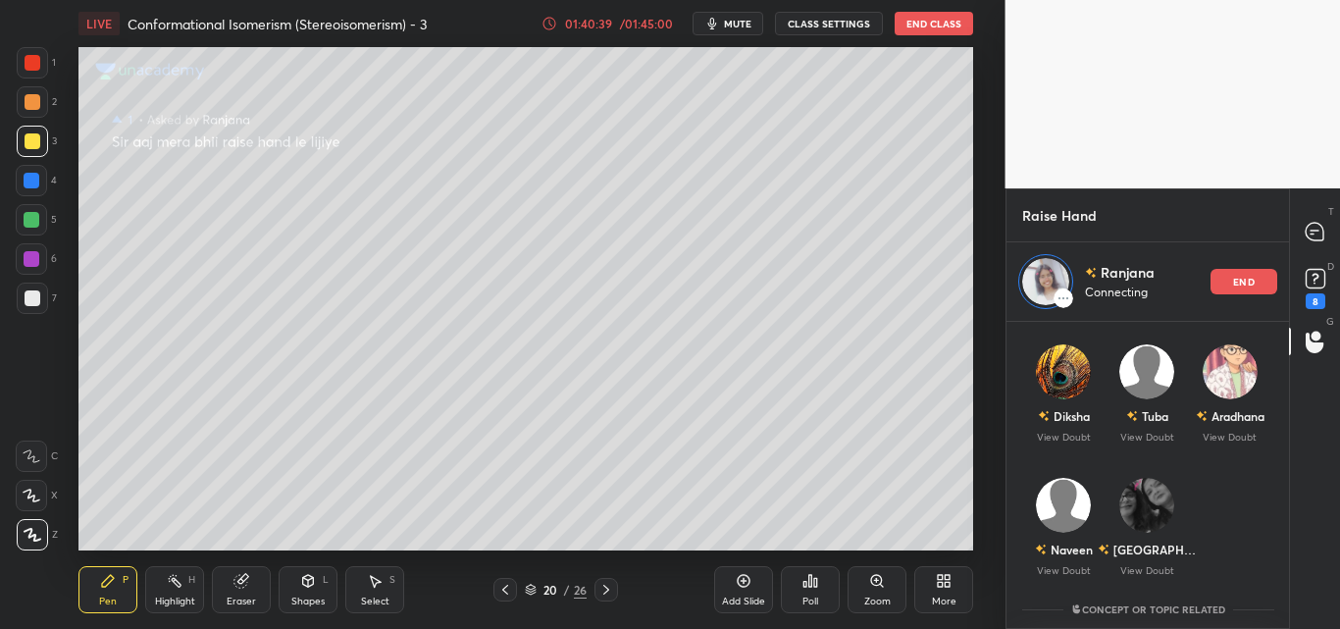
scroll to position [0, 0]
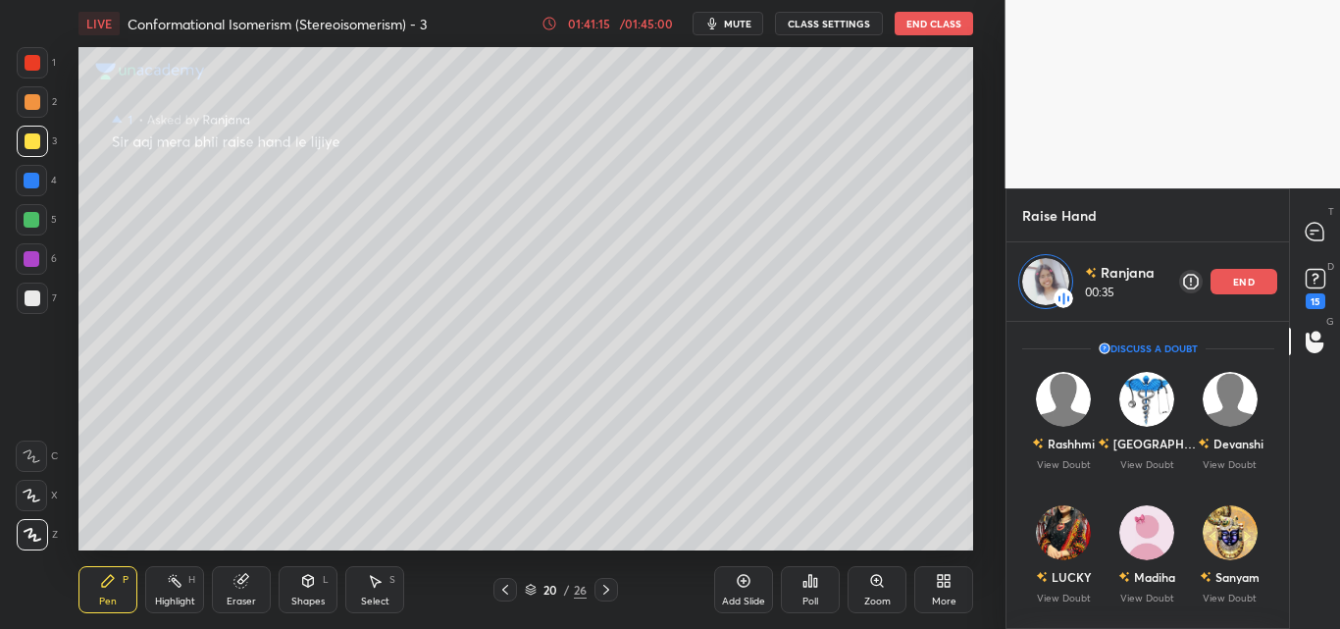
click at [1248, 289] on div "end" at bounding box center [1244, 282] width 67 height 26
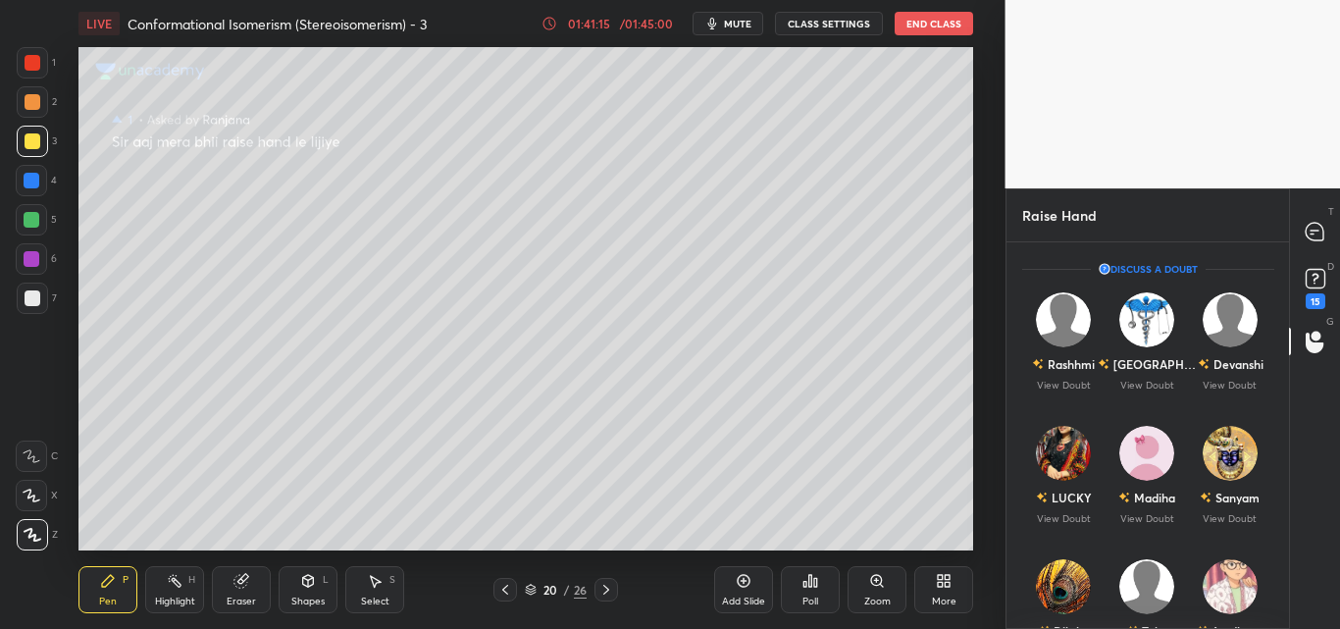
scroll to position [381, 277]
click at [1073, 605] on img "grid" at bounding box center [1063, 586] width 55 height 55
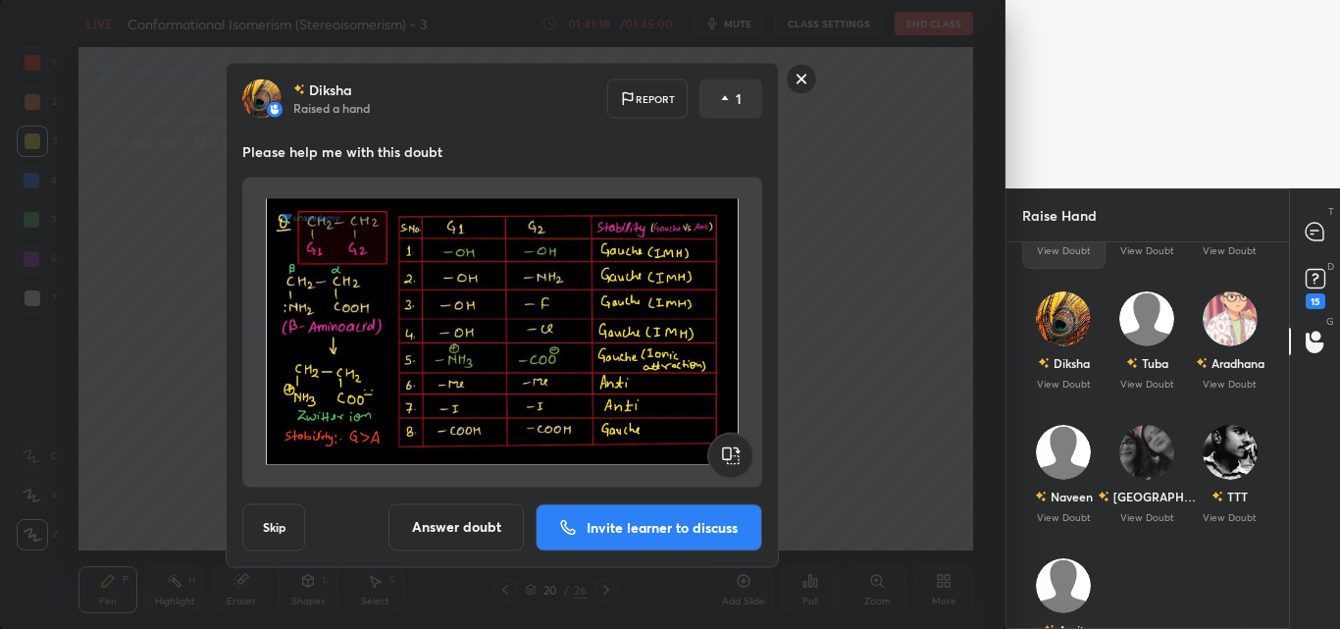
scroll to position [294, 0]
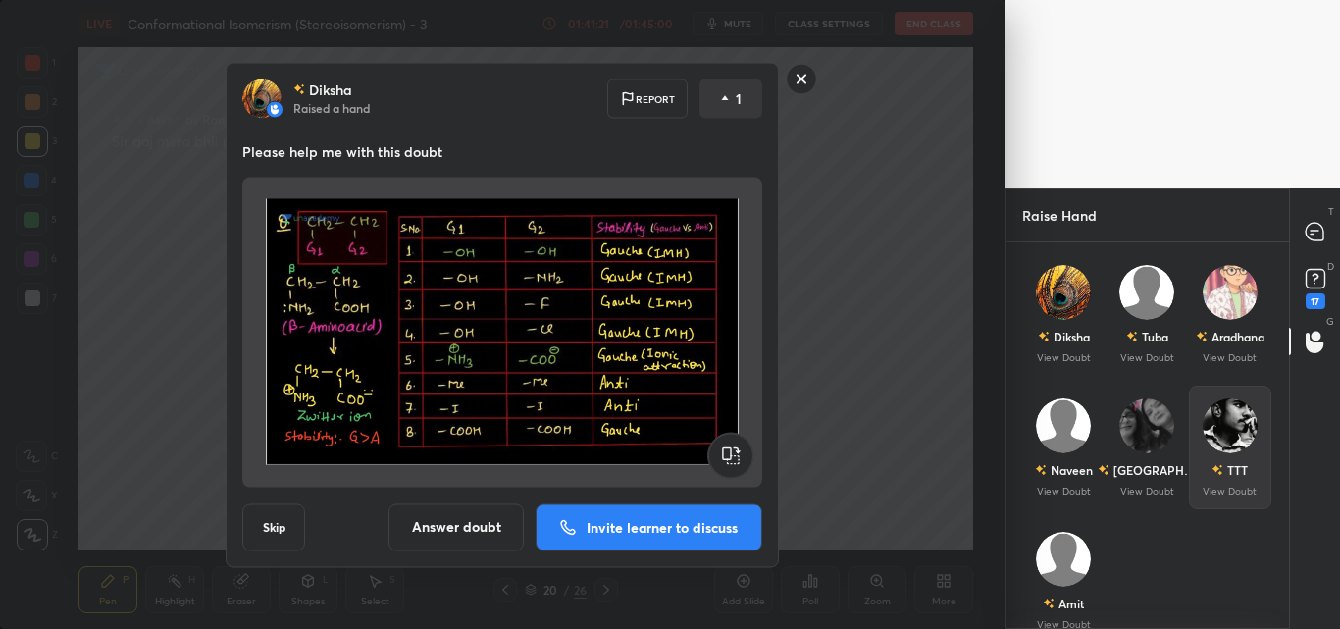
click at [1233, 448] on img "grid" at bounding box center [1229, 425] width 55 height 55
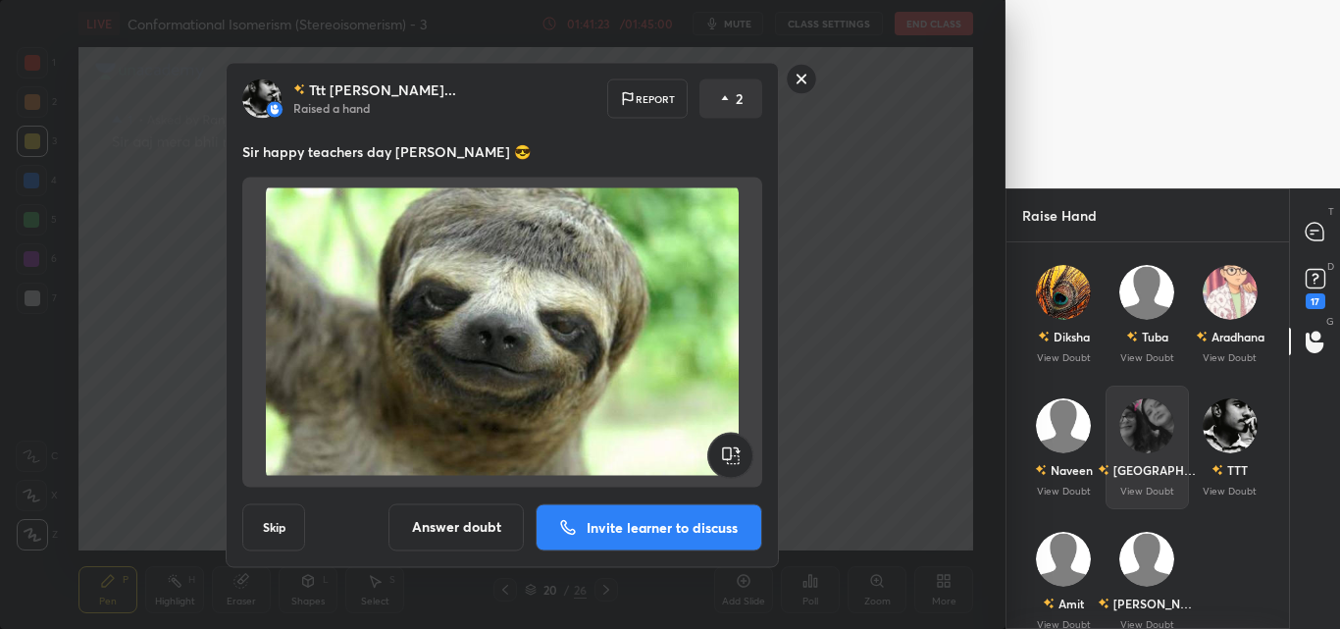
click at [1105, 451] on div "Pragya View Doubt" at bounding box center [1146, 448] width 83 height 124
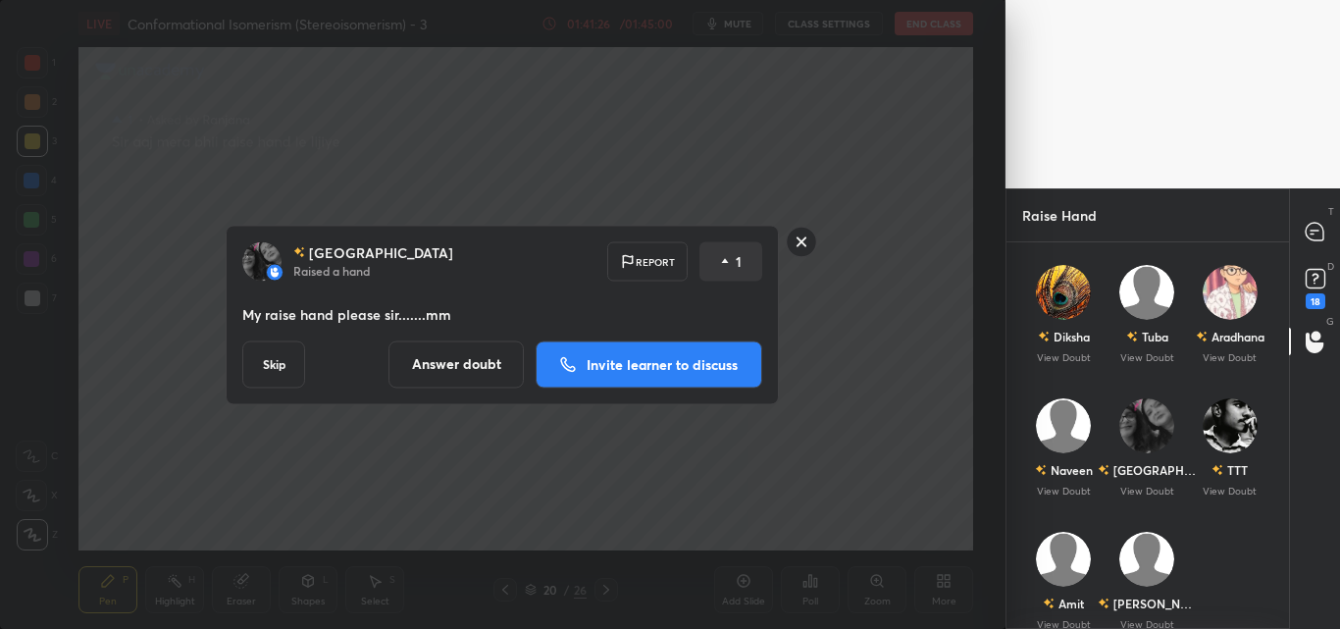
click at [616, 362] on p "Invite learner to discuss" at bounding box center [662, 364] width 151 height 14
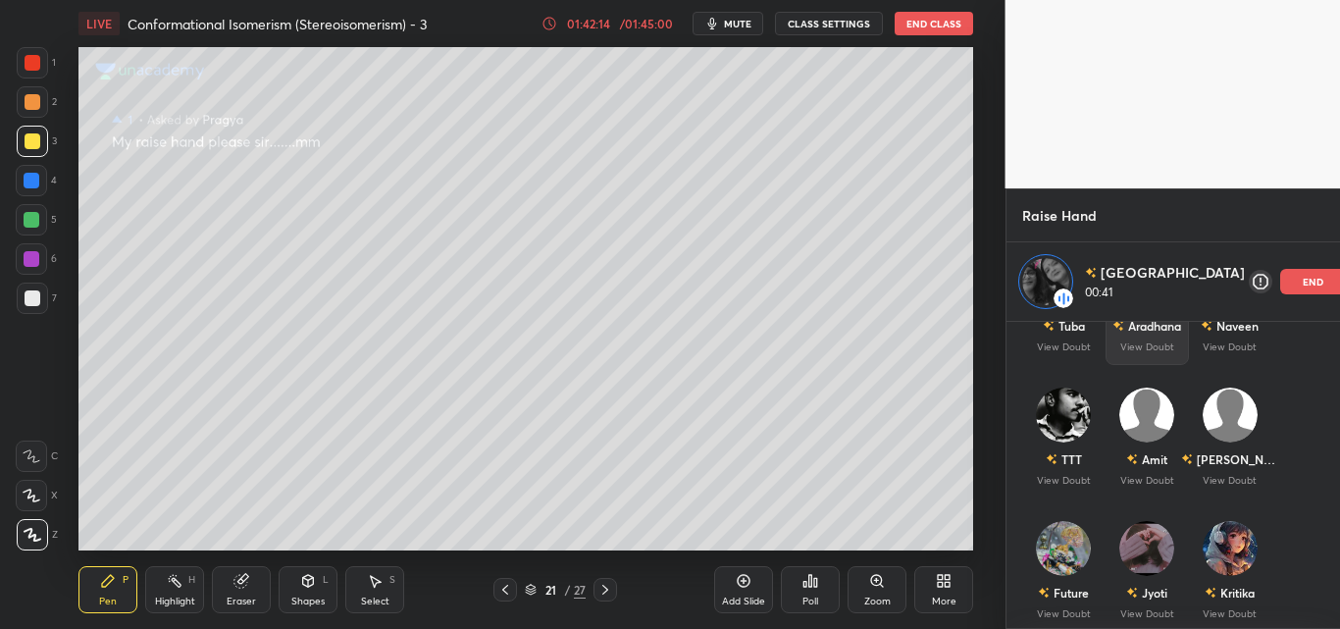
scroll to position [392, 0]
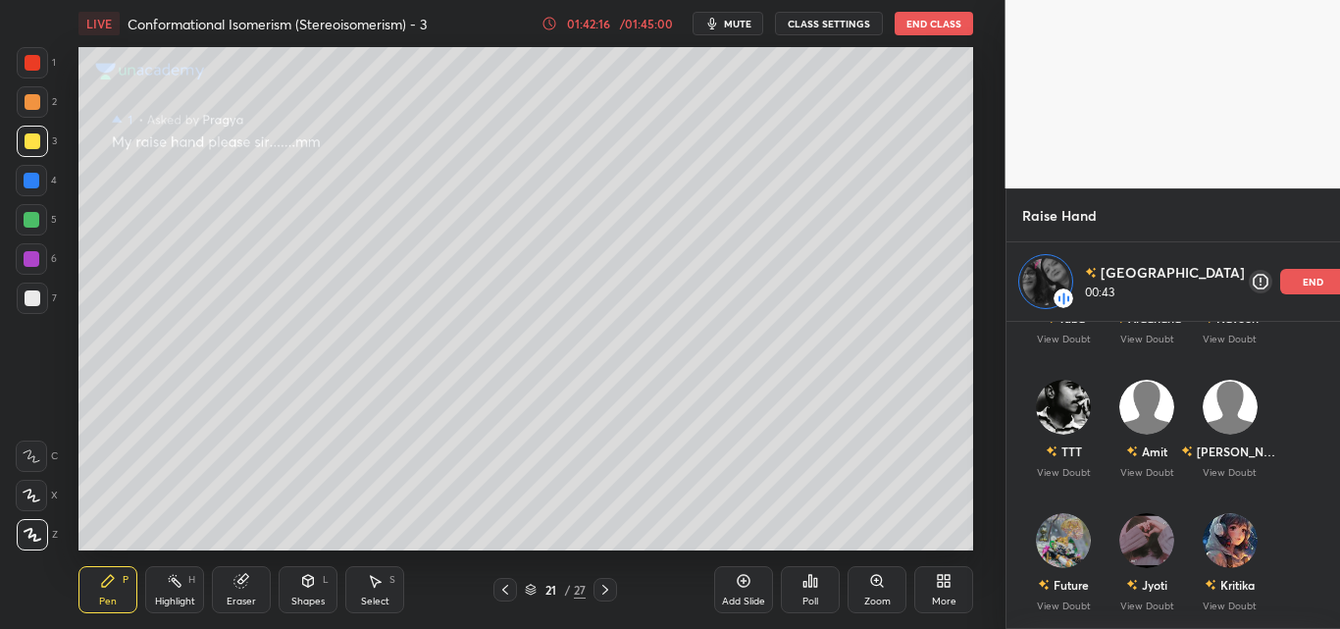
click at [1303, 286] on p "end" at bounding box center [1314, 282] width 22 height 10
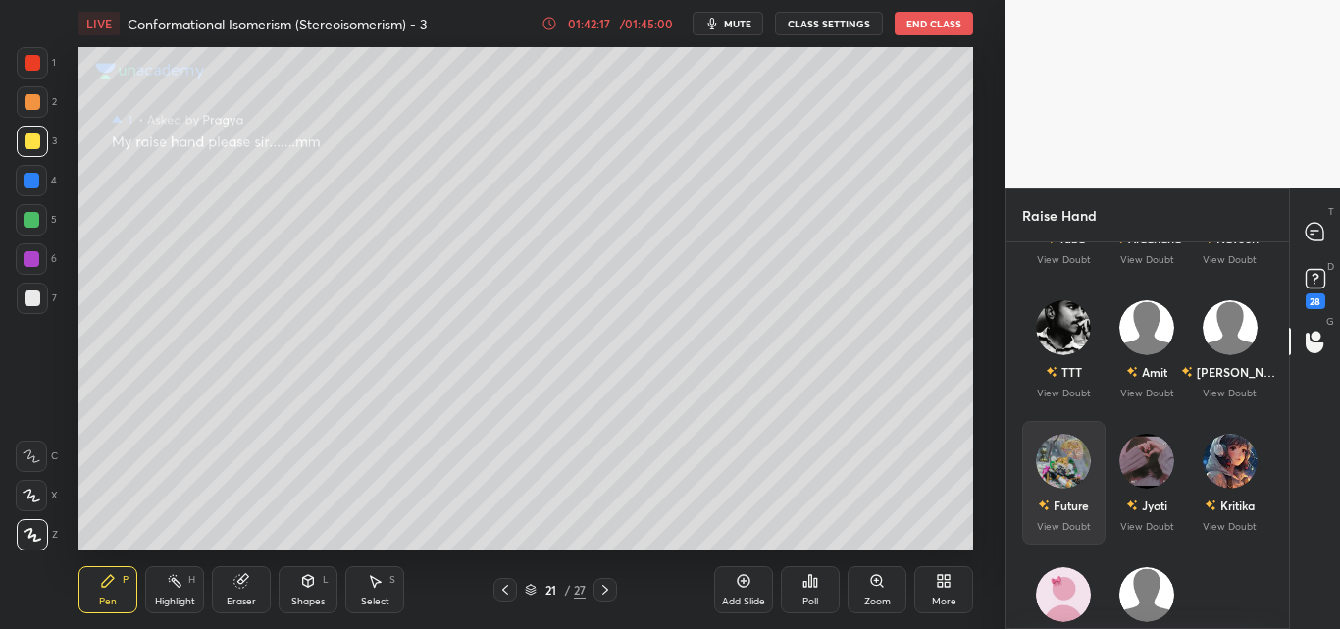
click at [1050, 484] on img "grid" at bounding box center [1063, 461] width 55 height 55
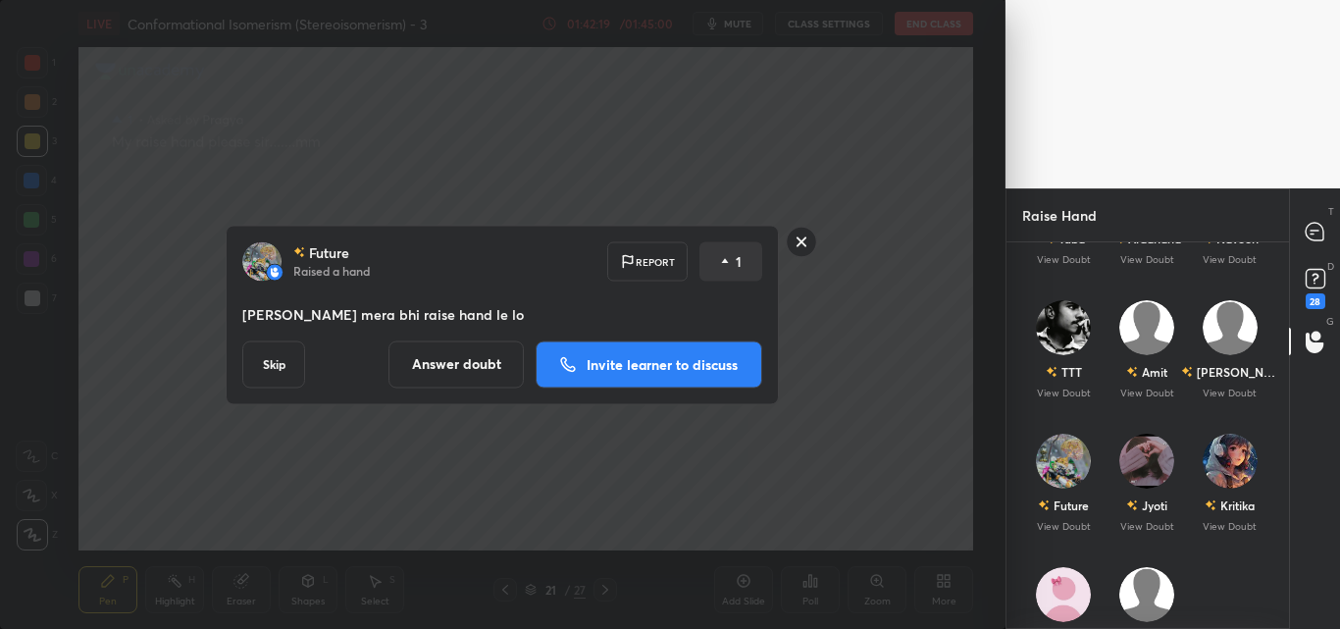
click at [639, 357] on p "Invite learner to discuss" at bounding box center [662, 364] width 151 height 14
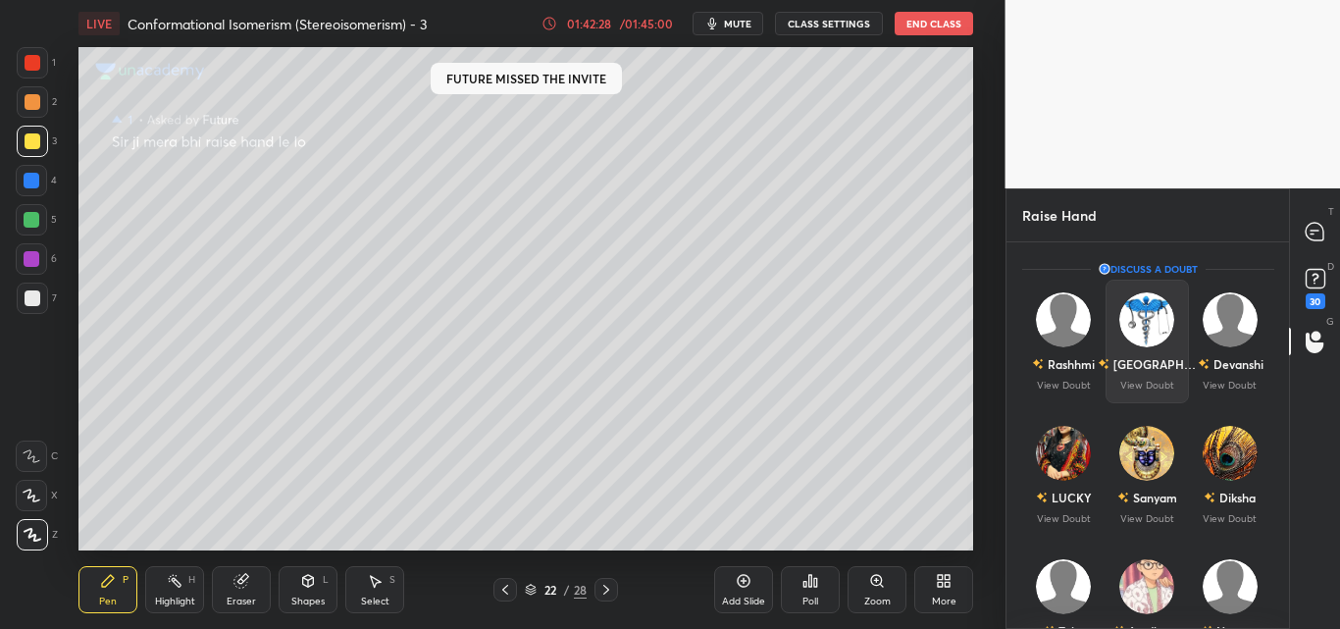
click at [1135, 420] on div "Sanyam View Doubt" at bounding box center [1146, 475] width 83 height 124
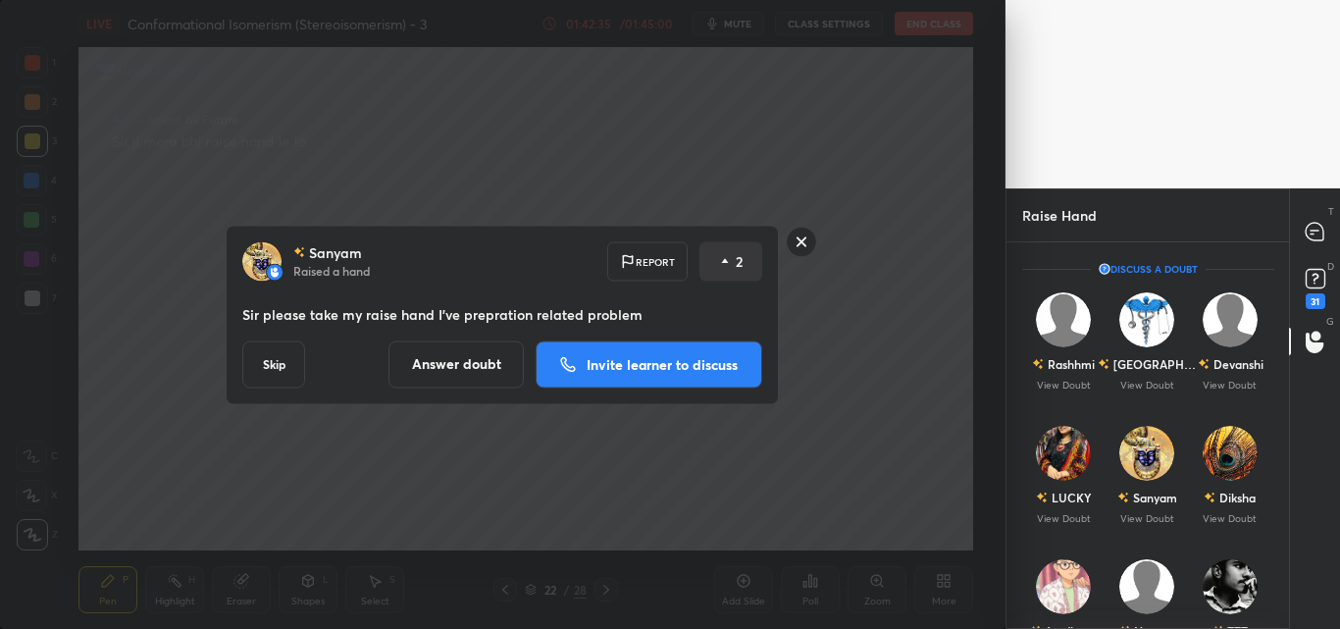
click at [626, 370] on p "Invite learner to discuss" at bounding box center [662, 364] width 151 height 14
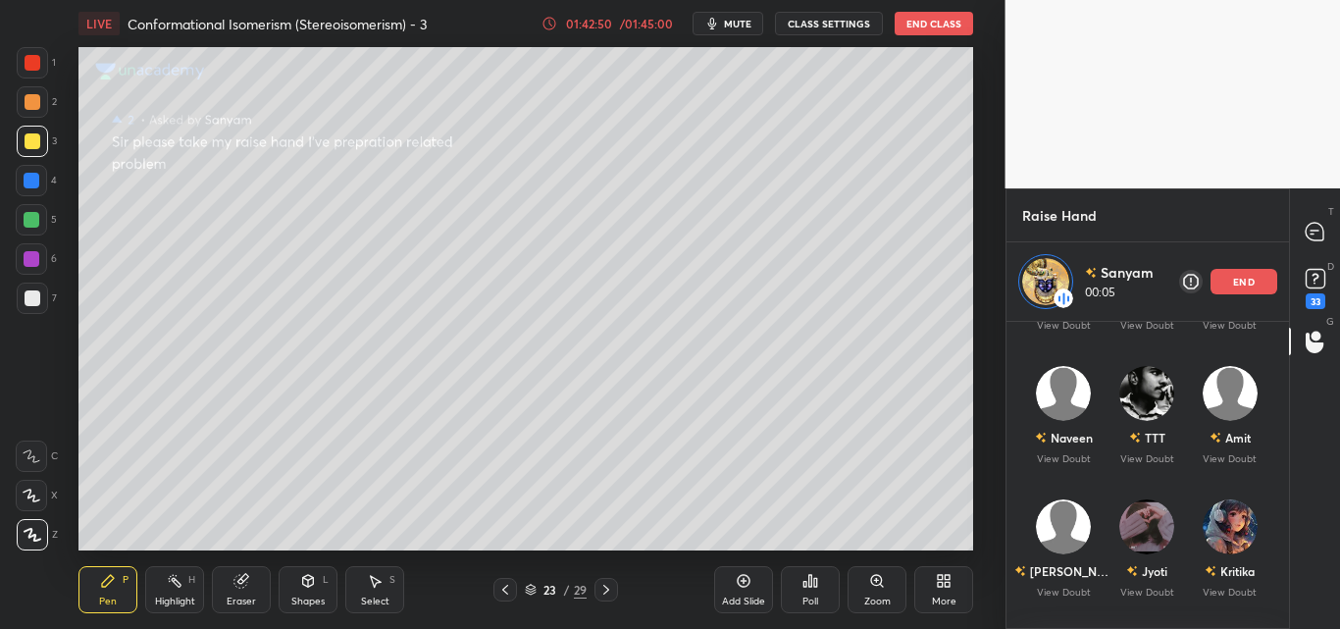
scroll to position [294, 0]
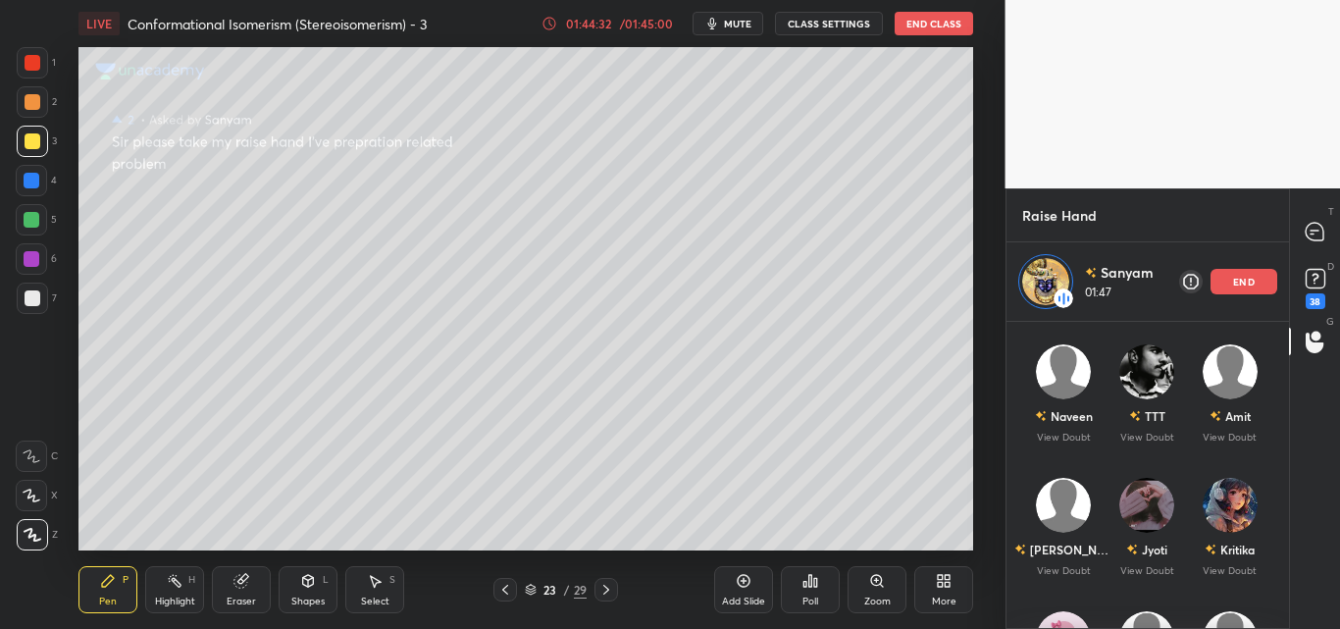
click at [1256, 279] on div "end" at bounding box center [1244, 282] width 67 height 26
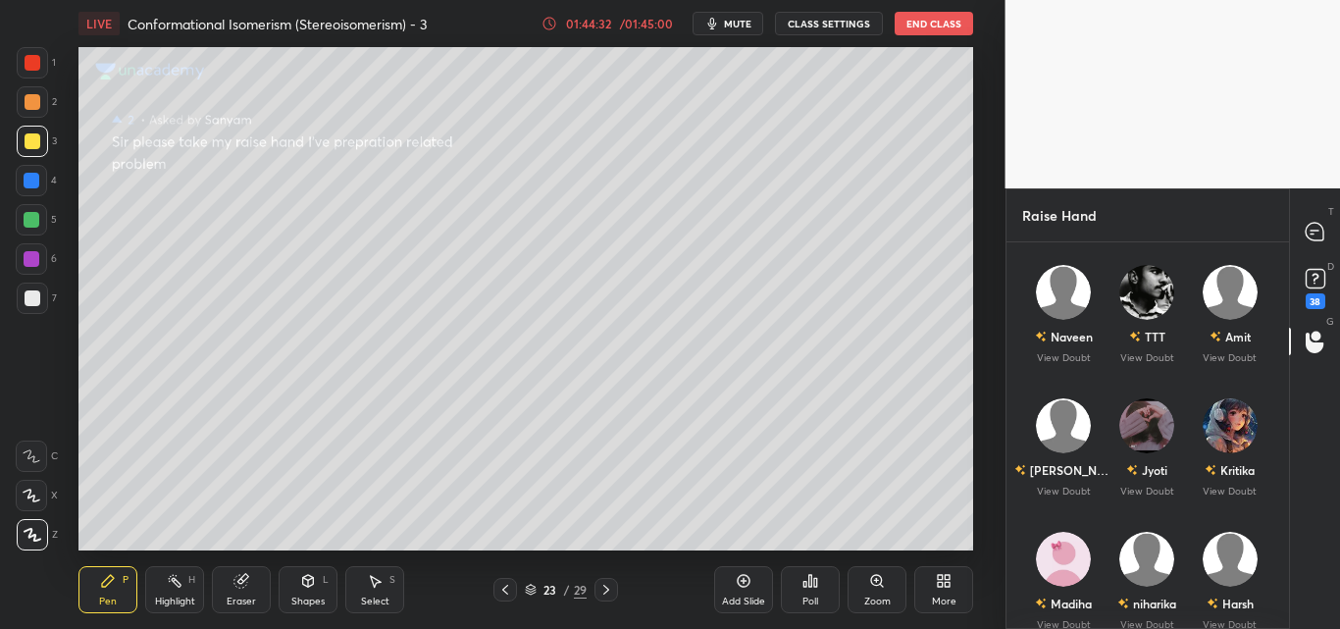
scroll to position [381, 277]
click at [1223, 434] on img "grid" at bounding box center [1229, 425] width 55 height 55
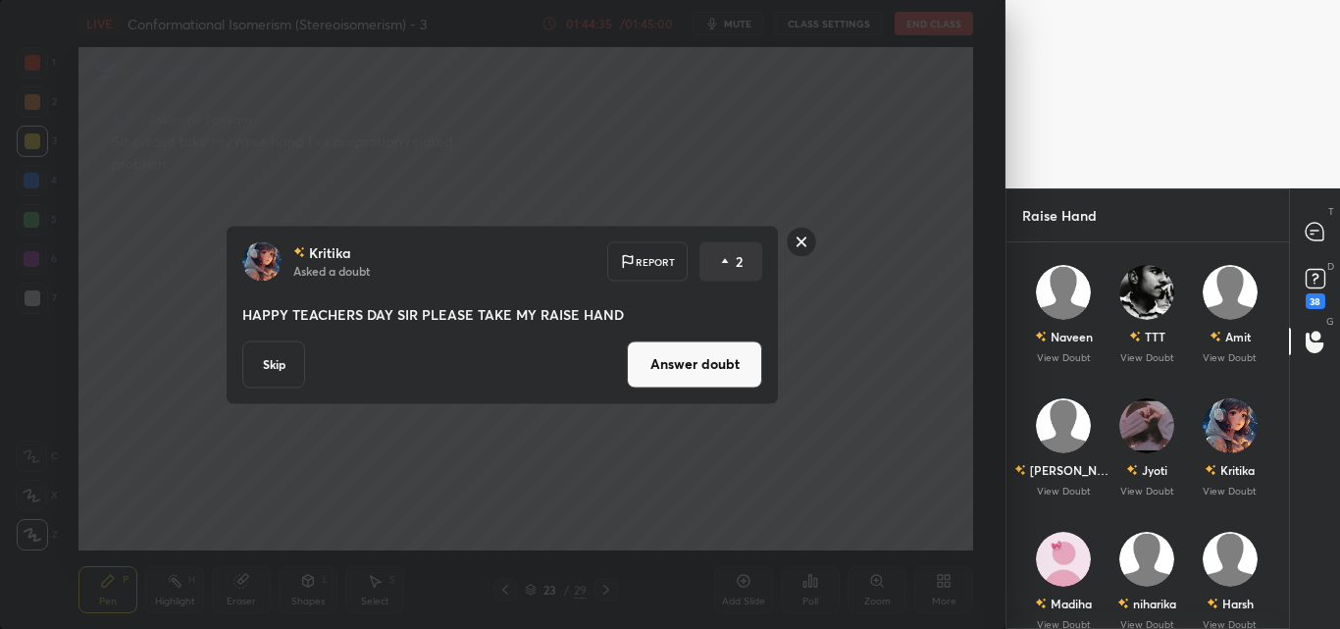
click at [693, 353] on button "Answer doubt" at bounding box center [694, 363] width 135 height 47
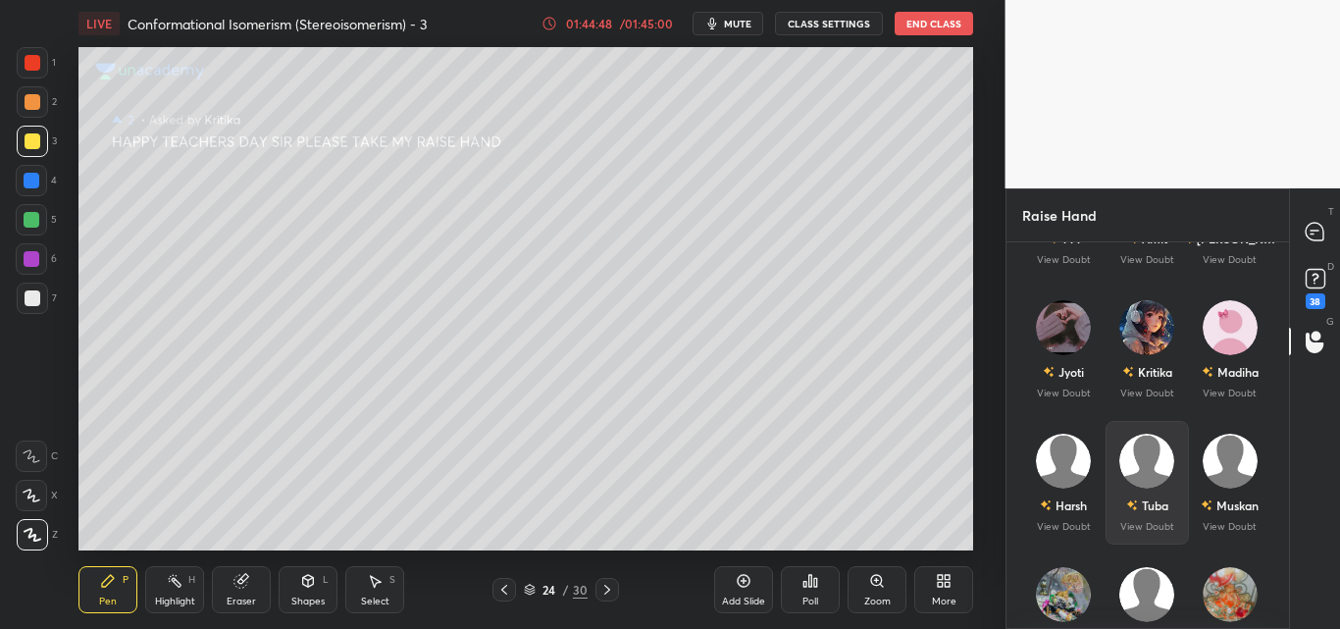
scroll to position [589, 0]
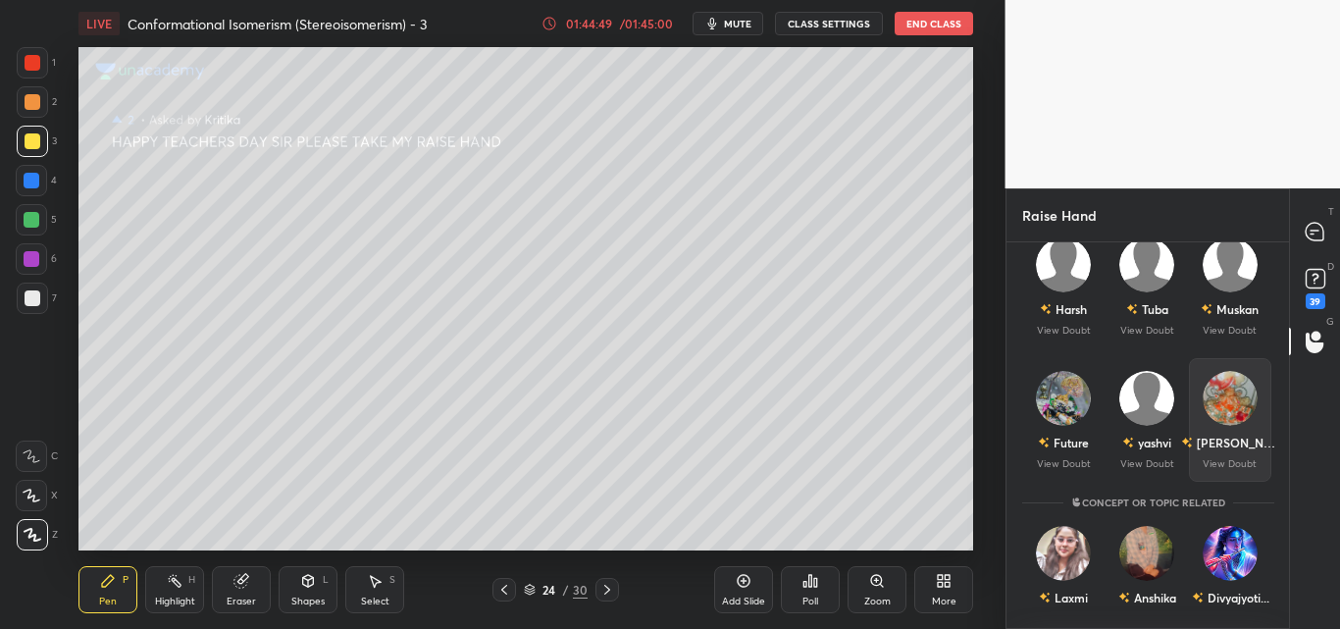
click at [1229, 397] on img "grid" at bounding box center [1229, 398] width 55 height 55
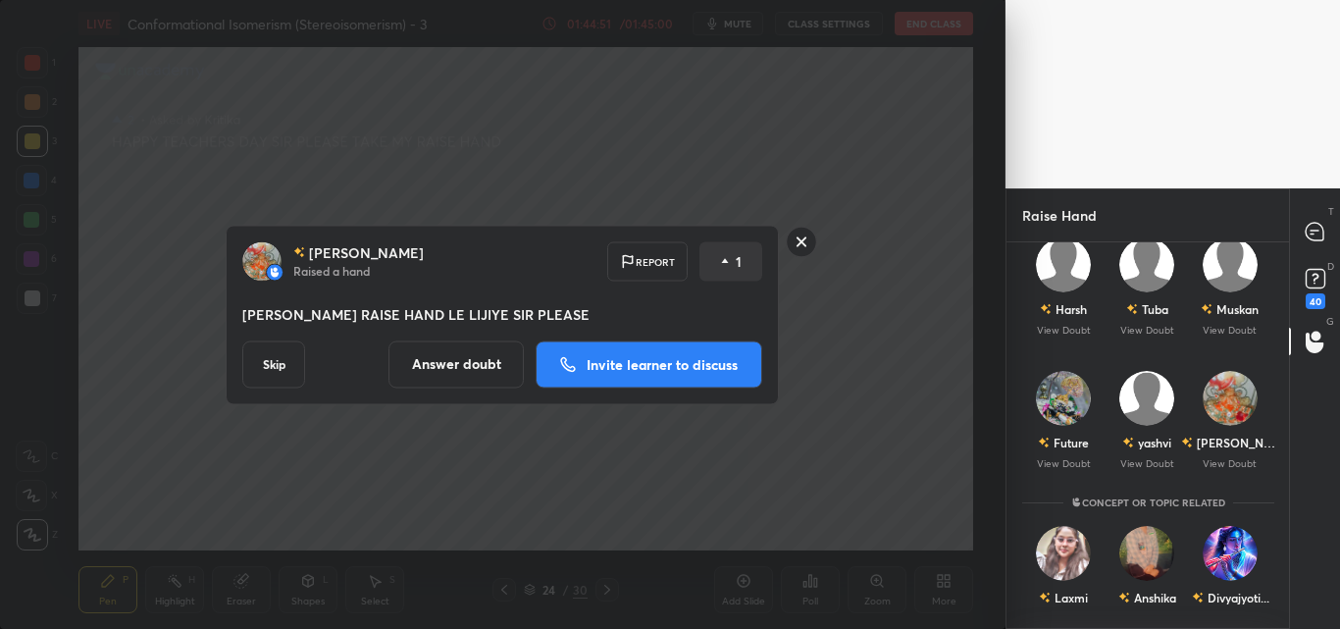
click at [651, 357] on p "Invite learner to discuss" at bounding box center [662, 364] width 151 height 14
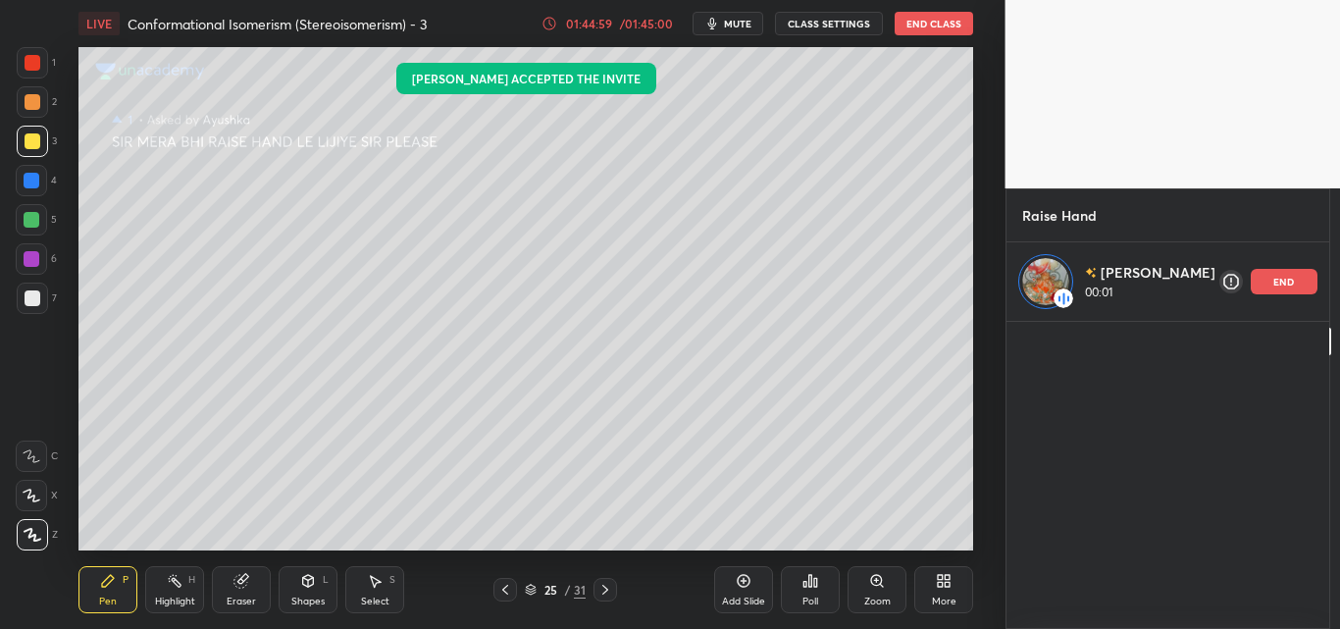
scroll to position [0, 0]
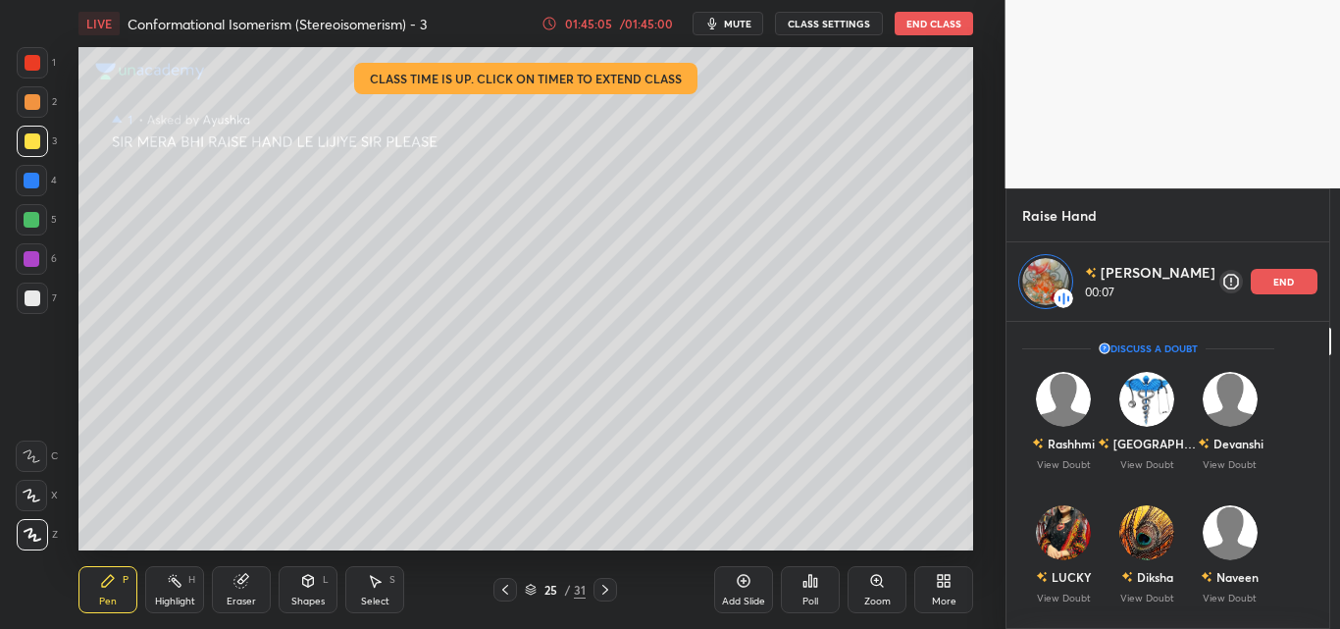
click at [616, 26] on div "01:45:05" at bounding box center [588, 24] width 55 height 12
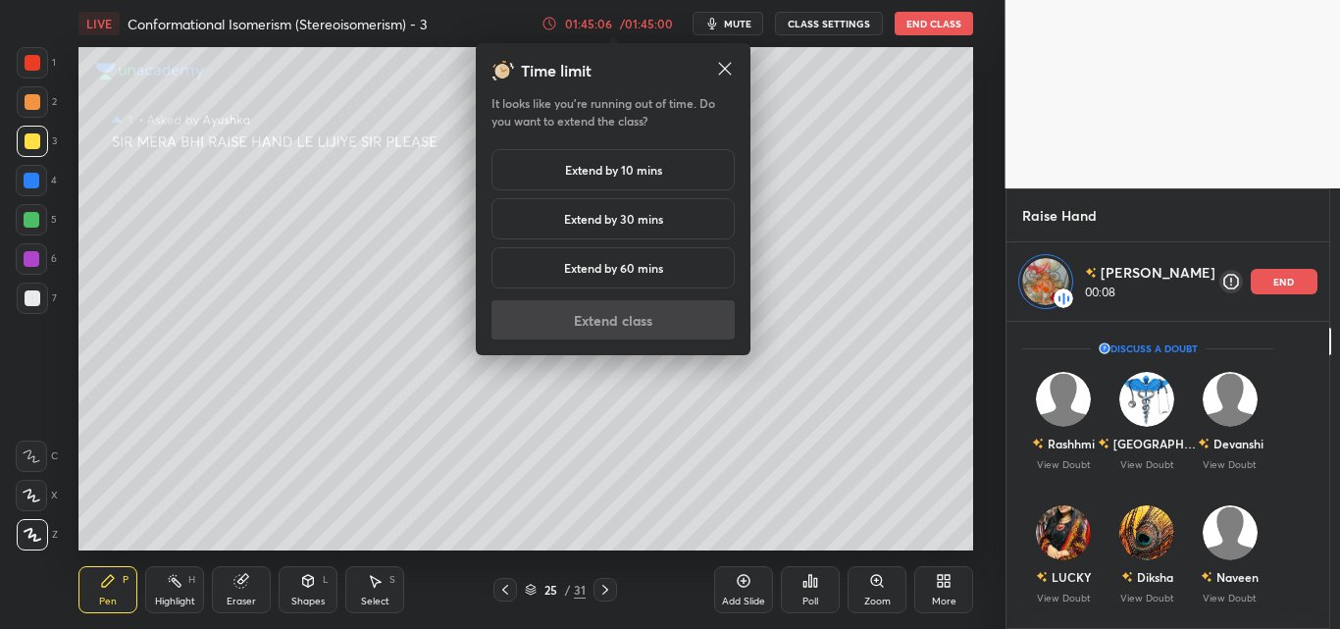
click at [620, 168] on h5 "Extend by 10 mins" at bounding box center [613, 170] width 97 height 18
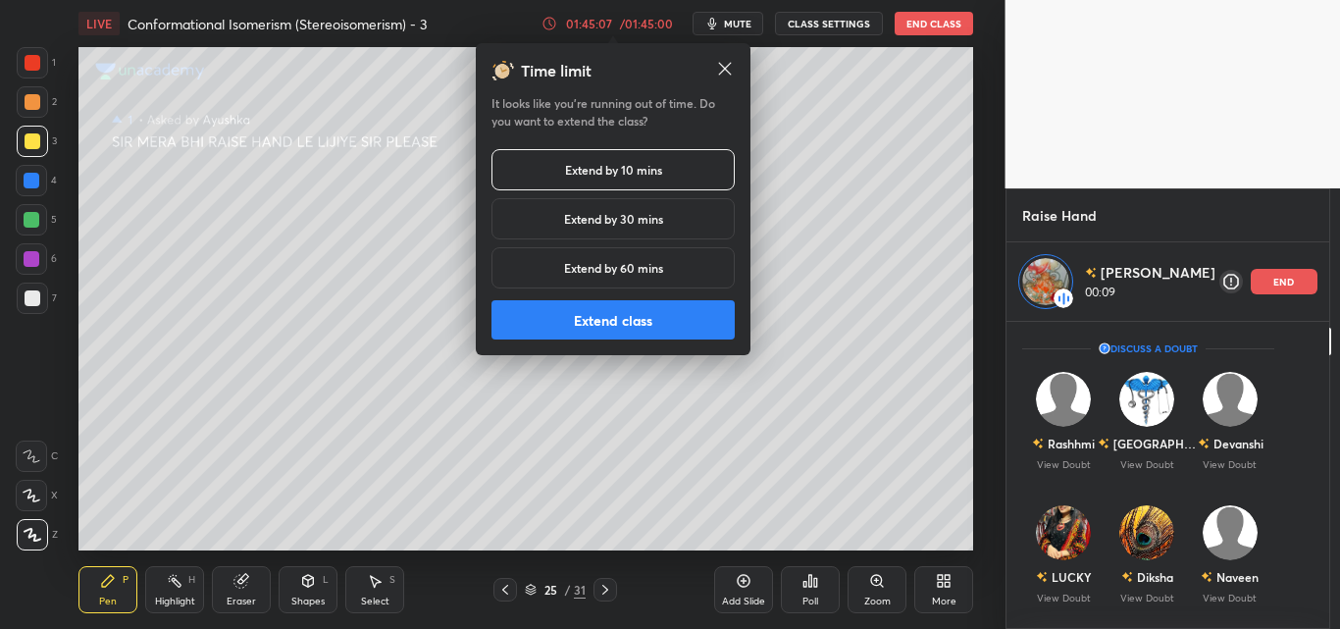
click at [599, 333] on button "Extend class" at bounding box center [613, 319] width 243 height 39
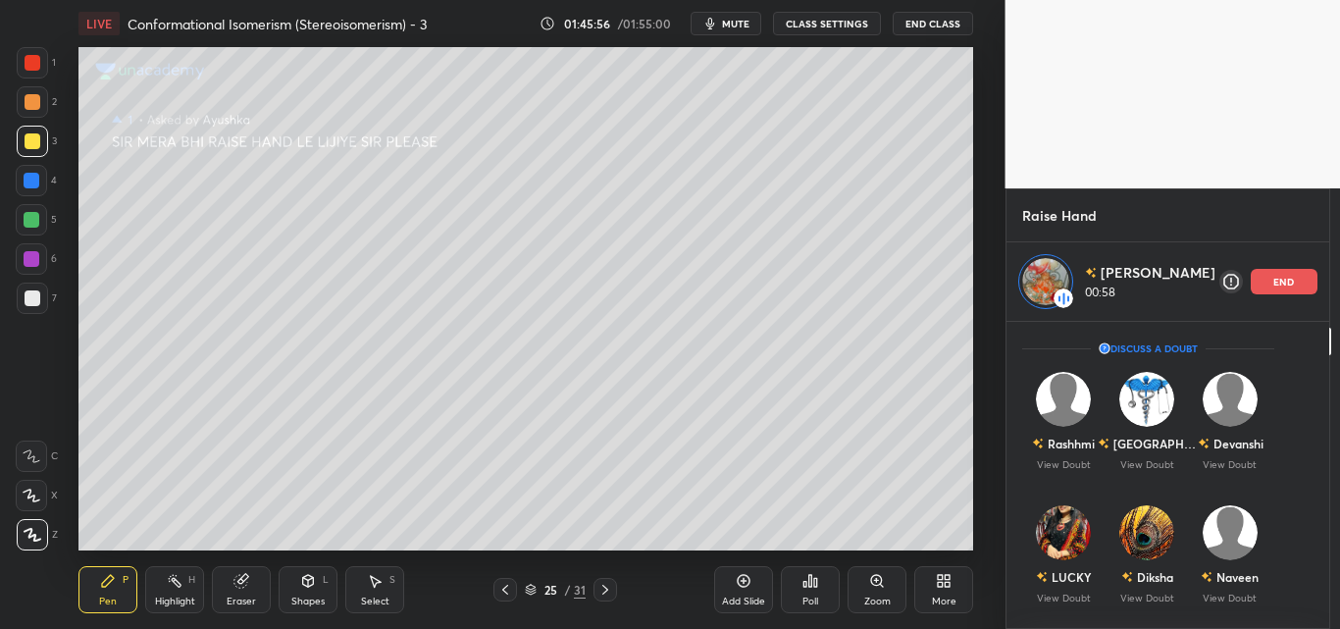
click at [1251, 282] on div "end" at bounding box center [1284, 282] width 67 height 26
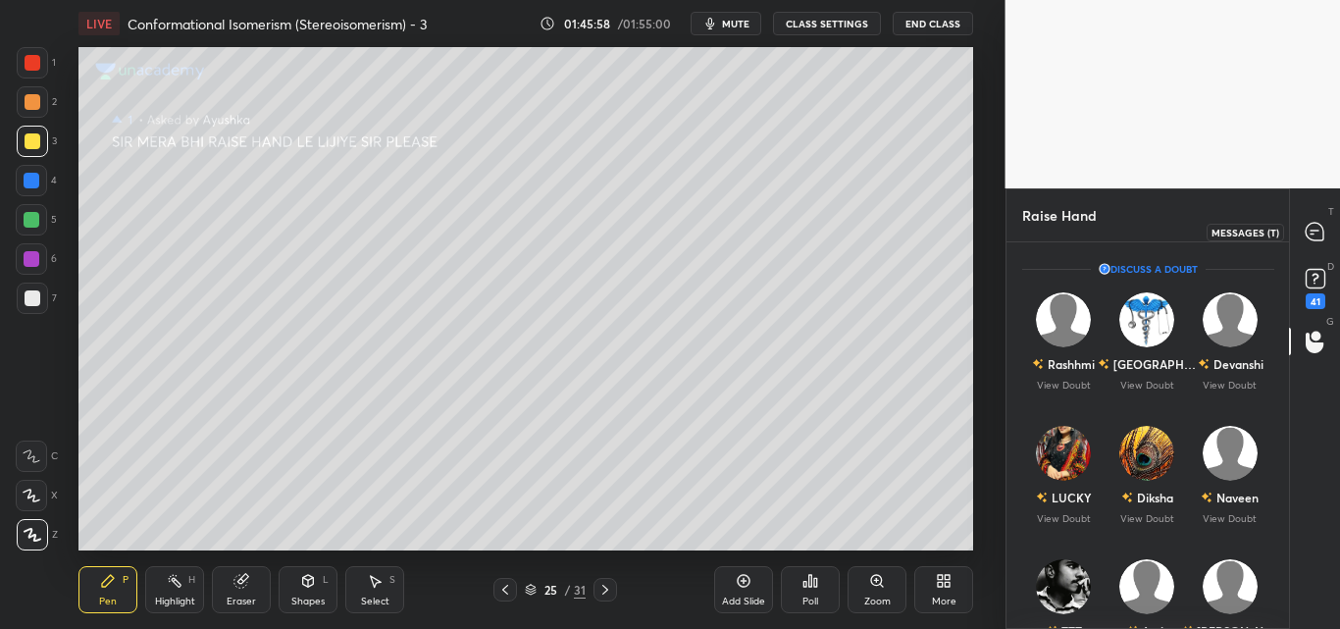
click at [1323, 225] on icon at bounding box center [1315, 232] width 21 height 21
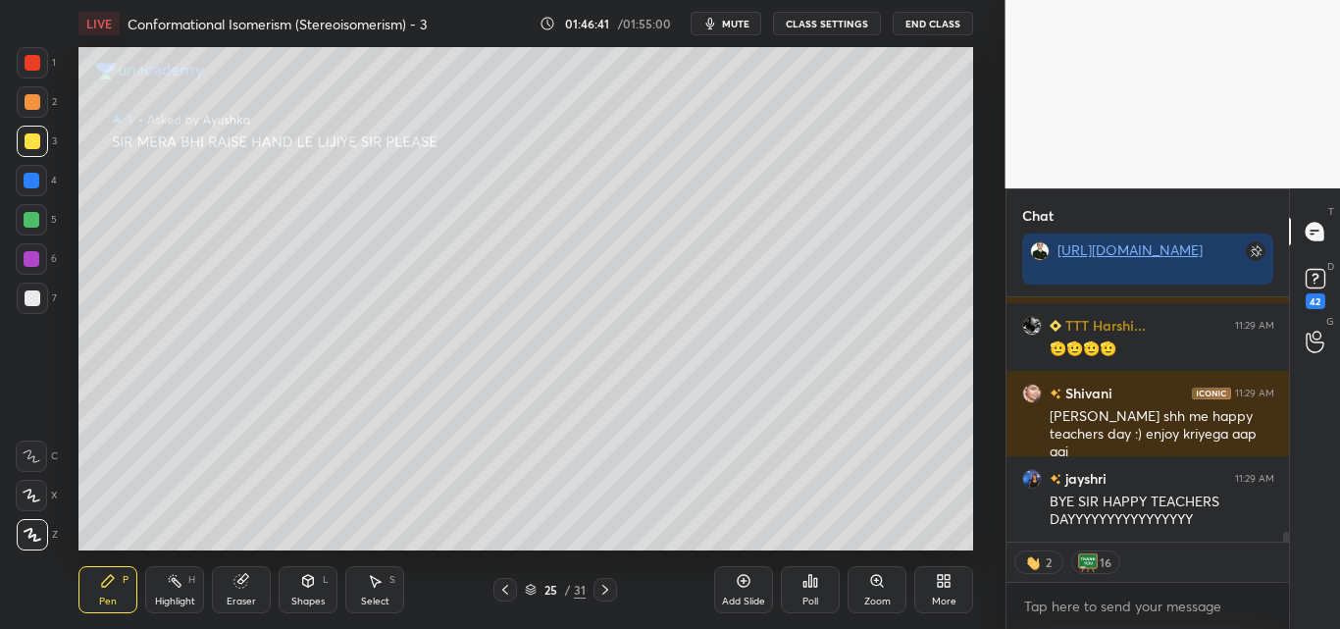
scroll to position [5979, 0]
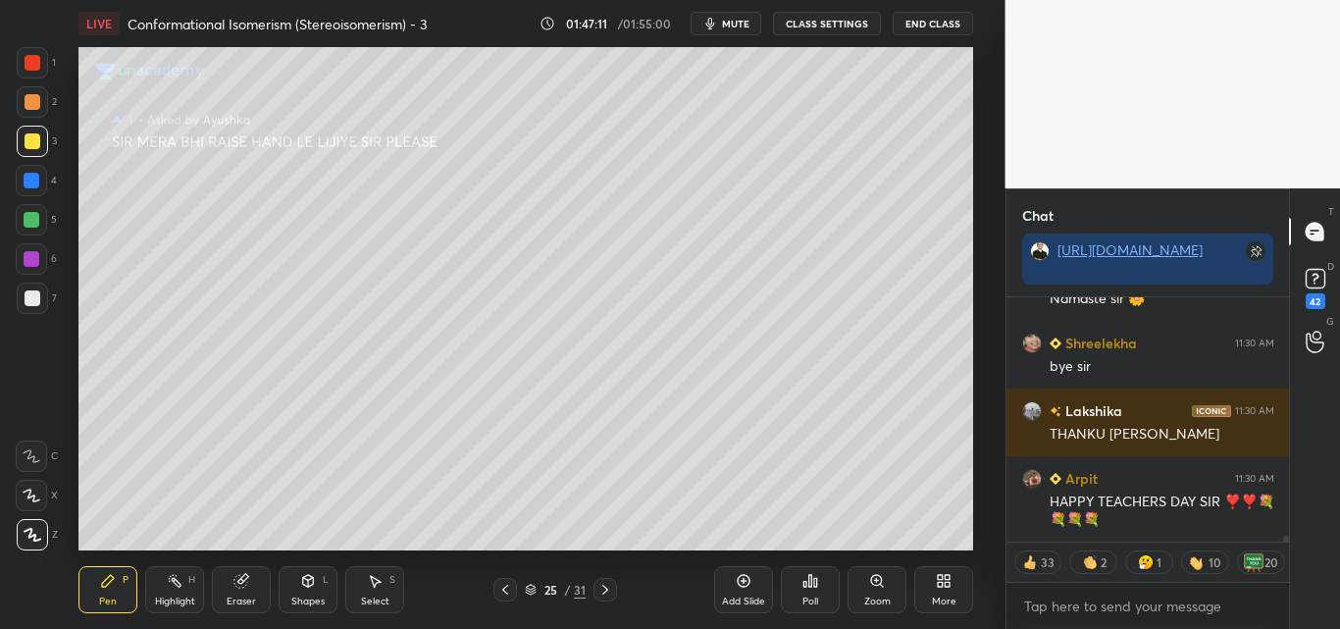
click at [937, 29] on button "End Class" at bounding box center [933, 24] width 80 height 24
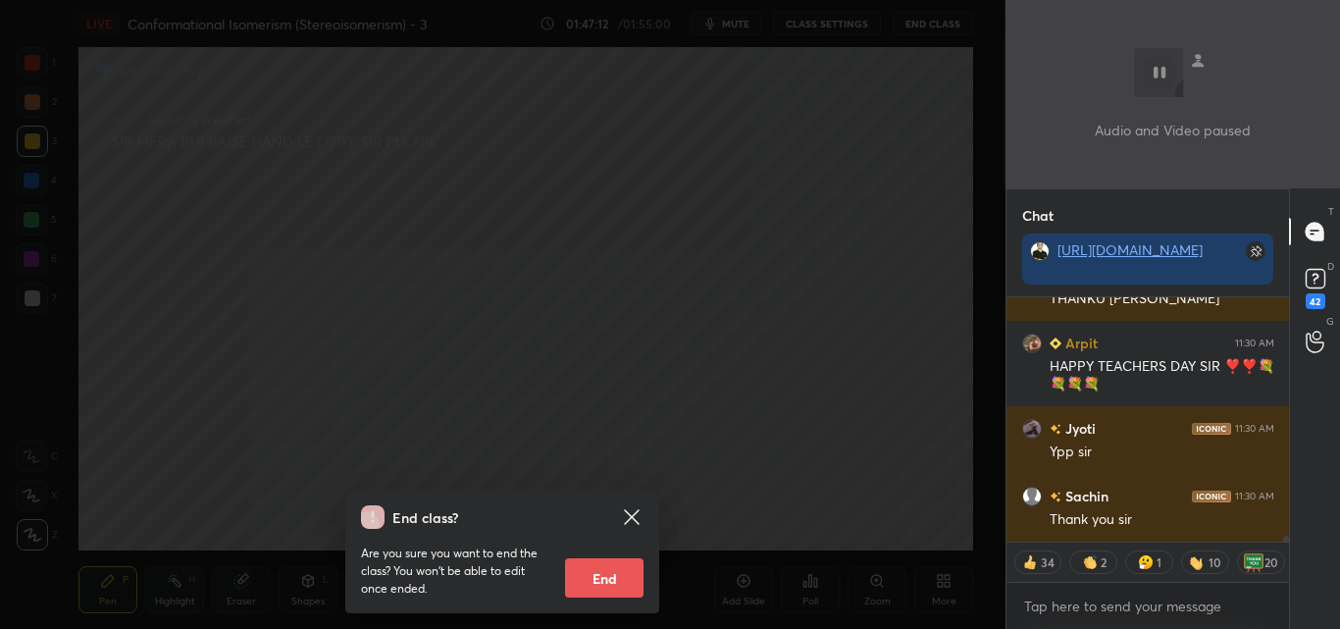
click at [599, 586] on button "End" at bounding box center [604, 577] width 78 height 39
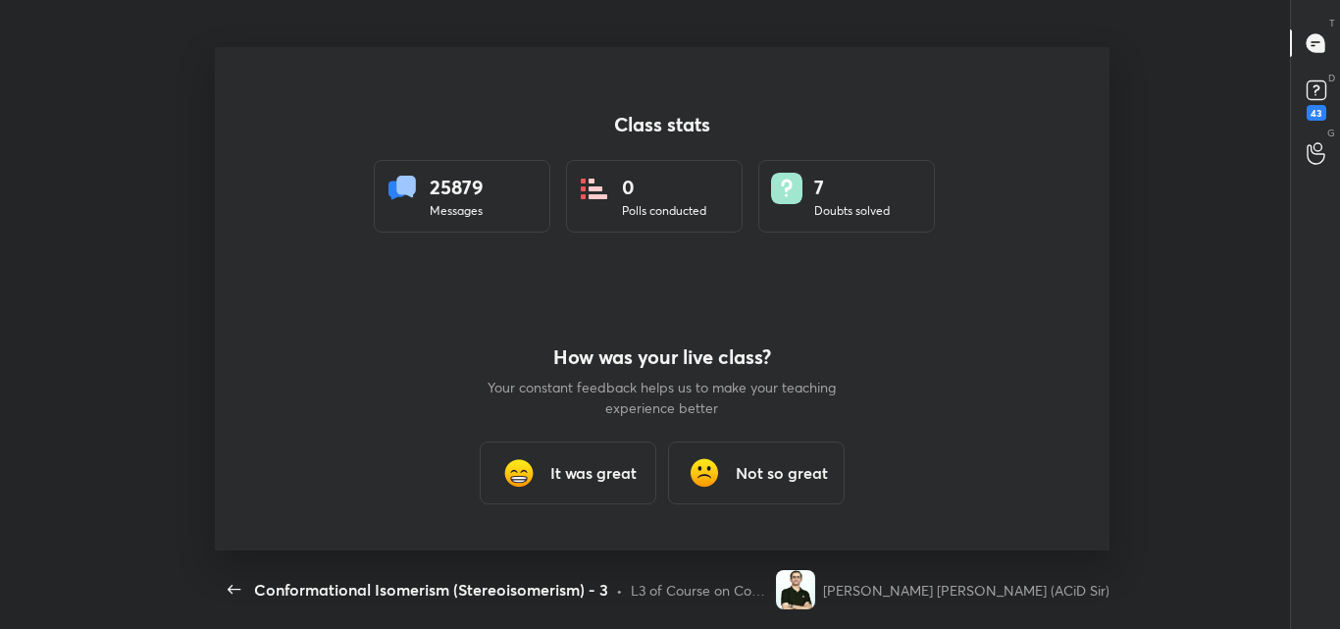
type textarea "x"
click at [562, 484] on h3 "It was great" at bounding box center [593, 473] width 86 height 24
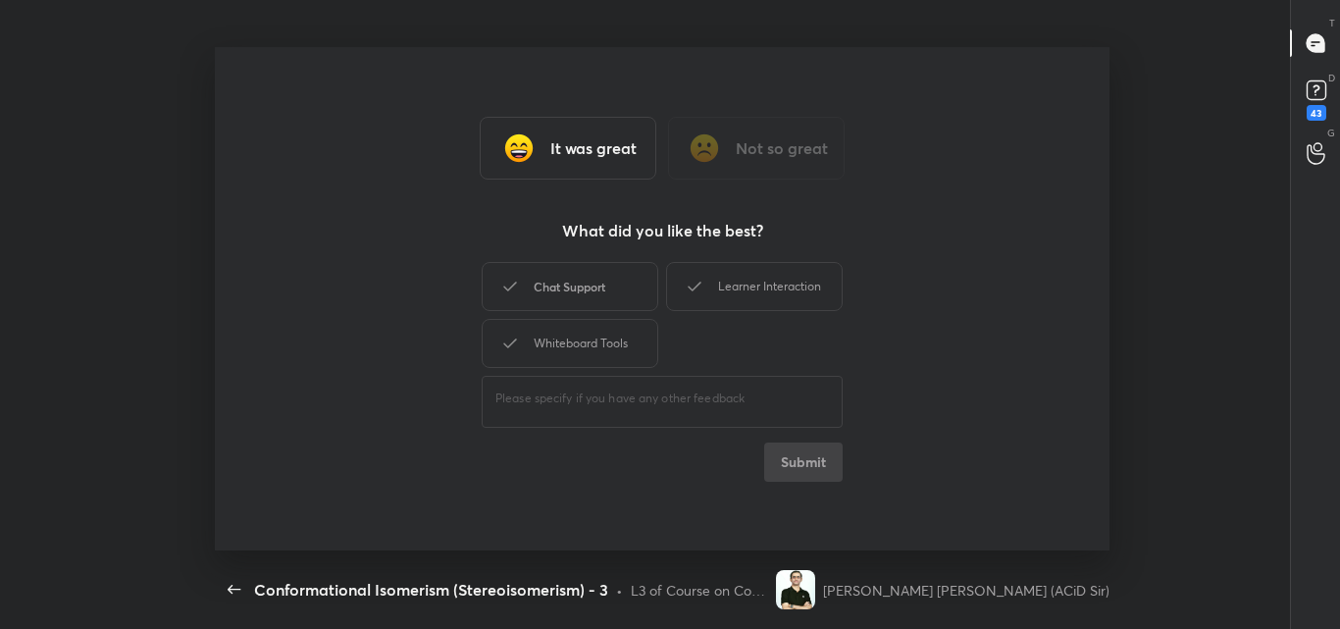
click at [612, 297] on div "Chat Support" at bounding box center [570, 286] width 177 height 49
click at [744, 286] on div "Learner Interaction" at bounding box center [754, 286] width 177 height 49
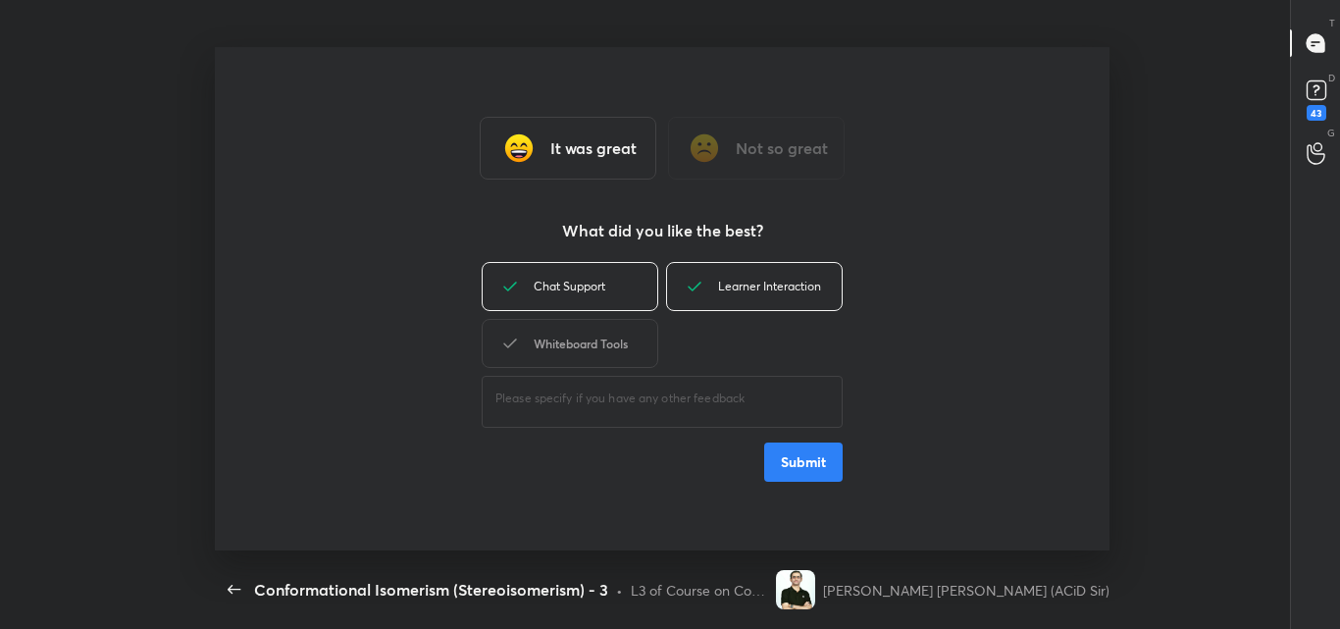
click at [594, 334] on div "Whiteboard Tools" at bounding box center [570, 343] width 177 height 49
click at [827, 491] on div "It was great Not so great What did you like the best? Chat Support Learner Inte…" at bounding box center [662, 298] width 895 height 503
click at [823, 477] on button "Submit" at bounding box center [803, 461] width 78 height 39
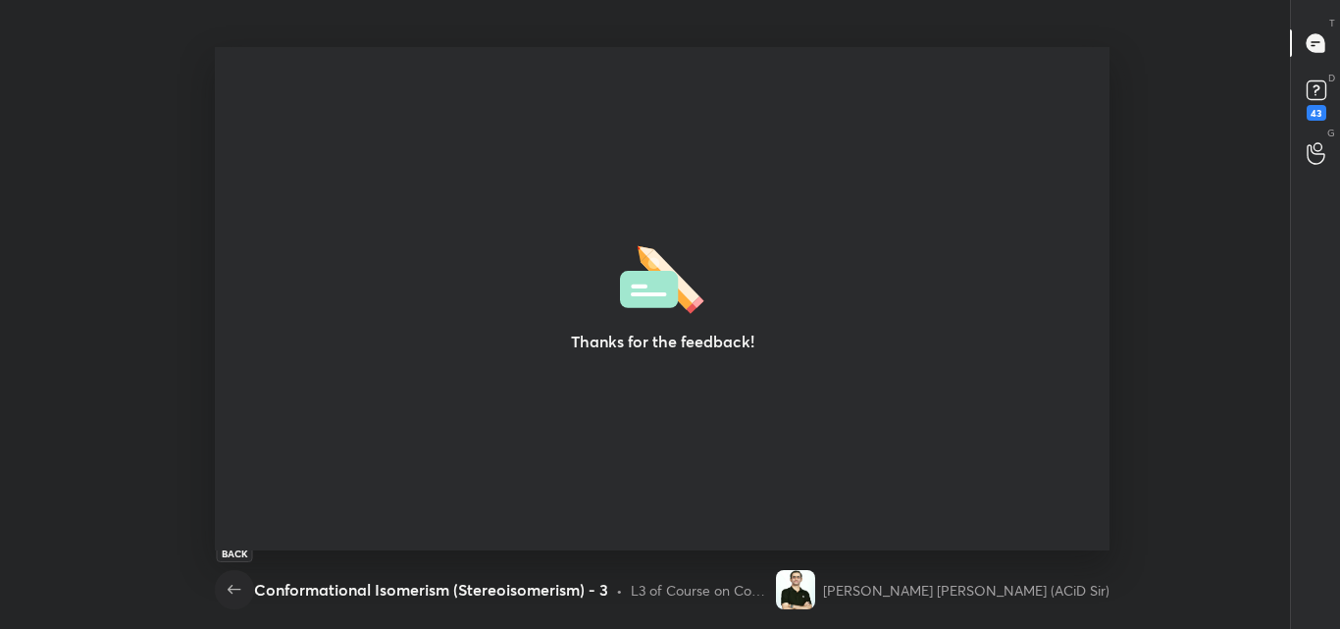
click at [232, 577] on button "button" at bounding box center [234, 589] width 39 height 39
